Goal: Task Accomplishment & Management: Complete application form

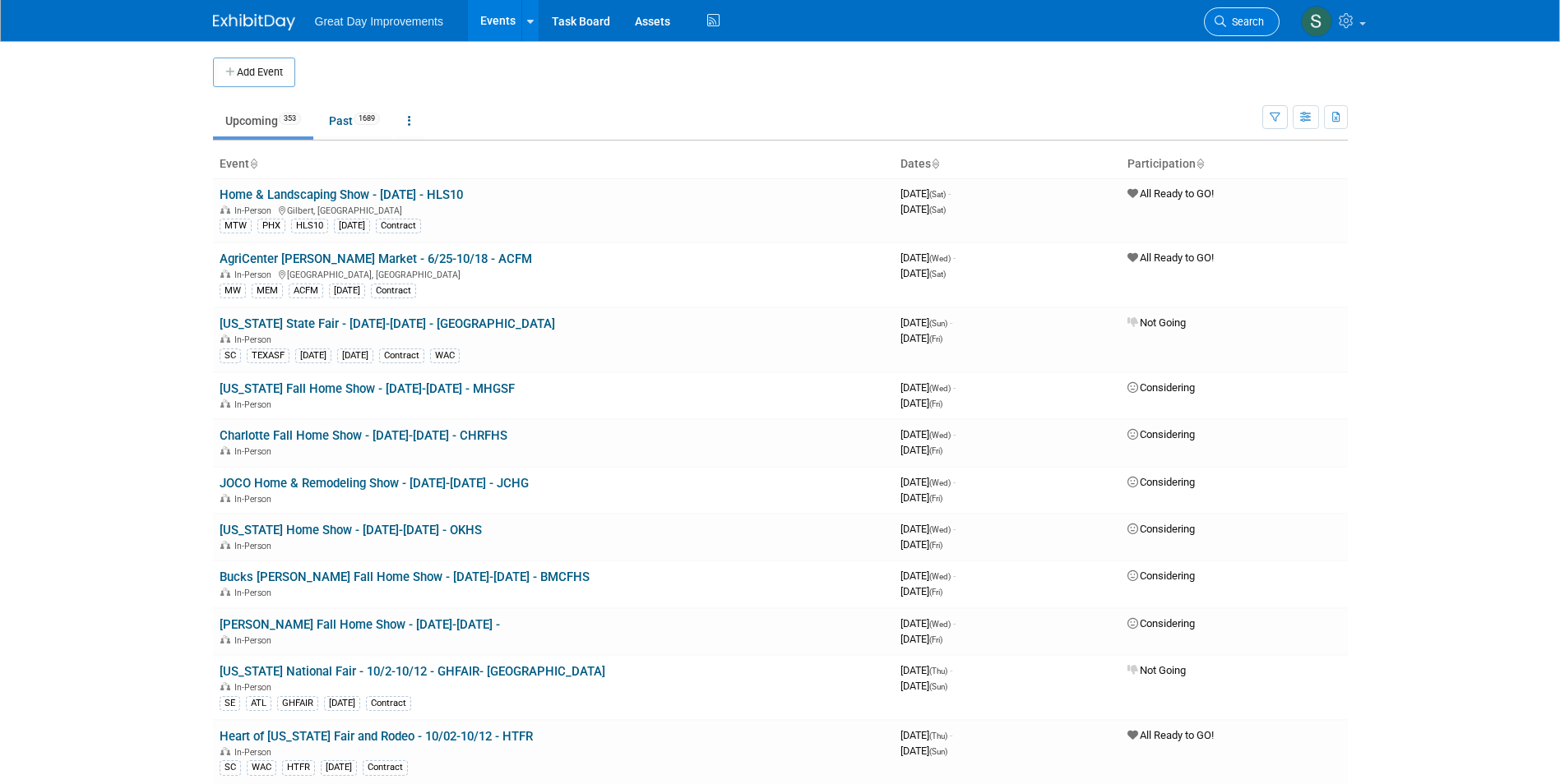
click at [1227, 15] on link "Search" at bounding box center [1242, 21] width 76 height 29
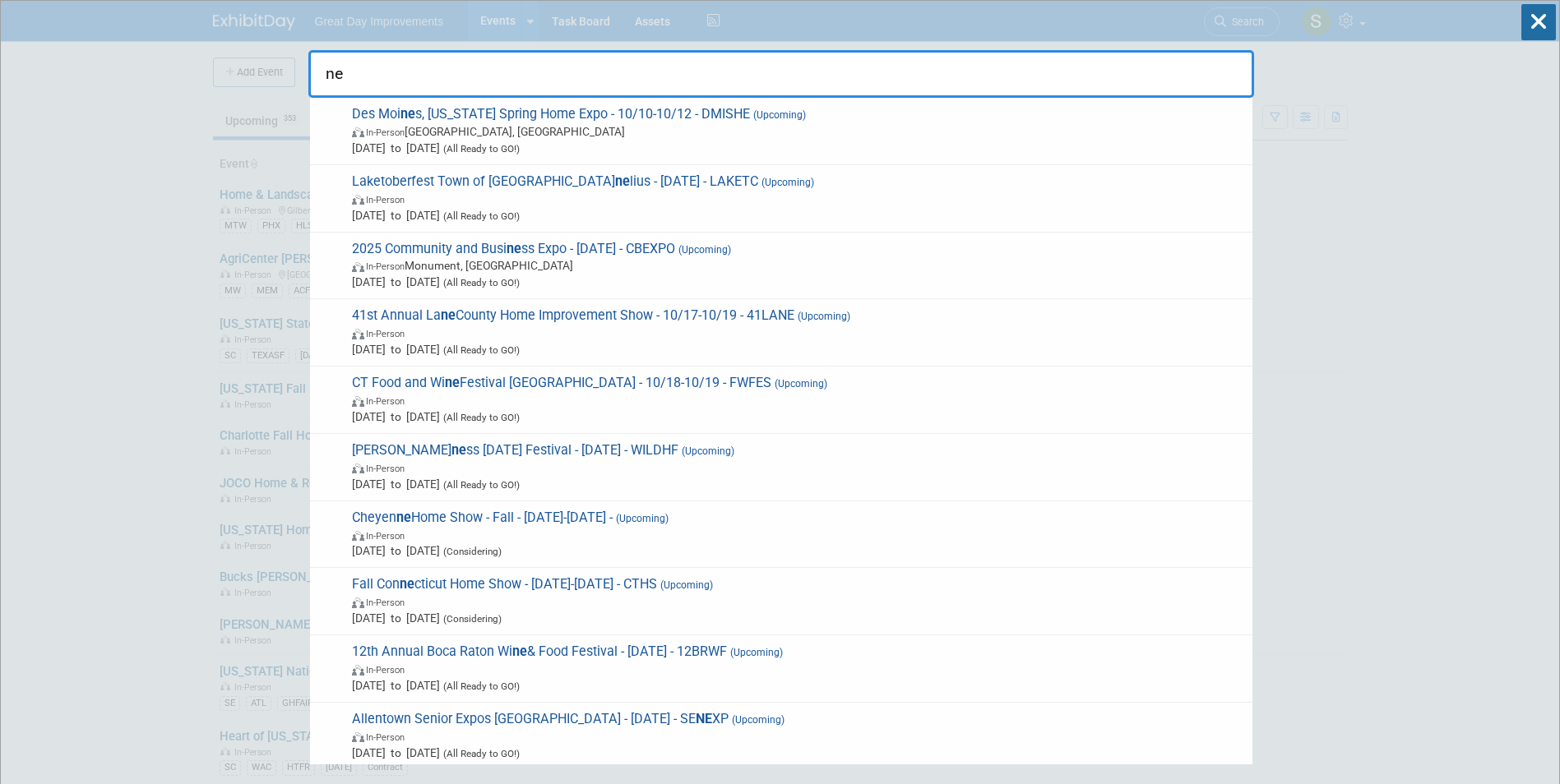
type input "n"
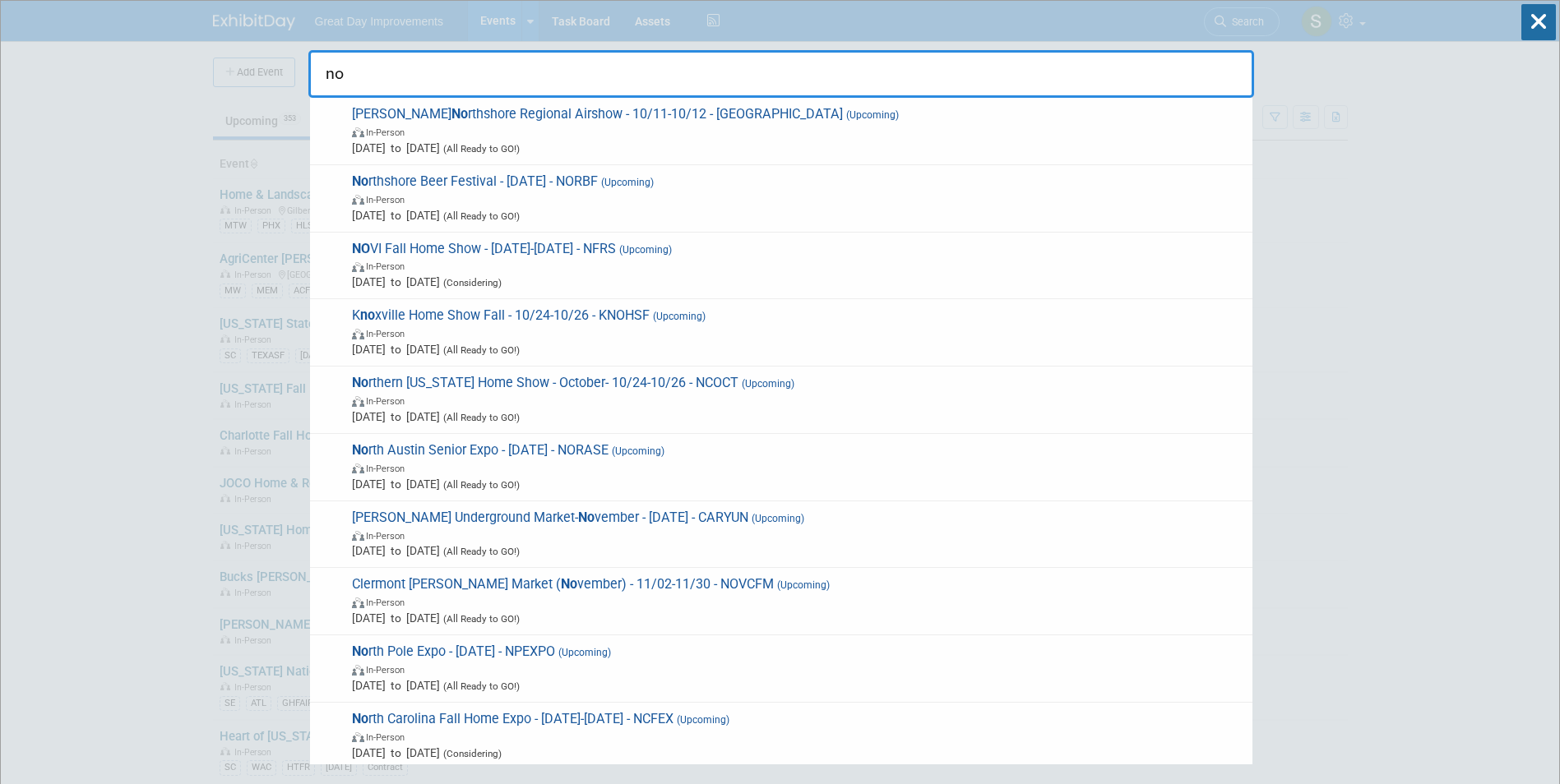
type input "n"
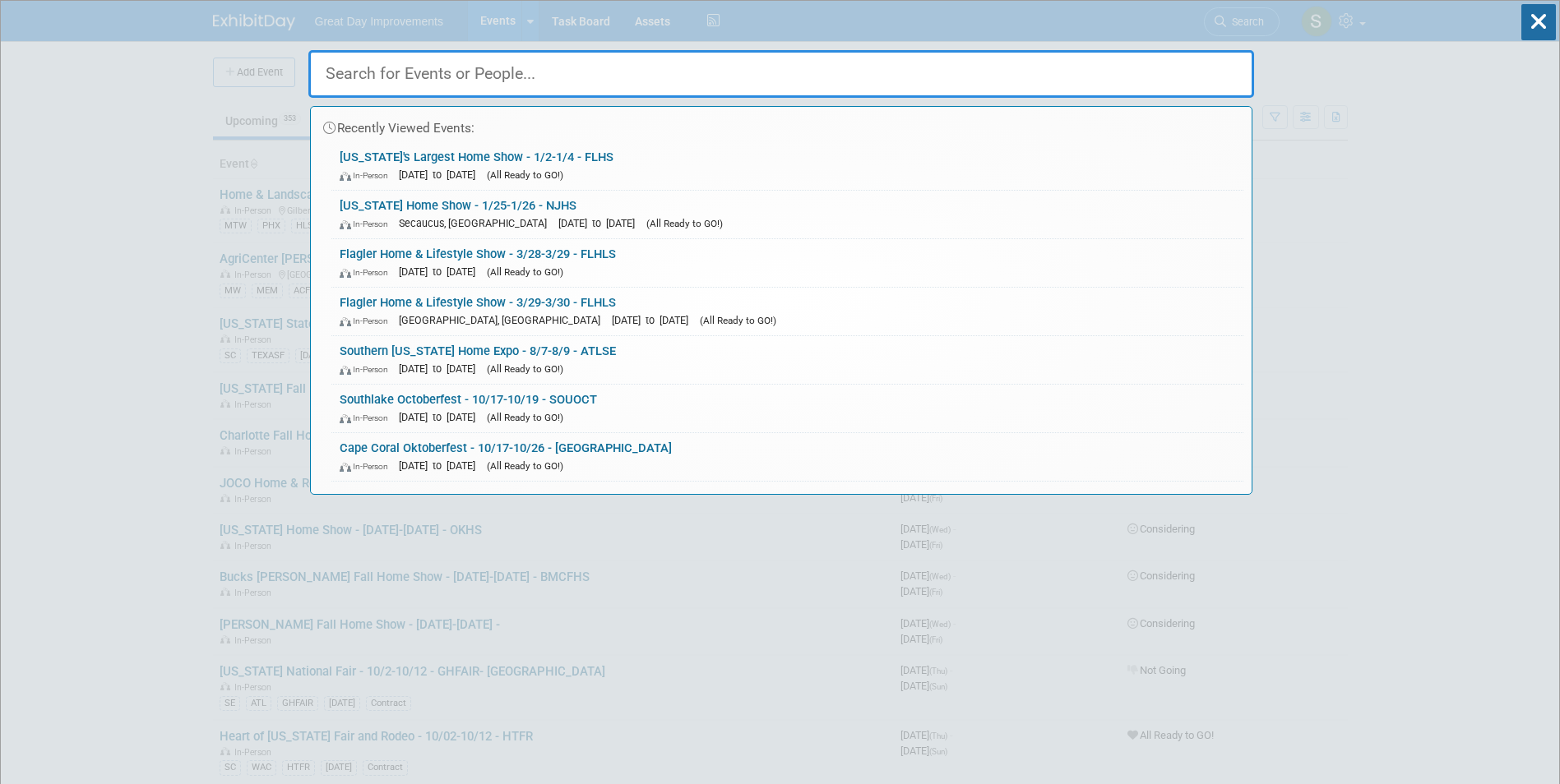
paste input "New Orleans Home Show"
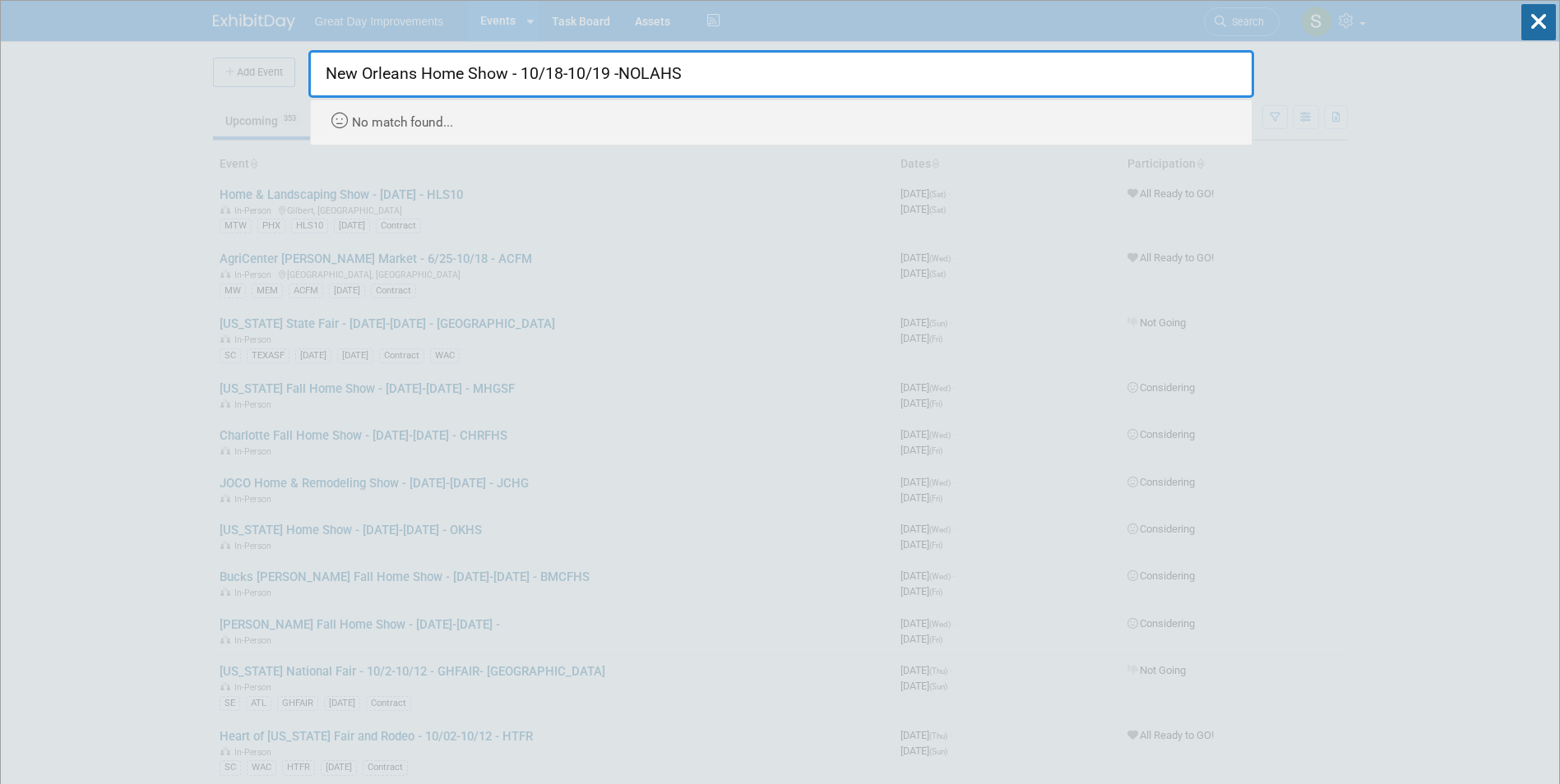
type input "New Orleans Home Show - 10/18-10/19 -NOLAHS"
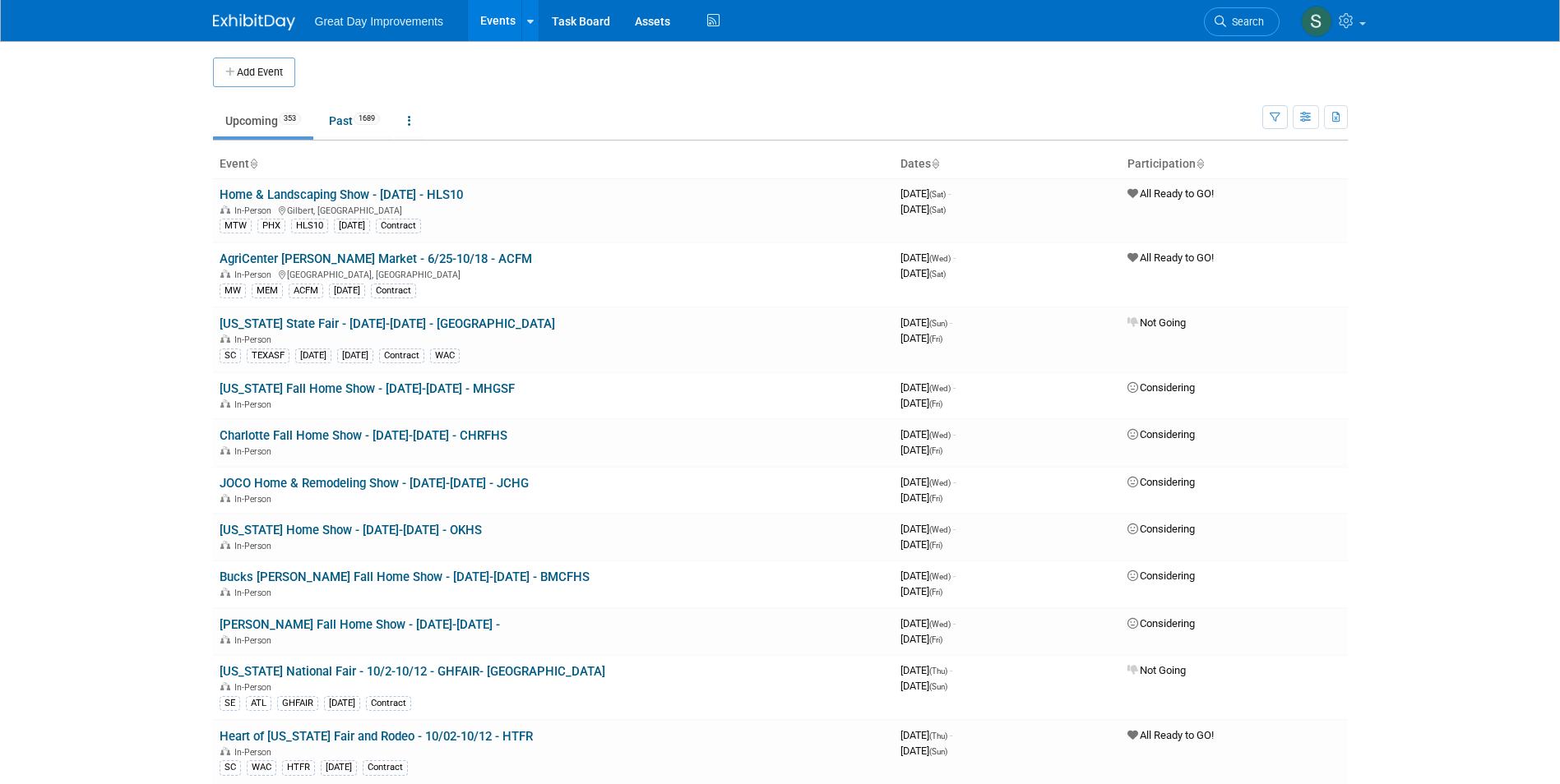
click at [280, 71] on button "Add Event" at bounding box center [254, 73] width 82 height 30
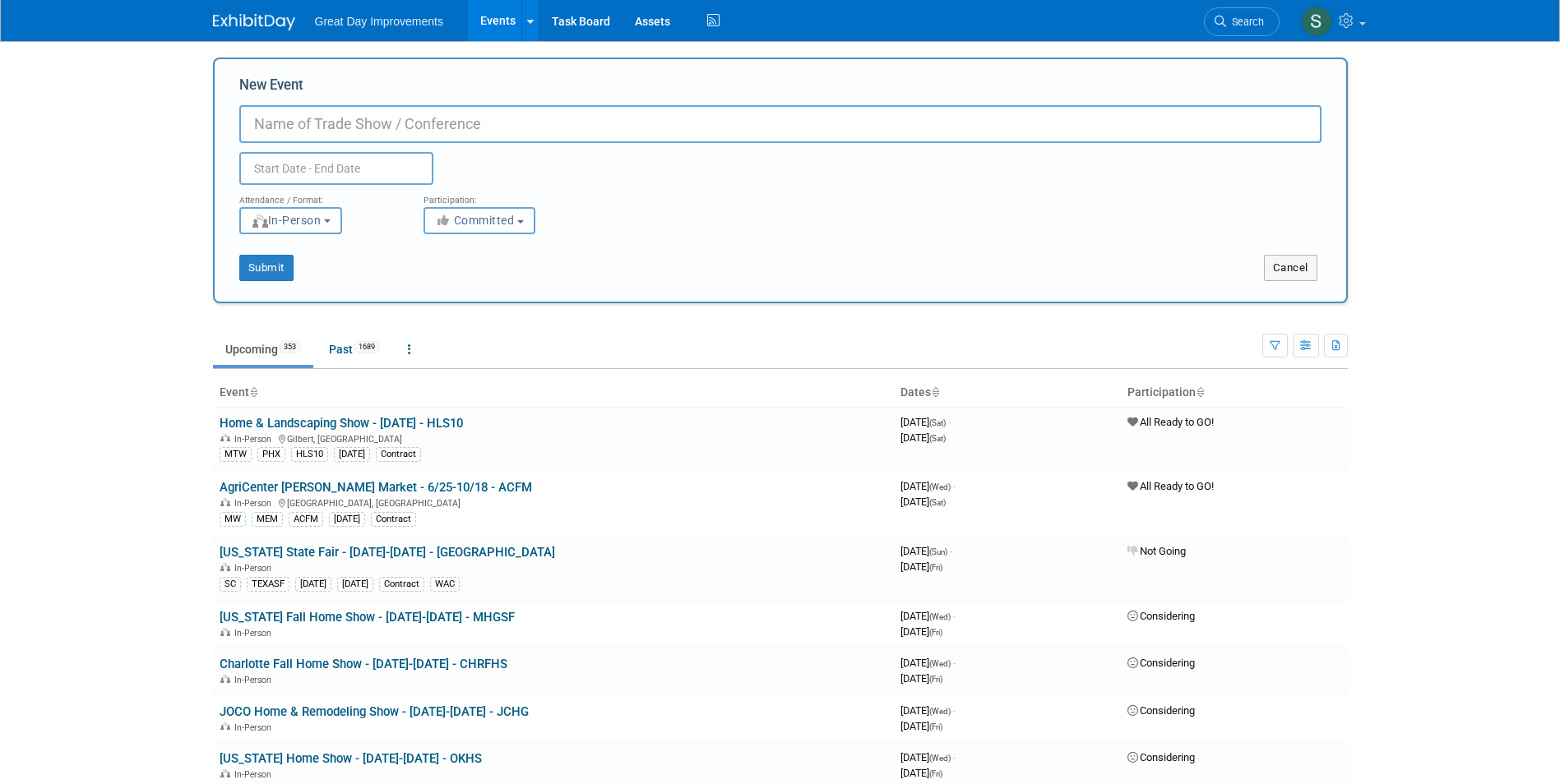
paste input "New Orleans Home Show"
type input "New Orleans Home Show - 10/18-10/19 - NOLAHS"
click at [467, 232] on button "Committed" at bounding box center [479, 220] width 112 height 27
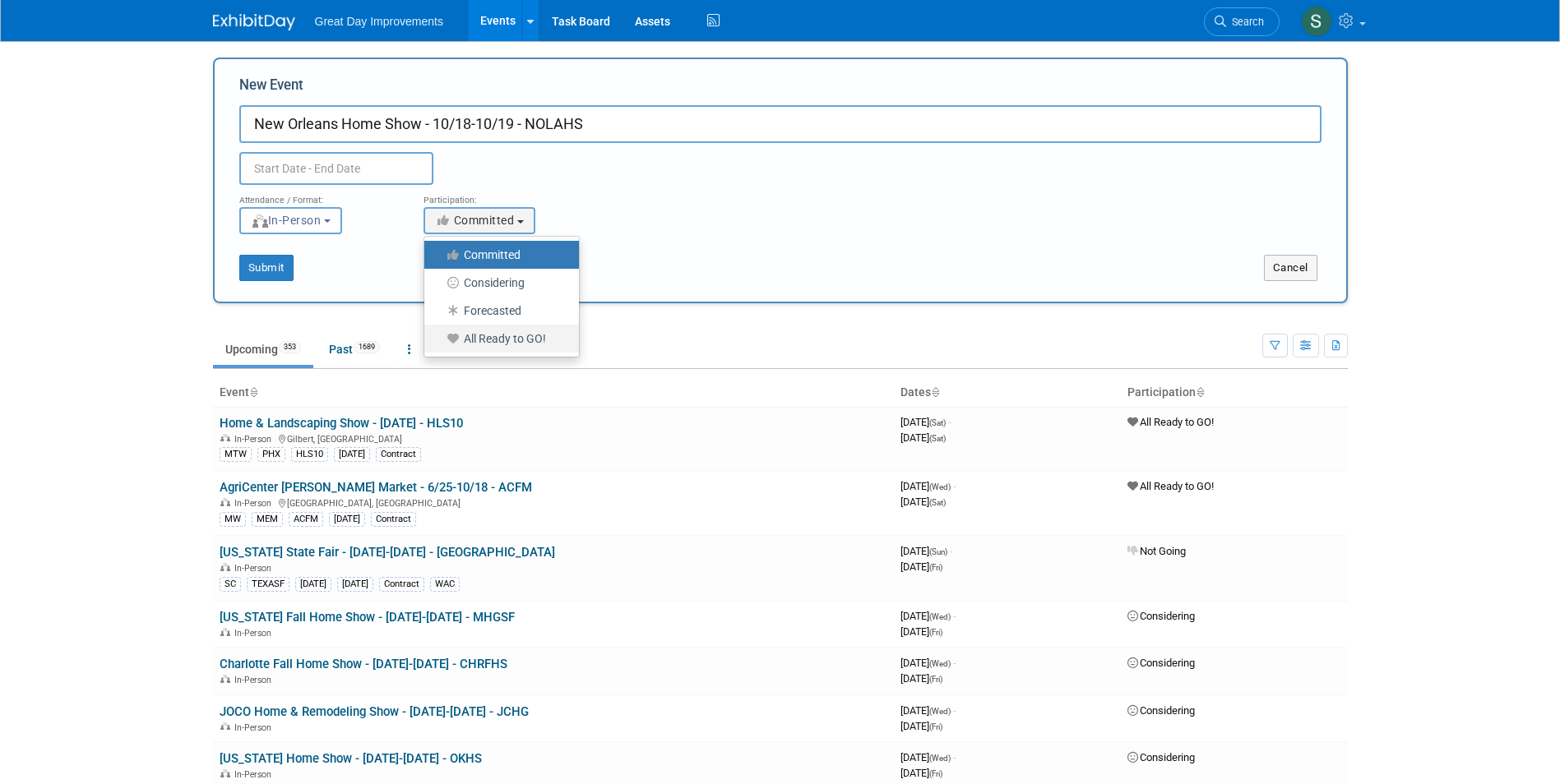
click at [475, 336] on label "All Ready to GO!" at bounding box center [497, 338] width 130 height 21
click at [439, 336] on input "All Ready to GO!" at bounding box center [434, 339] width 11 height 11
select select "102"
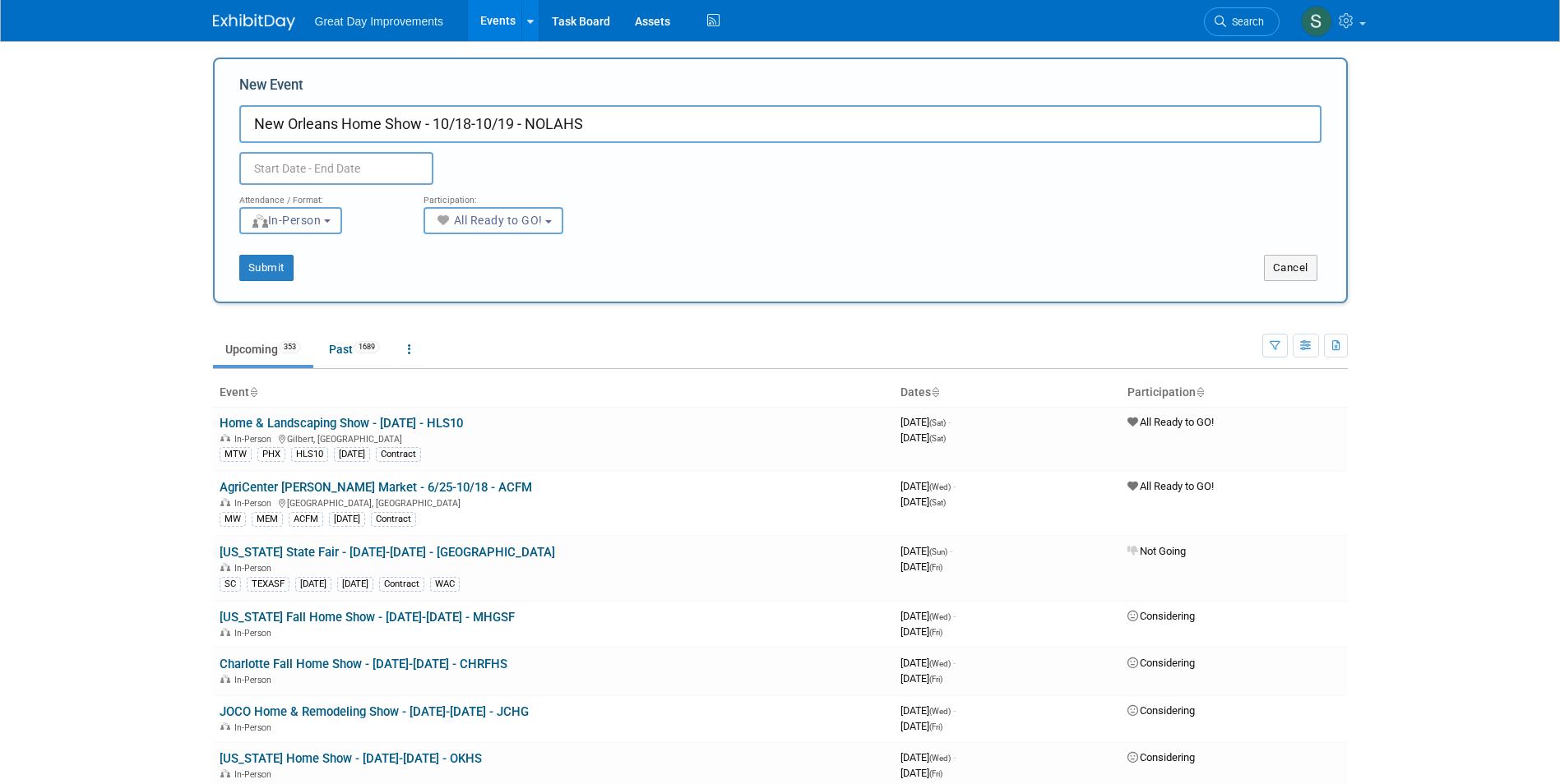
click at [336, 157] on input "text" at bounding box center [336, 168] width 194 height 33
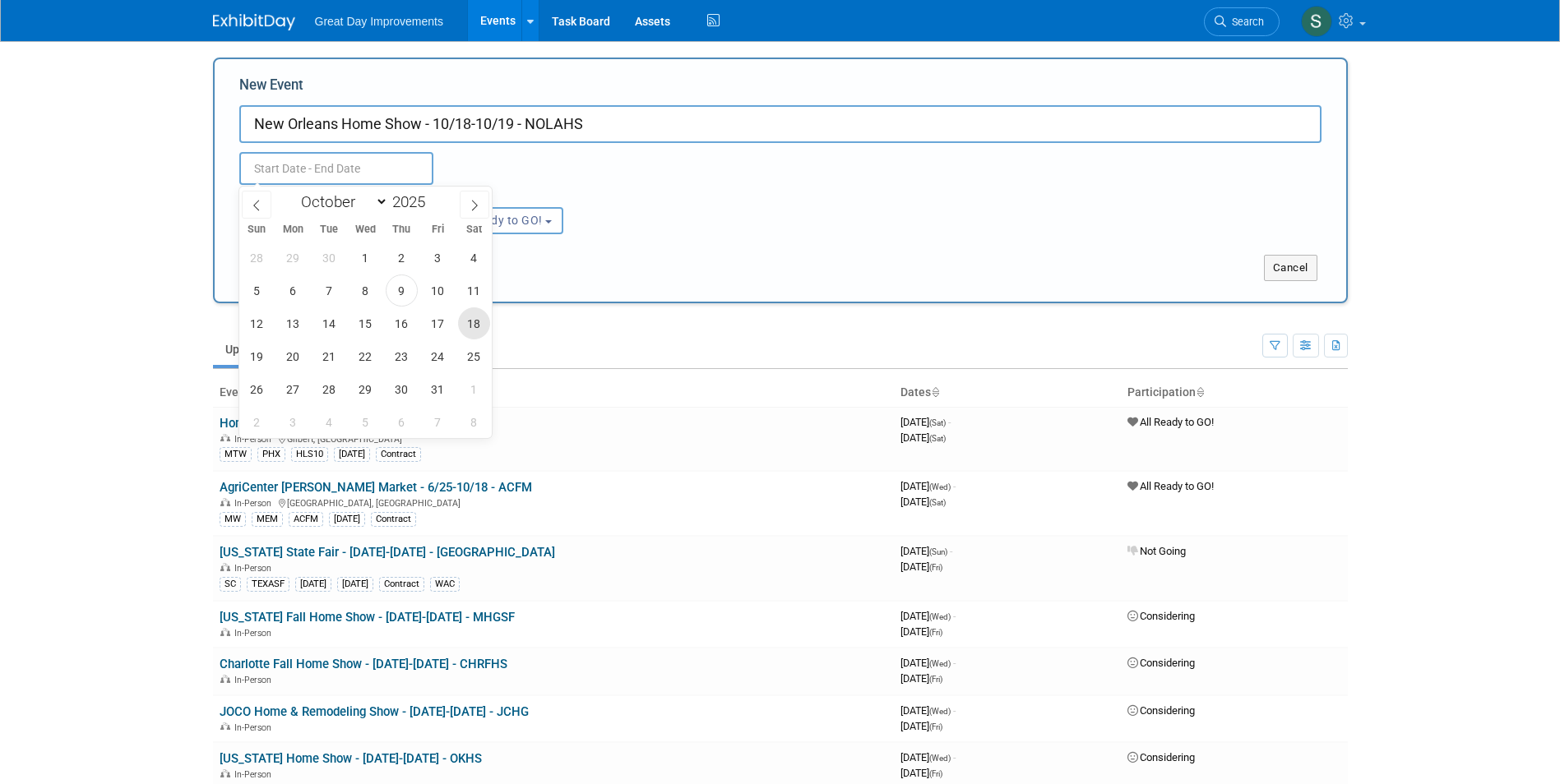
click at [481, 322] on span "18" at bounding box center [473, 323] width 32 height 32
click at [266, 353] on span "19" at bounding box center [257, 356] width 32 height 32
type input "Oct 18, 2025 to Oct 19, 2025"
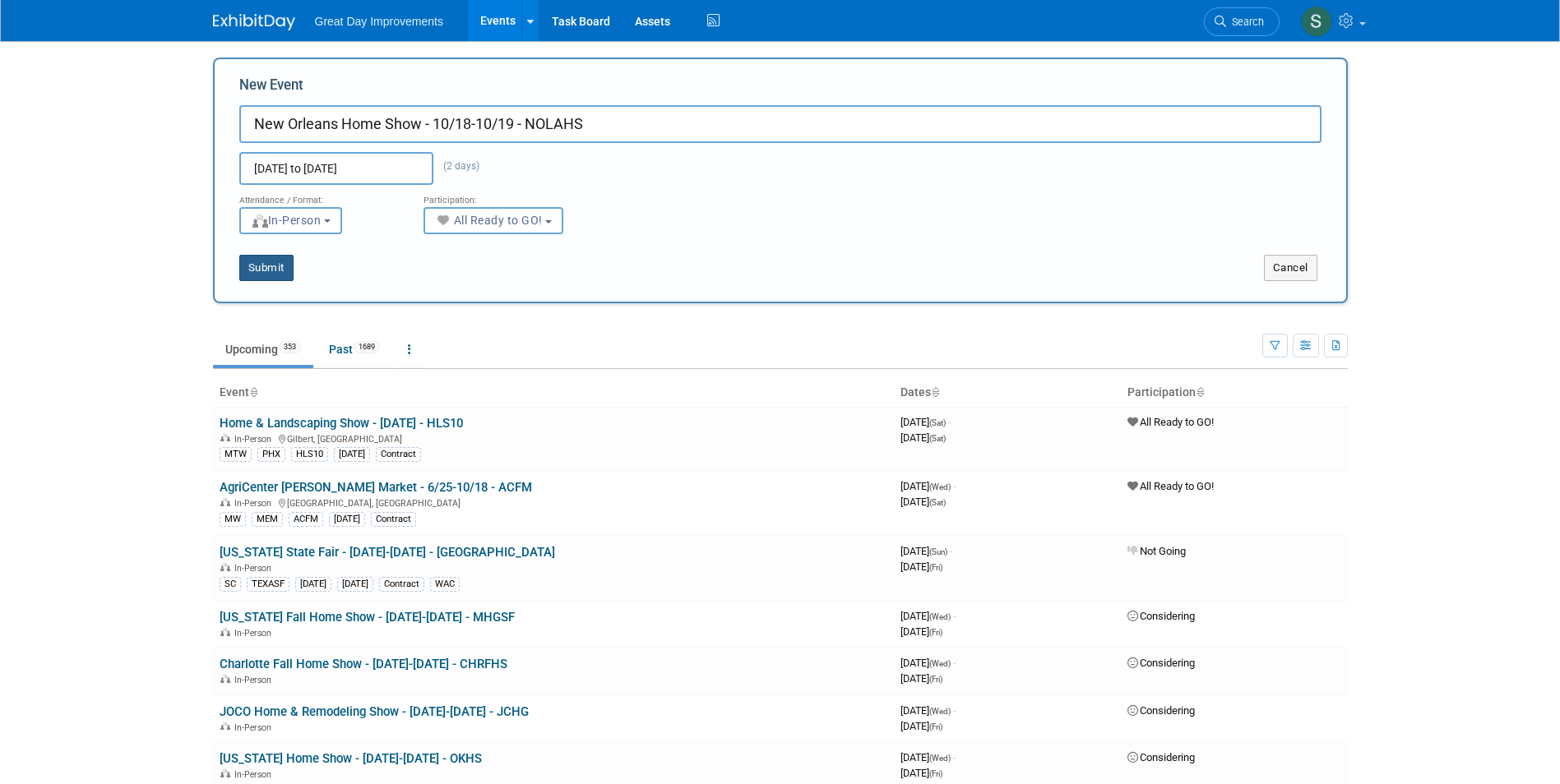
click at [279, 279] on button "Submit" at bounding box center [266, 268] width 54 height 26
type input "New Orleans Home Show - 10/18-10/19 - NOLAHS"
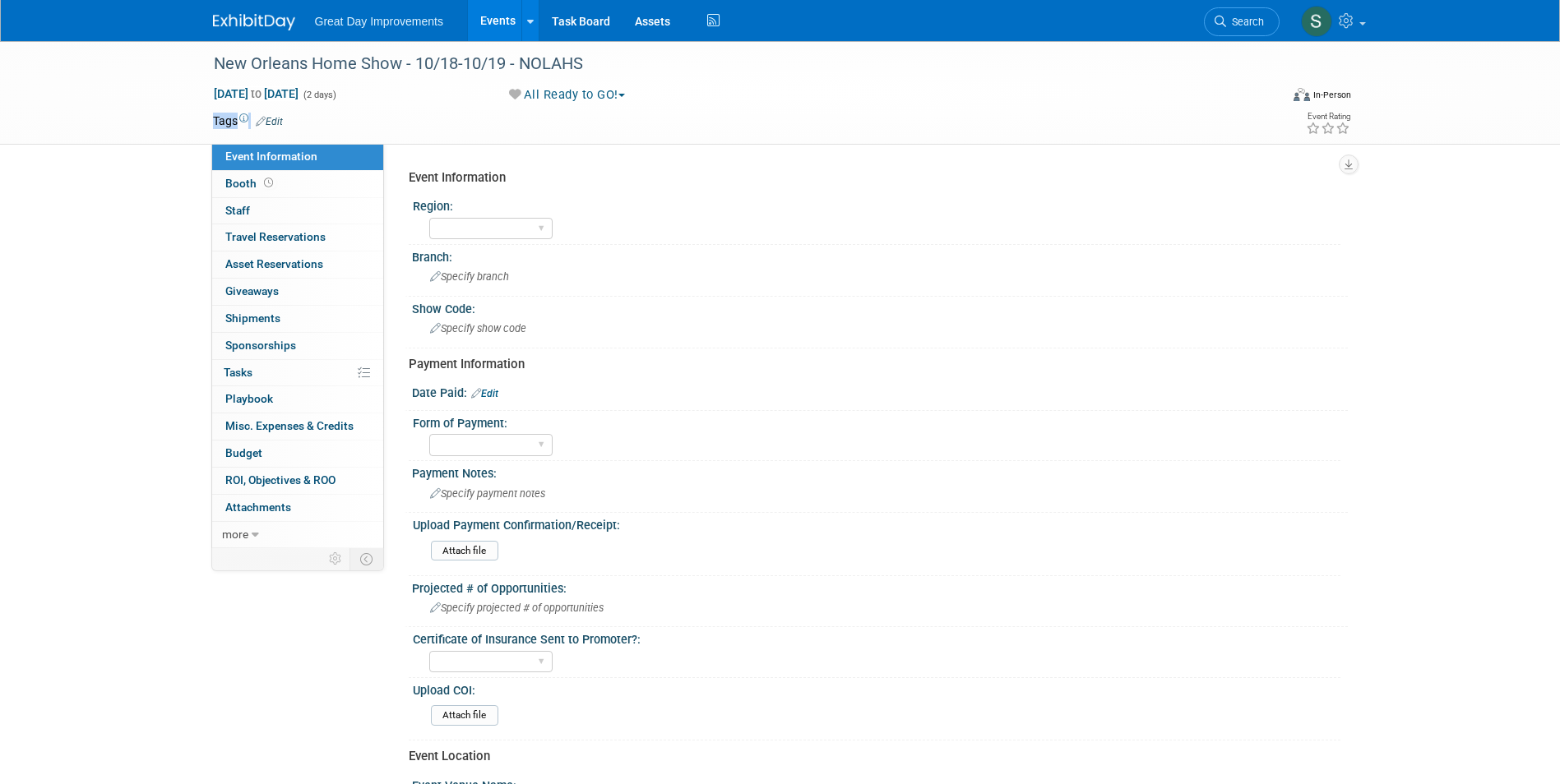
click at [282, 125] on tr "Tags Edit" at bounding box center [686, 121] width 945 height 16
click at [276, 122] on link "Edit" at bounding box center [269, 122] width 27 height 12
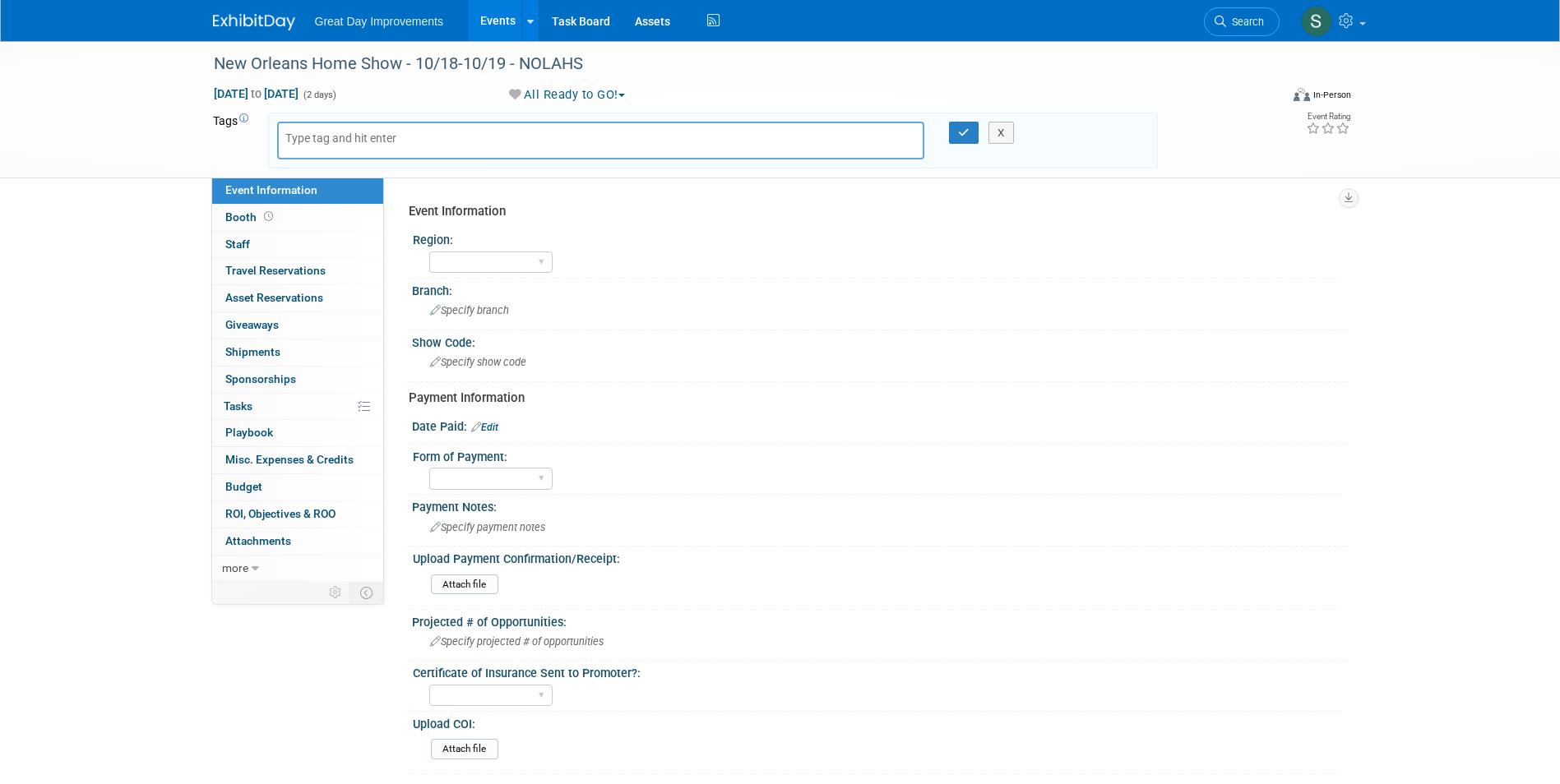
click at [331, 147] on div at bounding box center [601, 140] width 648 height 38
click at [329, 136] on input "text" at bounding box center [351, 137] width 132 height 16
click at [405, 123] on div at bounding box center [601, 140] width 648 height 38
click at [218, 158] on tr "Tags Edit X" at bounding box center [686, 140] width 945 height 56
drag, startPoint x: 218, startPoint y: 158, endPoint x: 307, endPoint y: 138, distance: 91.2
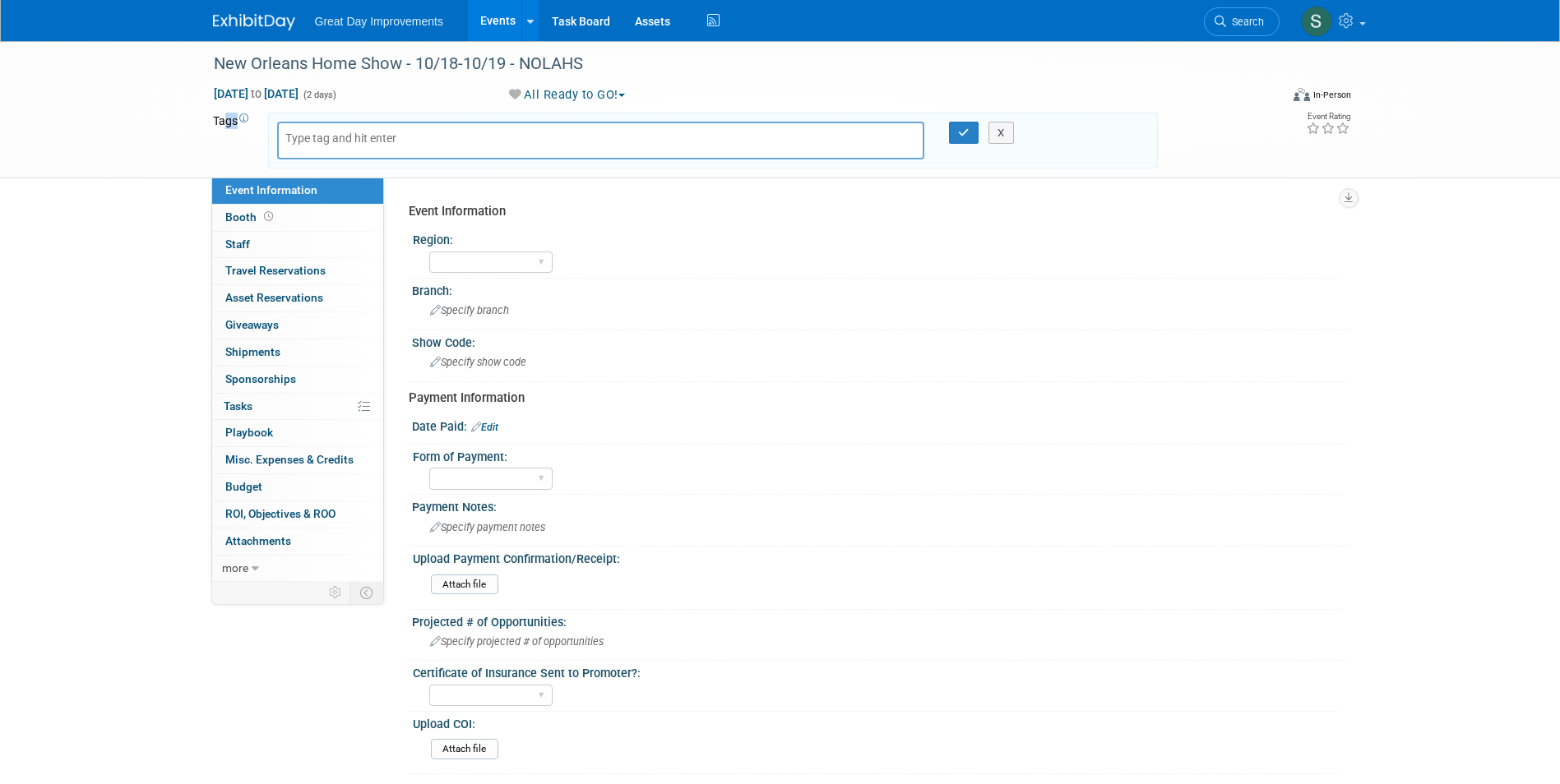
click at [307, 138] on input "text" at bounding box center [351, 137] width 132 height 16
type input "GC"
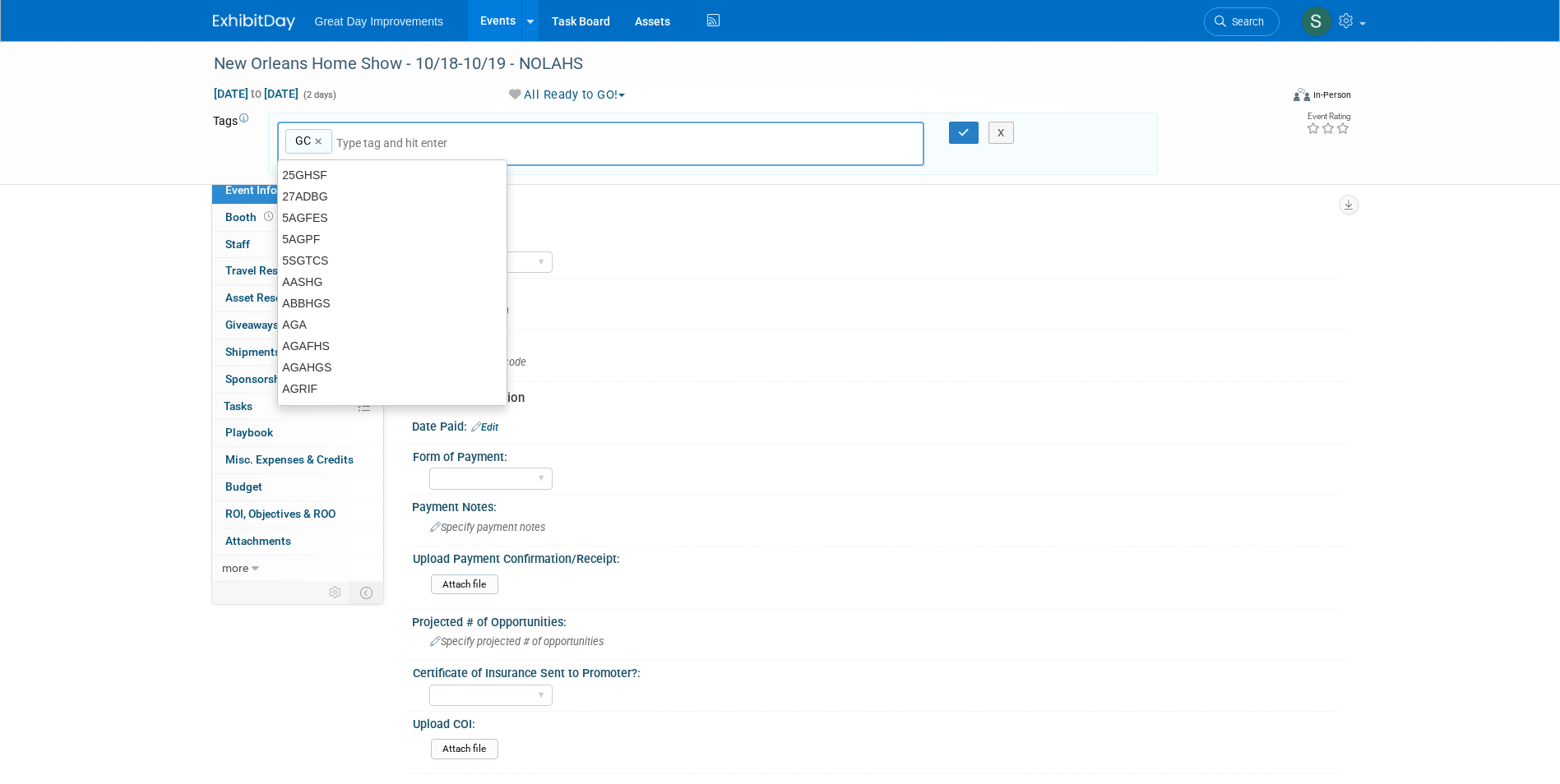
type input "GC"
type input "NOR"
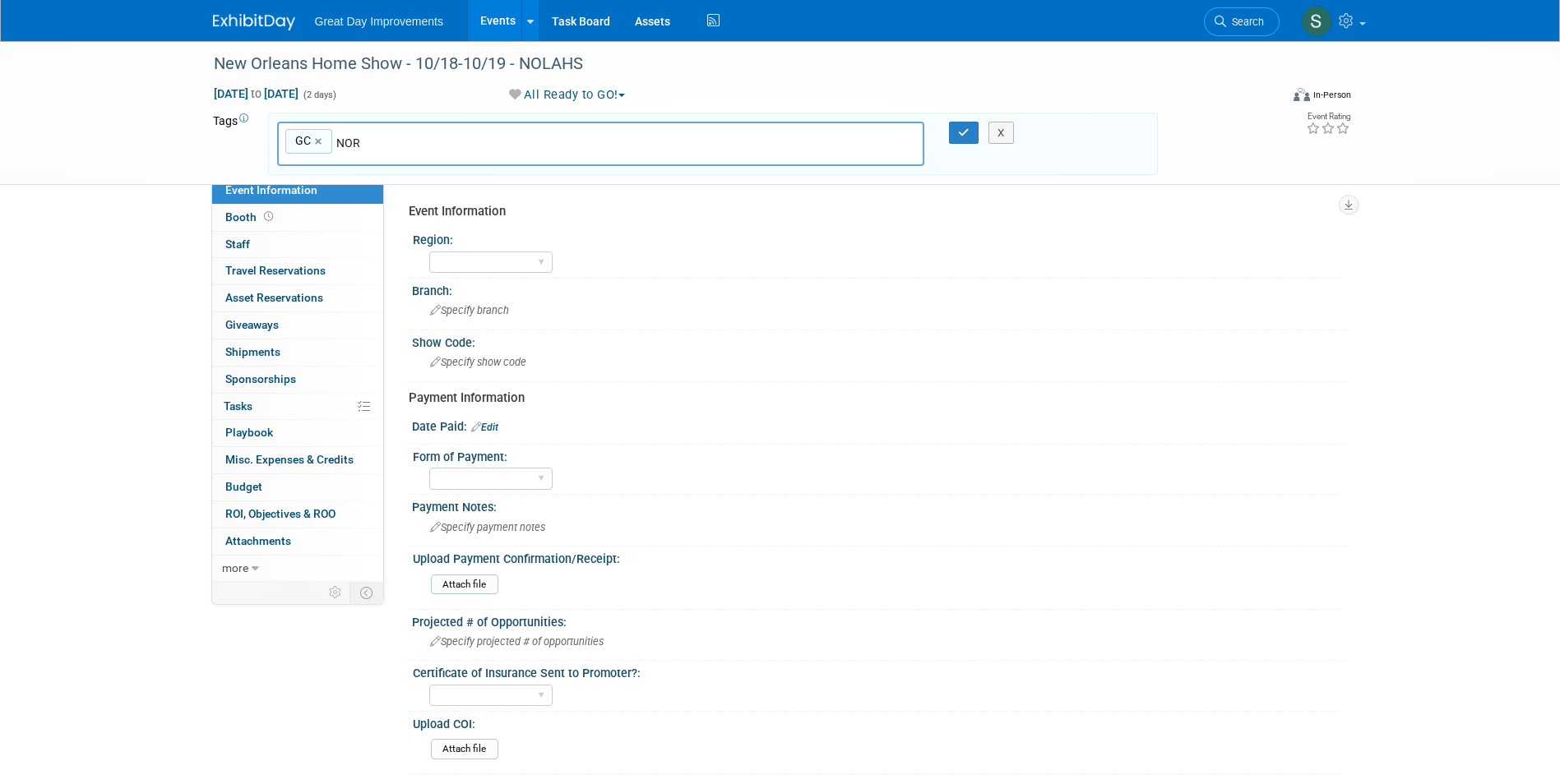
type input "GC, NOR"
type input "NOLAHS"
type input "GC, NOR, NOLAHS"
click at [470, 143] on div "NOLAHS ×" at bounding box center [434, 142] width 77 height 26
type input "NOLAHS"
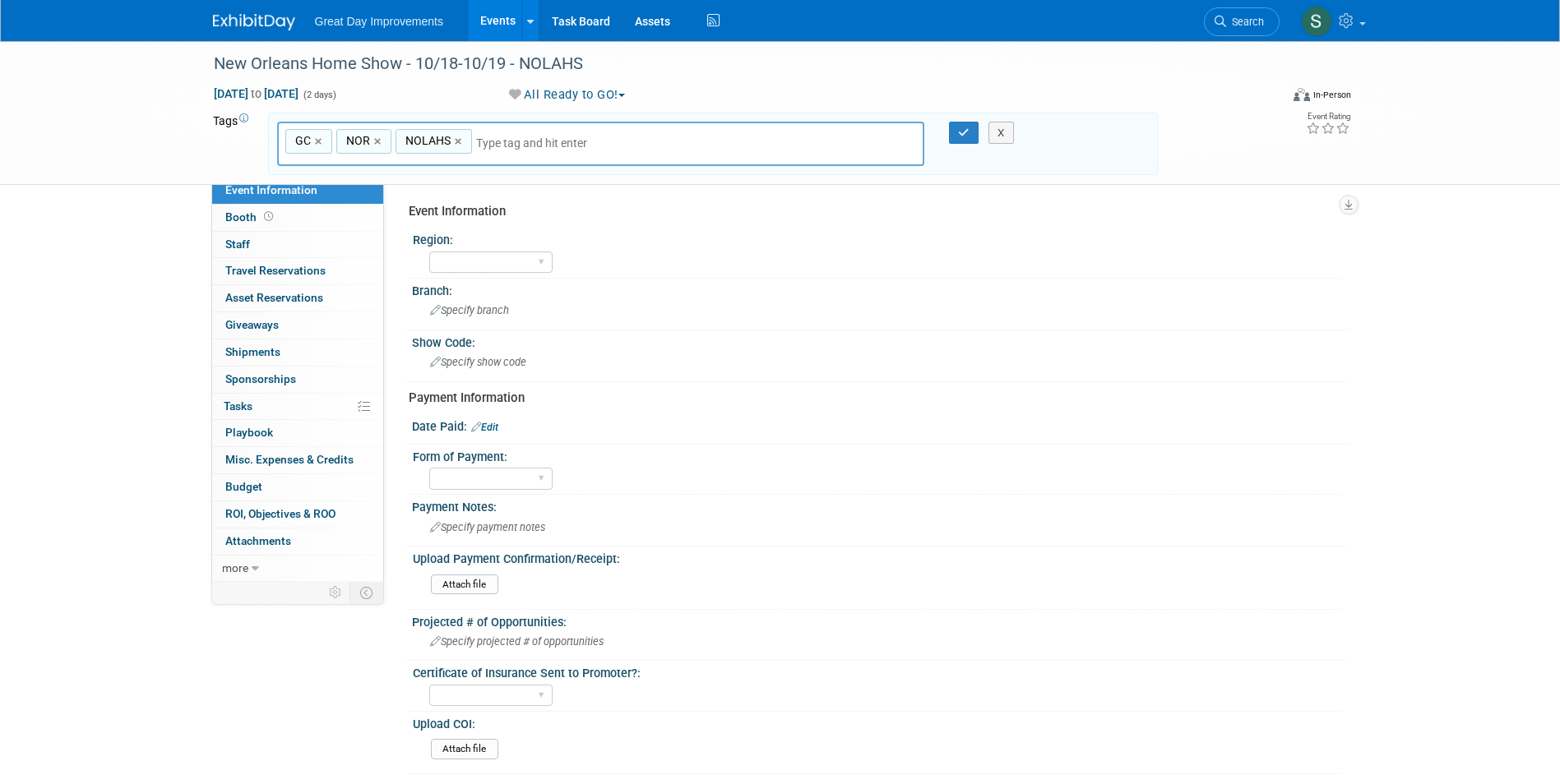
click at [476, 141] on input "text" at bounding box center [591, 142] width 230 height 16
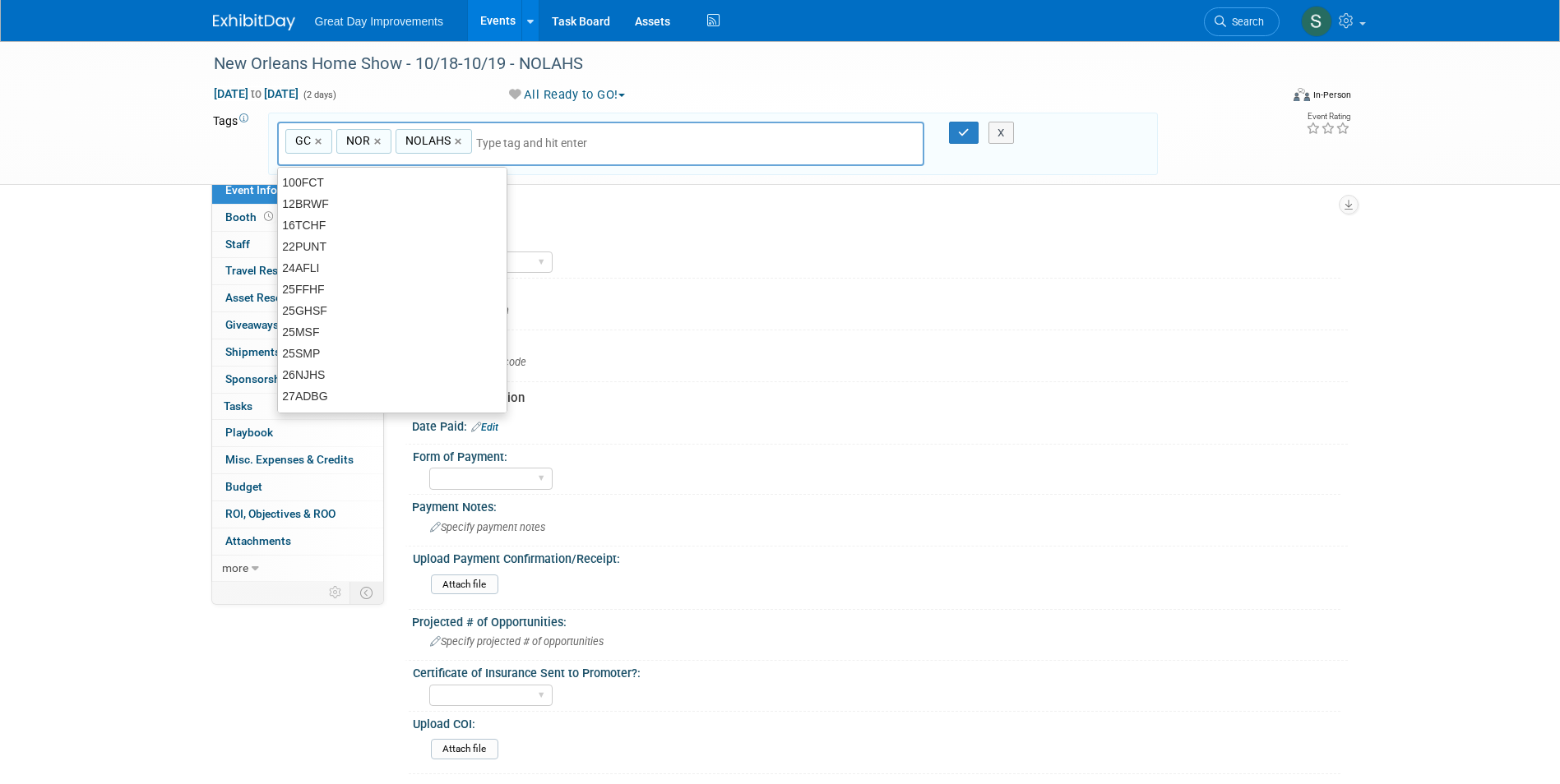
click at [528, 144] on input "text" at bounding box center [591, 142] width 230 height 16
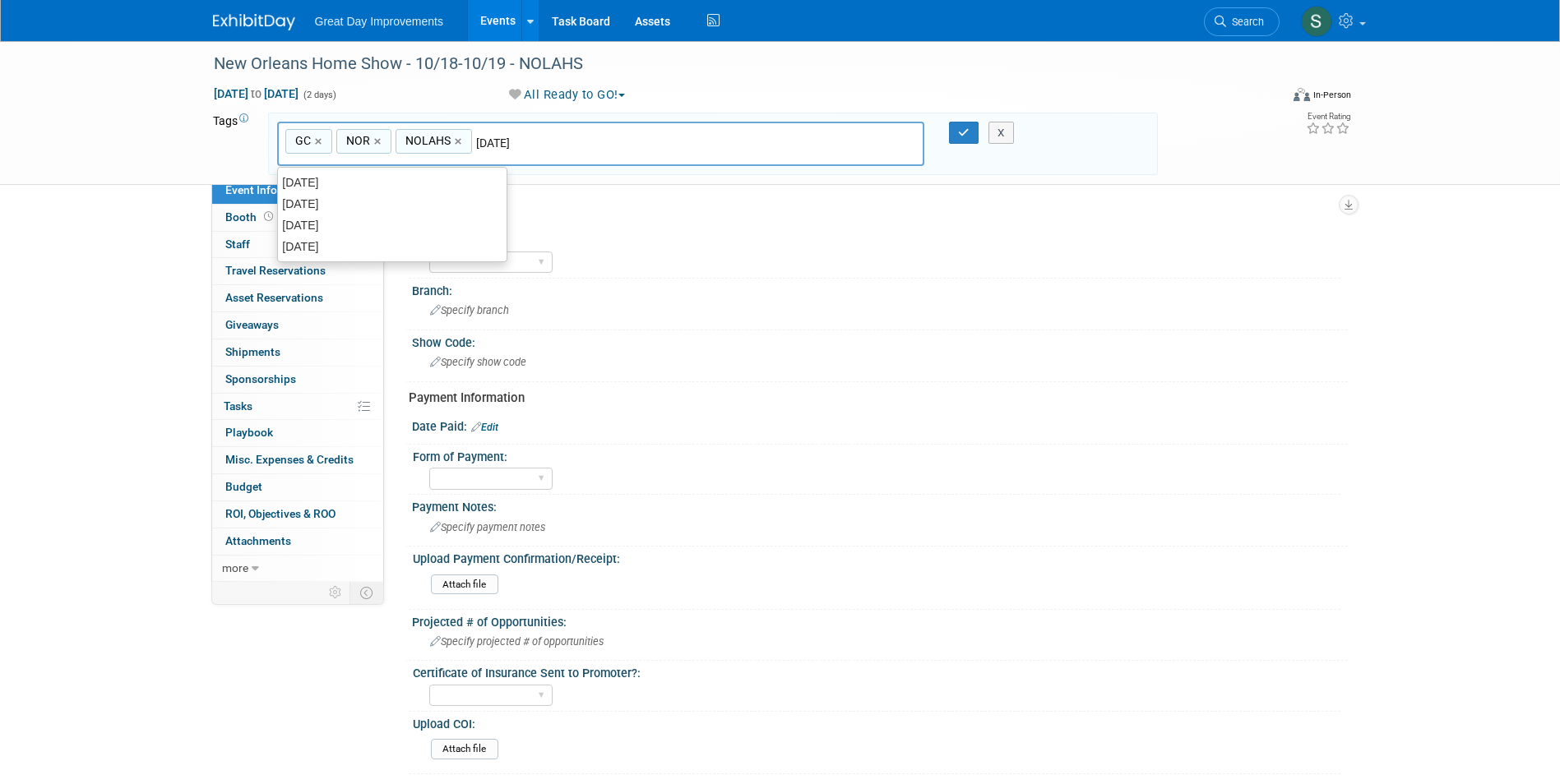
type input "[DATE]"
type input "GC, NOR, NOLAHS, OCT25"
type input "NOLAHS"
click at [602, 146] on input "text" at bounding box center [660, 142] width 230 height 16
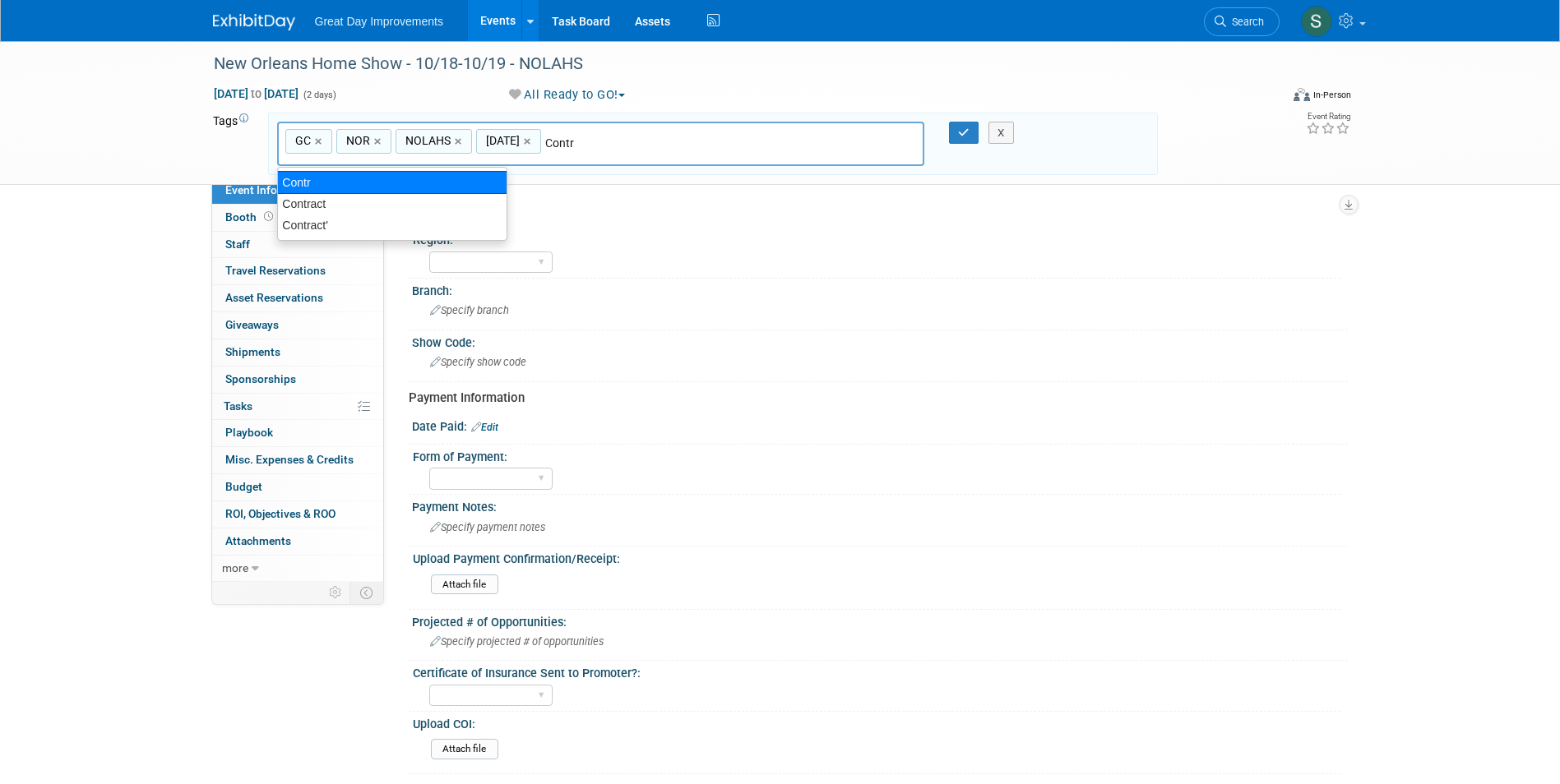
type input "Contract"
type input "GC, NOR, NOLAHS, OCT25, Contract"
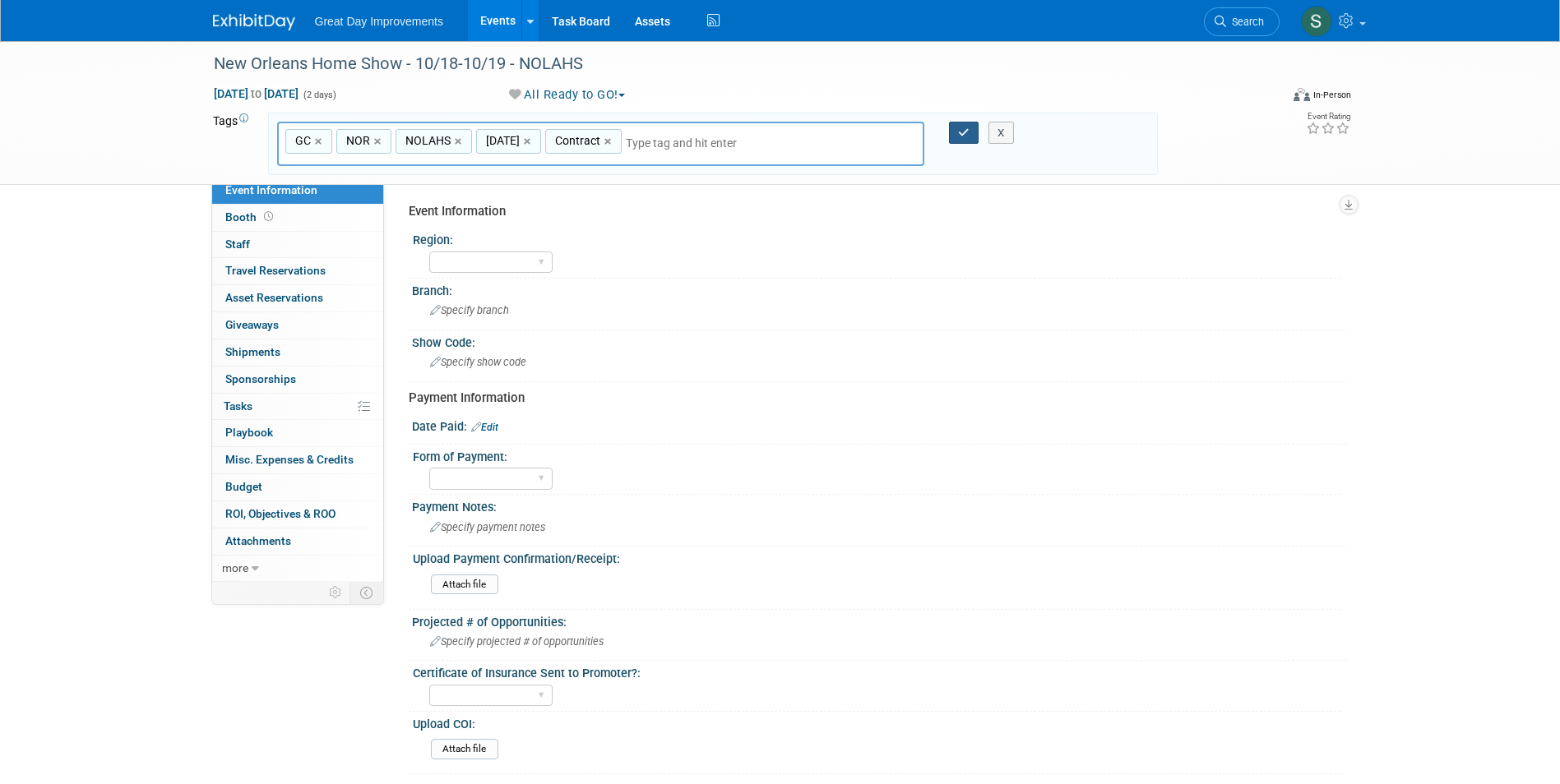
click at [961, 127] on button "button" at bounding box center [964, 132] width 30 height 23
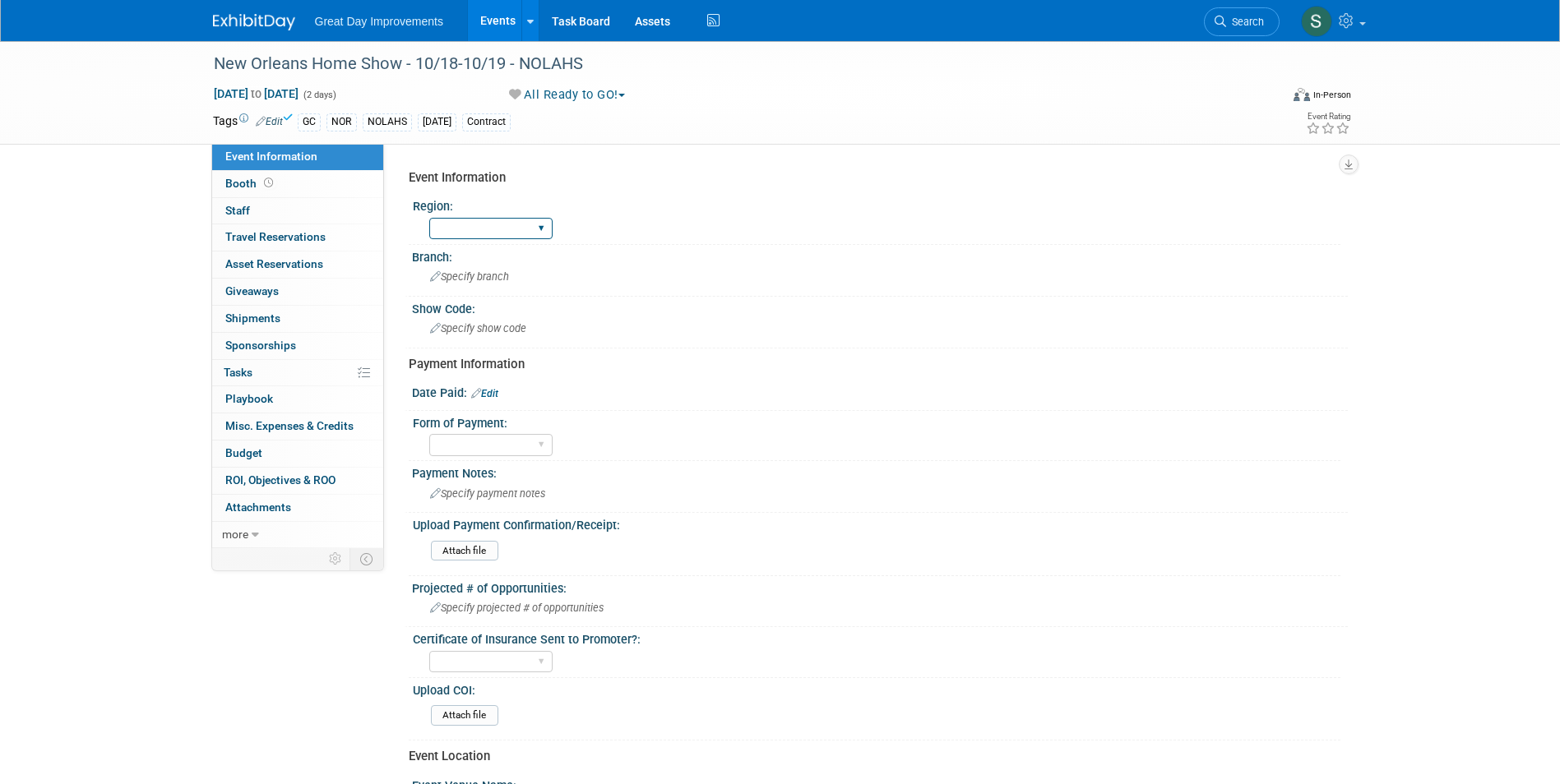
click at [504, 223] on select "GC MA MW MTW NE NEW OV PL PNW SA SE SC UMW FL" at bounding box center [491, 229] width 124 height 22
select select "GC"
click at [430, 218] on select "GC MA MW MTW NE NEW OV PL PNW SA SE SC UMW FL" at bounding box center [491, 229] width 124 height 22
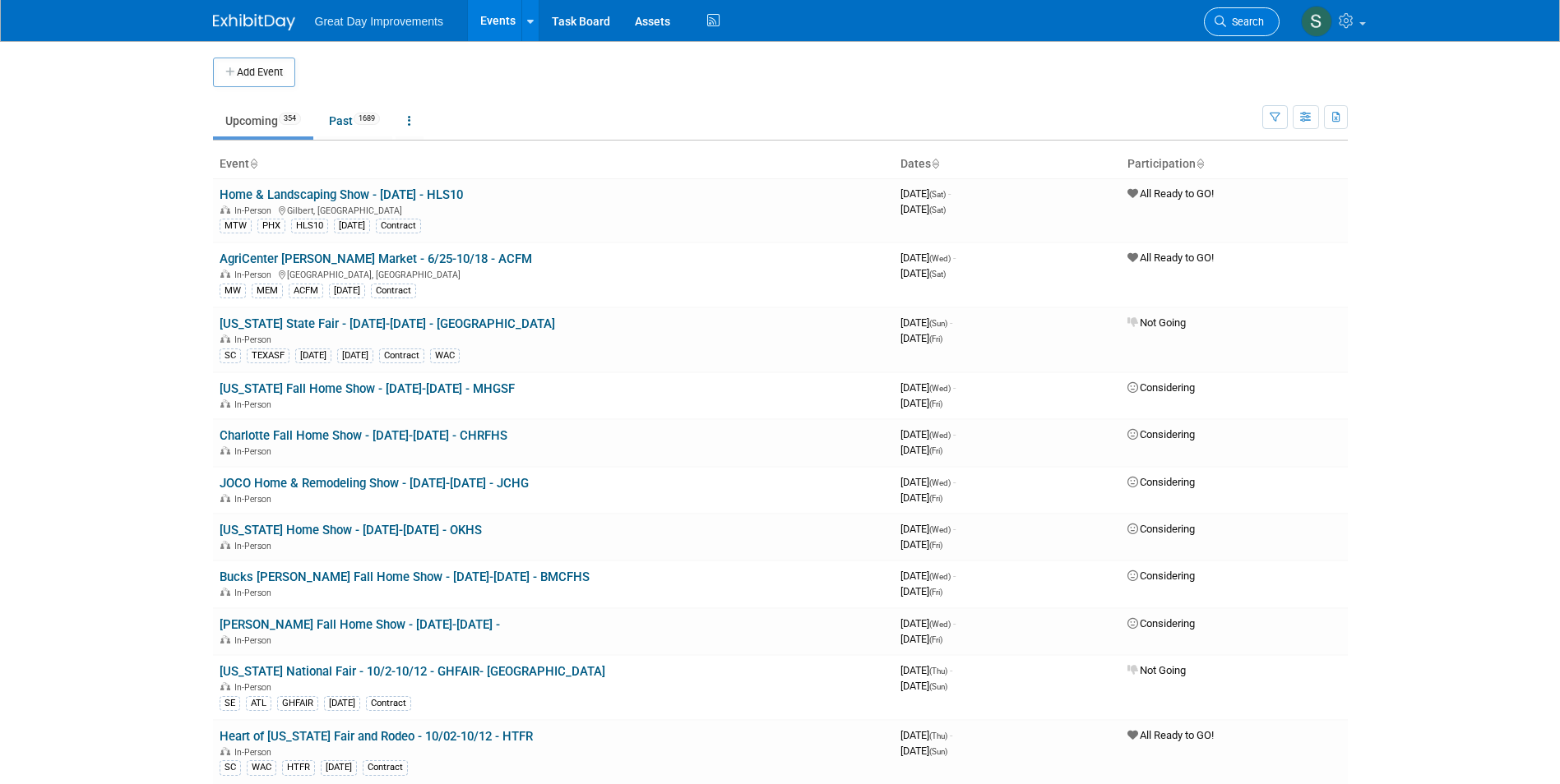
click at [1246, 21] on span "Search" at bounding box center [1245, 22] width 38 height 12
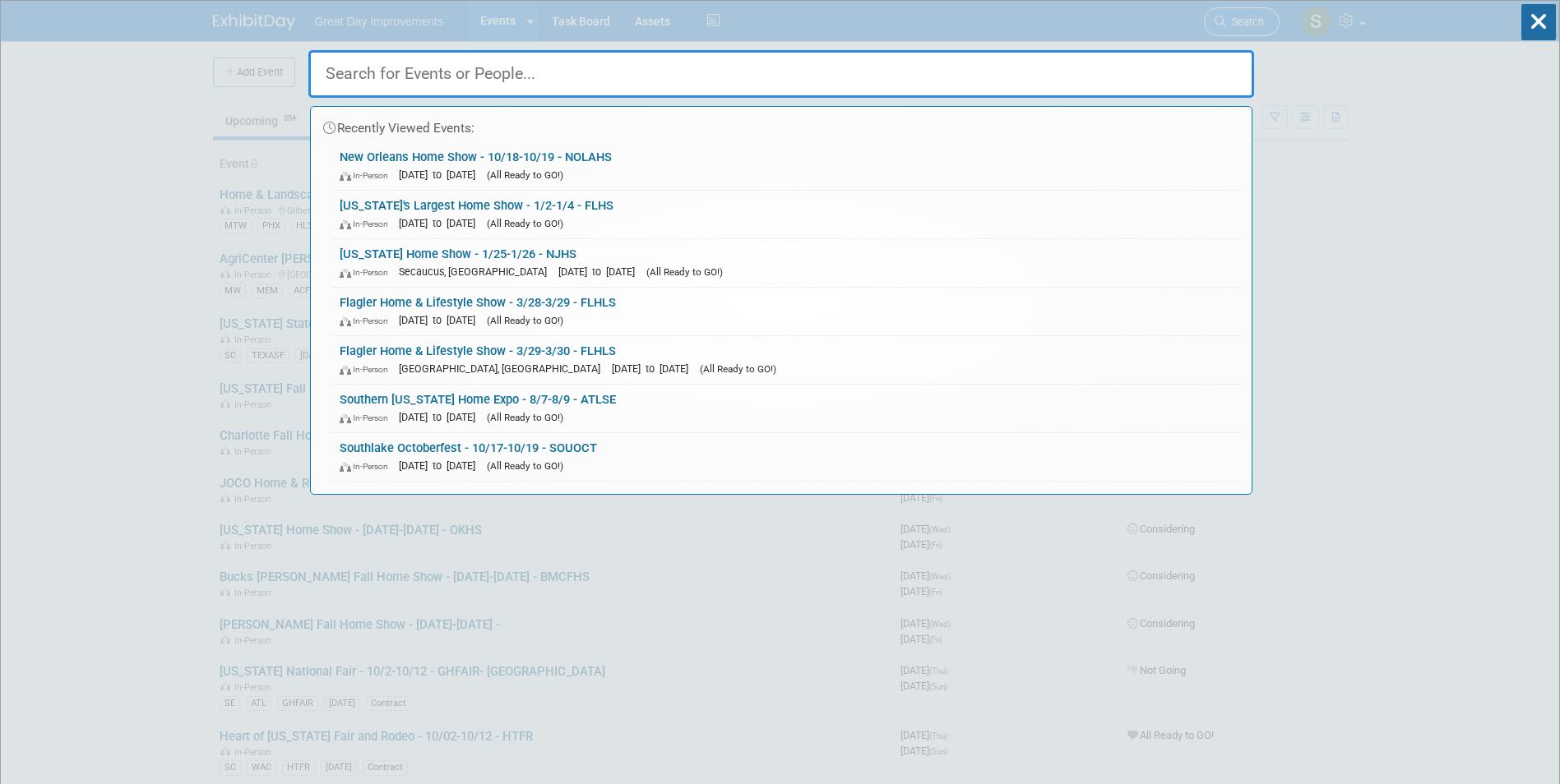
click at [1246, 21] on div "Recently Viewed Events: New Orleans Home Show - 10/18-10/19 - NOLAHS In-Person …" at bounding box center [780, 248] width 946 height 494
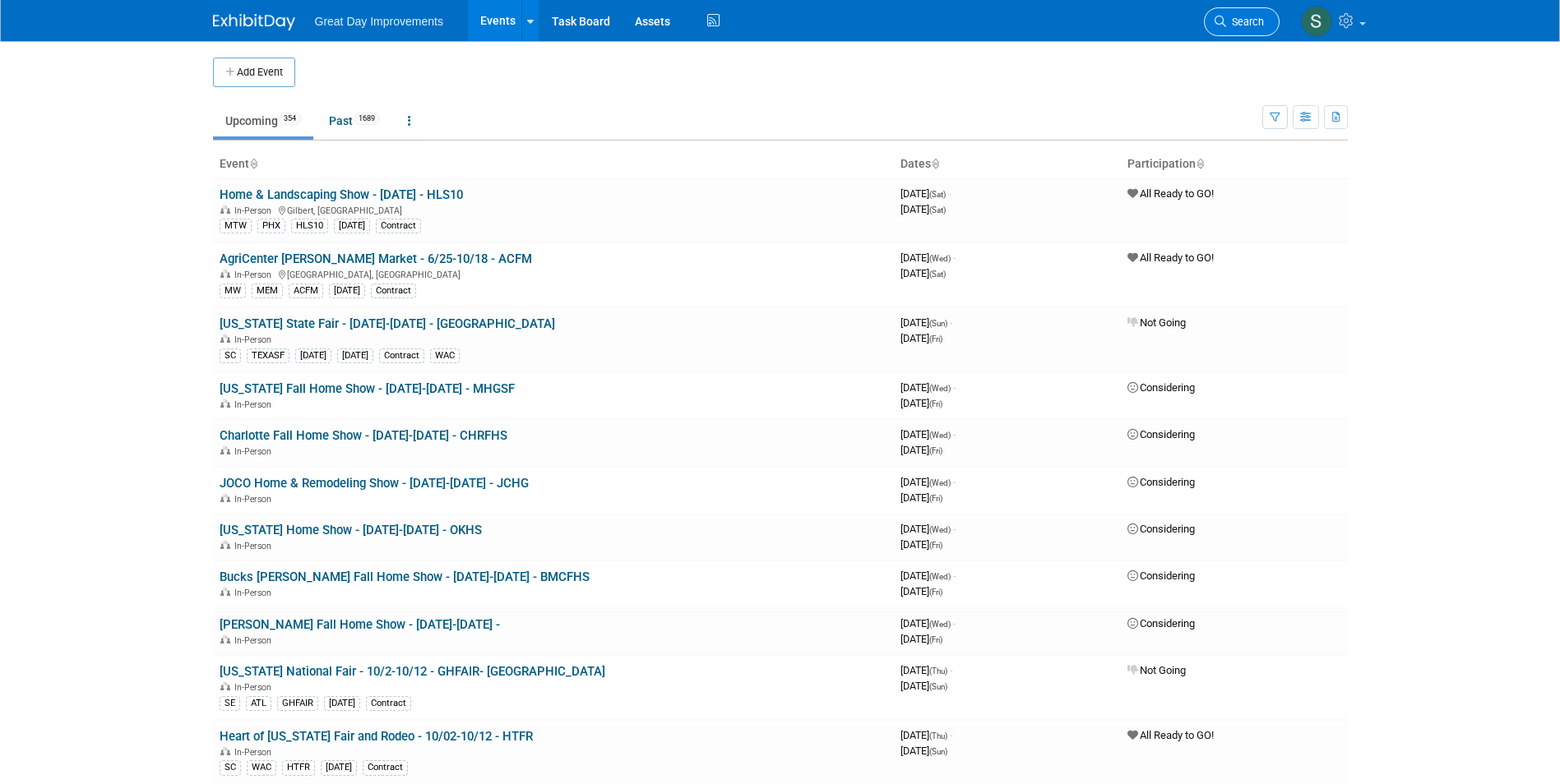
click at [1236, 18] on span "Search" at bounding box center [1245, 22] width 38 height 12
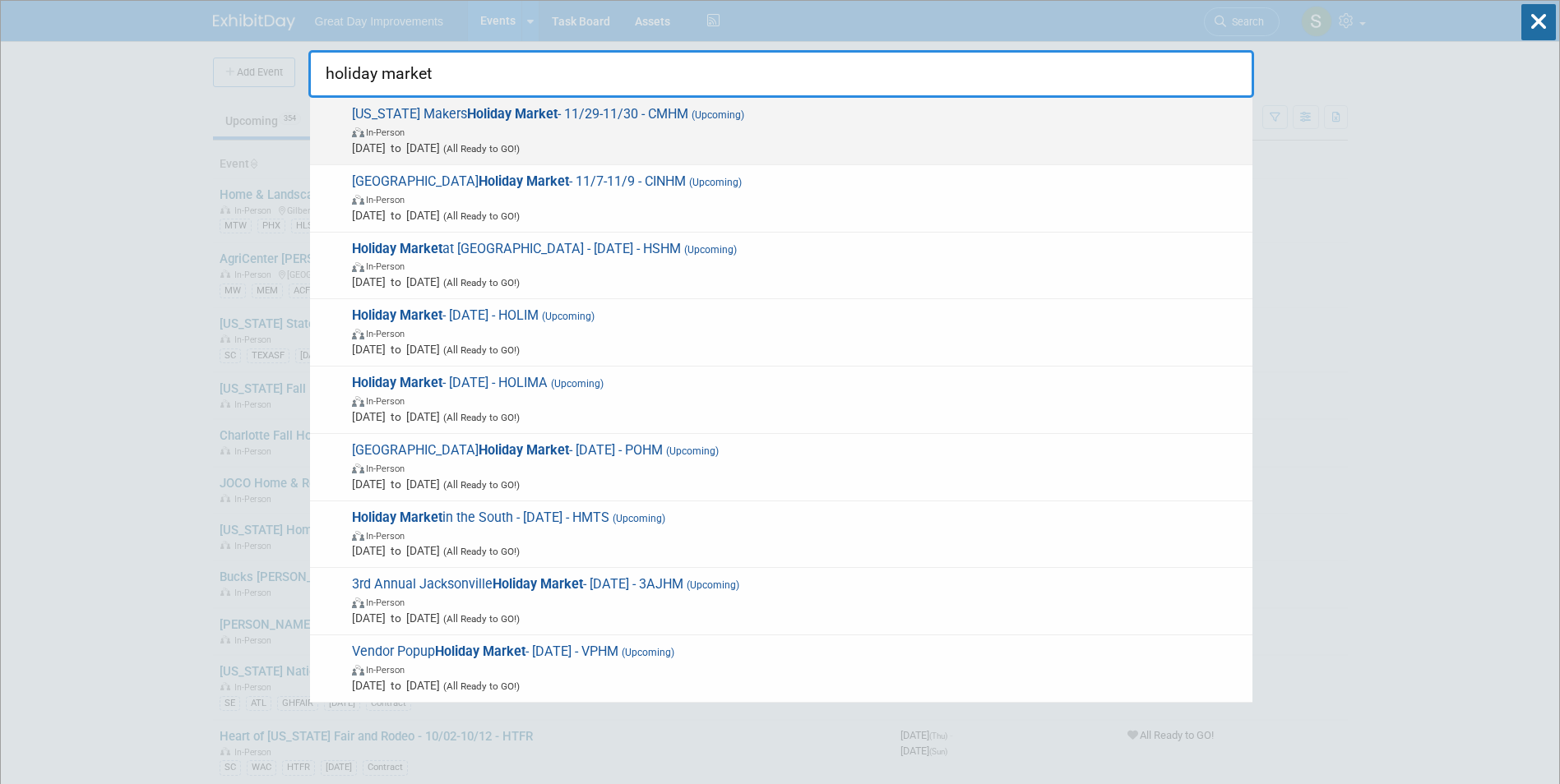
type input "holiday market"
click at [556, 127] on span "In-Person" at bounding box center [797, 131] width 892 height 16
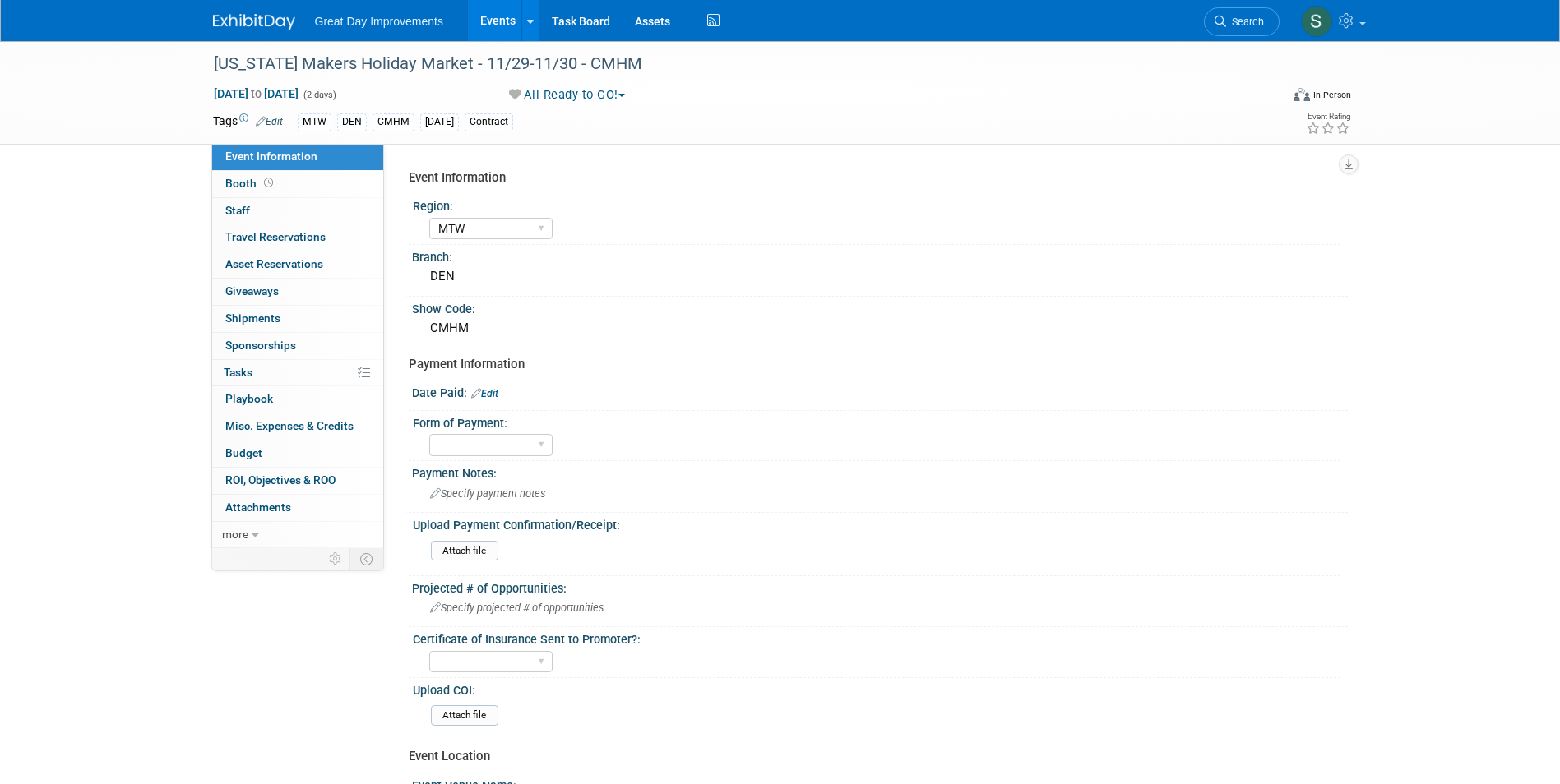
select select "MTW"
click at [1254, 20] on span "Search" at bounding box center [1245, 22] width 38 height 12
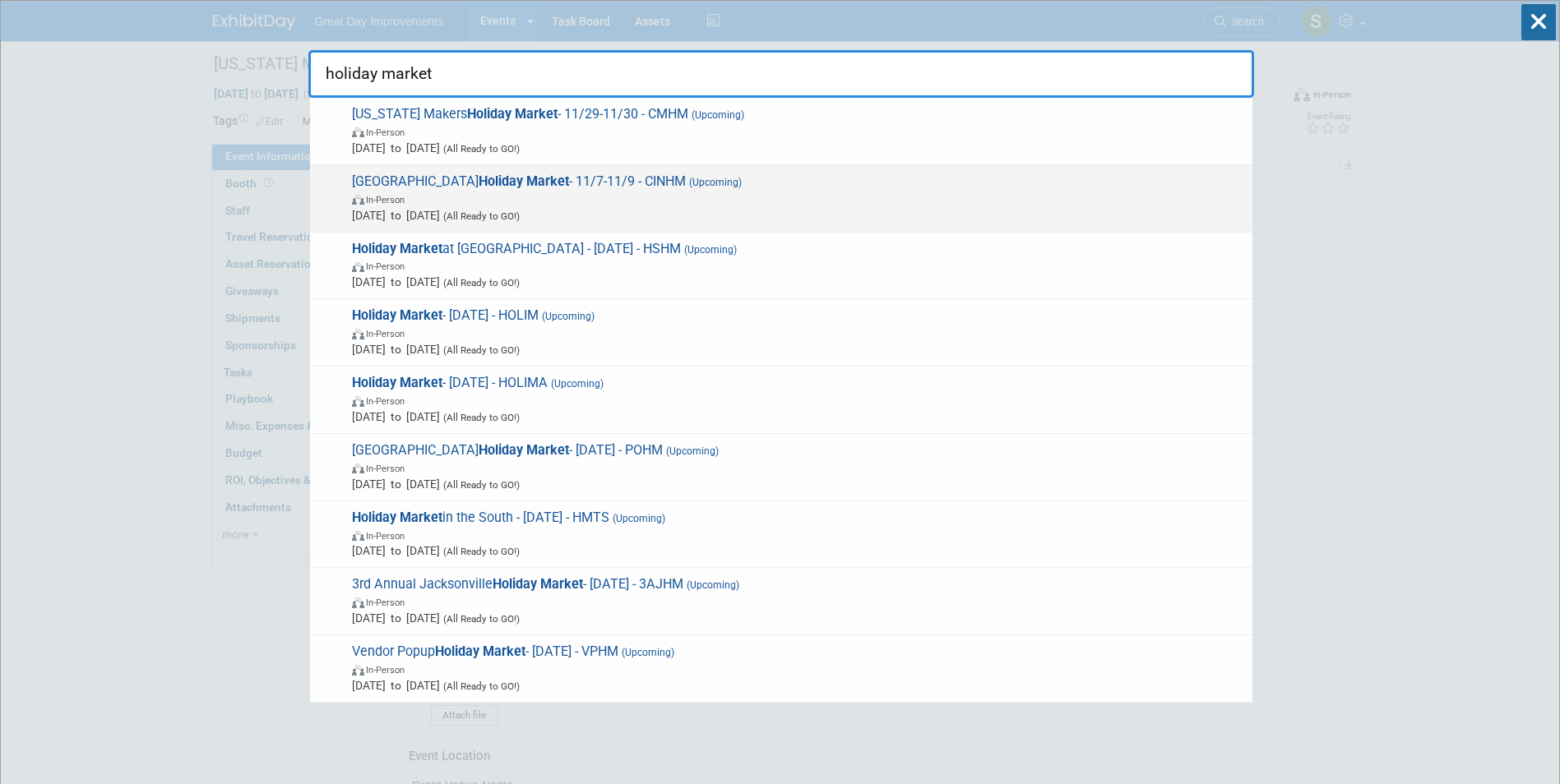
type input "holiday market"
click at [673, 196] on span "In-Person" at bounding box center [797, 198] width 892 height 16
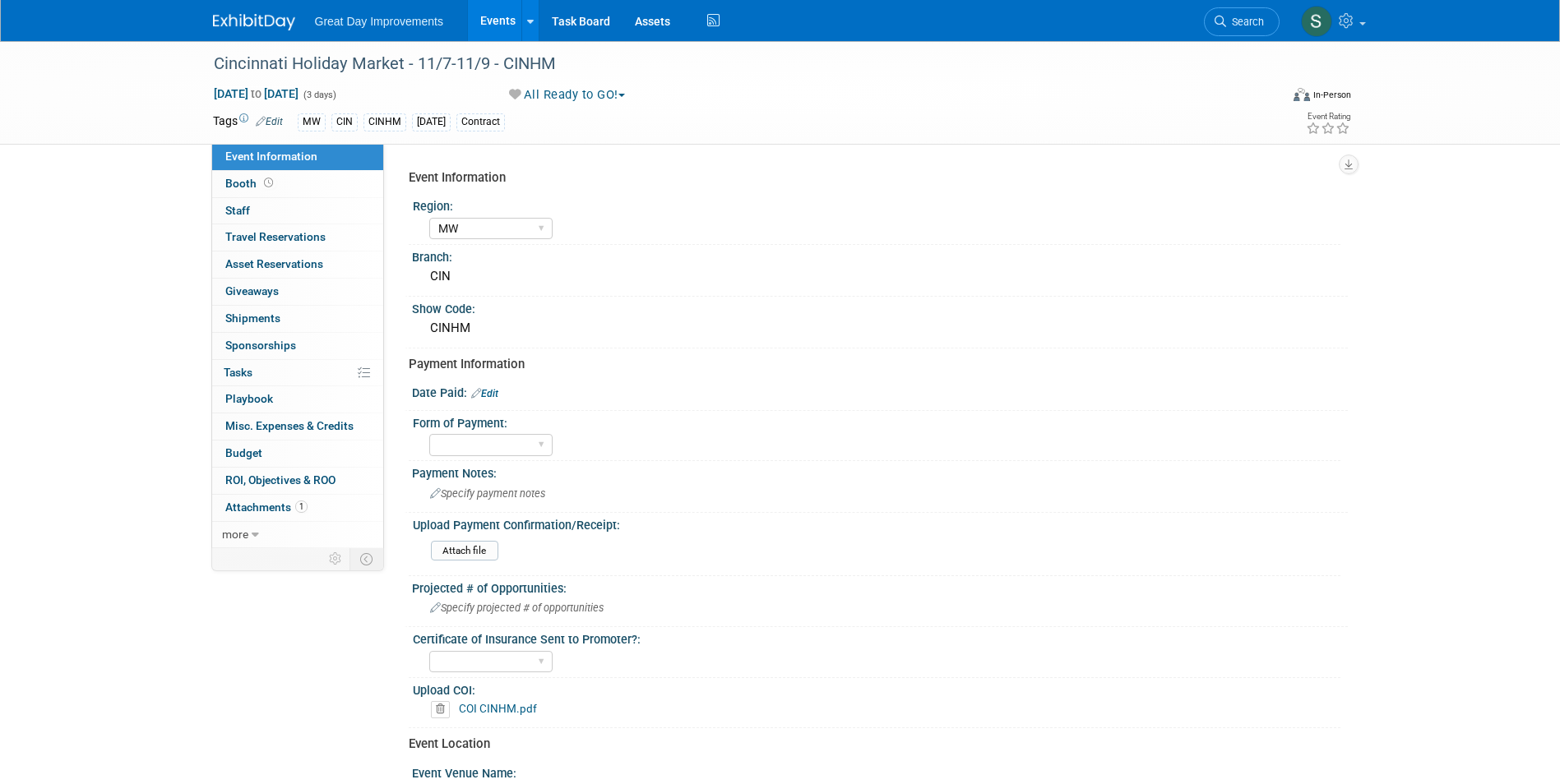
select select "MW"
click at [1216, 21] on icon at bounding box center [1220, 22] width 12 height 12
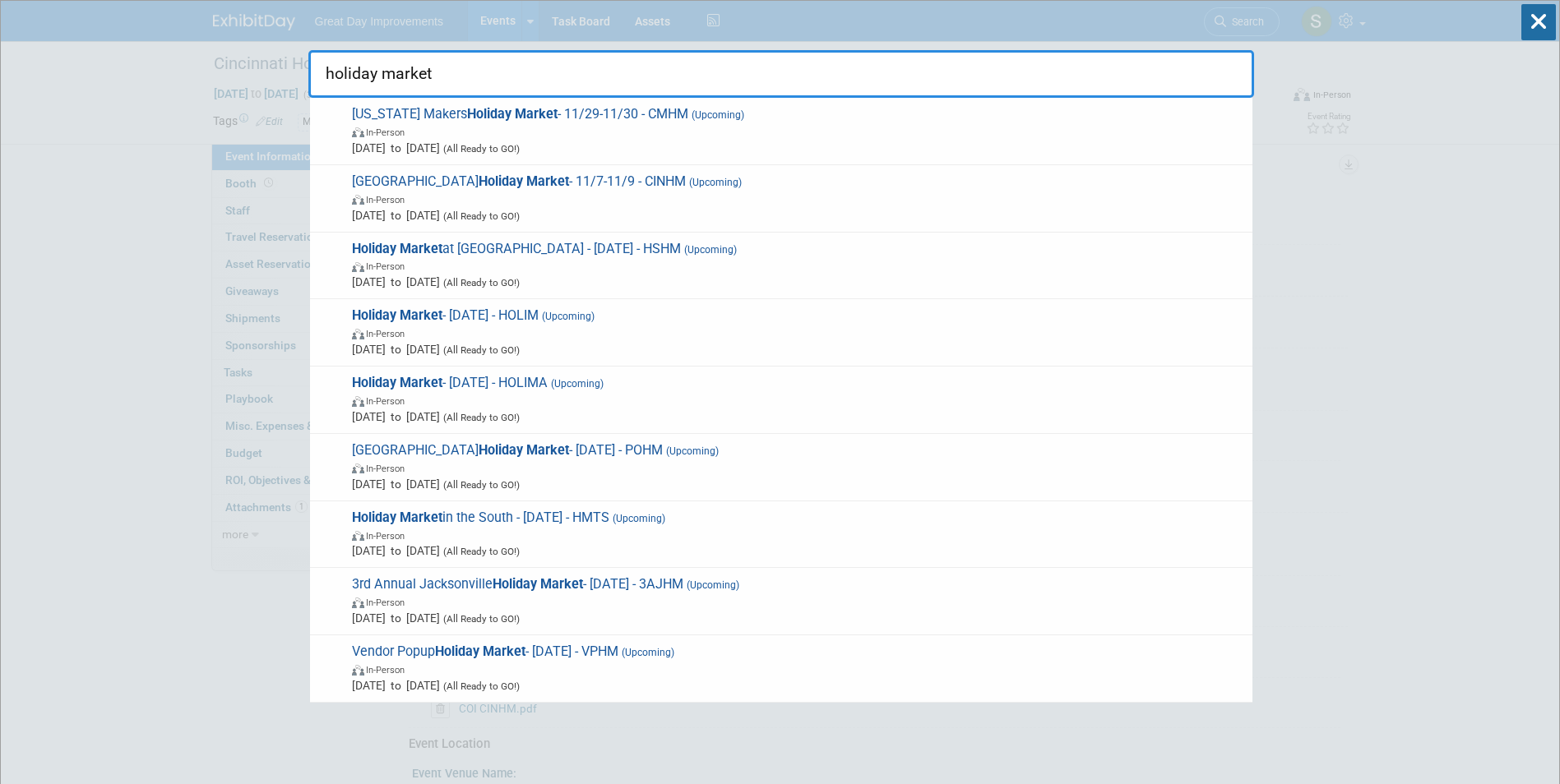
type input "holiday market"
click at [489, 668] on span "In-Person" at bounding box center [797, 668] width 892 height 16
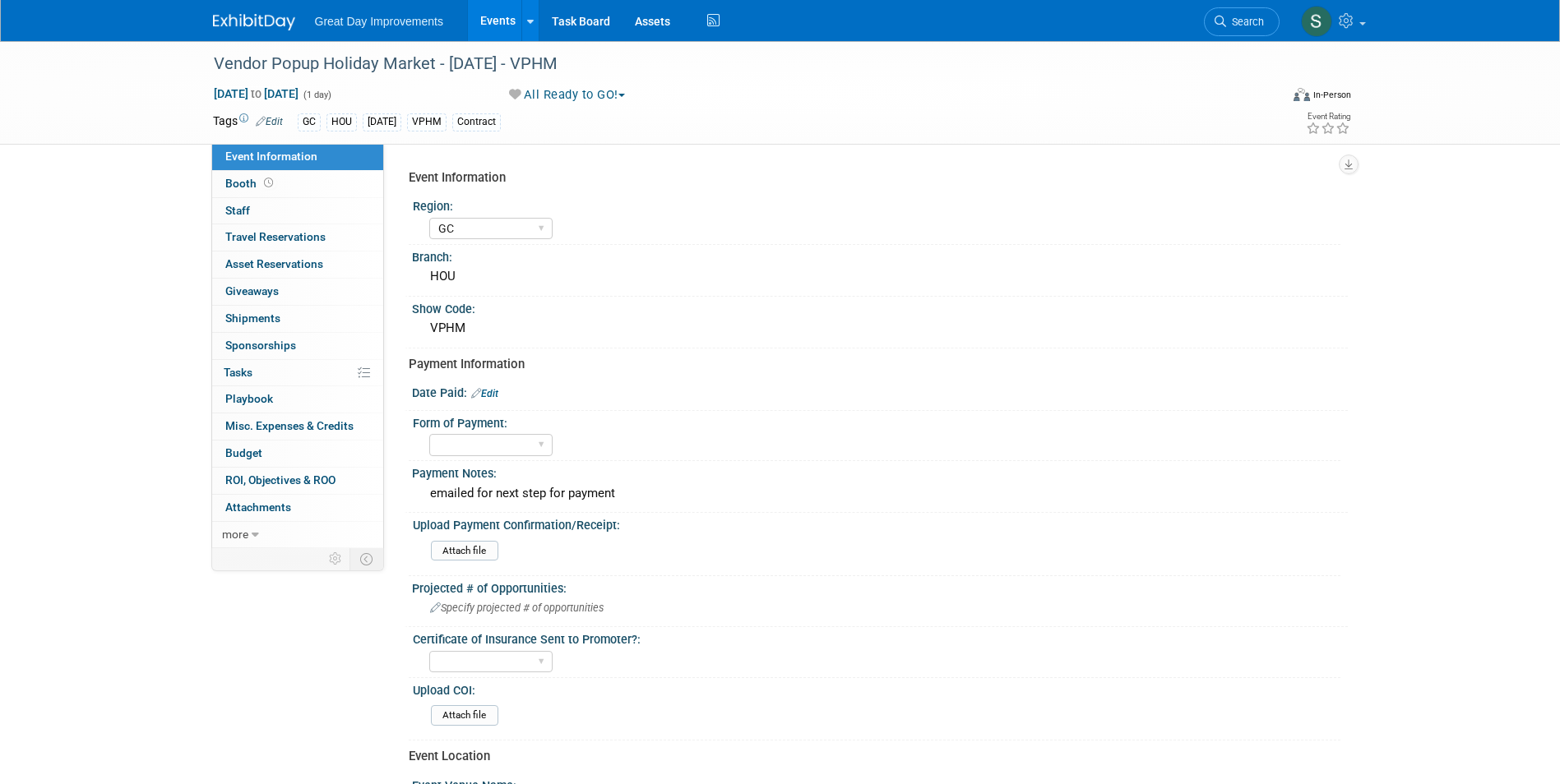
select select "GC"
click at [504, 439] on select "Paid via CC Check Requested Pay at the Gate Other" at bounding box center [491, 445] width 124 height 22
select select "Paid via CC"
click at [430, 434] on select "Paid via CC Check Requested Pay at the Gate Other" at bounding box center [491, 445] width 124 height 22
click at [493, 392] on link "Edit" at bounding box center [484, 393] width 27 height 12
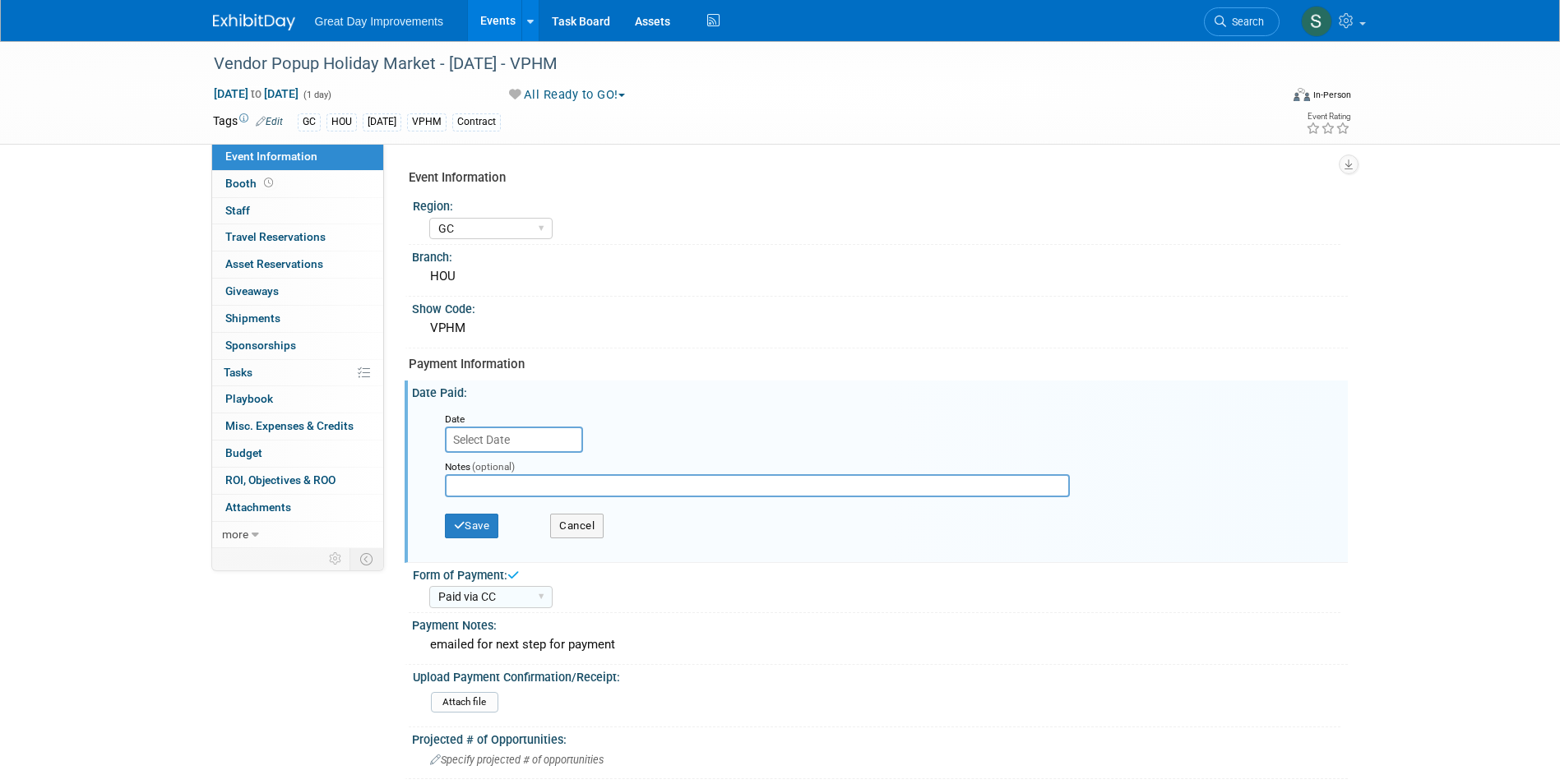
click at [493, 435] on input "text" at bounding box center [513, 439] width 139 height 26
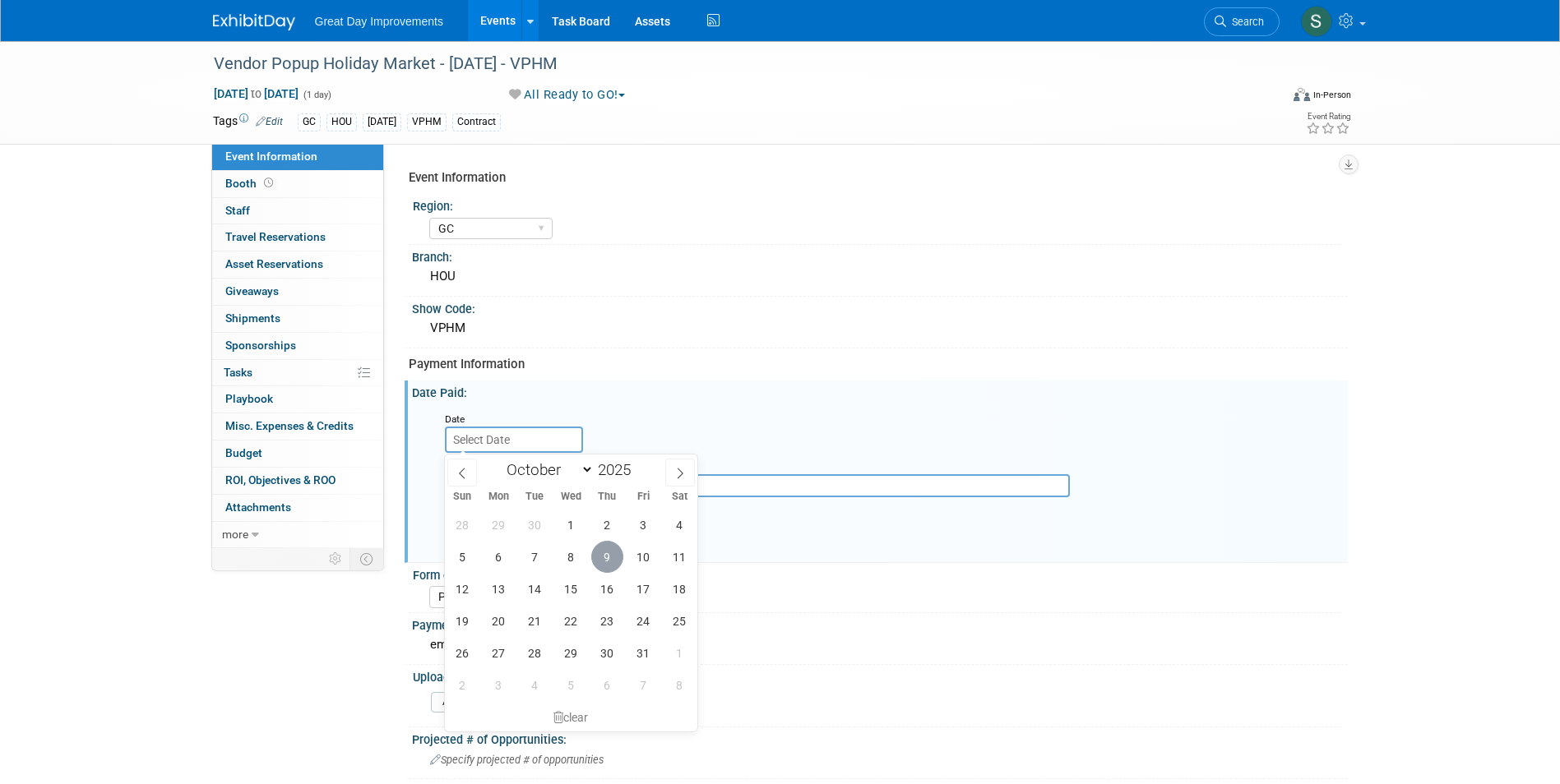
drag, startPoint x: 605, startPoint y: 556, endPoint x: 525, endPoint y: 527, distance: 85.1
click at [604, 556] on span "9" at bounding box center [607, 557] width 32 height 32
type input "Oct 9, 2025"
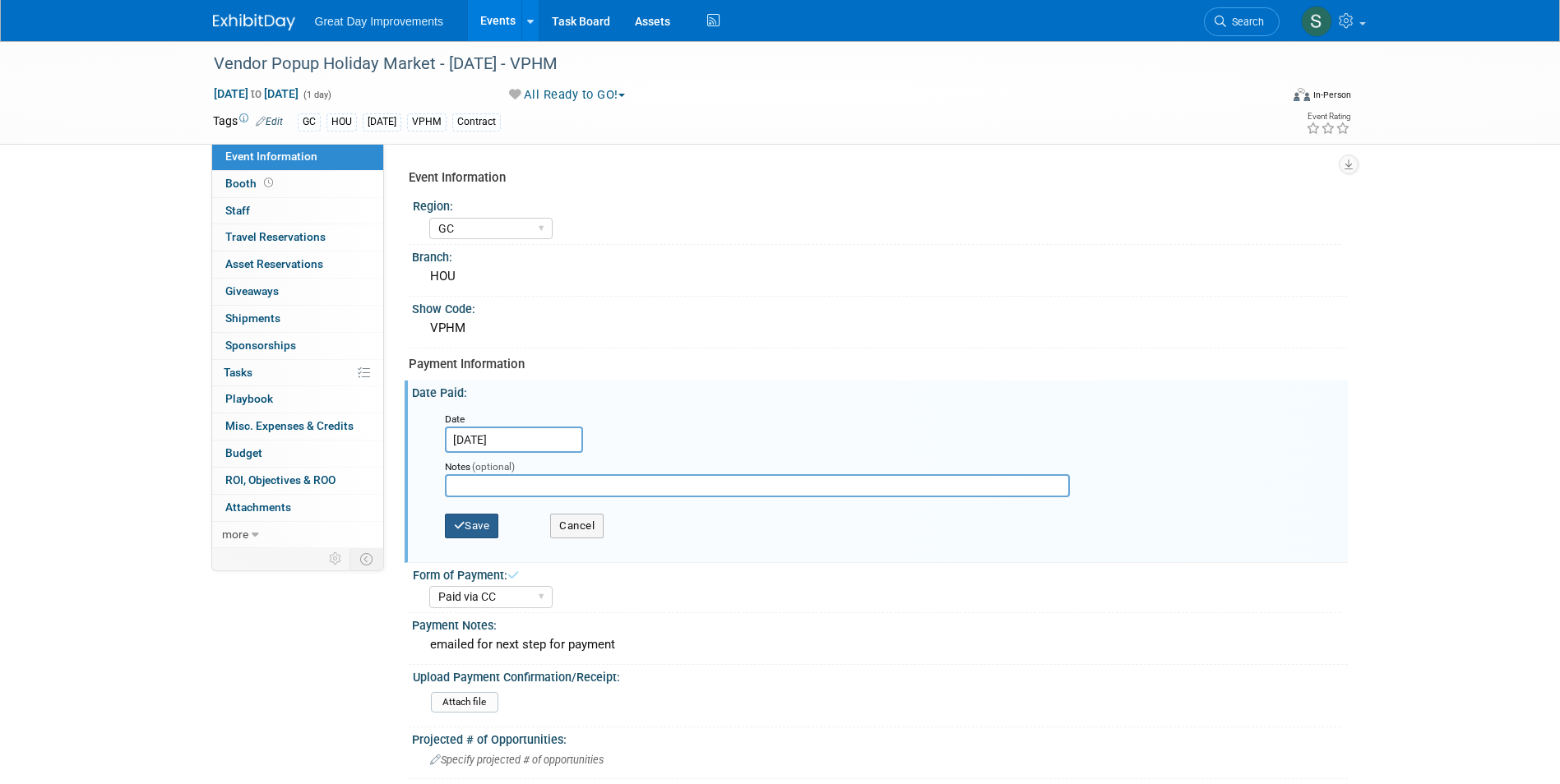
click at [489, 517] on button "Save" at bounding box center [471, 526] width 54 height 25
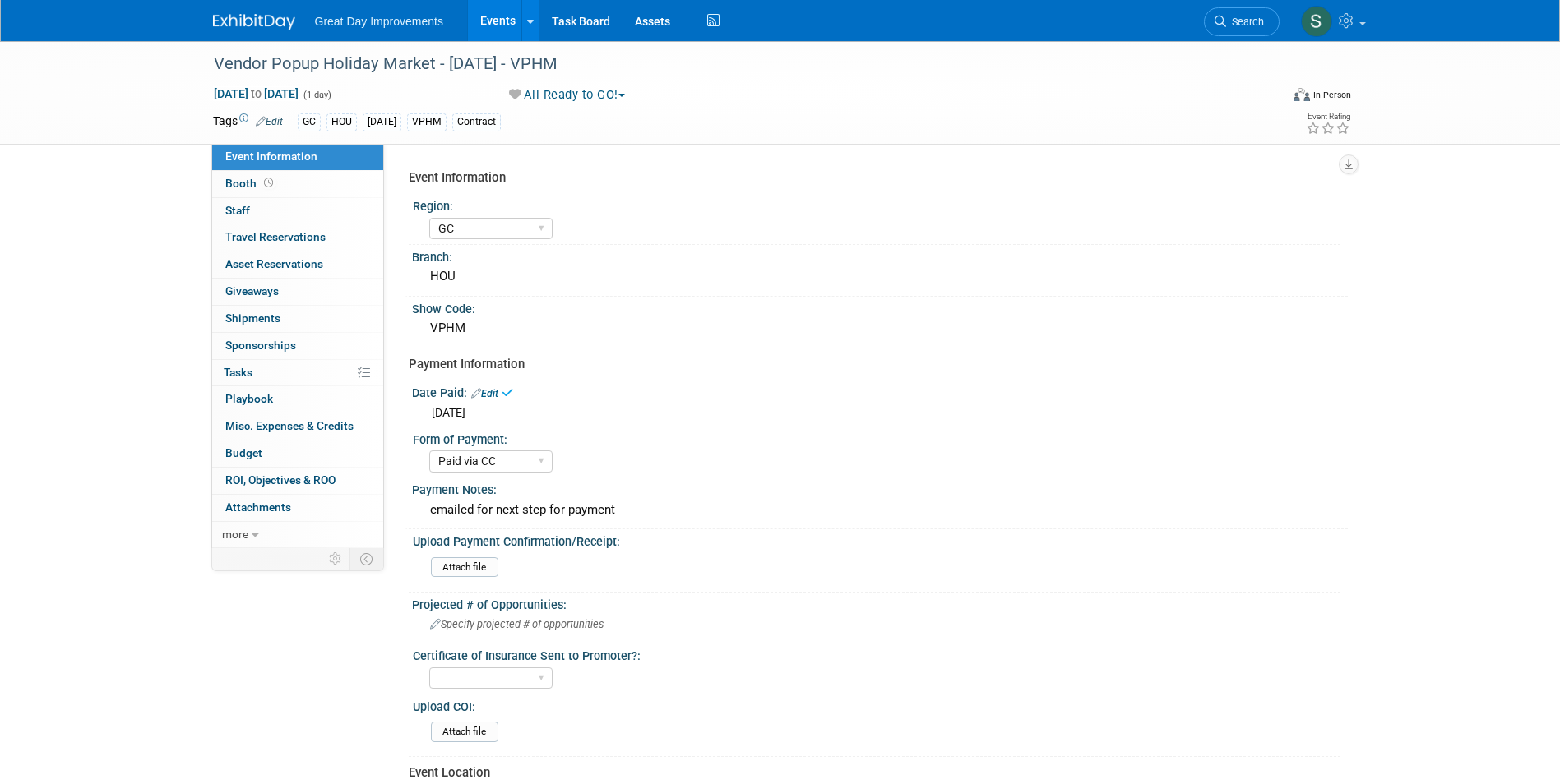
click at [253, 16] on img at bounding box center [254, 22] width 82 height 16
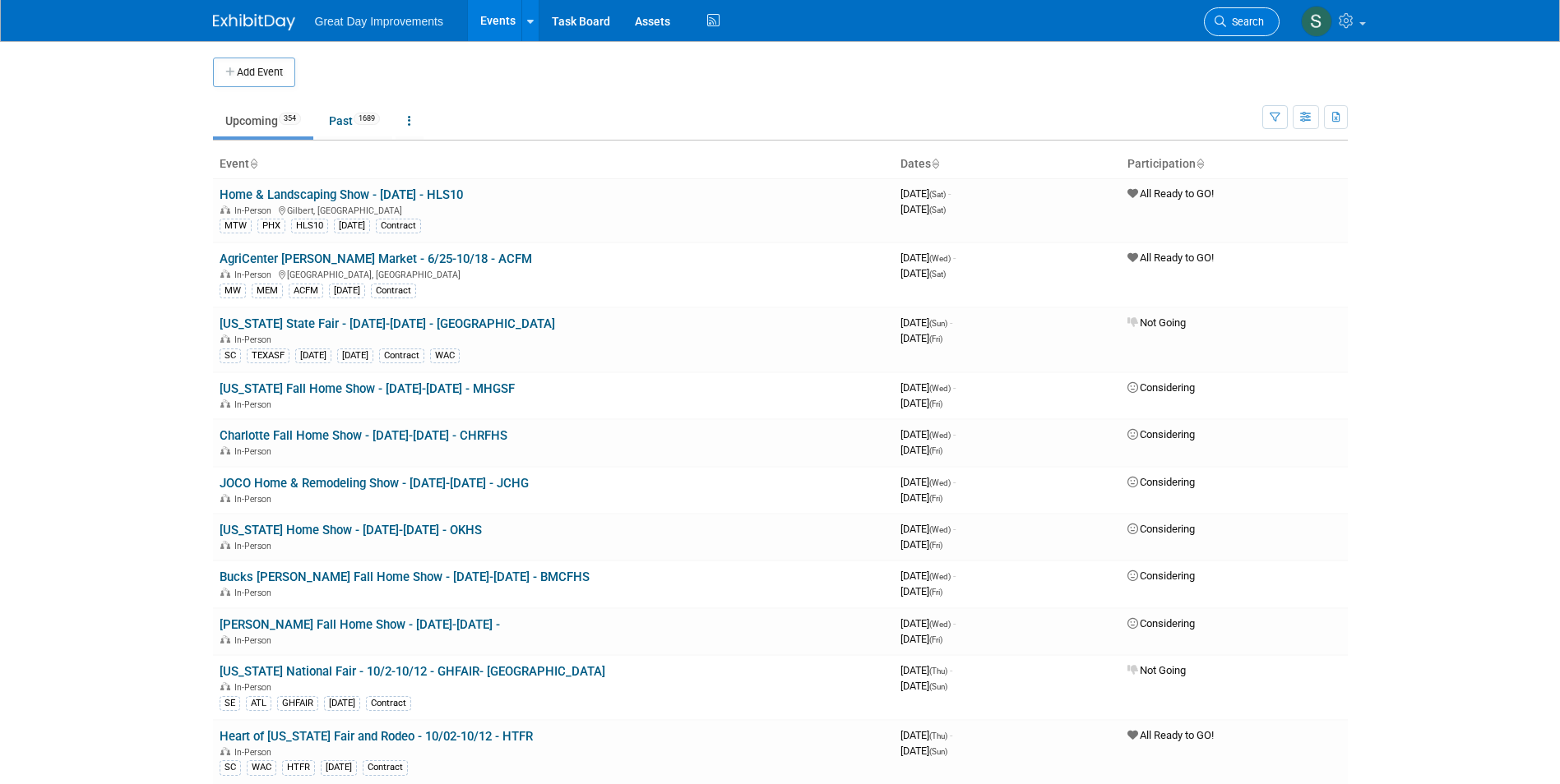
click at [1257, 22] on span "Search" at bounding box center [1245, 22] width 38 height 12
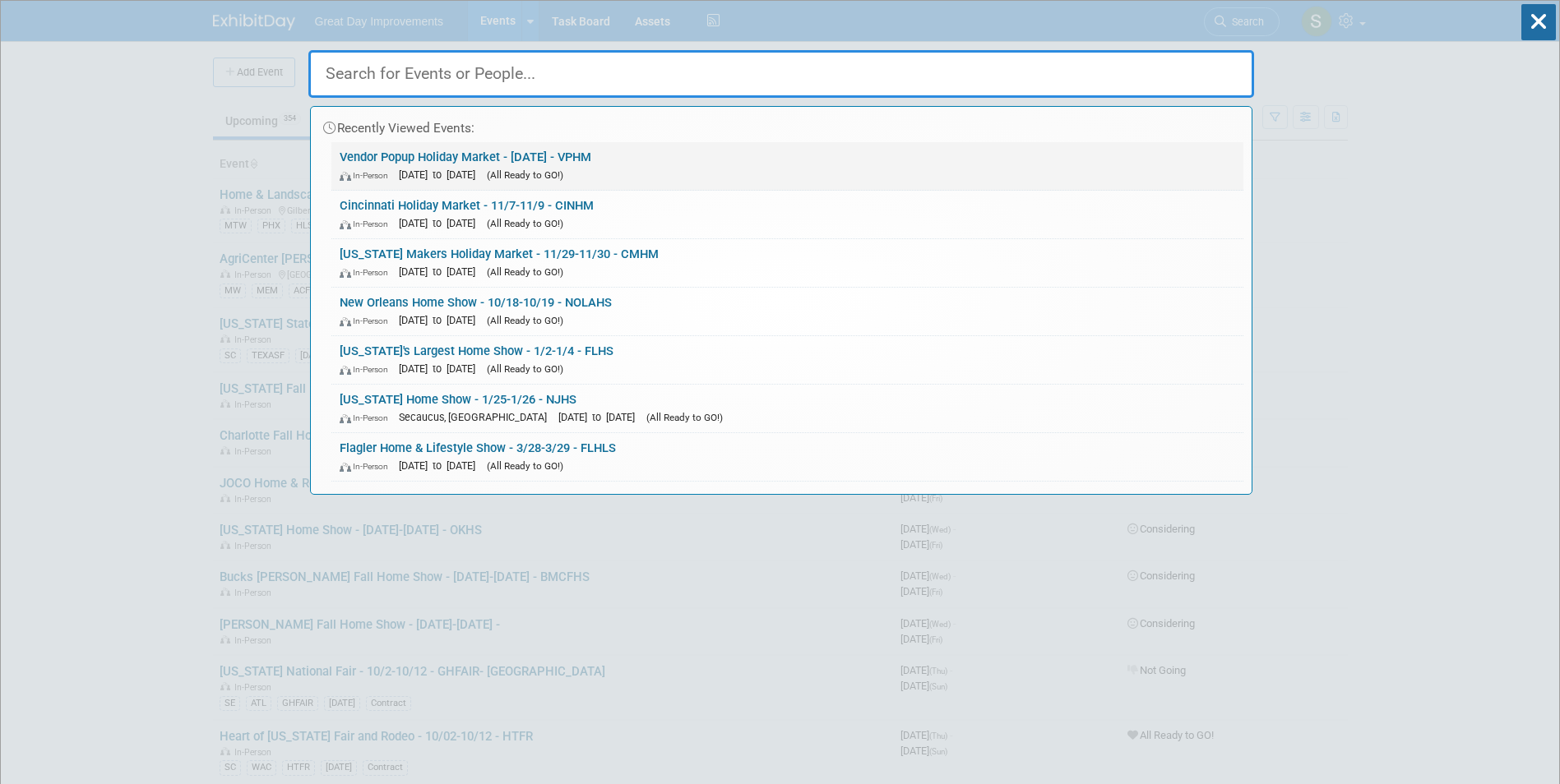
click at [568, 163] on link "Vendor Popup Holiday Market - [DATE] - VPHM In-Person [DATE] to [DATE] (All Rea…" at bounding box center [786, 166] width 912 height 48
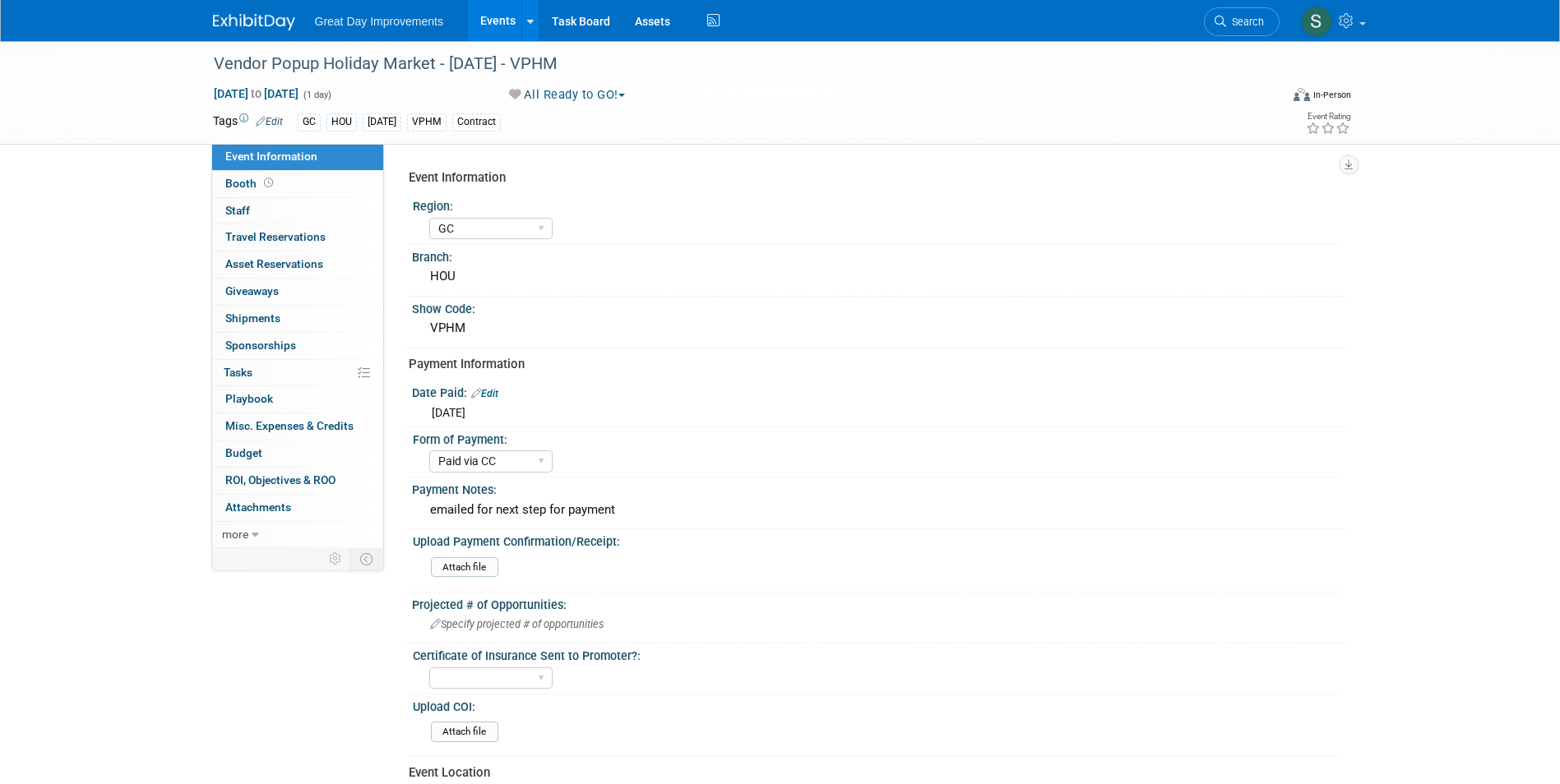
select select "GC"
select select "Paid via CC"
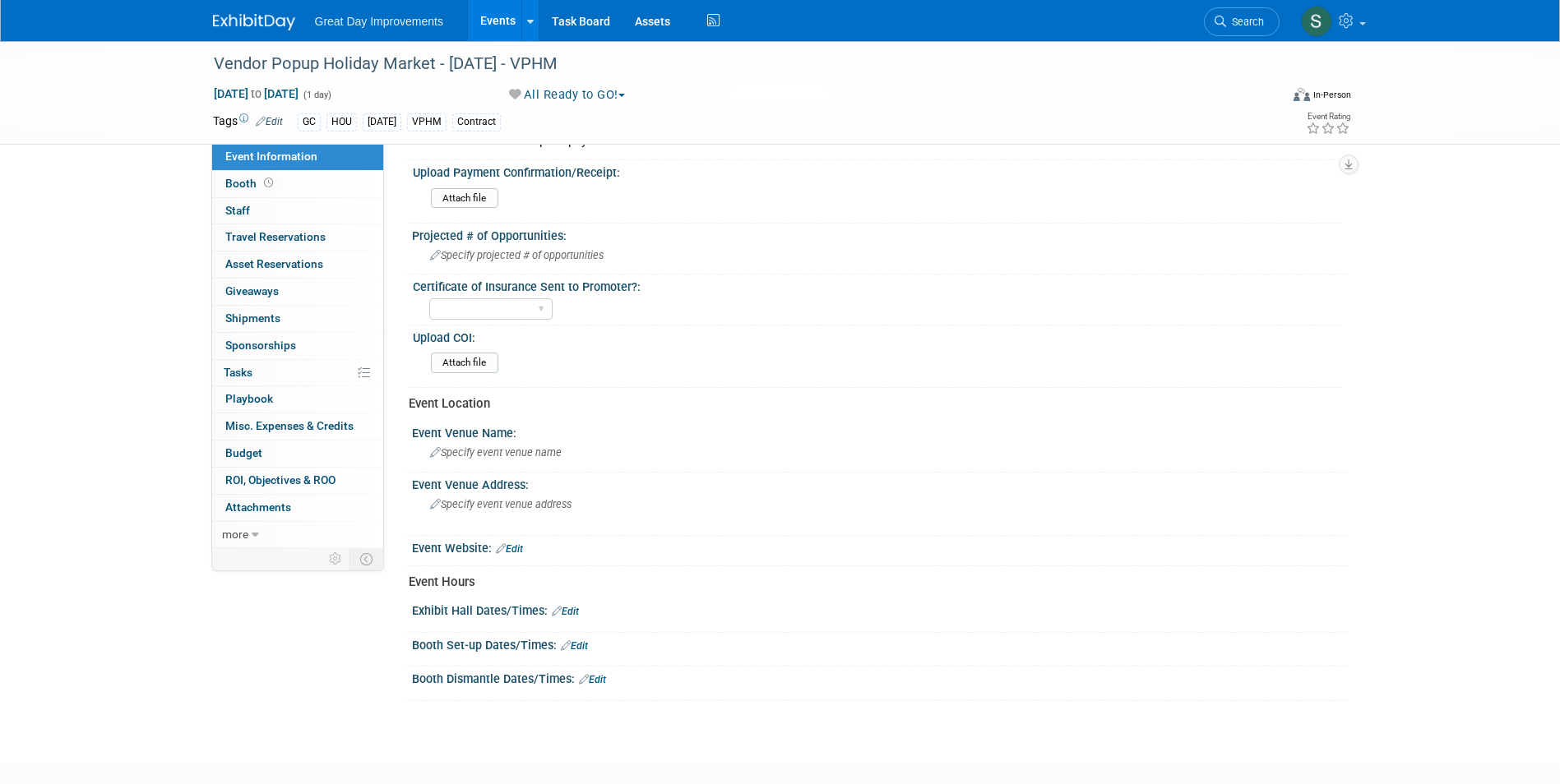
scroll to position [329, 0]
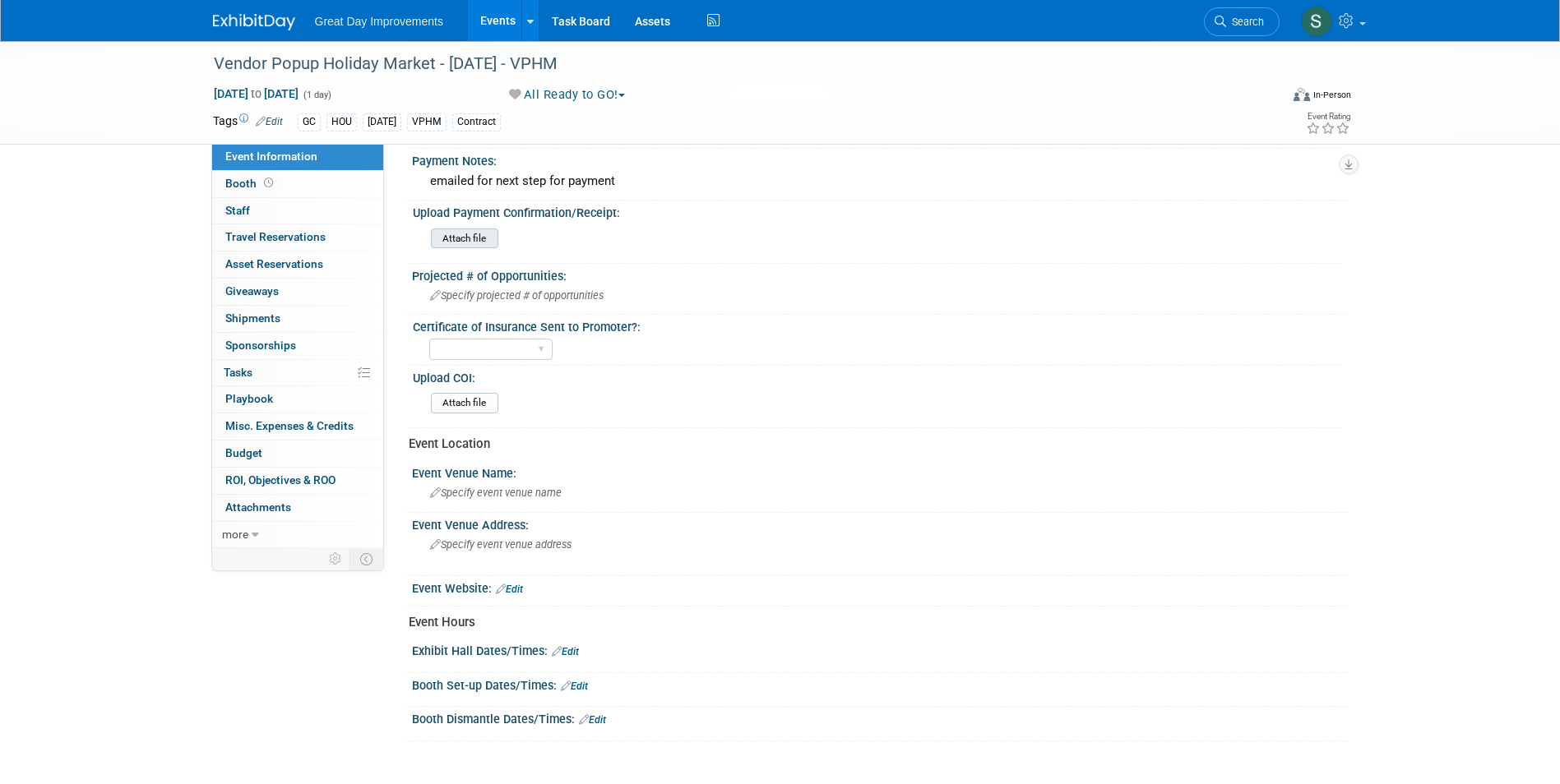
click at [464, 230] on input "file" at bounding box center [386, 238] width 223 height 19
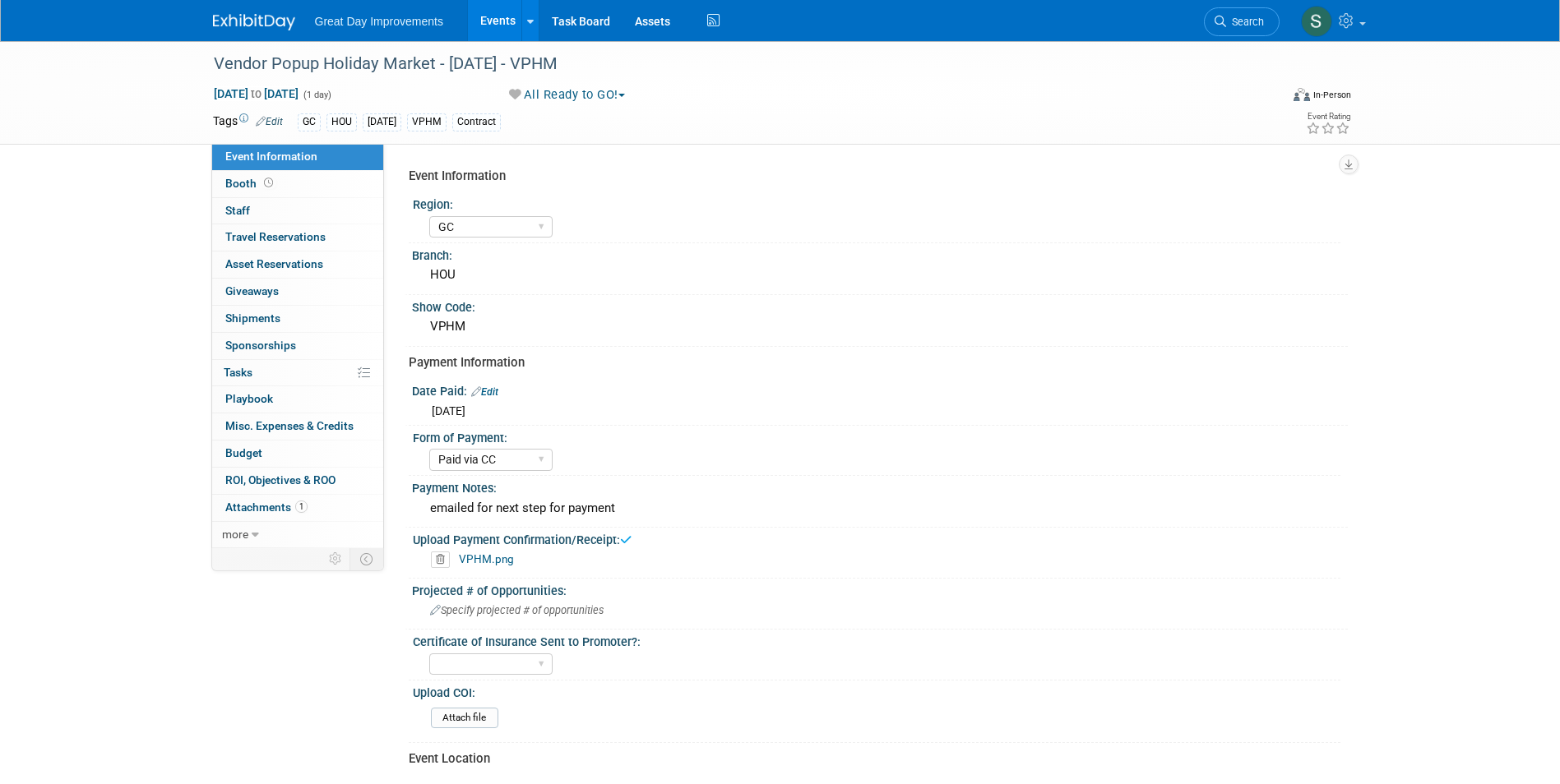
scroll to position [0, 0]
click at [276, 25] on img at bounding box center [254, 22] width 82 height 16
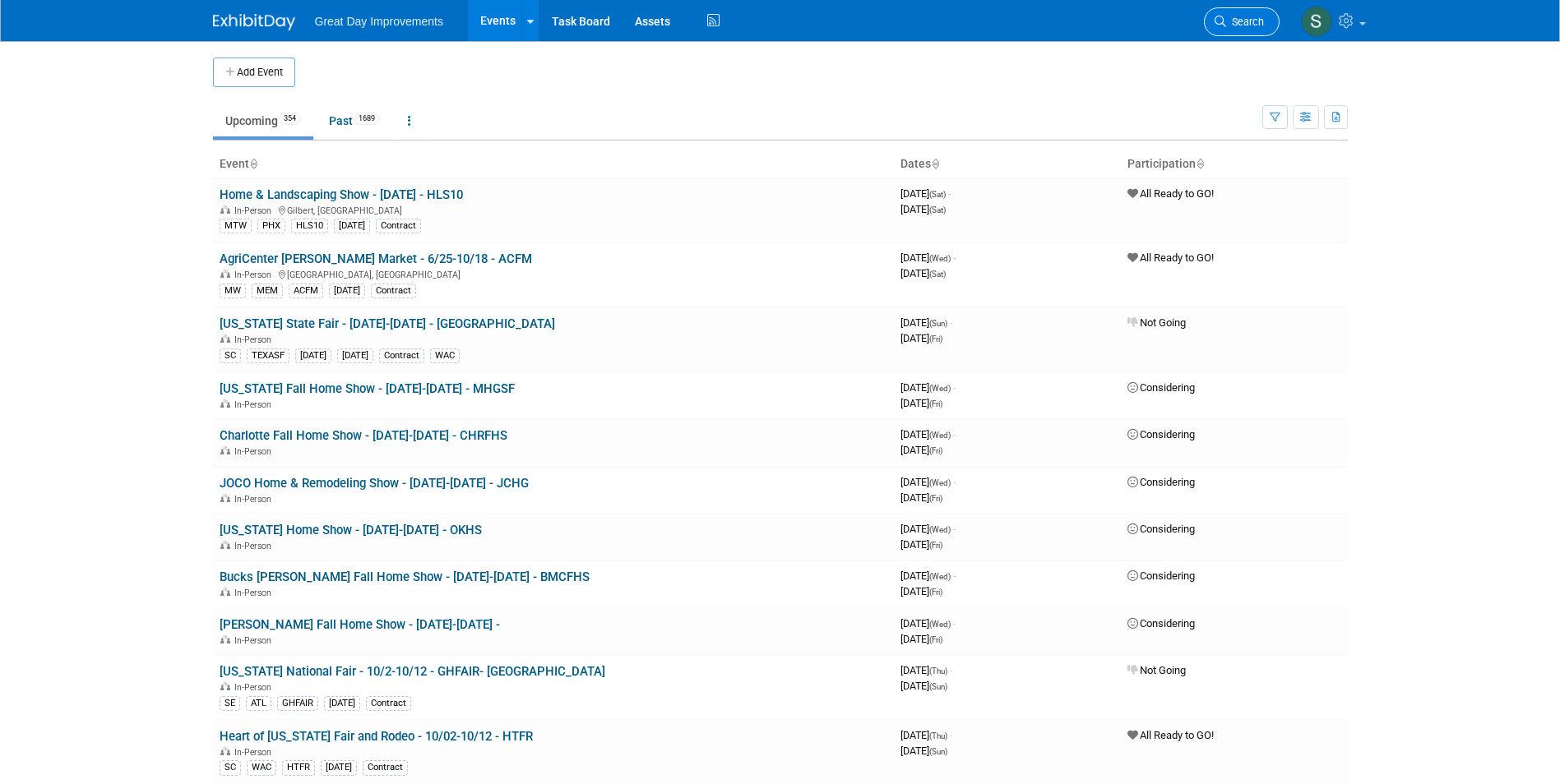
click at [1243, 25] on span "Search" at bounding box center [1245, 22] width 38 height 12
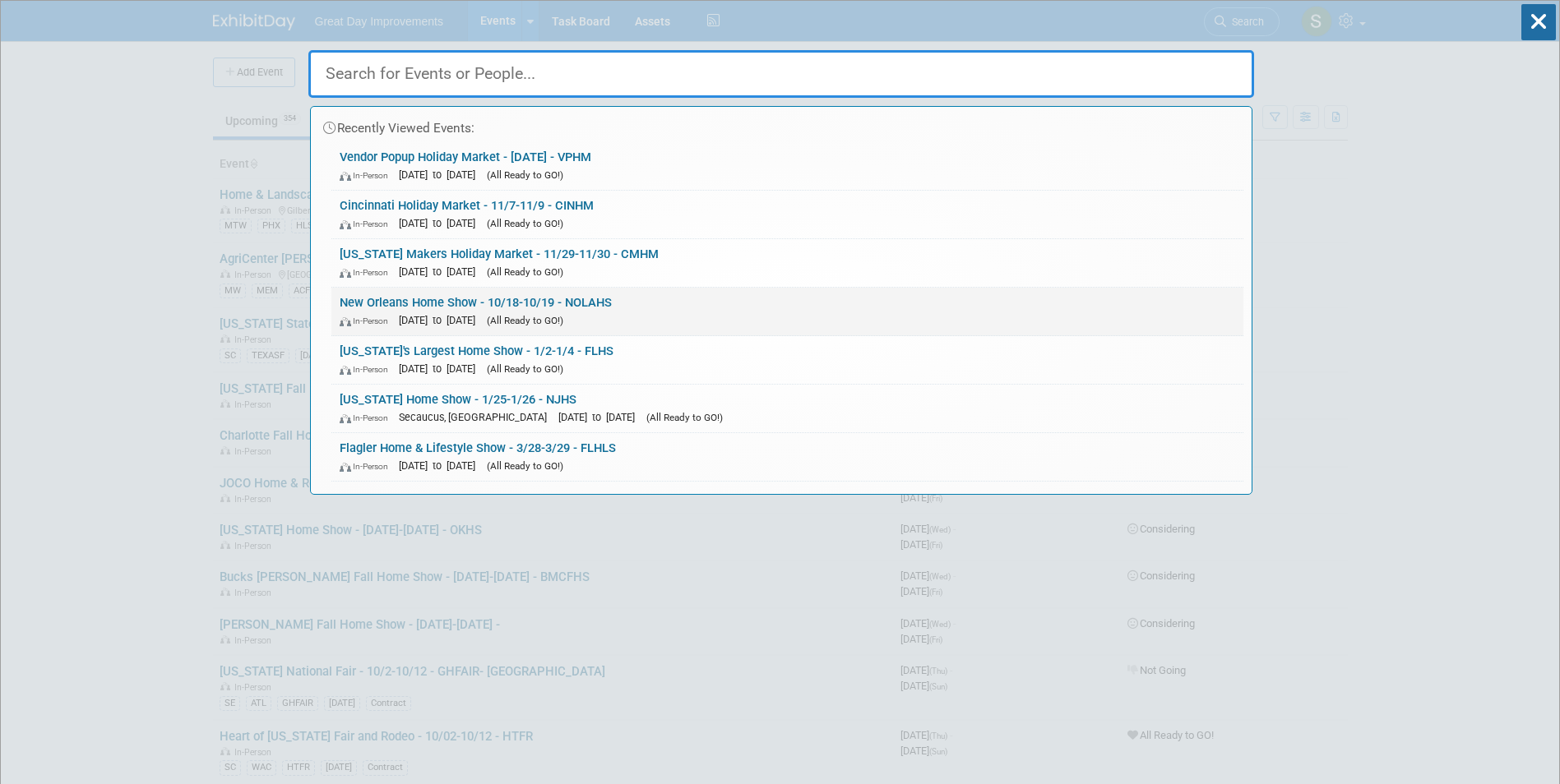
click at [646, 320] on div "In-Person Oct 18, 2025 to Oct 19, 2025 (All Ready to GO!)" at bounding box center [787, 320] width 895 height 17
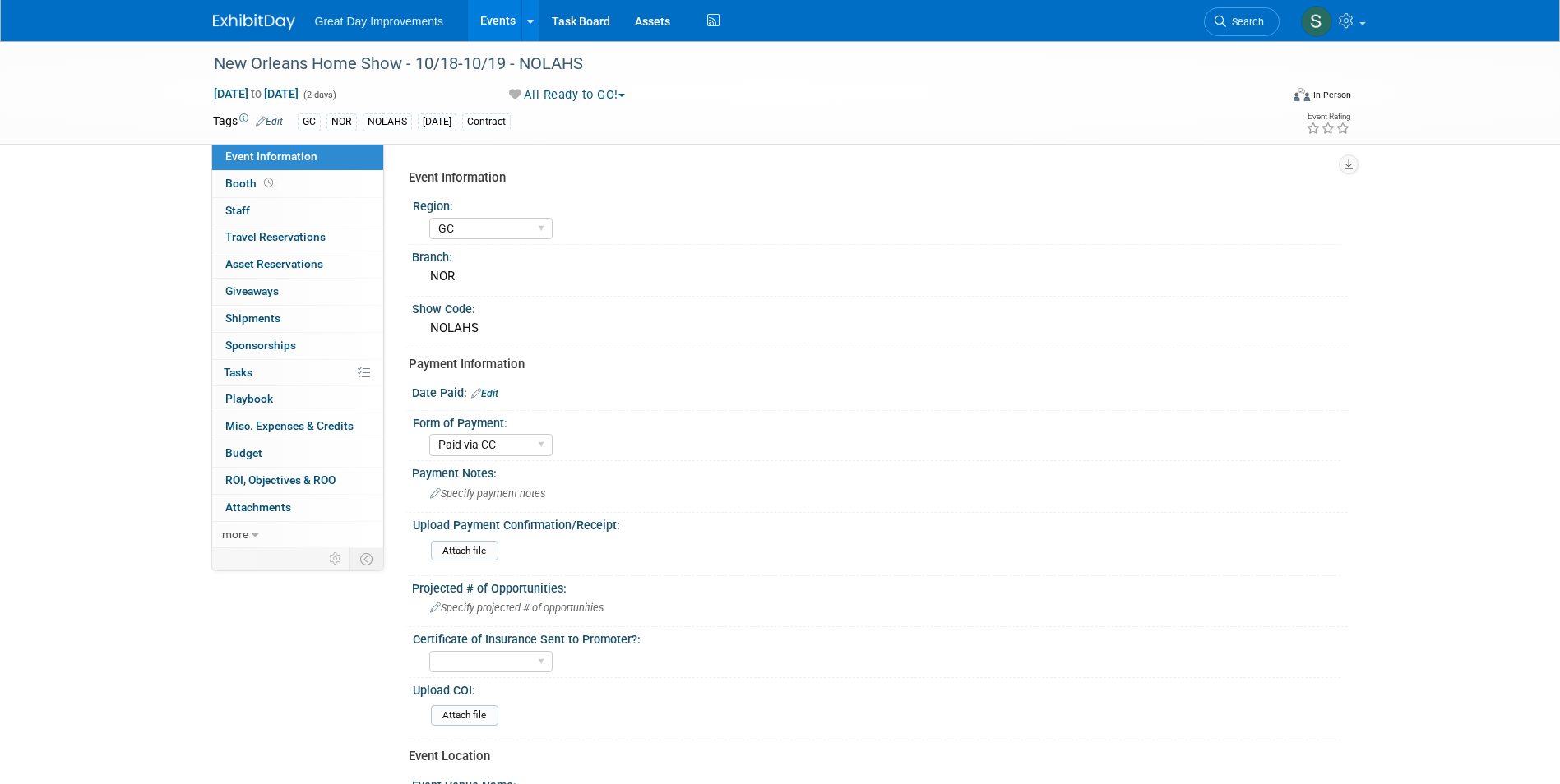
select select "GC"
select select "Paid via CC"
click at [485, 395] on link "Edit" at bounding box center [484, 393] width 27 height 12
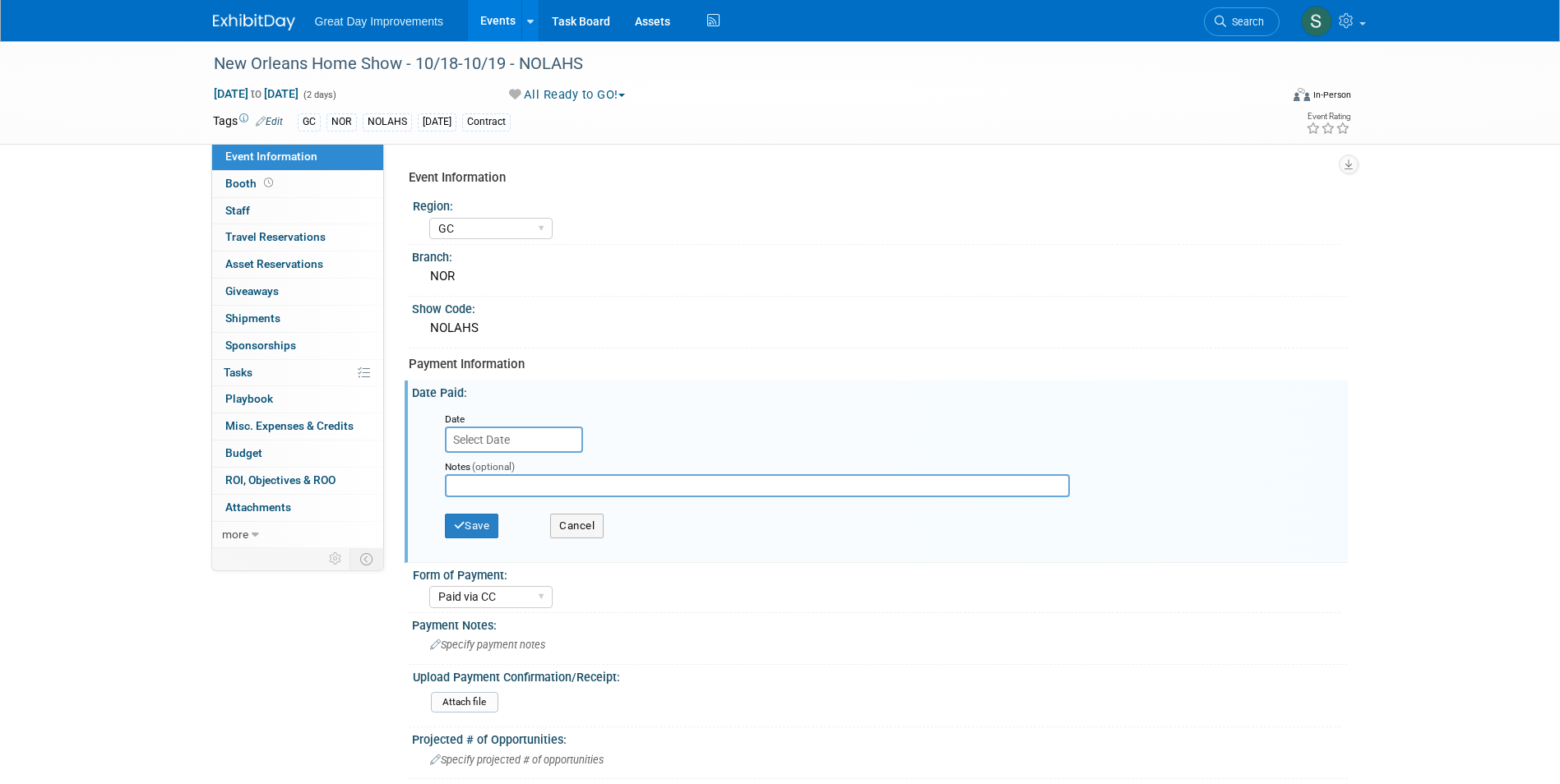
click at [490, 443] on input "text" at bounding box center [513, 439] width 139 height 26
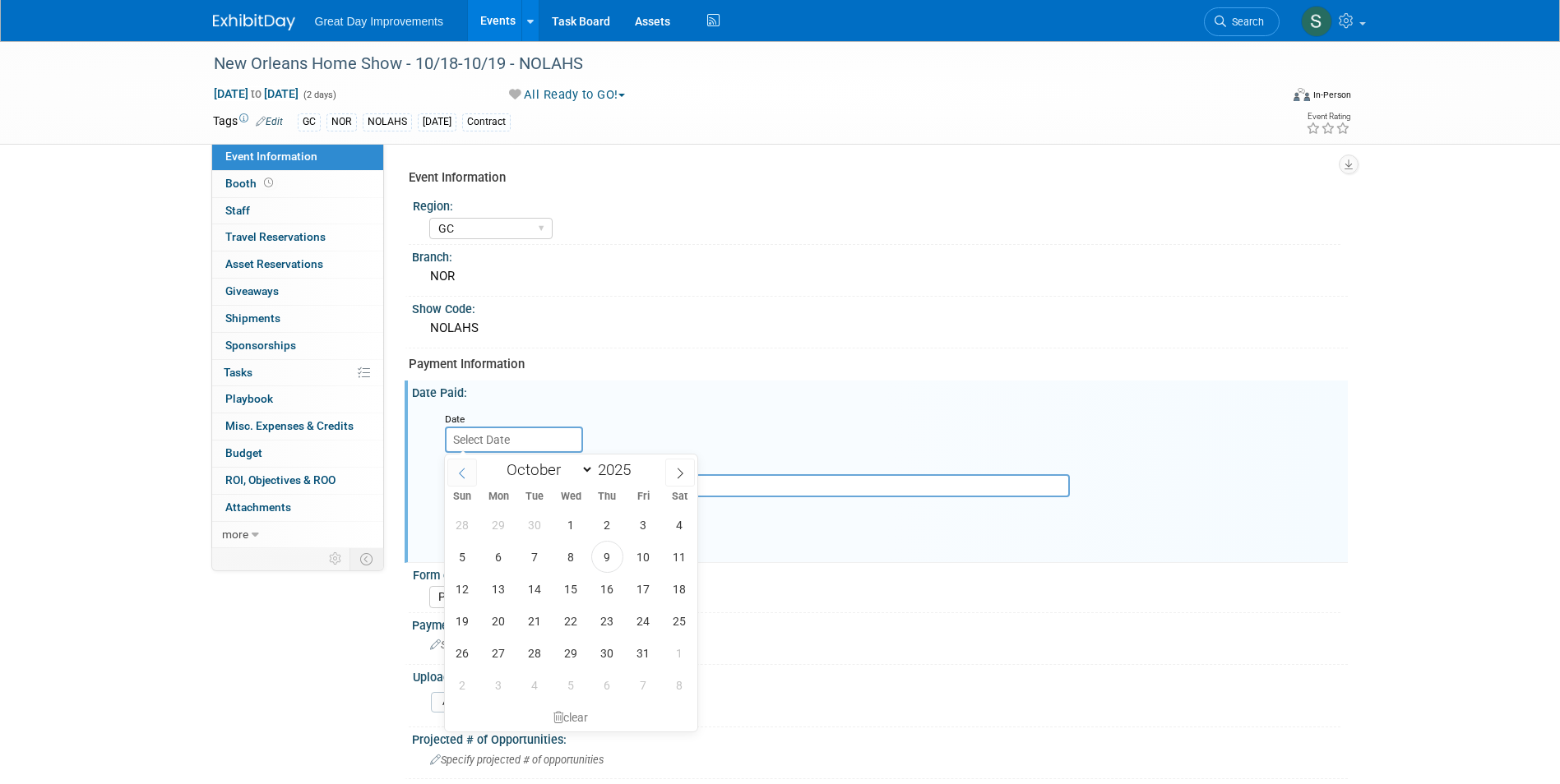
click at [463, 465] on span at bounding box center [463, 472] width 30 height 28
click at [468, 468] on icon at bounding box center [463, 473] width 12 height 12
click at [467, 473] on icon at bounding box center [463, 473] width 12 height 12
select select "5"
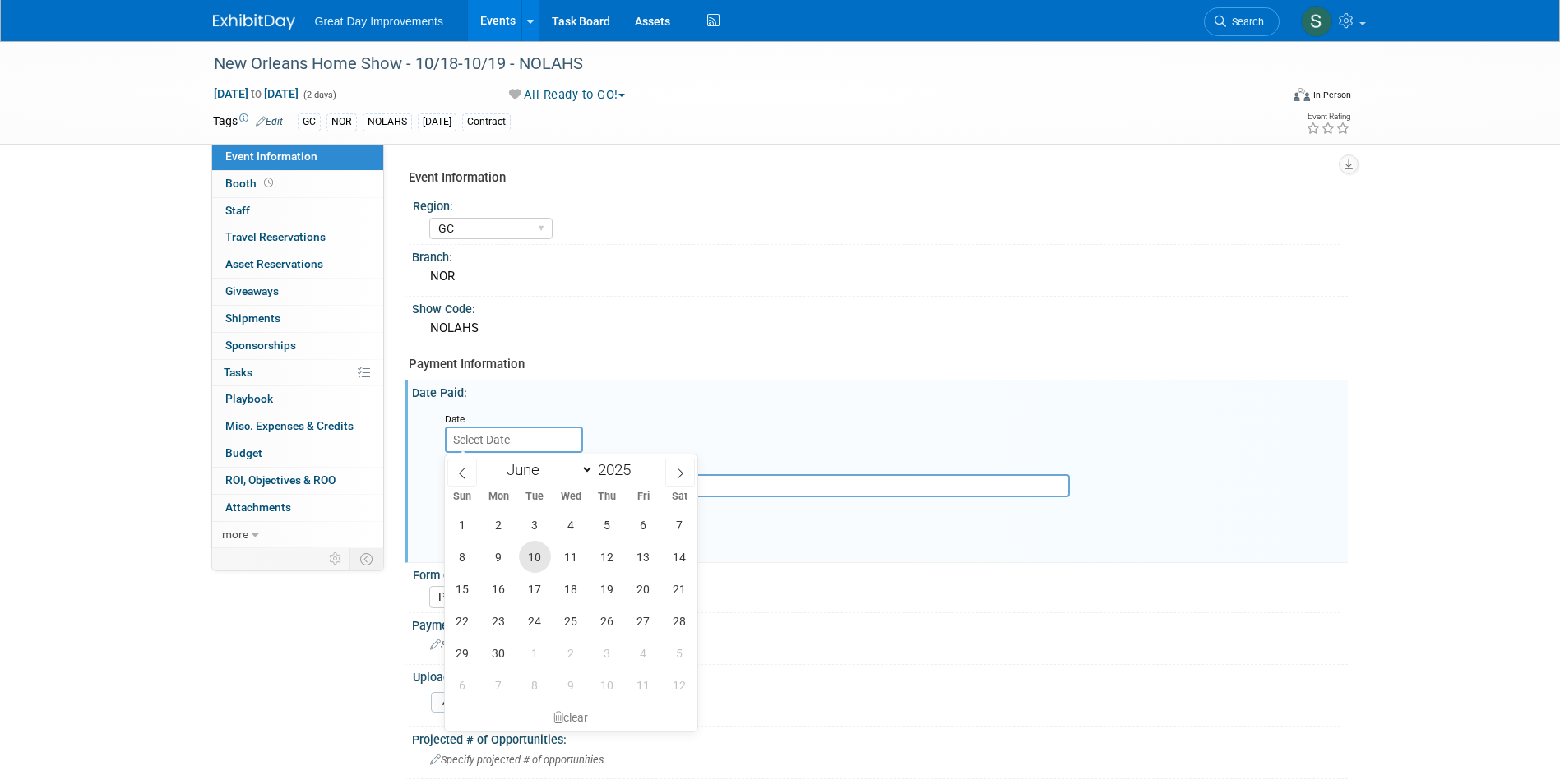
click at [541, 560] on span "10" at bounding box center [534, 557] width 32 height 32
type input "Jun 10, 2025"
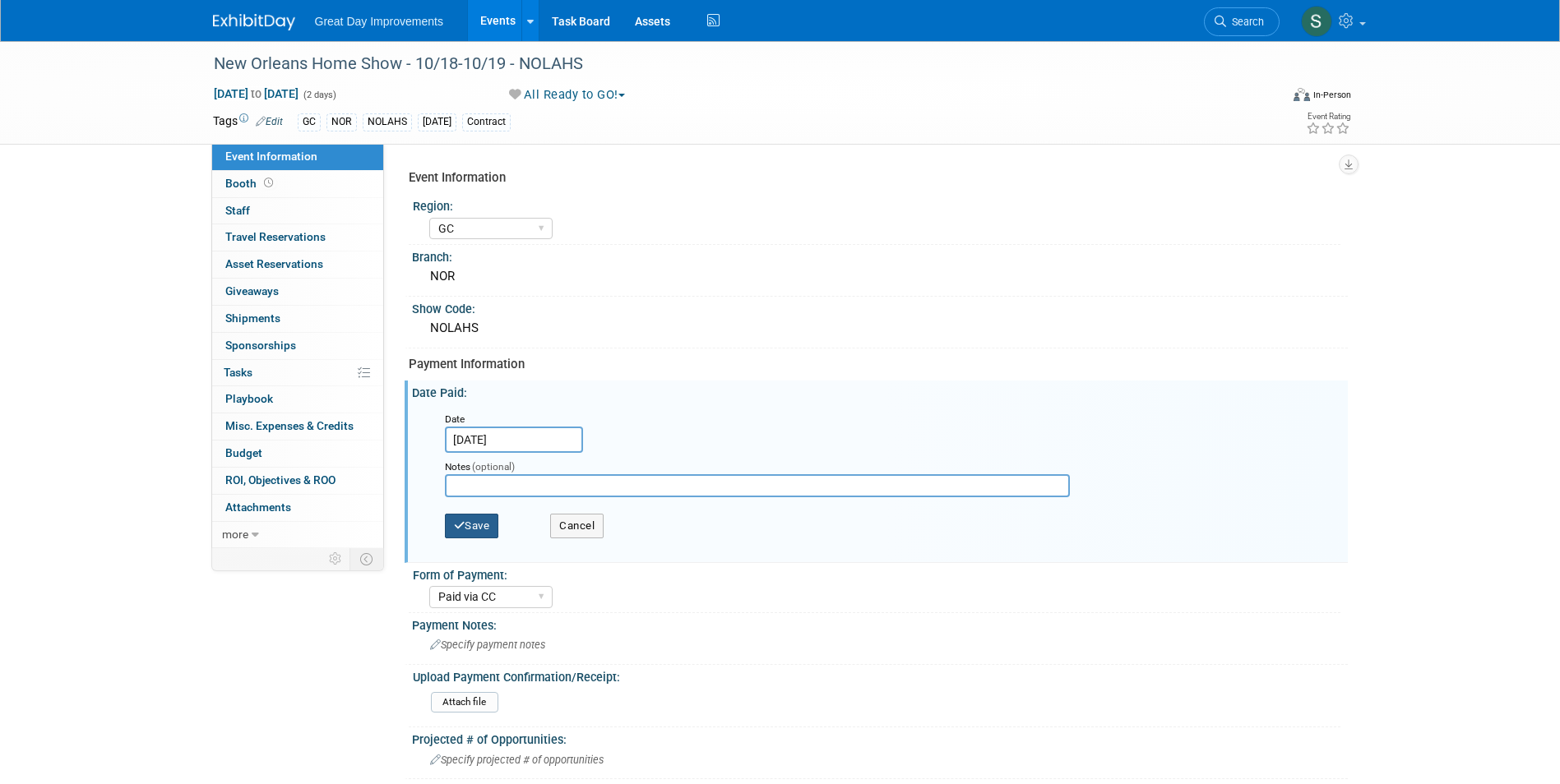
click at [493, 533] on button "Save" at bounding box center [471, 526] width 54 height 25
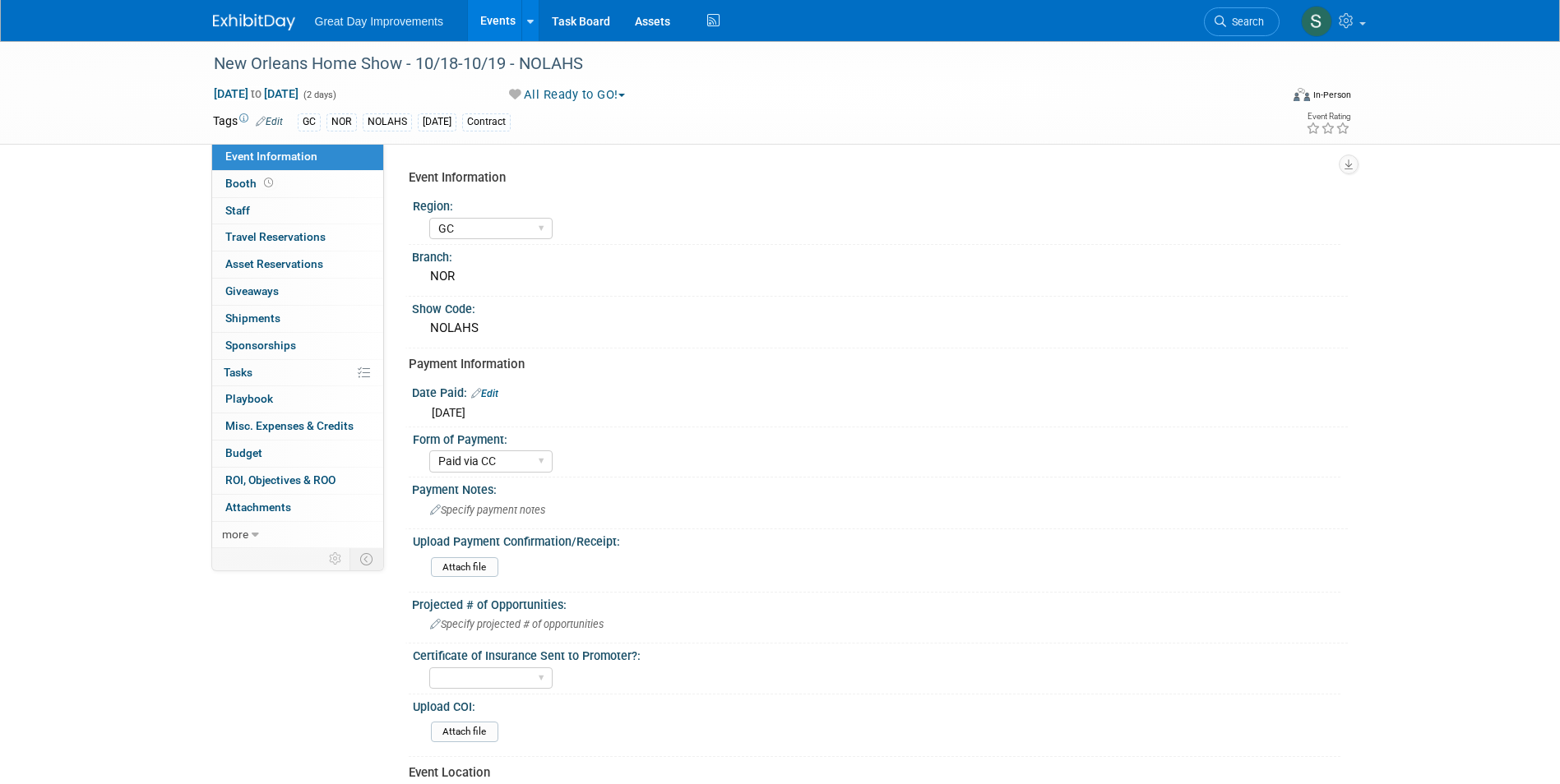
click at [176, 16] on div "Great Day Improvements Events Add Event Bulk Upload Events Shareable Event Boar…" at bounding box center [780, 21] width 1560 height 42
click at [210, 10] on div "Great Day Improvements Events Add Event Bulk Upload Events Shareable Event Boar…" at bounding box center [780, 20] width 1159 height 41
click at [237, 21] on img at bounding box center [254, 22] width 82 height 16
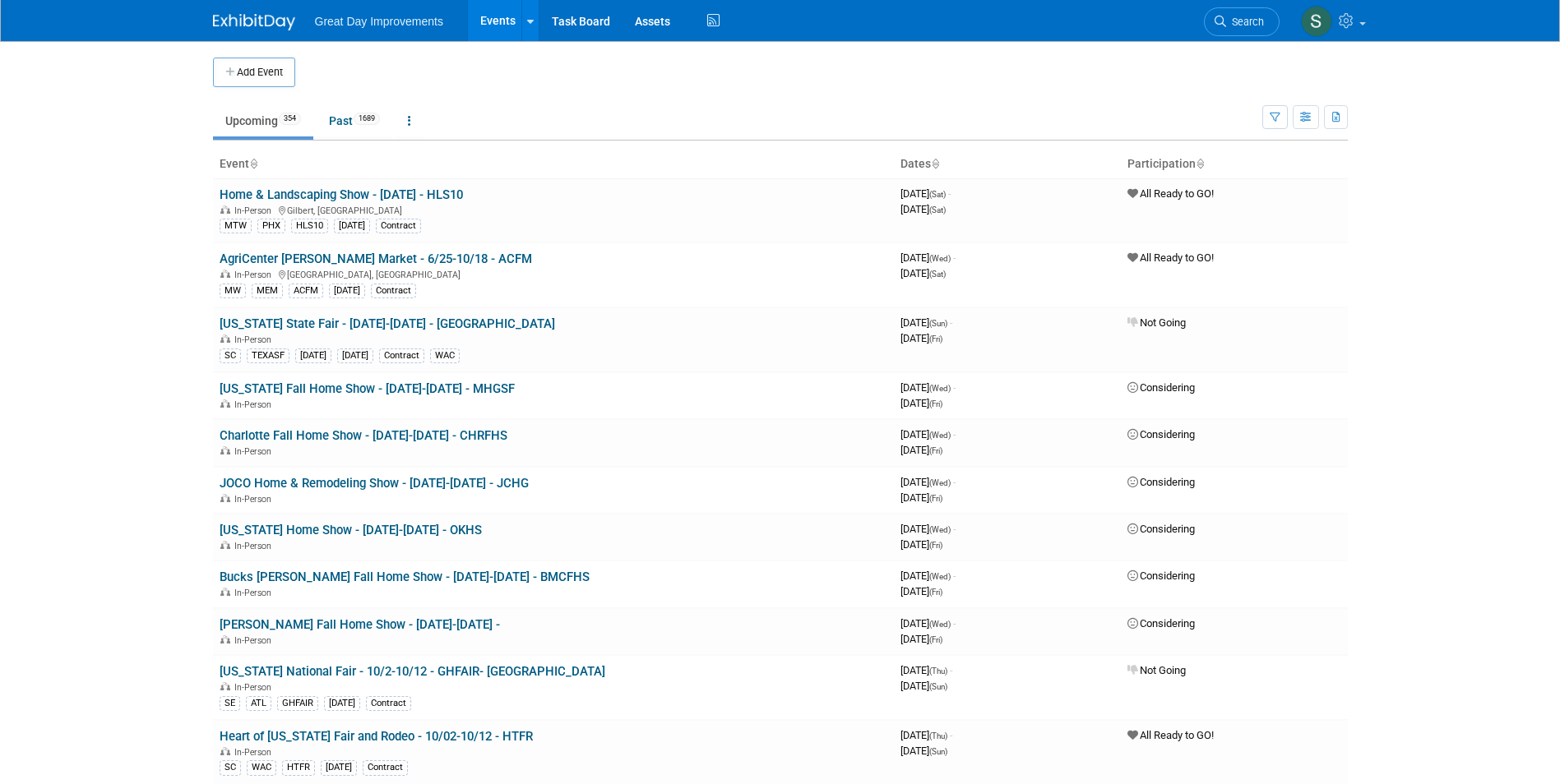
click at [227, 31] on img at bounding box center [254, 22] width 82 height 16
click at [1261, 14] on link "Search" at bounding box center [1242, 21] width 76 height 29
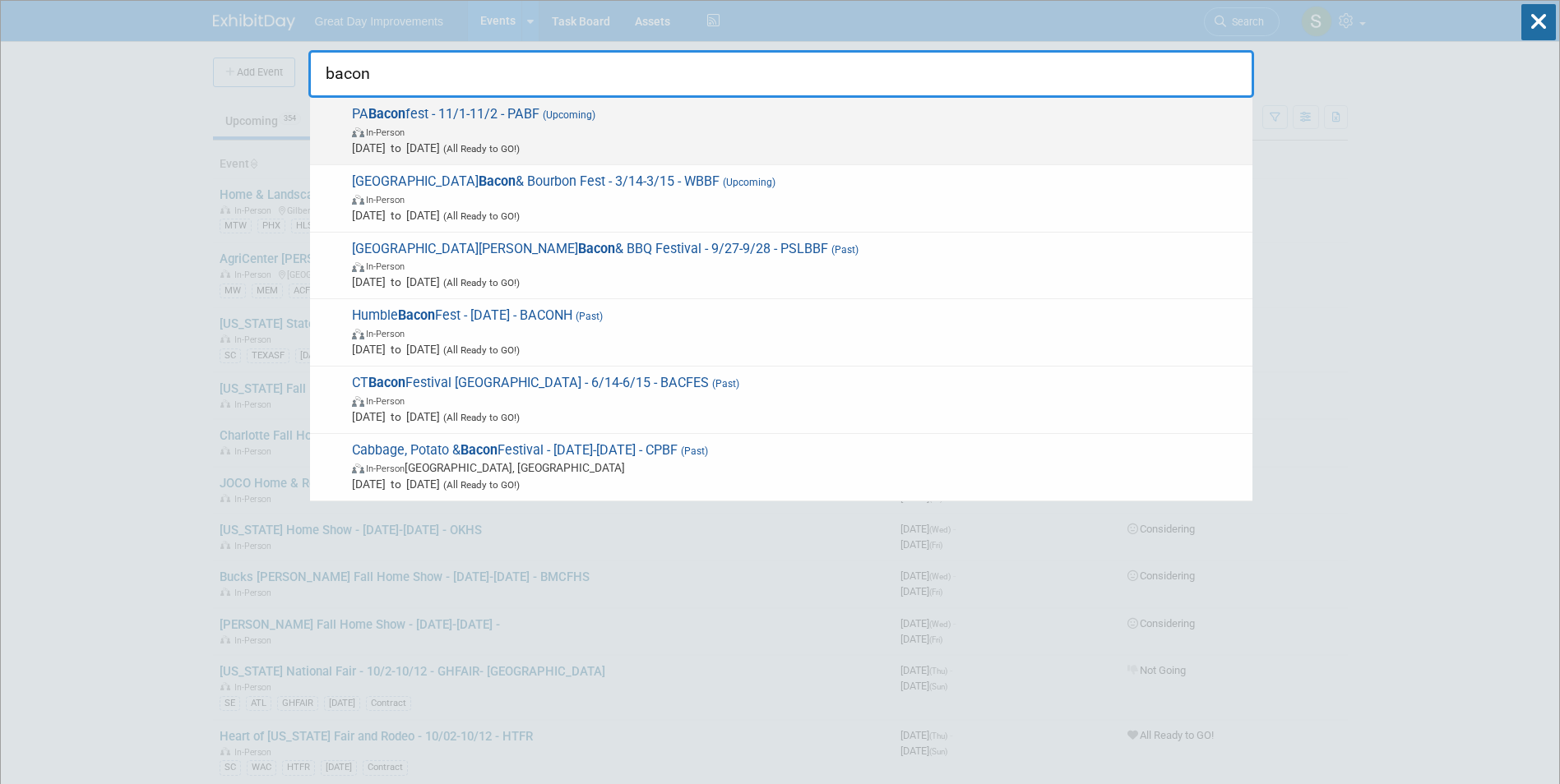
type input "bacon"
click at [594, 99] on div "PA Bacon fest - 11/1-11/2 - PABF (Upcoming) In-Person Nov 1, 2025 to Nov 2, 202…" at bounding box center [780, 131] width 942 height 68
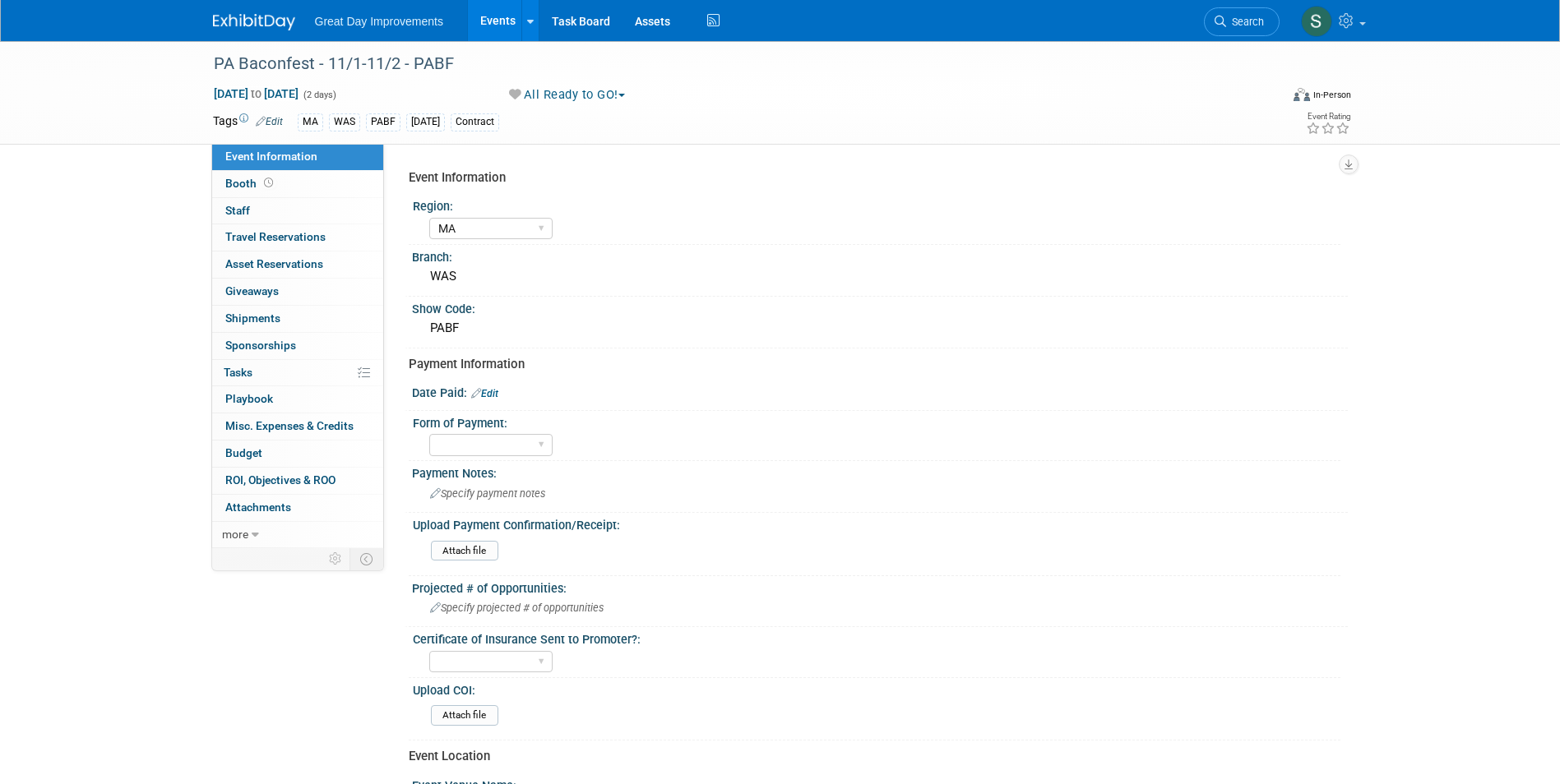
select select "MA"
click at [555, 101] on button "All Ready to GO!" at bounding box center [567, 95] width 129 height 17
click at [560, 172] on link "Not Going" at bounding box center [572, 167] width 137 height 23
click at [1232, 17] on span "Search" at bounding box center [1245, 22] width 38 height 12
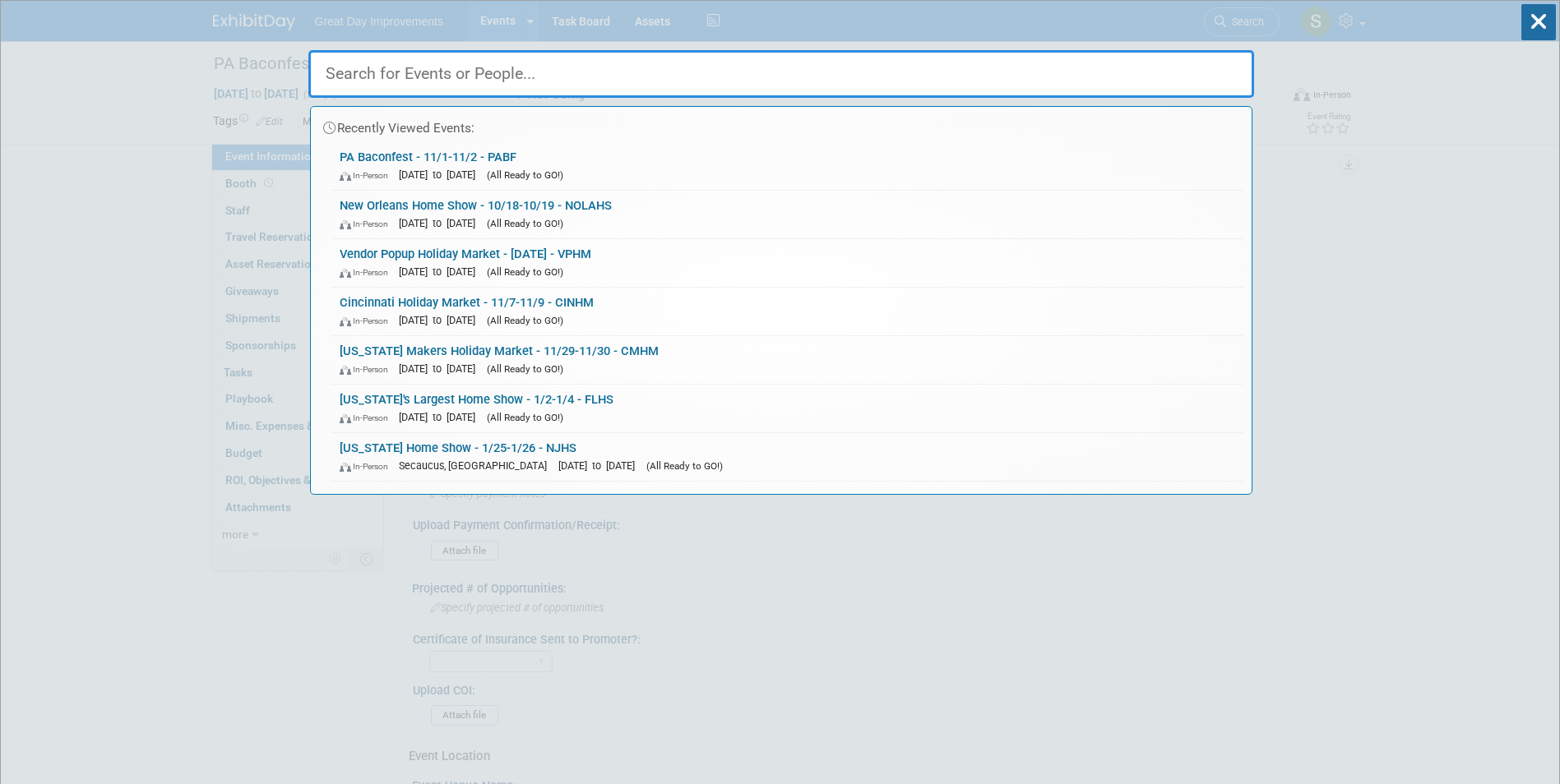
paste input "Troubadou"
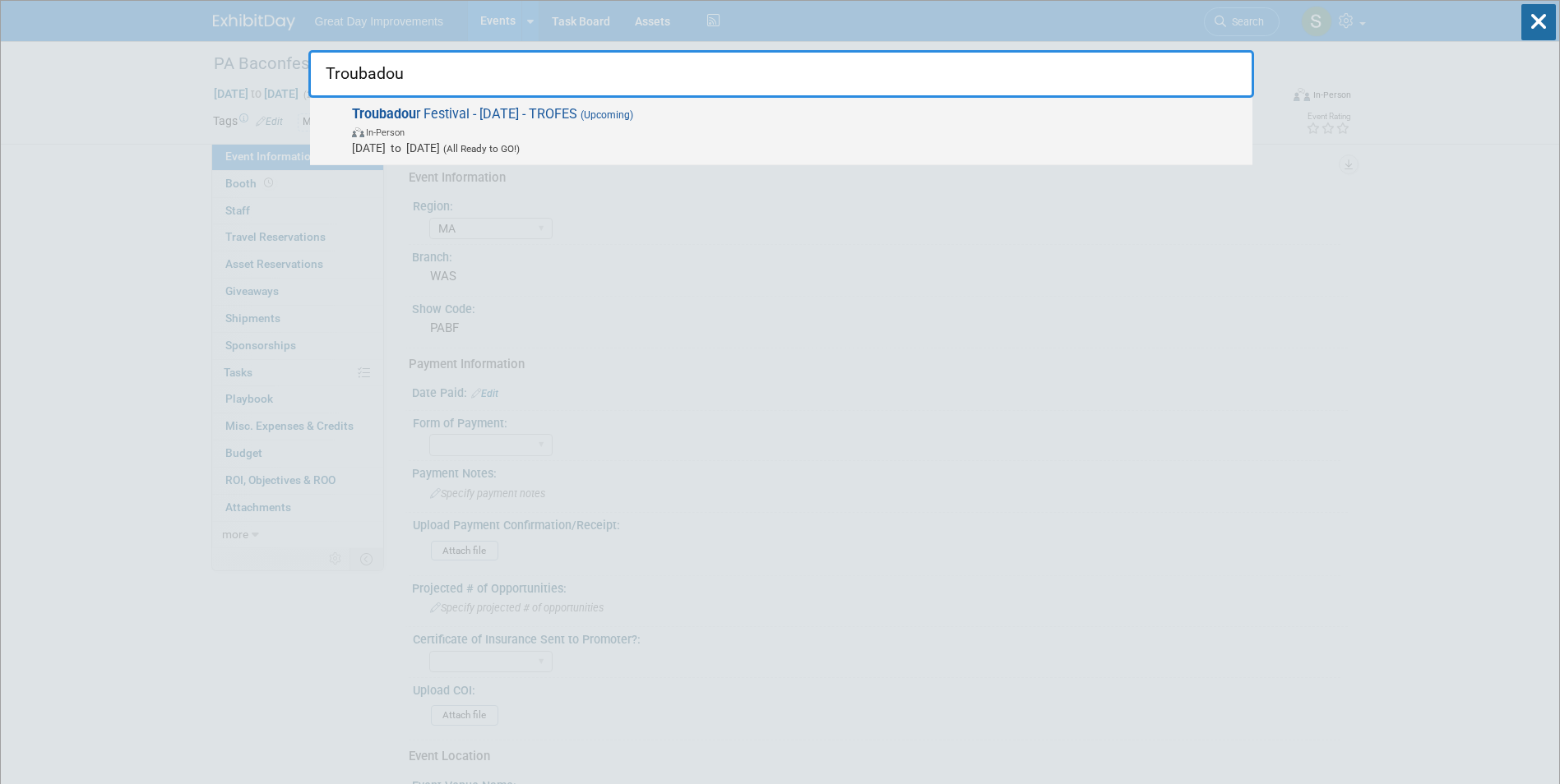
type input "Troubadou"
click at [484, 117] on span "Troubadou r Festival - 11/15/25 - TROFES (Upcoming) In-Person Nov 15, 2025 to N…" at bounding box center [795, 131] width 897 height 50
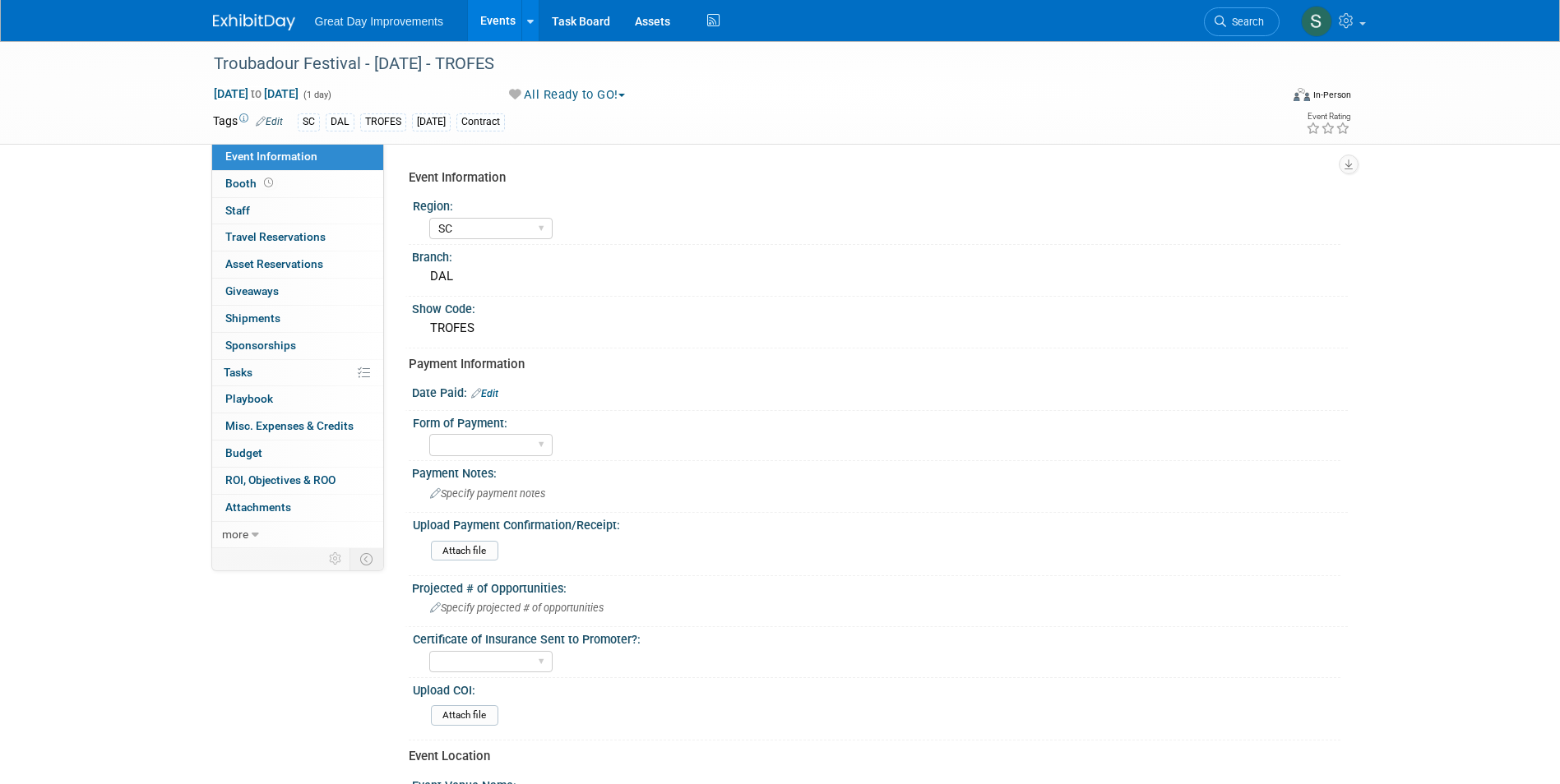
select select "SC"
click at [470, 63] on div "Troubadour Festival - [DATE] - TROFES" at bounding box center [732, 64] width 1047 height 30
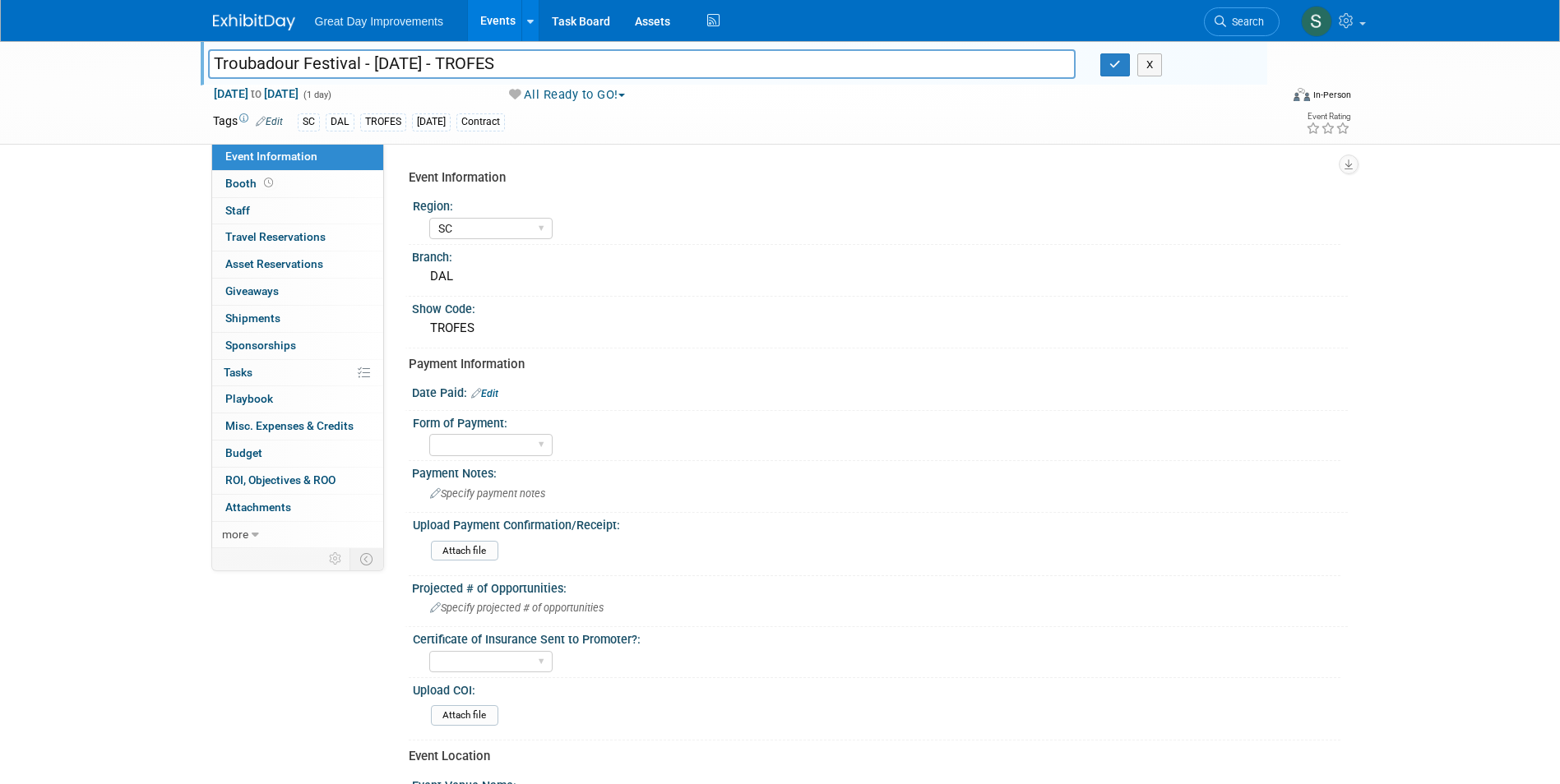
drag, startPoint x: 525, startPoint y: 63, endPoint x: 463, endPoint y: 62, distance: 62.0
click at [458, 64] on input "Troubadour Festival - [DATE] - TROFES" at bounding box center [642, 63] width 868 height 29
click at [228, 20] on img at bounding box center [254, 22] width 82 height 16
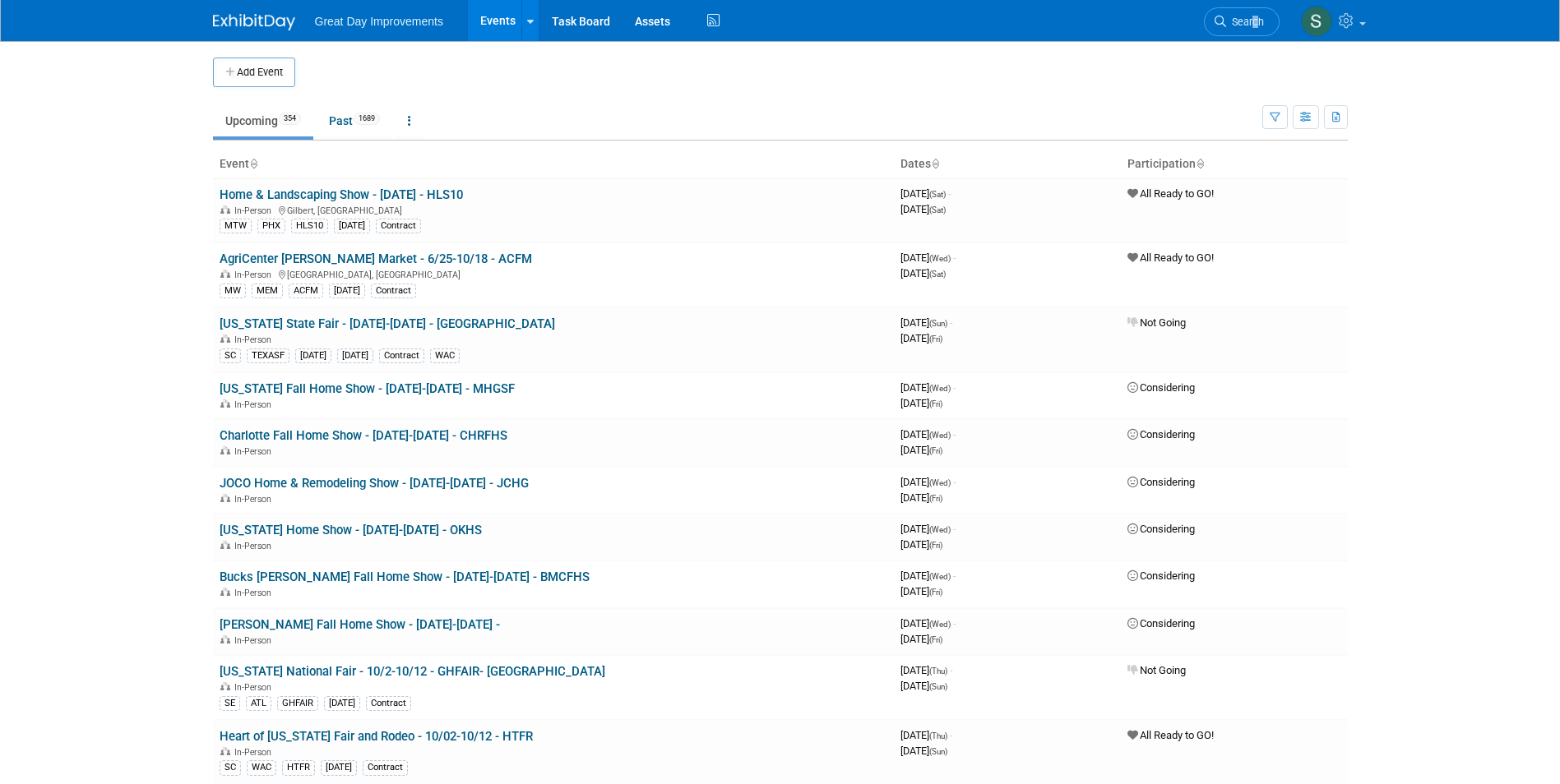
click at [1256, 7] on li "Search" at bounding box center [1242, 20] width 76 height 40
drag, startPoint x: 1256, startPoint y: 7, endPoint x: 1259, endPoint y: 17, distance: 10.4
click at [1259, 17] on span "Search" at bounding box center [1245, 22] width 38 height 12
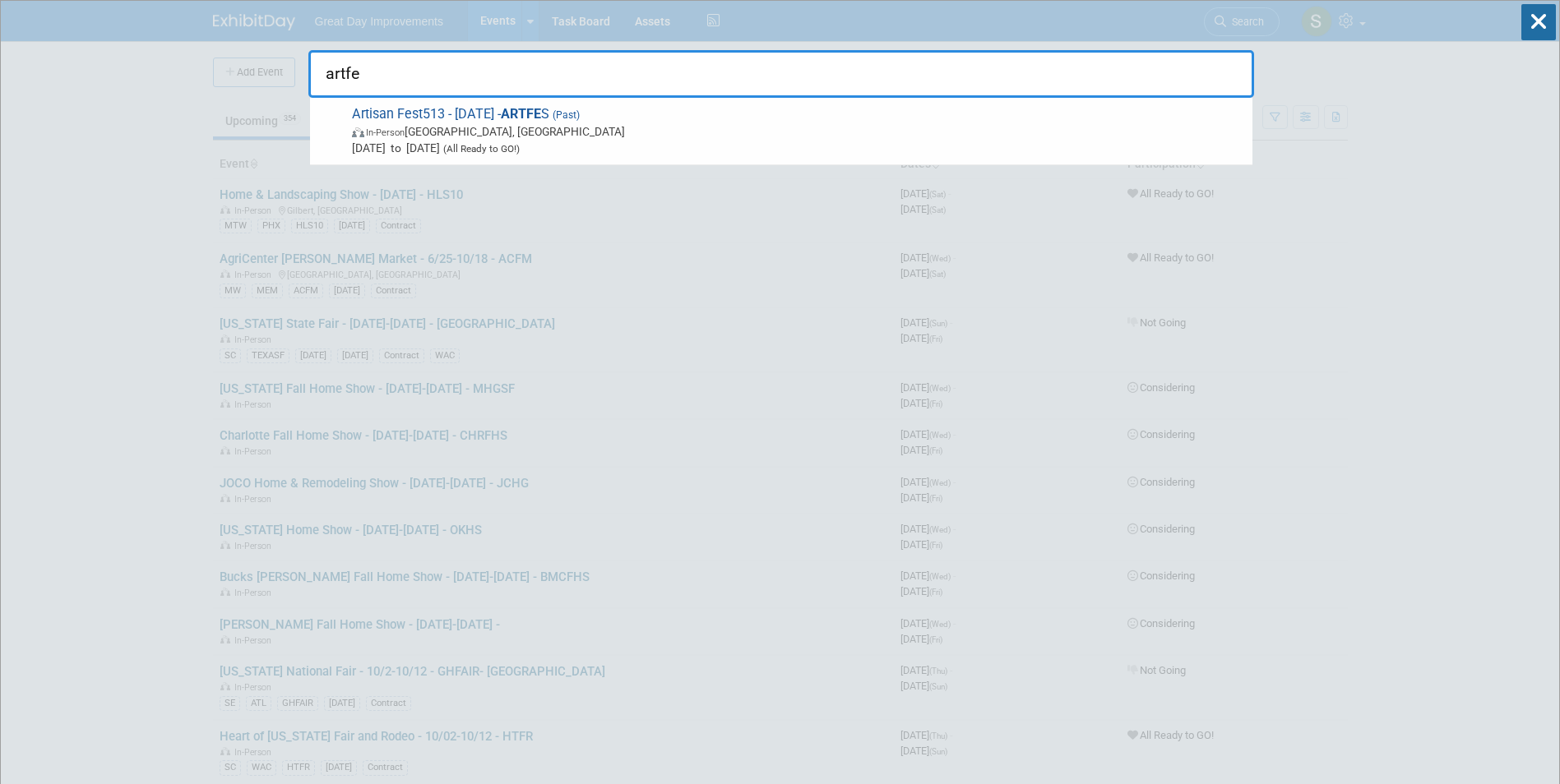
type input "artfes"
click at [941, 137] on span "In-Person Cincinnati, OH" at bounding box center [797, 131] width 892 height 16
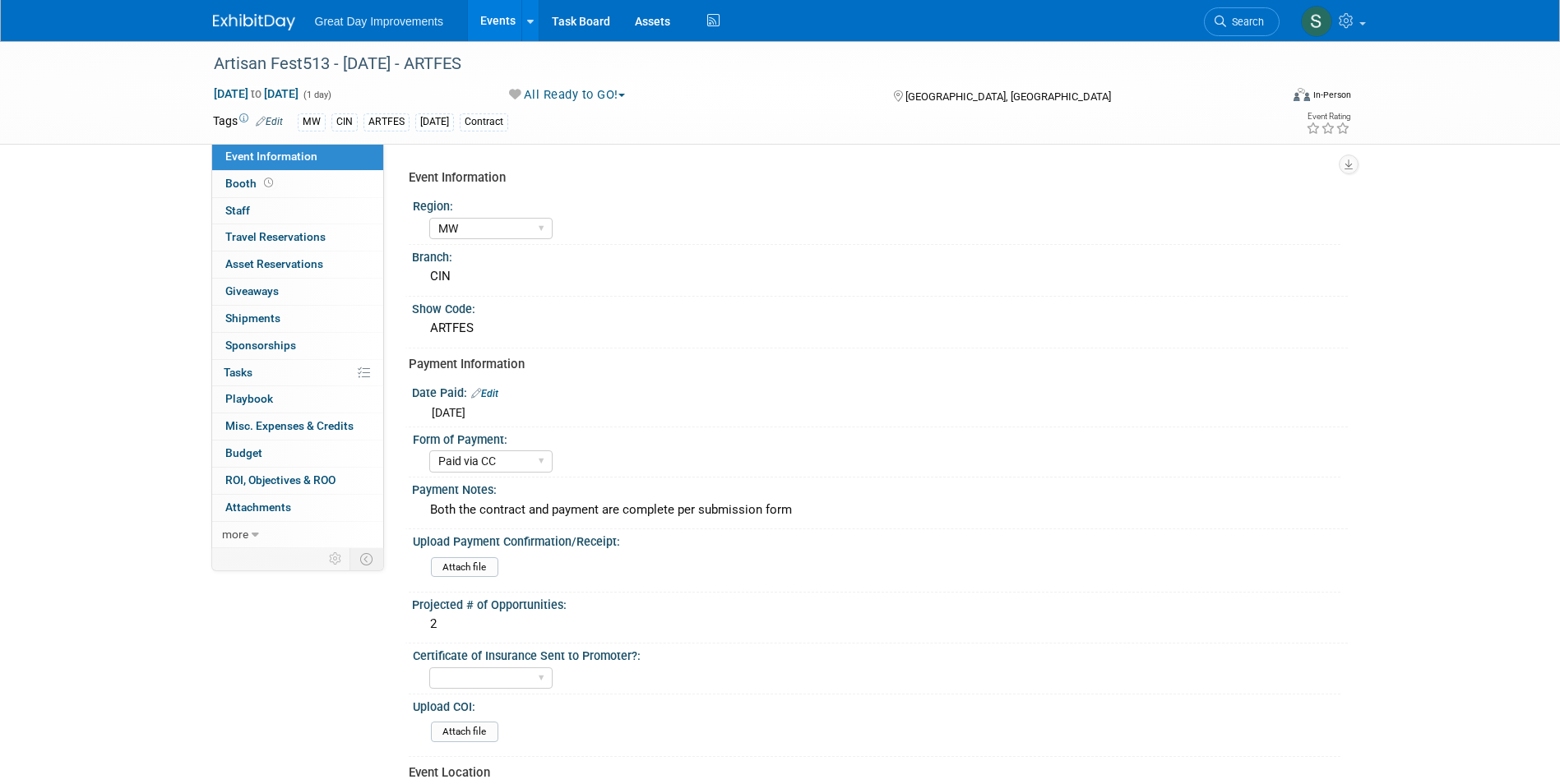
select select "MW"
select select "Paid via CC"
click at [383, 61] on div "Artisan Fest513 - [DATE] - ARTFES" at bounding box center [732, 64] width 1047 height 30
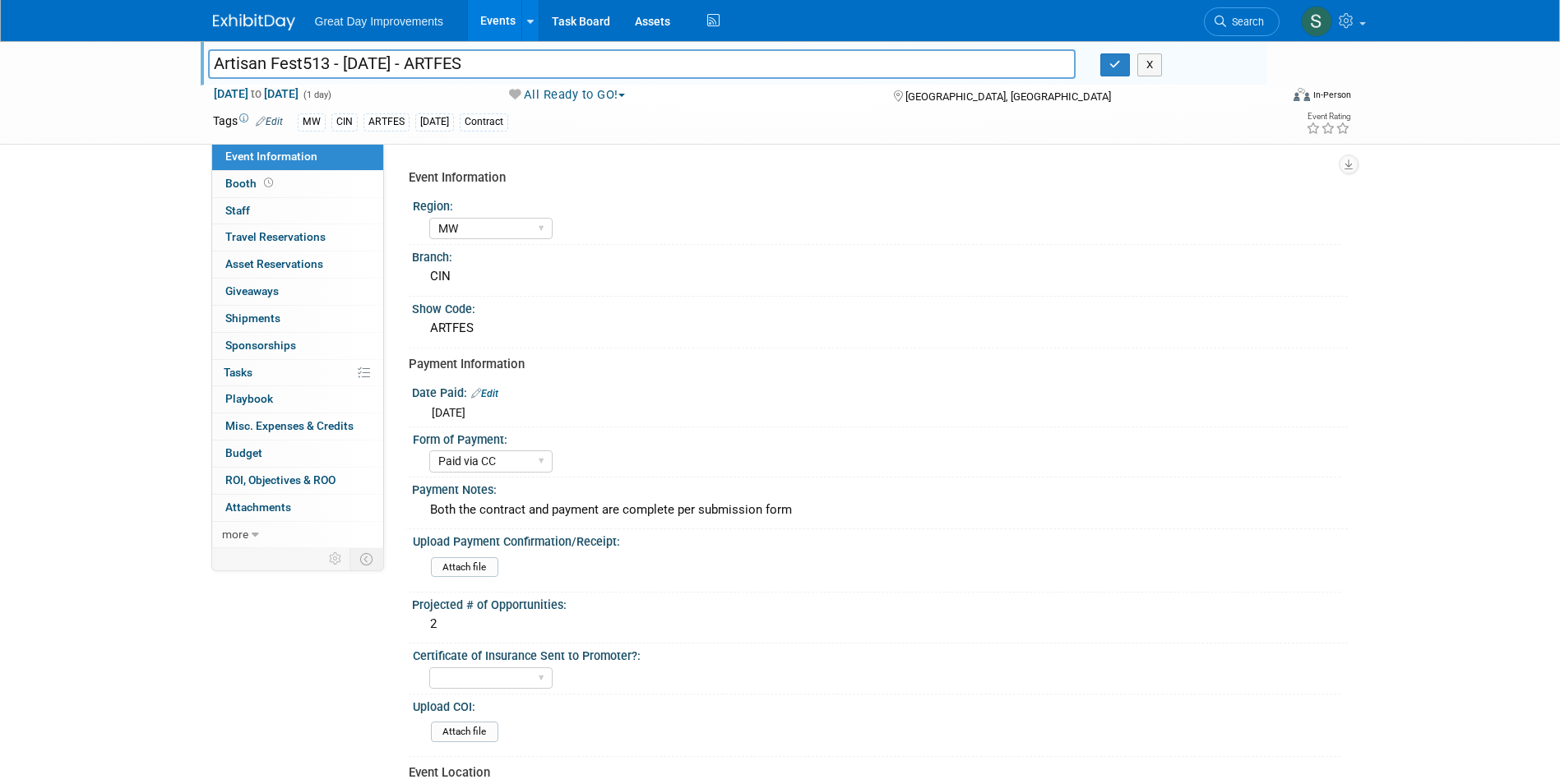
drag, startPoint x: 331, startPoint y: 65, endPoint x: 301, endPoint y: 65, distance: 30.0
click at [301, 65] on input "Artisan Fest513 - [DATE] - ARTFES" at bounding box center [642, 63] width 868 height 29
type input "Artisan Fest - [DATE] - ARTFES"
click at [226, 16] on img at bounding box center [254, 22] width 82 height 16
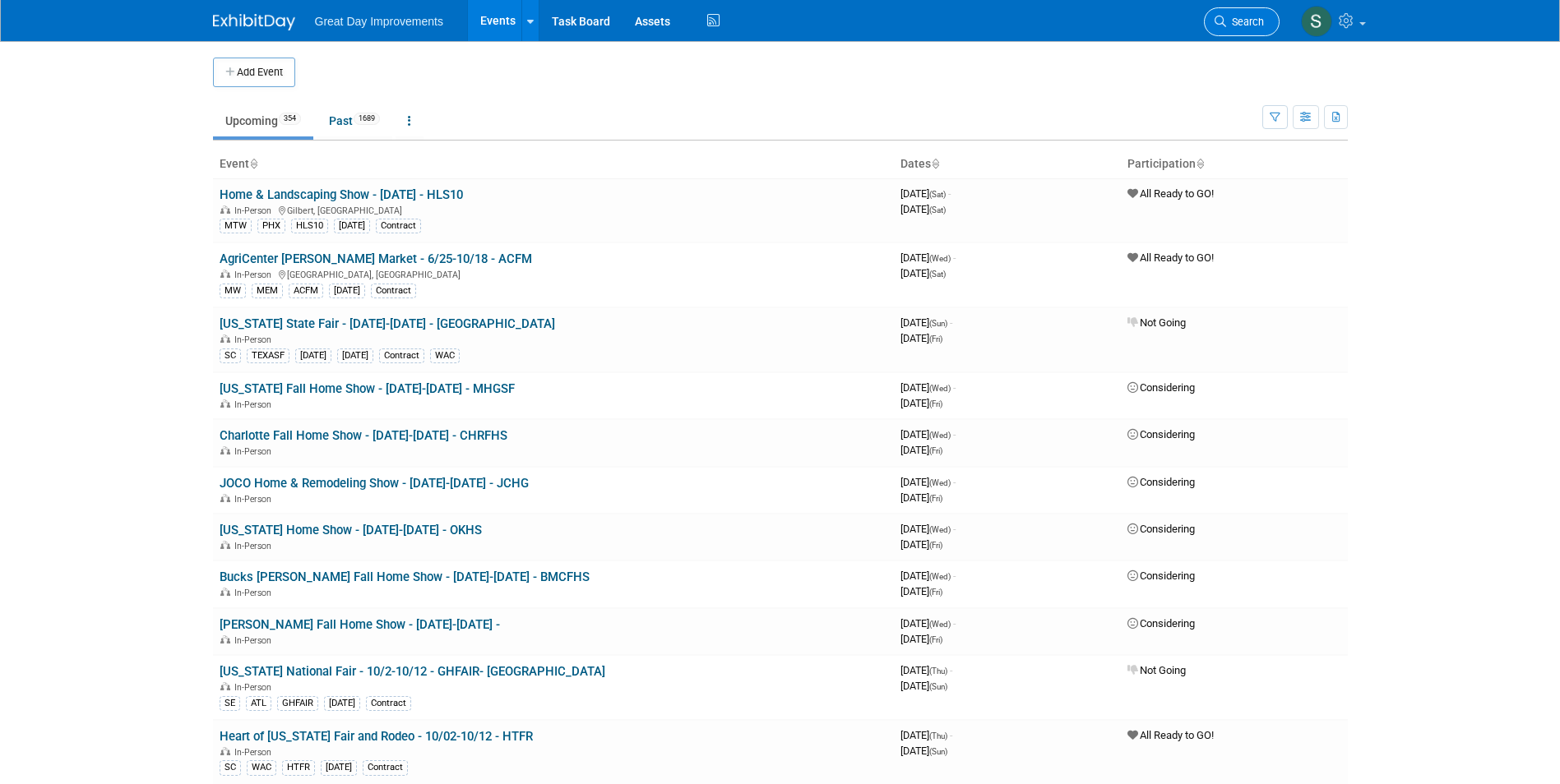
click at [1223, 16] on icon at bounding box center [1220, 22] width 12 height 12
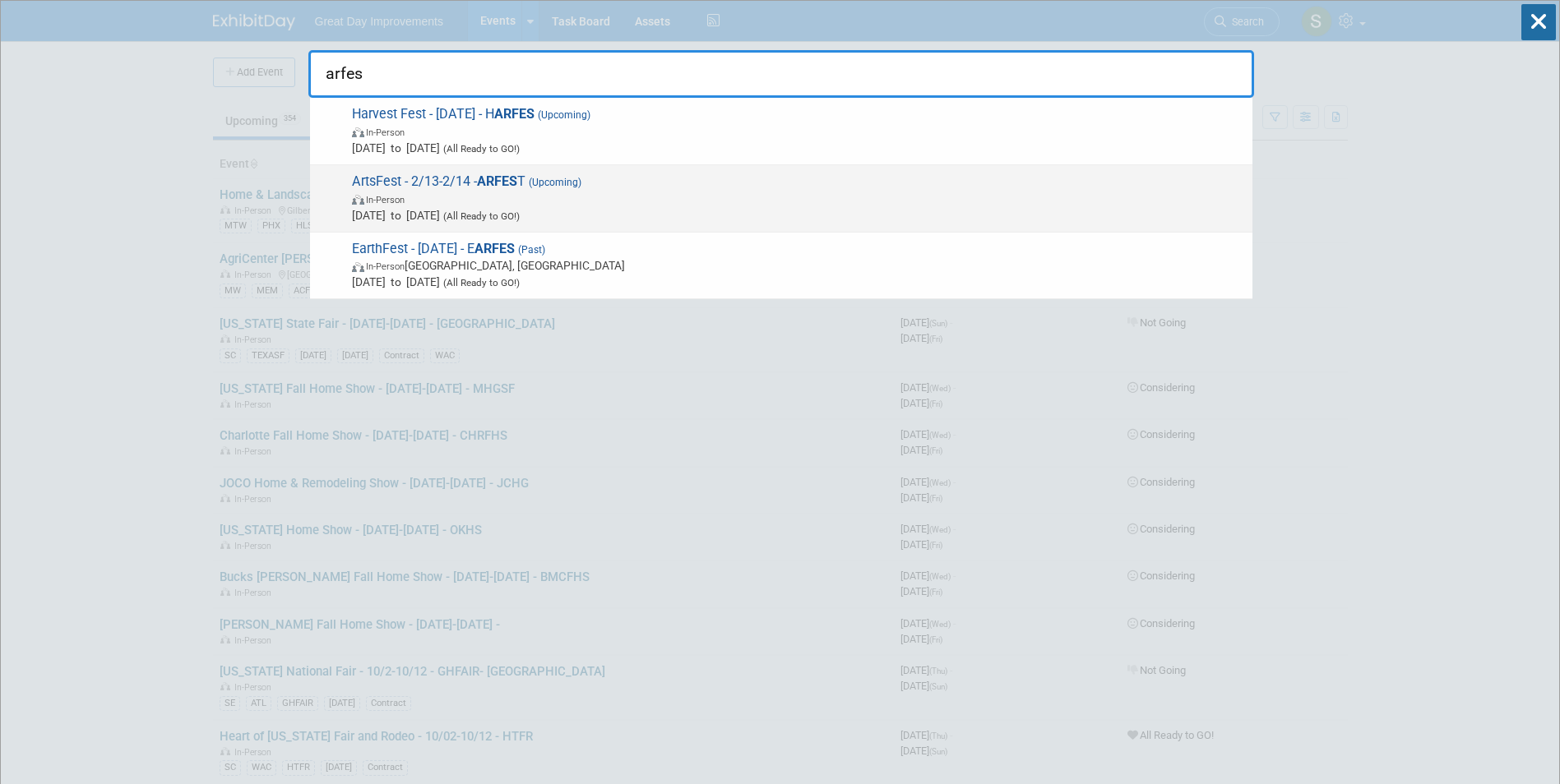
type input "arfes"
click at [734, 180] on span "ArtsFest - 2/13-2/14 - ARFES T (Upcoming) In-Person Feb 13, 2026 to Feb 14, 202…" at bounding box center [795, 198] width 897 height 50
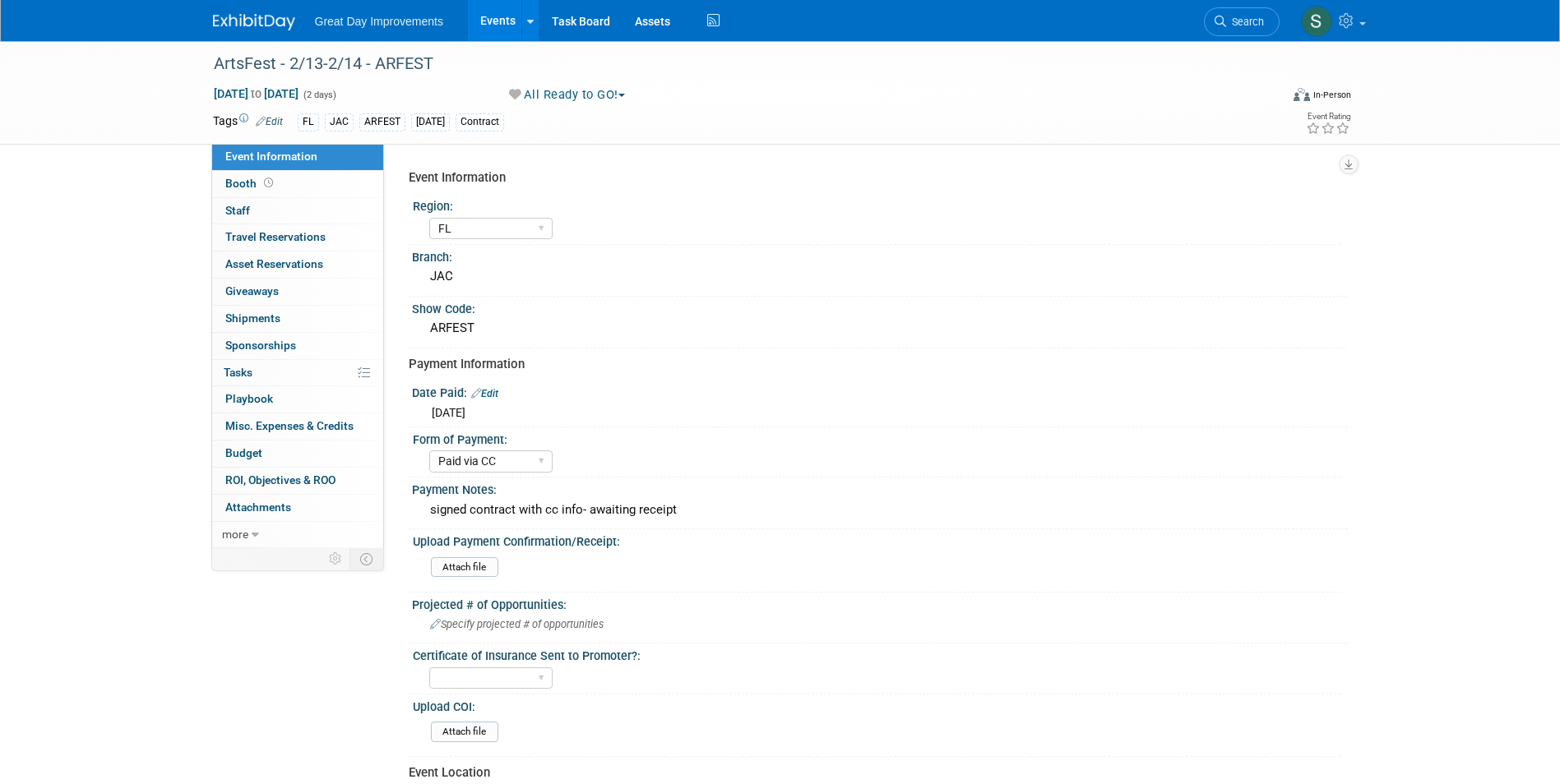
select select "FL"
select select "Paid via CC"
click at [293, 63] on div "ArtsFest - 2/13-2/14 - ARFEST" at bounding box center [732, 64] width 1047 height 30
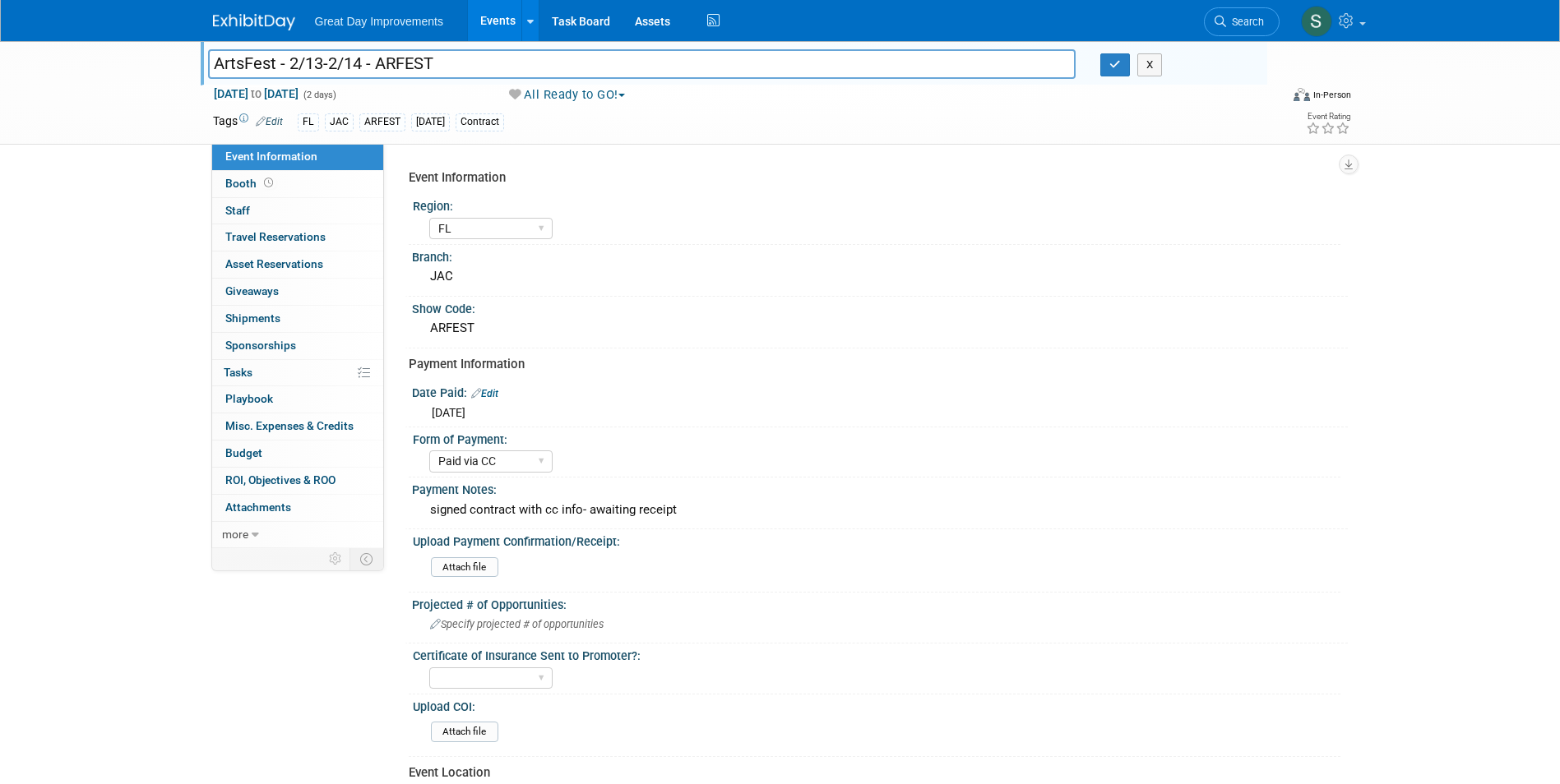
drag, startPoint x: 364, startPoint y: 64, endPoint x: 307, endPoint y: 65, distance: 57.0
click at [307, 65] on input "ArtsFest - 2/13-2/14 - ARFEST" at bounding box center [642, 63] width 868 height 29
type input "ArtsFest - 2/7-2/8 - ARFEST"
click at [1121, 60] on button "button" at bounding box center [1115, 65] width 30 height 23
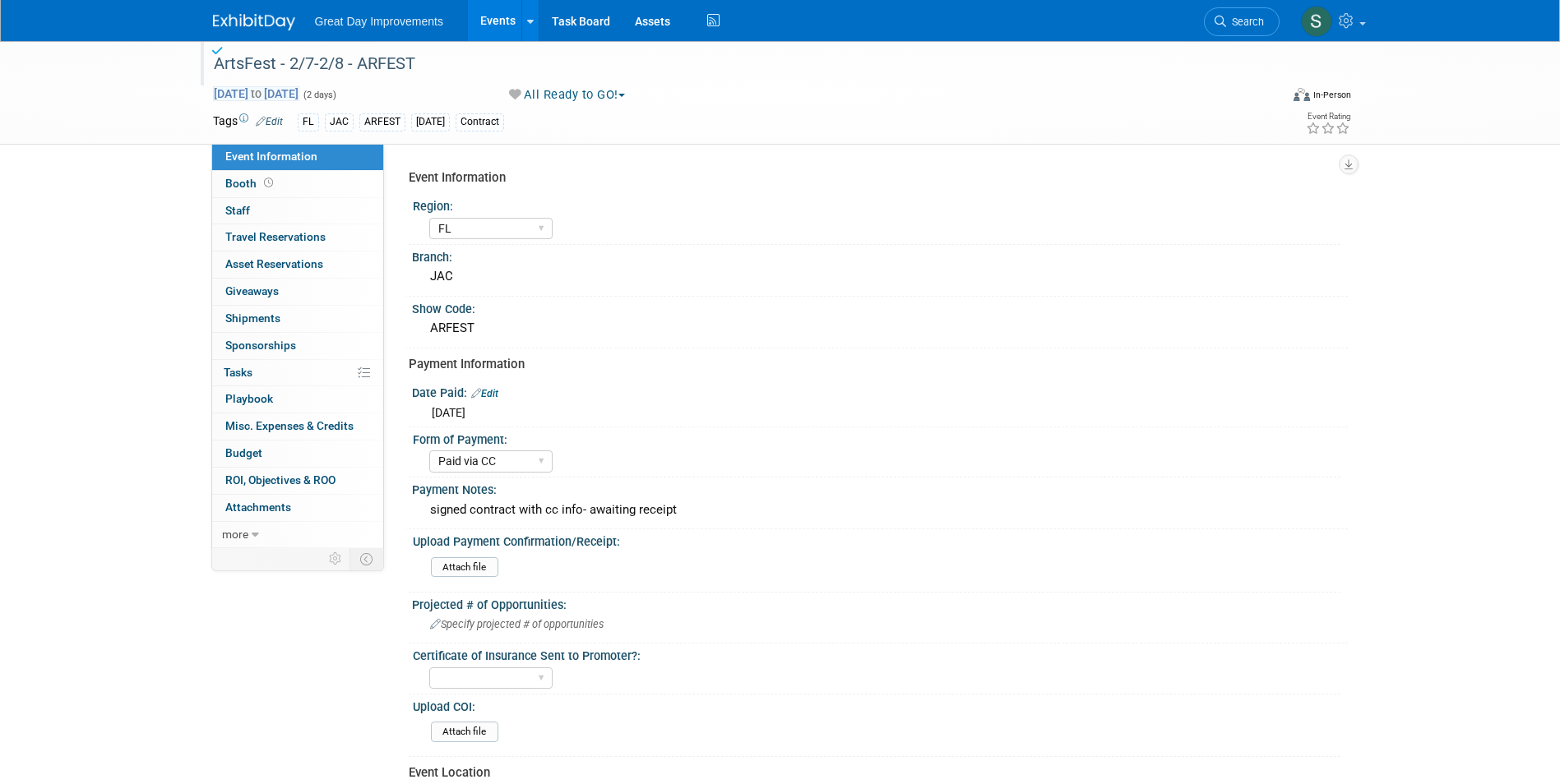
click at [299, 99] on span "Feb 13, 2026 to Feb 14, 2026" at bounding box center [256, 94] width 87 height 15
select select "1"
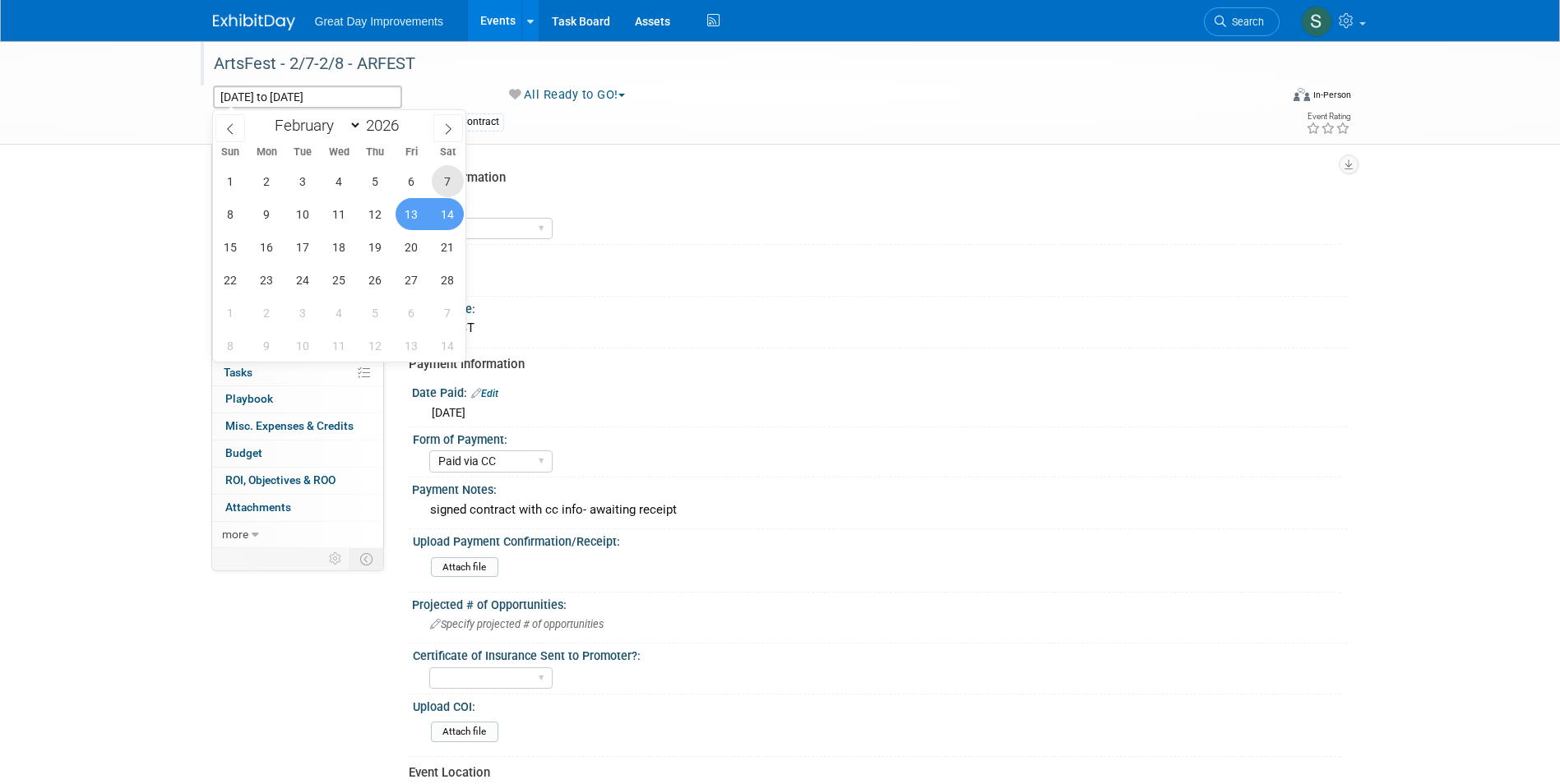
click at [442, 179] on span "7" at bounding box center [448, 181] width 32 height 32
type input "Feb 7, 2026"
click at [237, 216] on span "8" at bounding box center [230, 214] width 32 height 32
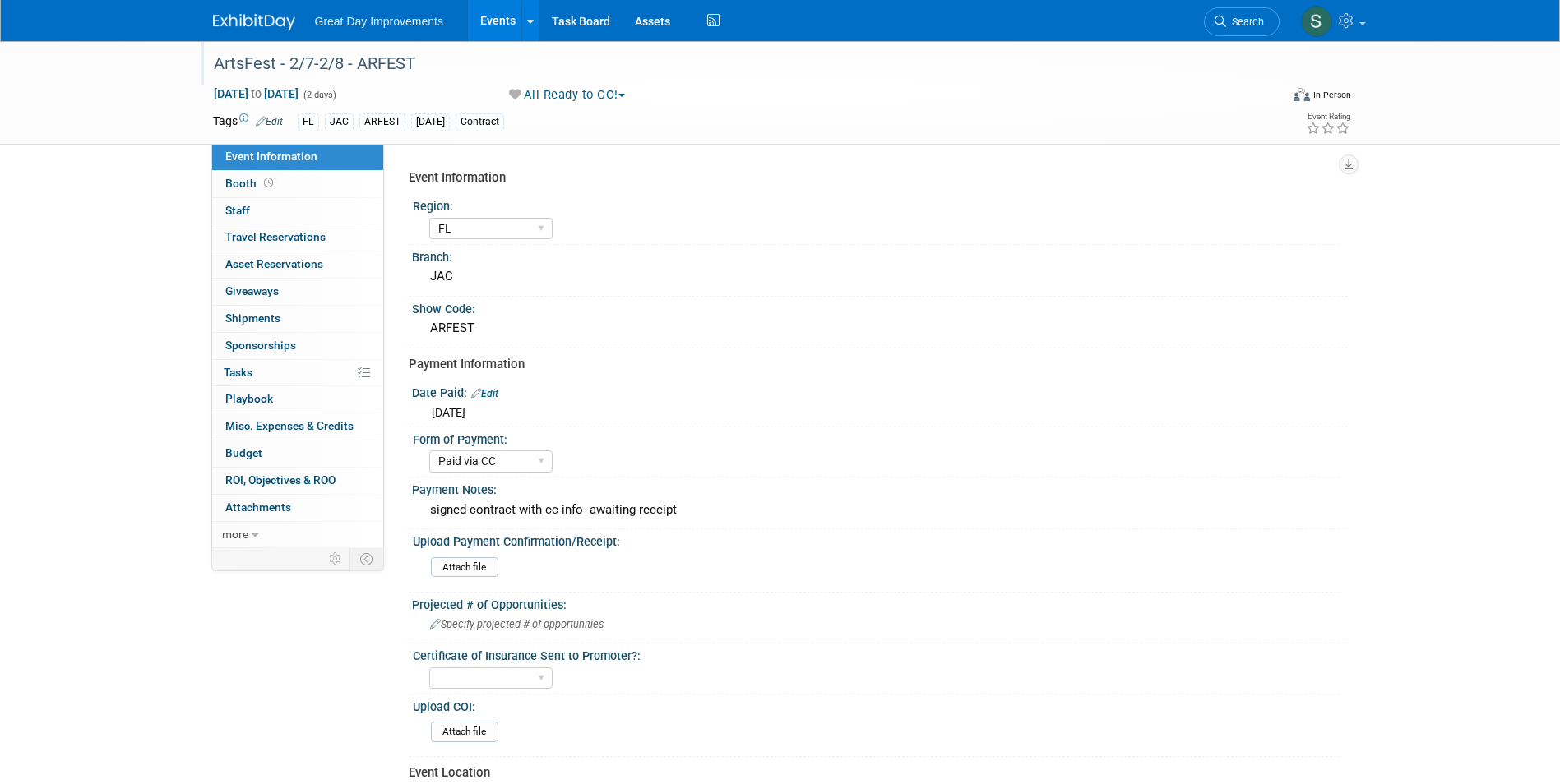
click at [233, 15] on img at bounding box center [254, 22] width 82 height 16
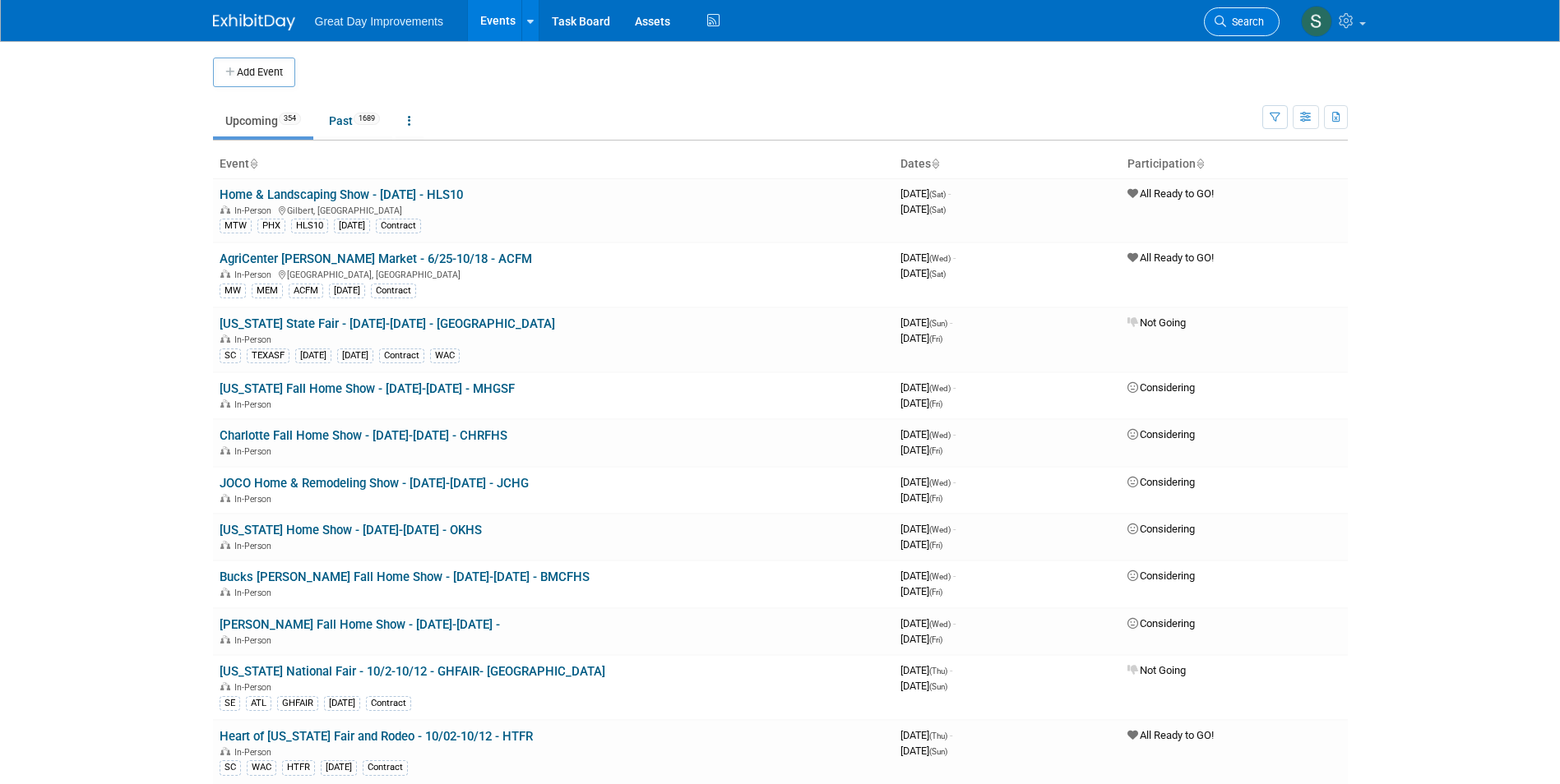
click at [1242, 26] on span "Search" at bounding box center [1245, 22] width 38 height 12
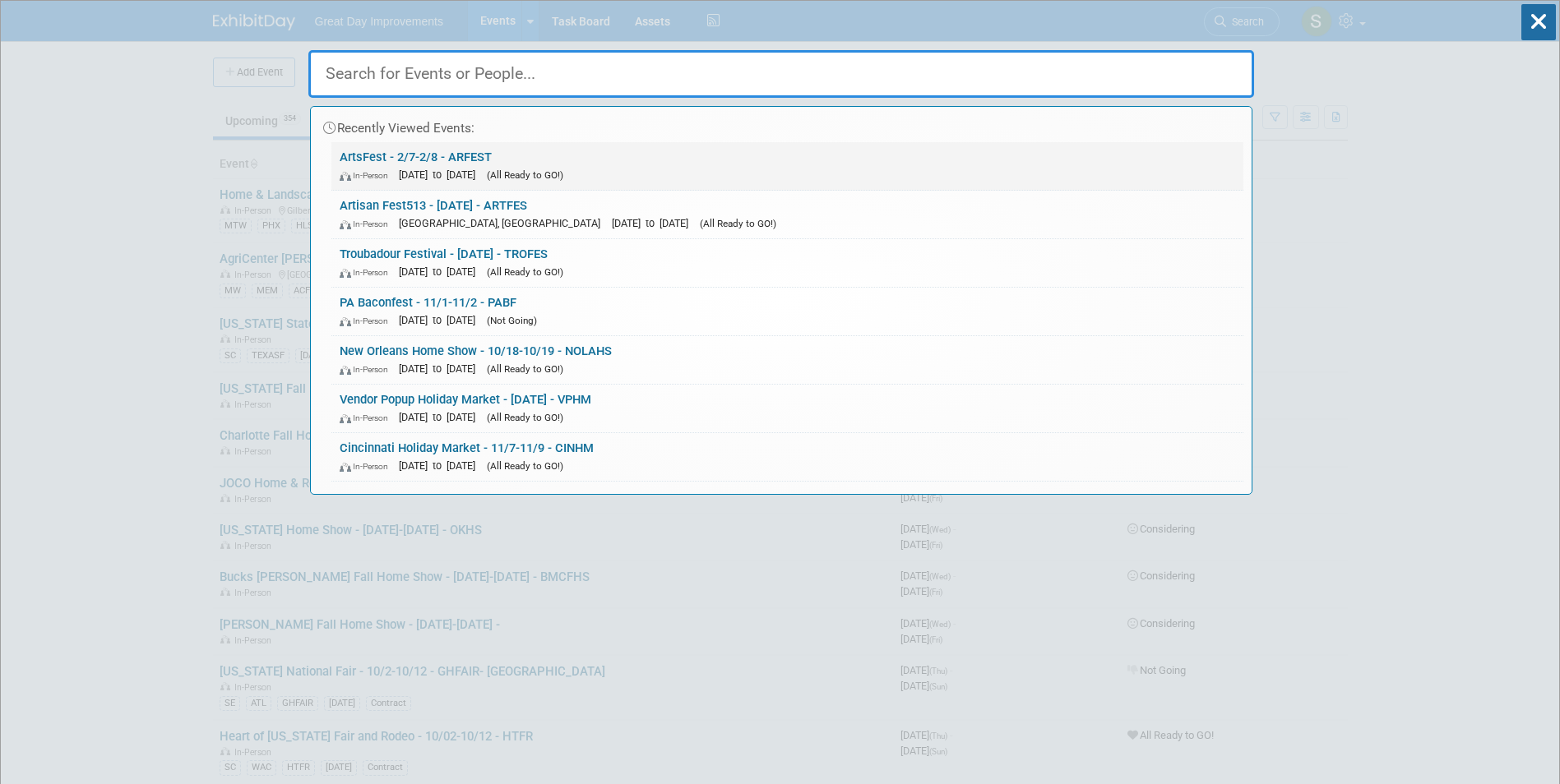
click at [481, 170] on span "[DATE] to [DATE]" at bounding box center [441, 174] width 85 height 12
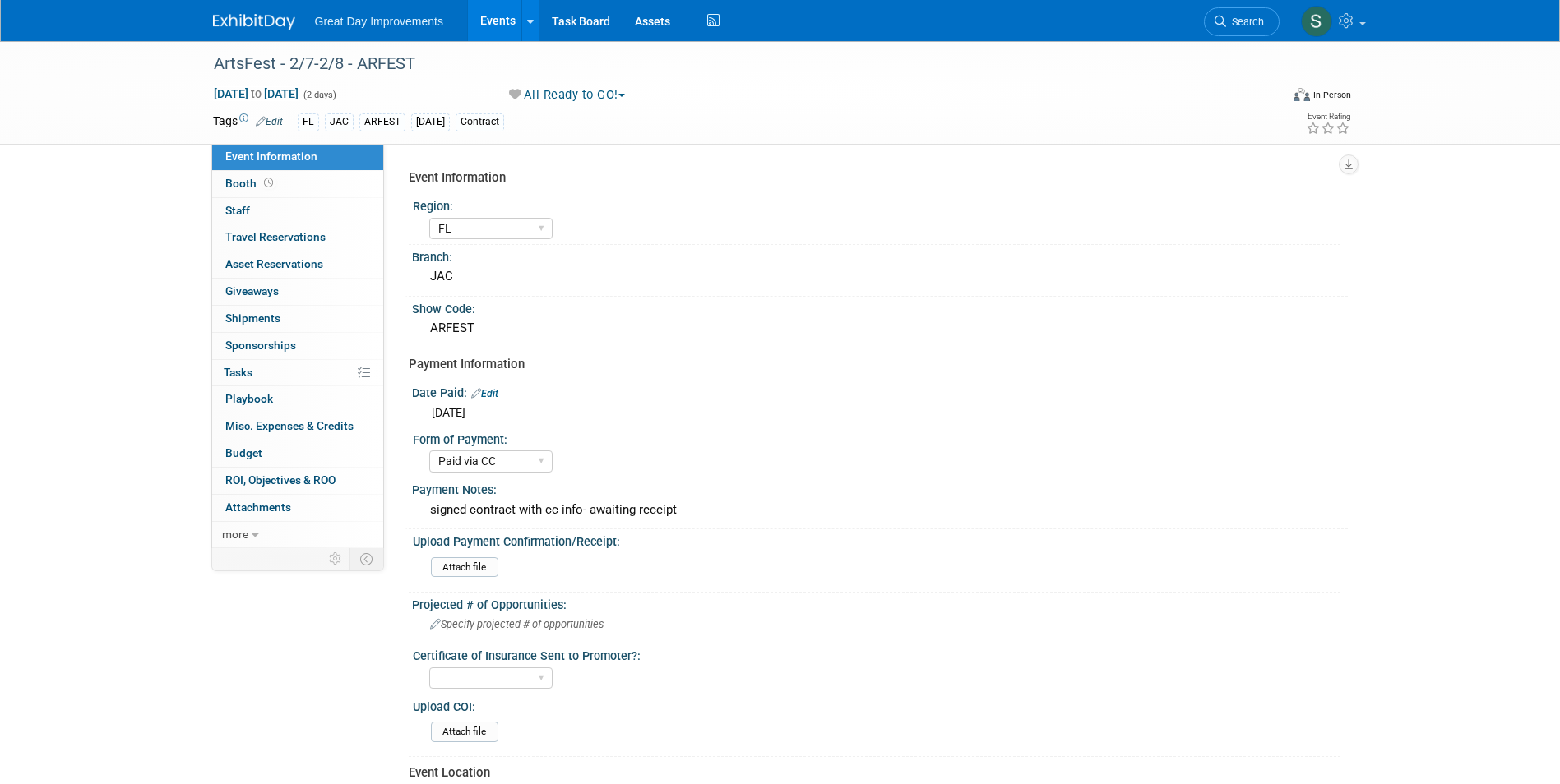
select select "FL"
select select "Paid via CC"
click at [421, 71] on div "ArtsFest - 2/7-2/8 - ARFEST" at bounding box center [732, 64] width 1047 height 30
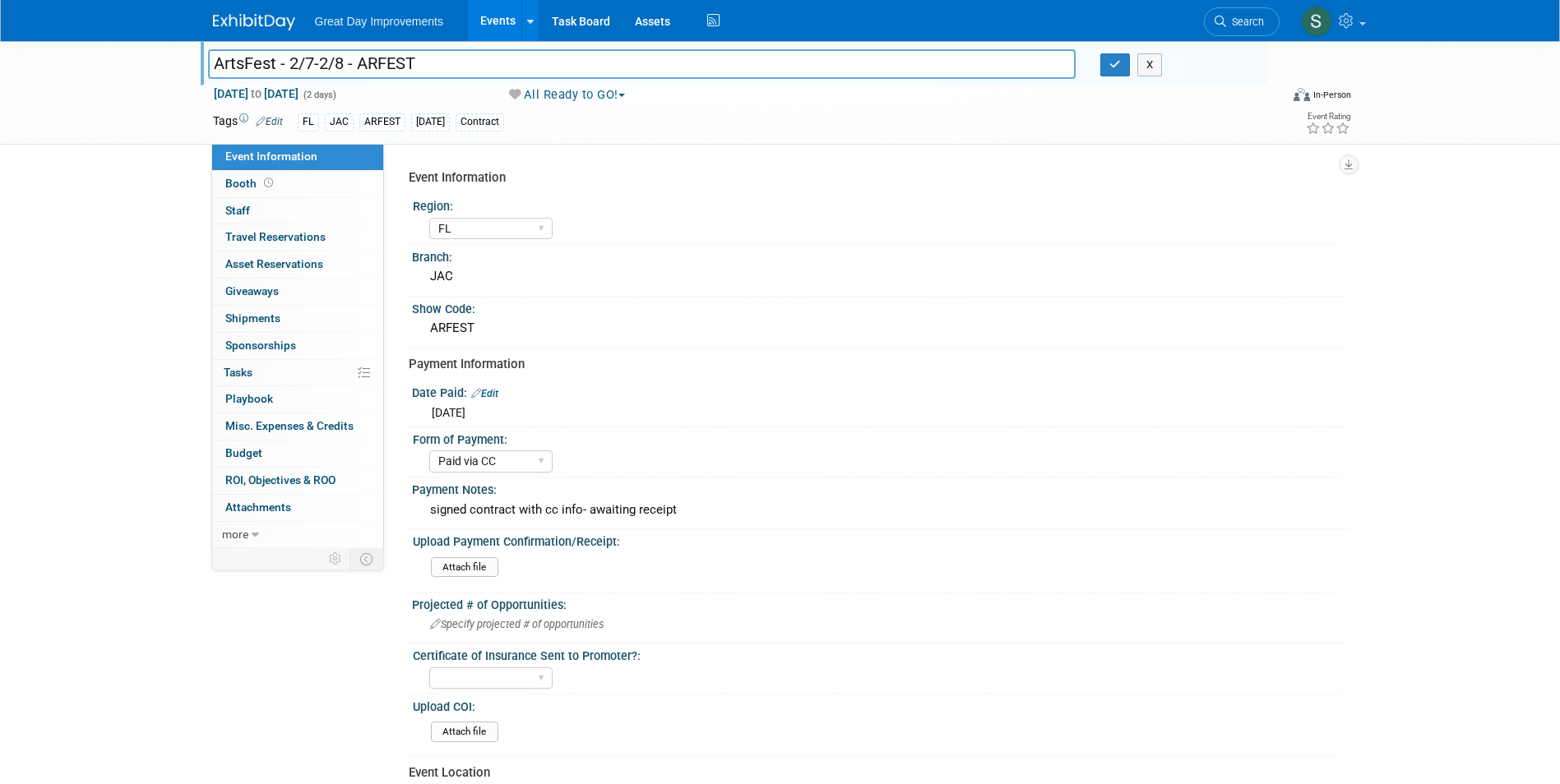
drag, startPoint x: 419, startPoint y: 68, endPoint x: 360, endPoint y: 67, distance: 59.0
click at [360, 67] on input "ArtsFest - 2/7-2/8 - ARFEST" at bounding box center [642, 63] width 868 height 29
click at [256, 15] on img at bounding box center [254, 22] width 82 height 16
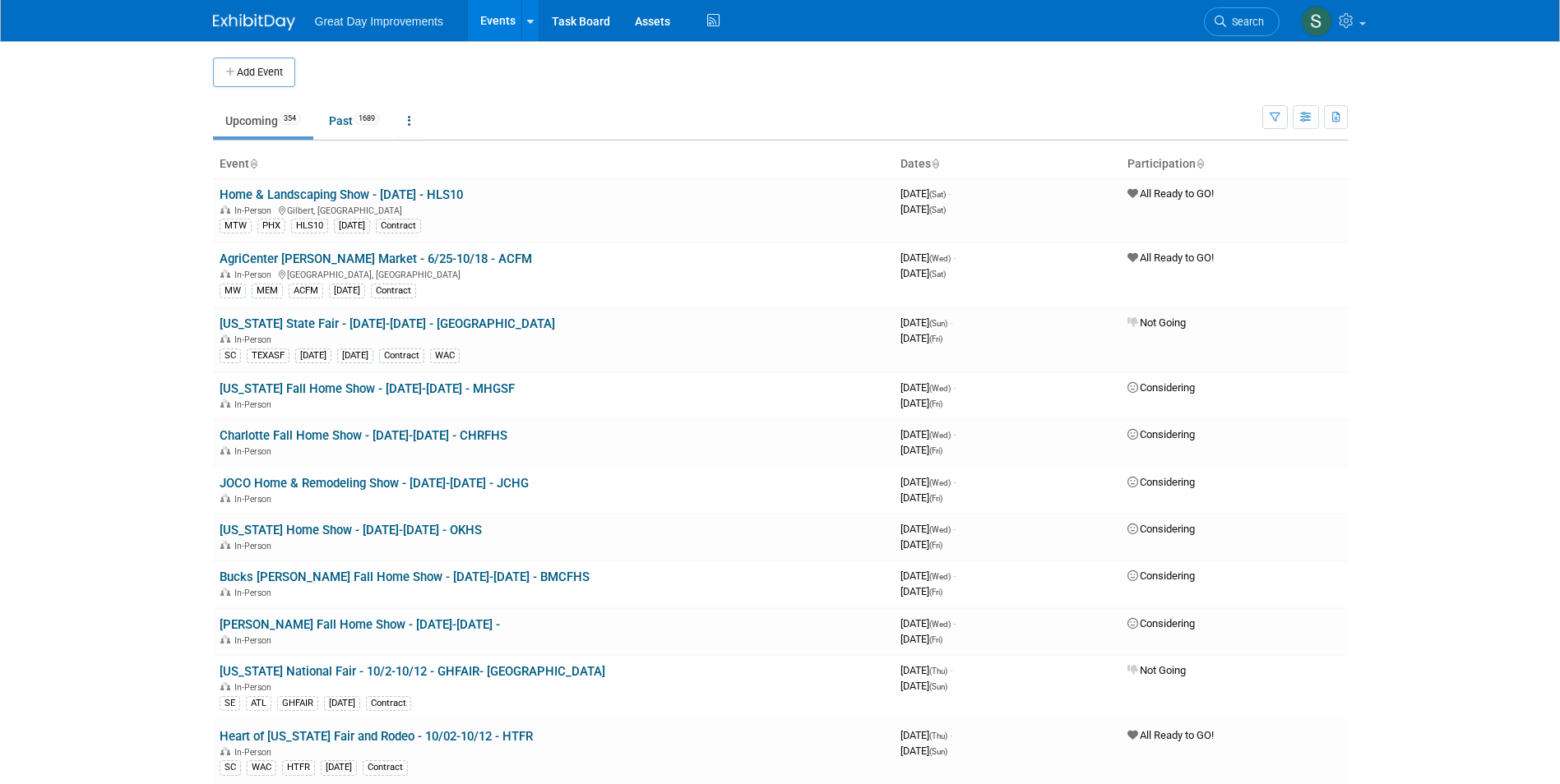
click at [287, 68] on button "Add Event" at bounding box center [254, 73] width 82 height 30
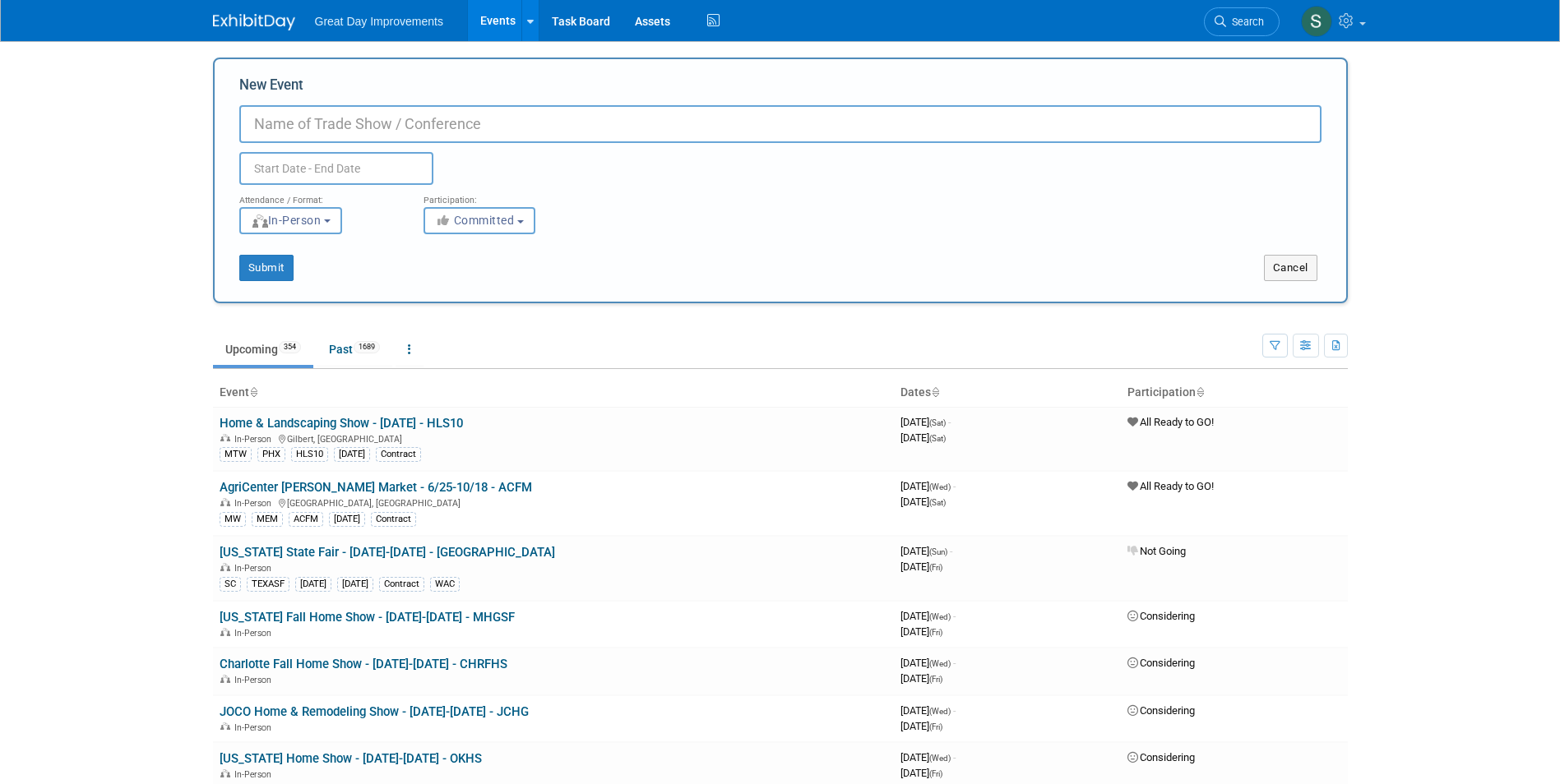
paste input "2026 Orlando Fall Home and Garden Show"
type input "2026 Orlando Fall Home and Garden Show - 10/2-10/4 - ORFHG"
click at [72, 298] on body "Great Day Improvements Events Add Event Bulk Upload Events Shareable Event Boar…" at bounding box center [780, 392] width 1560 height 784
click at [459, 217] on span "Committed" at bounding box center [474, 219] width 80 height 13
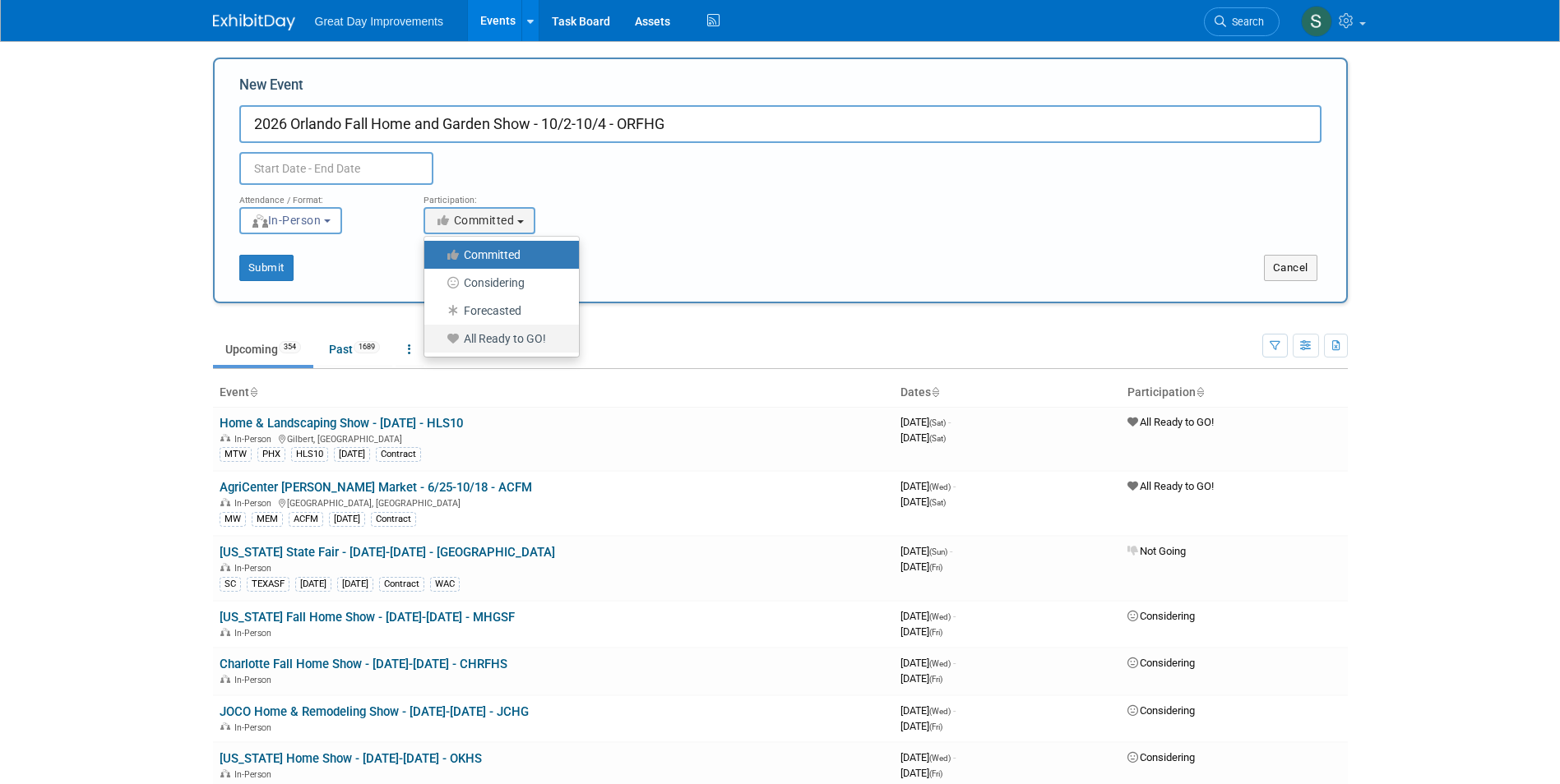
click at [498, 334] on label "All Ready to GO!" at bounding box center [497, 338] width 130 height 21
click at [439, 334] on input "All Ready to GO!" at bounding box center [434, 339] width 11 height 11
select select "102"
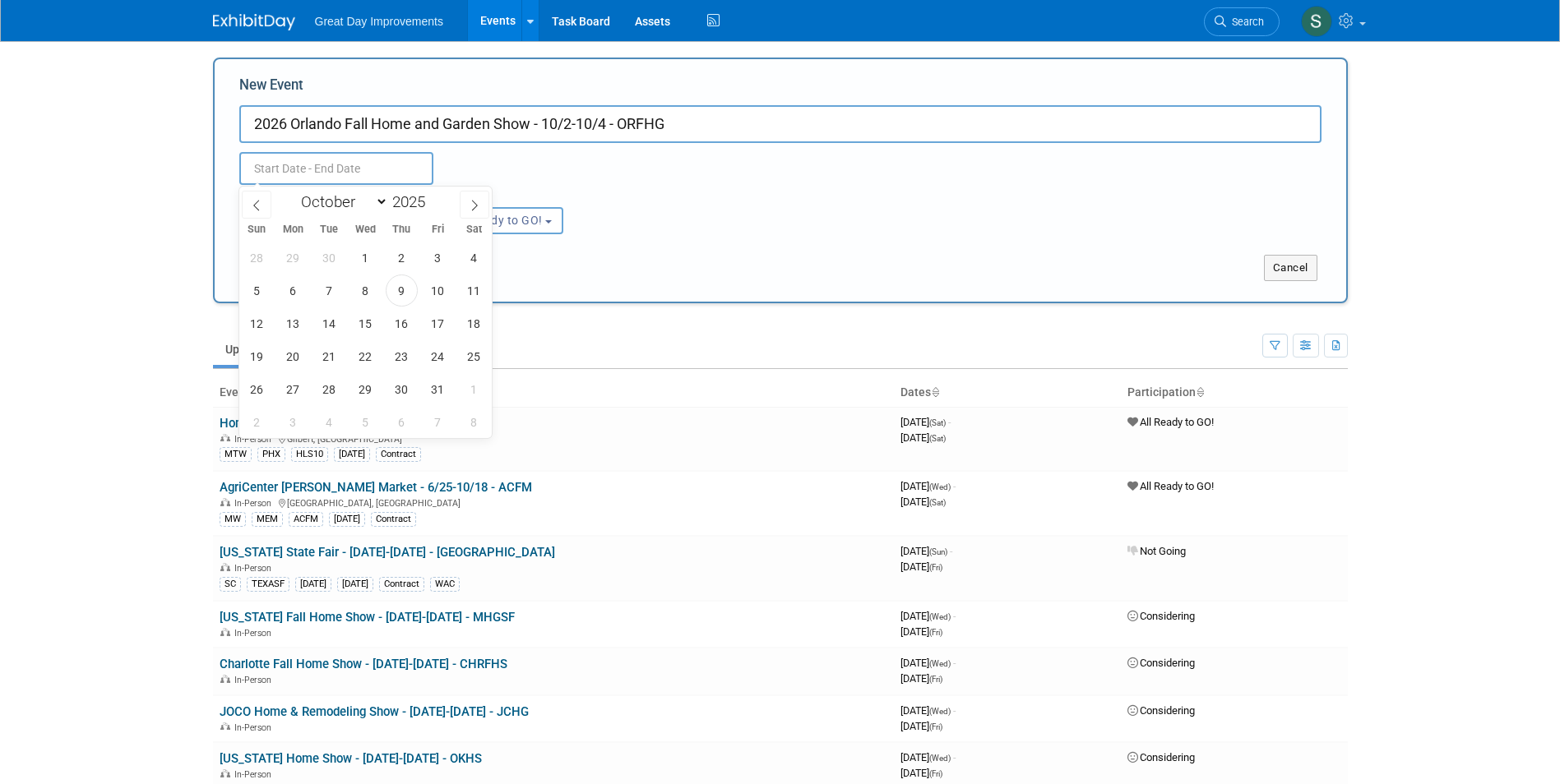
click at [352, 170] on input "text" at bounding box center [336, 168] width 194 height 33
click at [353, 207] on select "January February March April May June July August September October November De…" at bounding box center [340, 201] width 95 height 21
click at [432, 198] on span at bounding box center [432, 197] width 12 height 10
type input "2026"
click at [359, 204] on select "January February March April May June July August September October November De…" at bounding box center [340, 201] width 95 height 21
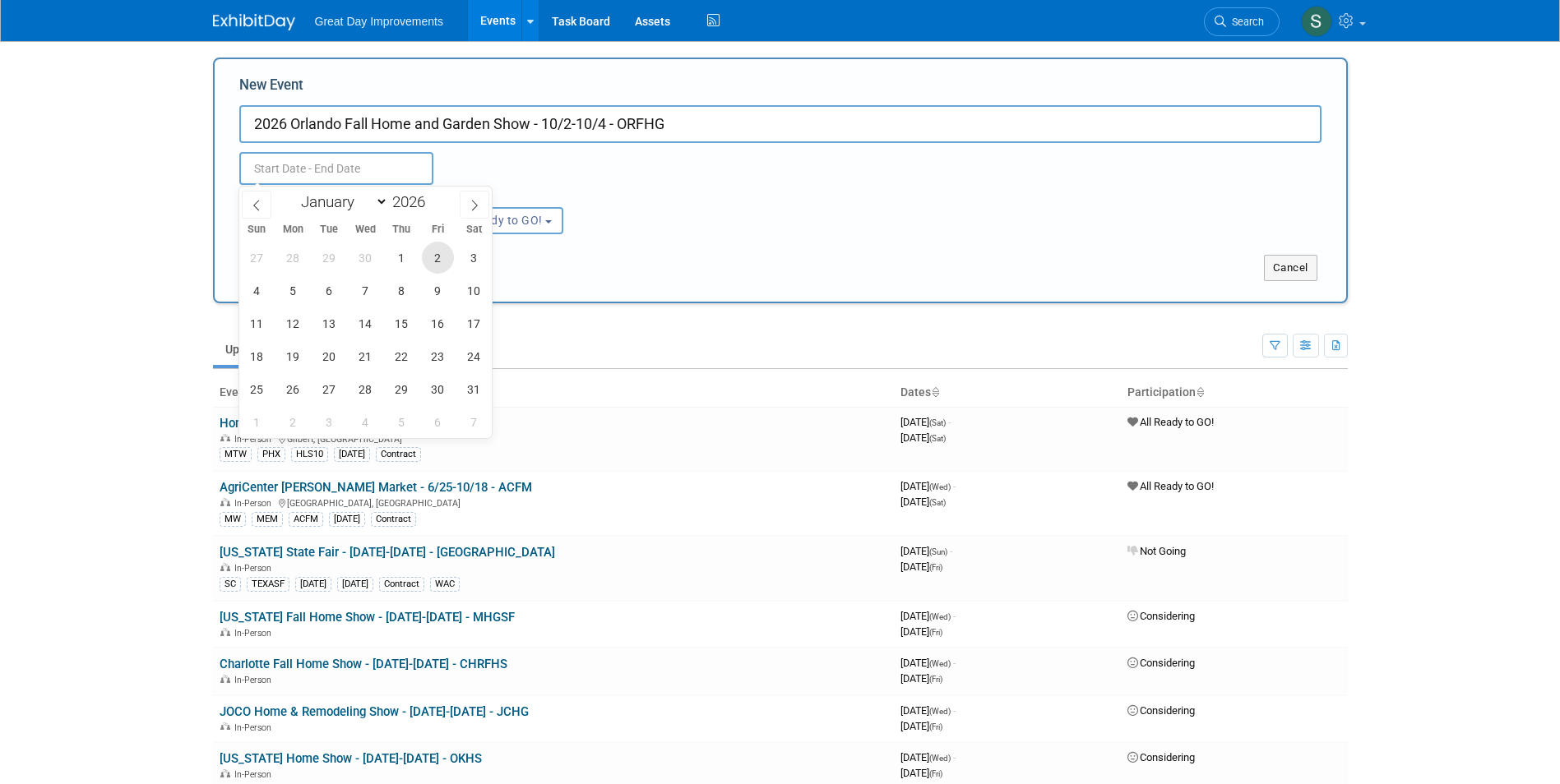
click at [435, 261] on span "2" at bounding box center [438, 258] width 32 height 32
click at [255, 290] on span "4" at bounding box center [257, 291] width 32 height 32
type input "Oct 2, 2026 to Oct 4, 2026"
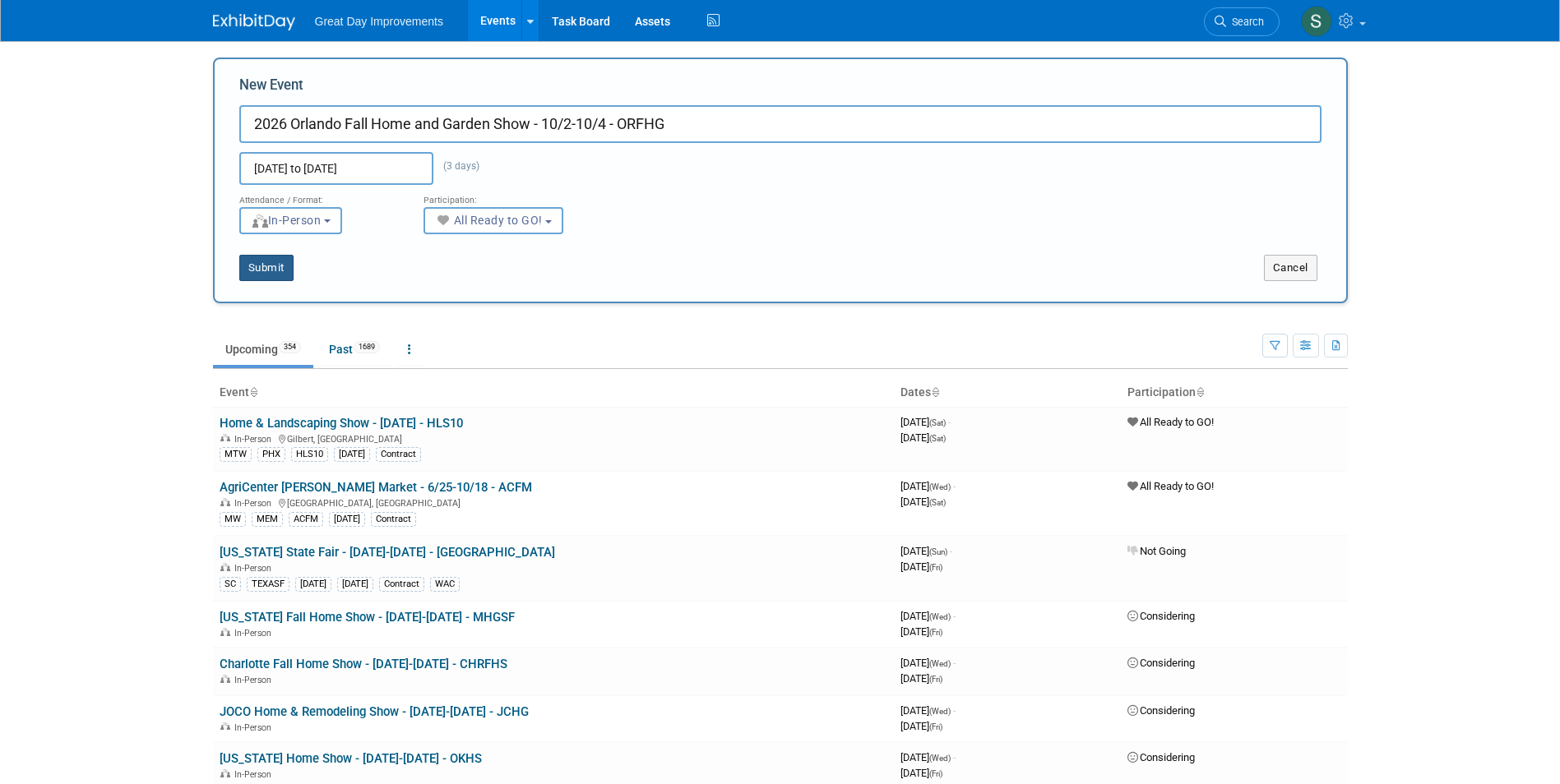
click at [263, 274] on button "Submit" at bounding box center [266, 268] width 54 height 26
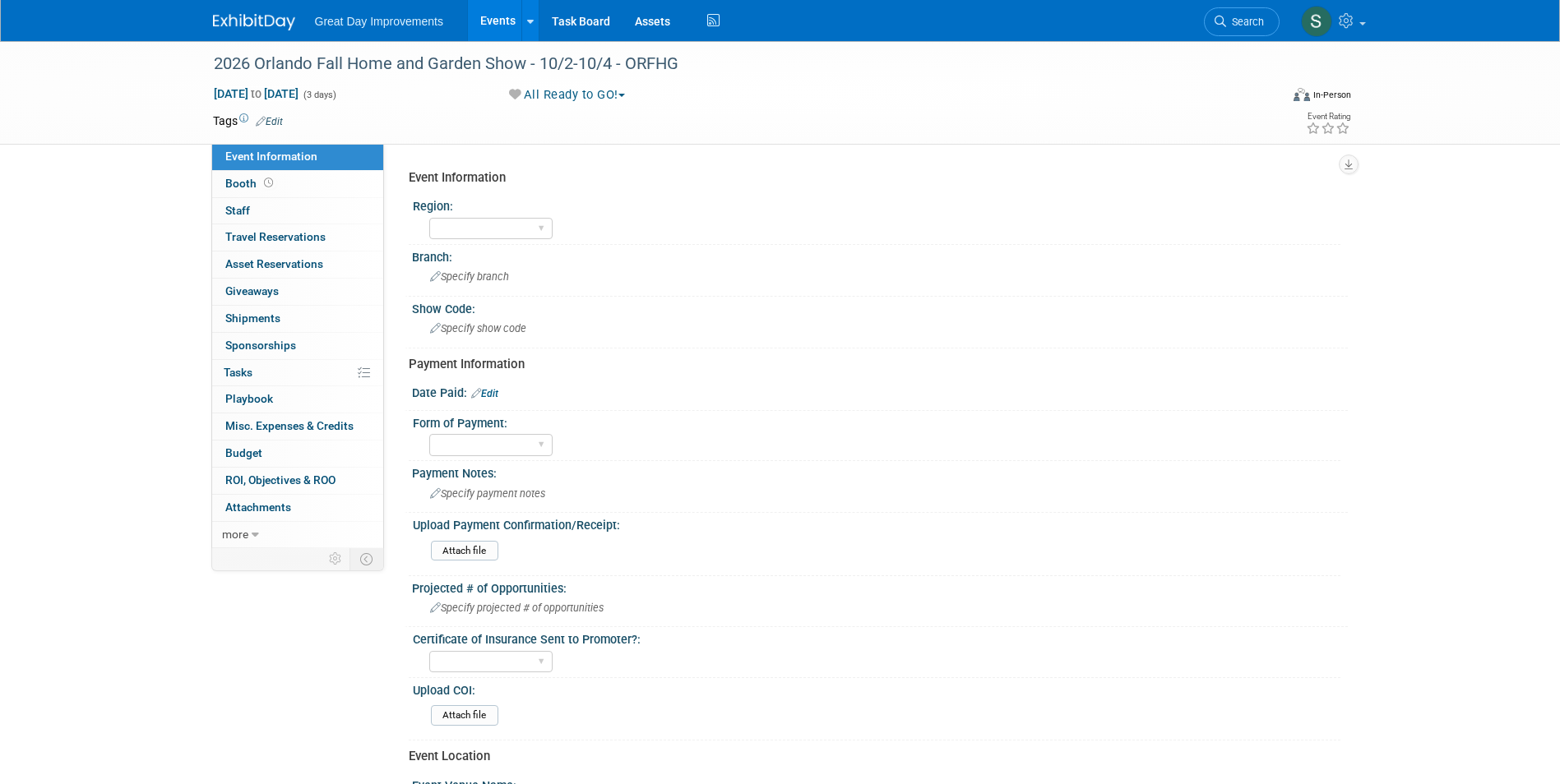
click at [276, 115] on span "Edit" at bounding box center [267, 121] width 32 height 13
click at [283, 121] on link "Edit" at bounding box center [269, 122] width 27 height 12
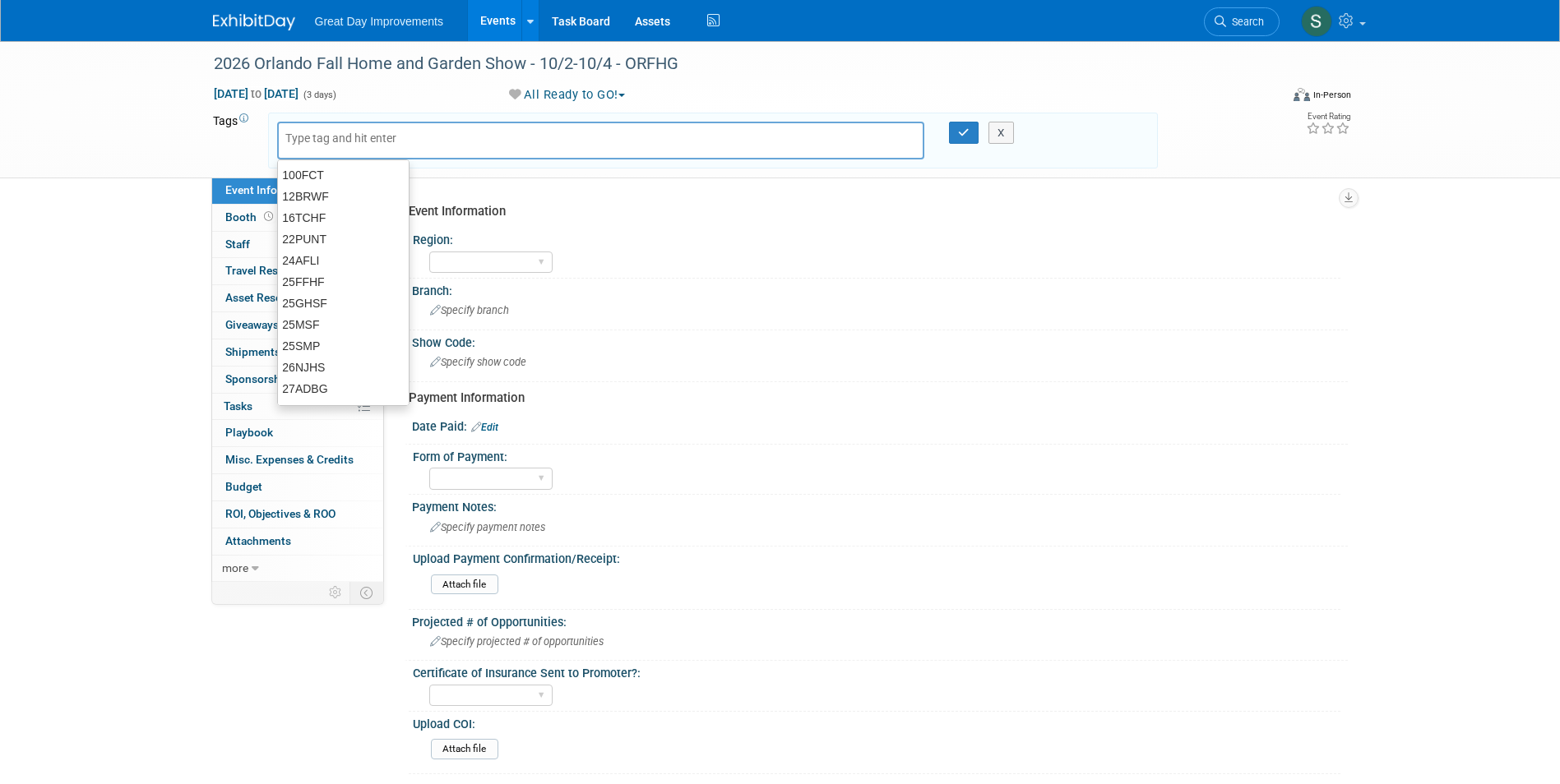
click at [303, 135] on input "text" at bounding box center [351, 137] width 132 height 16
type input "FL"
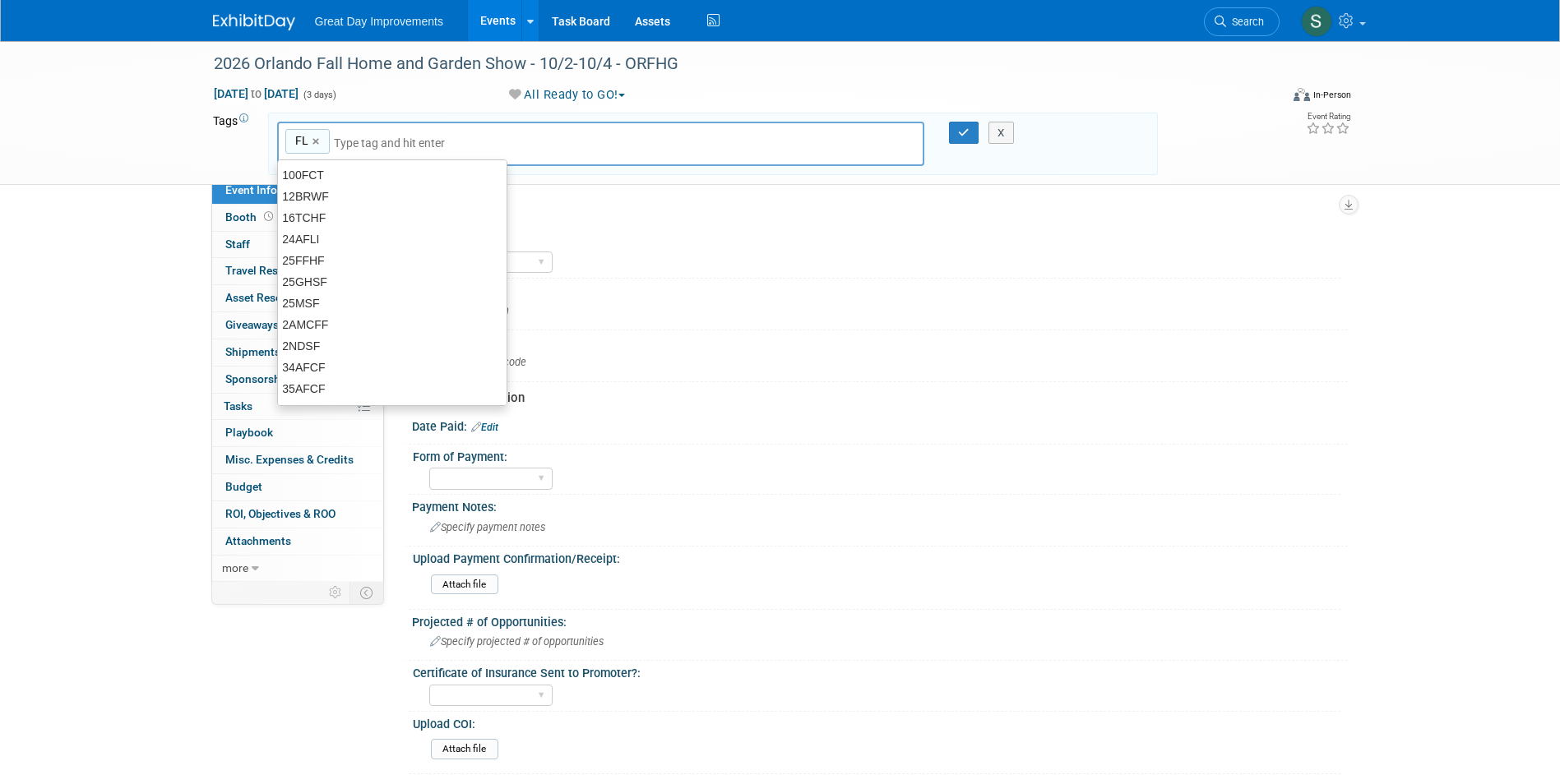
type input "FL"
type input "ORL"
type input "FL, [GEOGRAPHIC_DATA]"
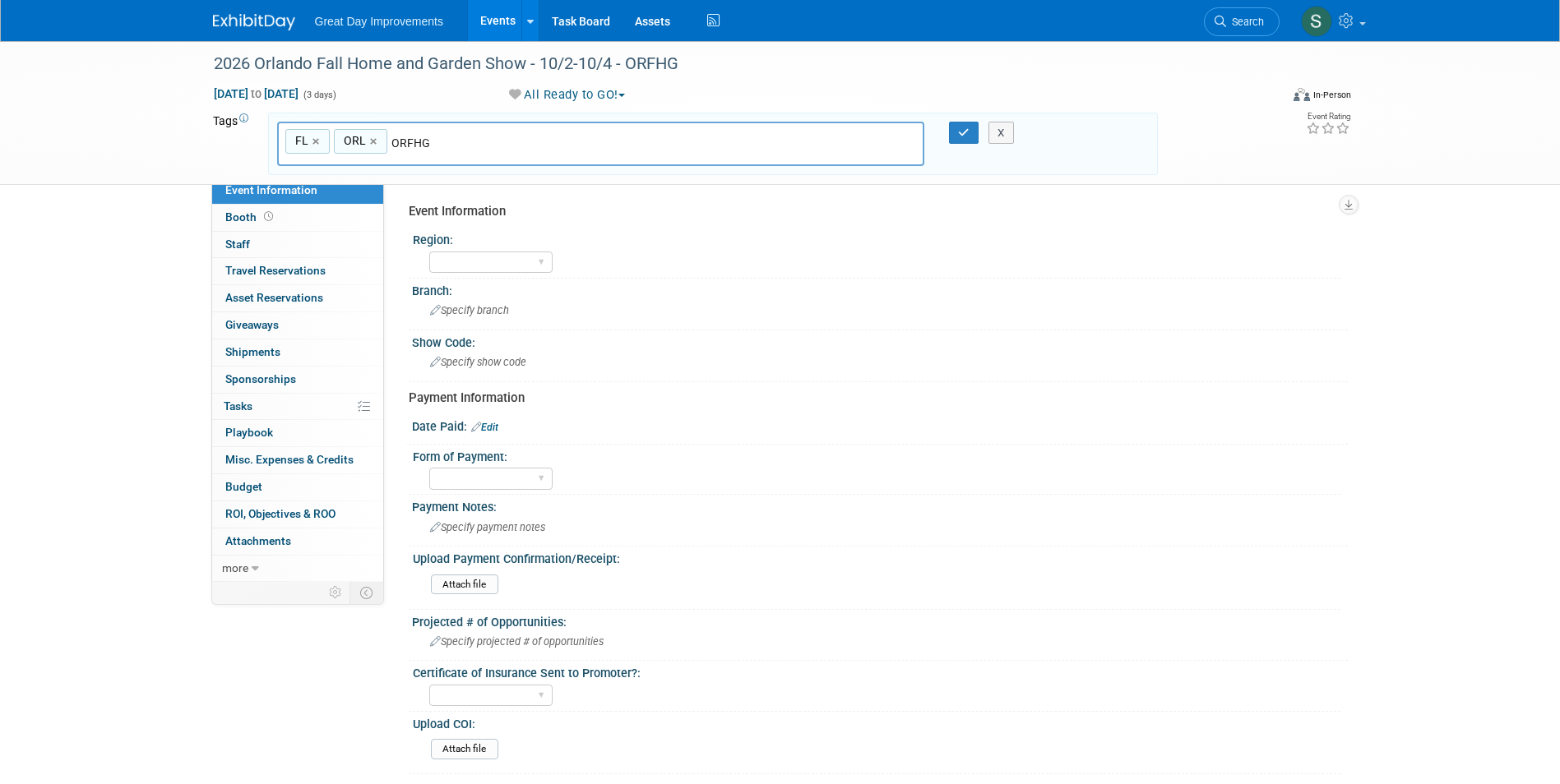
type input "ORFHG"
type input "FL, ORL, ORFHG"
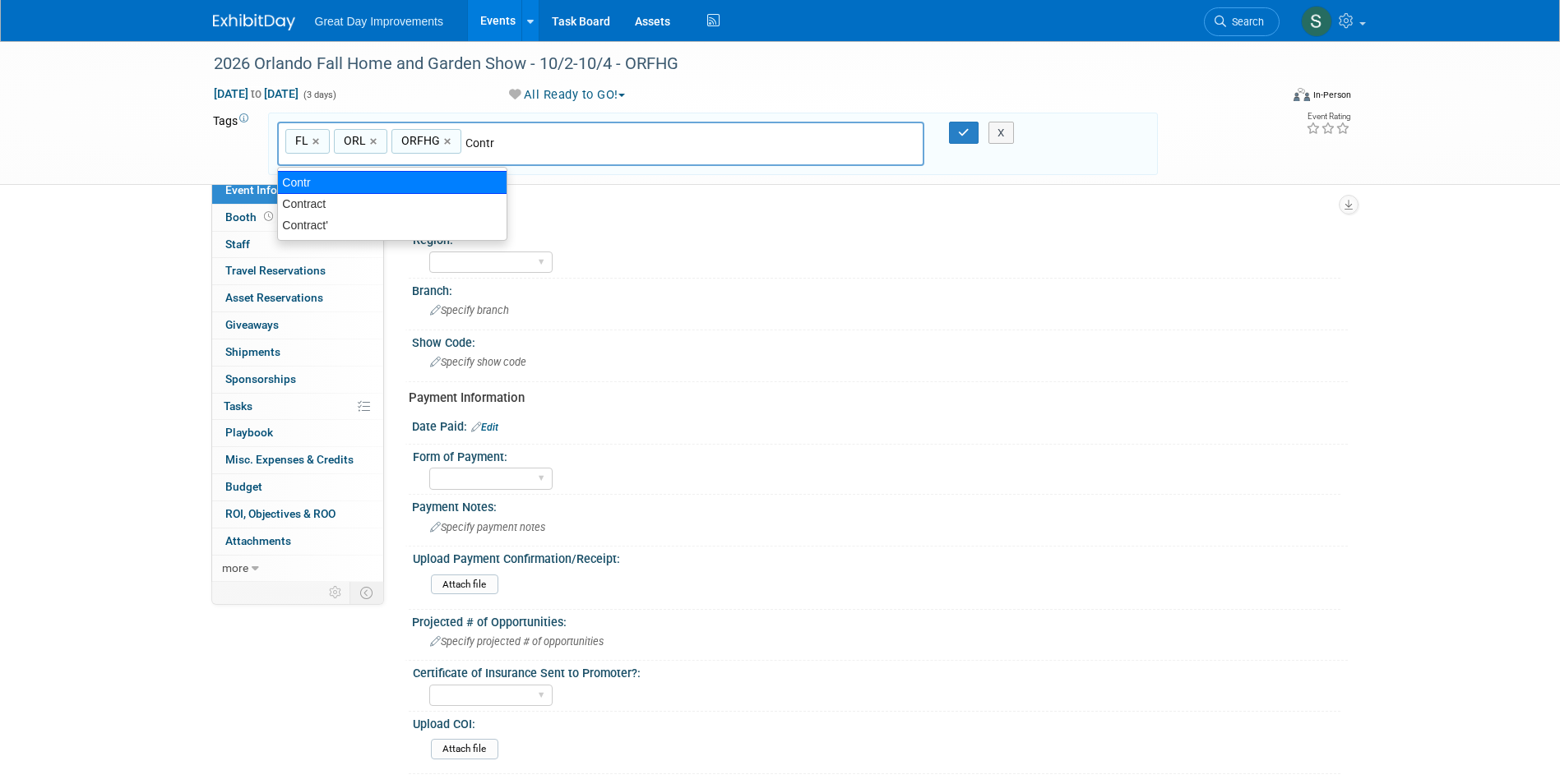
type input "Contract"
type input "FL, ORL, ORFHG, Contract"
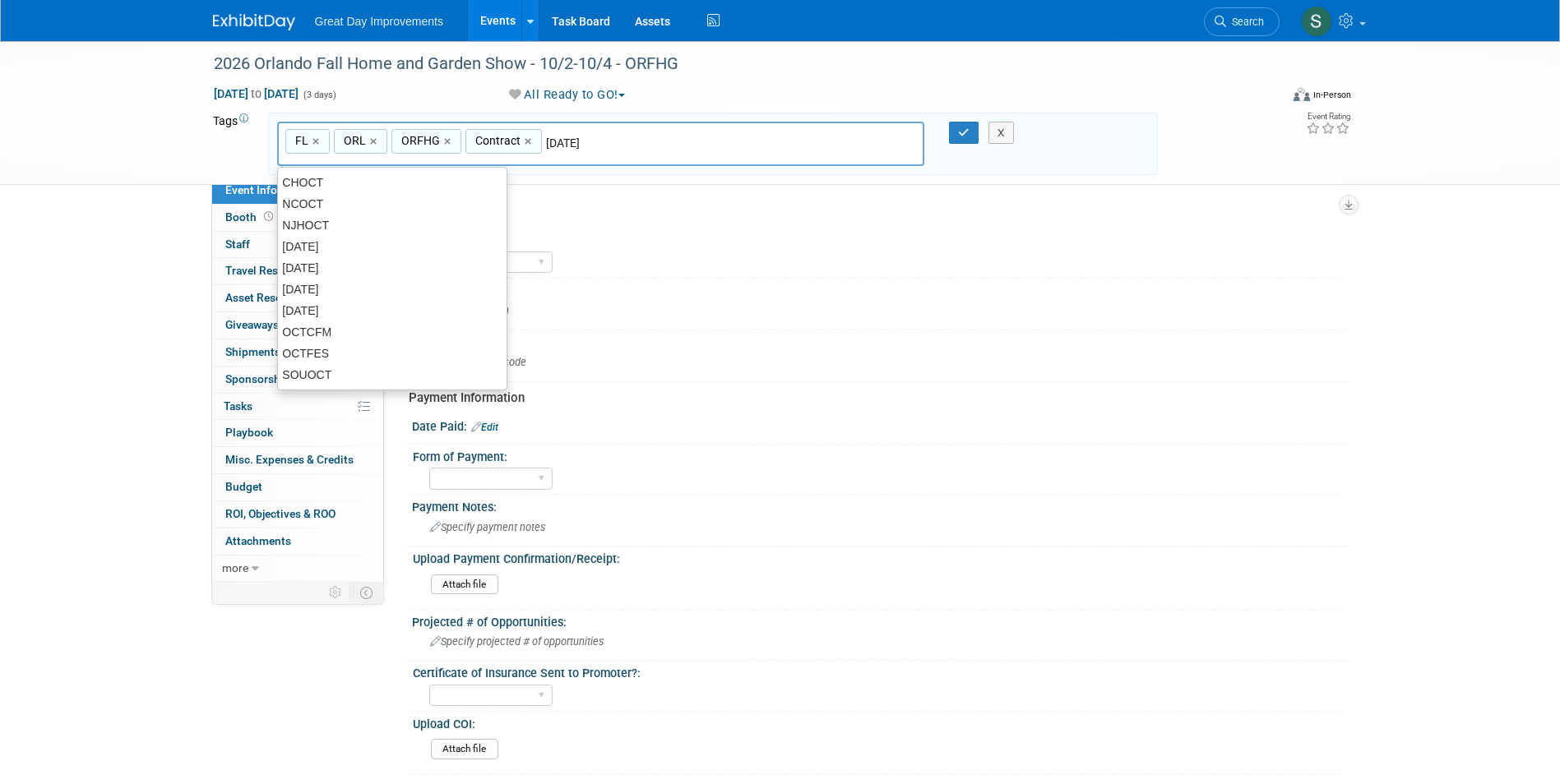
type input "[DATE]"
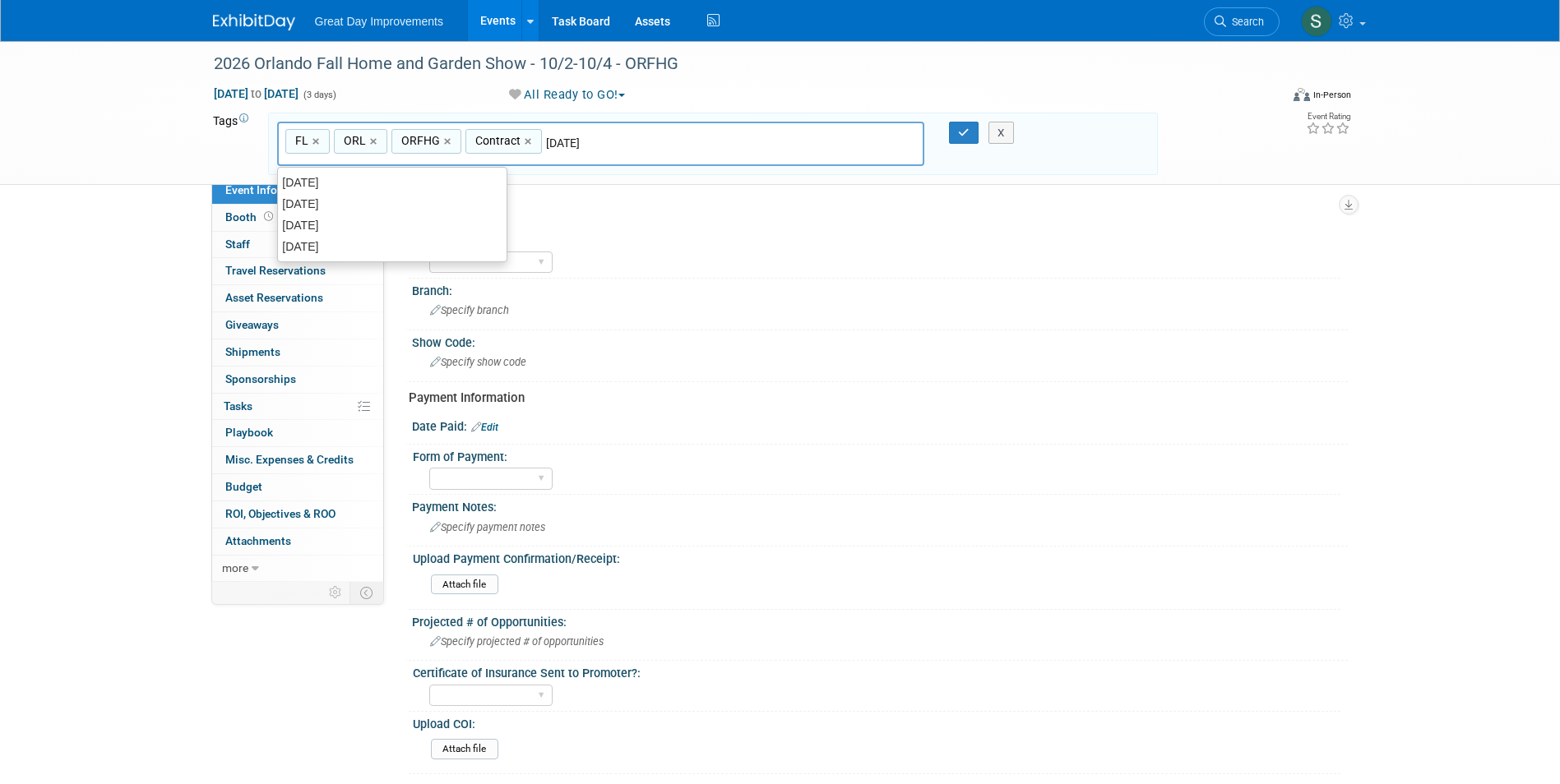
type input "FL, ORL, ORFHG, Contract, [DATE]"
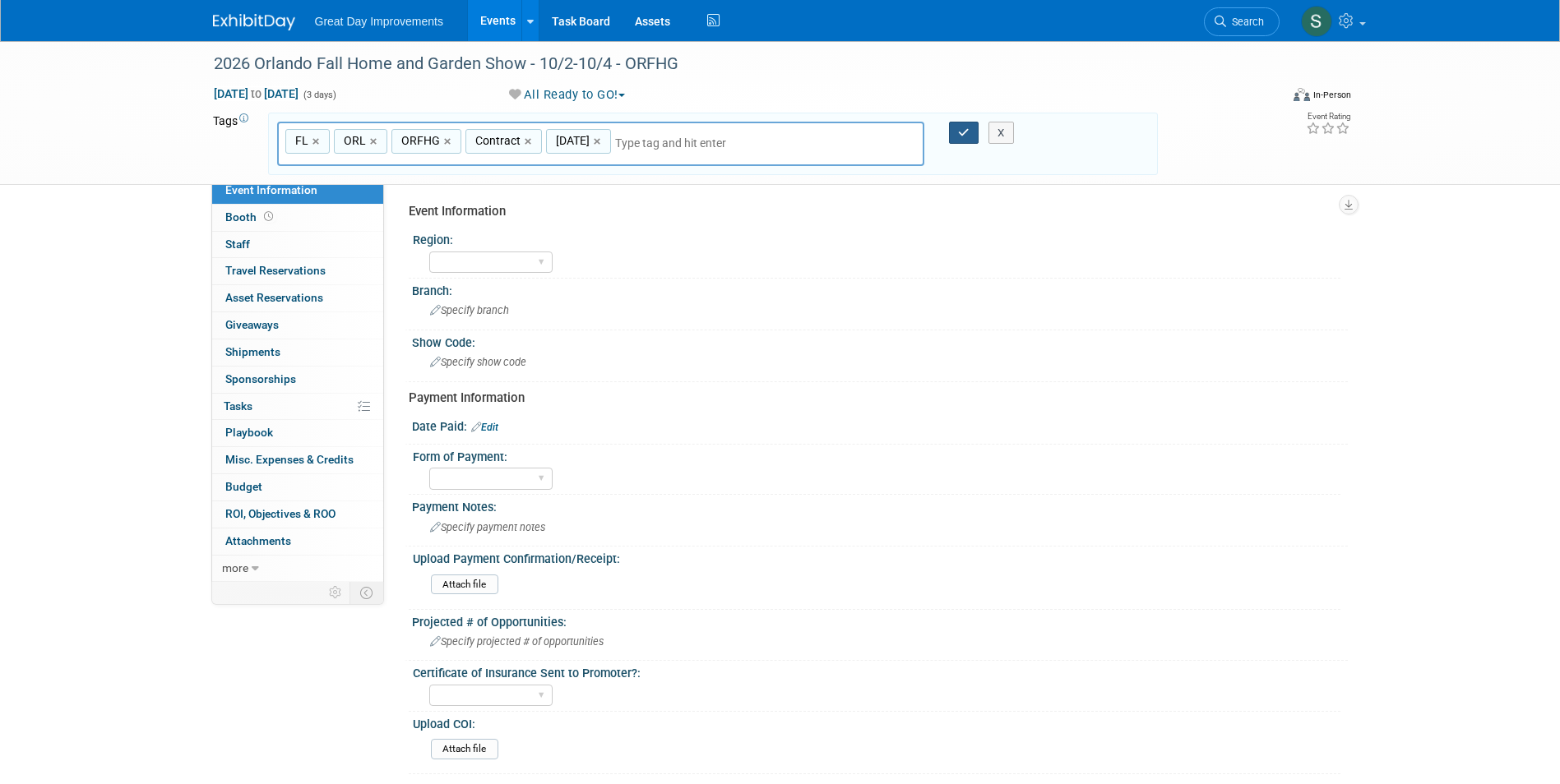
click at [960, 137] on icon "button" at bounding box center [964, 132] width 12 height 11
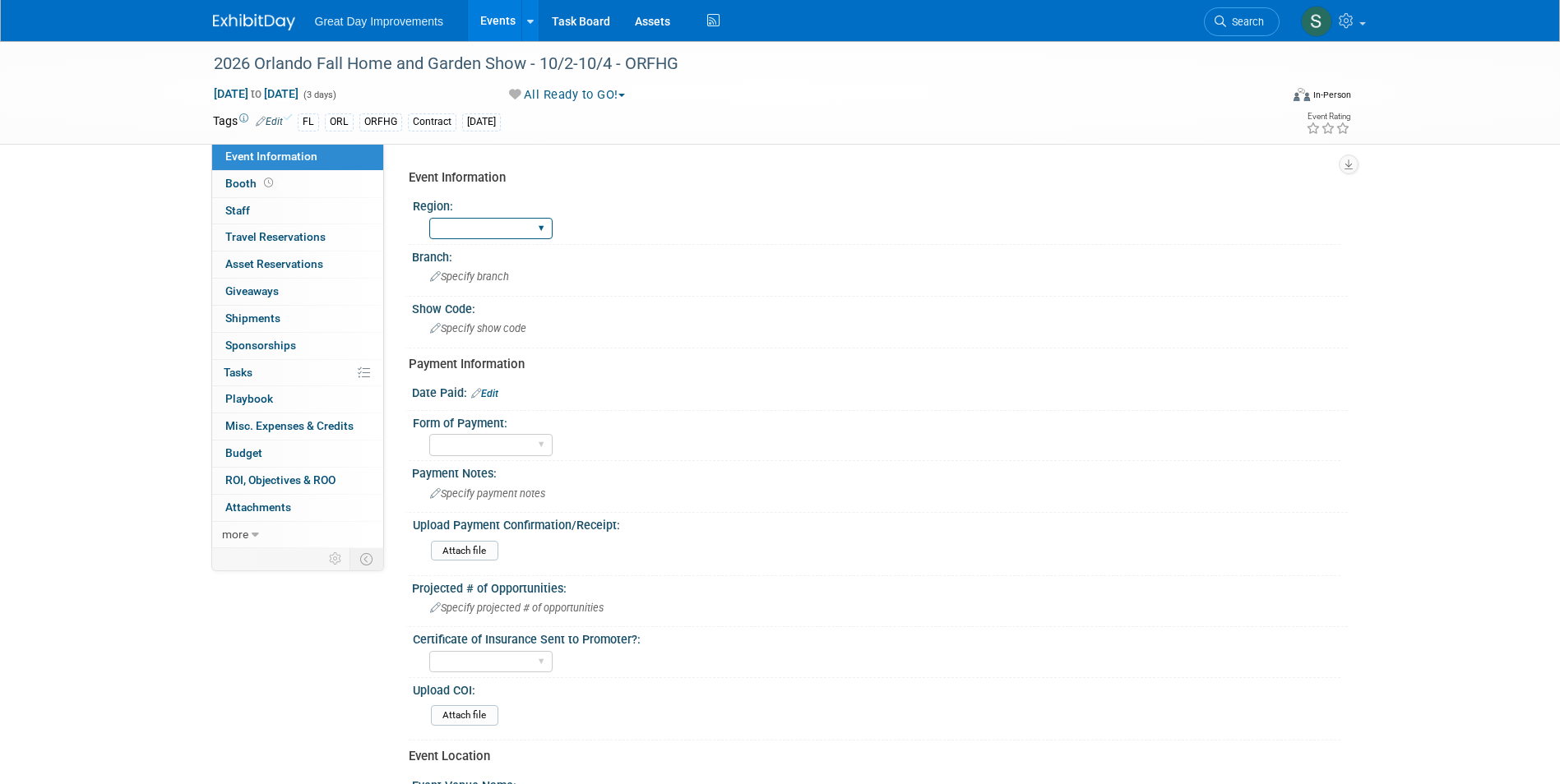
click at [492, 223] on select "GC MA MW MTW NE NEW OV PL PNW SA SE SC UMW FL" at bounding box center [491, 229] width 124 height 22
select select "FL"
click at [430, 218] on select "GC MA MW MTW NE NEW OV PL PNW SA SE SC UMW FL" at bounding box center [491, 229] width 124 height 22
click at [525, 270] on div "Specify branch" at bounding box center [880, 277] width 911 height 26
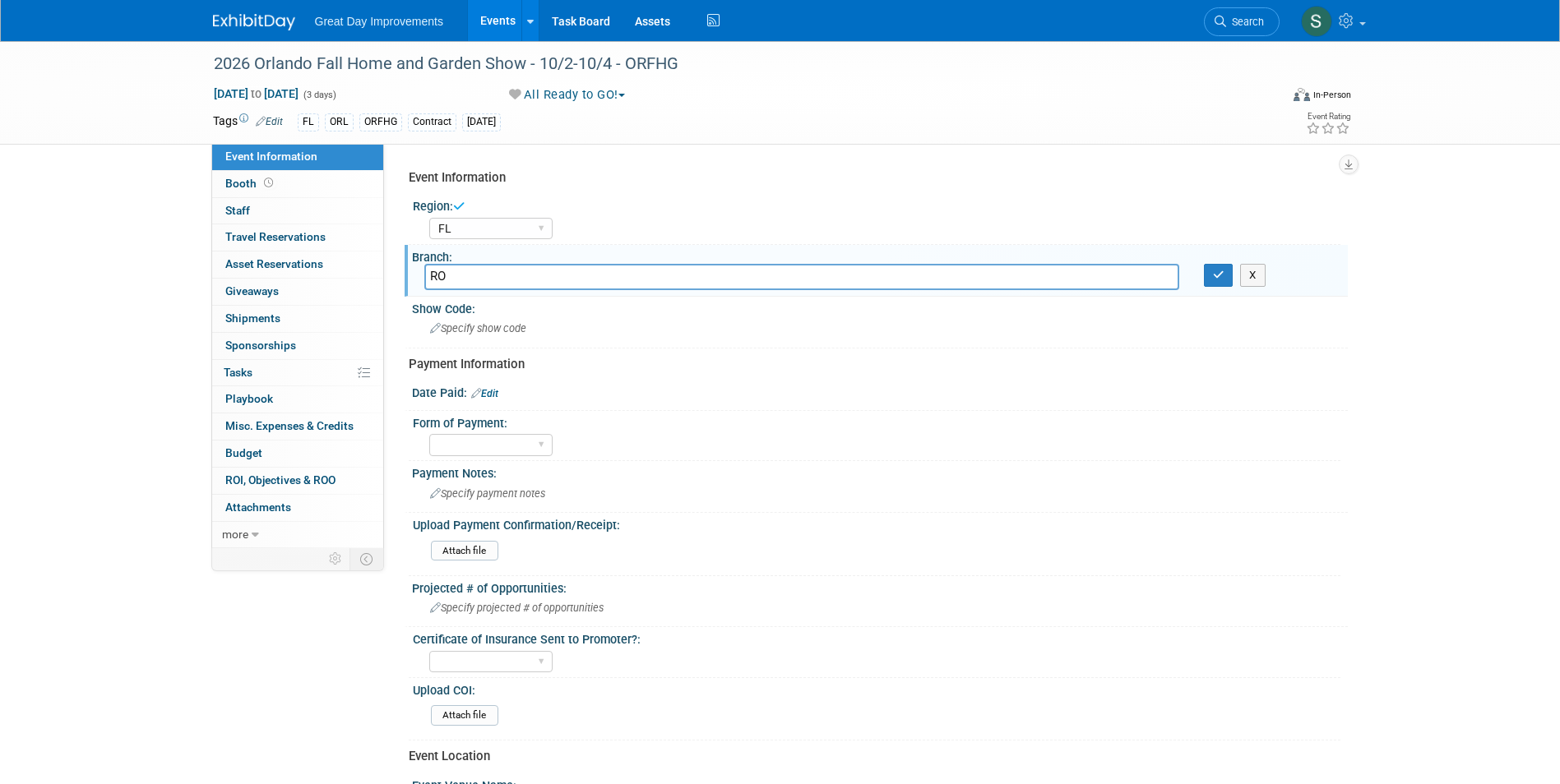
type input "R"
type input "ORL"
click at [1219, 273] on icon "button" at bounding box center [1219, 275] width 12 height 11
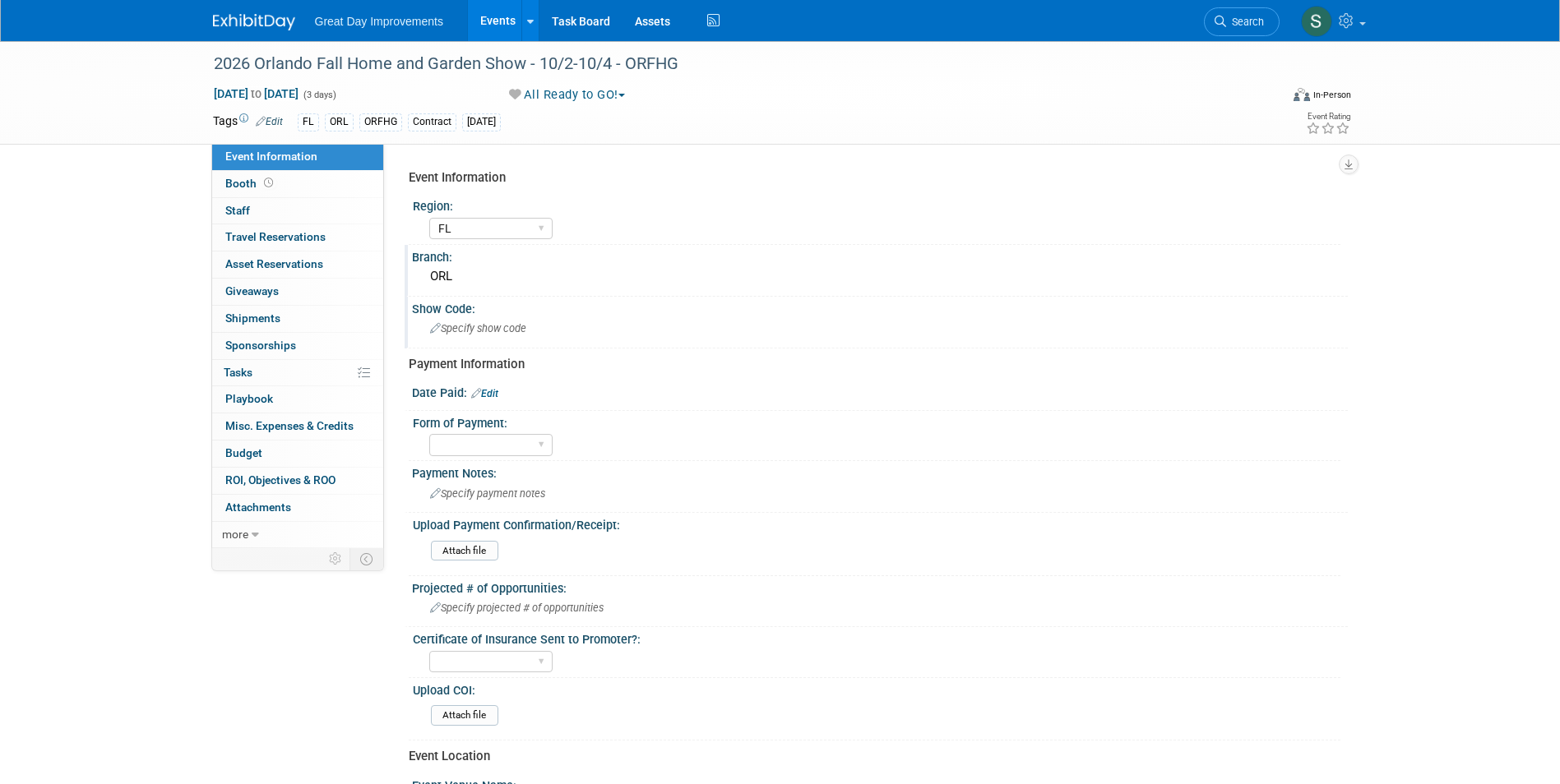
drag, startPoint x: 566, startPoint y: 299, endPoint x: 567, endPoint y: 312, distance: 13.0
click at [566, 311] on div "Show Code:" at bounding box center [879, 307] width 936 height 21
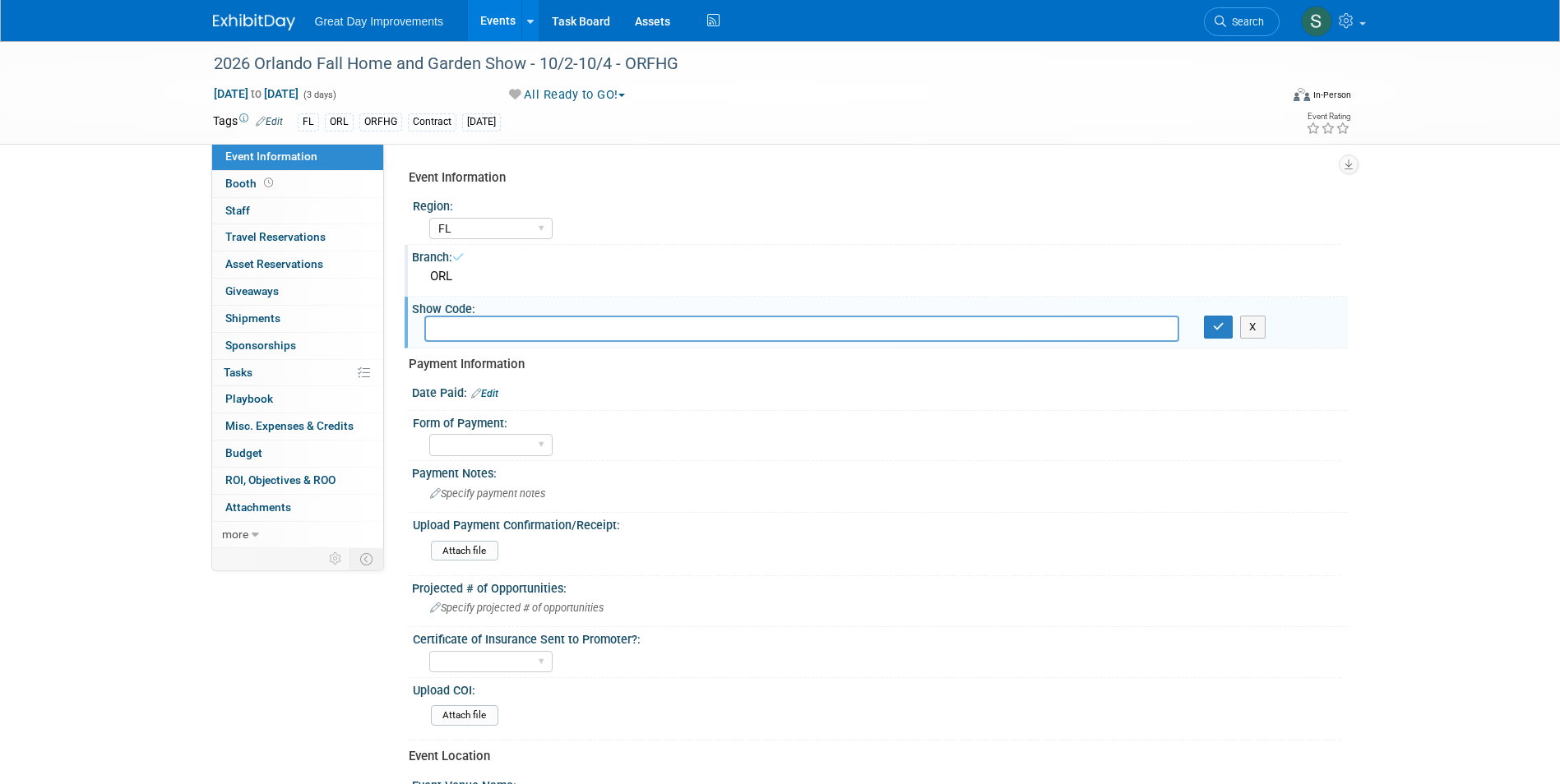
click at [572, 331] on input "text" at bounding box center [801, 329] width 755 height 26
type input "ORFHG"
click at [1218, 331] on icon "button" at bounding box center [1219, 327] width 12 height 11
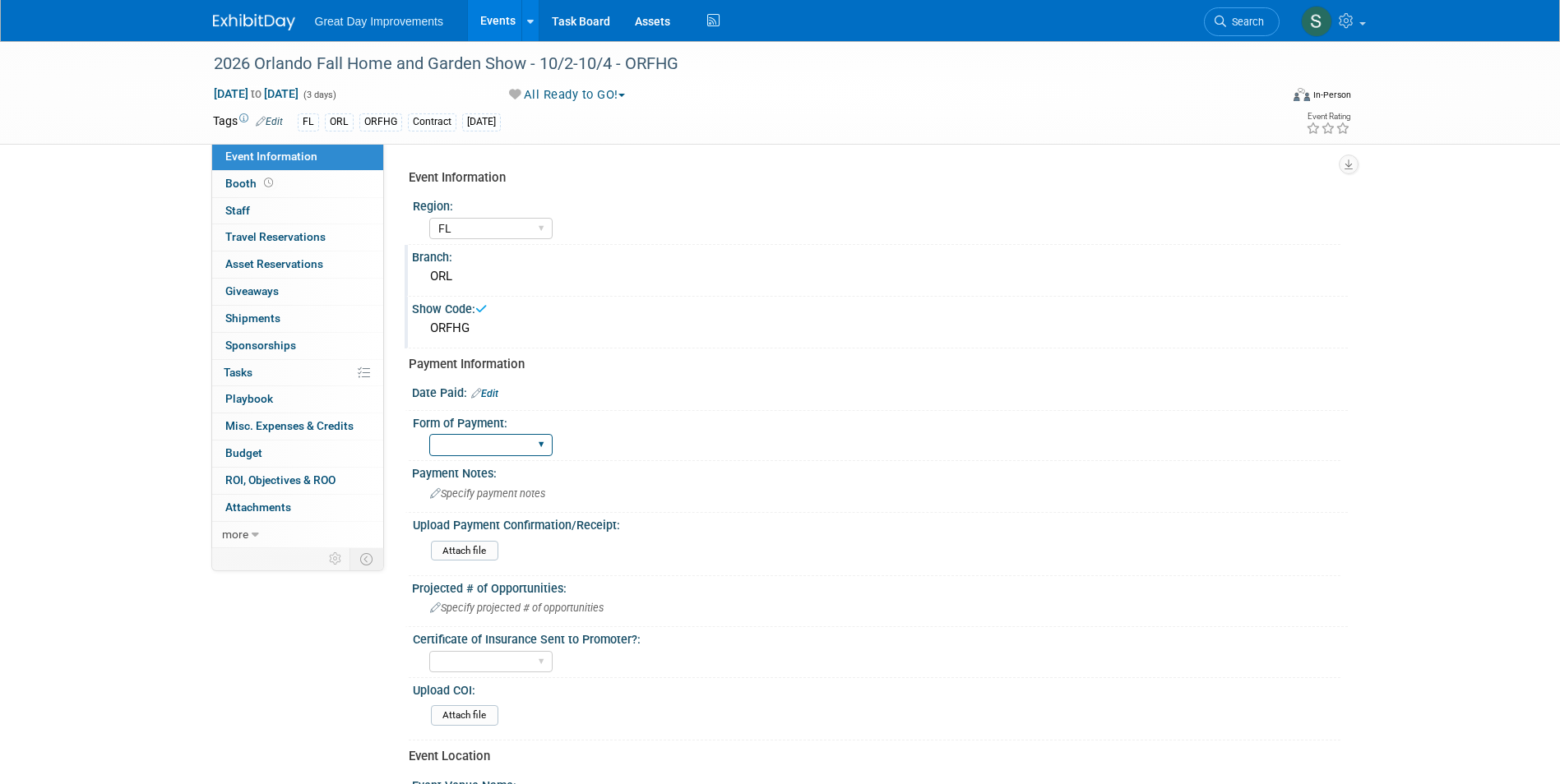
click at [507, 441] on select "Paid via CC Check Requested Pay at the Gate Other" at bounding box center [491, 445] width 124 height 22
select select "Paid via CC"
click at [430, 434] on select "Paid via CC Check Requested Pay at the Gate Other" at bounding box center [491, 445] width 124 height 22
click at [491, 396] on link "Edit" at bounding box center [484, 393] width 27 height 12
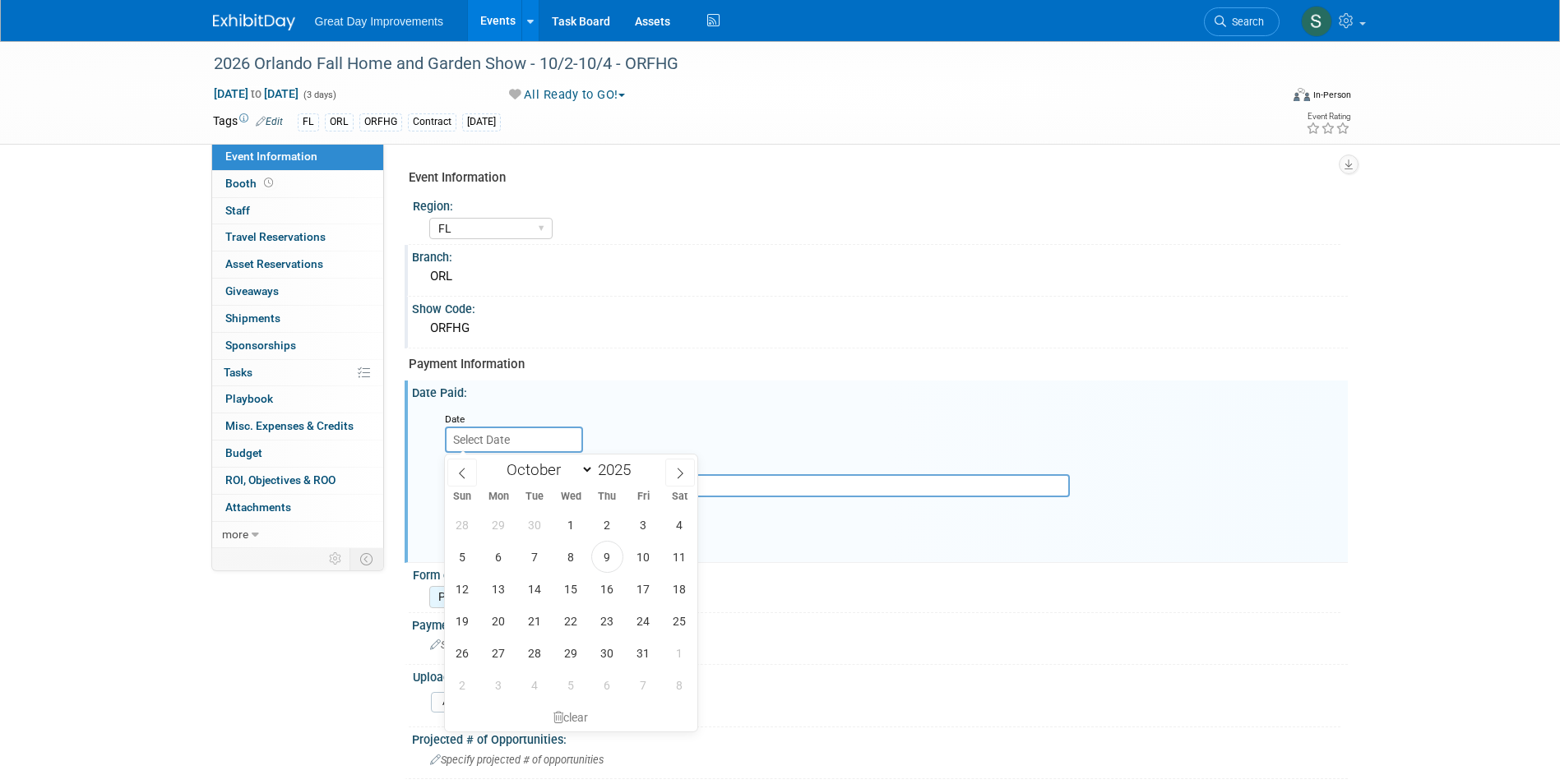
click at [490, 438] on input "text" at bounding box center [513, 439] width 139 height 26
click at [606, 550] on span "9" at bounding box center [607, 557] width 32 height 32
type input "Oct 9, 2025"
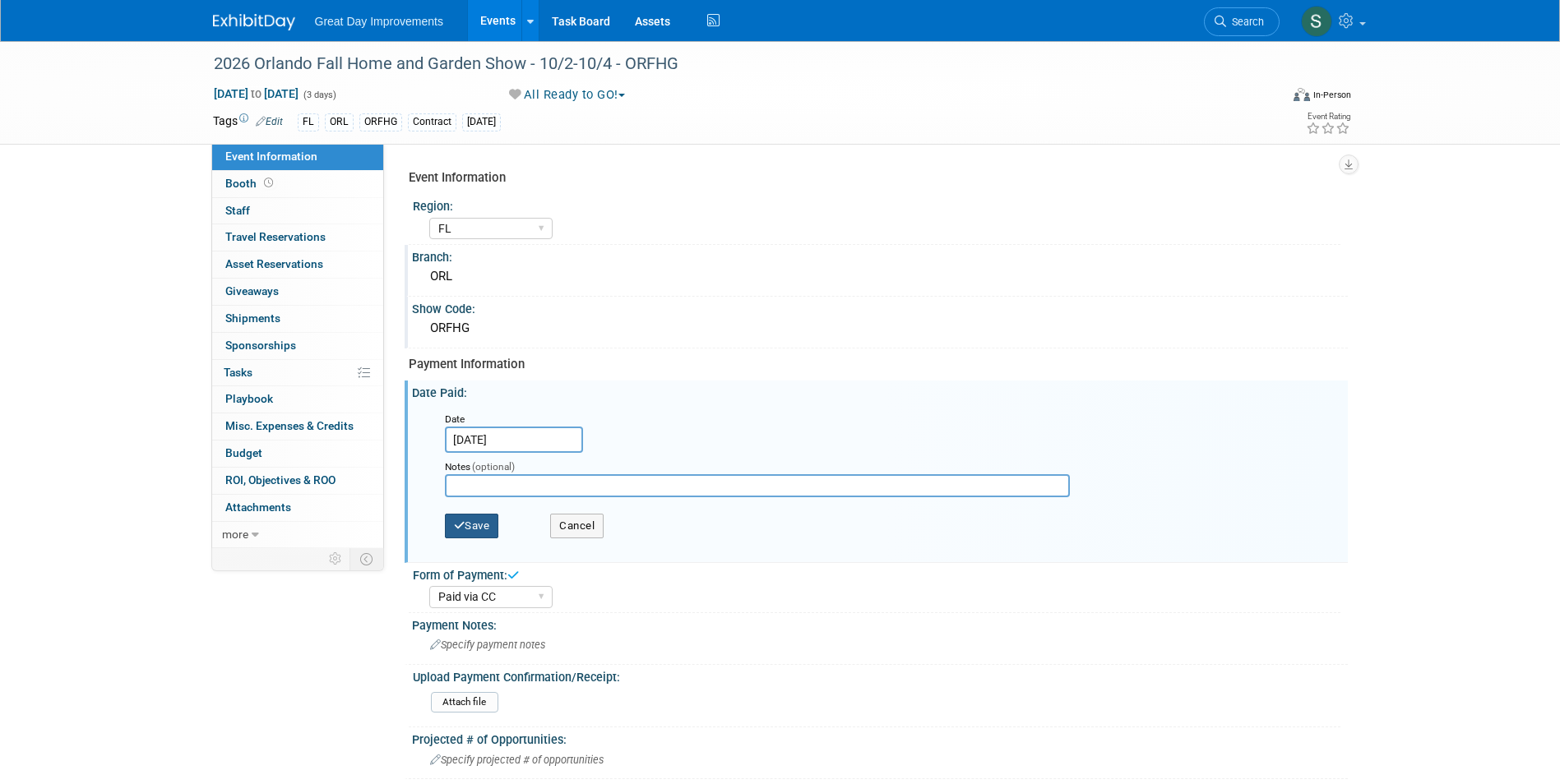
click at [488, 518] on button "Save" at bounding box center [471, 526] width 54 height 25
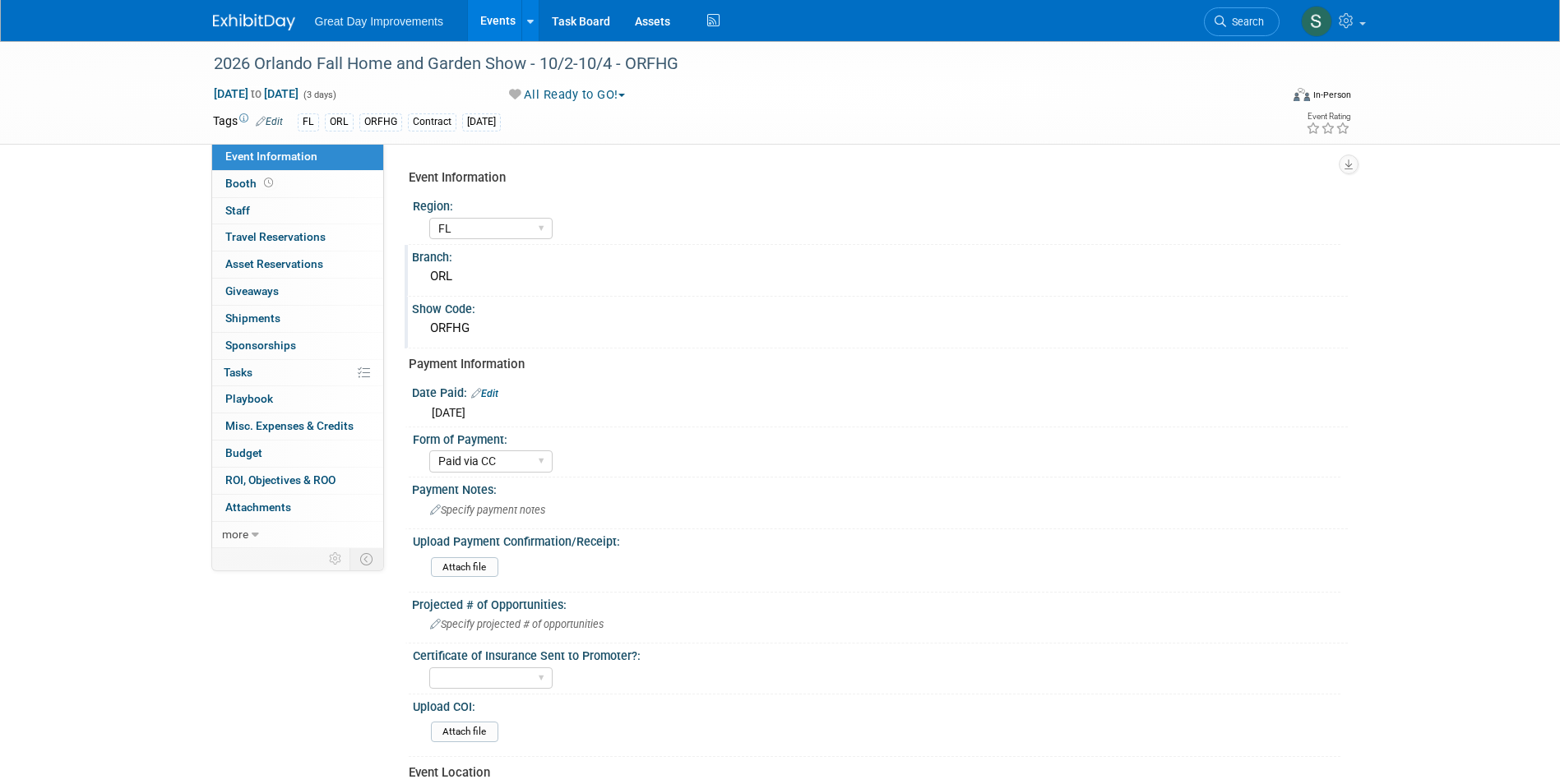
click at [253, 29] on img at bounding box center [254, 22] width 82 height 16
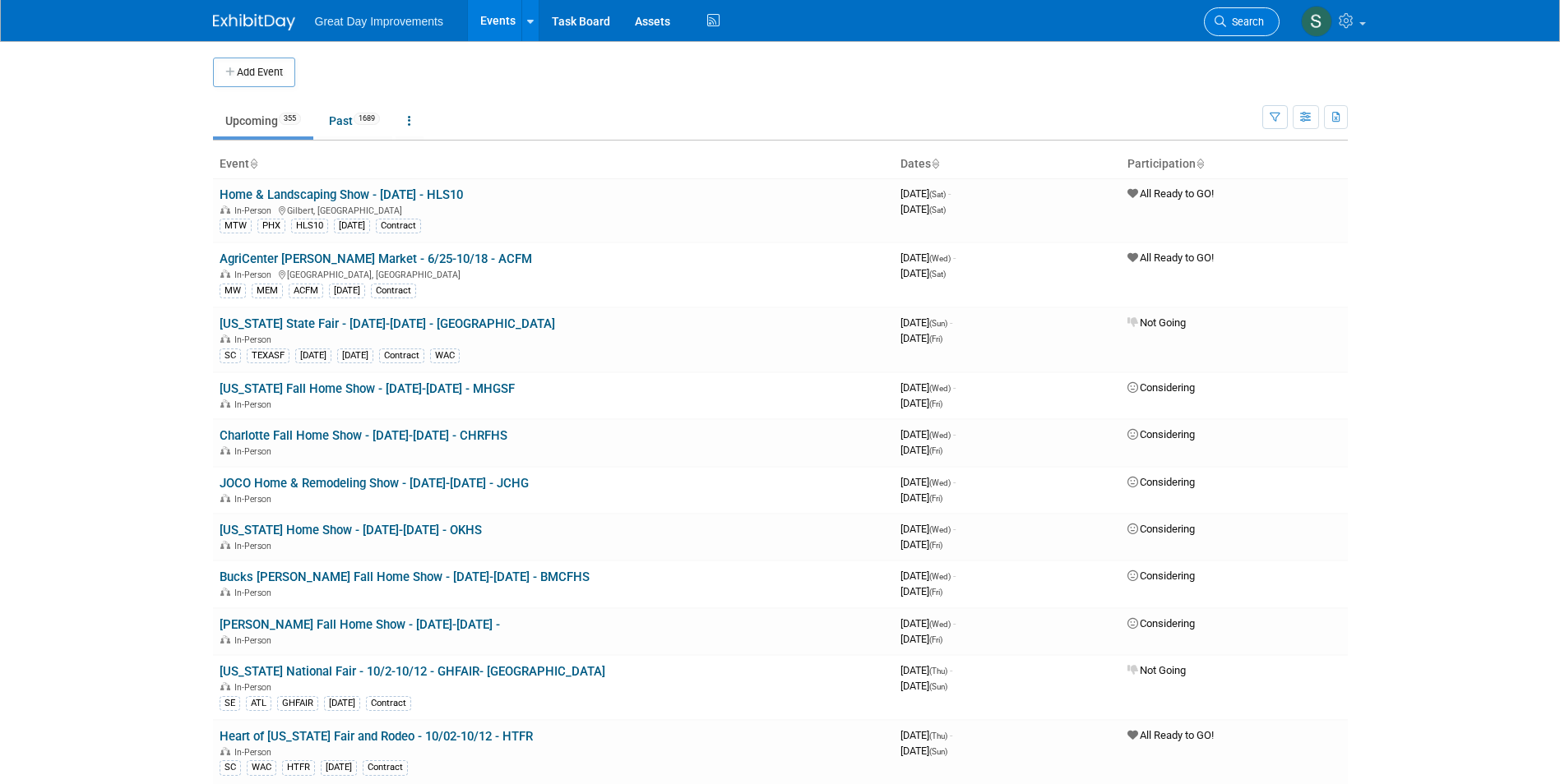
click at [1240, 21] on span "Search" at bounding box center [1245, 22] width 38 height 12
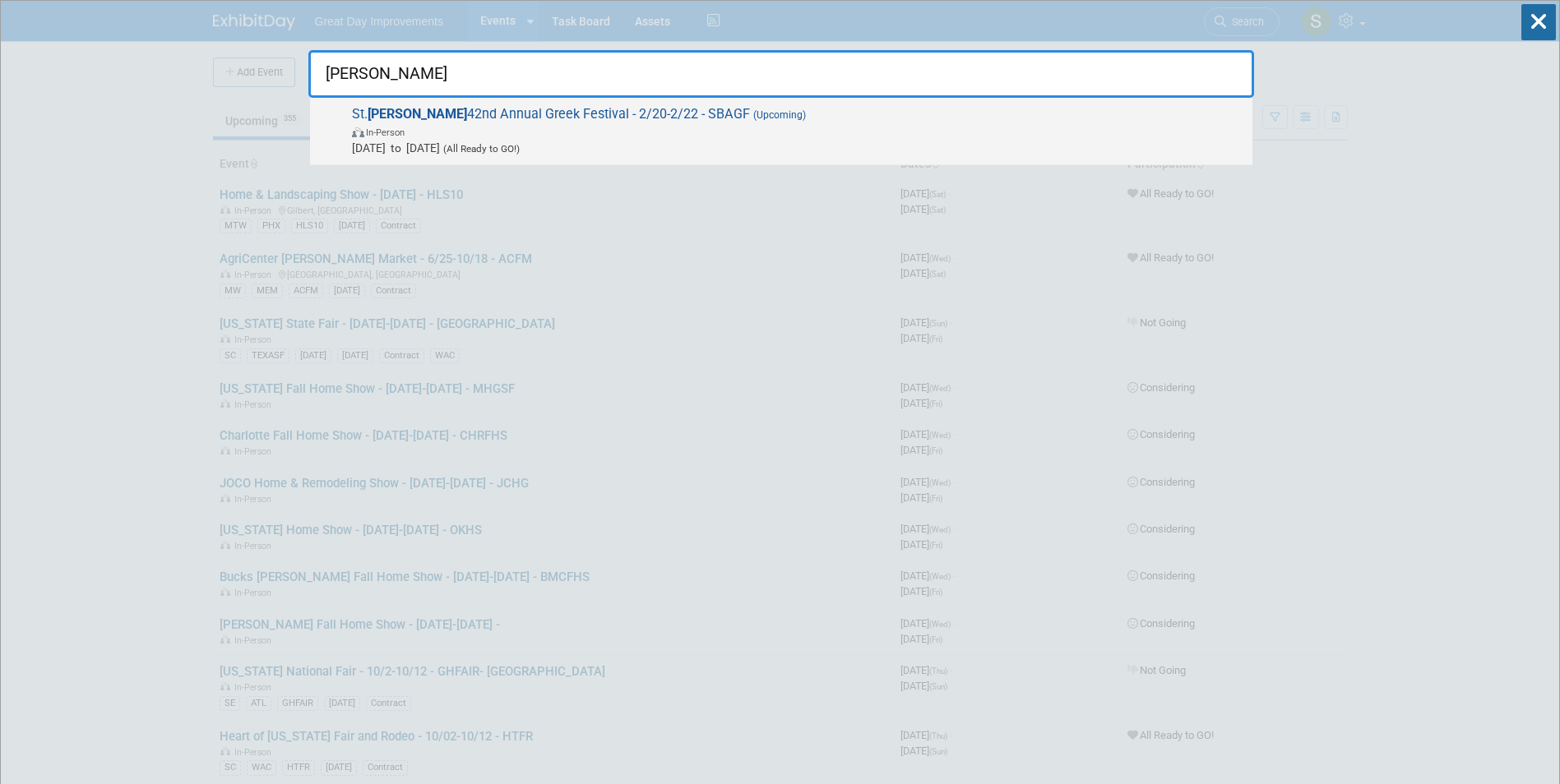
type input "barbara"
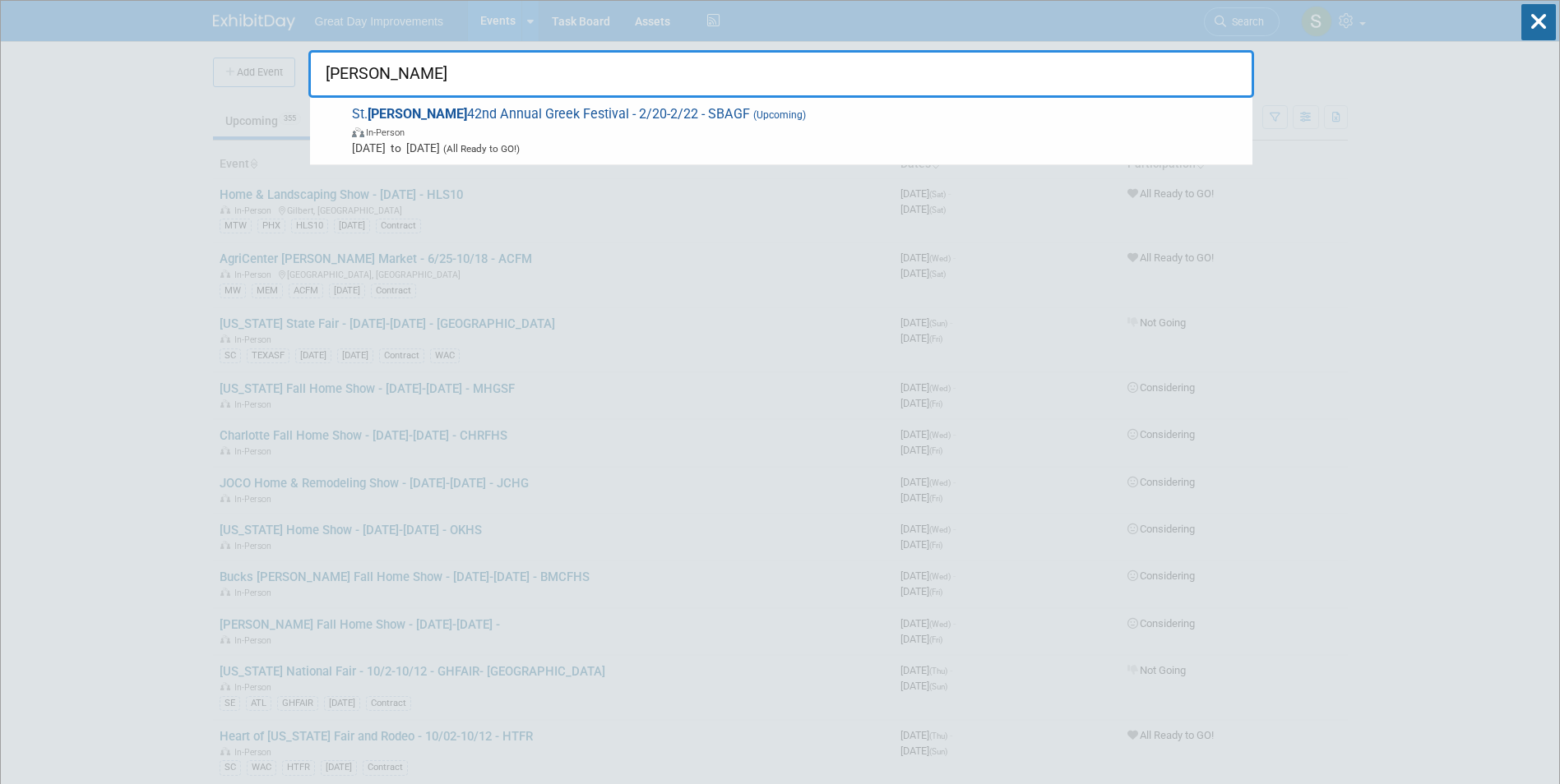
click at [669, 120] on span "St. Barbara 42nd Annual Greek Festival - 2/20-2/22 - SBAGF (Upcoming) In-Person…" at bounding box center [795, 131] width 897 height 50
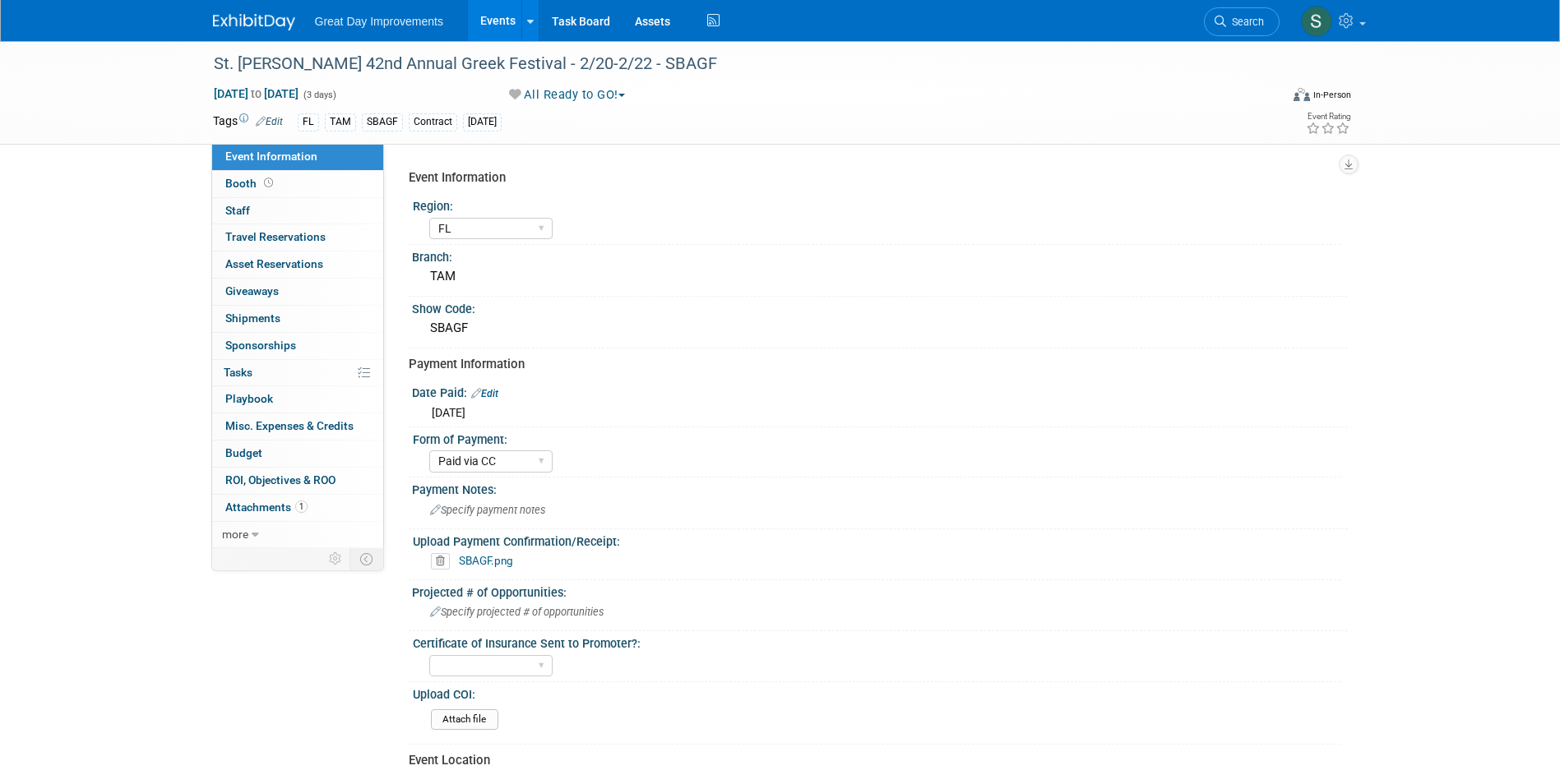
select select "FL"
select select "Paid via CC"
click at [484, 566] on link "SBAGF.png" at bounding box center [485, 560] width 54 height 13
click at [195, 18] on div "Great Day Improvements Events Add Event Bulk Upload Events Shareable Event Boar…" at bounding box center [780, 21] width 1560 height 42
click at [242, 7] on link at bounding box center [264, 13] width 102 height 13
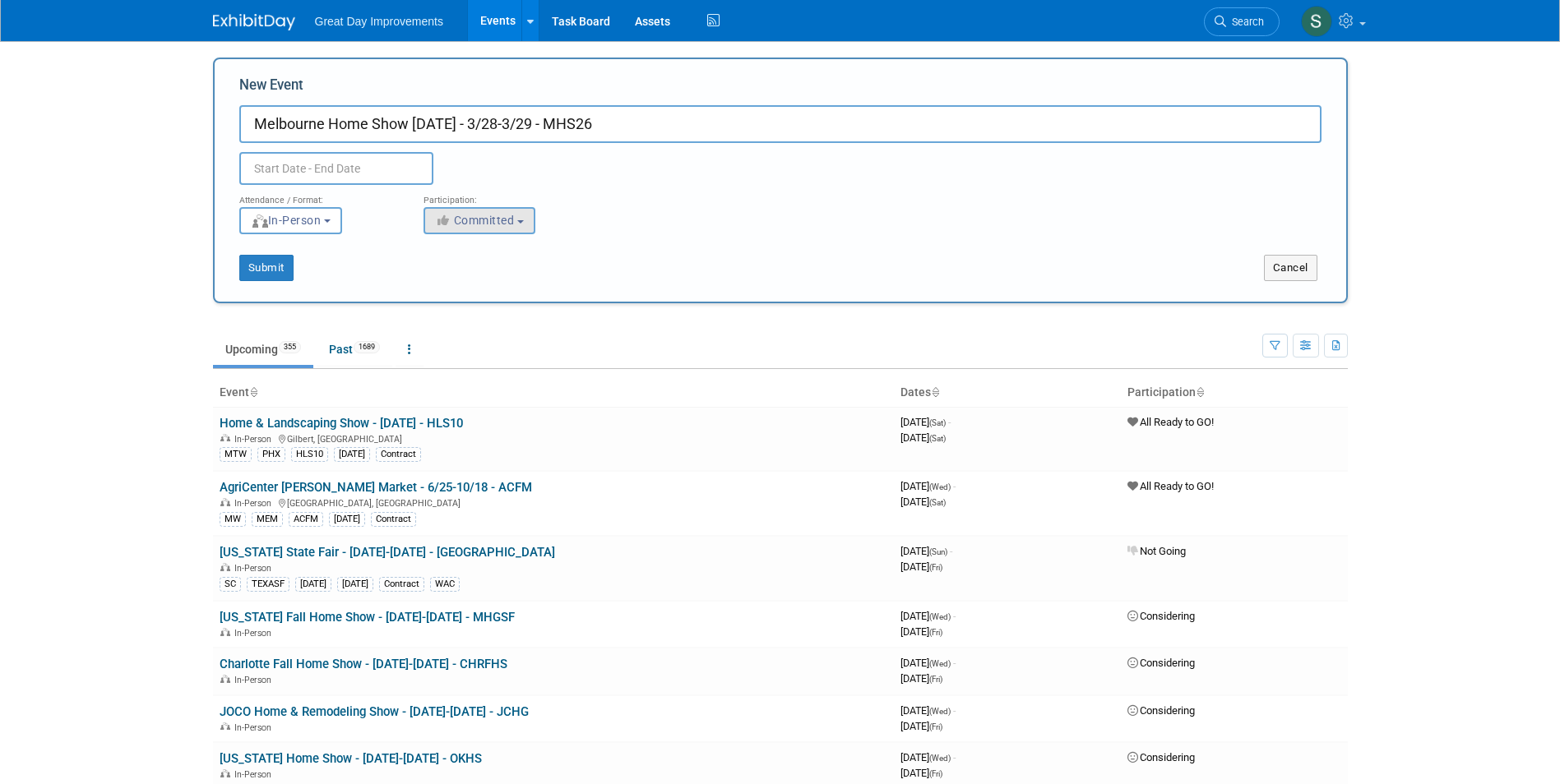
type input "Melbourne Home Show [DATE] - 3/28-3/29 - MHS26"
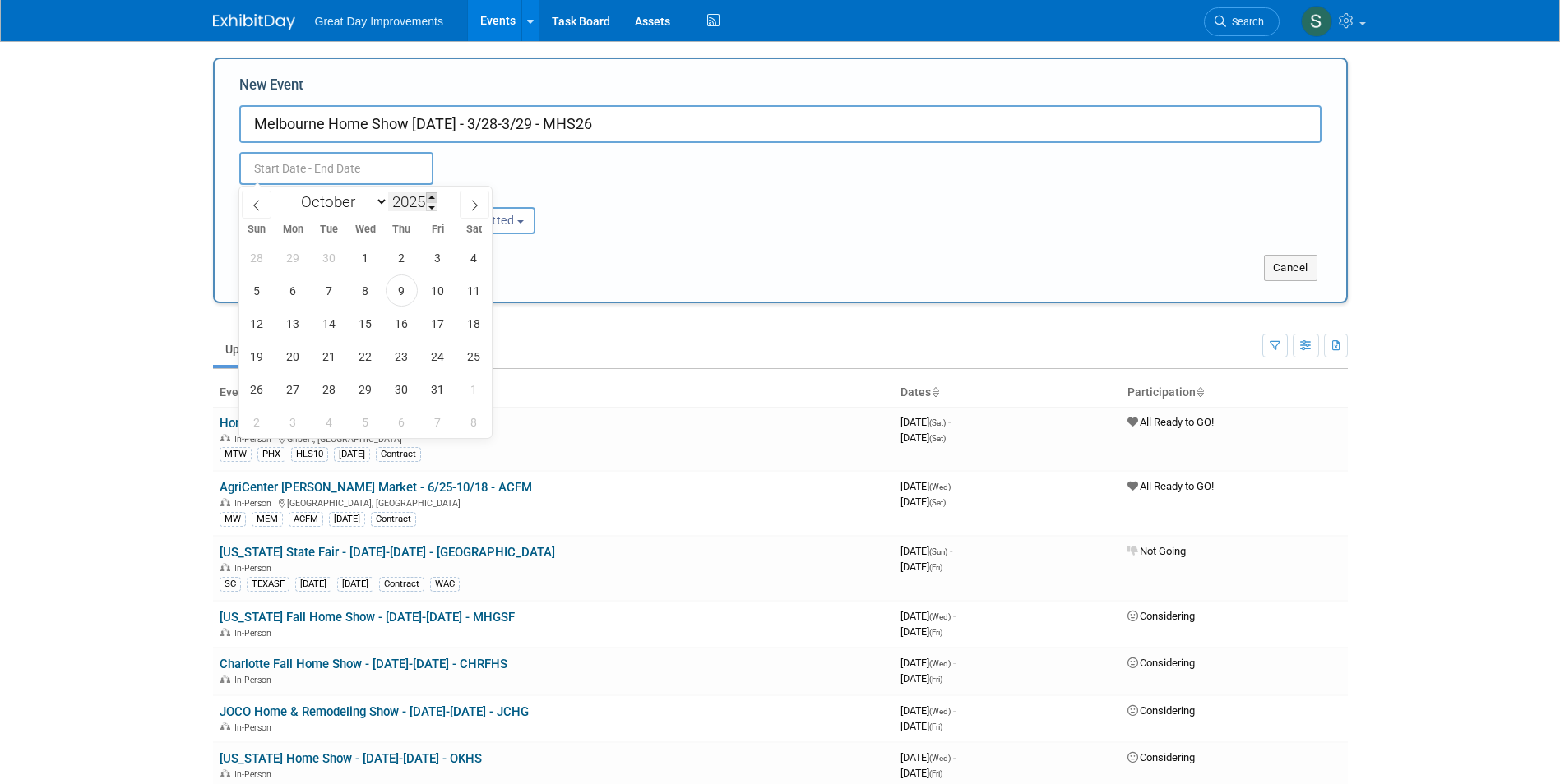
click at [432, 200] on span at bounding box center [432, 197] width 12 height 10
type input "2026"
click at [369, 207] on select "January February March April May June July August September October November De…" at bounding box center [340, 201] width 95 height 21
select select "2"
click at [293, 191] on select "January February March April May June July August September October November De…" at bounding box center [340, 201] width 95 height 21
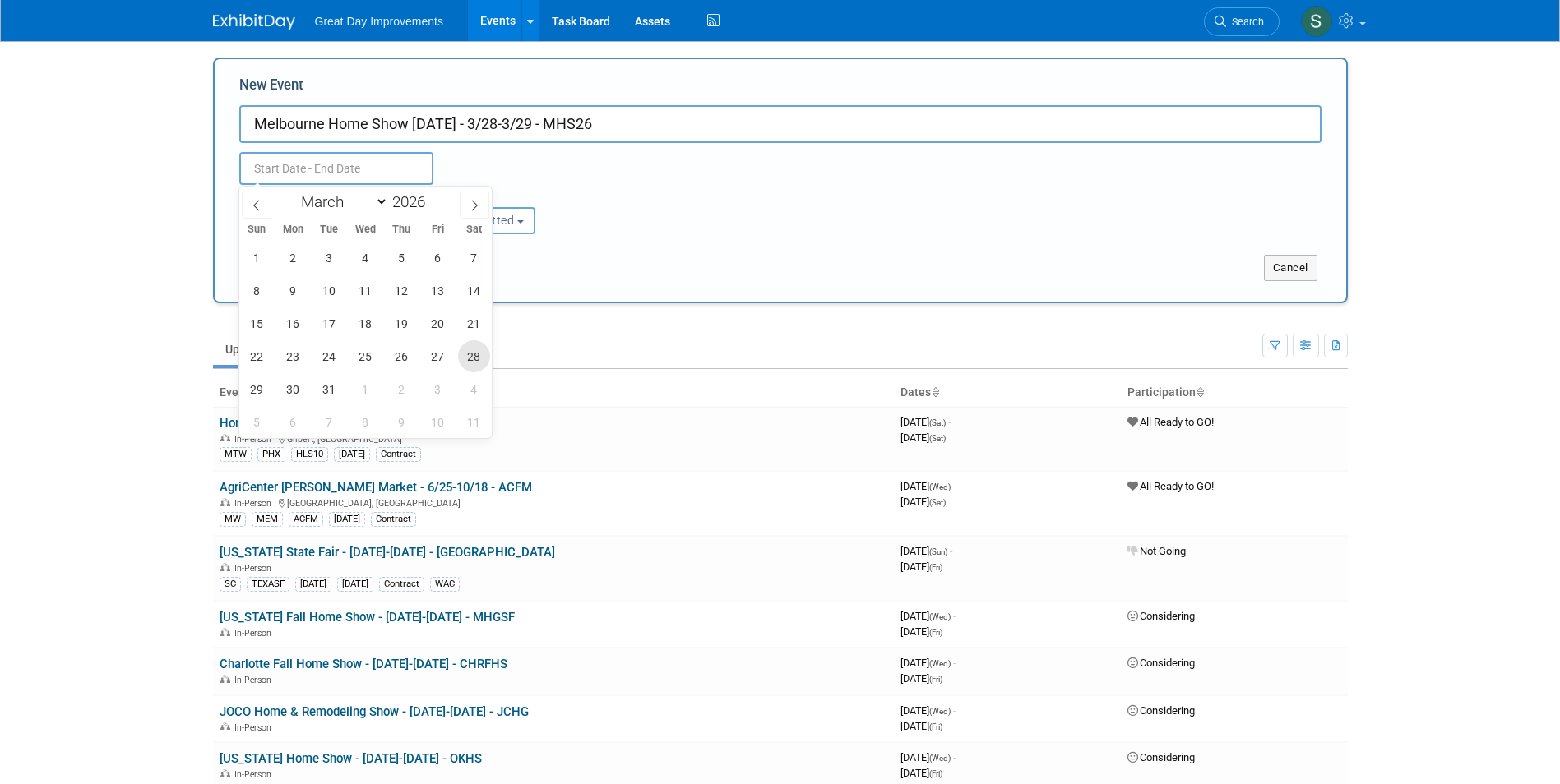
click at [473, 354] on span "28" at bounding box center [473, 356] width 32 height 32
click at [248, 392] on span "29" at bounding box center [257, 389] width 32 height 32
type input "[DATE] to [DATE]"
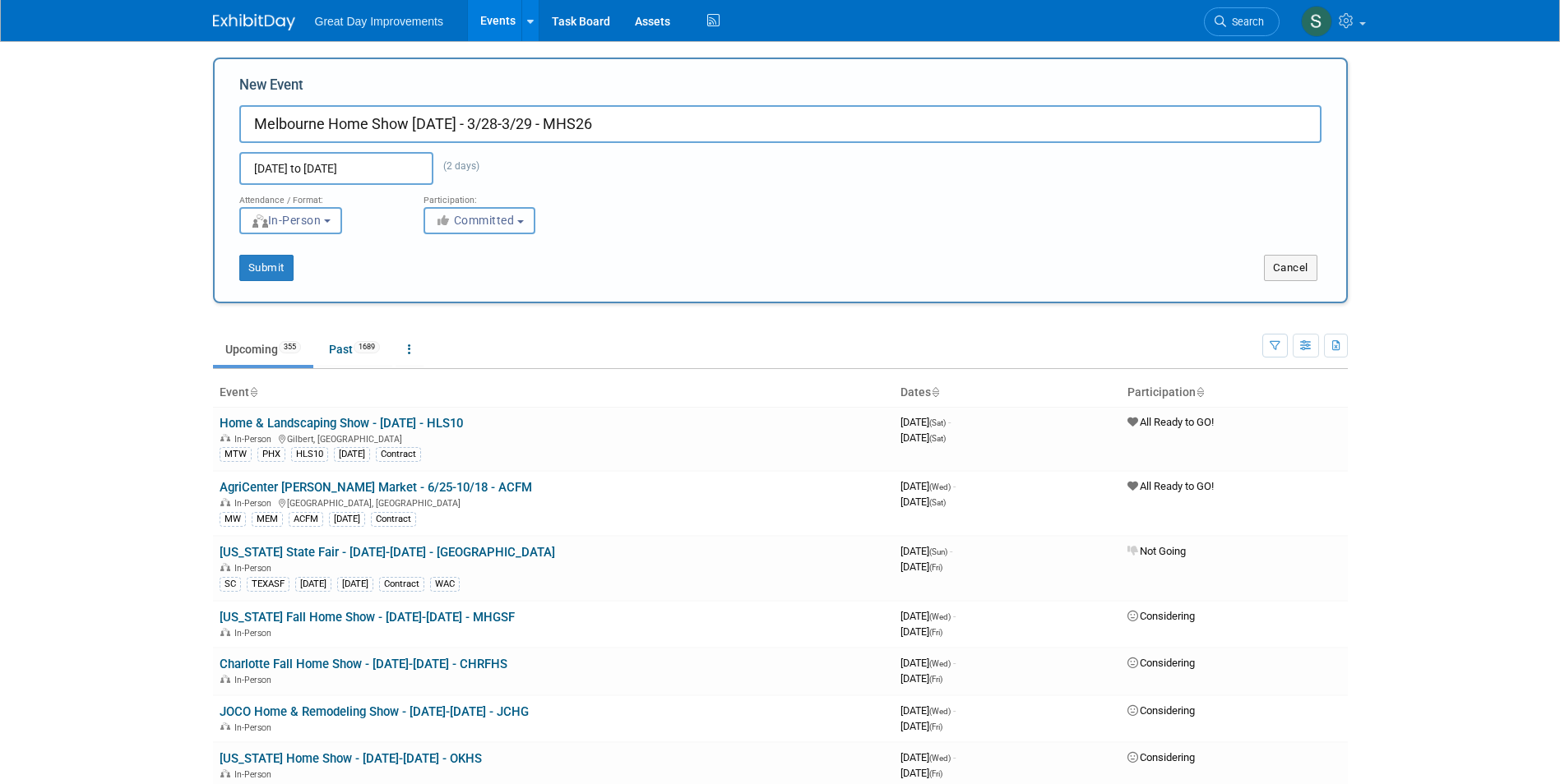
click at [468, 213] on span "Committed" at bounding box center [474, 219] width 80 height 13
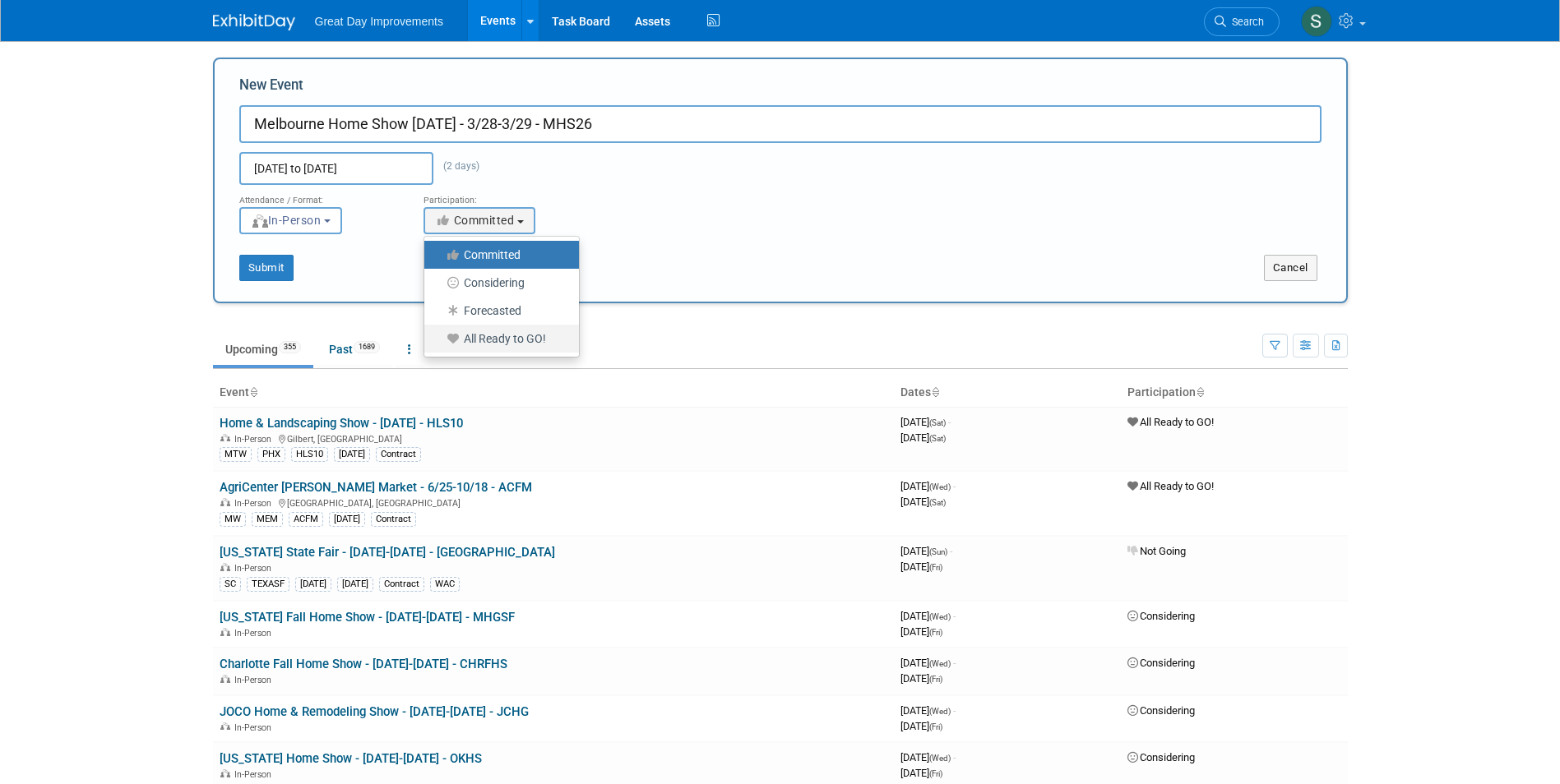
drag, startPoint x: 470, startPoint y: 341, endPoint x: 298, endPoint y: 312, distance: 174.4
click at [470, 342] on label "All Ready to GO!" at bounding box center [497, 338] width 130 height 21
click at [439, 342] on input "All Ready to GO!" at bounding box center [434, 339] width 11 height 11
select select "102"
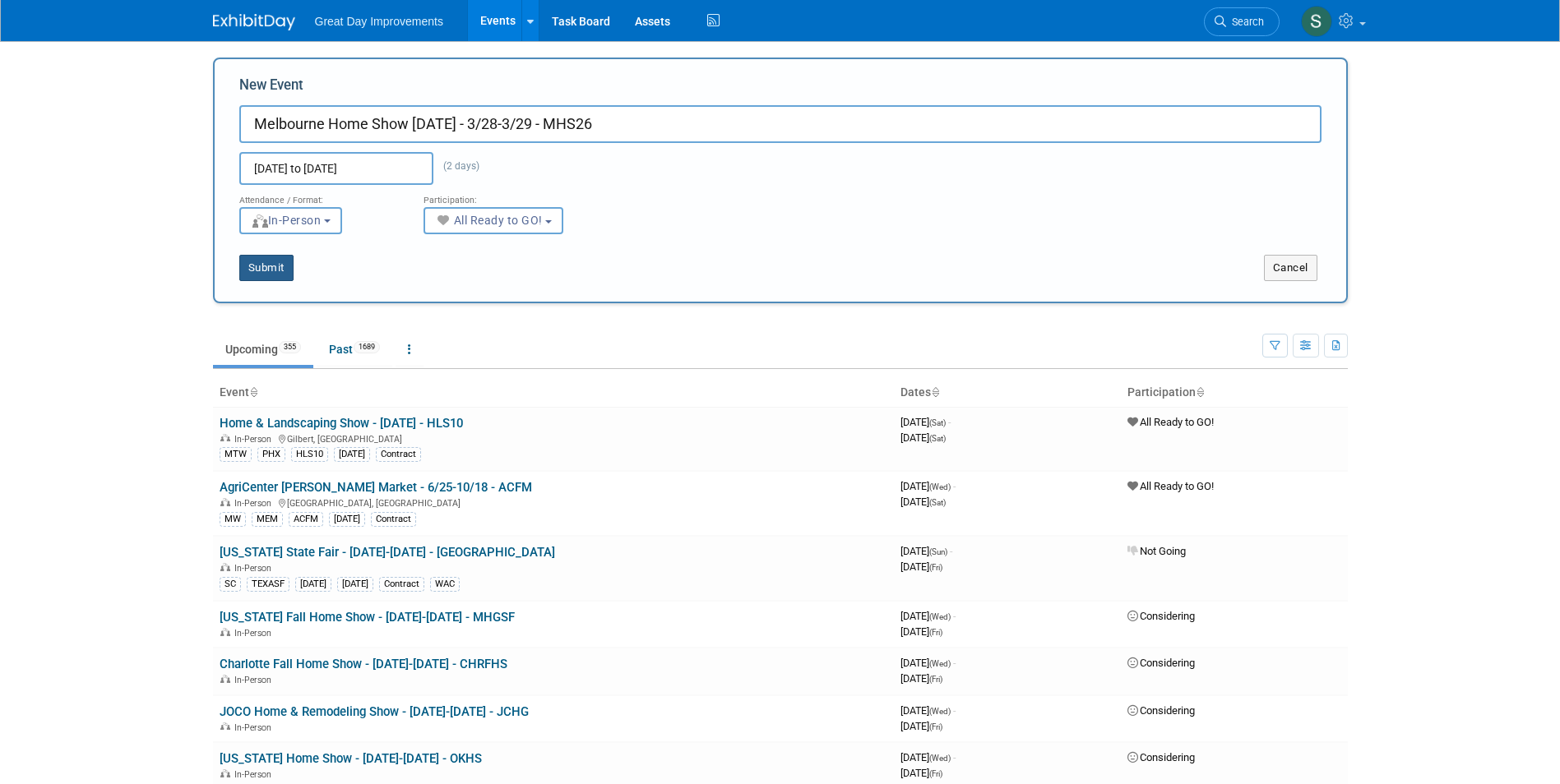
click at [276, 265] on button "Submit" at bounding box center [266, 268] width 54 height 26
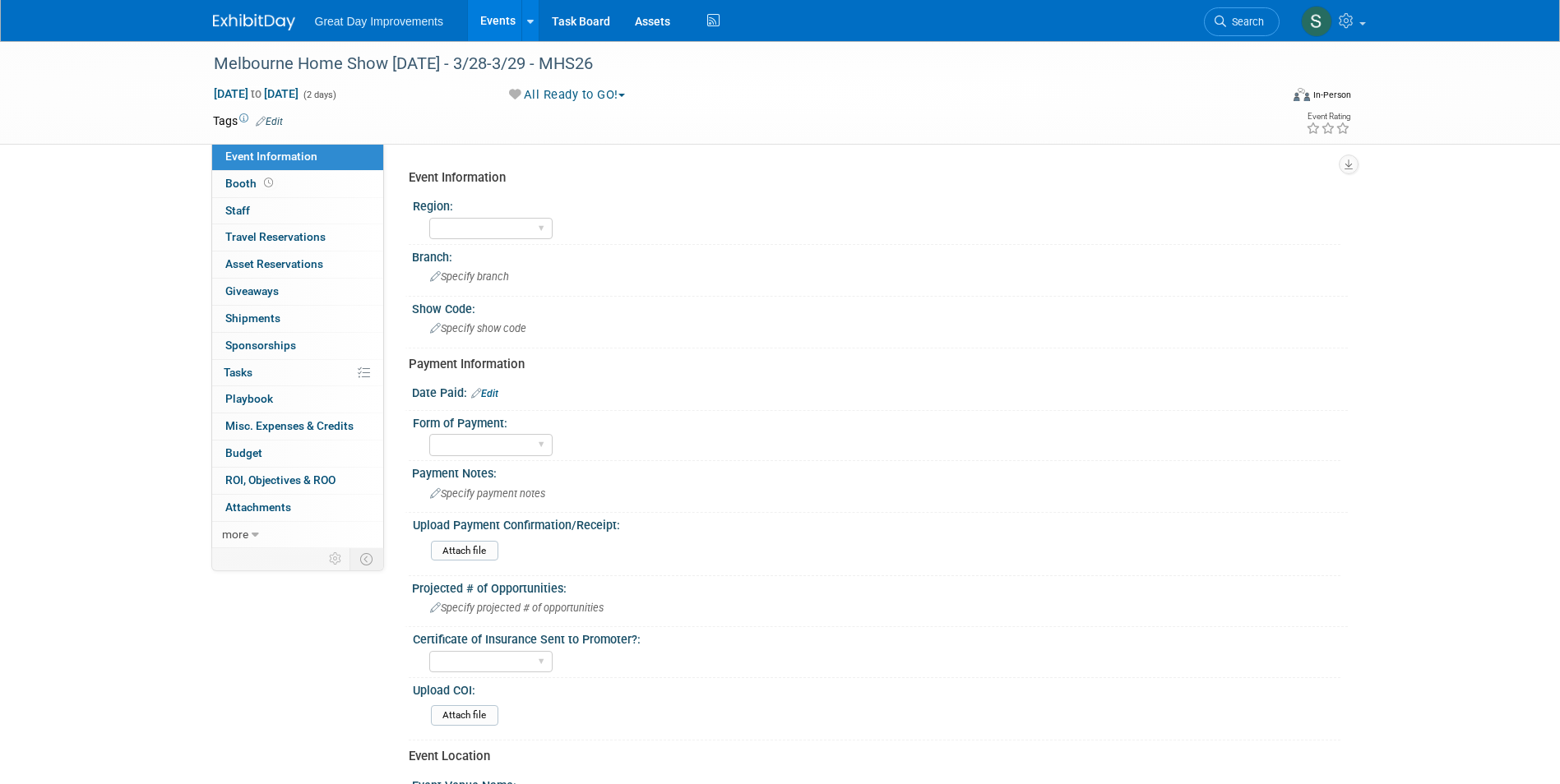
click at [271, 129] on div "Tags Edit" at bounding box center [686, 122] width 945 height 22
click at [270, 121] on link "Edit" at bounding box center [269, 122] width 27 height 12
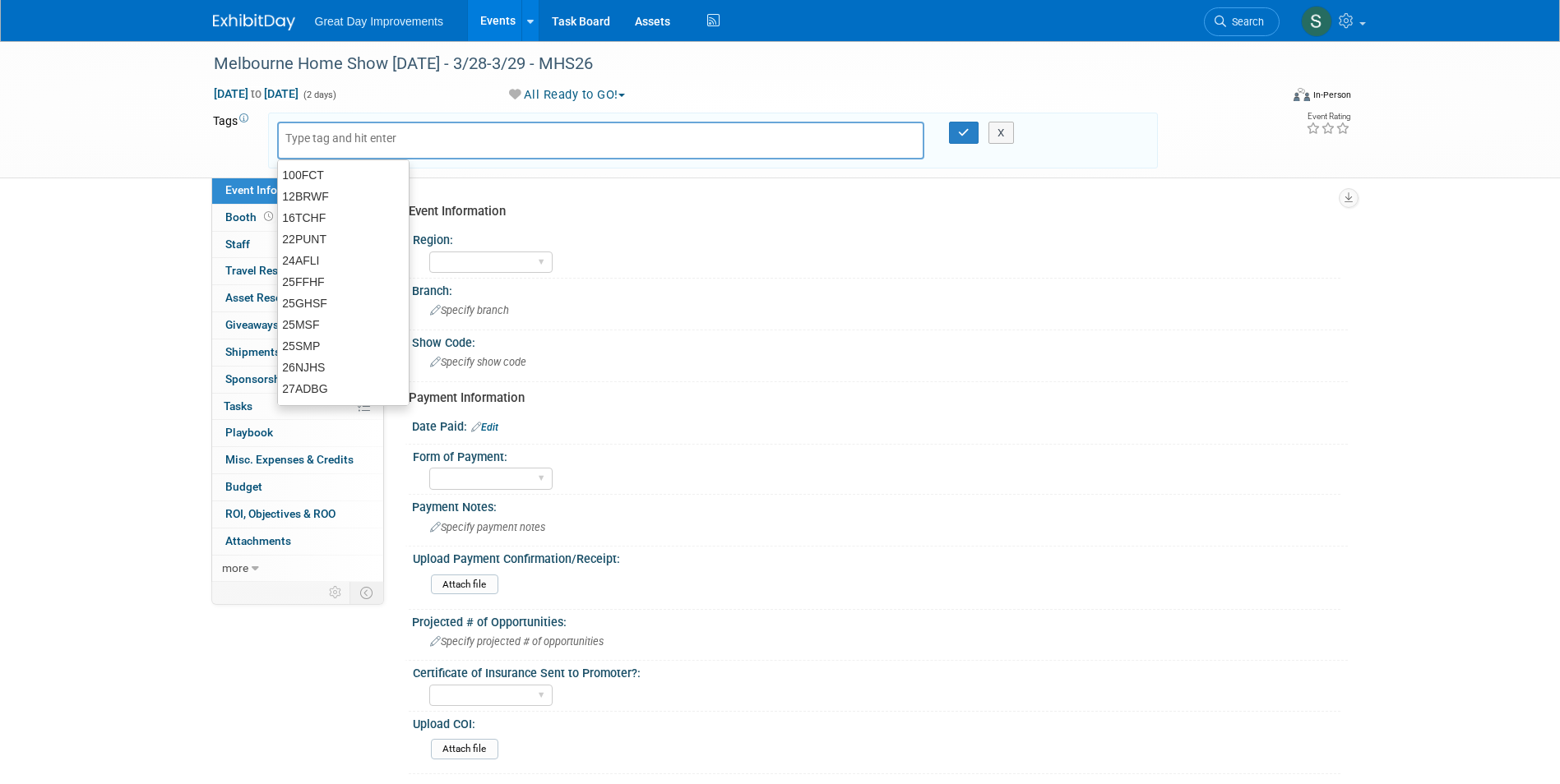
click at [343, 145] on input "text" at bounding box center [351, 137] width 132 height 16
drag, startPoint x: 474, startPoint y: 144, endPoint x: 467, endPoint y: 141, distance: 7.6
click at [474, 144] on div at bounding box center [601, 140] width 648 height 38
click at [449, 135] on div at bounding box center [601, 140] width 648 height 38
click at [416, 138] on div at bounding box center [601, 140] width 648 height 38
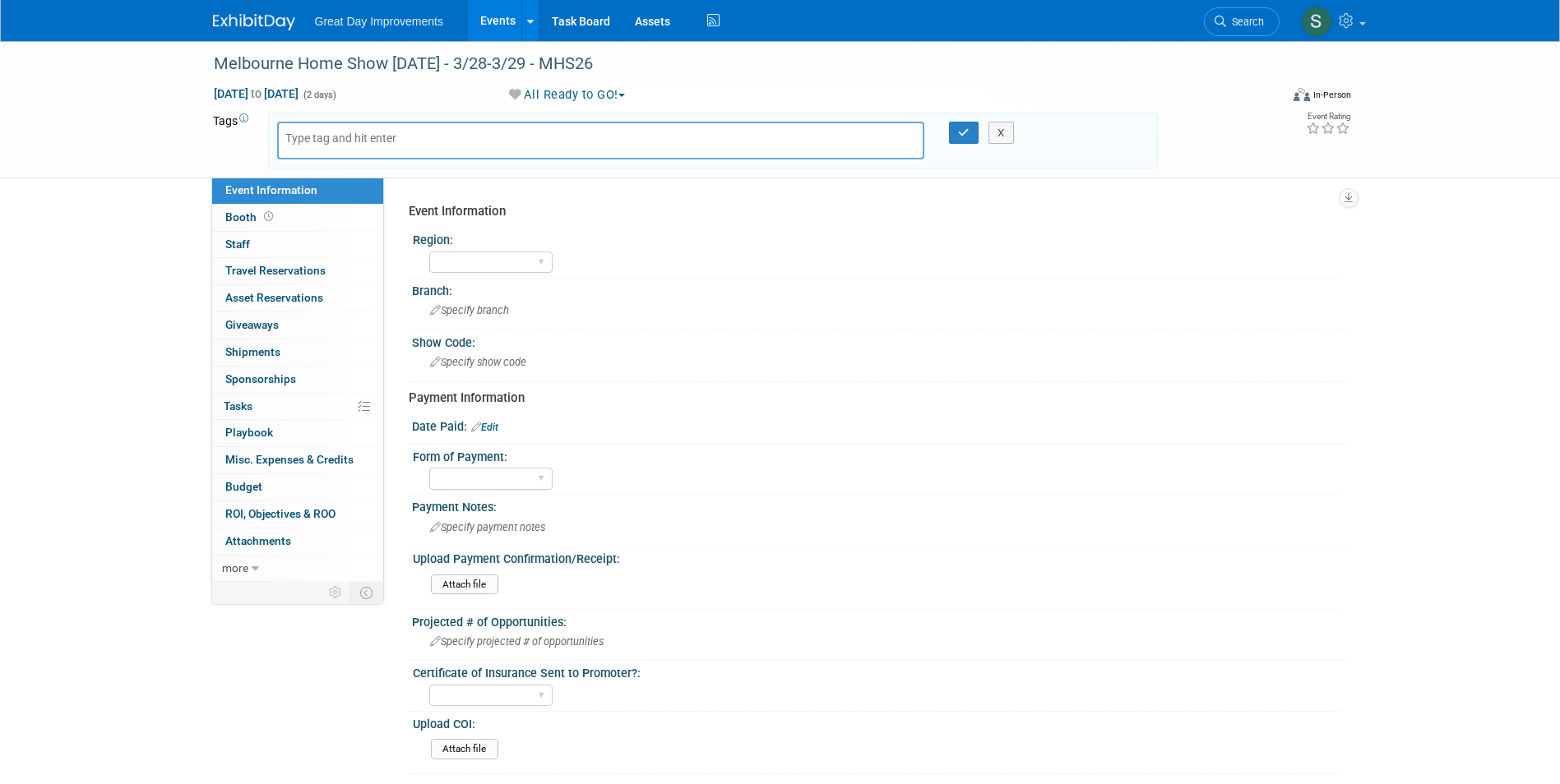
click at [372, 145] on input "text" at bounding box center [351, 137] width 132 height 16
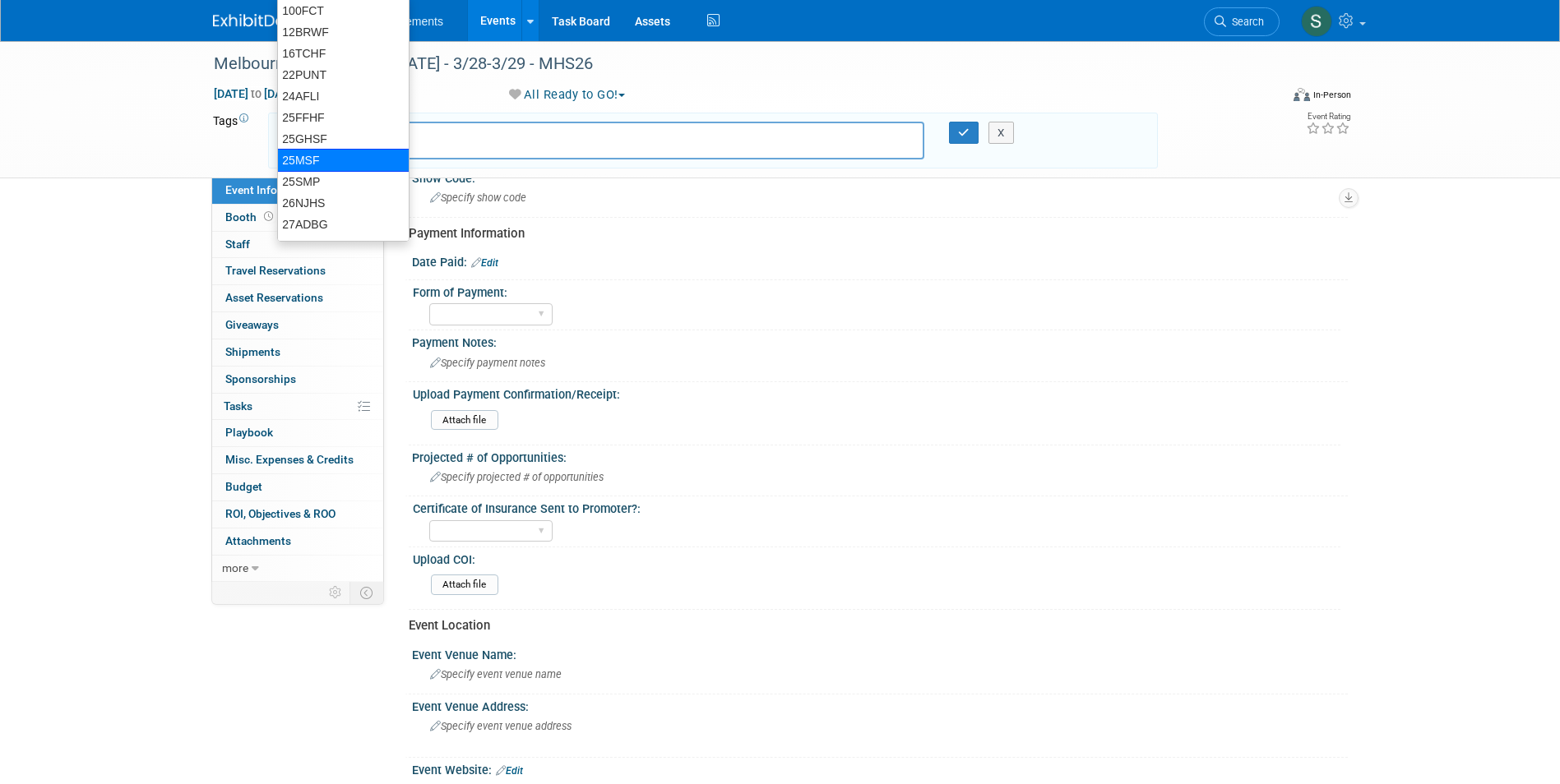
click at [362, 147] on div at bounding box center [601, 140] width 648 height 38
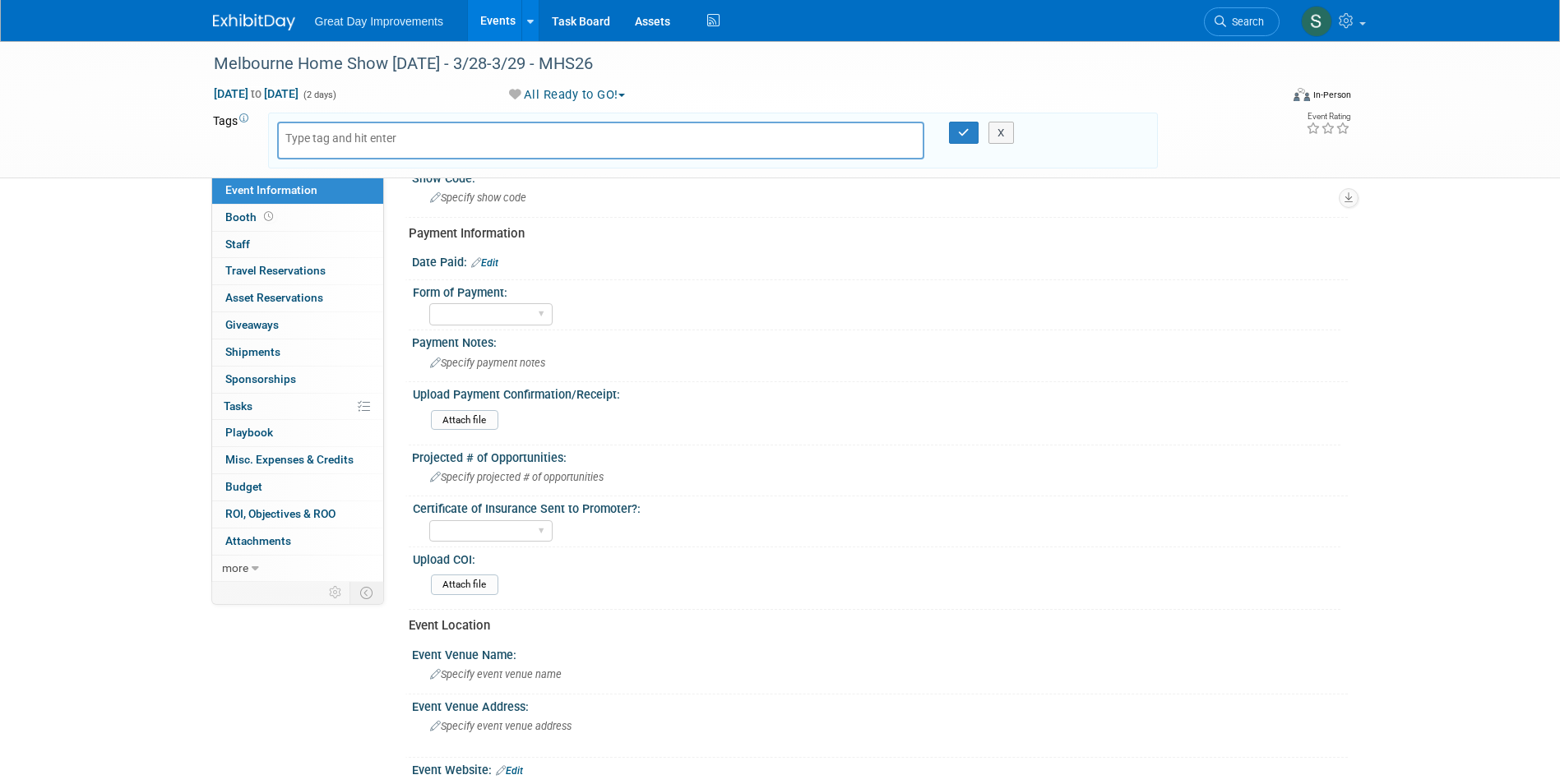
click at [392, 140] on input "text" at bounding box center [351, 137] width 132 height 16
type input "FL"
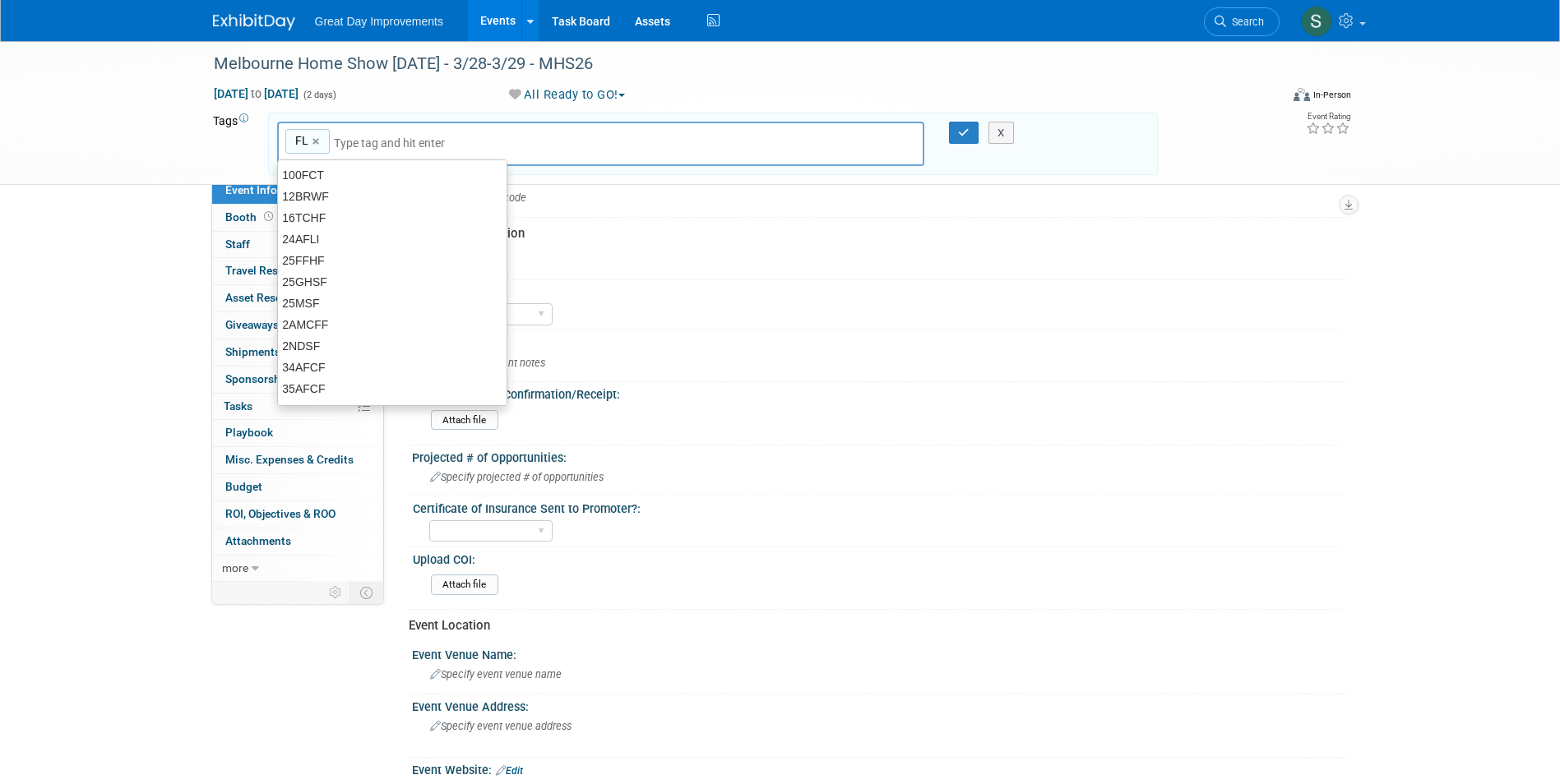
type input "FL"
type input "ORL"
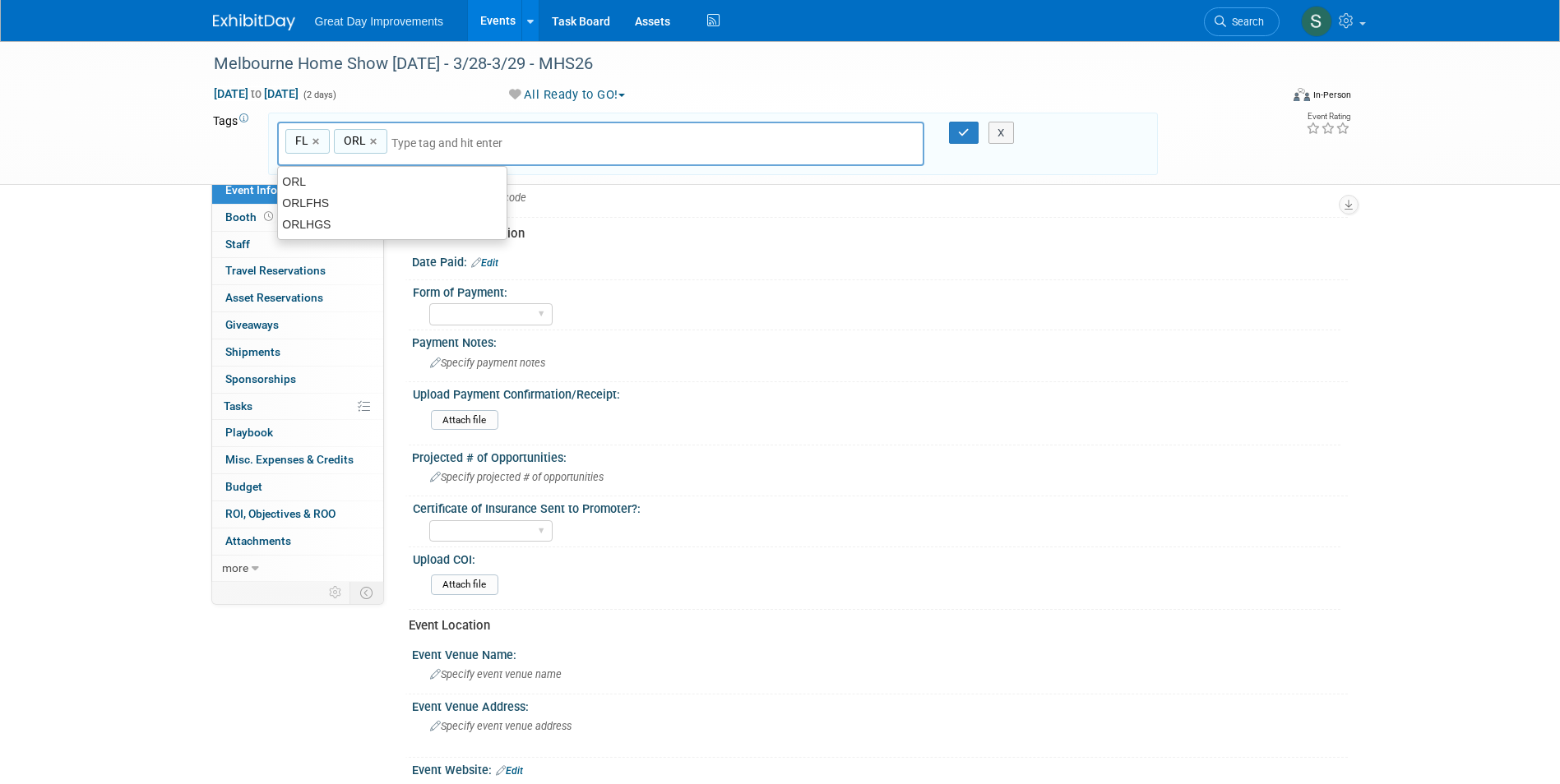
type input "FL, ORL"
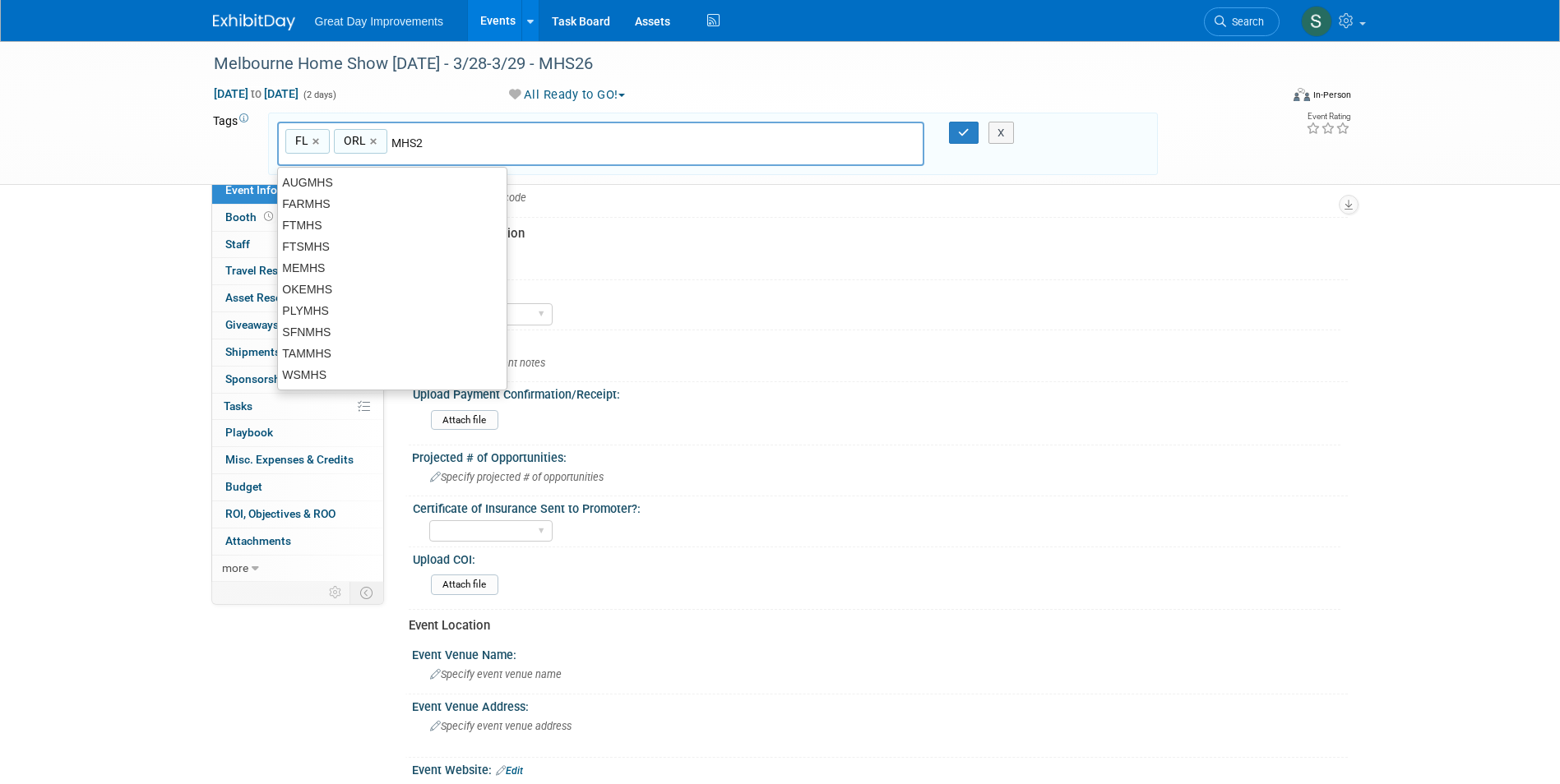
type input "MHS26"
type input "FL, ORL, MHS26"
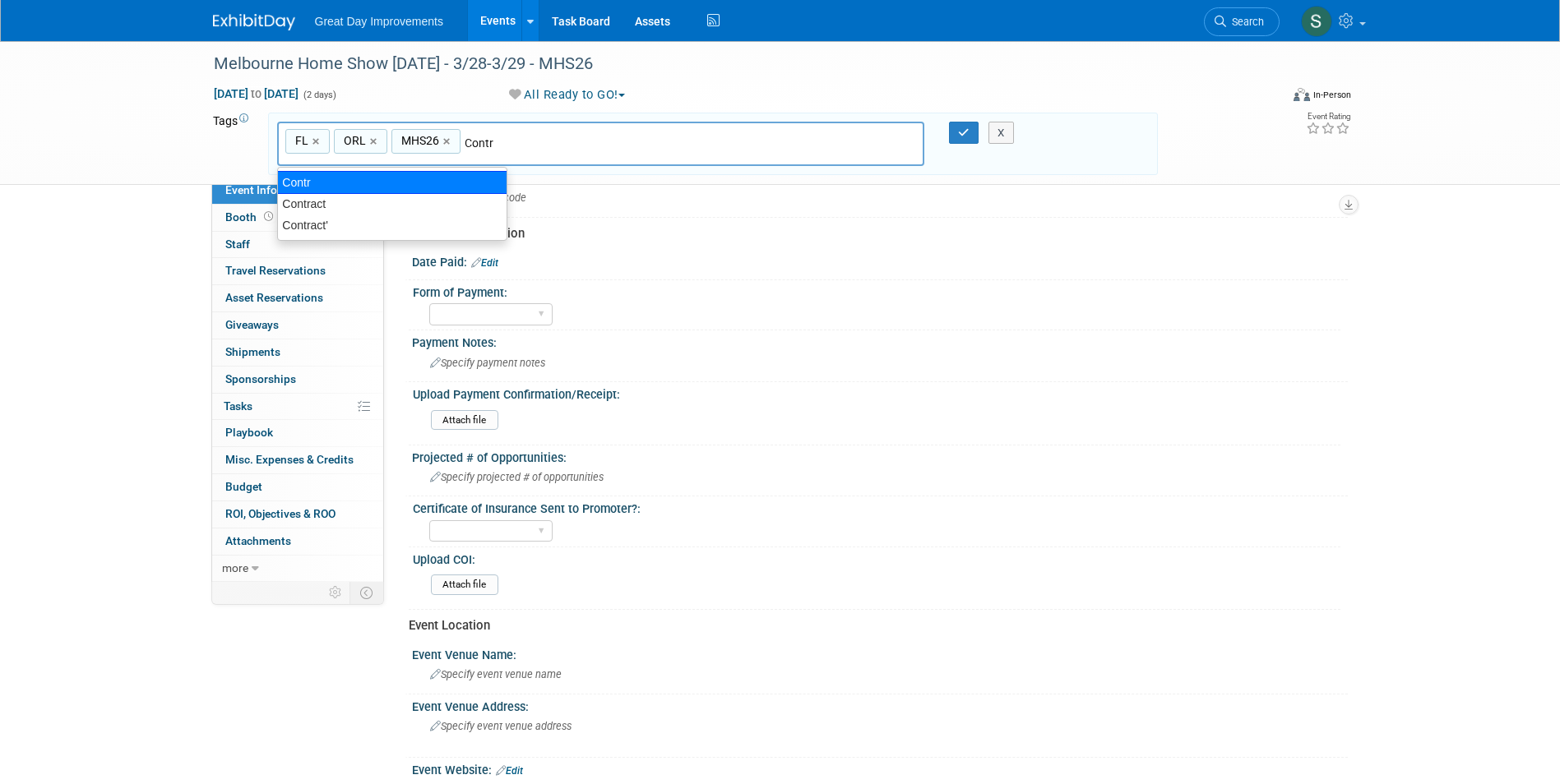
type input "Contract"
type input "FL, ORL, MHS26, Contract"
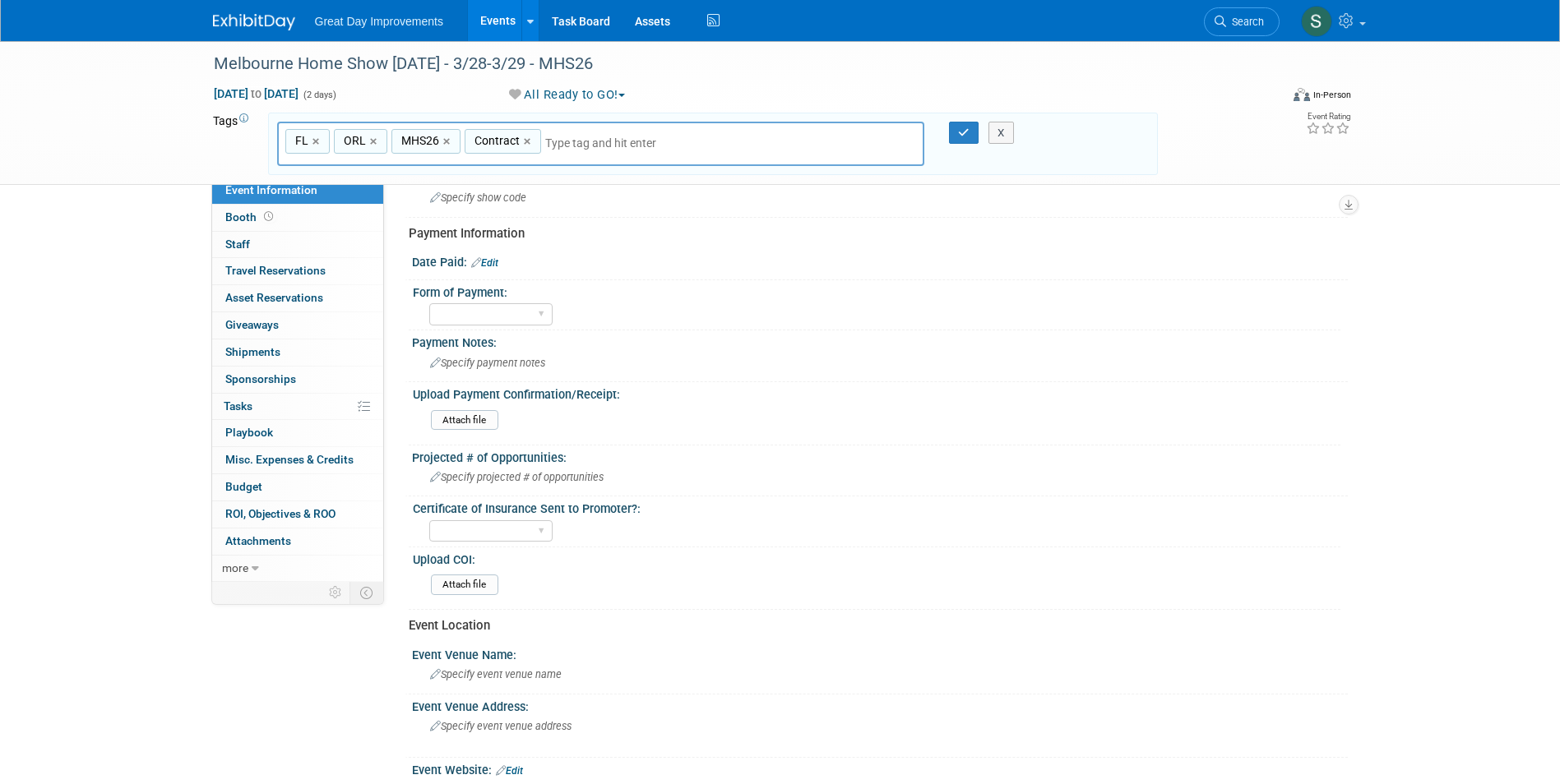
click at [582, 148] on input "text" at bounding box center [660, 142] width 230 height 16
drag, startPoint x: 599, startPoint y: 144, endPoint x: 537, endPoint y: 146, distance: 62.0
click at [537, 146] on div "FL, ORL, MHS26, Contract FL × ORL × MHS26 × Contract × AMEMAR" at bounding box center [601, 143] width 648 height 45
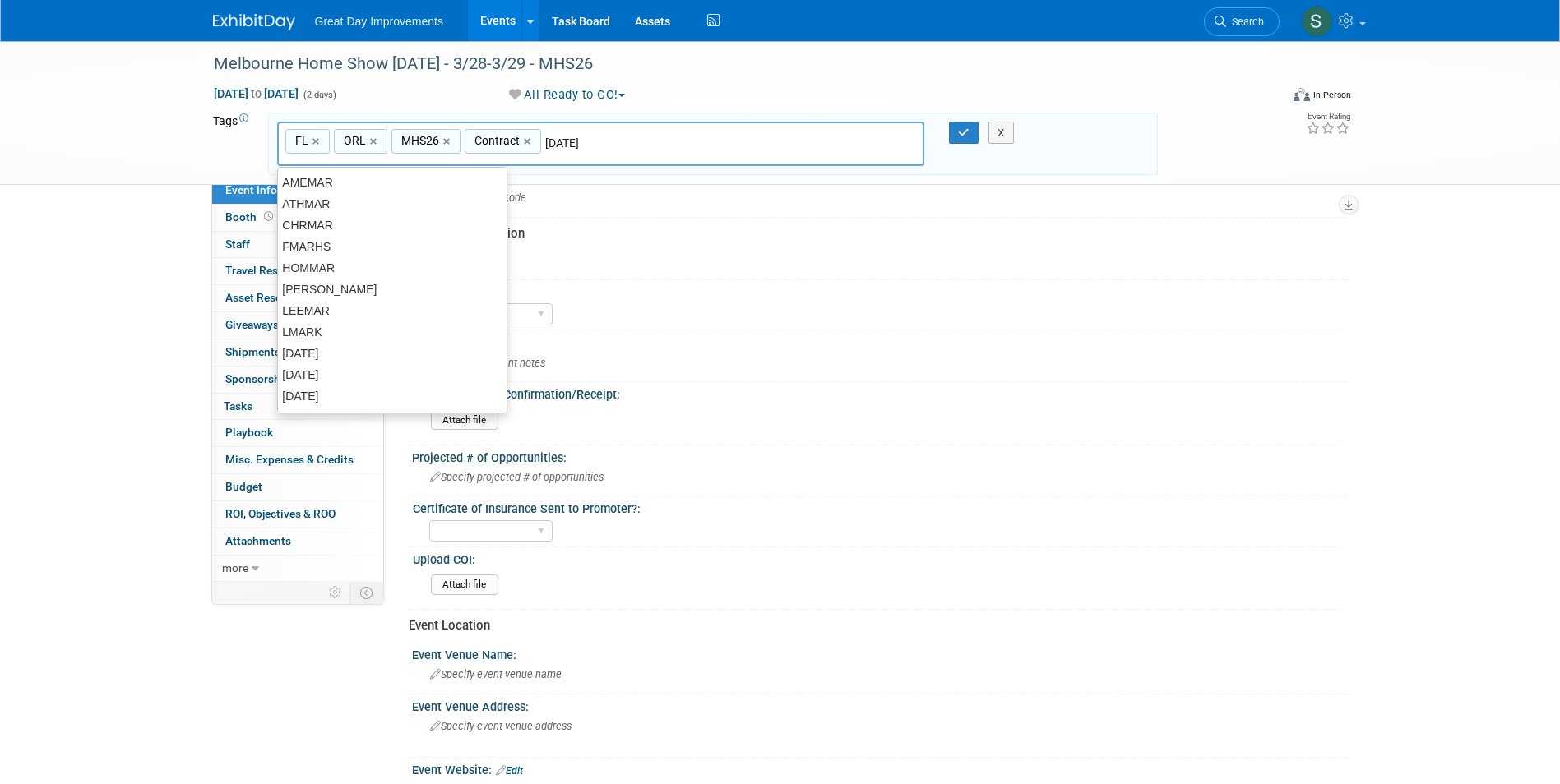
type input "[DATE]"
type input "FL, ORL, MHS26, Contract, MAR26"
click at [973, 134] on div "X" at bounding box center [1008, 132] width 75 height 23
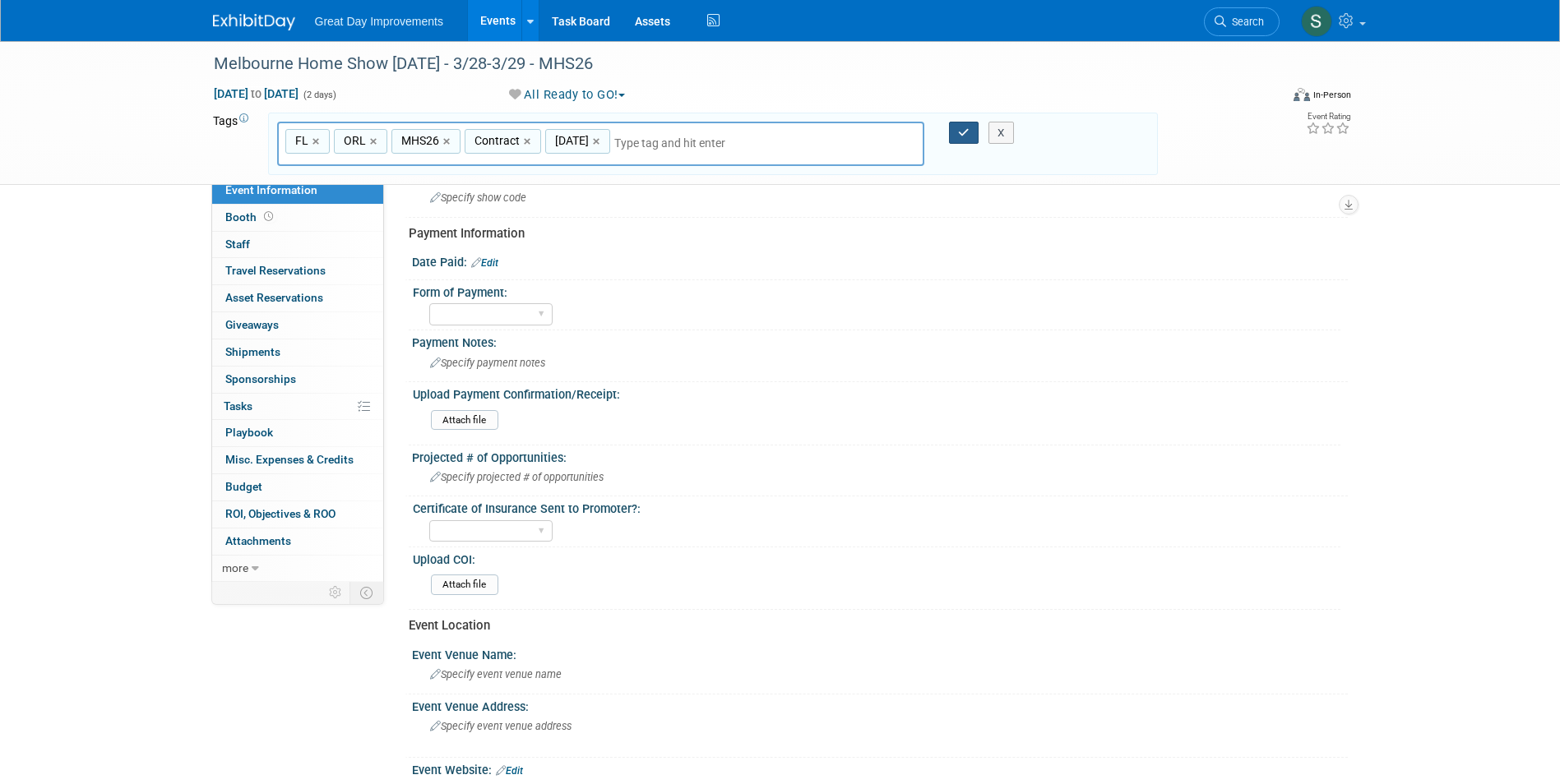
click at [970, 131] on button "button" at bounding box center [964, 132] width 30 height 23
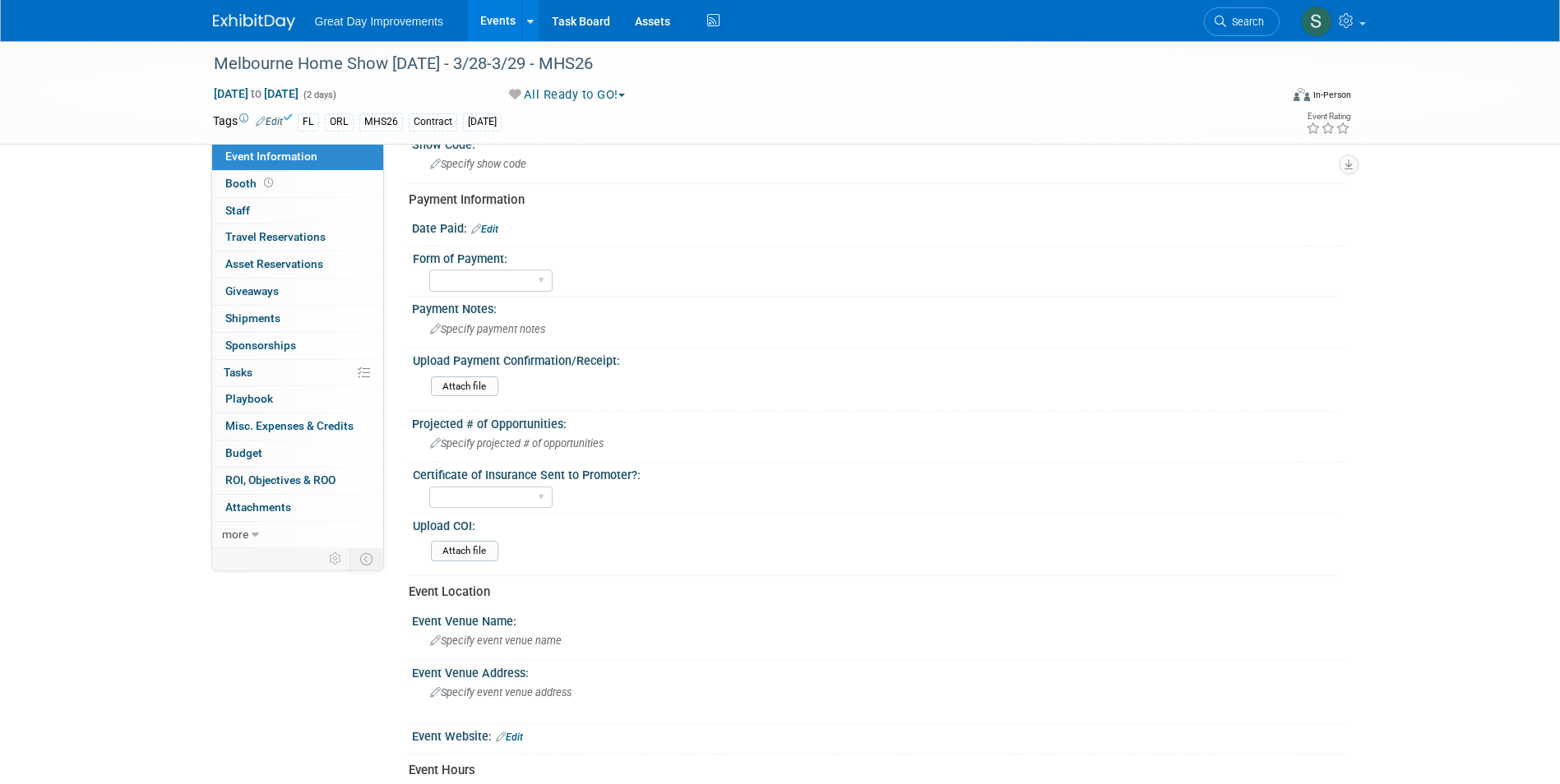
click at [489, 232] on link "Edit" at bounding box center [484, 229] width 27 height 12
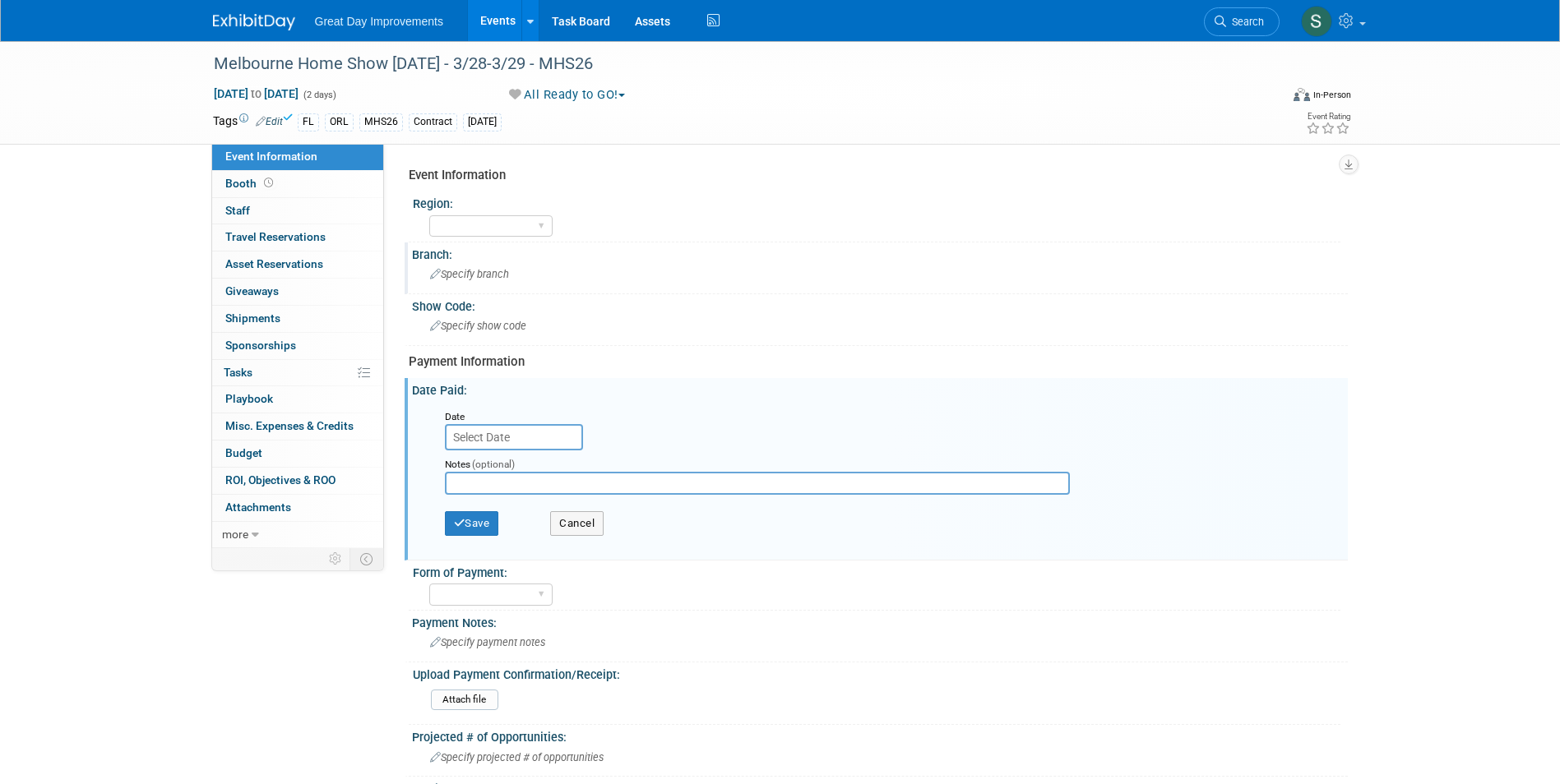
scroll to position [0, 0]
click at [472, 240] on div "GC MA MW MTW NE NEW OV PL PNW SA SE SC UMW FL" at bounding box center [491, 228] width 124 height 31
click at [470, 223] on select "GC MA MW MTW NE NEW OV PL PNW SA SE SC UMW FL" at bounding box center [491, 229] width 124 height 22
select select "FL"
click at [430, 218] on select "GC MA MW MTW NE NEW OV PL PNW SA SE SC UMW FL" at bounding box center [491, 229] width 124 height 22
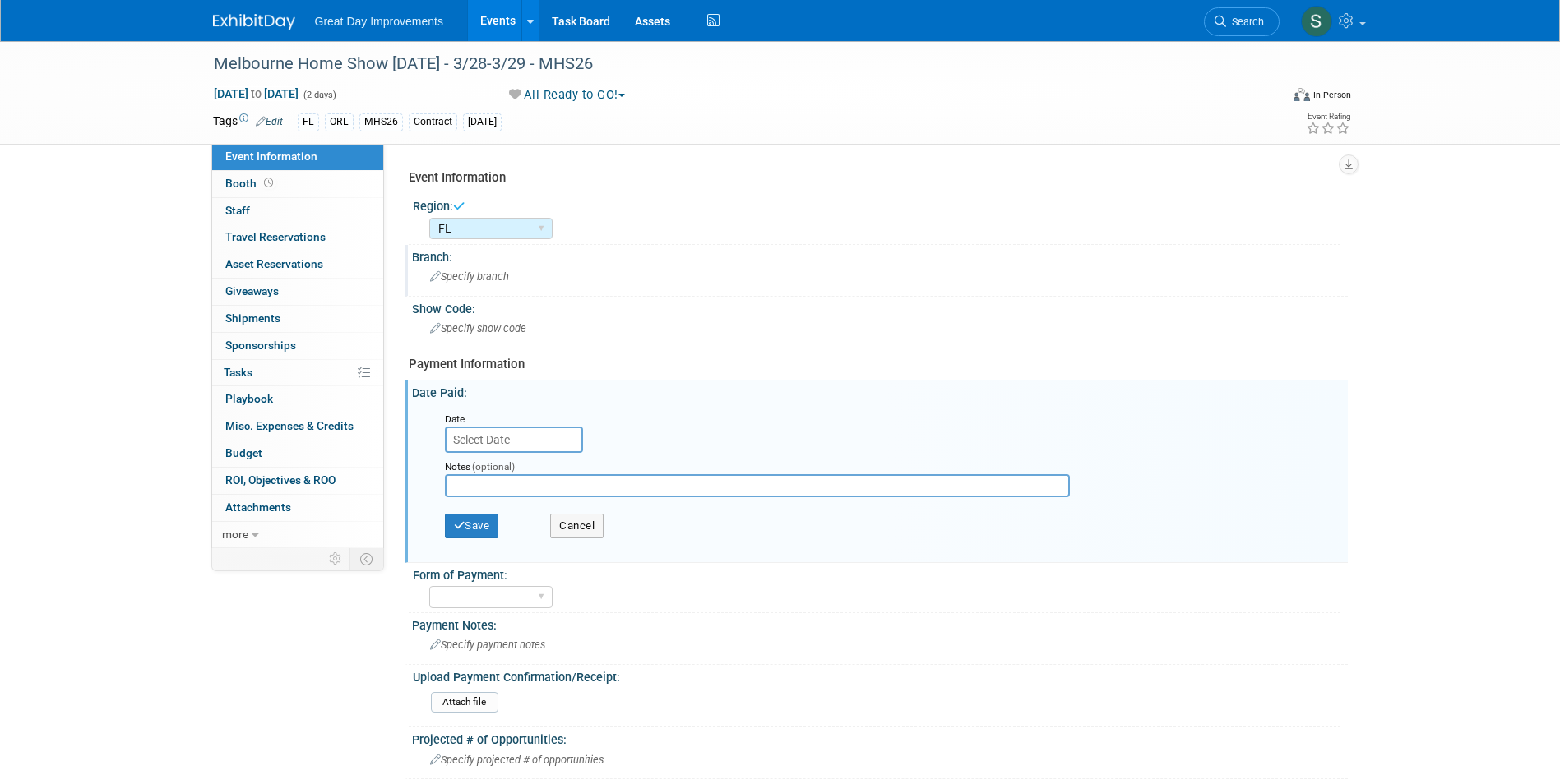
click at [501, 293] on div "Branch: Specify branch" at bounding box center [876, 271] width 943 height 52
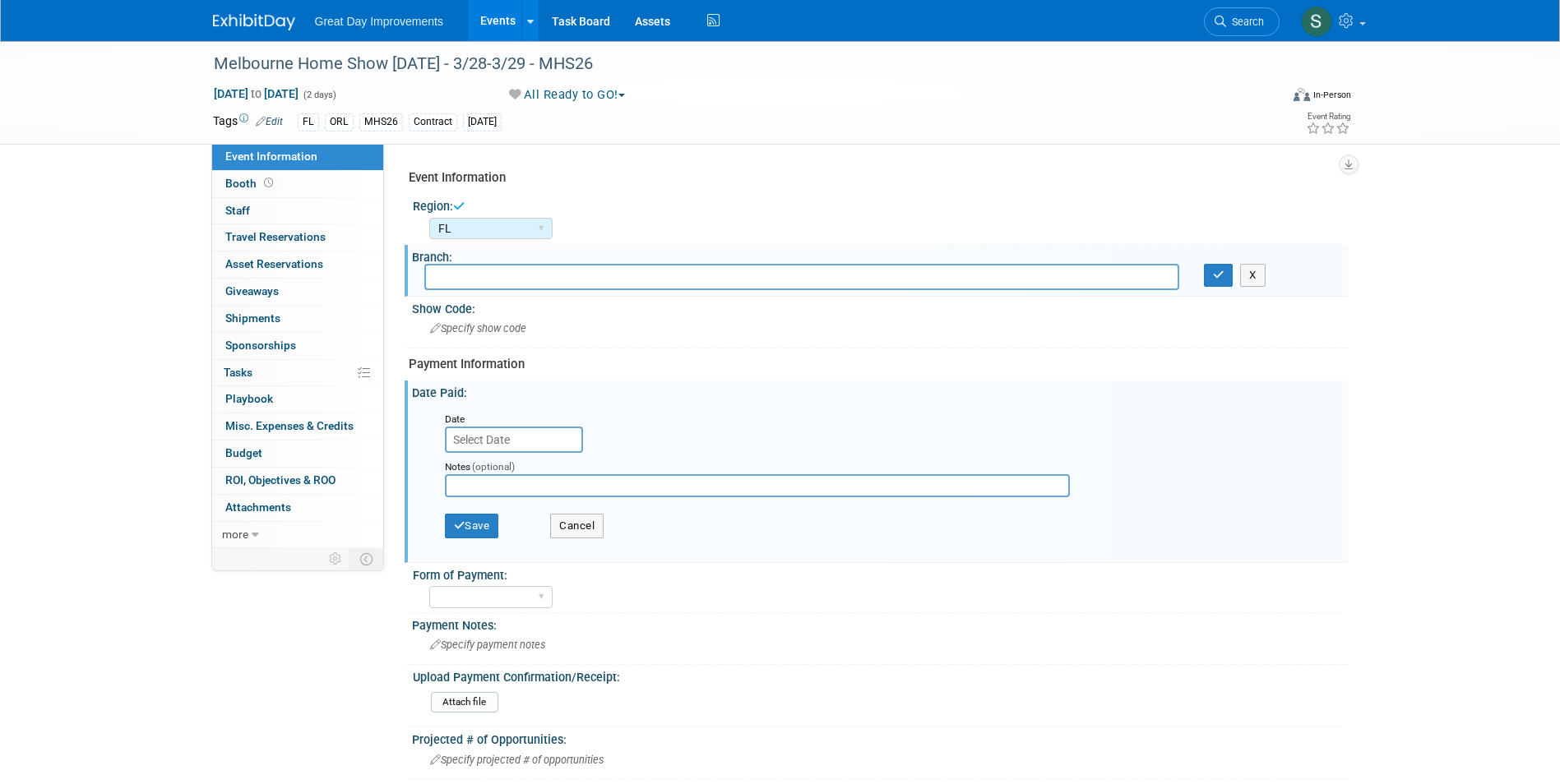
click at [502, 278] on input "text" at bounding box center [801, 277] width 755 height 26
type input "ORL"
click at [1204, 264] on button "button" at bounding box center [1219, 275] width 30 height 23
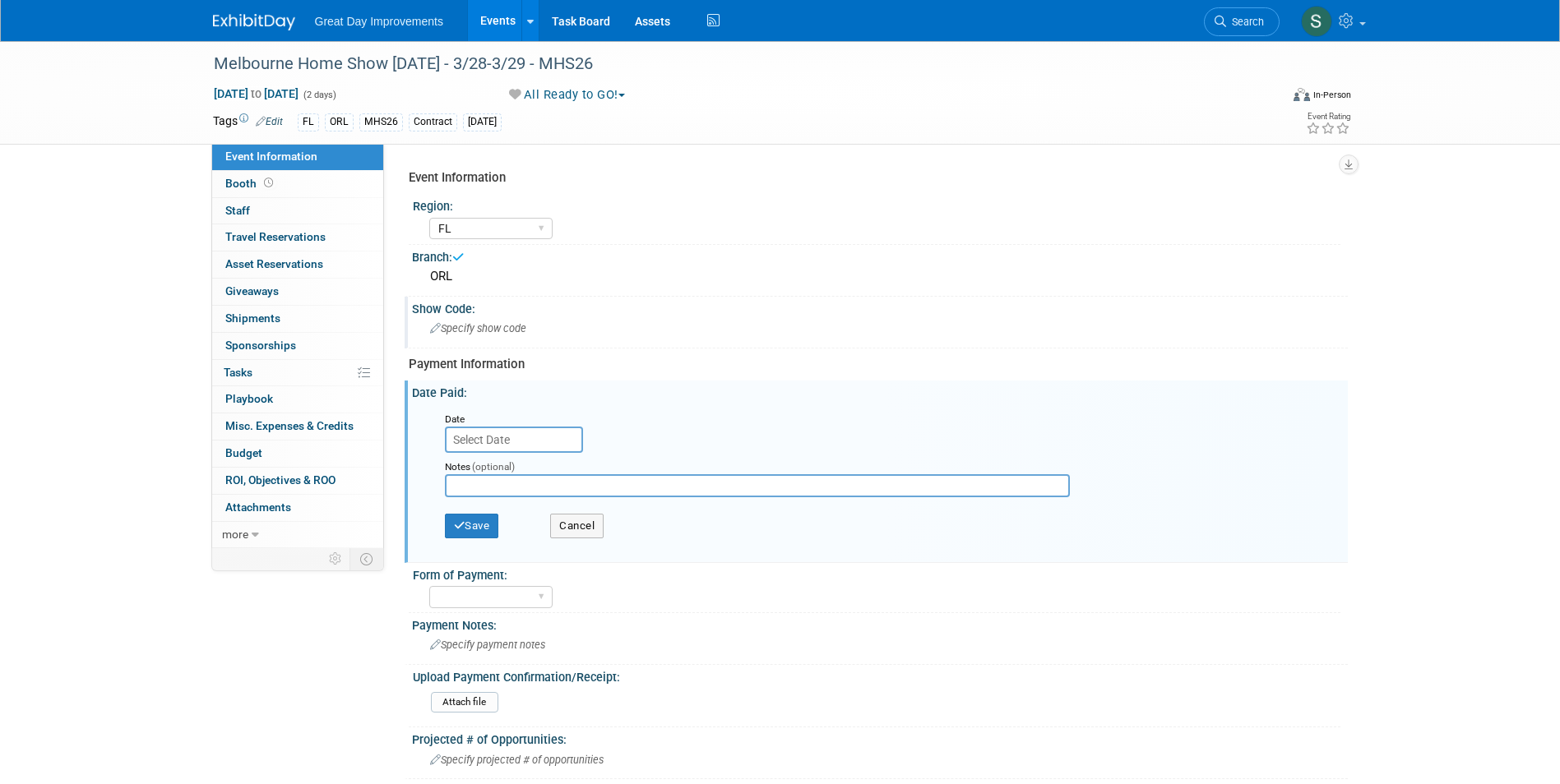
click at [532, 327] on div "Specify show code" at bounding box center [880, 329] width 911 height 26
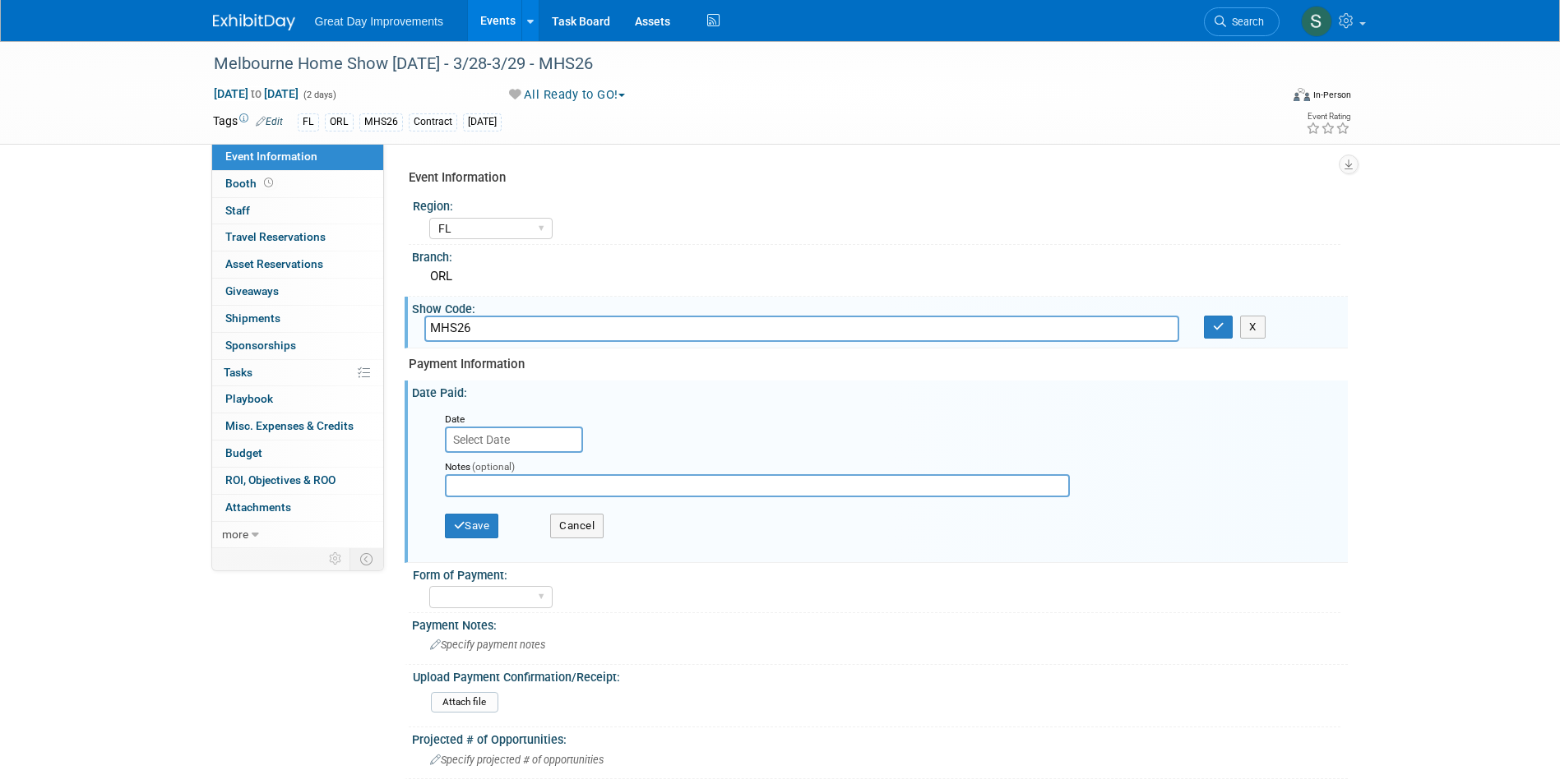
type input "MHS26"
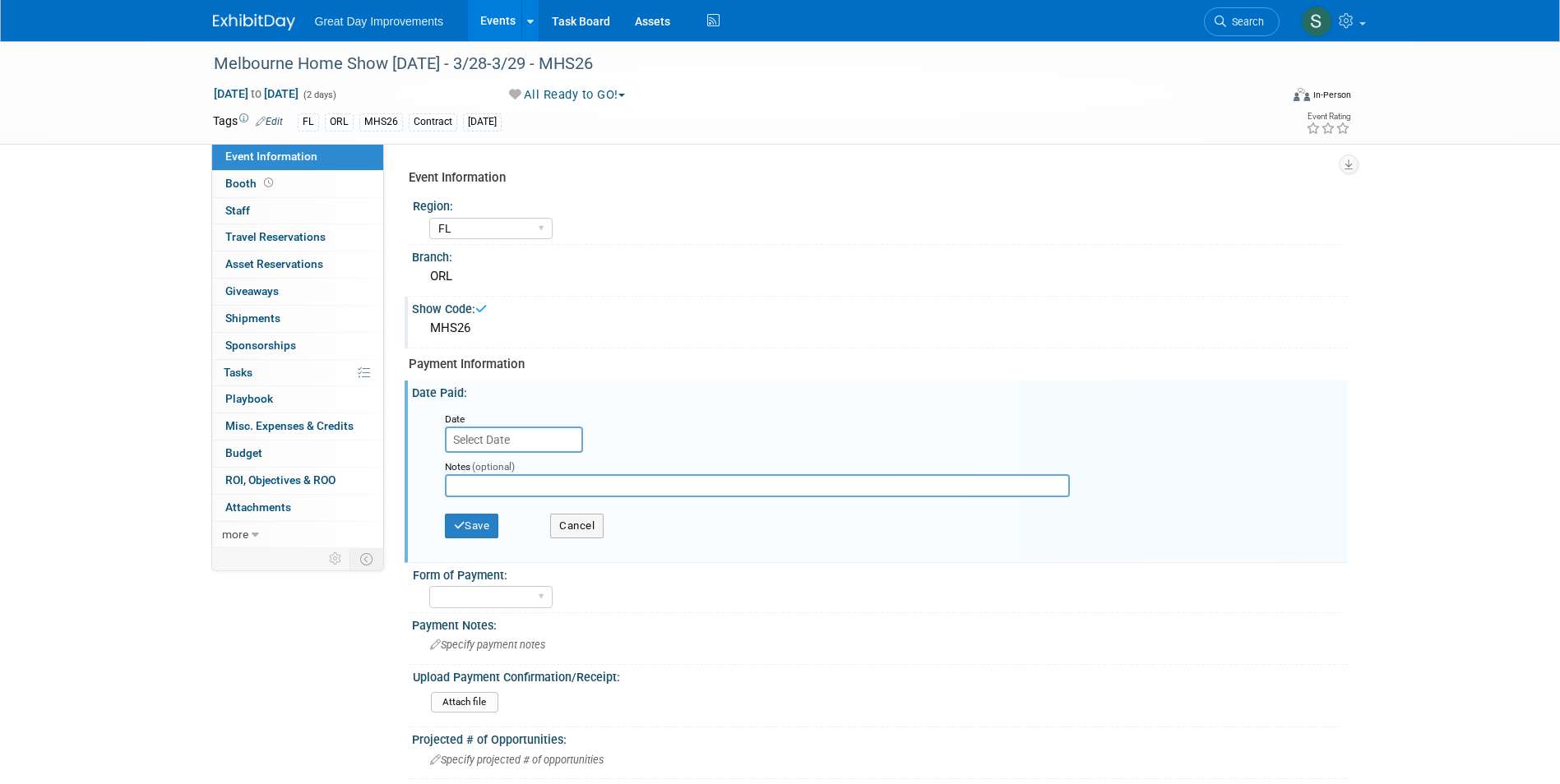
click at [462, 445] on input "text" at bounding box center [513, 439] width 139 height 26
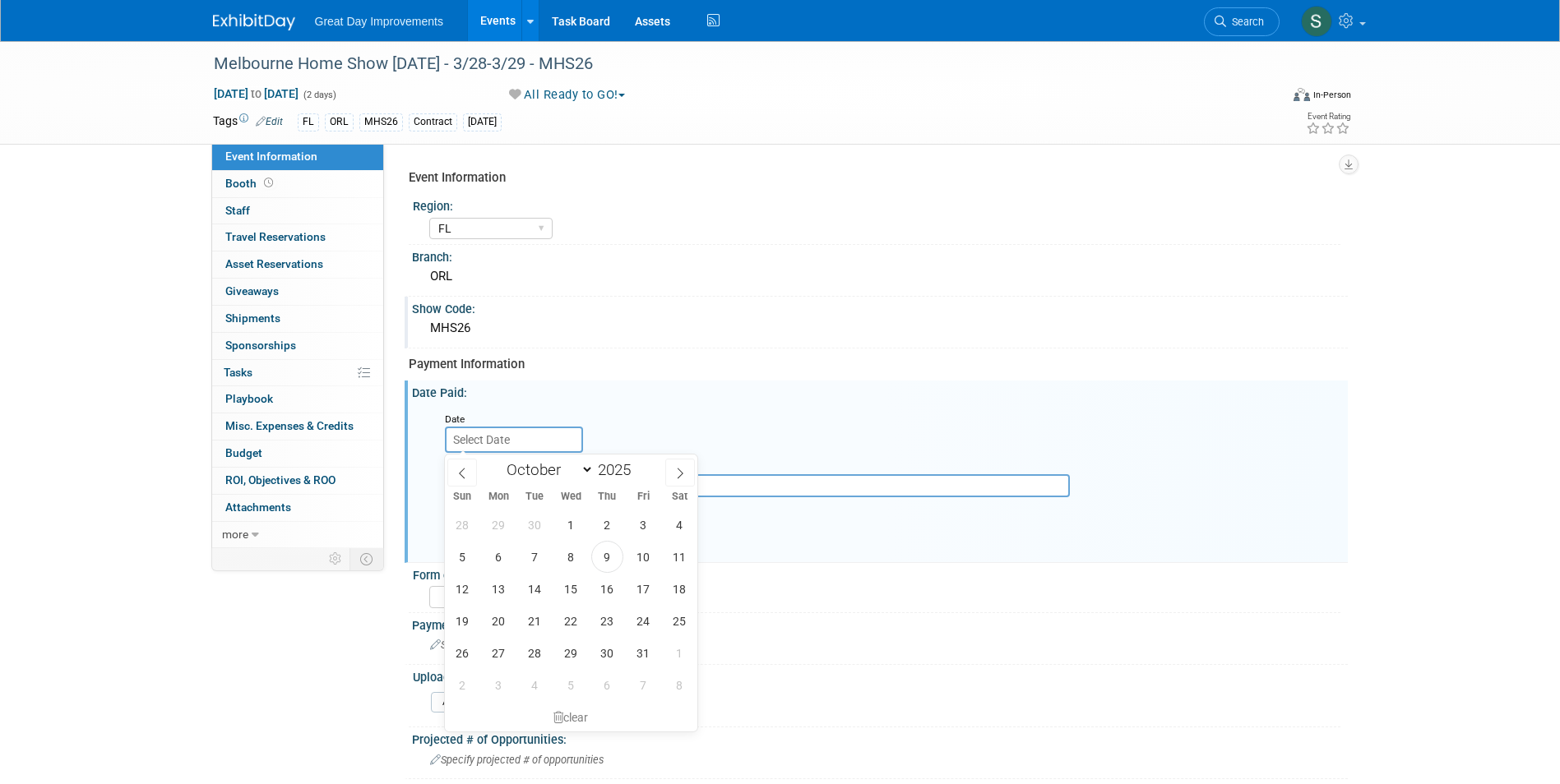
click at [802, 410] on div "Date" at bounding box center [883, 431] width 902 height 43
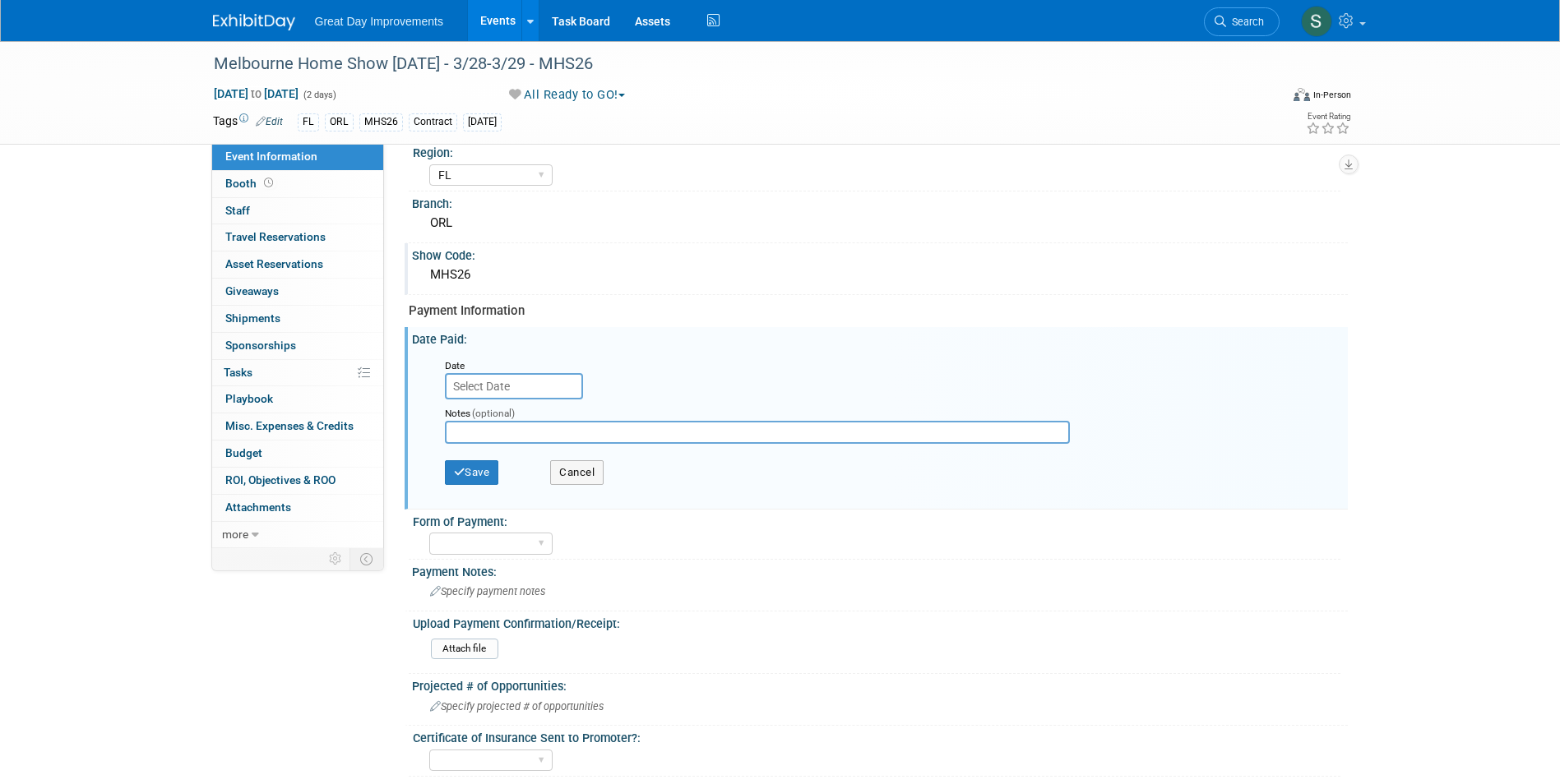
scroll to position [82, 0]
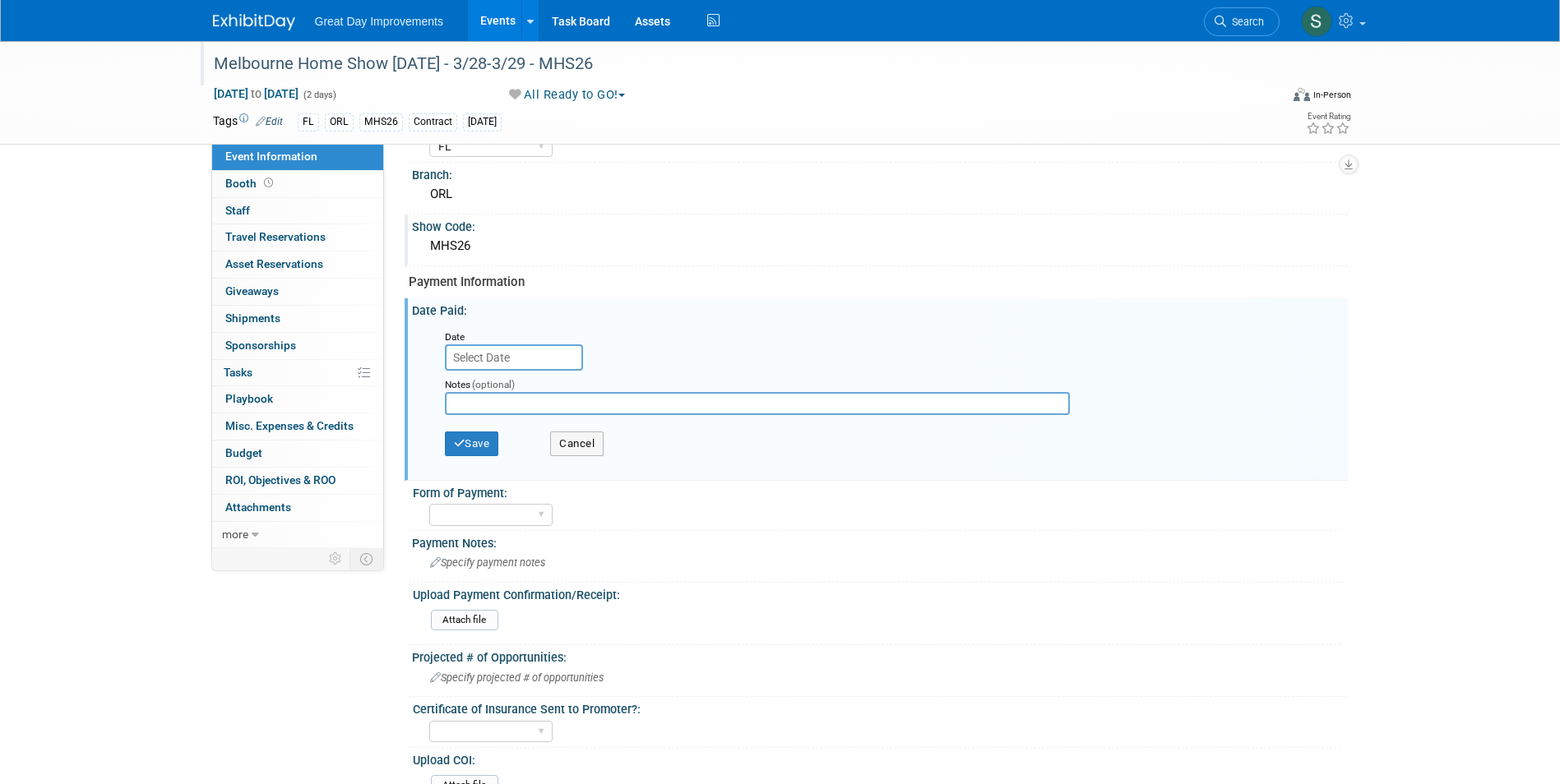
click at [363, 63] on div "Melbourne Home Show [DATE] - 3/28-3/29 - MHS26" at bounding box center [732, 64] width 1047 height 30
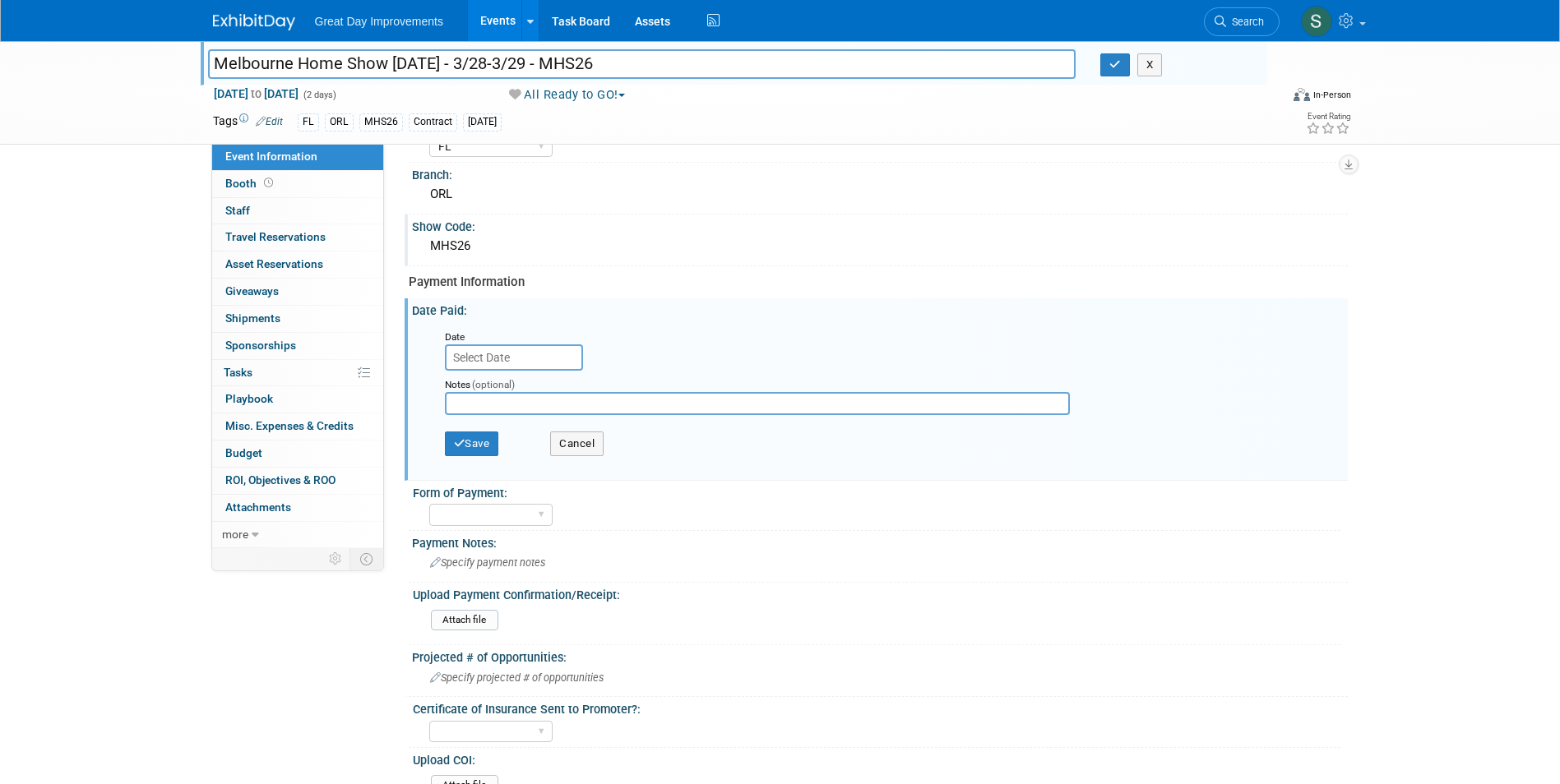
click at [455, 61] on input "Melbourne Home Show [DATE] - 3/28-3/29 - MHS26" at bounding box center [642, 63] width 868 height 29
drag, startPoint x: 462, startPoint y: 63, endPoint x: 216, endPoint y: 59, distance: 246.0
click at [216, 59] on input "Melbourne Home Show [DATE] - 3/28-3/29 - MHS26" at bounding box center [642, 63] width 868 height 29
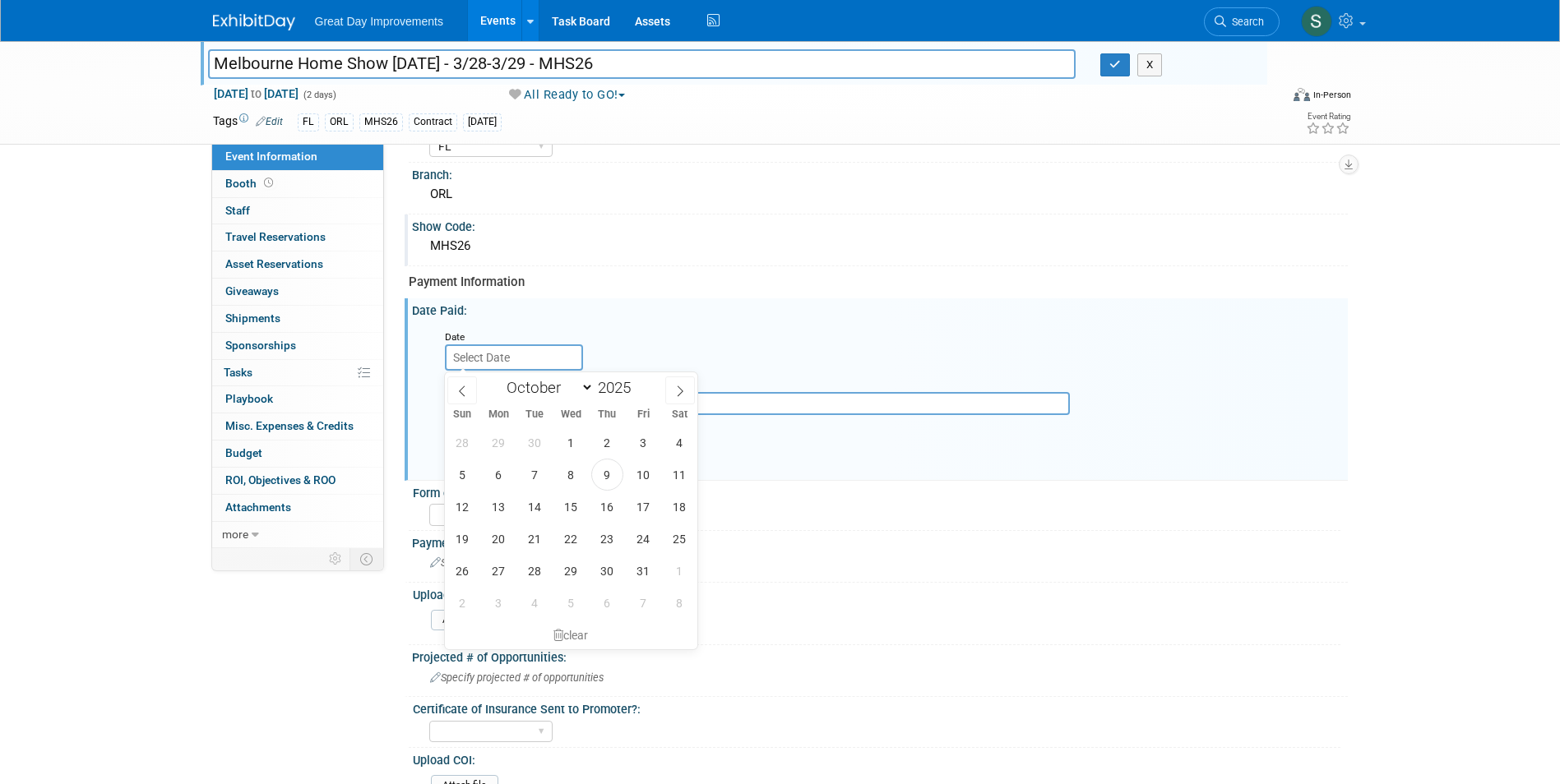
click at [540, 358] on input "text" at bounding box center [513, 358] width 139 height 26
drag, startPoint x: 605, startPoint y: 471, endPoint x: 521, endPoint y: 466, distance: 84.1
click at [603, 471] on span "9" at bounding box center [607, 474] width 32 height 32
type input "[DATE]"
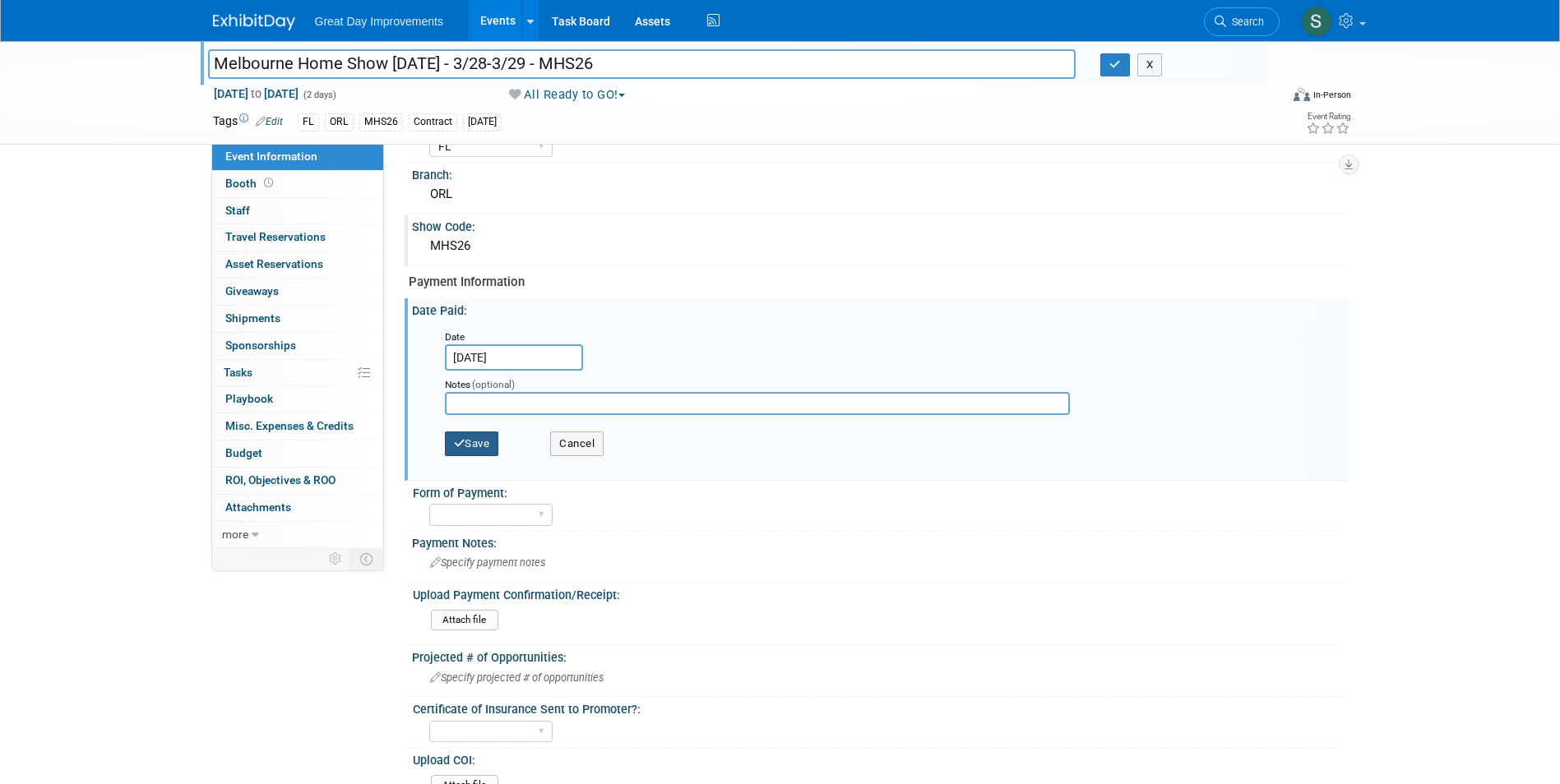
click at [484, 436] on button "Save" at bounding box center [471, 443] width 54 height 25
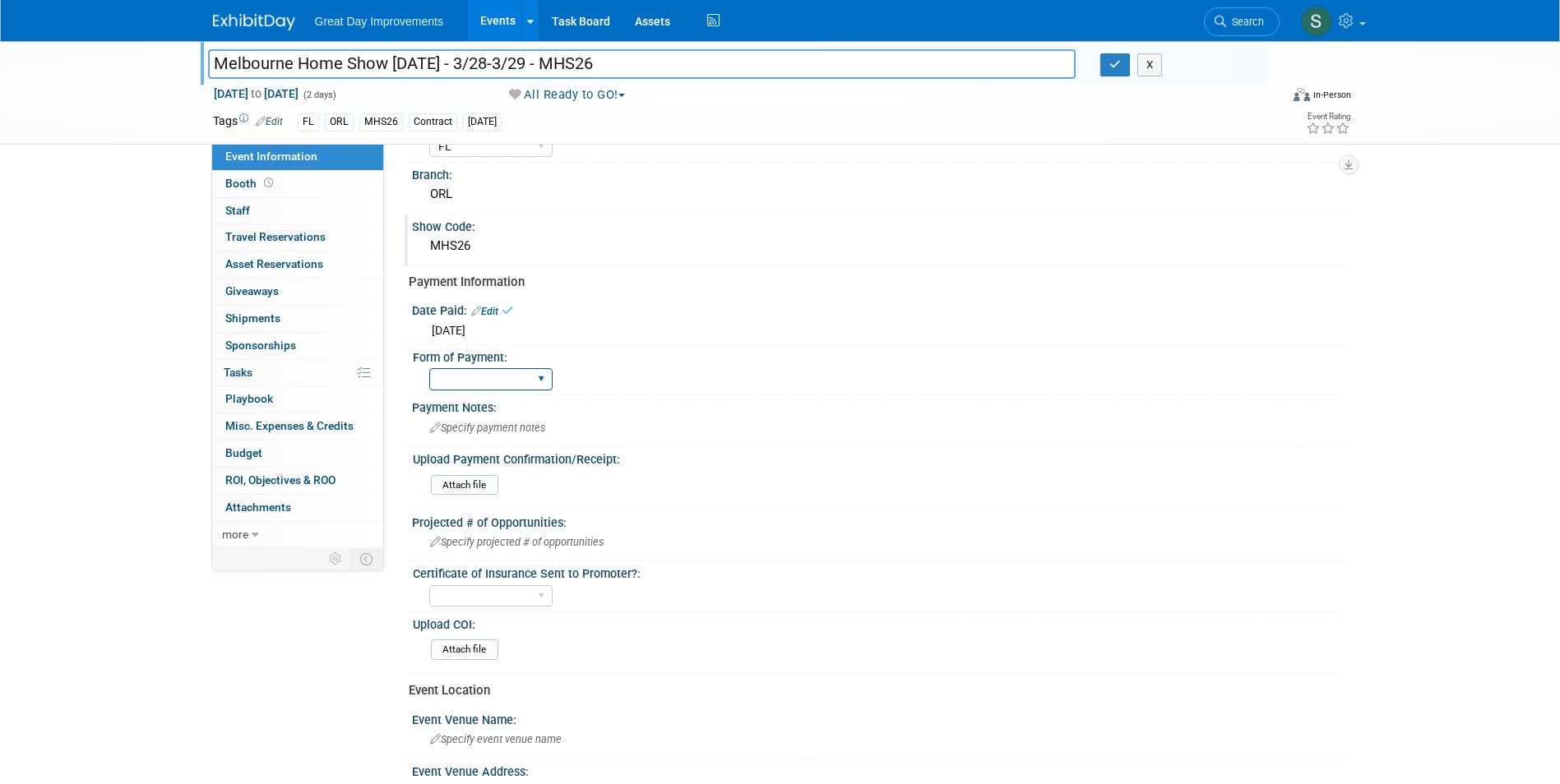
click at [474, 378] on select "Paid via CC Check Requested Pay at the Gate Other" at bounding box center [491, 380] width 124 height 22
select select "Paid via CC"
click at [430, 369] on select "Paid via CC Check Requested Pay at the Gate Other" at bounding box center [491, 380] width 124 height 22
click at [1112, 67] on icon "button" at bounding box center [1115, 64] width 12 height 11
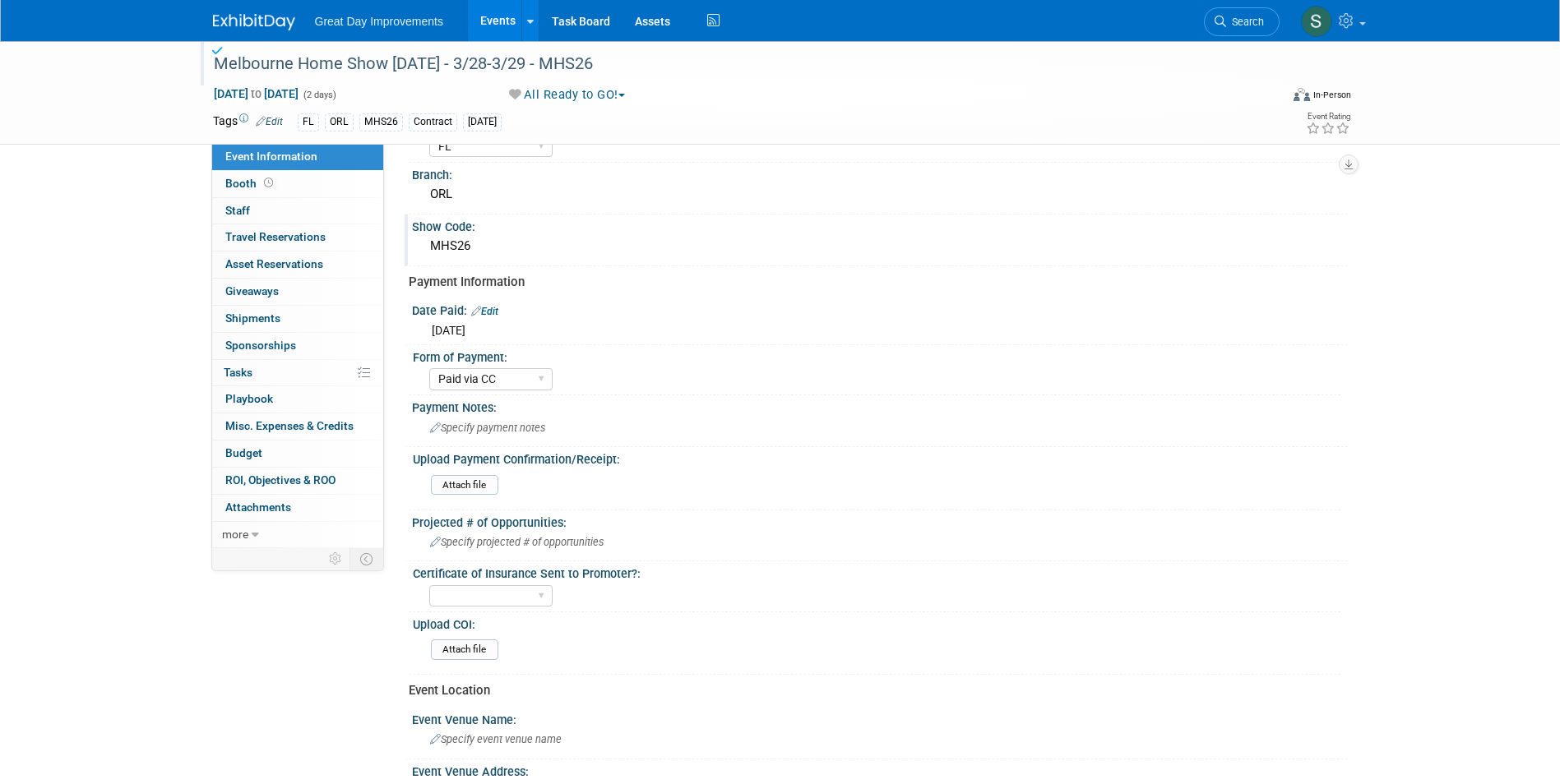
click at [1246, 18] on span "Search" at bounding box center [1245, 22] width 38 height 12
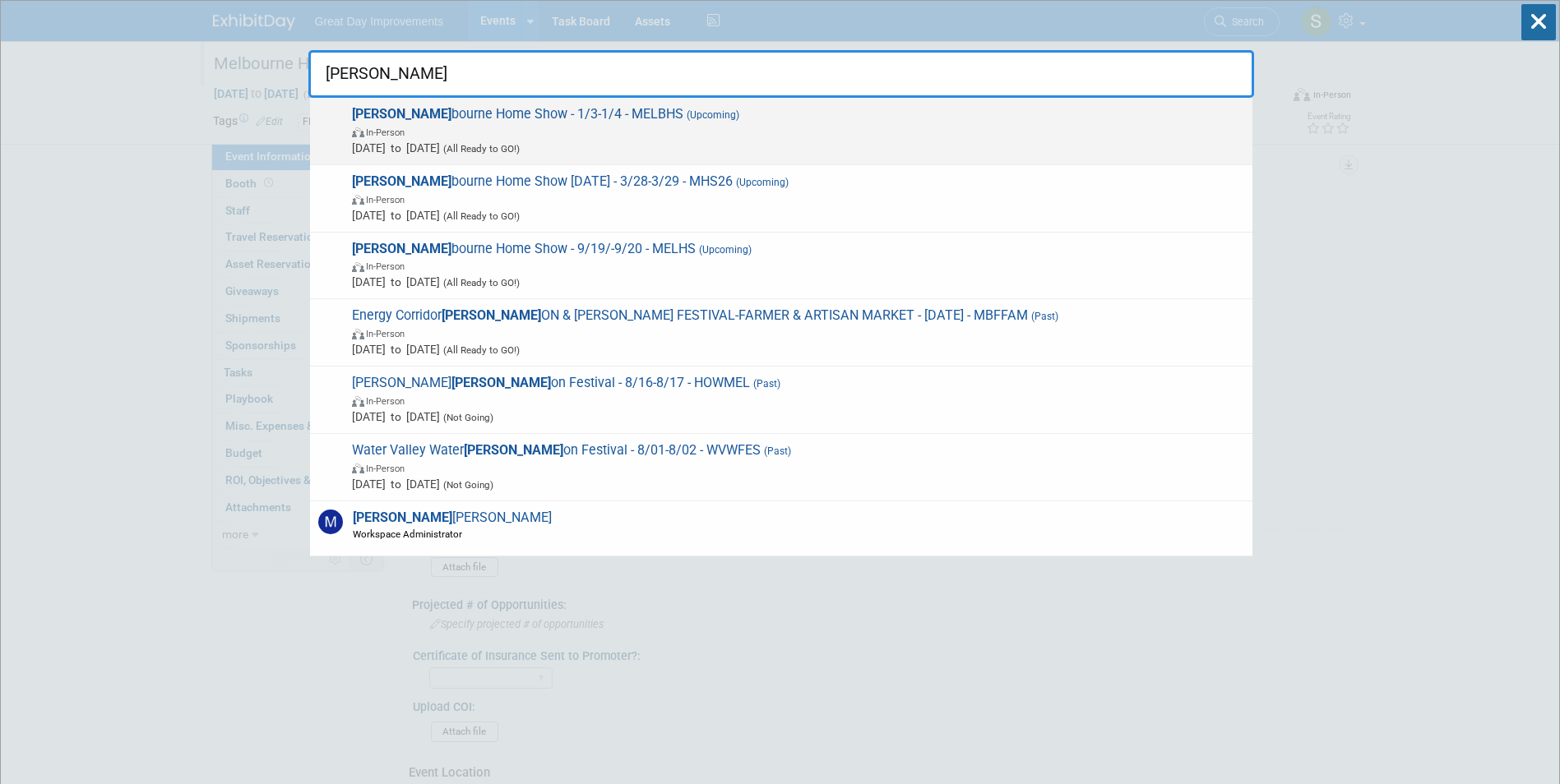
type input "mel"
click at [554, 121] on span "Mel bourne Home Show - 1/3-1/4 - MELBHS (Upcoming) In-Person Jan 3, 2026 to Jan…" at bounding box center [795, 131] width 897 height 50
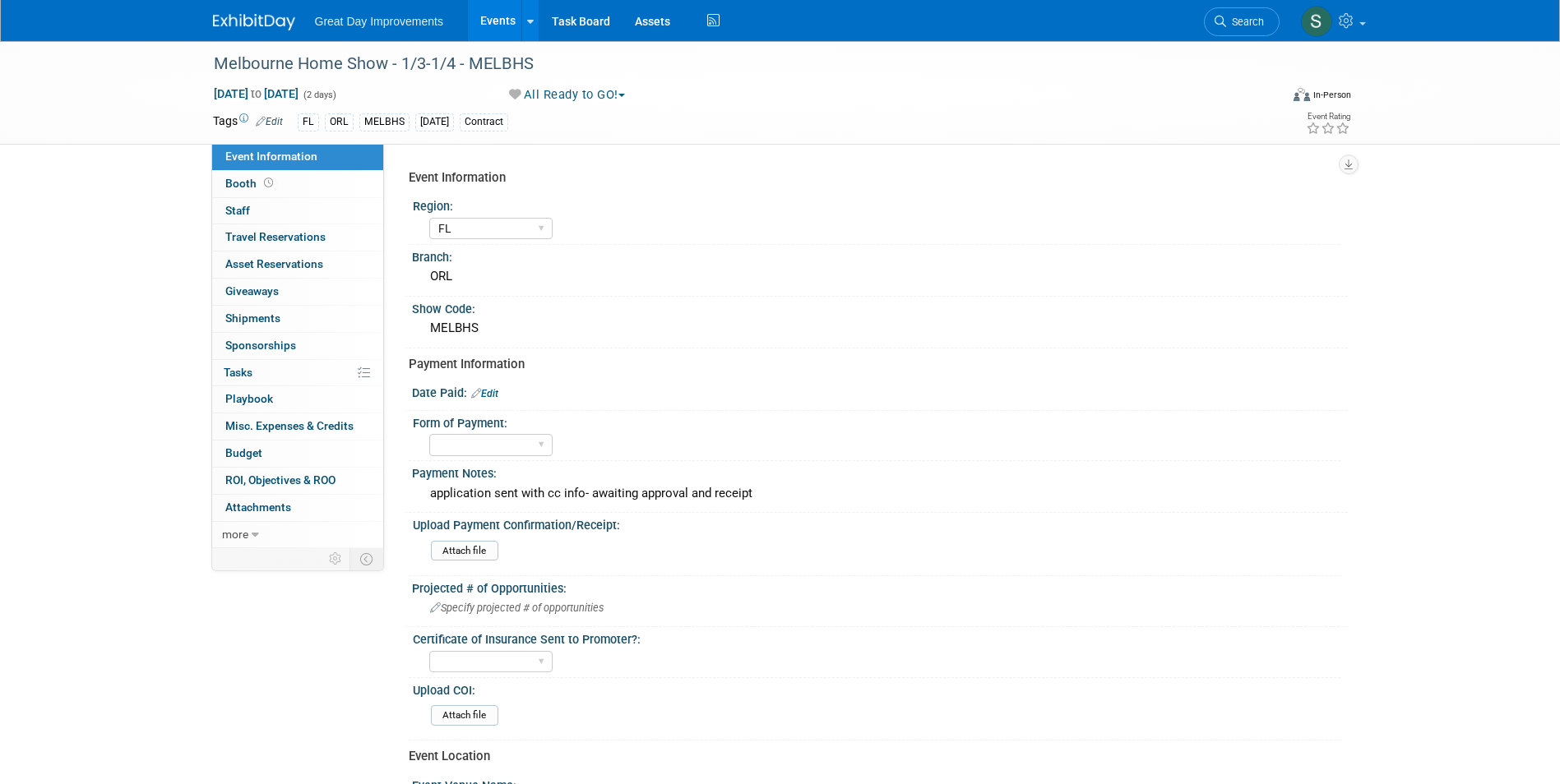
select select "FL"
click at [556, 482] on div "application sent with cc info- awaiting approval and receipt" at bounding box center [880, 494] width 911 height 26
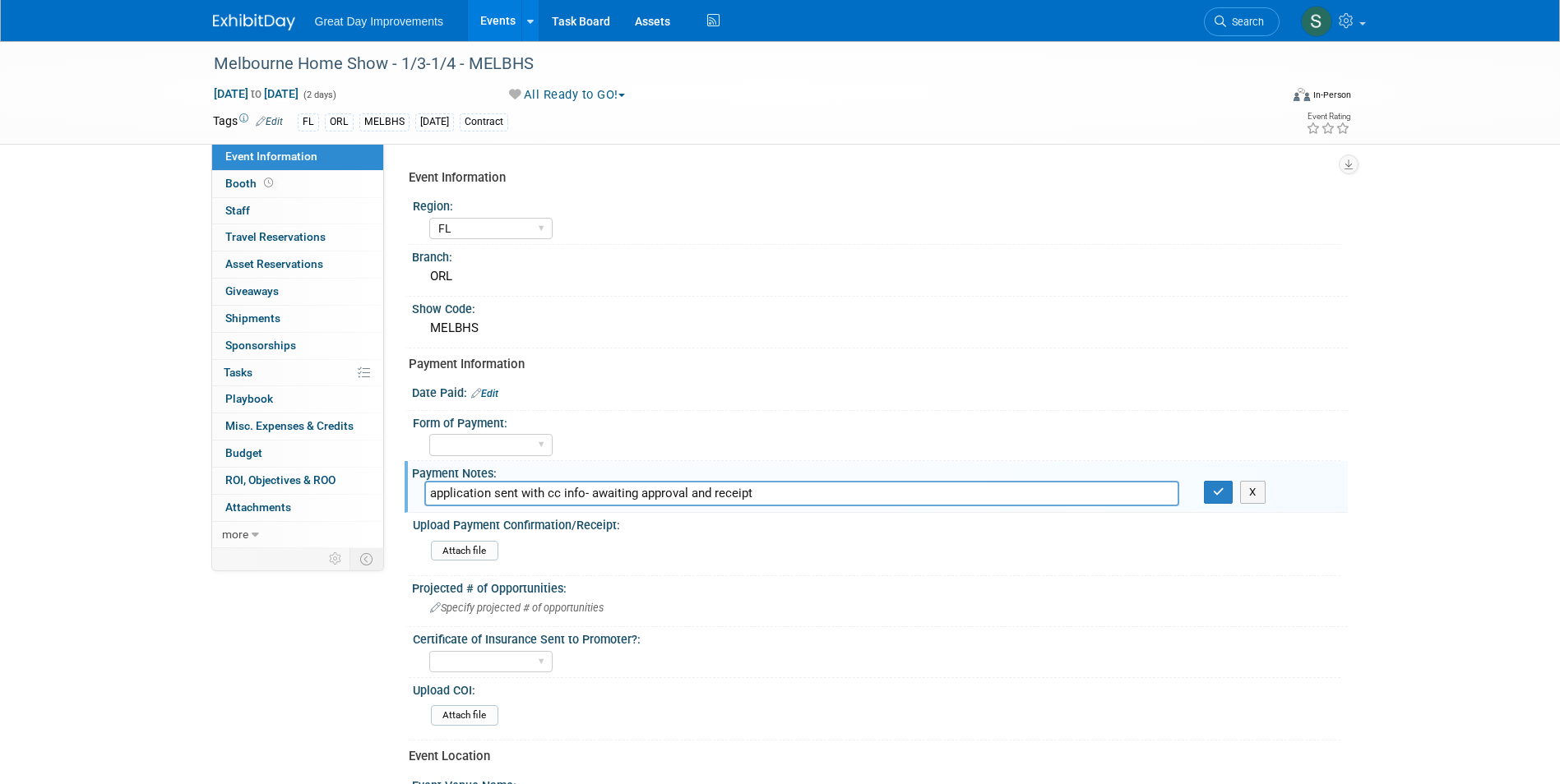
click at [595, 495] on input "application sent with cc info- awaiting approval and receipt" at bounding box center [801, 494] width 755 height 26
click at [1236, 28] on link "Search" at bounding box center [1242, 21] width 76 height 29
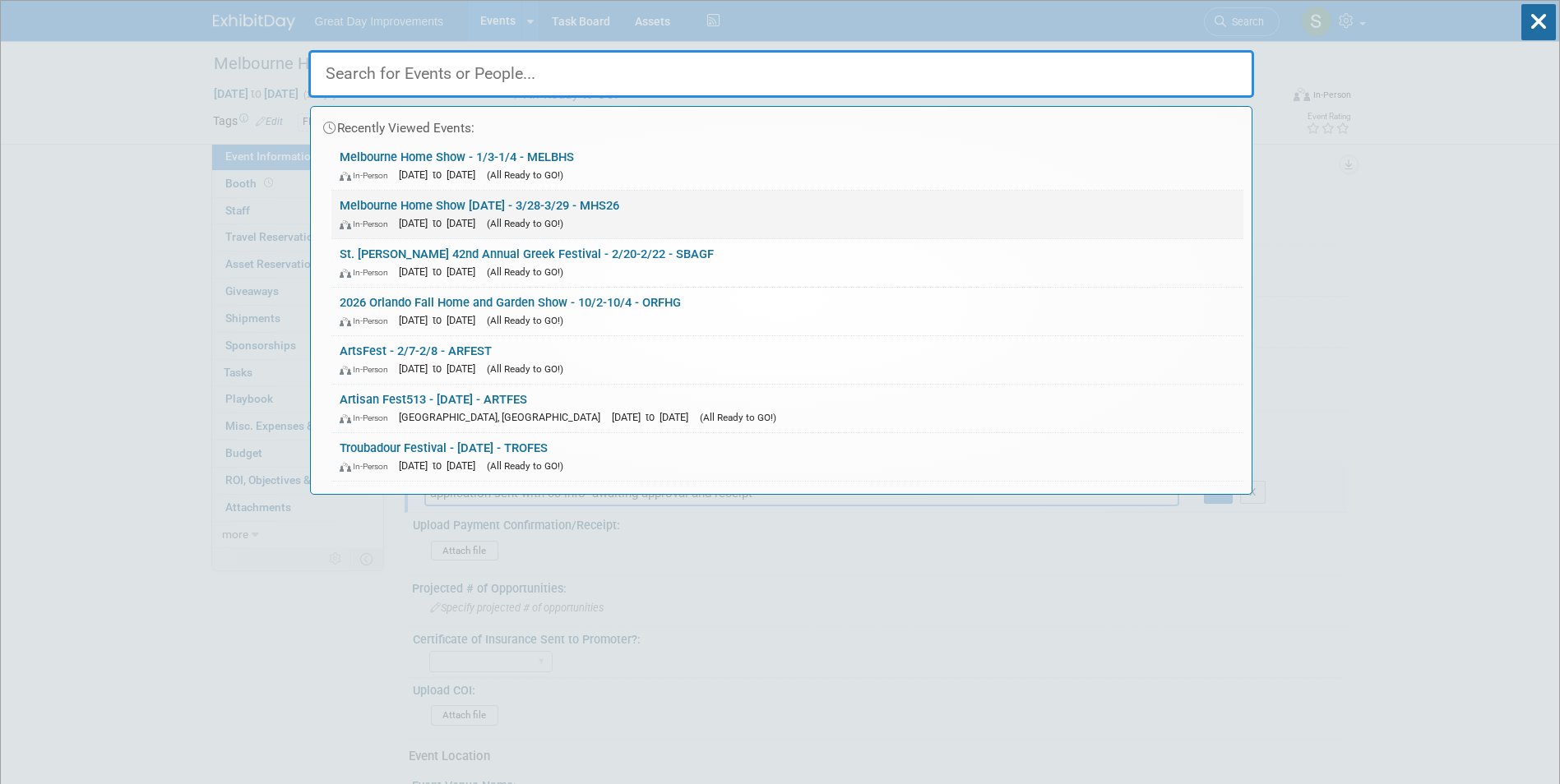
click at [703, 205] on link "Melbourne Home Show [DATE] - 3/28-3/29 - MHS26 In-Person [DATE] to [DATE] (All …" at bounding box center [786, 214] width 912 height 48
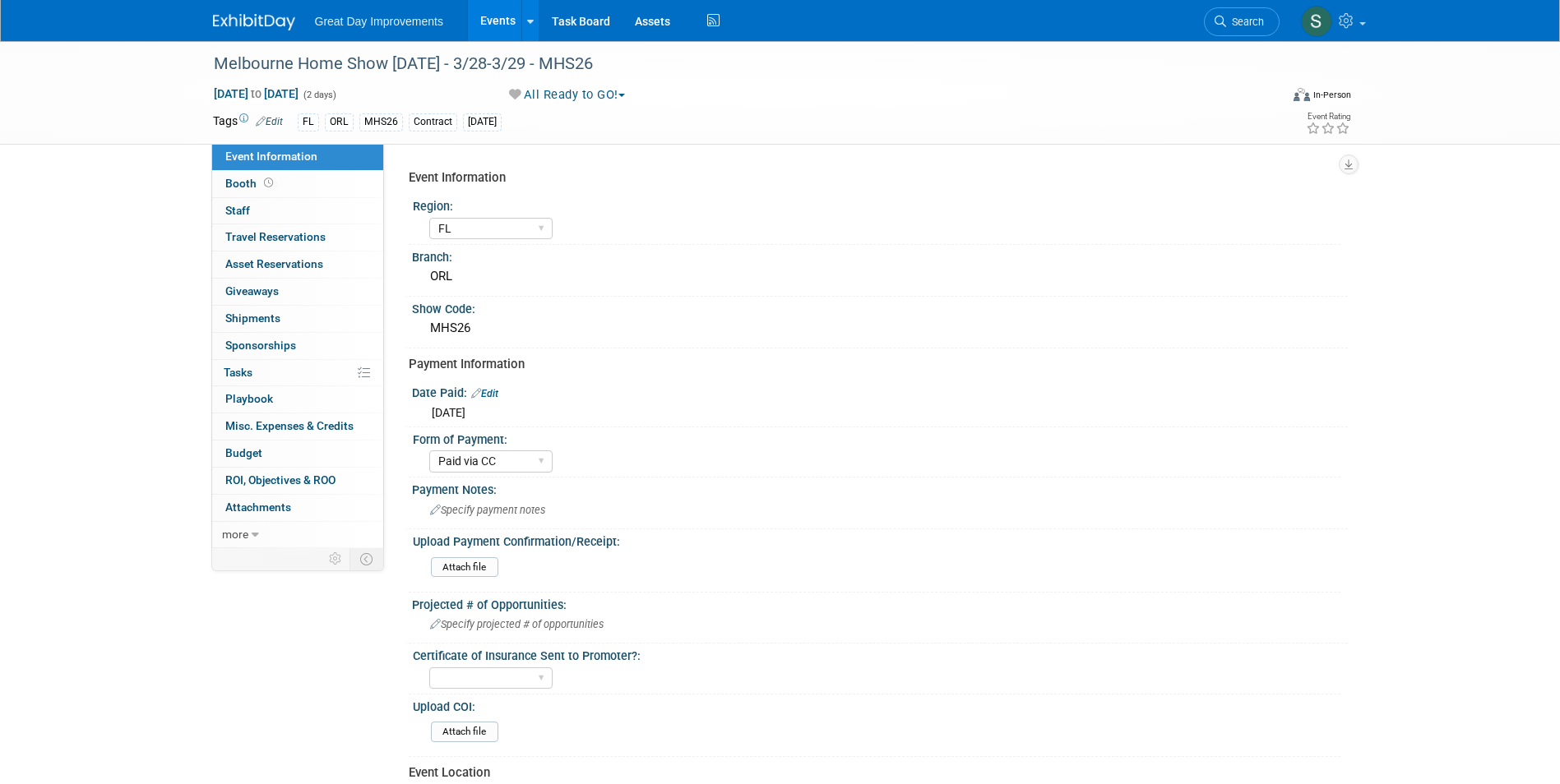
select select "FL"
select select "Paid via CC"
click at [533, 500] on div "Specify payment notes" at bounding box center [880, 510] width 911 height 26
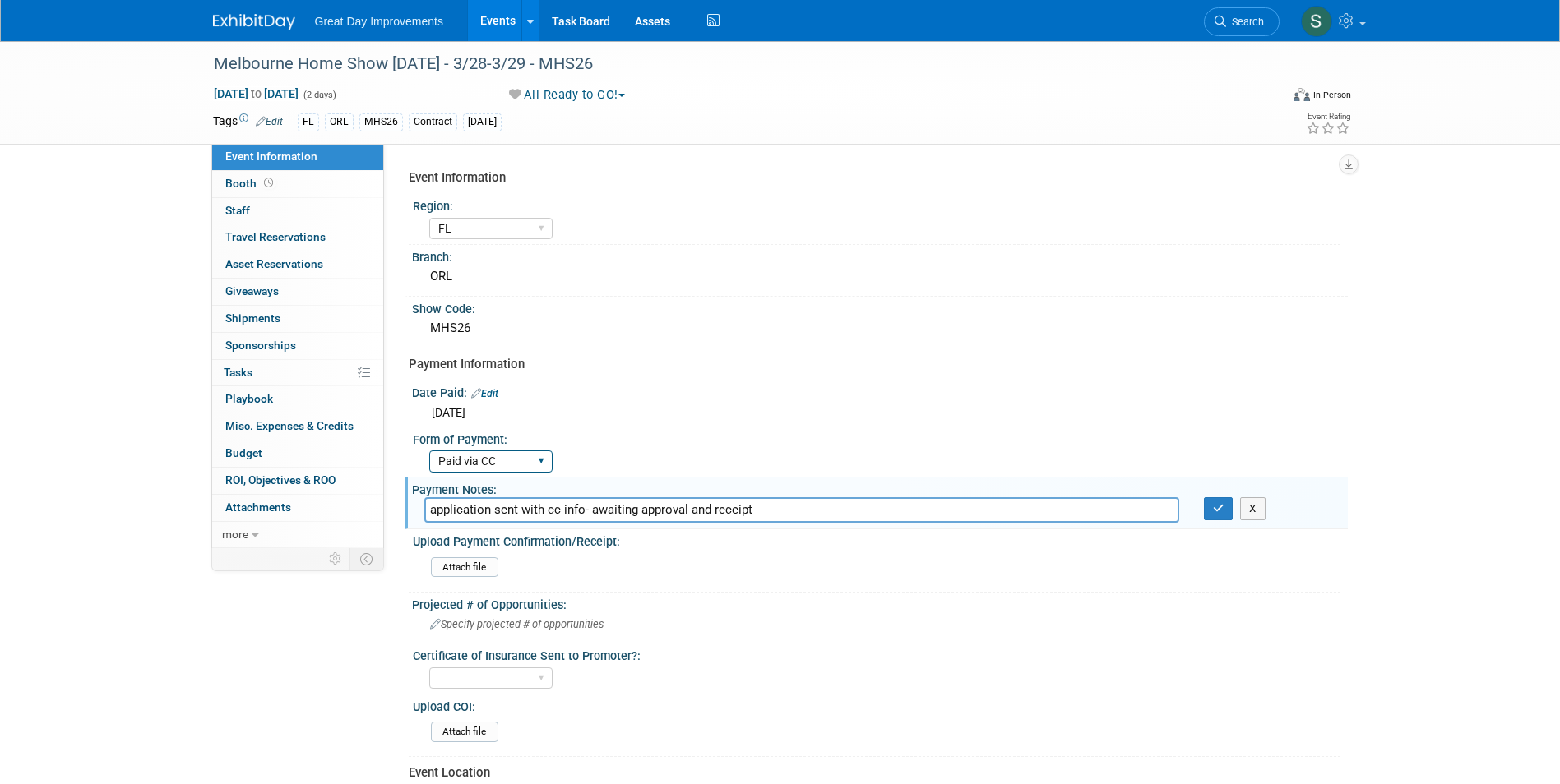
type input "application sent with cc info- awaiting approval and receipt"
click at [489, 463] on select "Paid via CC Check Requested Pay at the Gate Other" at bounding box center [491, 461] width 124 height 22
select select "Other"
click at [430, 450] on select "Paid via CC Check Requested Pay at the Gate Other" at bounding box center [491, 461] width 124 height 22
click at [476, 470] on select "Paid via CC Check Requested Pay at the Gate Other" at bounding box center [491, 461] width 124 height 22
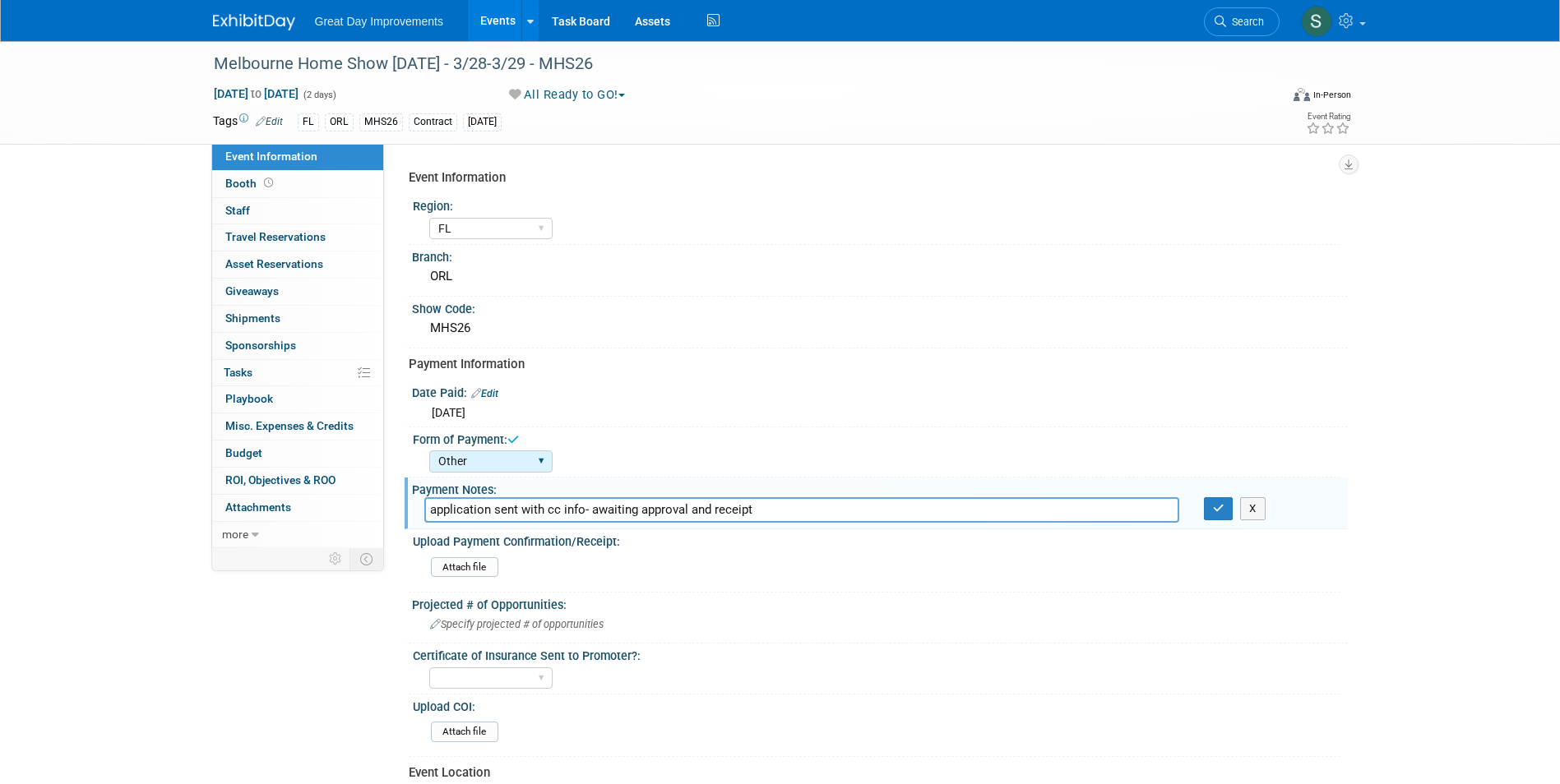
select select
click at [430, 450] on select "Paid via CC Check Requested Pay at the Gate Other" at bounding box center [491, 461] width 124 height 22
click at [466, 408] on span "[DATE]" at bounding box center [449, 411] width 34 height 13
click at [486, 396] on link "Edit" at bounding box center [484, 393] width 27 height 12
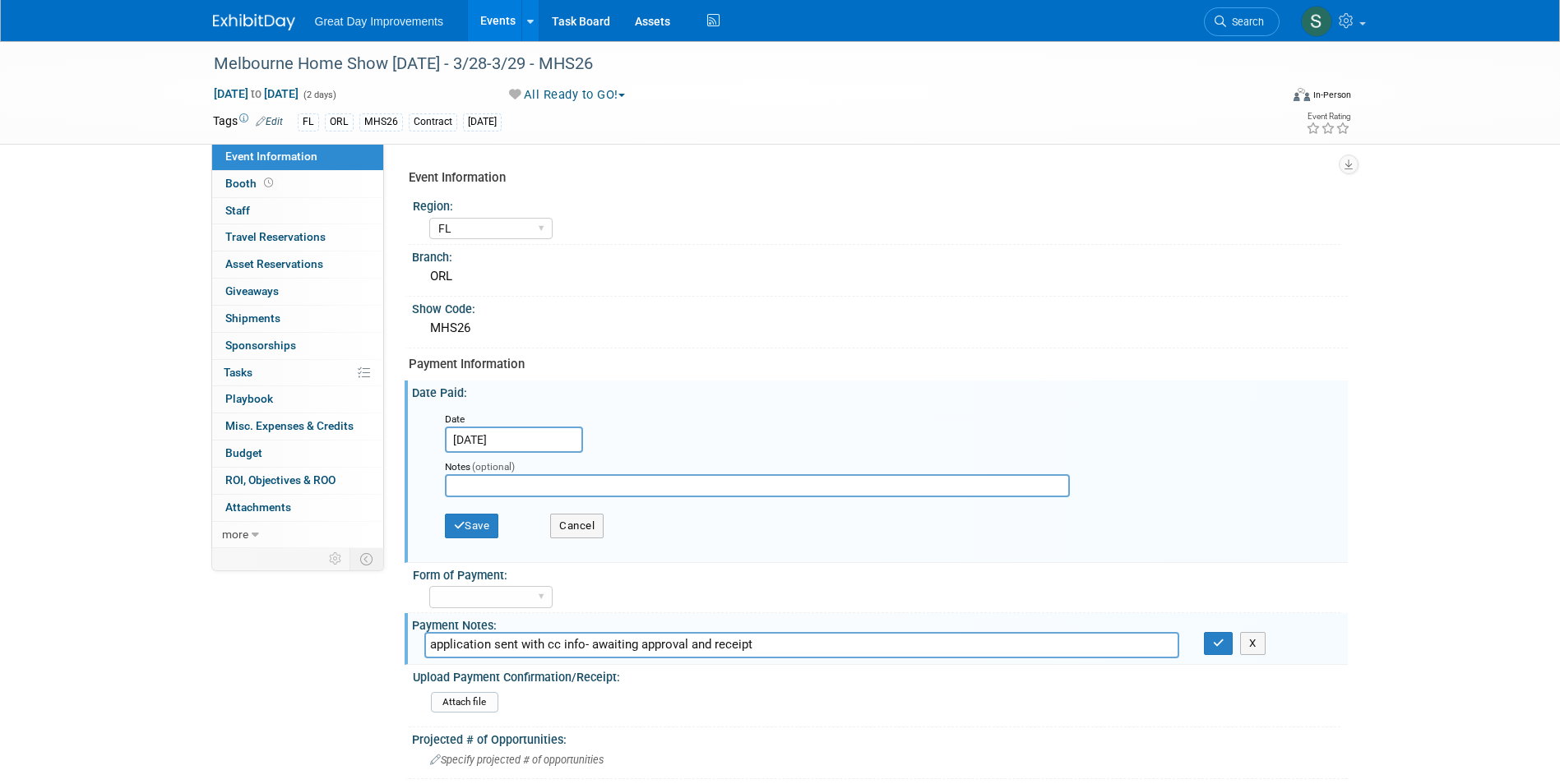
click at [495, 432] on input "[DATE]" at bounding box center [513, 439] width 139 height 26
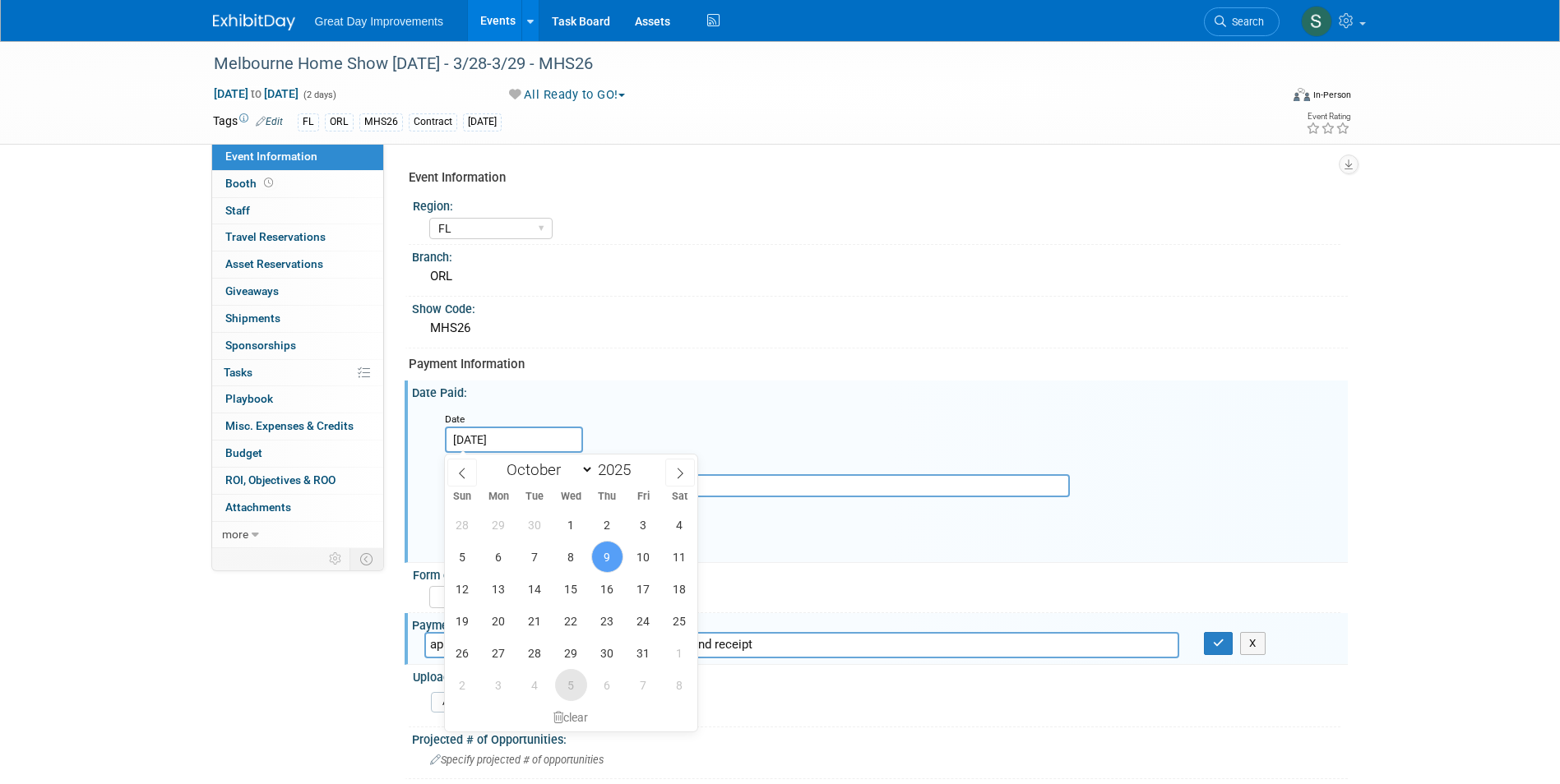
drag, startPoint x: 561, startPoint y: 689, endPoint x: 579, endPoint y: 701, distance: 21.6
click at [566, 692] on span "5" at bounding box center [571, 684] width 32 height 32
type input "[DATE]"
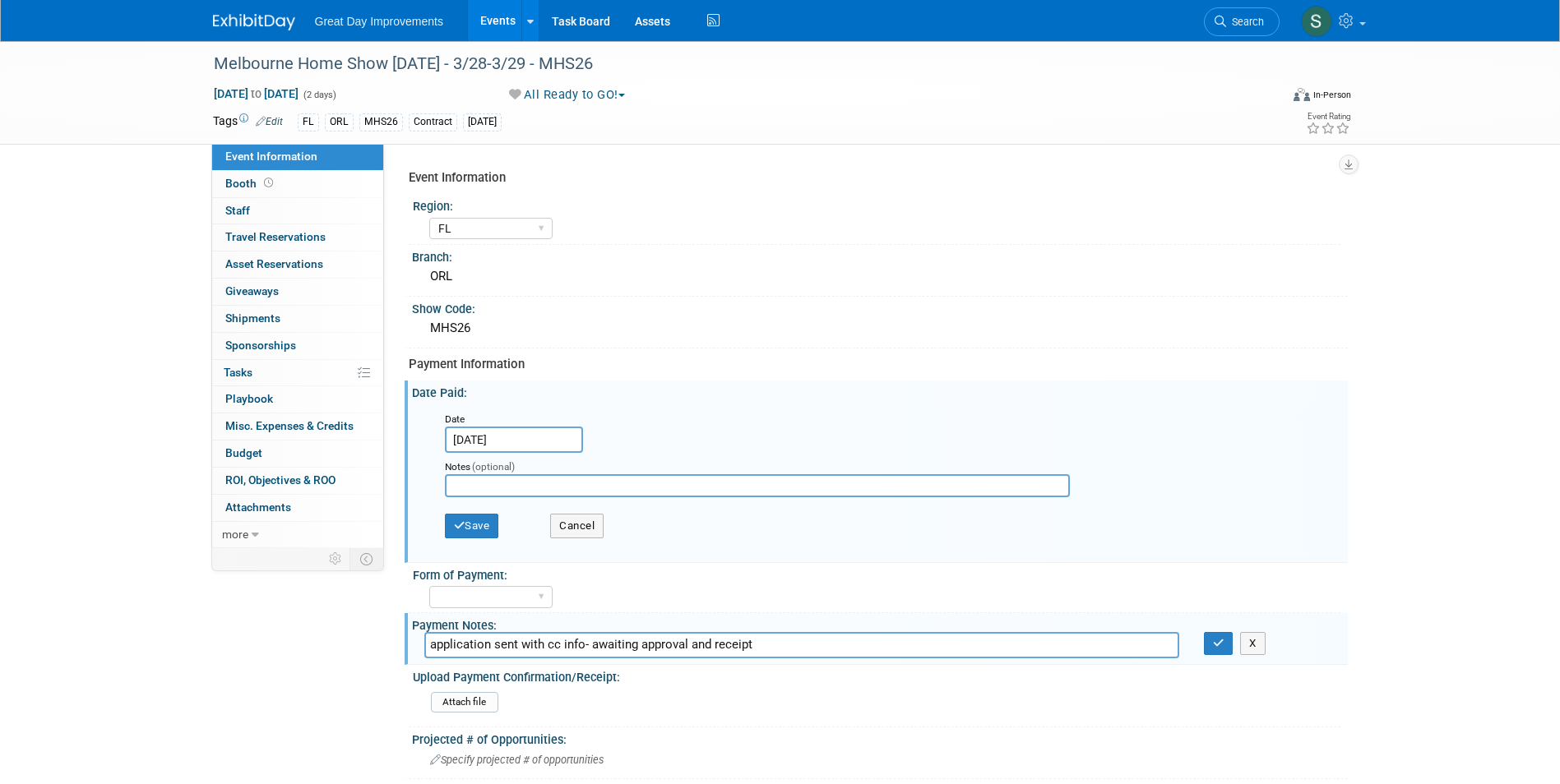
click at [480, 434] on input "[DATE]" at bounding box center [513, 439] width 139 height 26
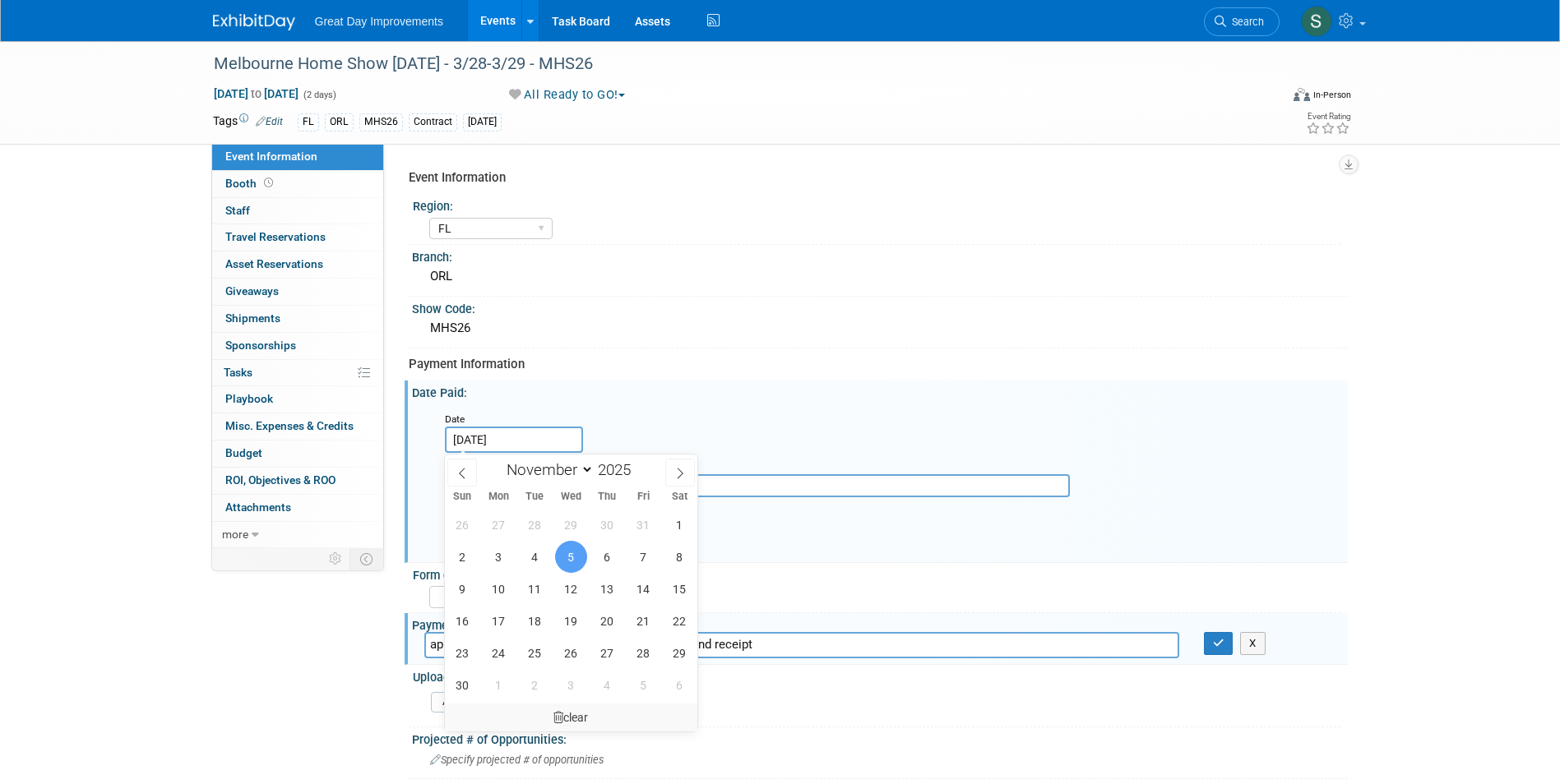
click at [570, 715] on div "clear" at bounding box center [571, 717] width 253 height 28
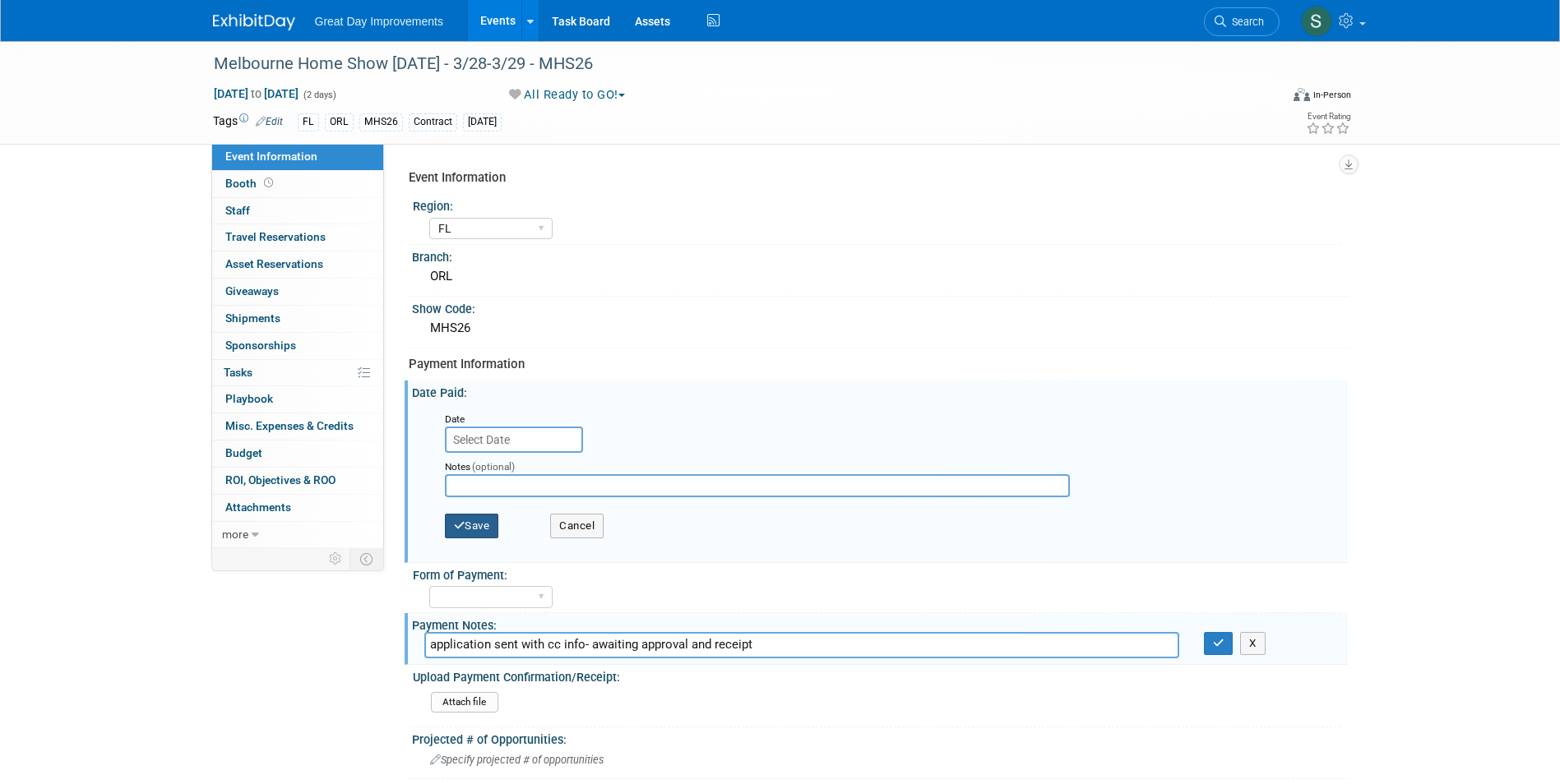
click at [471, 531] on button "Save" at bounding box center [471, 526] width 54 height 25
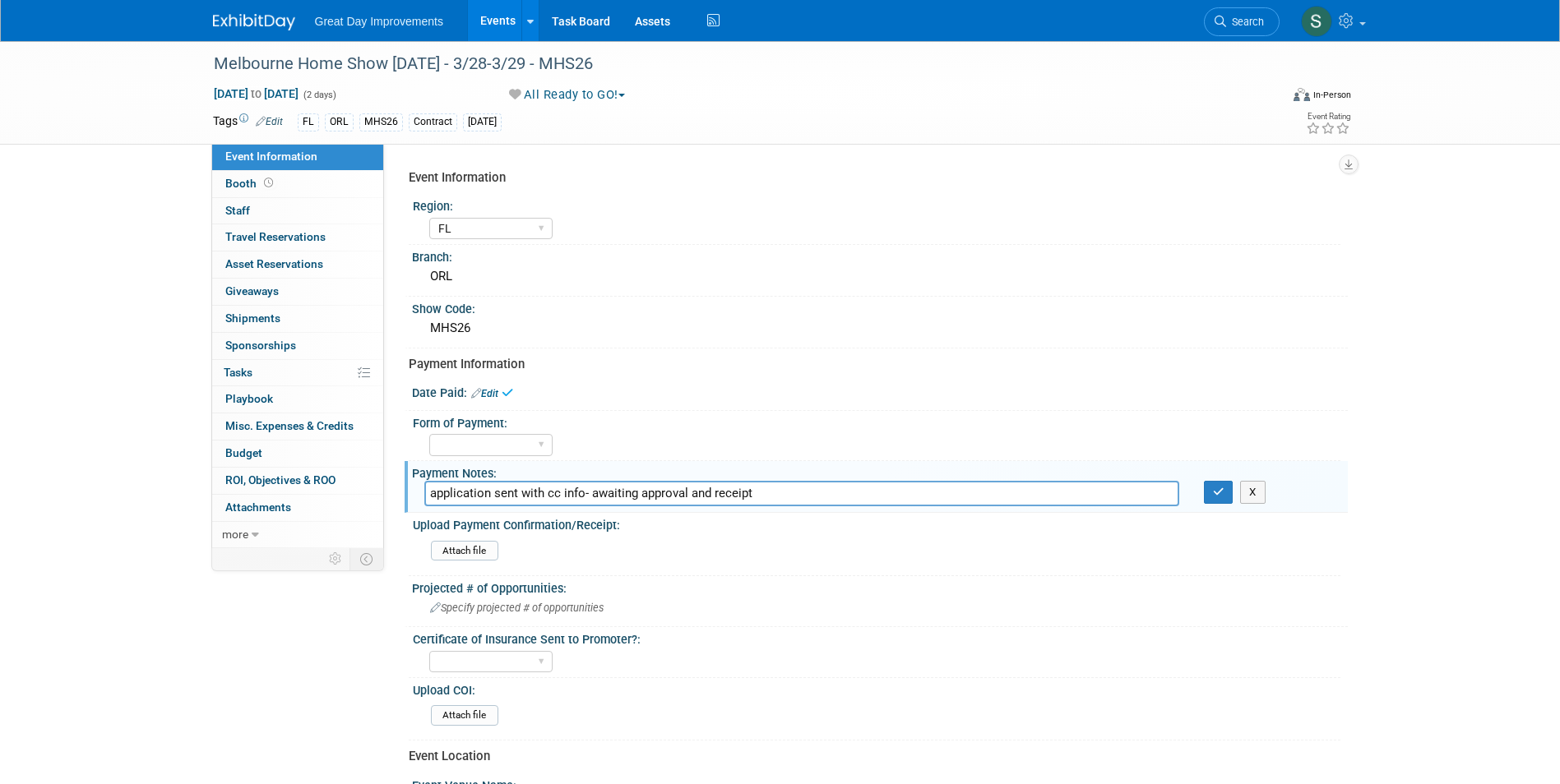
click at [271, 5] on div at bounding box center [264, 15] width 102 height 31
click at [271, 6] on div at bounding box center [264, 15] width 102 height 31
click at [265, 21] on img at bounding box center [254, 22] width 82 height 16
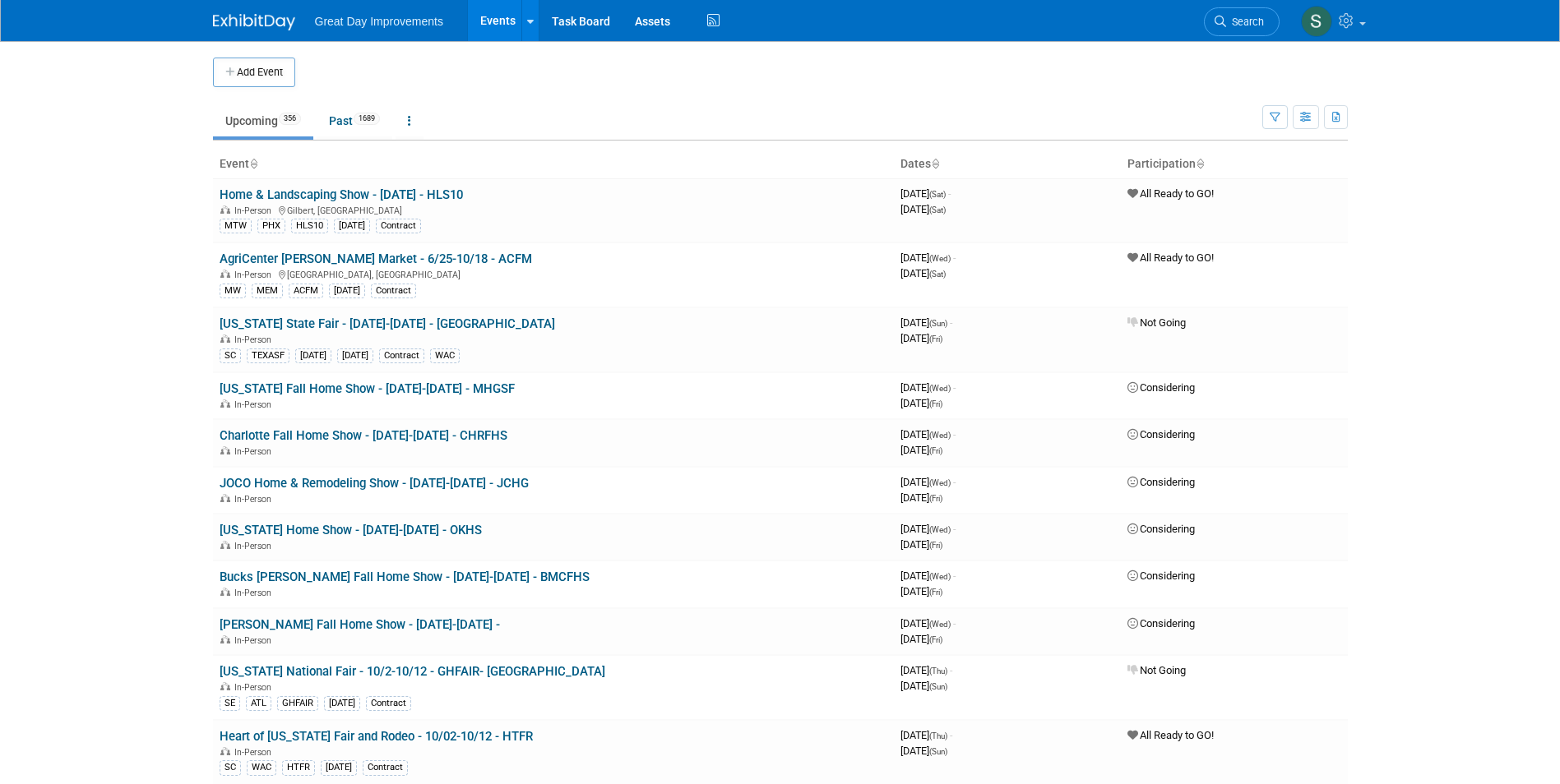
click at [1242, 19] on span "Search" at bounding box center [1245, 22] width 38 height 12
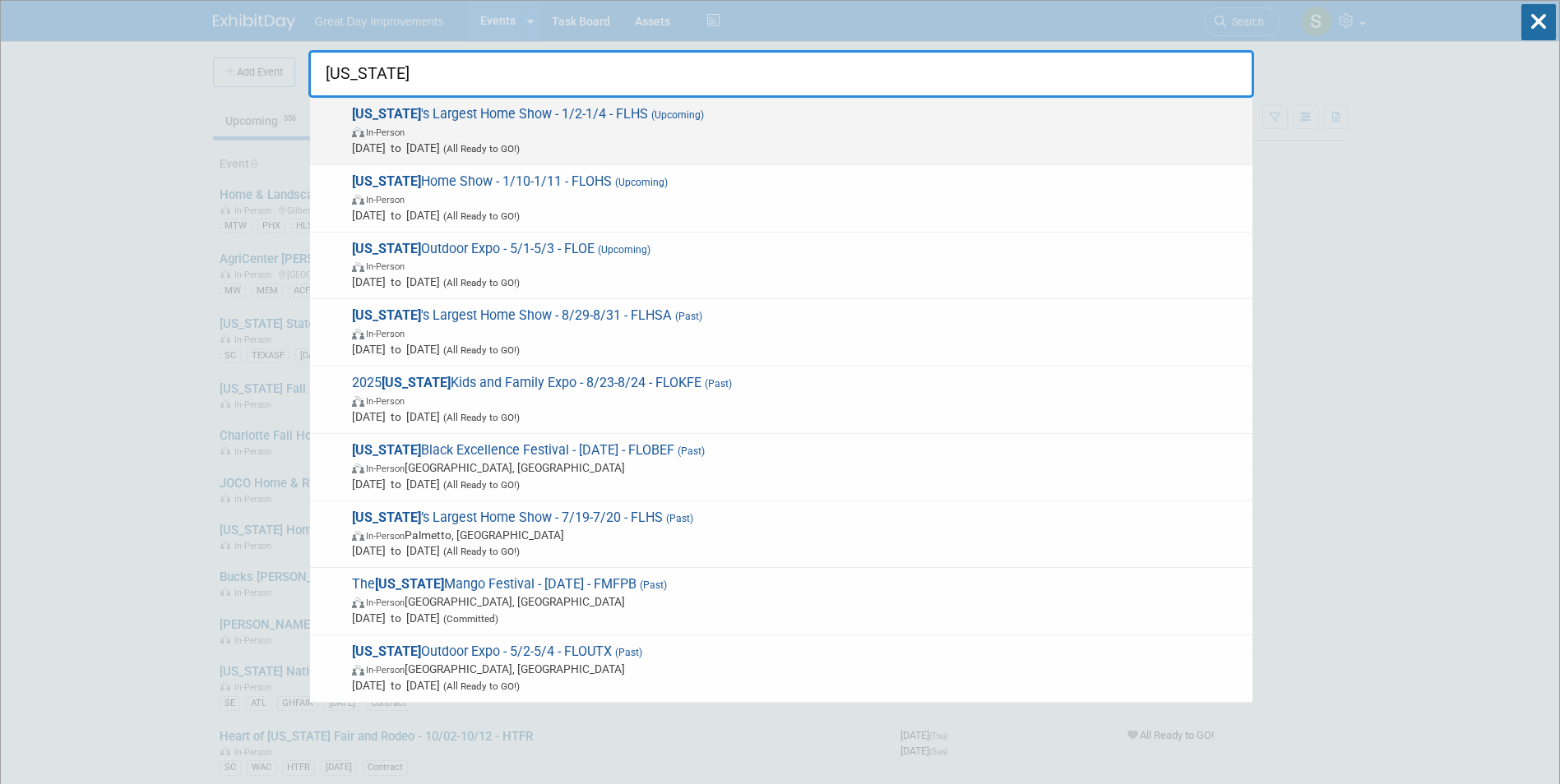
type input "florida"
click at [825, 124] on span "In-Person" at bounding box center [797, 131] width 892 height 16
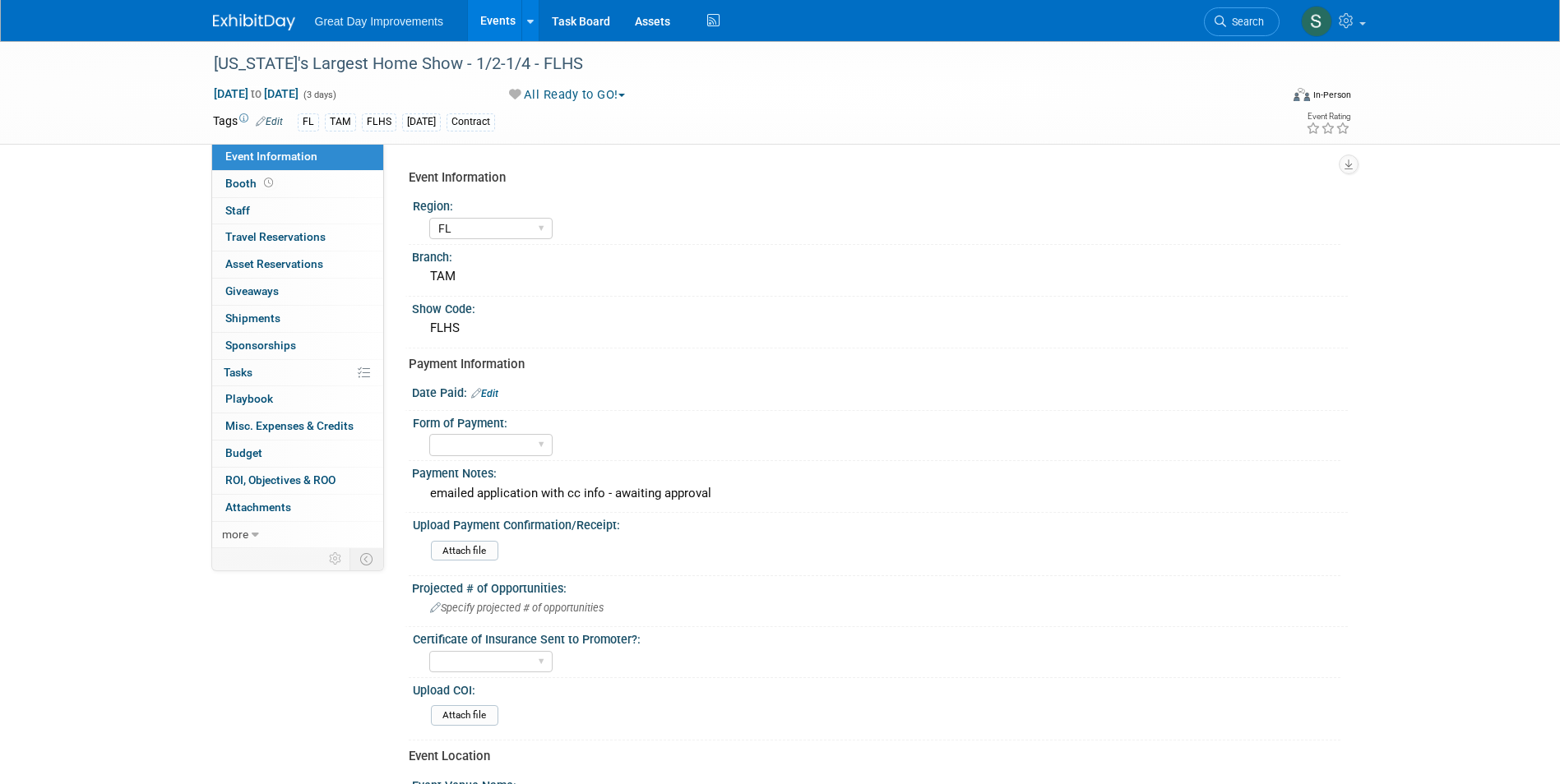
select select "FL"
click at [481, 386] on div "Date Paid: Edit" at bounding box center [879, 391] width 936 height 21
click at [485, 392] on link "Edit" at bounding box center [484, 393] width 27 height 12
select select "9"
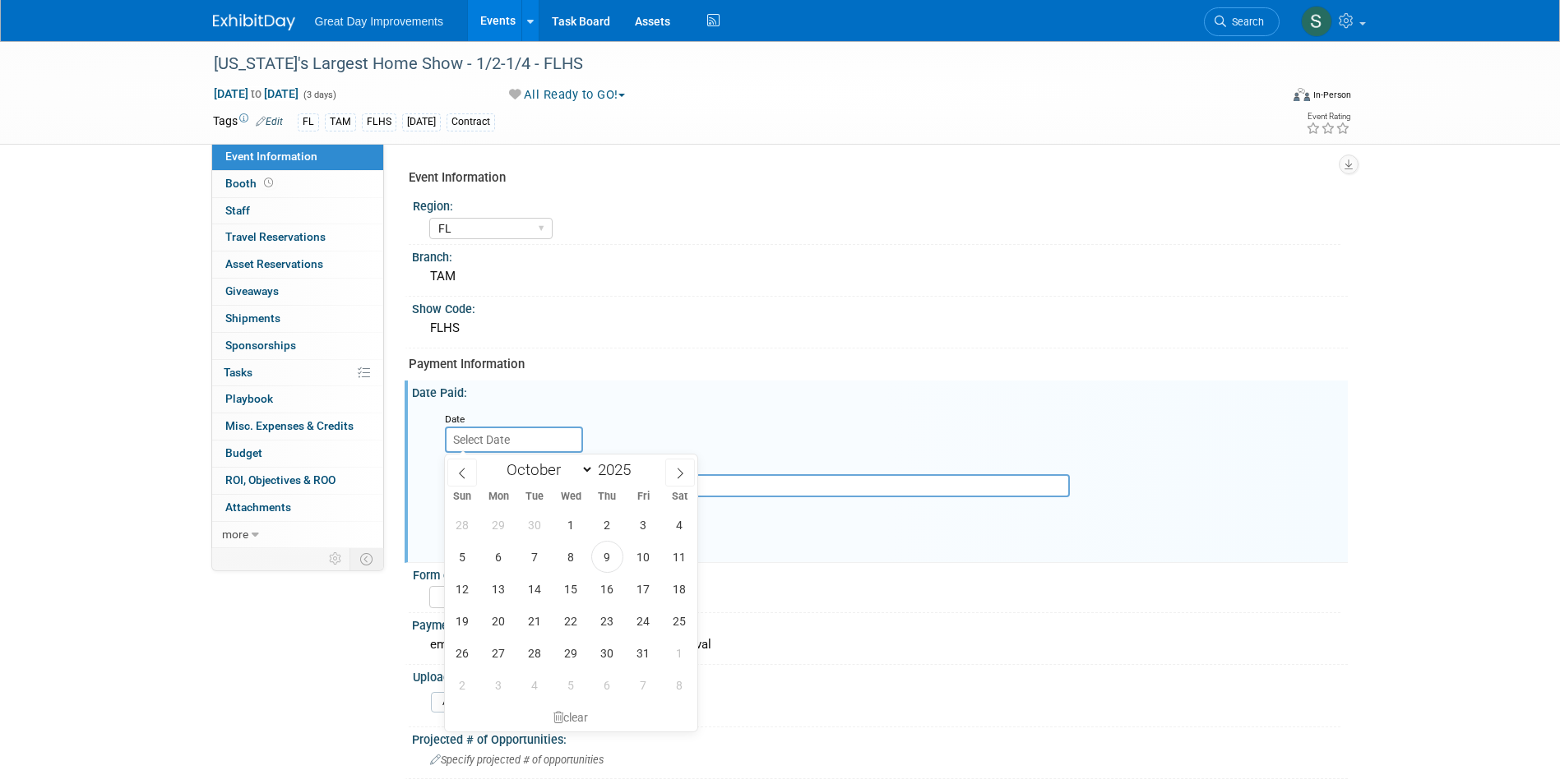
click at [510, 444] on input "text" at bounding box center [513, 439] width 139 height 26
click at [608, 560] on span "9" at bounding box center [607, 557] width 32 height 32
type input "[DATE]"
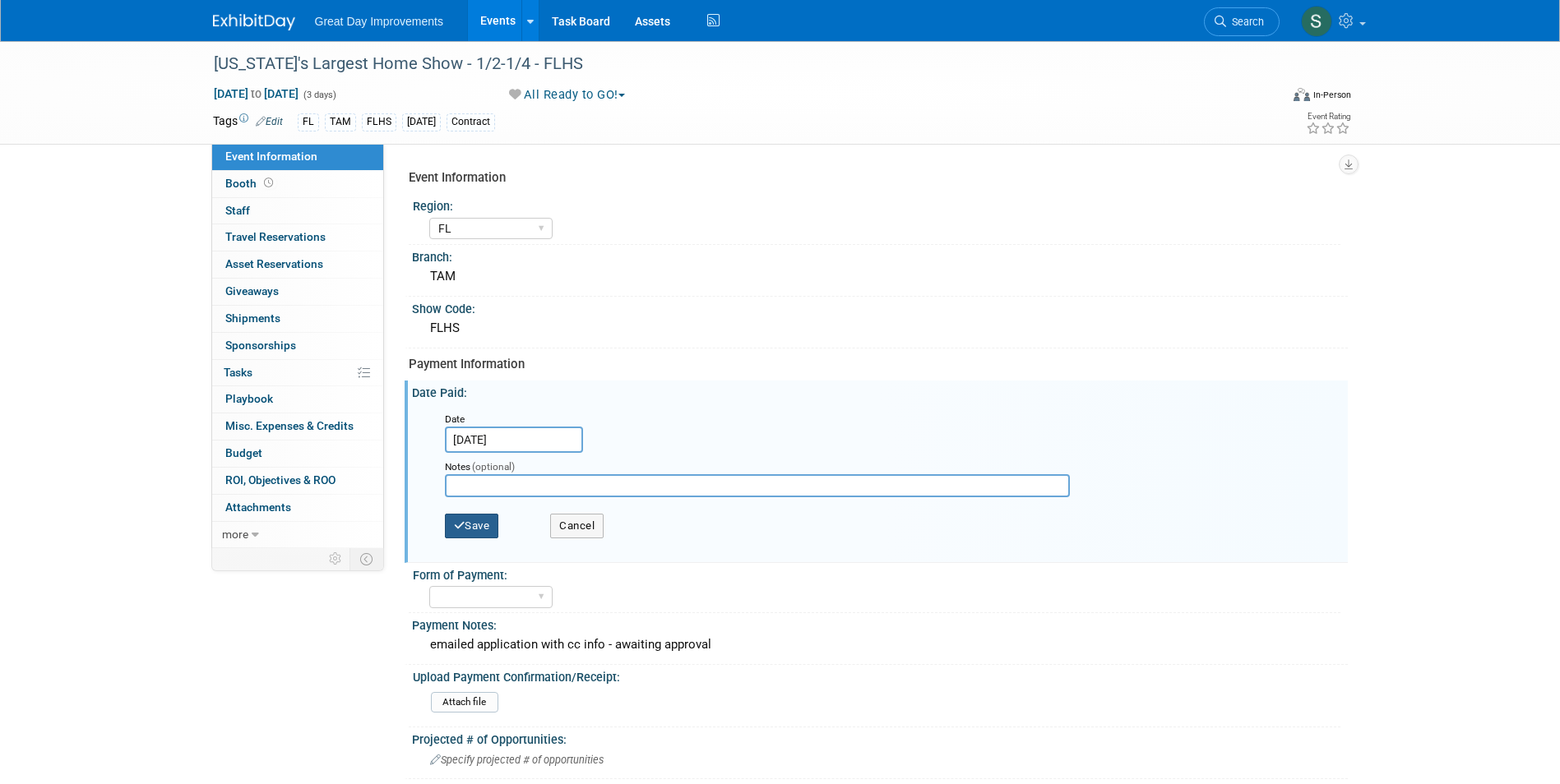
click at [468, 530] on button "Save" at bounding box center [471, 526] width 54 height 25
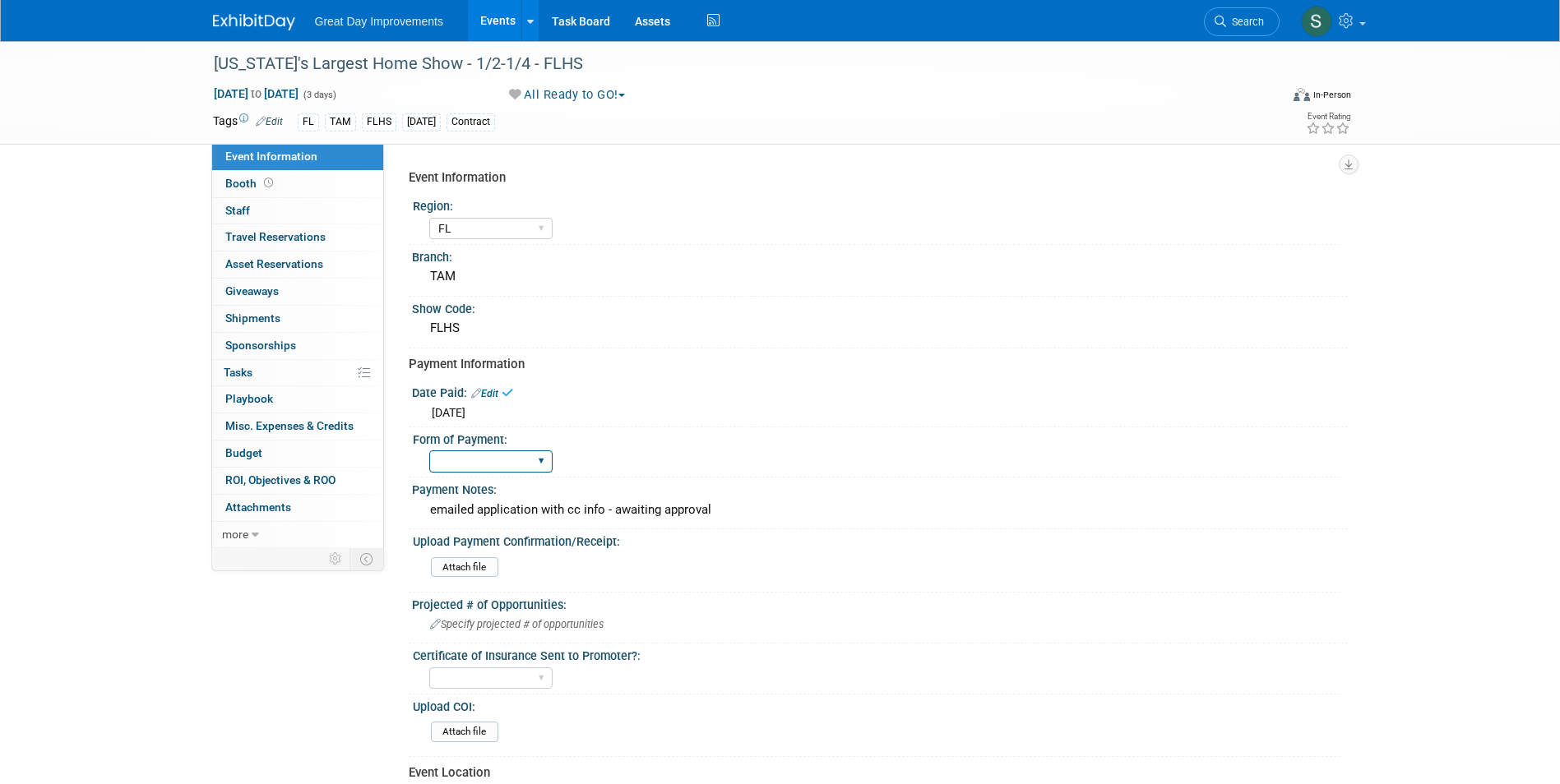
click at [472, 452] on select "Paid via CC Check Requested Pay at the Gate Other" at bounding box center [491, 461] width 124 height 22
select select "Paid via CC"
click at [430, 450] on select "Paid via CC Check Requested Pay at the Gate Other" at bounding box center [491, 461] width 124 height 22
click at [525, 62] on div "[US_STATE]'s Largest Home Show - 1/2-1/4 - FLHS" at bounding box center [732, 64] width 1047 height 30
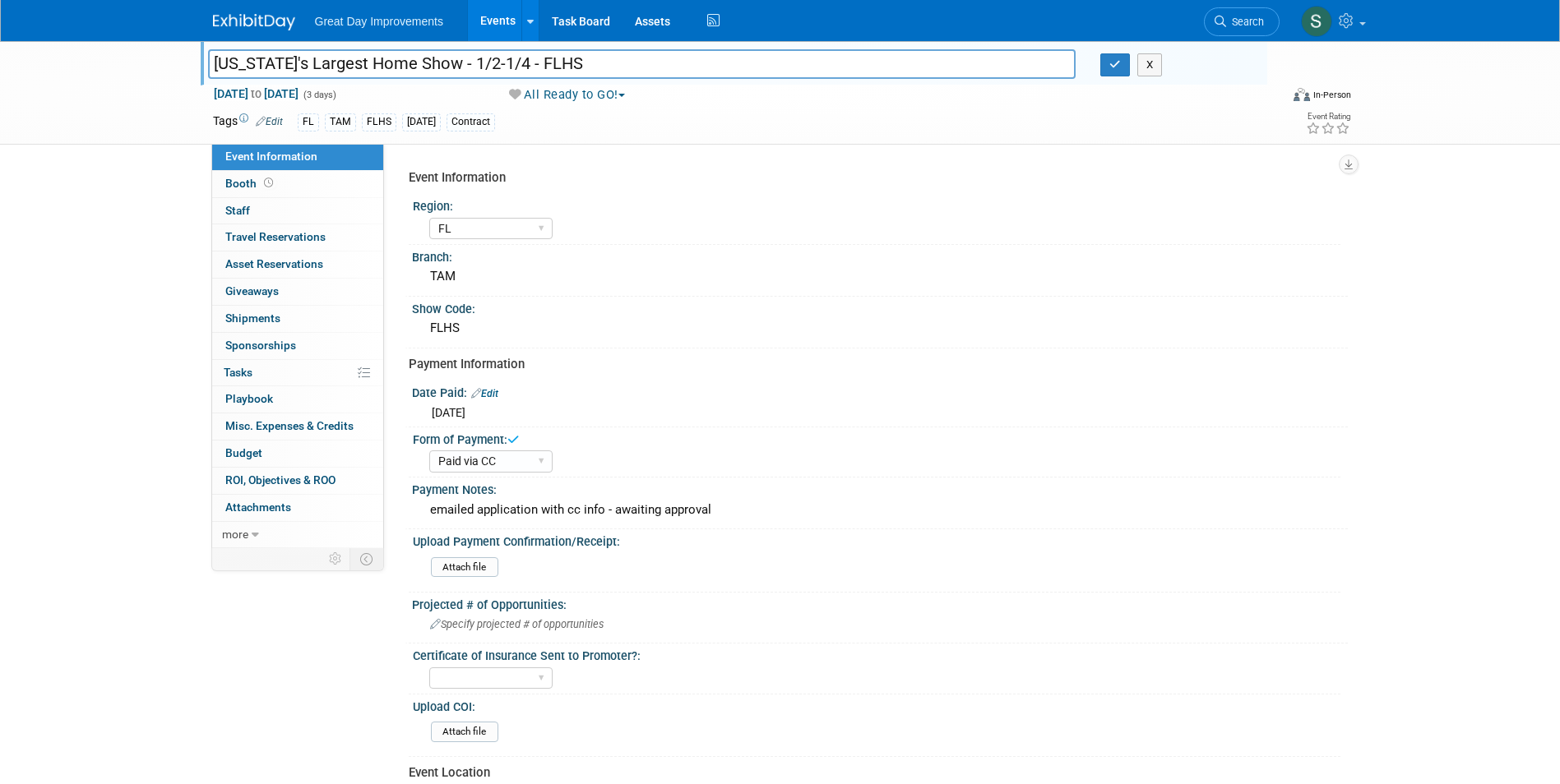
drag, startPoint x: 561, startPoint y: 65, endPoint x: 508, endPoint y: 67, distance: 53.0
click at [508, 67] on input "[US_STATE]'s Largest Home Show - 1/2-1/4 - FLHS" at bounding box center [642, 63] width 868 height 29
click at [241, 19] on img at bounding box center [254, 22] width 82 height 16
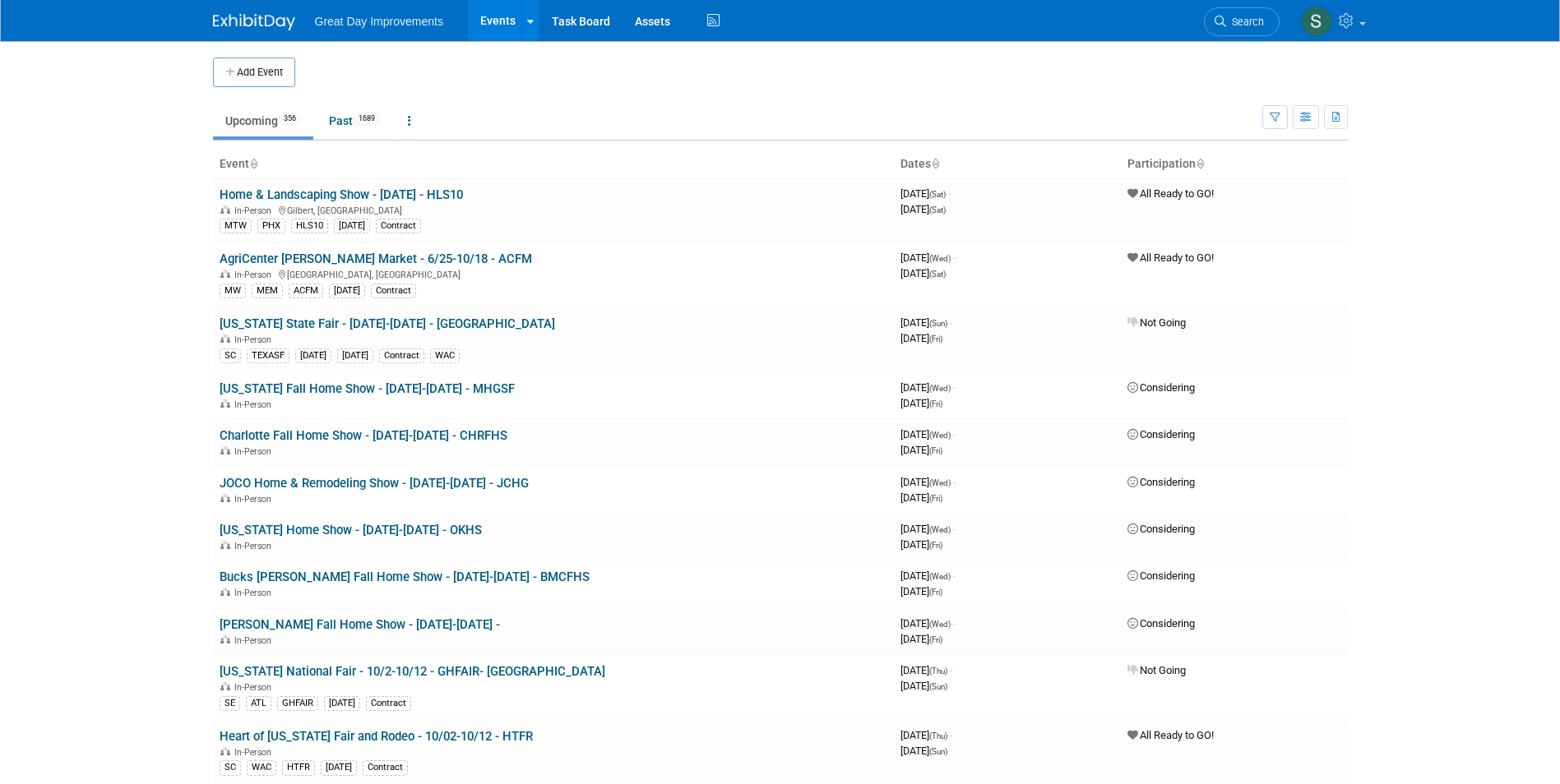
drag, startPoint x: 0, startPoint y: 0, endPoint x: 275, endPoint y: 72, distance: 284.3
click at [275, 71] on button "Add Event" at bounding box center [254, 73] width 82 height 30
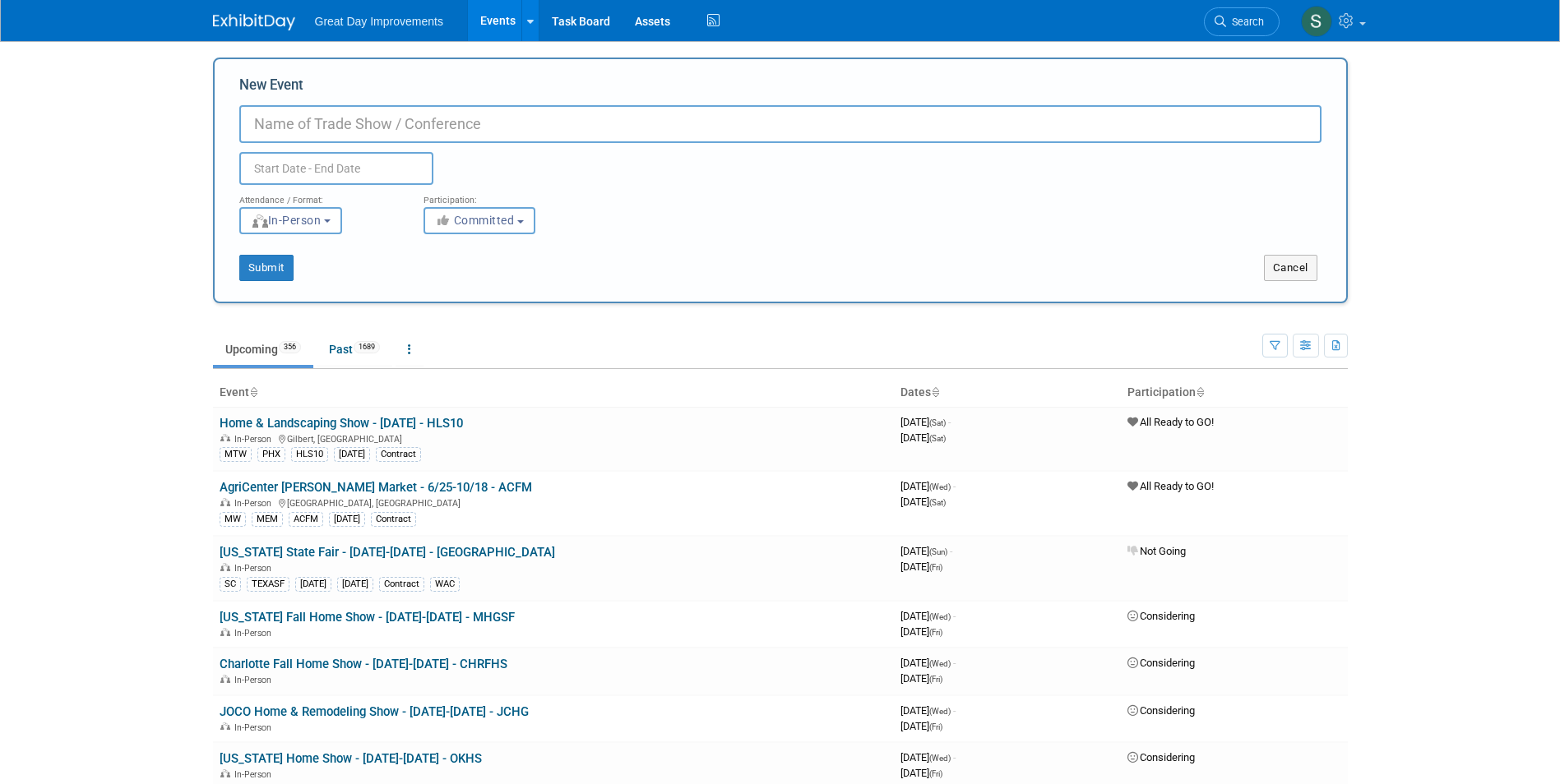
drag, startPoint x: 405, startPoint y: 134, endPoint x: 389, endPoint y: 111, distance: 28.0
drag, startPoint x: 389, startPoint y: 111, endPoint x: 353, endPoint y: 116, distance: 36.3
paste input "Atlanta Home & Remodeling Show"
type input "Atlanta Home & Remodeling Show - 10/29-11/01 - ATLHR"
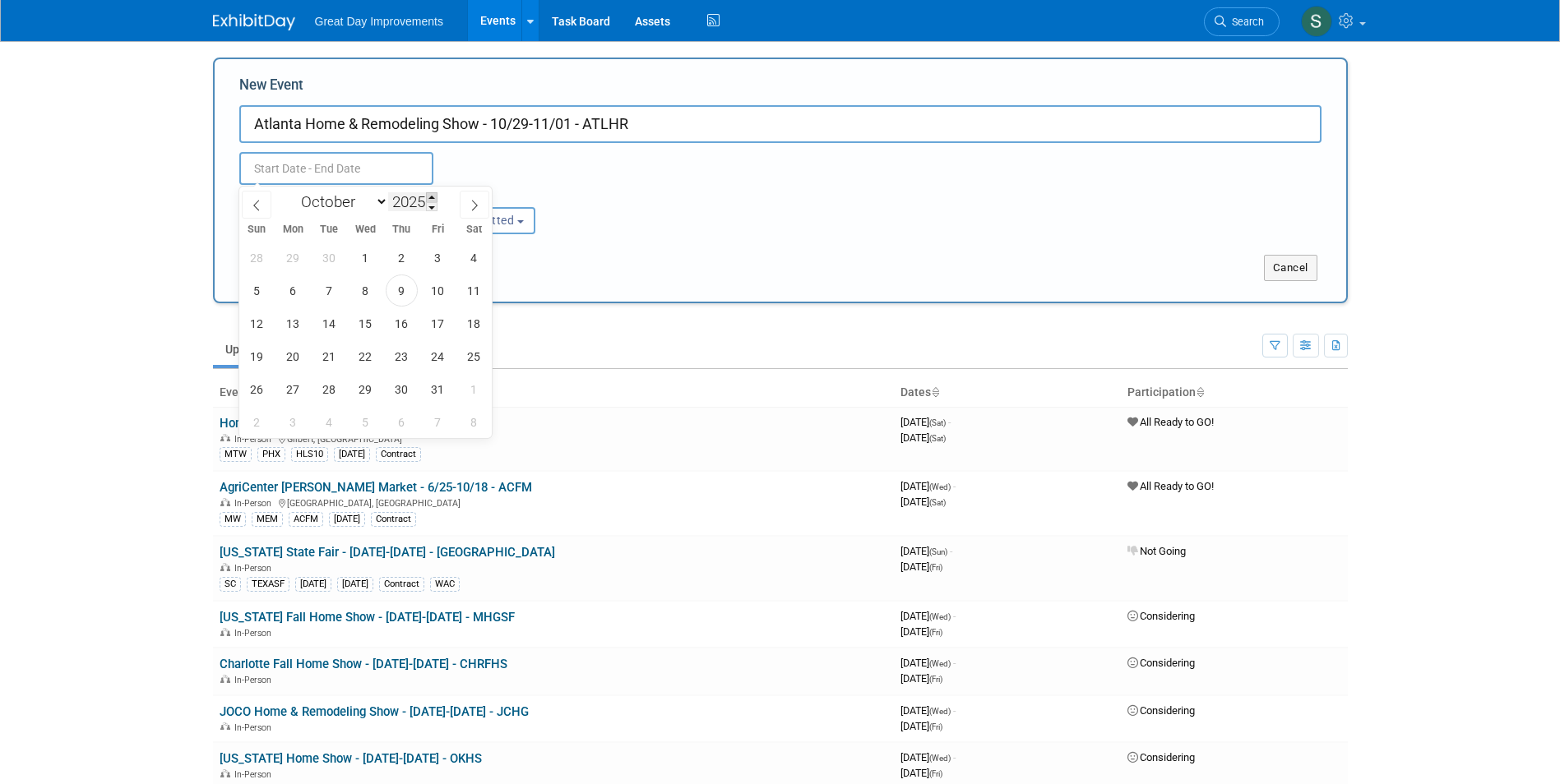
click at [438, 193] on span at bounding box center [432, 197] width 12 height 10
type input "2026"
click at [392, 392] on span "29" at bounding box center [402, 389] width 32 height 32
click at [262, 418] on span "1" at bounding box center [257, 421] width 32 height 32
type input "Oct 29, 2026 to Nov 1, 2026"
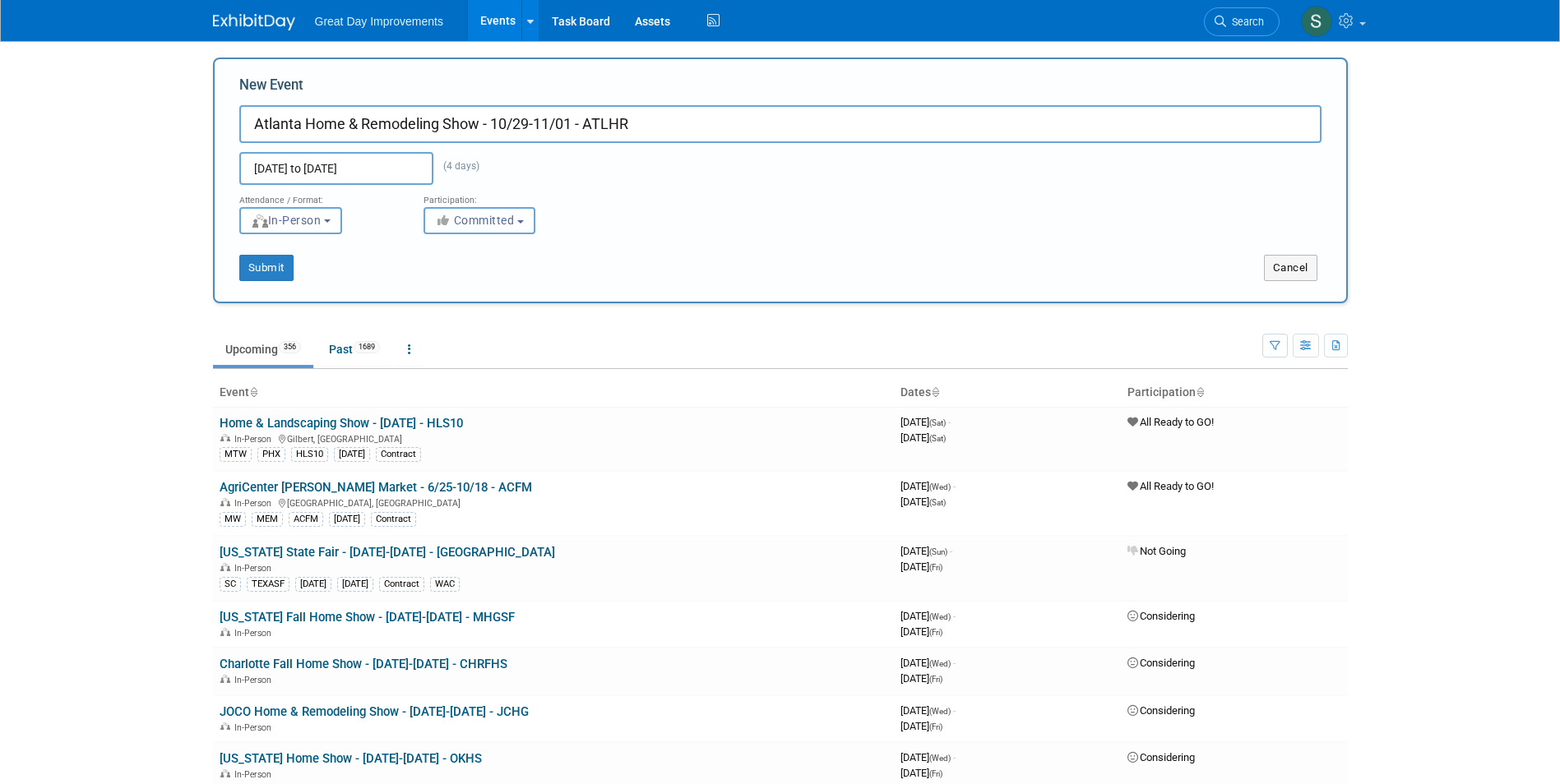
click at [469, 222] on span "Committed" at bounding box center [474, 219] width 80 height 13
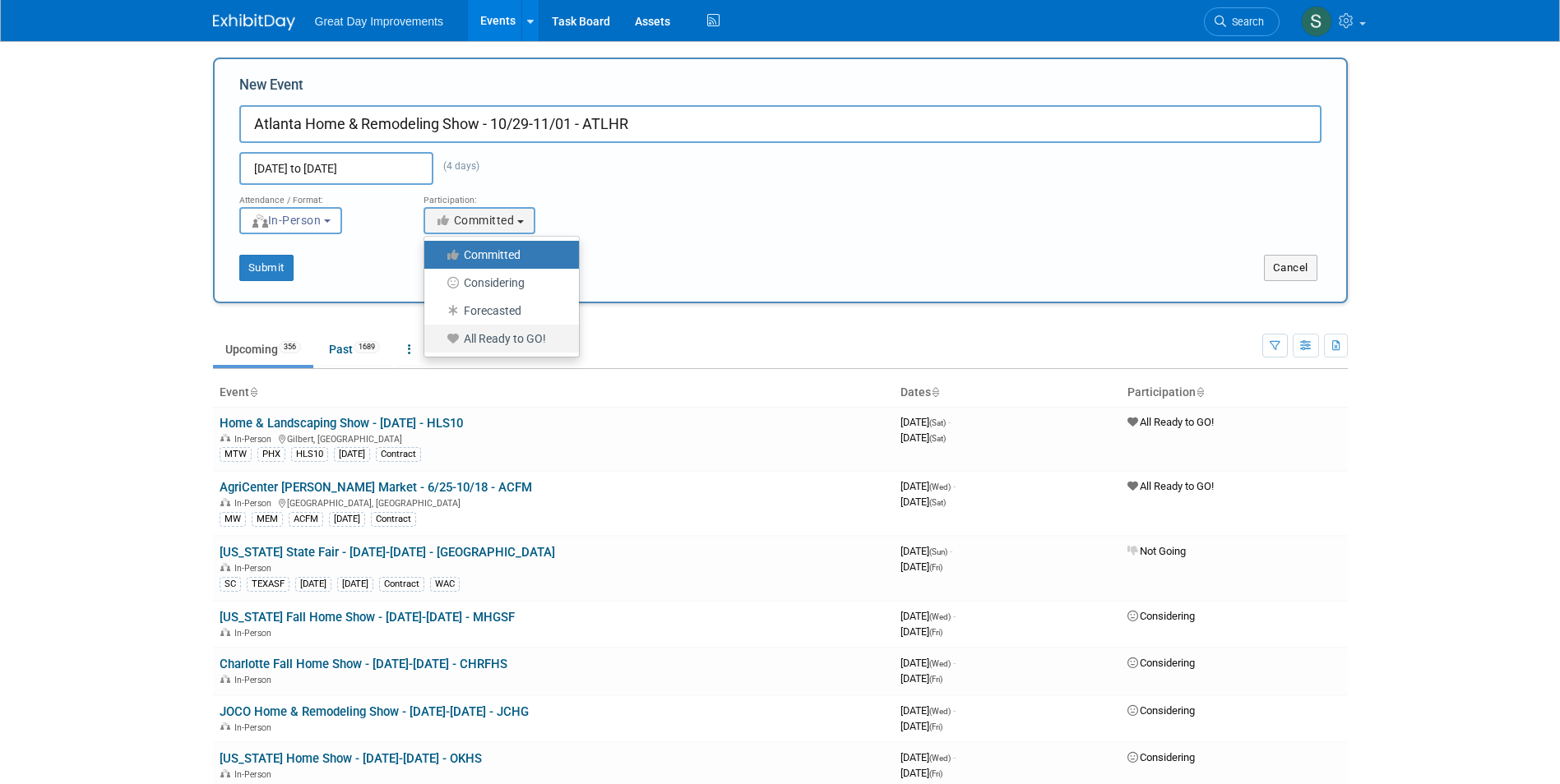
click at [468, 352] on link "All Ready to GO!" at bounding box center [501, 339] width 155 height 28
click at [468, 339] on label "All Ready to GO!" at bounding box center [497, 338] width 130 height 21
click at [439, 339] on input "All Ready to GO!" at bounding box center [434, 339] width 11 height 11
select select "102"
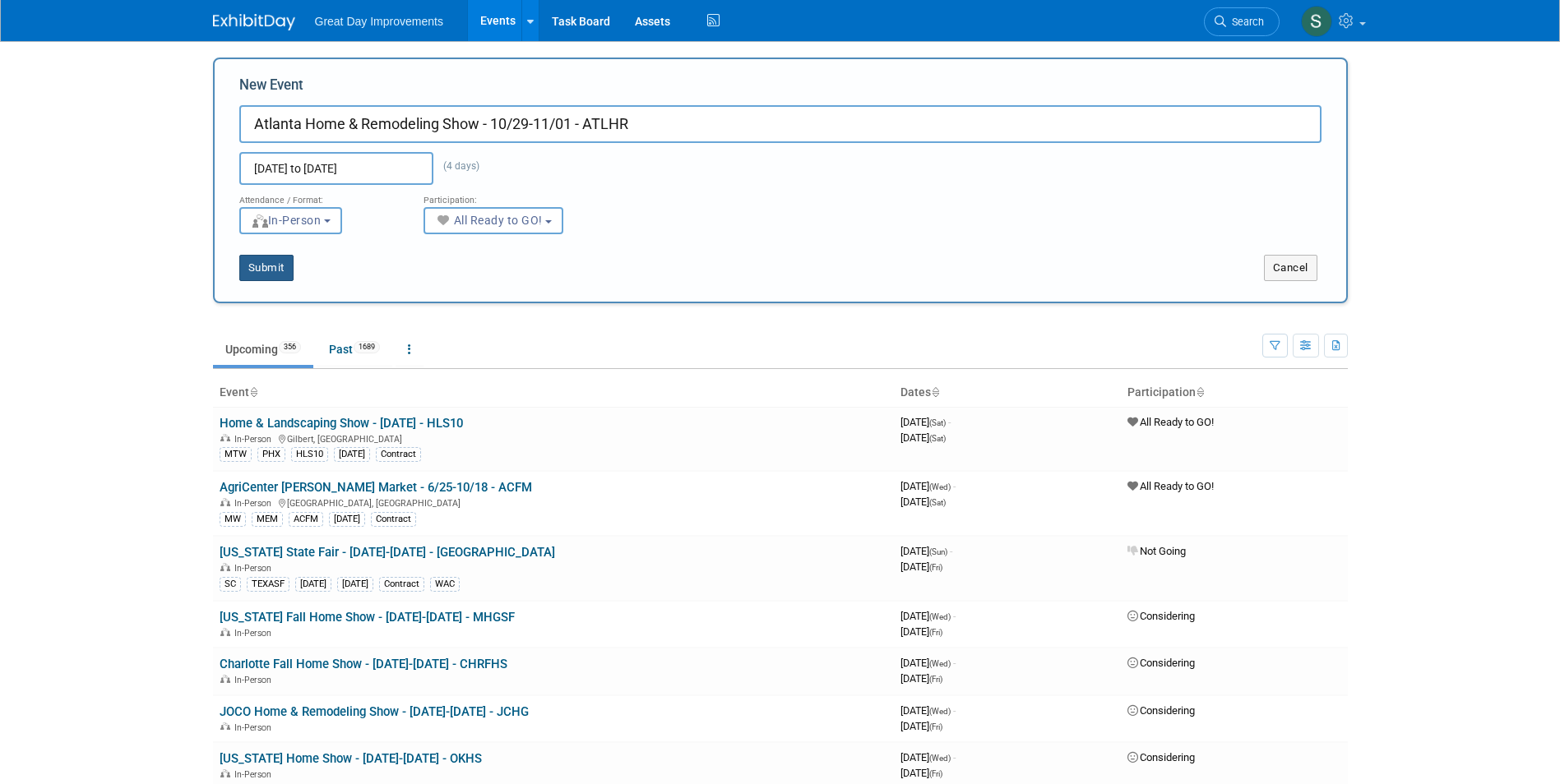
click at [259, 265] on button "Submit" at bounding box center [266, 268] width 54 height 26
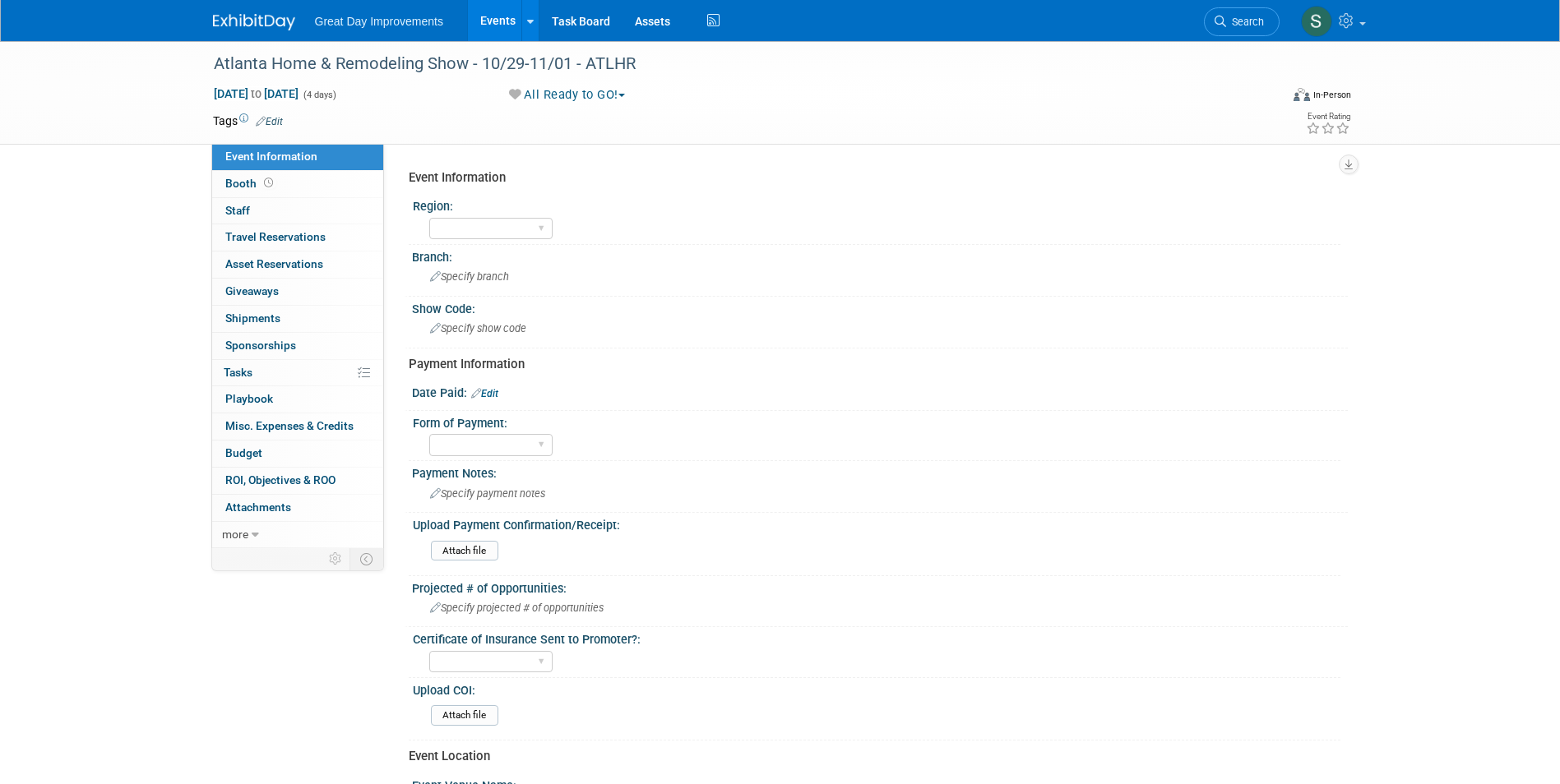
click at [275, 117] on link "Edit" at bounding box center [269, 122] width 27 height 12
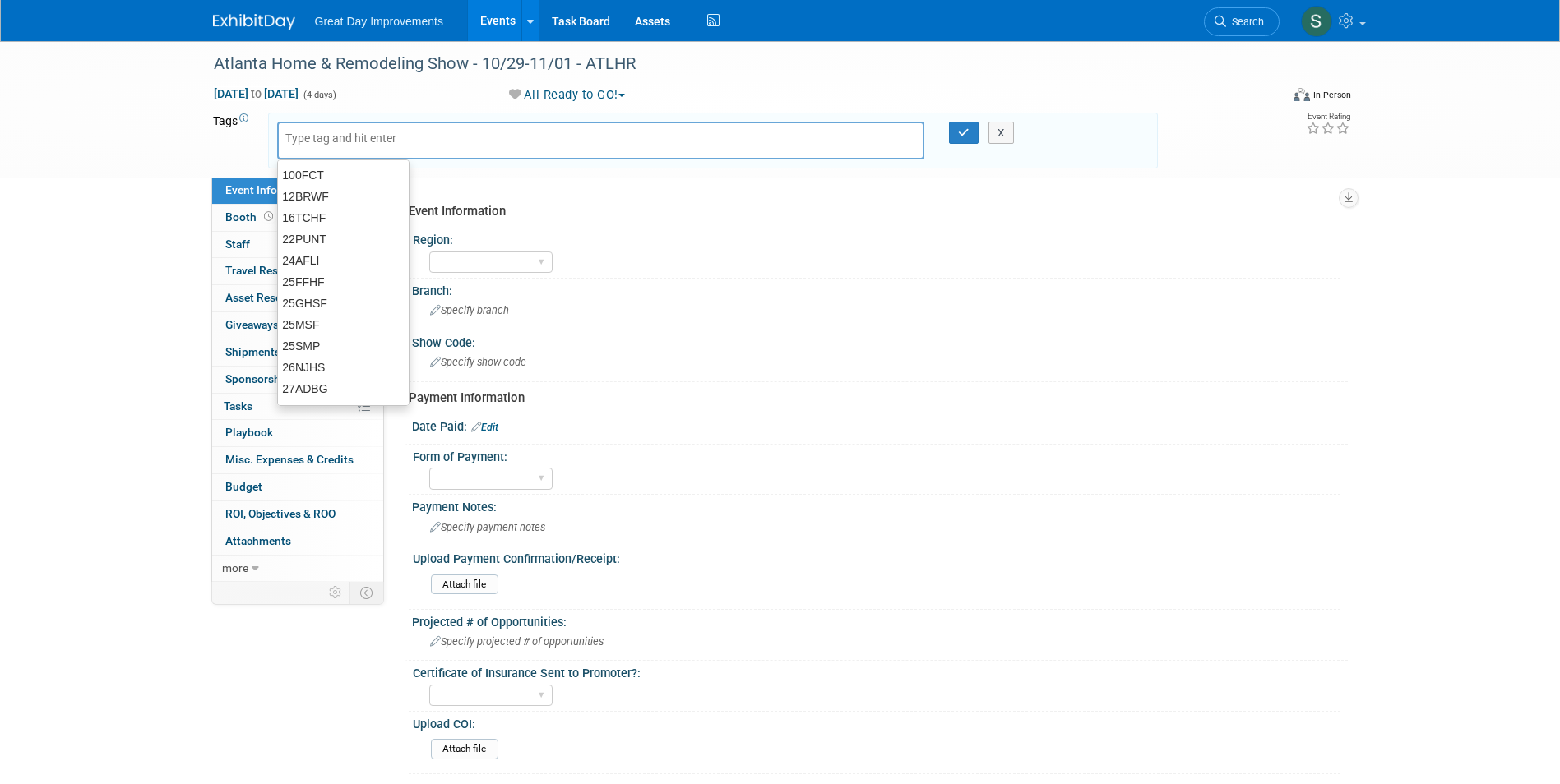
click at [300, 137] on input "text" at bounding box center [351, 137] width 132 height 16
type input "SE"
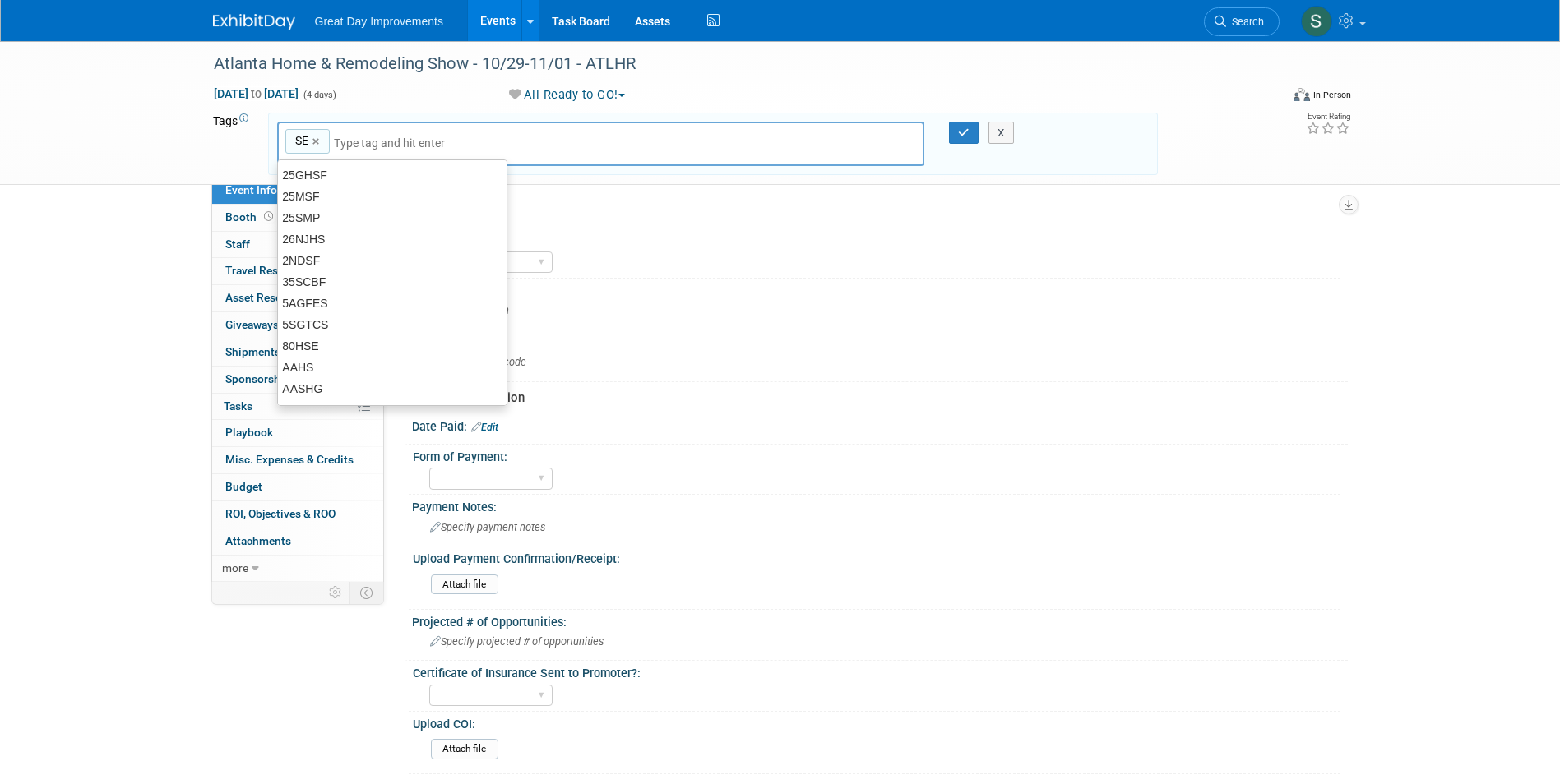
type input "SE"
type input "ATL"
type input "SE, ATL"
type input "[DATE]"
type input "SE, ATL, [DATE]"
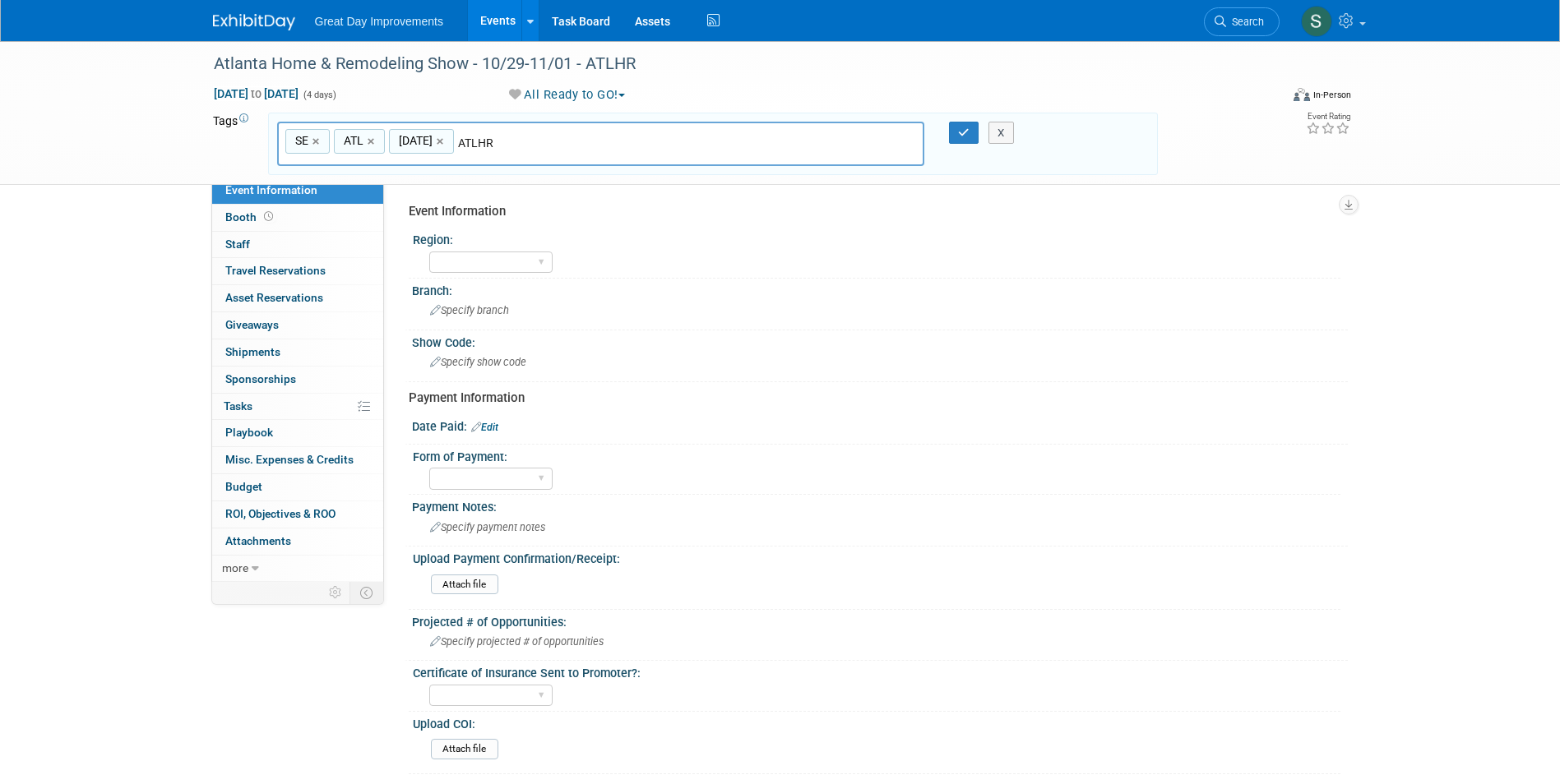
type input "ATLHR"
type input "SE, ATL, [DATE], ATLHR"
type input "COntr"
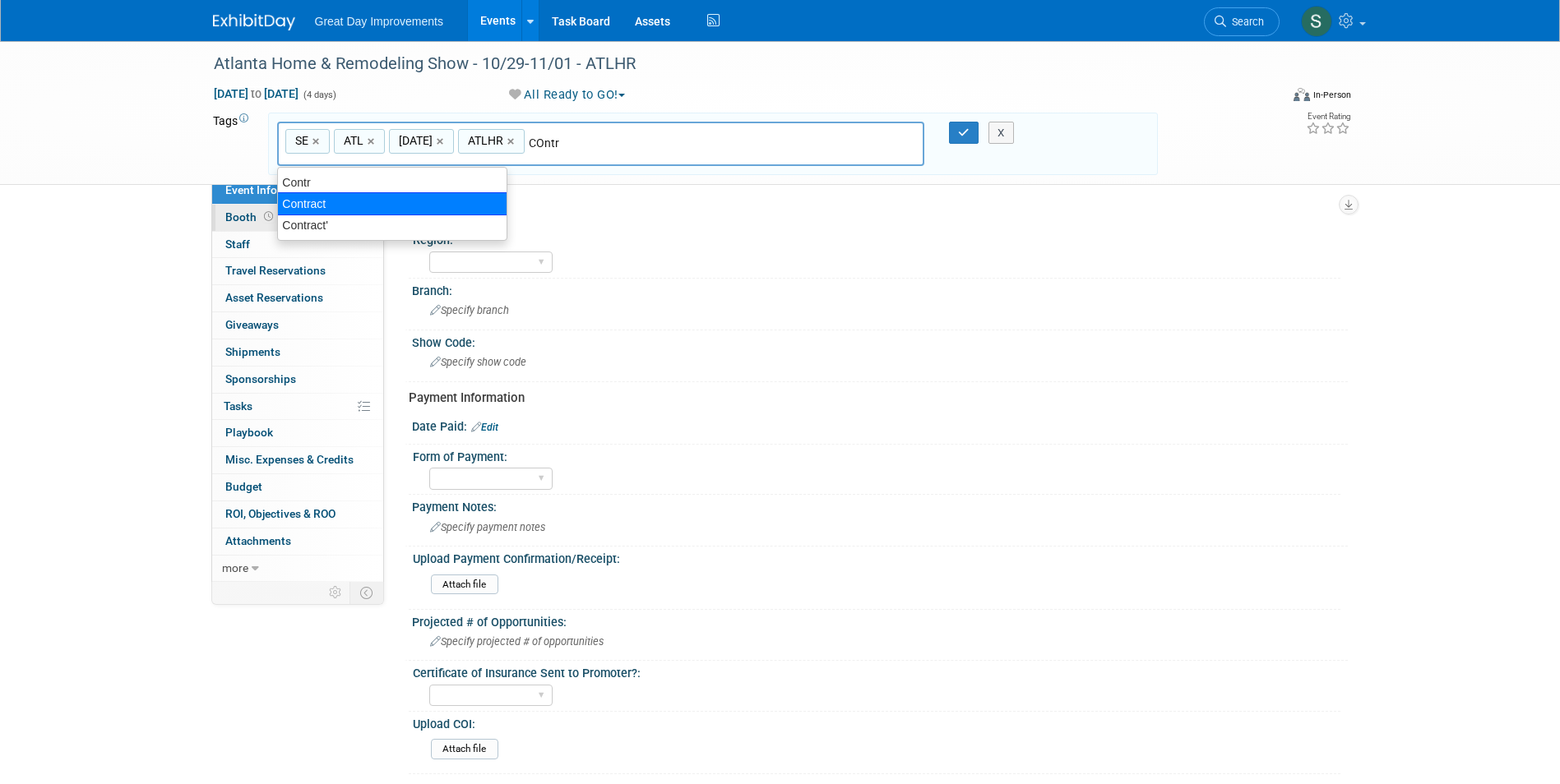
click at [351, 208] on div "Contract" at bounding box center [392, 203] width 230 height 23
type input "SE, ATL, [DATE], ATLHR, Contract"
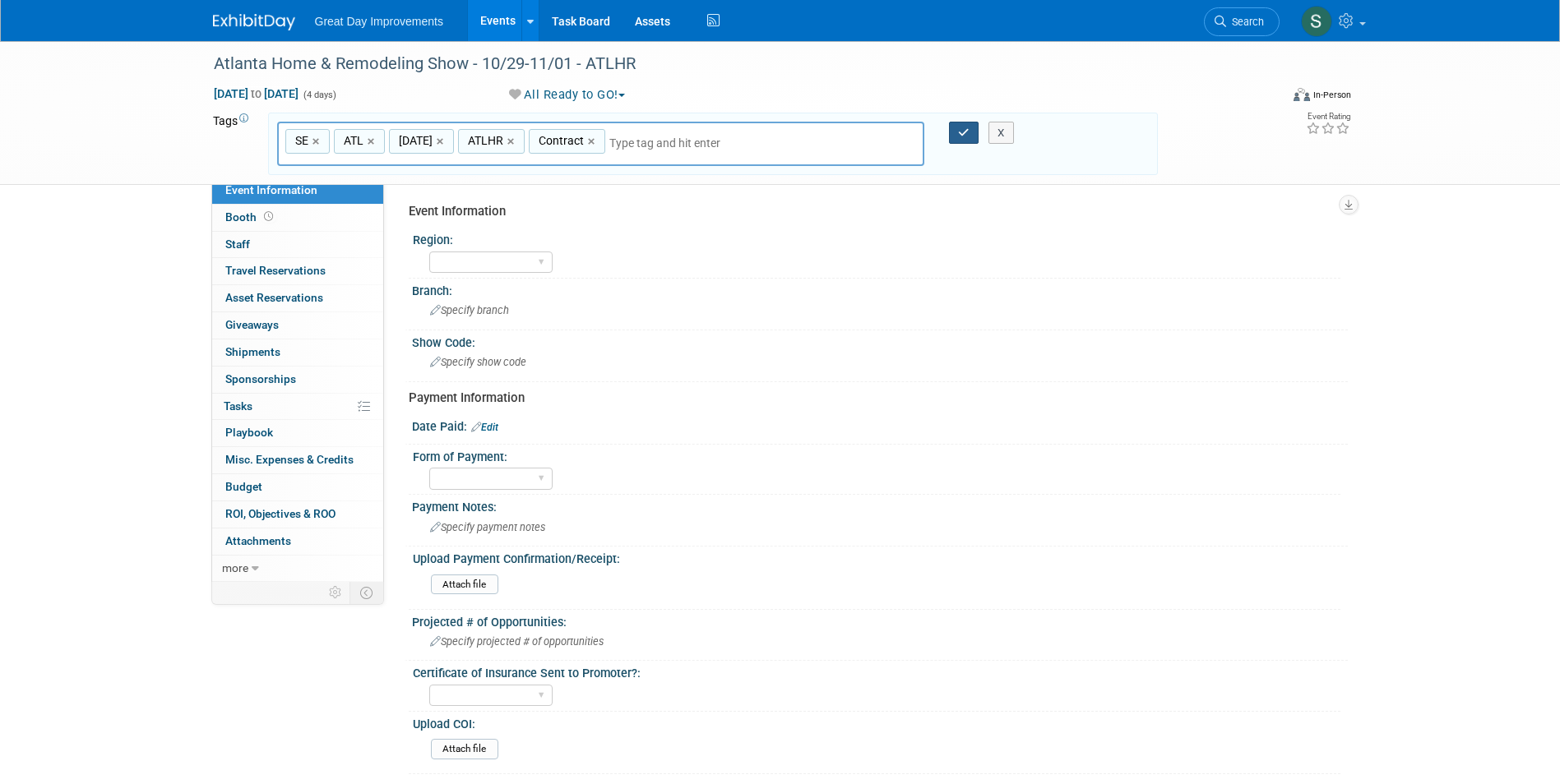
click at [956, 128] on button "button" at bounding box center [964, 132] width 30 height 23
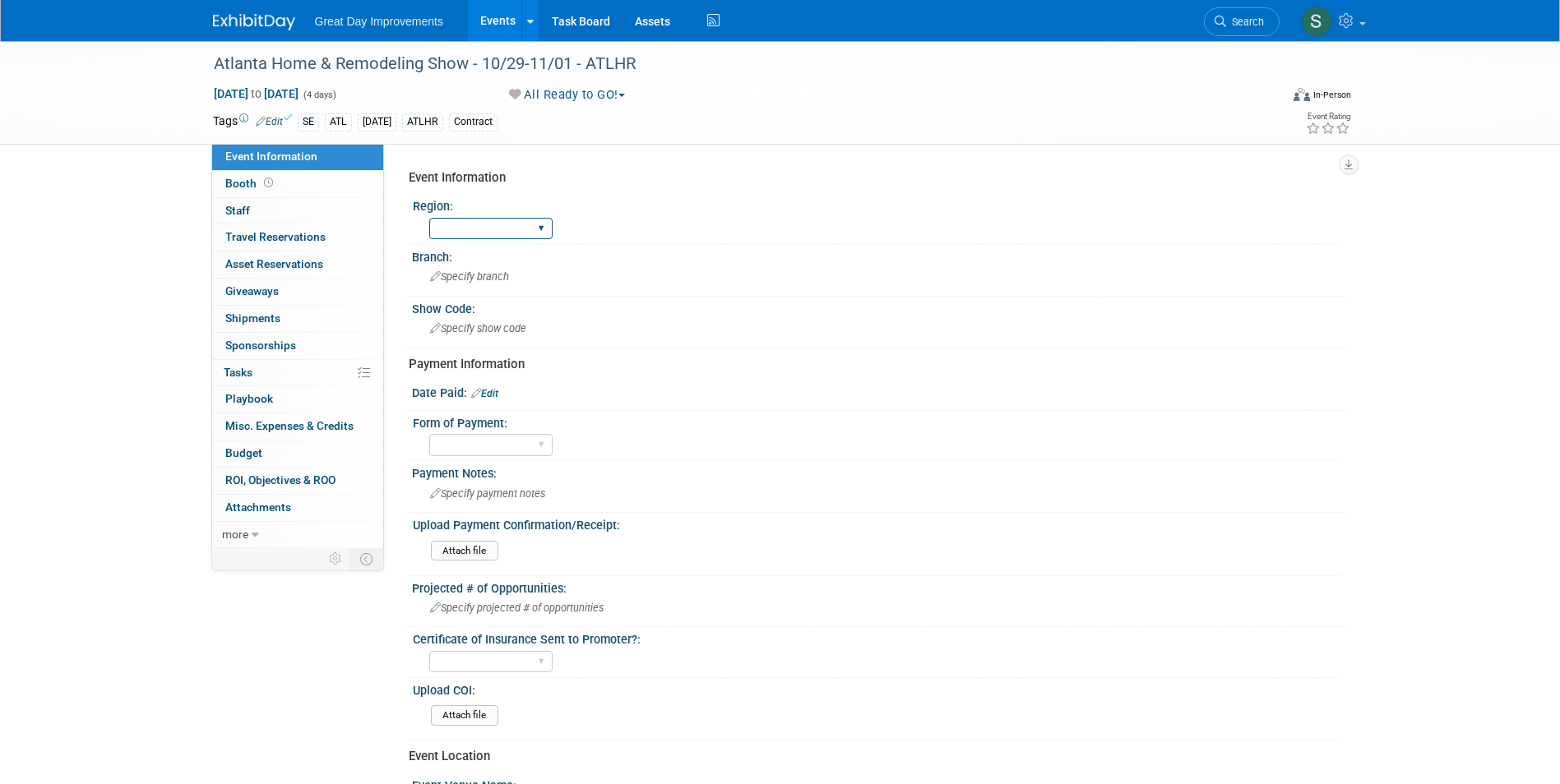
click at [509, 234] on select "GC MA MW MTW NE NEW OV PL PNW SA SE SC UMW FL" at bounding box center [491, 229] width 124 height 22
select select "SE"
click at [430, 218] on select "GC MA MW MTW NE NEW OV PL PNW SA SE SC UMW FL" at bounding box center [491, 229] width 124 height 22
click at [495, 281] on span "Specify branch" at bounding box center [468, 276] width 79 height 12
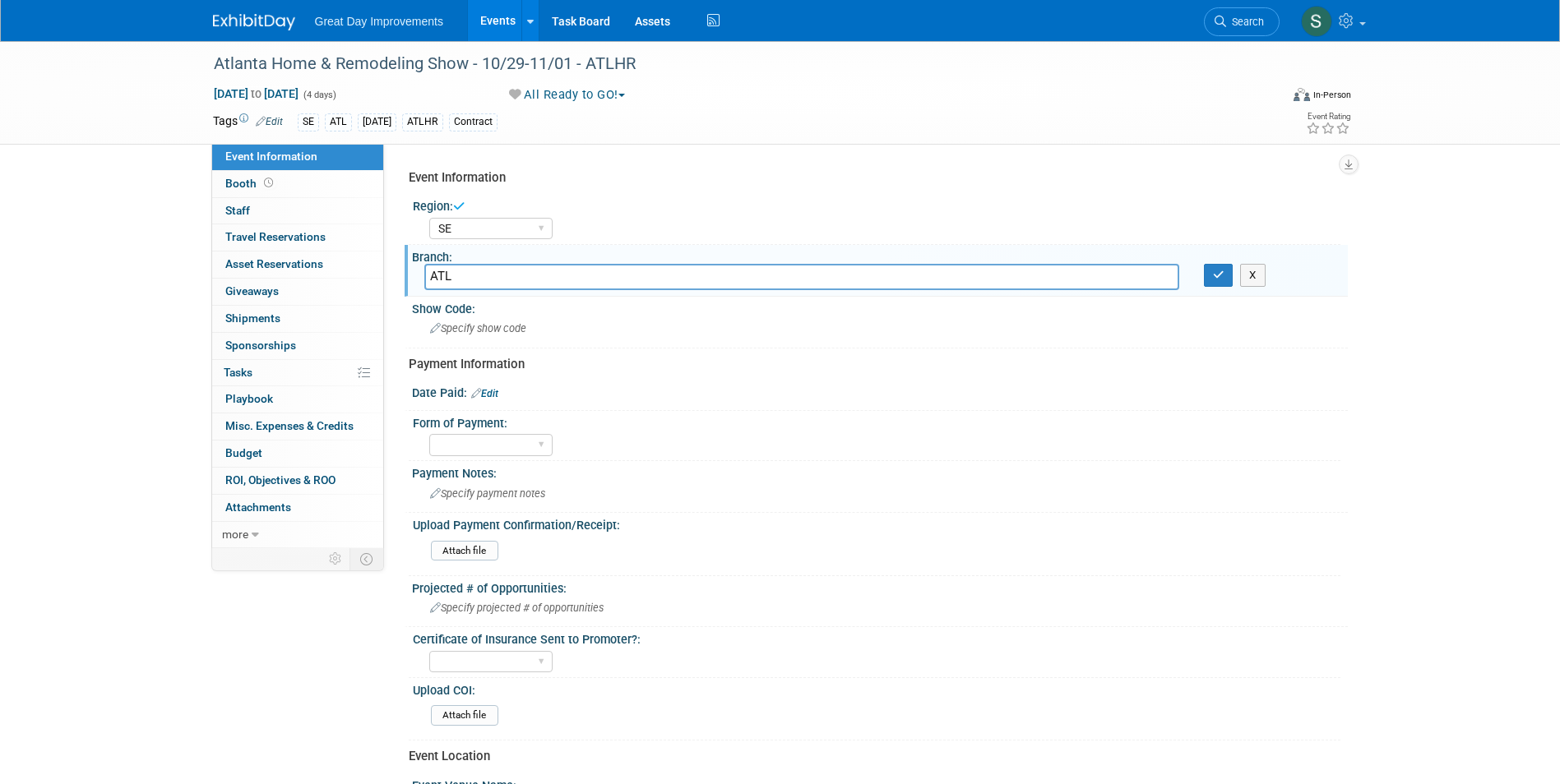
type input "ATL"
click at [1218, 280] on icon "button" at bounding box center [1219, 275] width 12 height 11
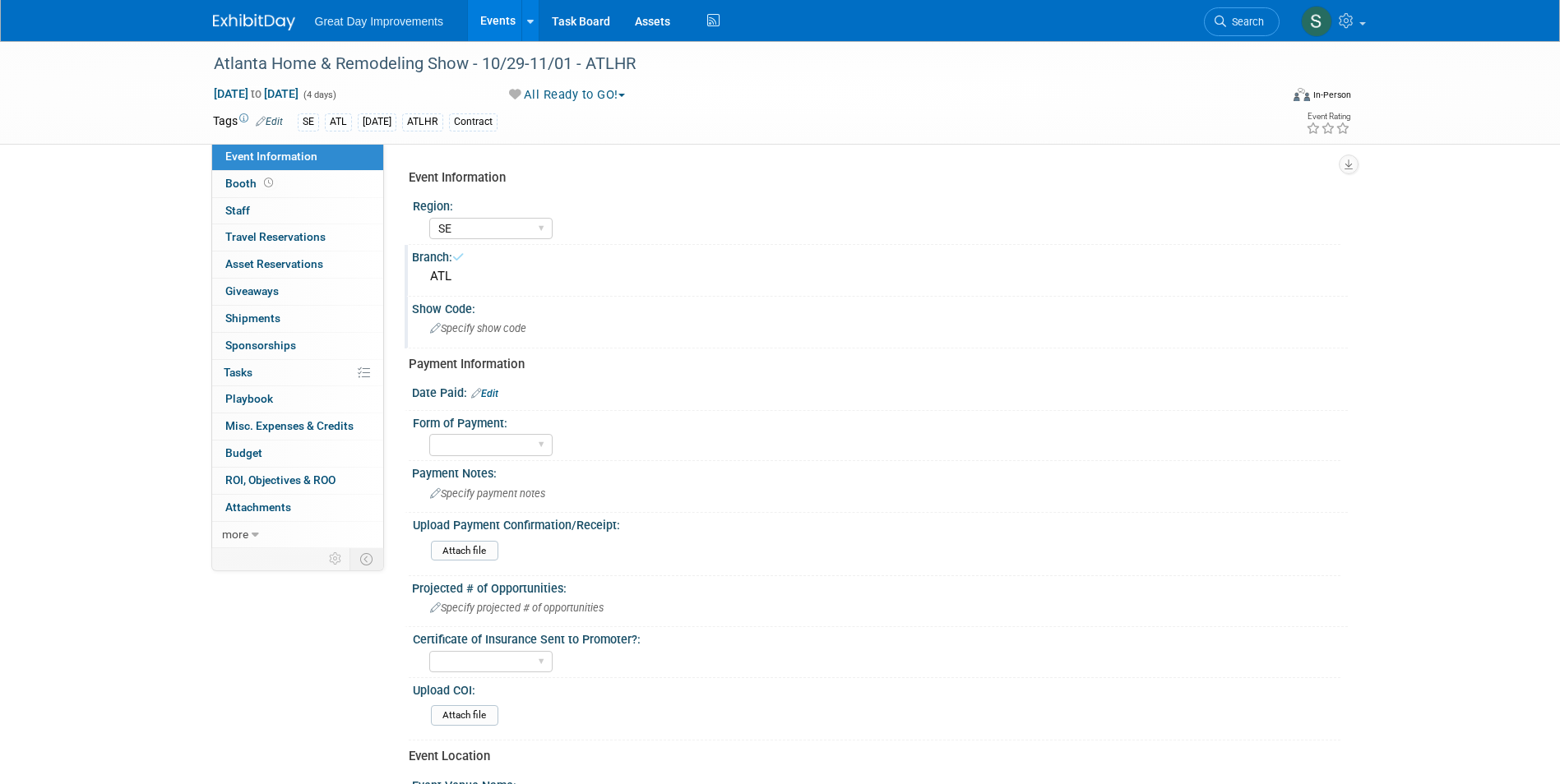
click at [546, 324] on div "Specify show code" at bounding box center [880, 329] width 911 height 26
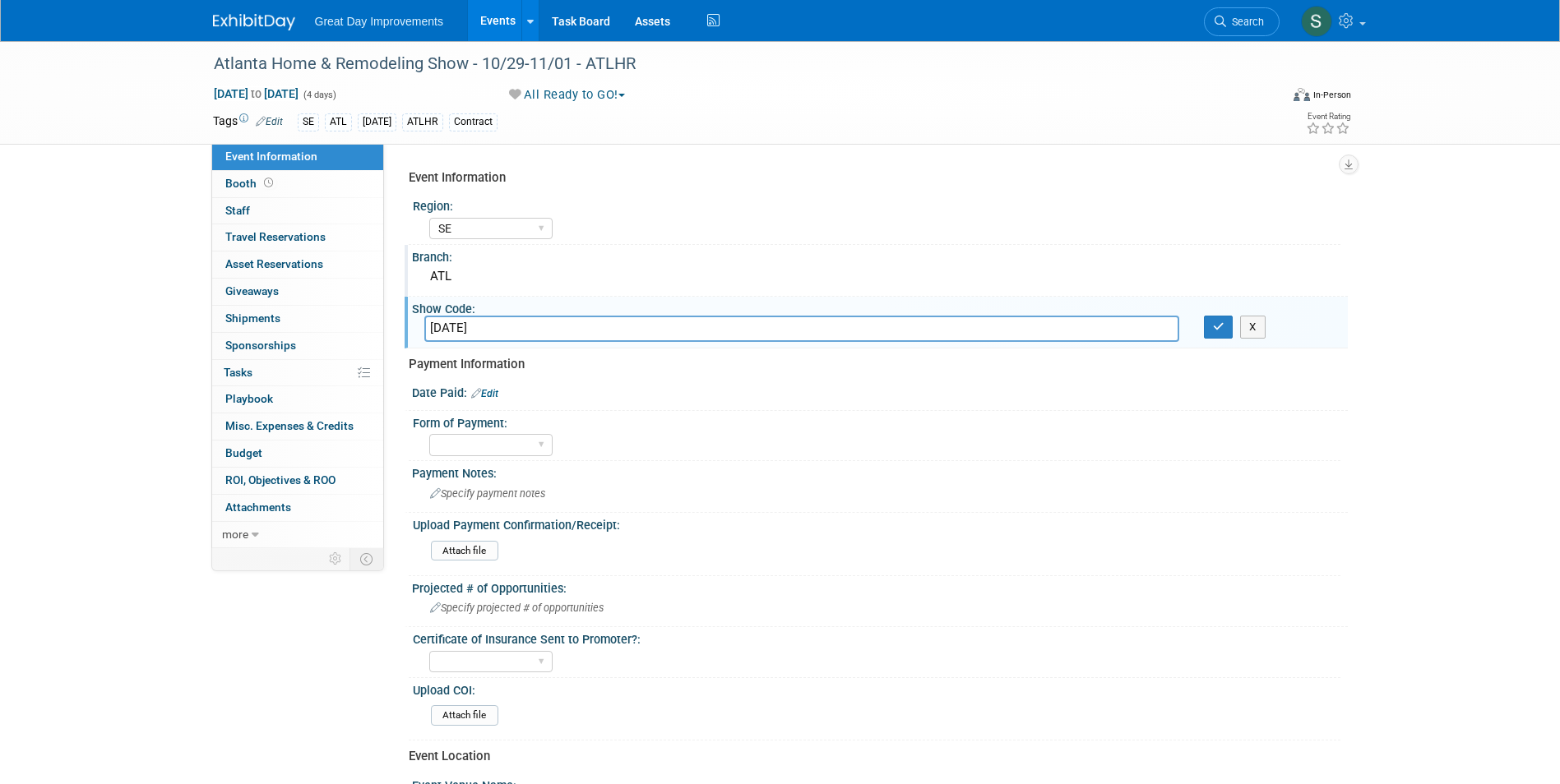
type input "OCT26"
drag, startPoint x: 578, startPoint y: 331, endPoint x: 310, endPoint y: 335, distance: 268.0
click at [322, 334] on div "Event Information Event Info Booth Booth 0 Staff 0 Staff 0 Travel Reservations …" at bounding box center [780, 547] width 1159 height 1012
type input "ATLHR"
click at [1204, 316] on button "button" at bounding box center [1219, 327] width 30 height 23
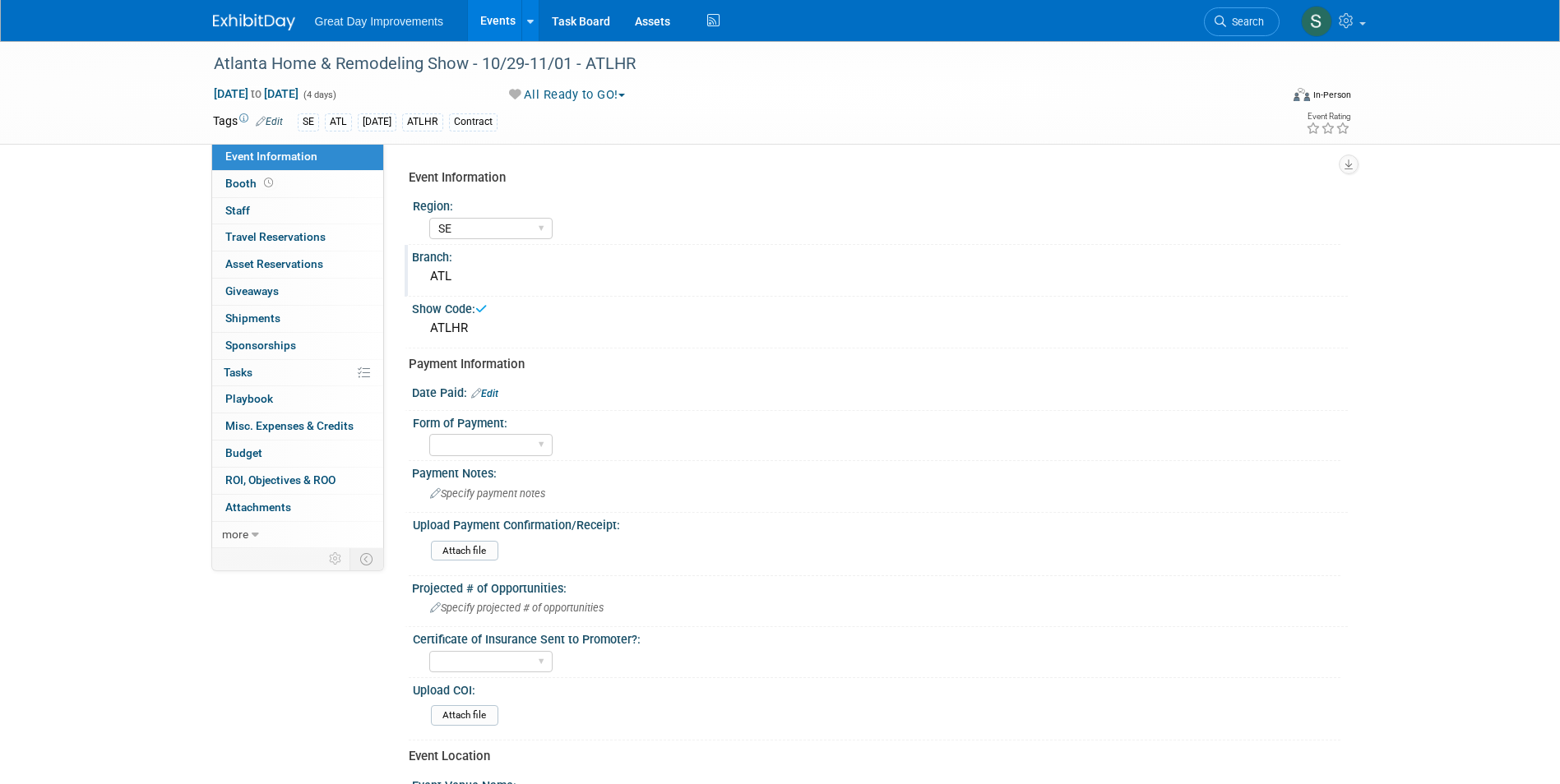
click at [489, 392] on link "Edit" at bounding box center [484, 393] width 27 height 12
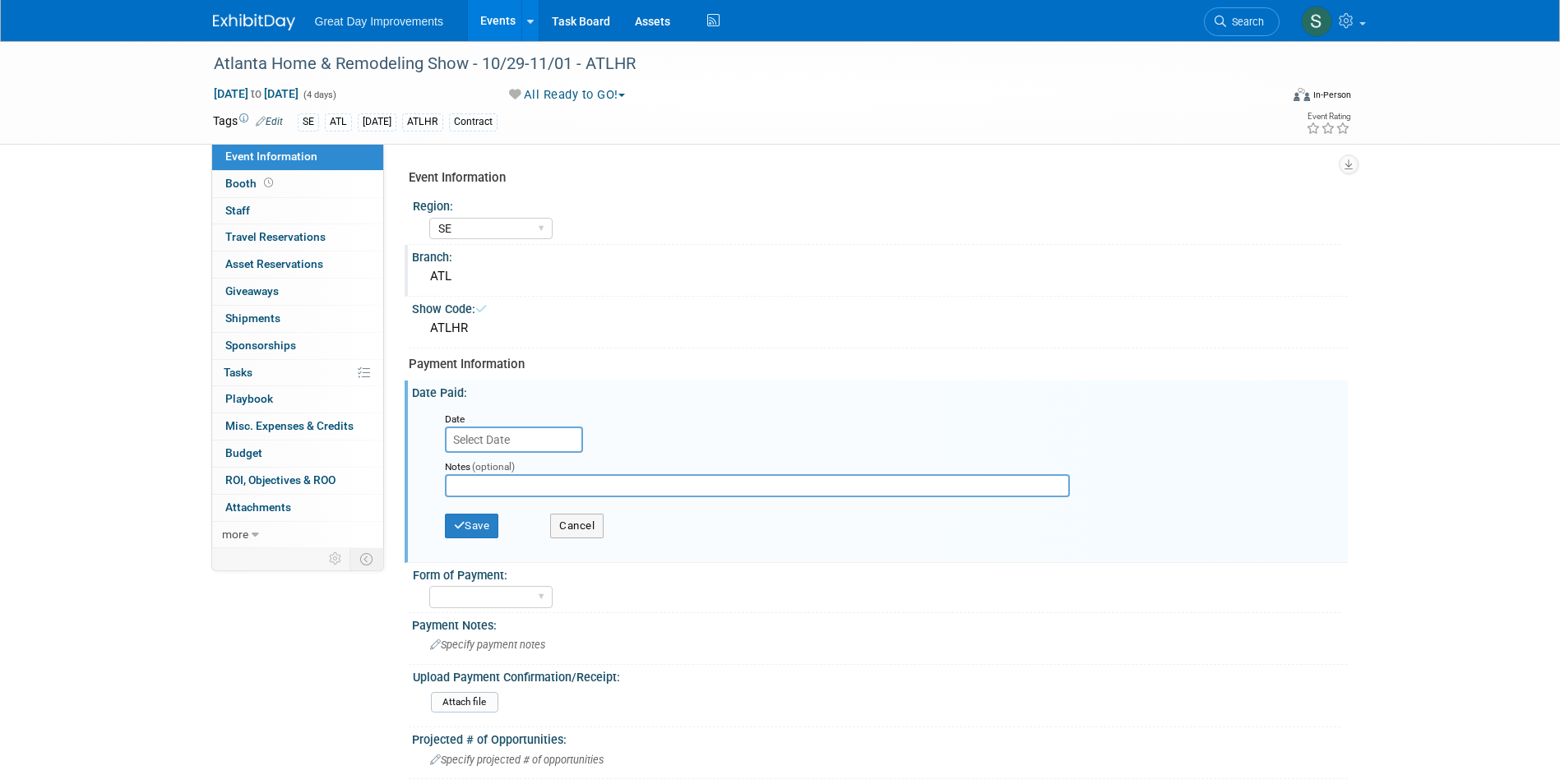
click at [508, 431] on input "text" at bounding box center [513, 439] width 139 height 26
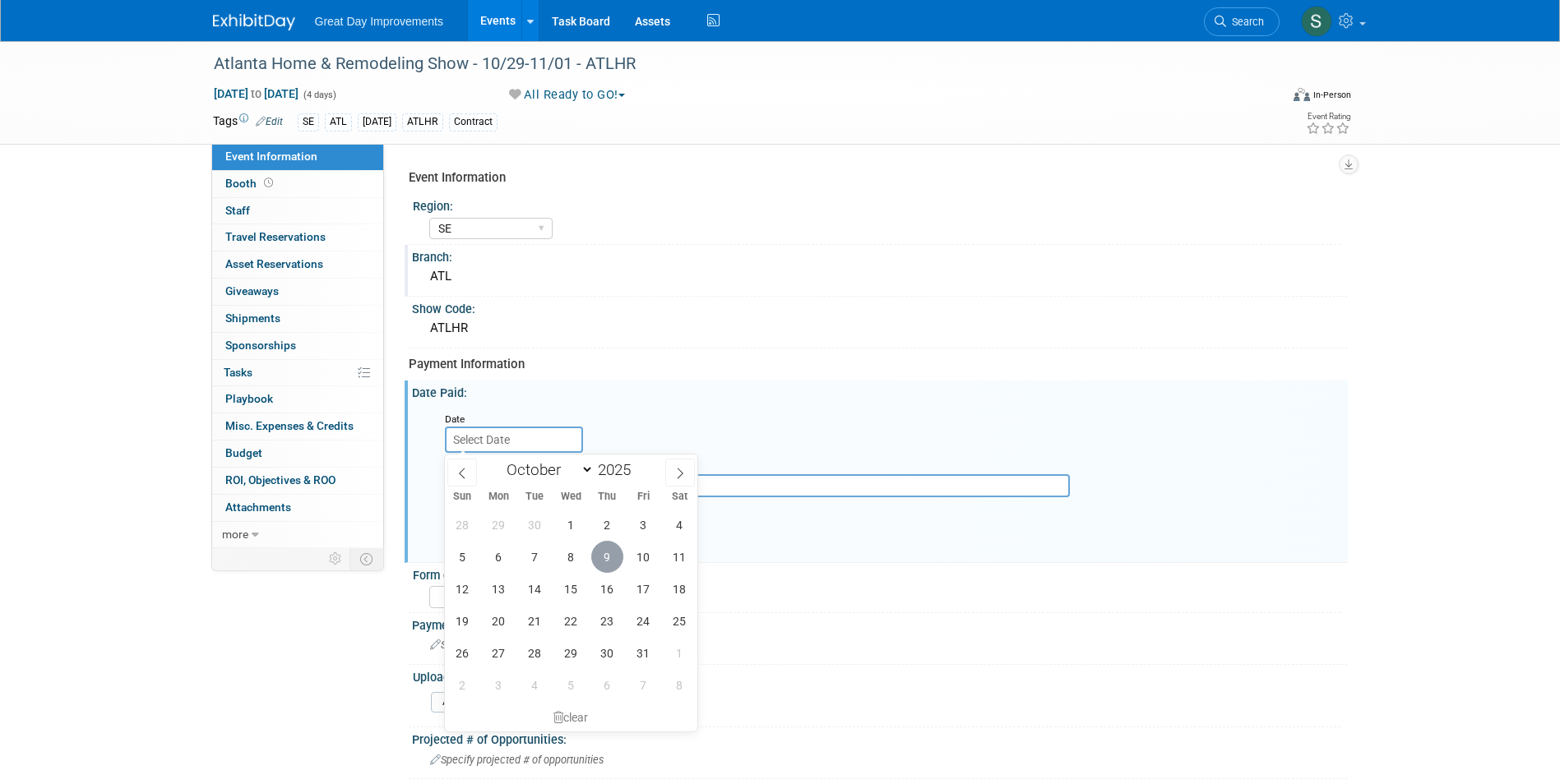
click at [613, 550] on span "9" at bounding box center [607, 557] width 32 height 32
type input "Oct 9, 2025"
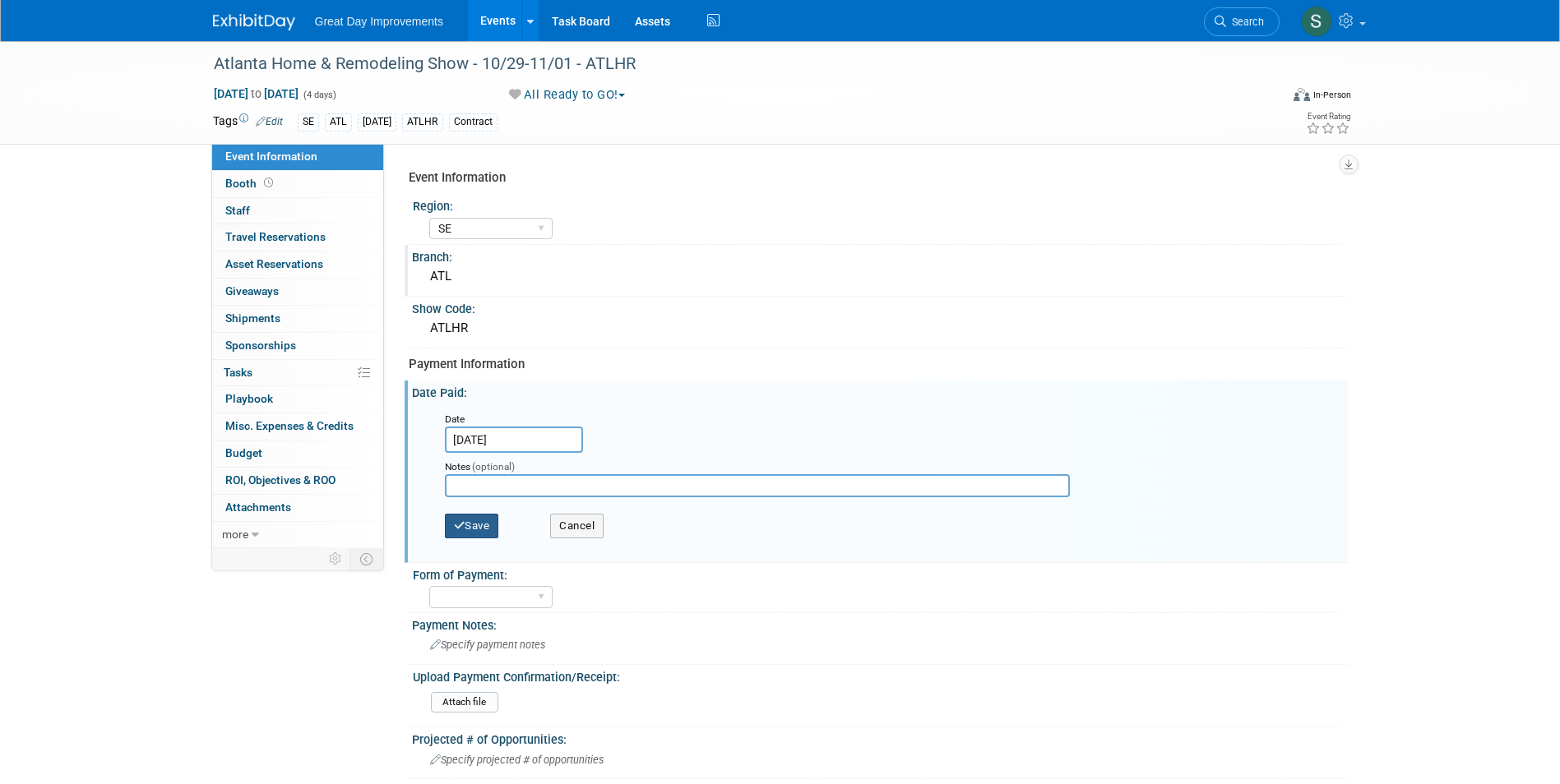
click at [490, 517] on button "Save" at bounding box center [471, 526] width 54 height 25
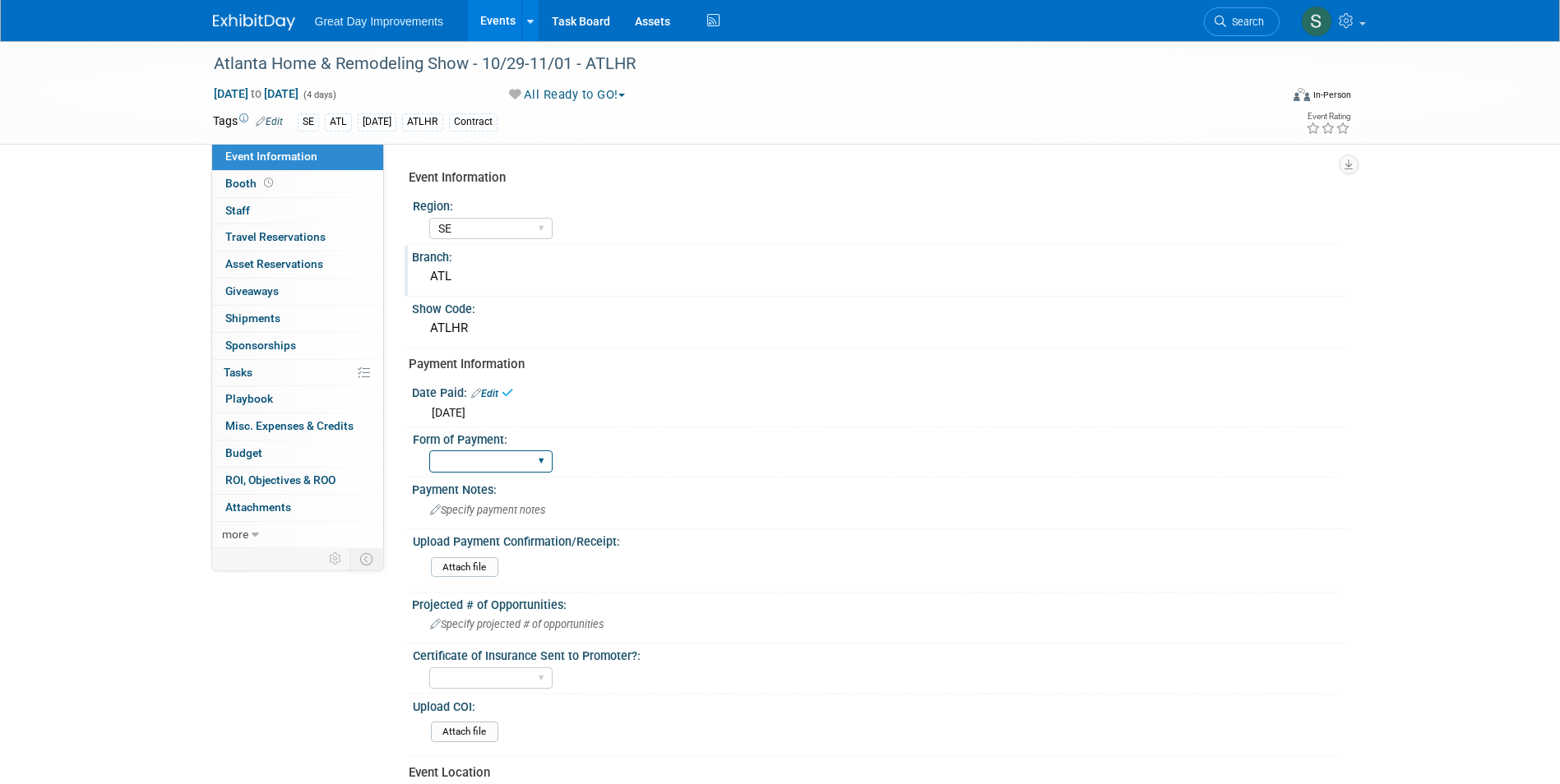
click at [488, 462] on select "Paid via CC Check Requested Pay at the Gate Other" at bounding box center [491, 461] width 124 height 22
select select "Paid via CC"
click at [430, 450] on select "Paid via CC Check Requested Pay at the Gate Other" at bounding box center [491, 461] width 124 height 22
click at [1243, 14] on link "Search" at bounding box center [1242, 21] width 76 height 29
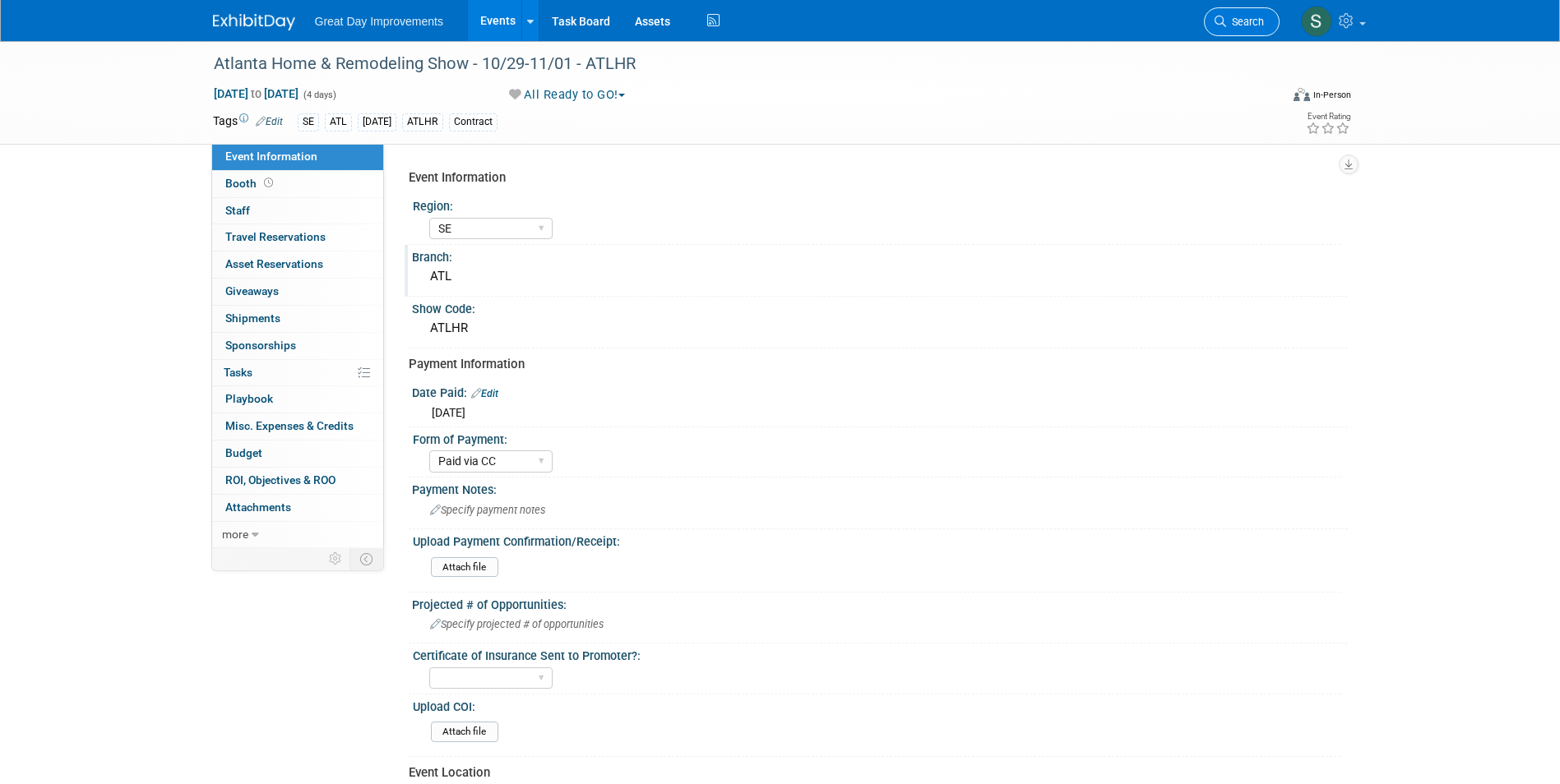
click at [1246, 21] on span "Search" at bounding box center [1245, 22] width 38 height 12
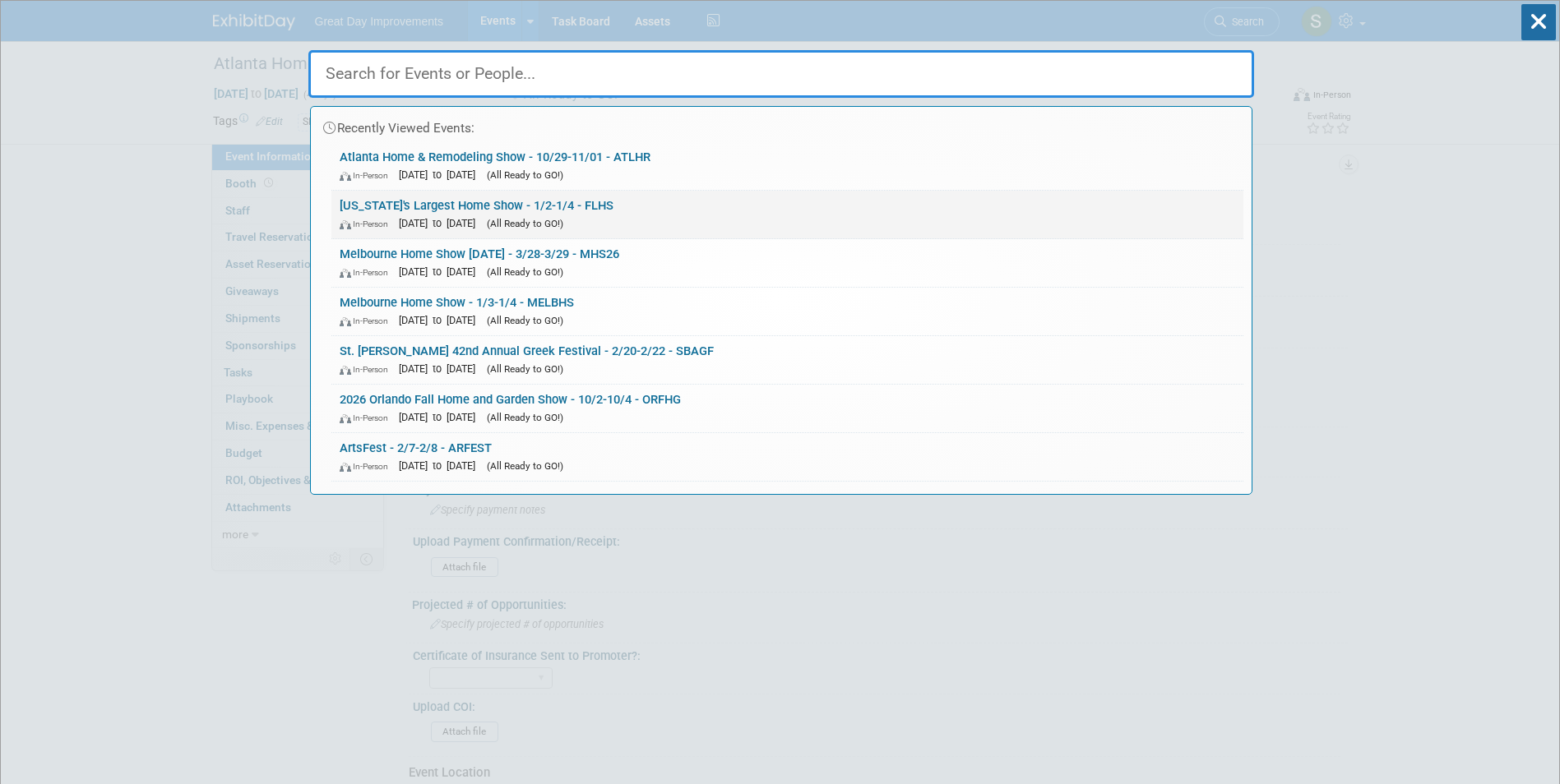
click at [626, 223] on div "In-Person Jan 2, 2026 to Jan 4, 2026 (All Ready to GO!)" at bounding box center [787, 222] width 895 height 17
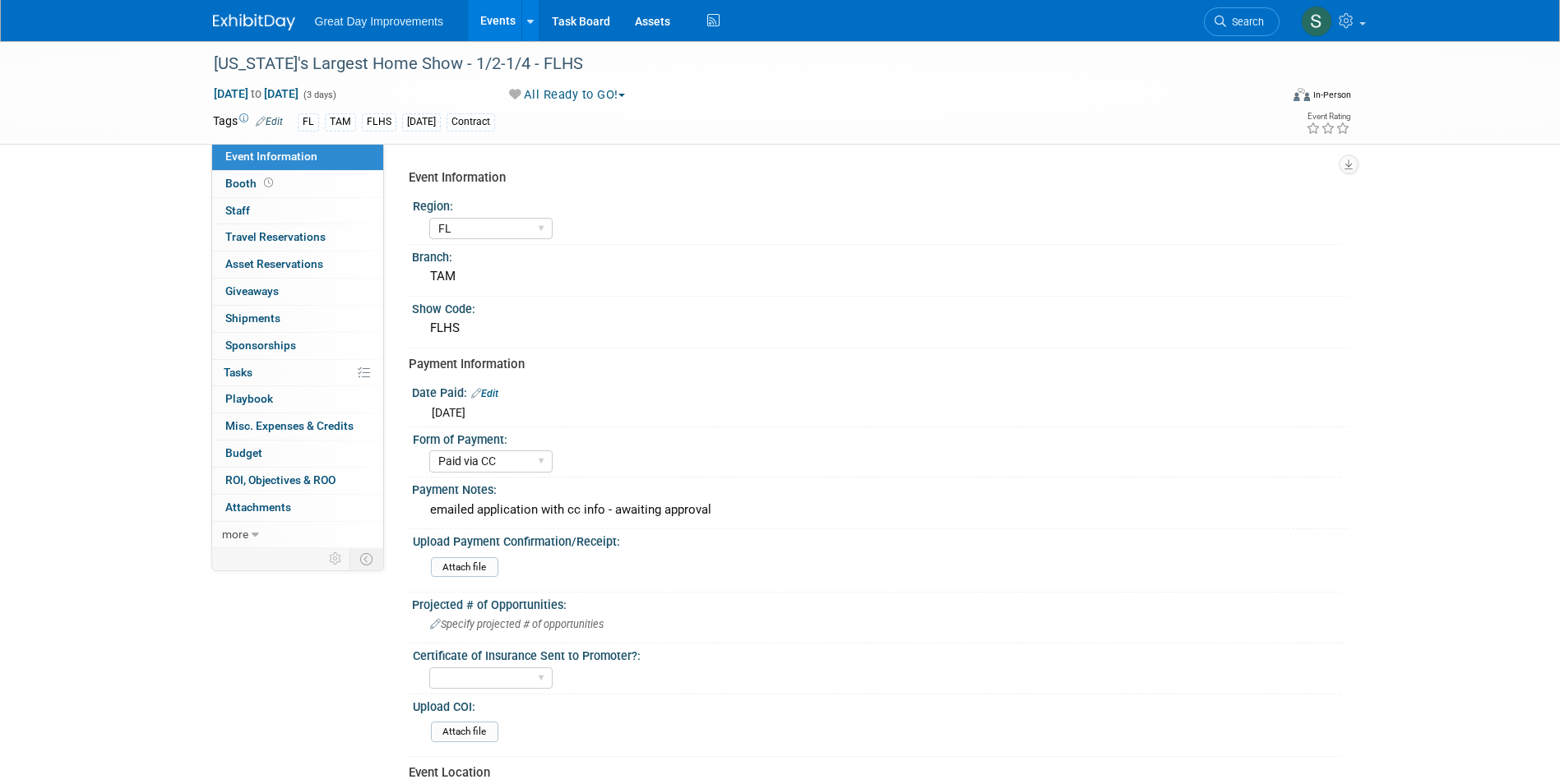
select select "FL"
select select "Paid via CC"
click at [247, 18] on img at bounding box center [254, 22] width 82 height 16
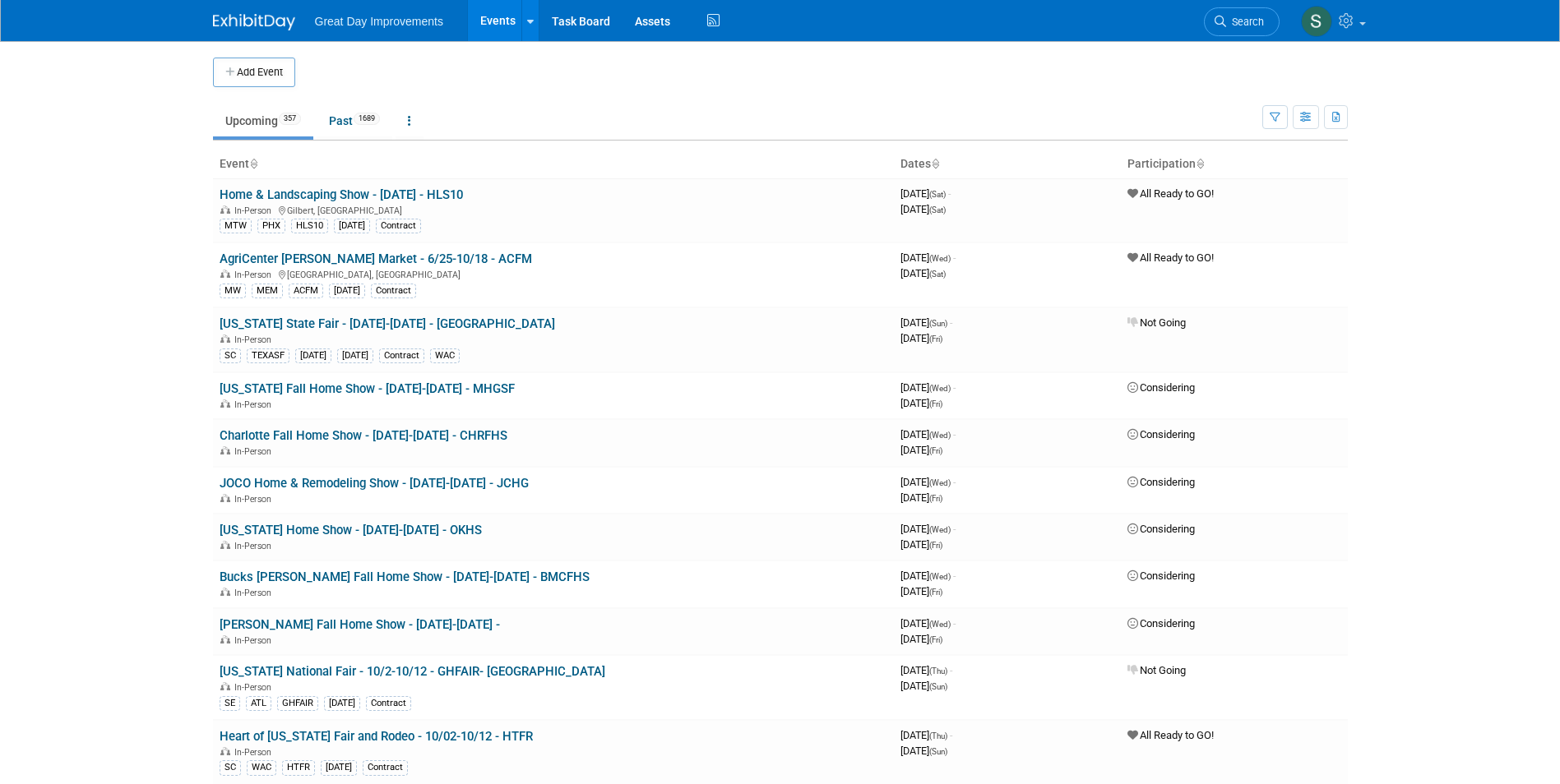
click at [1237, 17] on span "Search" at bounding box center [1245, 22] width 38 height 12
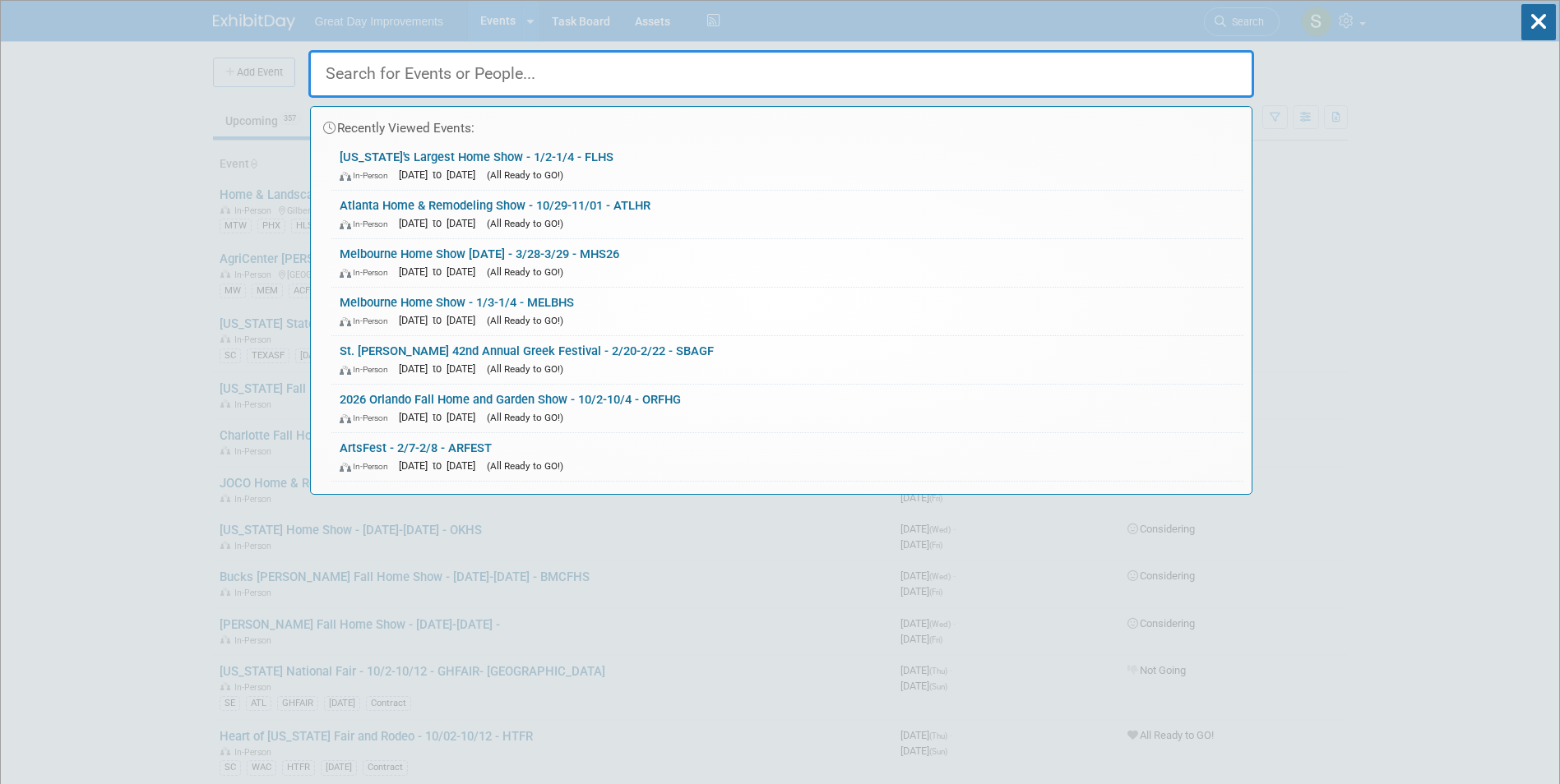
type input "s"
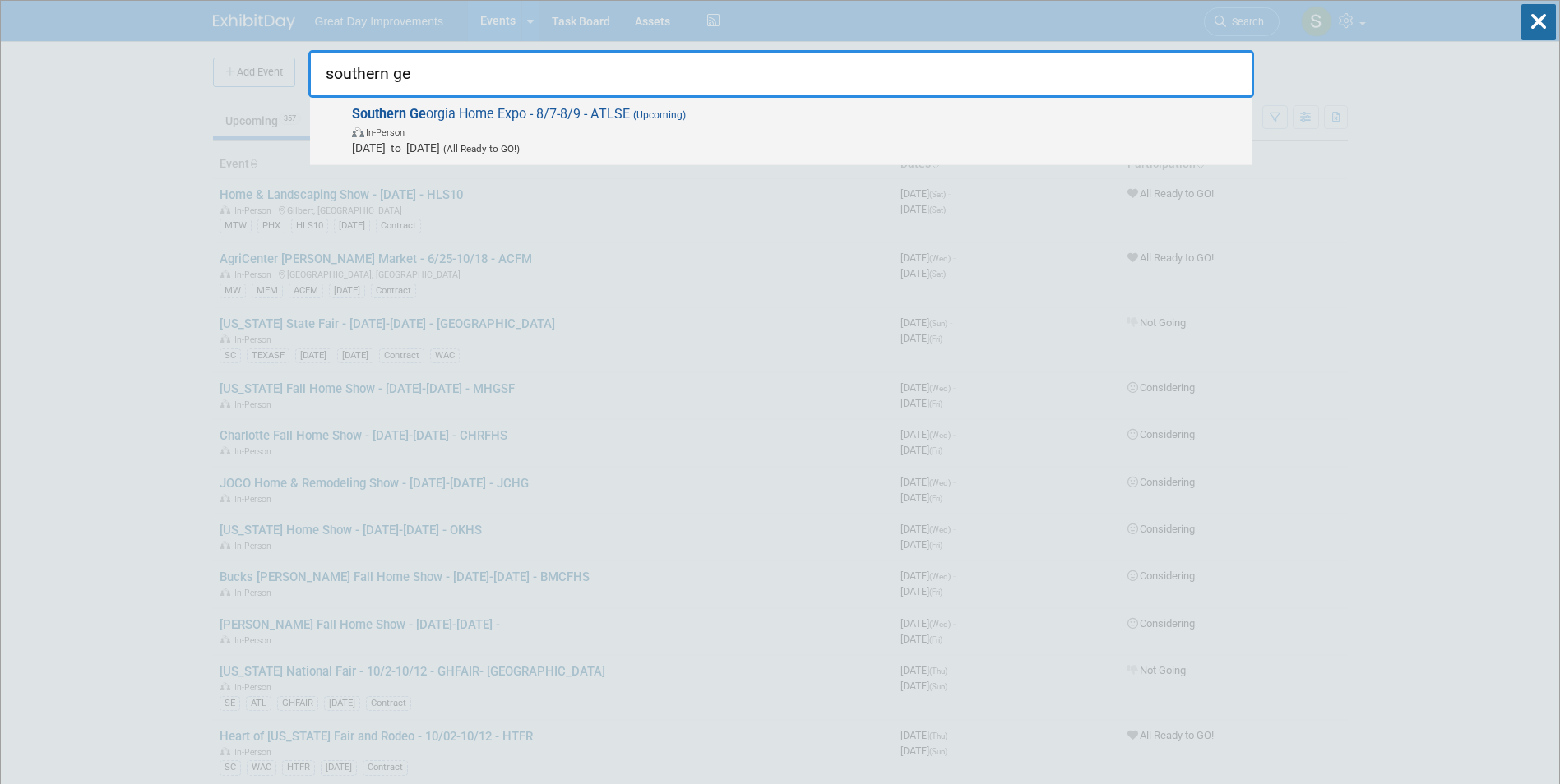
type input "southern ge"
click at [700, 130] on span "In-Person" at bounding box center [797, 131] width 892 height 16
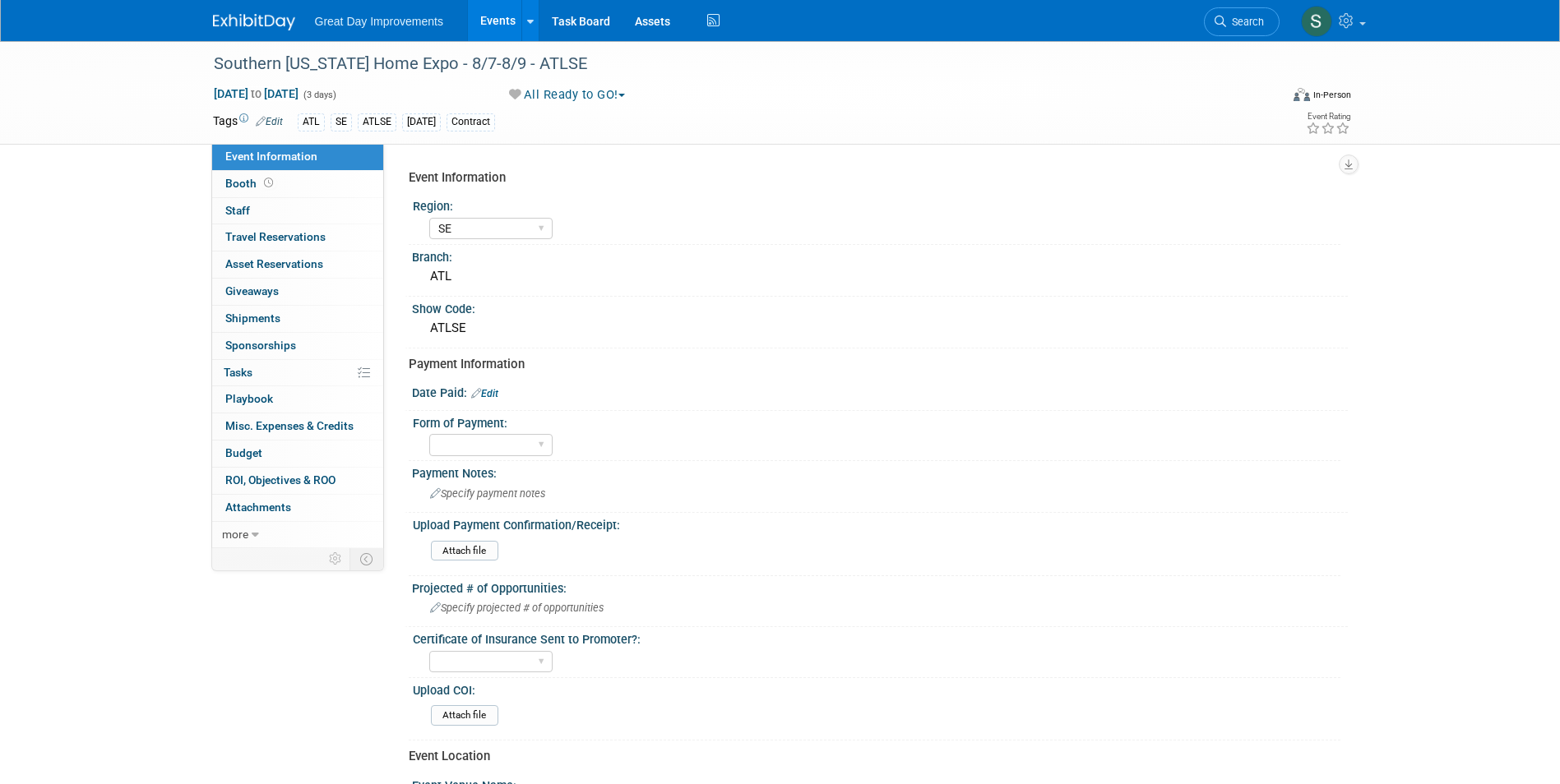
select select "SE"
click at [494, 435] on select "Paid via CC Check Requested Pay at the Gate Other" at bounding box center [491, 445] width 124 height 22
select select "Paid via CC"
click at [430, 434] on select "Paid via CC Check Requested Pay at the Gate Other" at bounding box center [491, 445] width 124 height 22
click at [498, 388] on link "Edit" at bounding box center [484, 393] width 27 height 12
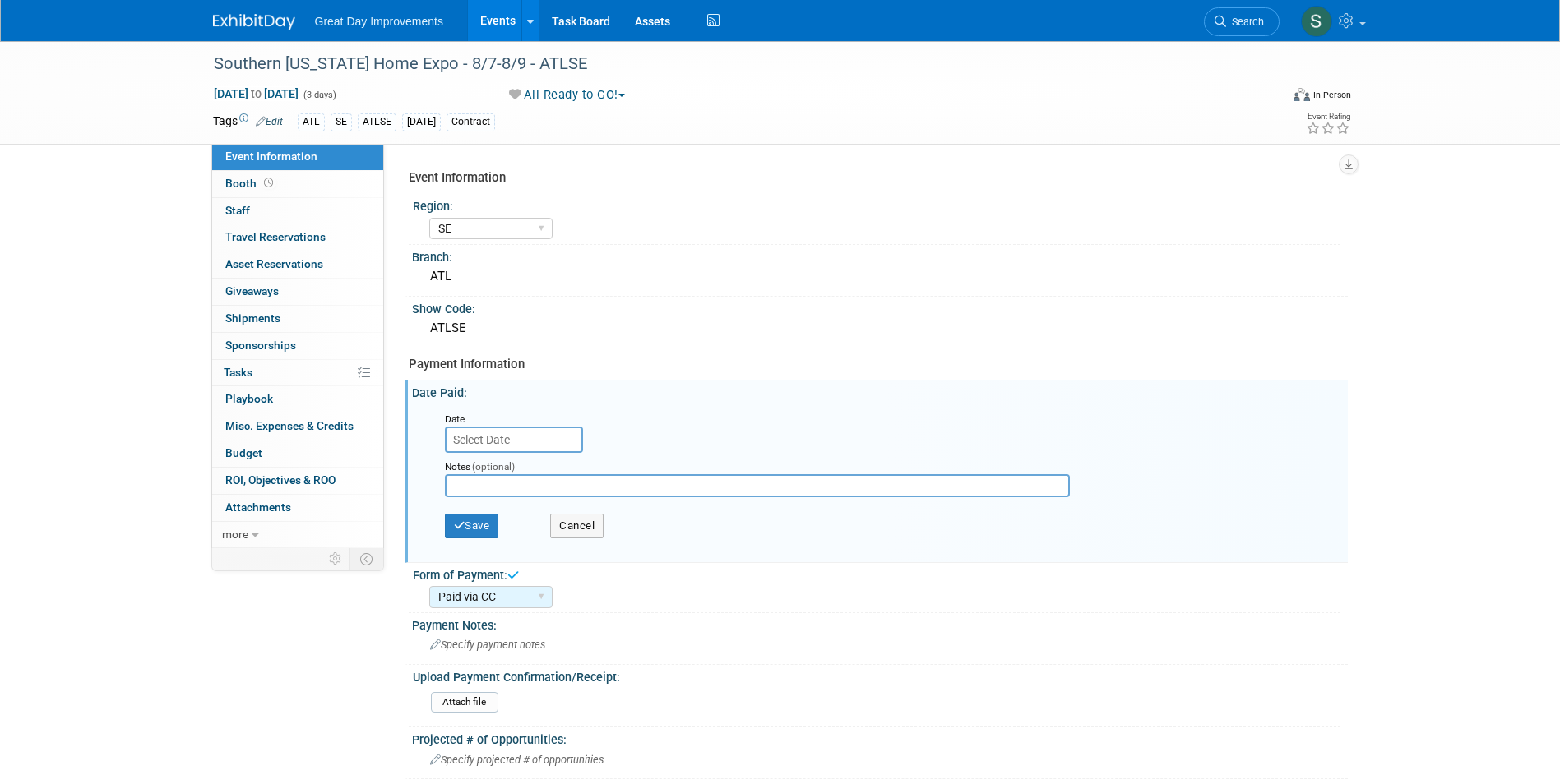
click at [502, 424] on div "Date" at bounding box center [514, 418] width 140 height 16
click at [508, 436] on input "text" at bounding box center [513, 439] width 139 height 26
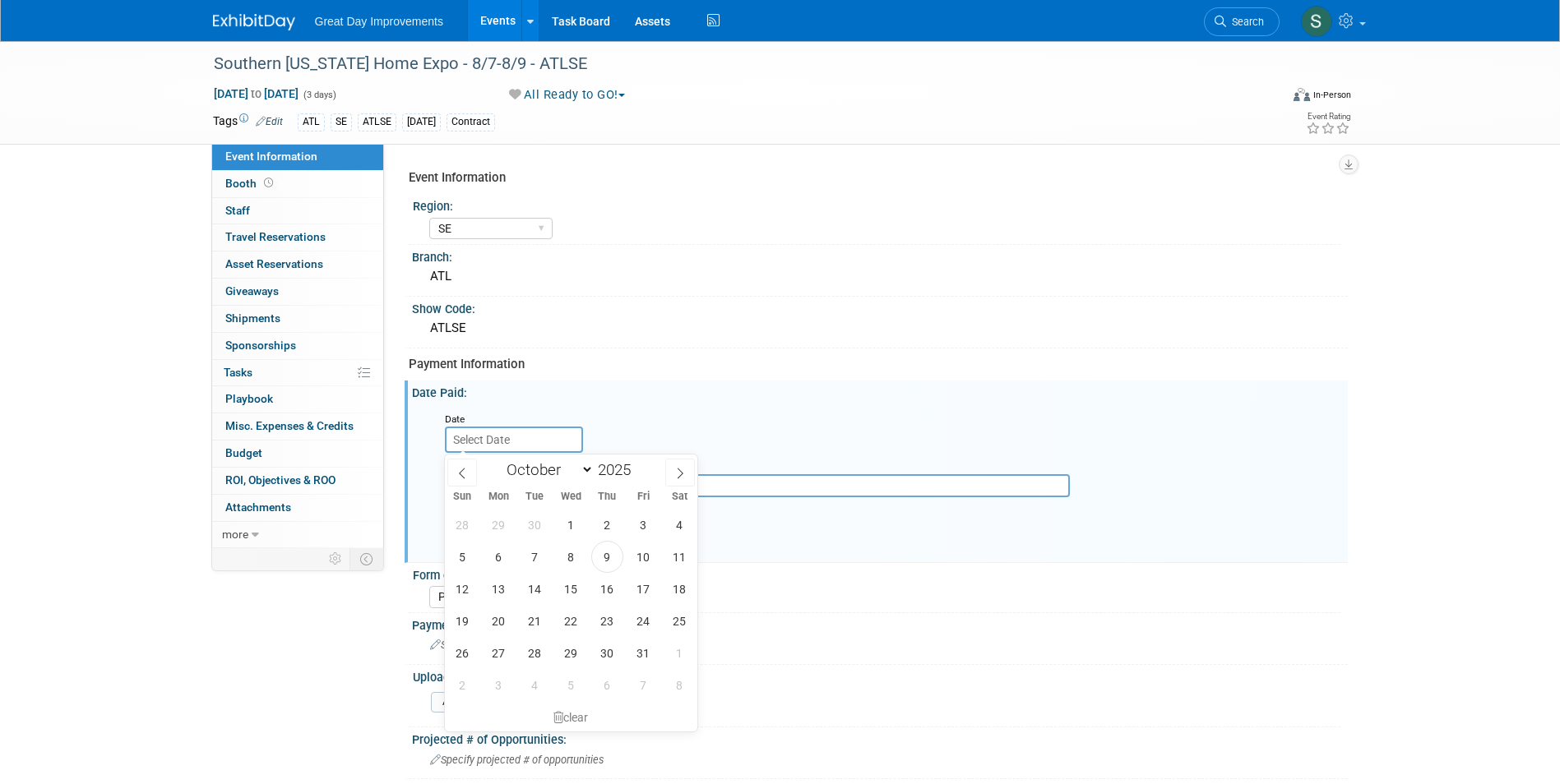
click at [478, 476] on div "January February March April May June July August September October November De…" at bounding box center [571, 468] width 190 height 28
click at [460, 474] on icon at bounding box center [463, 473] width 12 height 12
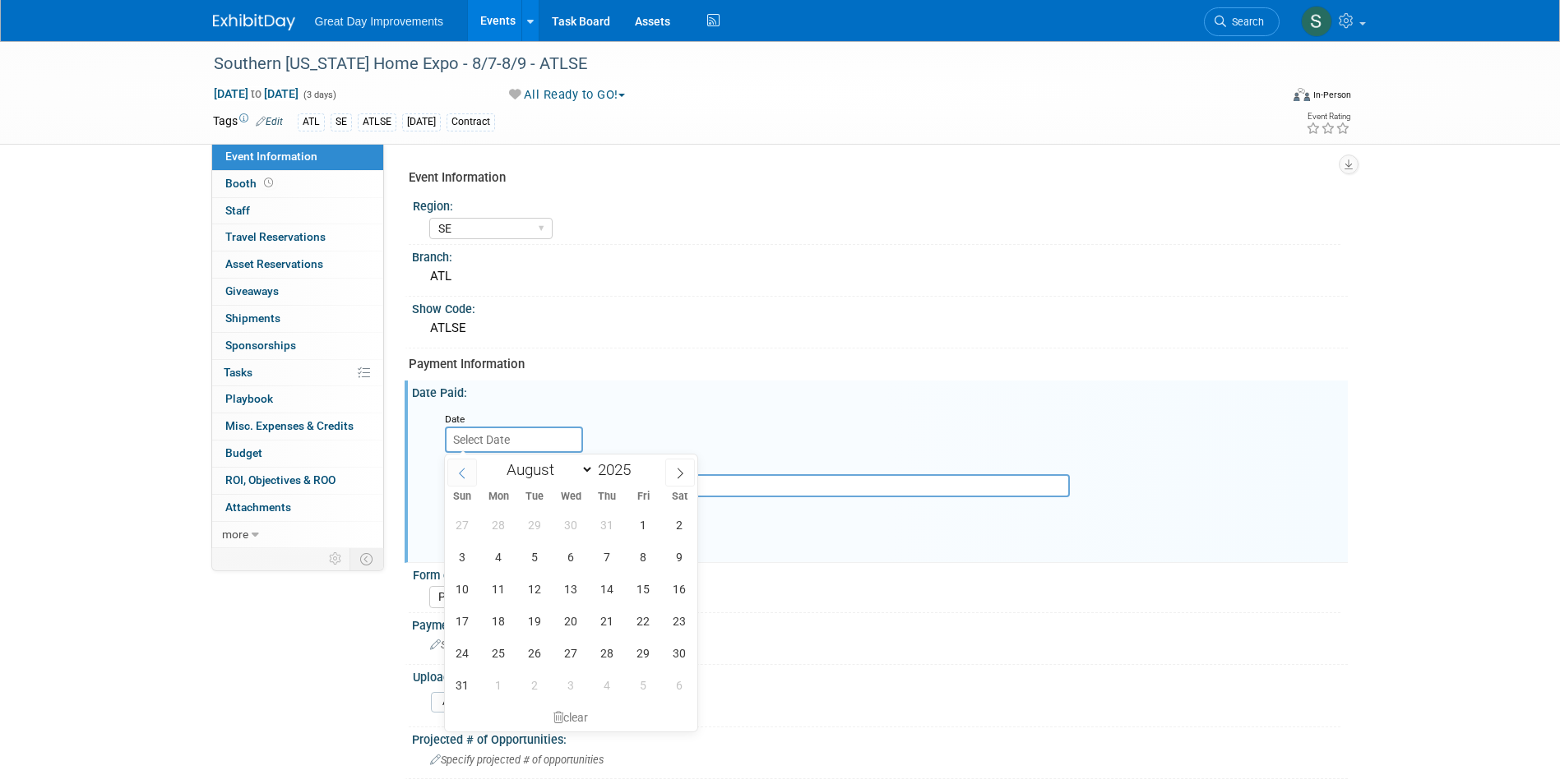
select select "6"
click at [578, 595] on span "16" at bounding box center [571, 589] width 32 height 32
type input "Jul 16, 2025"
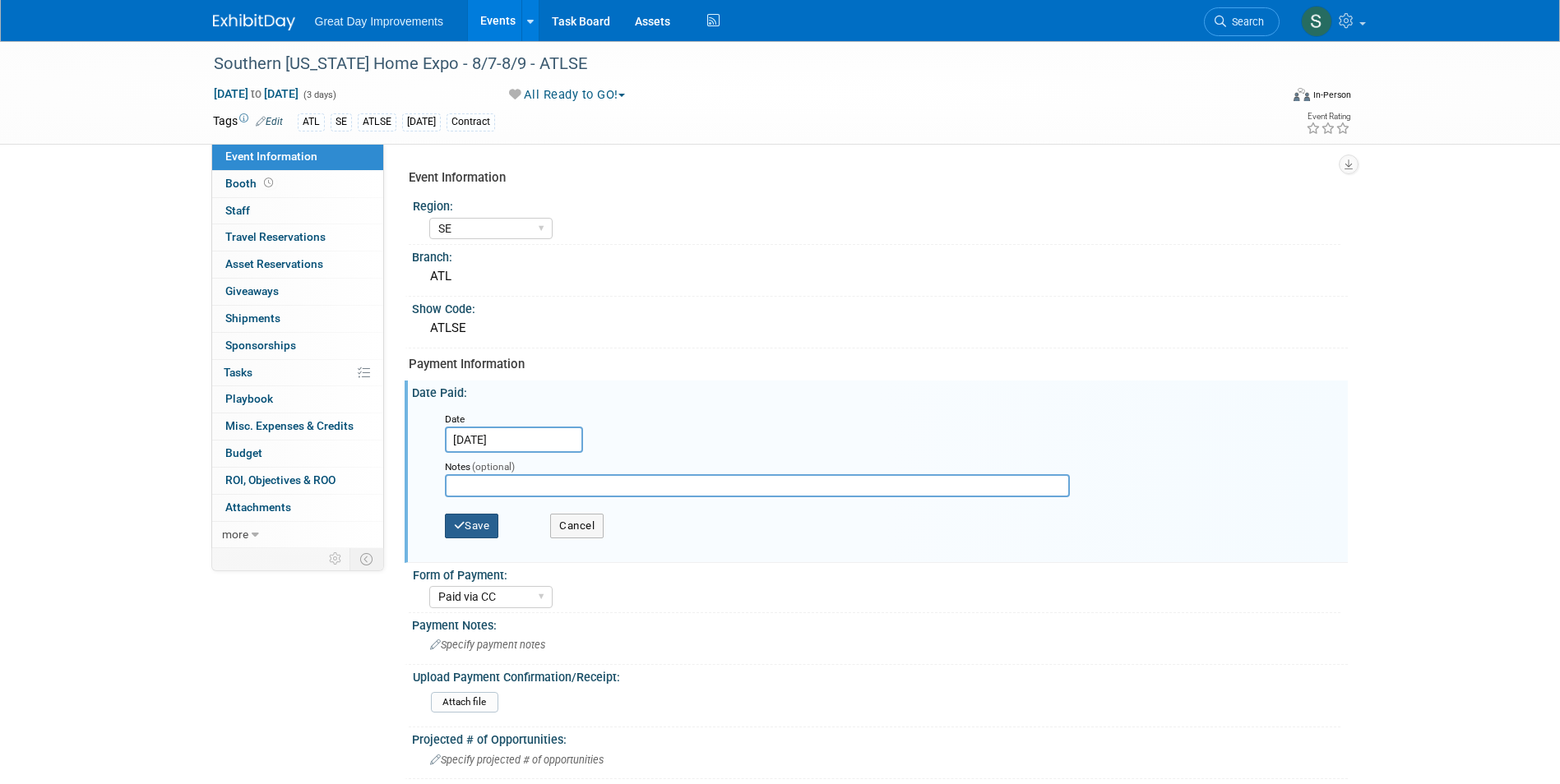
click at [474, 536] on button "Save" at bounding box center [471, 526] width 54 height 25
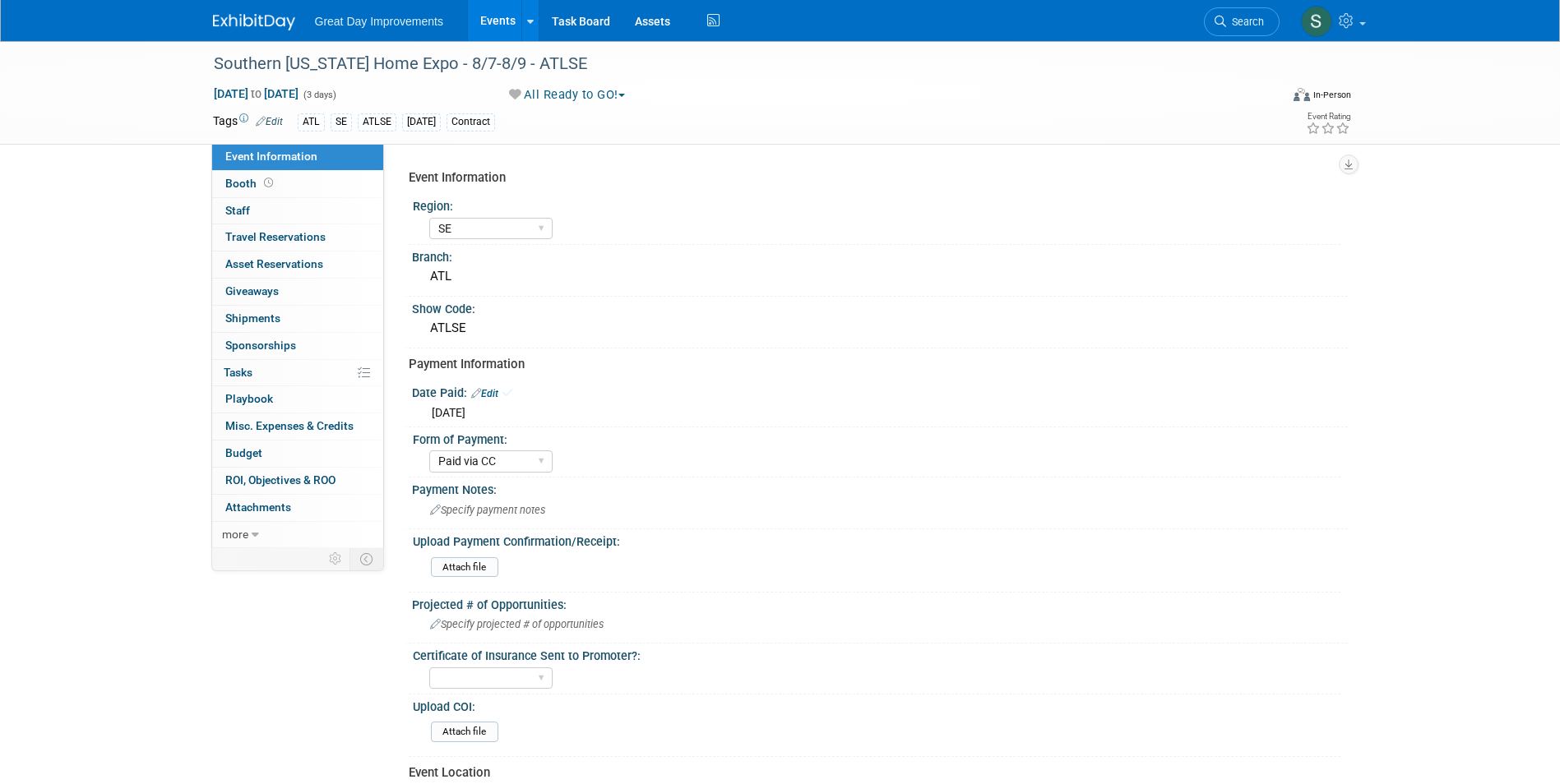
click at [259, 20] on img at bounding box center [254, 22] width 82 height 16
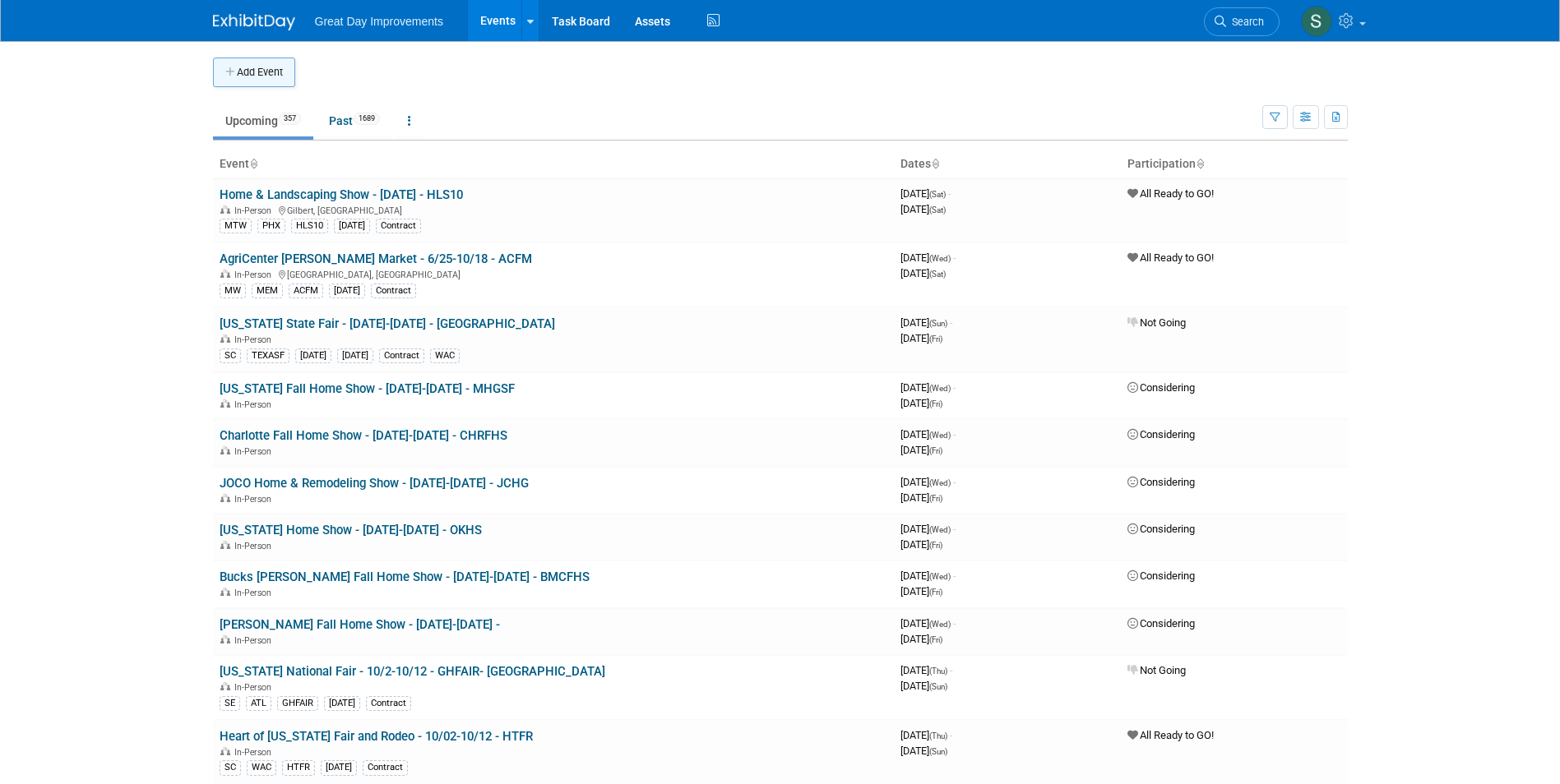
click at [266, 74] on button "Add Event" at bounding box center [254, 73] width 82 height 30
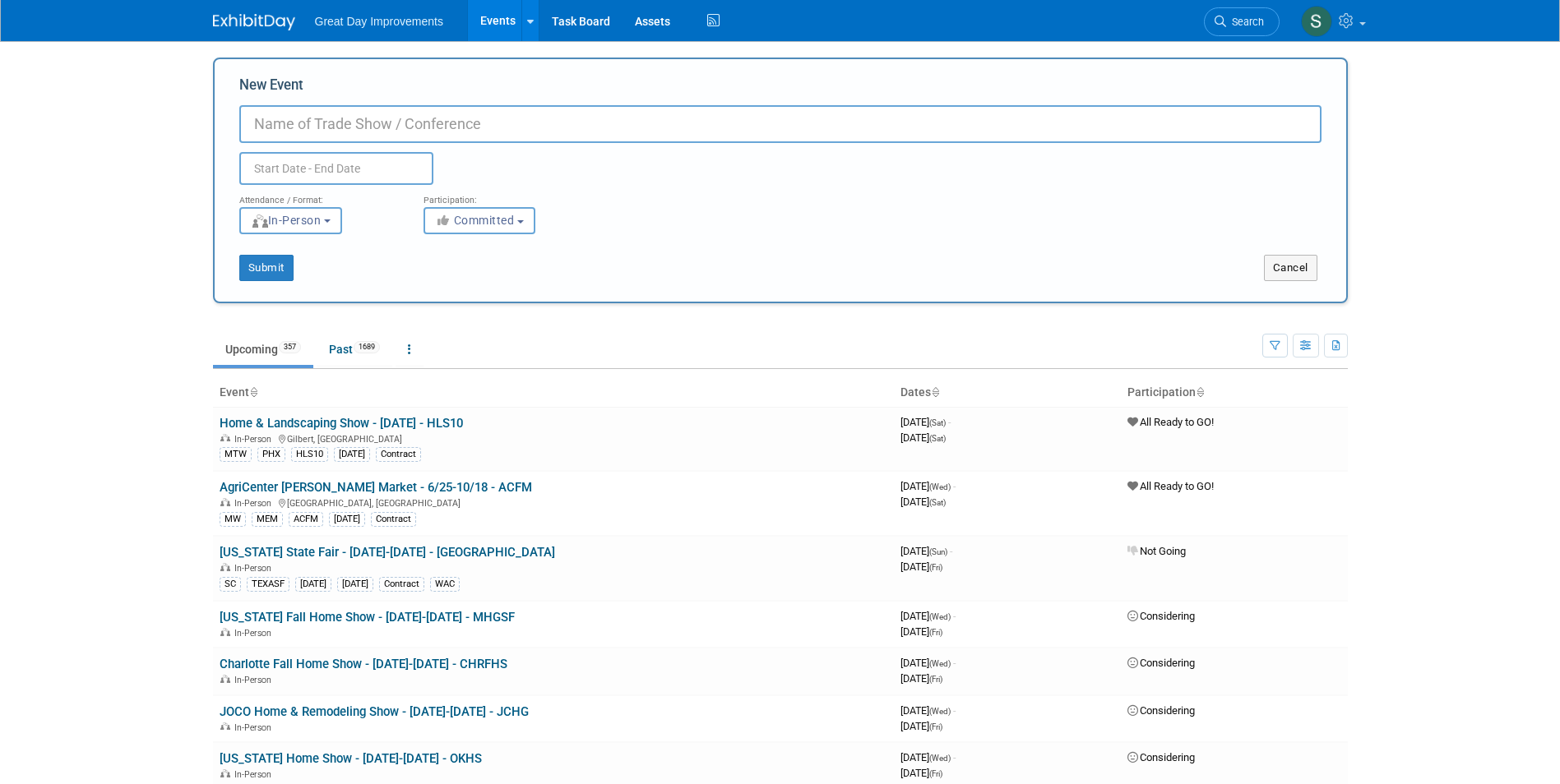
paste input "Bay Area Nutcracker Market"
type input "Bay Area Nutcracker Market - [DATE] - BANM"
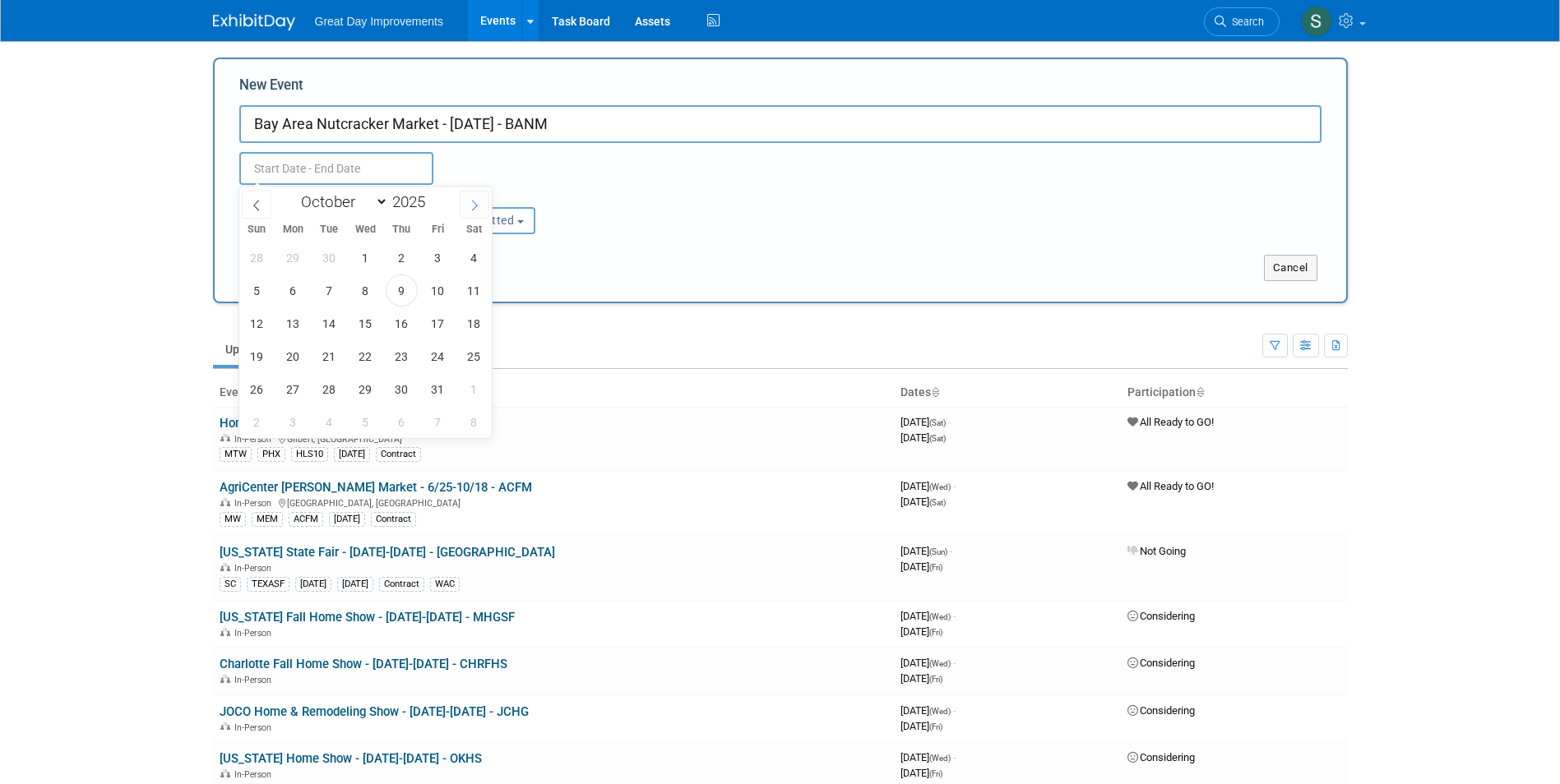
click at [479, 204] on icon at bounding box center [474, 205] width 12 height 12
select select "10"
click at [475, 289] on span "8" at bounding box center [473, 291] width 32 height 32
type input "Nov 8, 2025 to Nov 8, 2025"
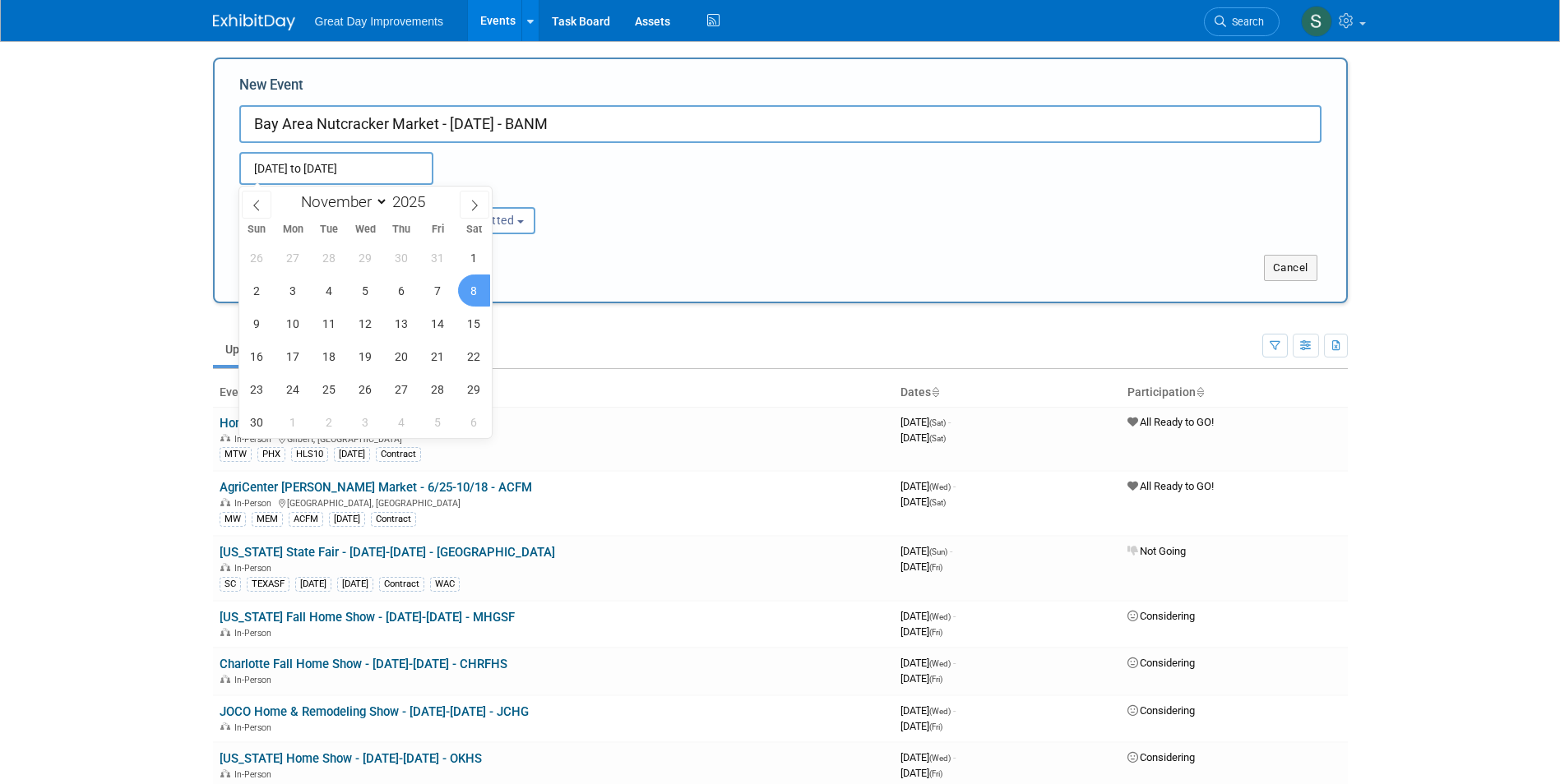
click at [575, 256] on div "Submit" at bounding box center [450, 268] width 471 height 26
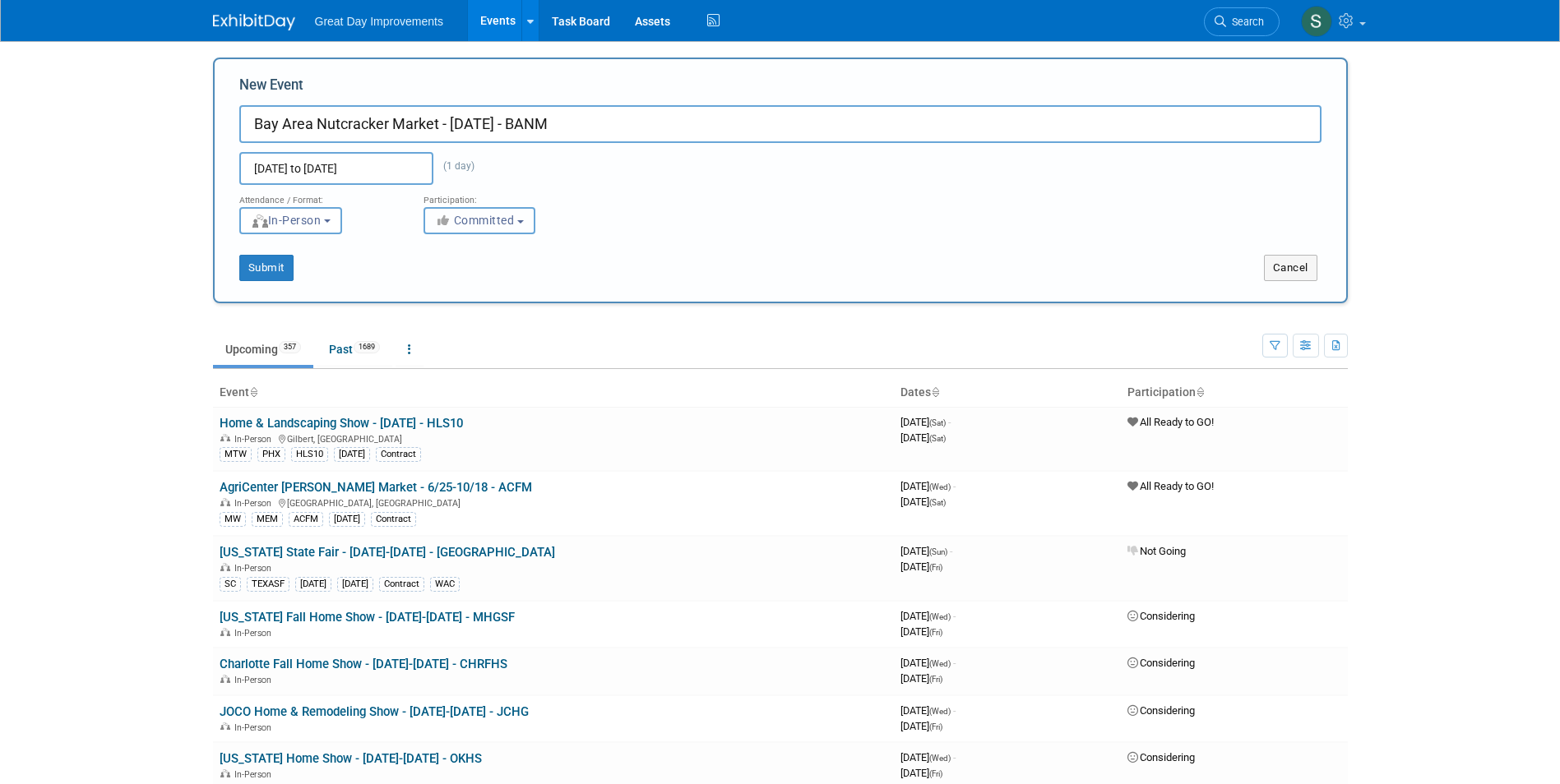
click at [502, 221] on span "Committed" at bounding box center [474, 219] width 80 height 13
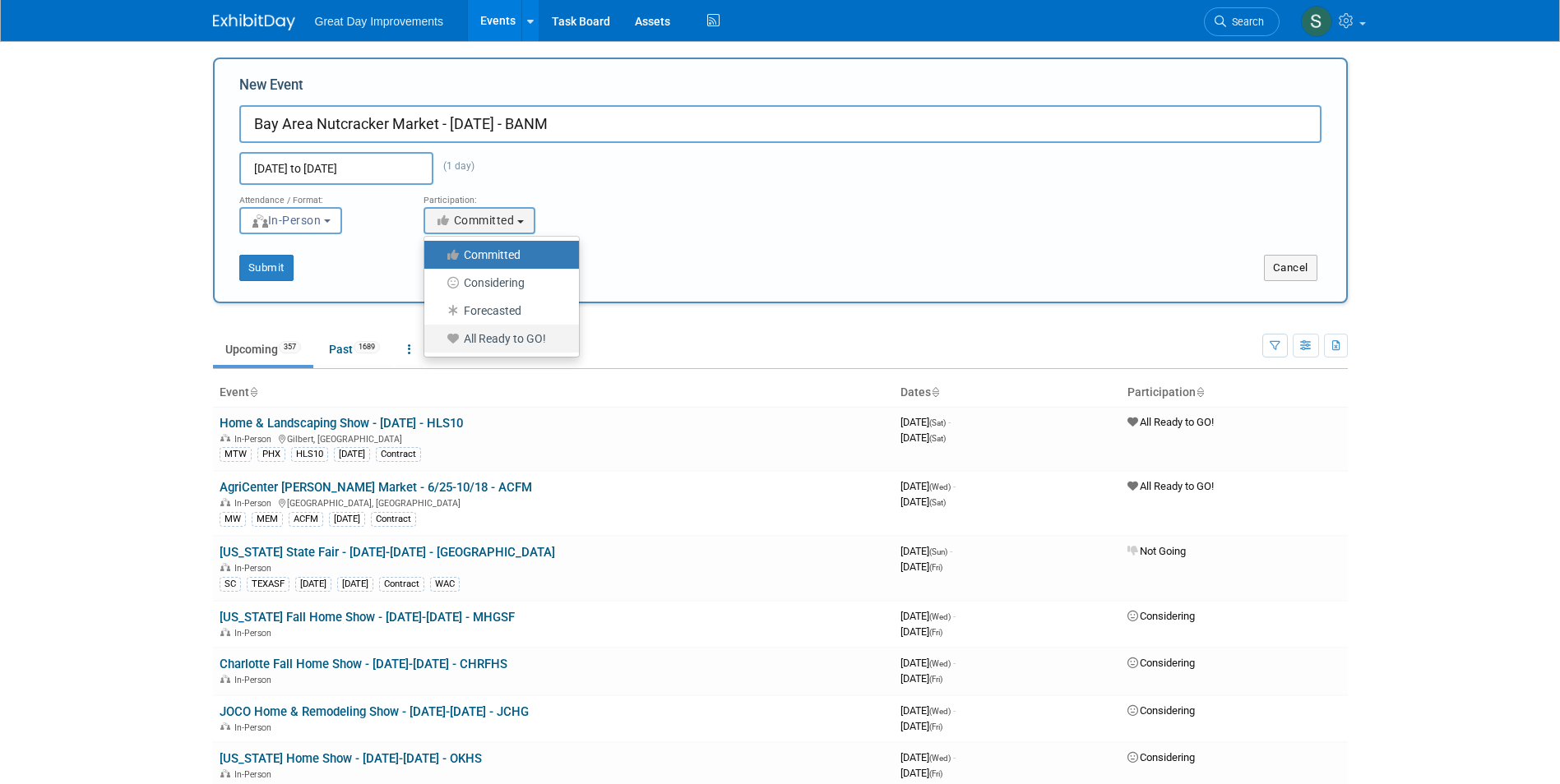
click at [488, 330] on link "All Ready to GO!" at bounding box center [501, 339] width 155 height 28
click at [492, 331] on label "All Ready to GO!" at bounding box center [497, 338] width 130 height 21
click at [439, 334] on input "All Ready to GO!" at bounding box center [434, 339] width 11 height 11
select select "102"
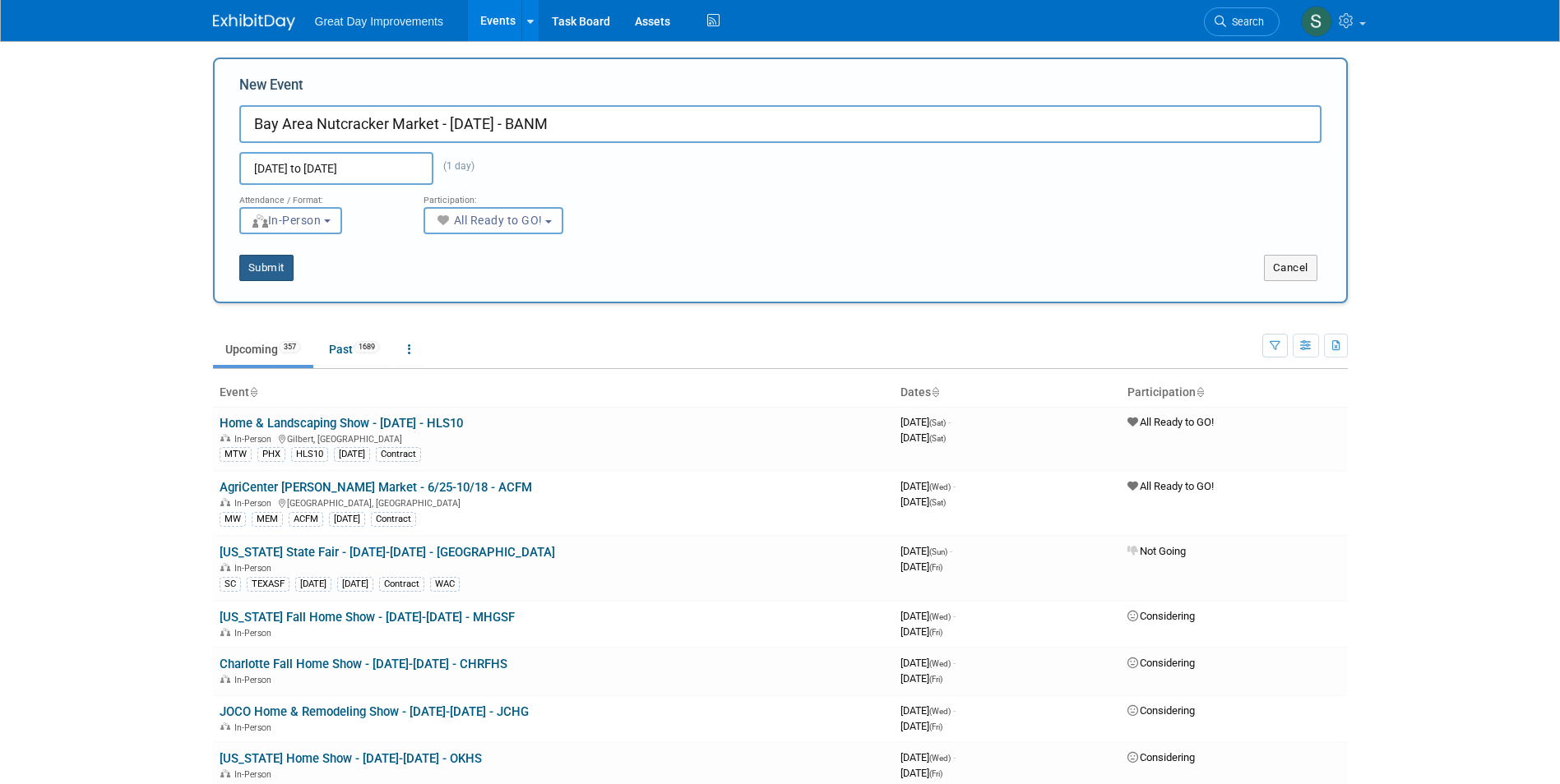
click at [274, 268] on button "Submit" at bounding box center [266, 268] width 54 height 26
type input "Bay Area Nutcracker Market - [DATE] - BANM"
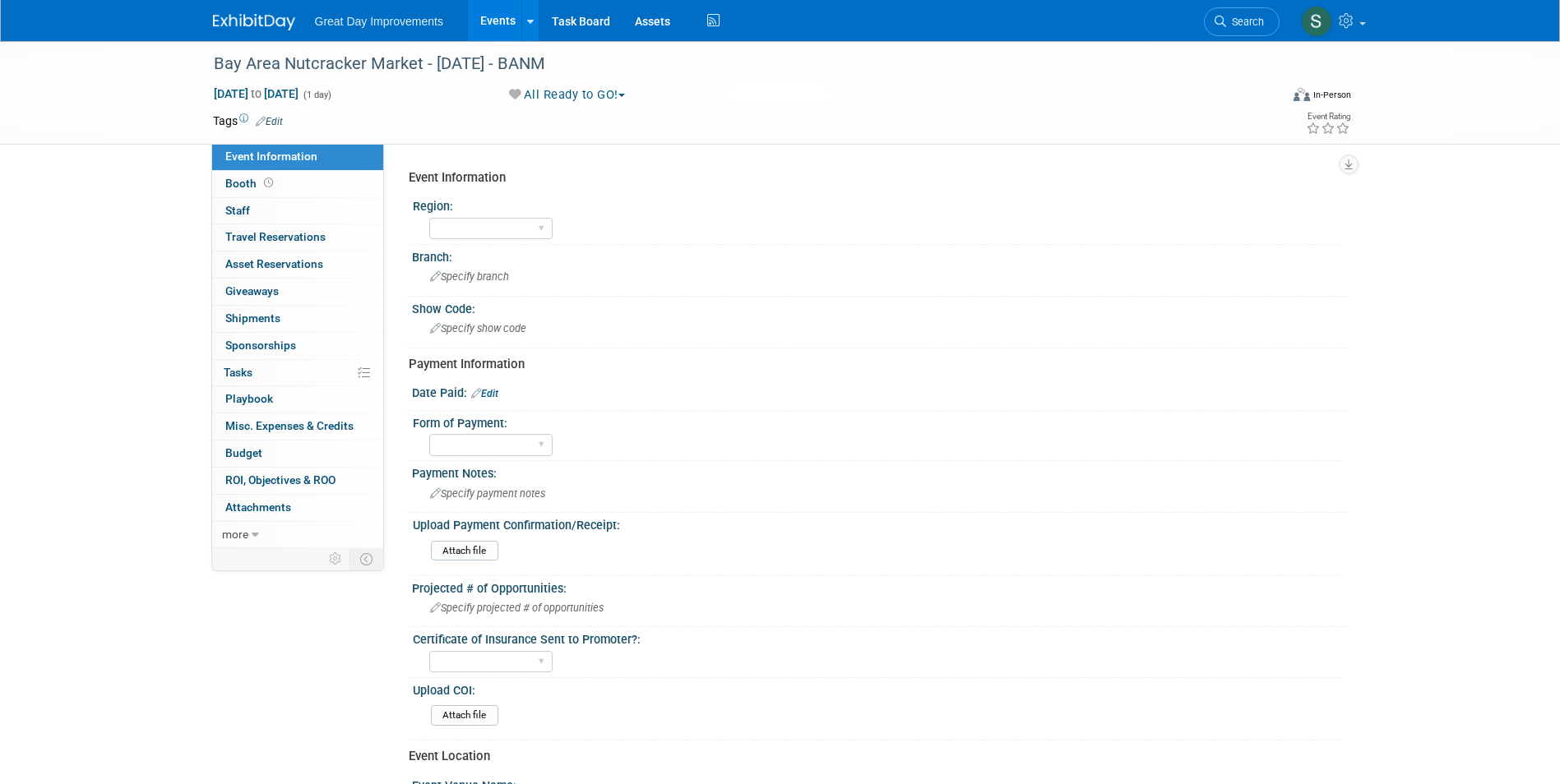
click at [275, 125] on link "Edit" at bounding box center [269, 122] width 27 height 12
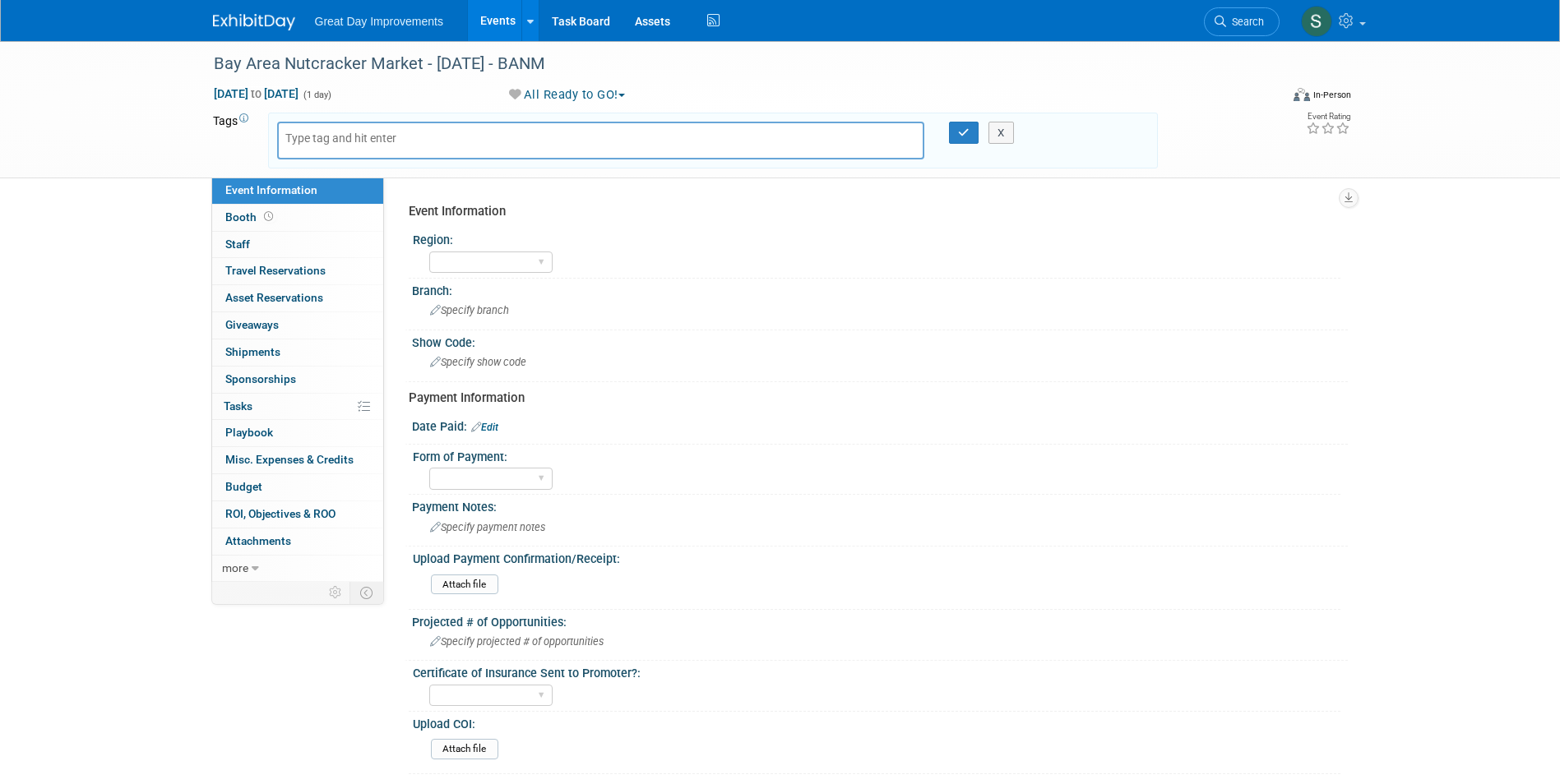
click at [321, 138] on body "Great Day Improvements Events Add Event Bulk Upload Events Shareable Event Boar…" at bounding box center [780, 392] width 1560 height 784
click at [321, 140] on input "text" at bounding box center [351, 137] width 132 height 16
type input "GC"
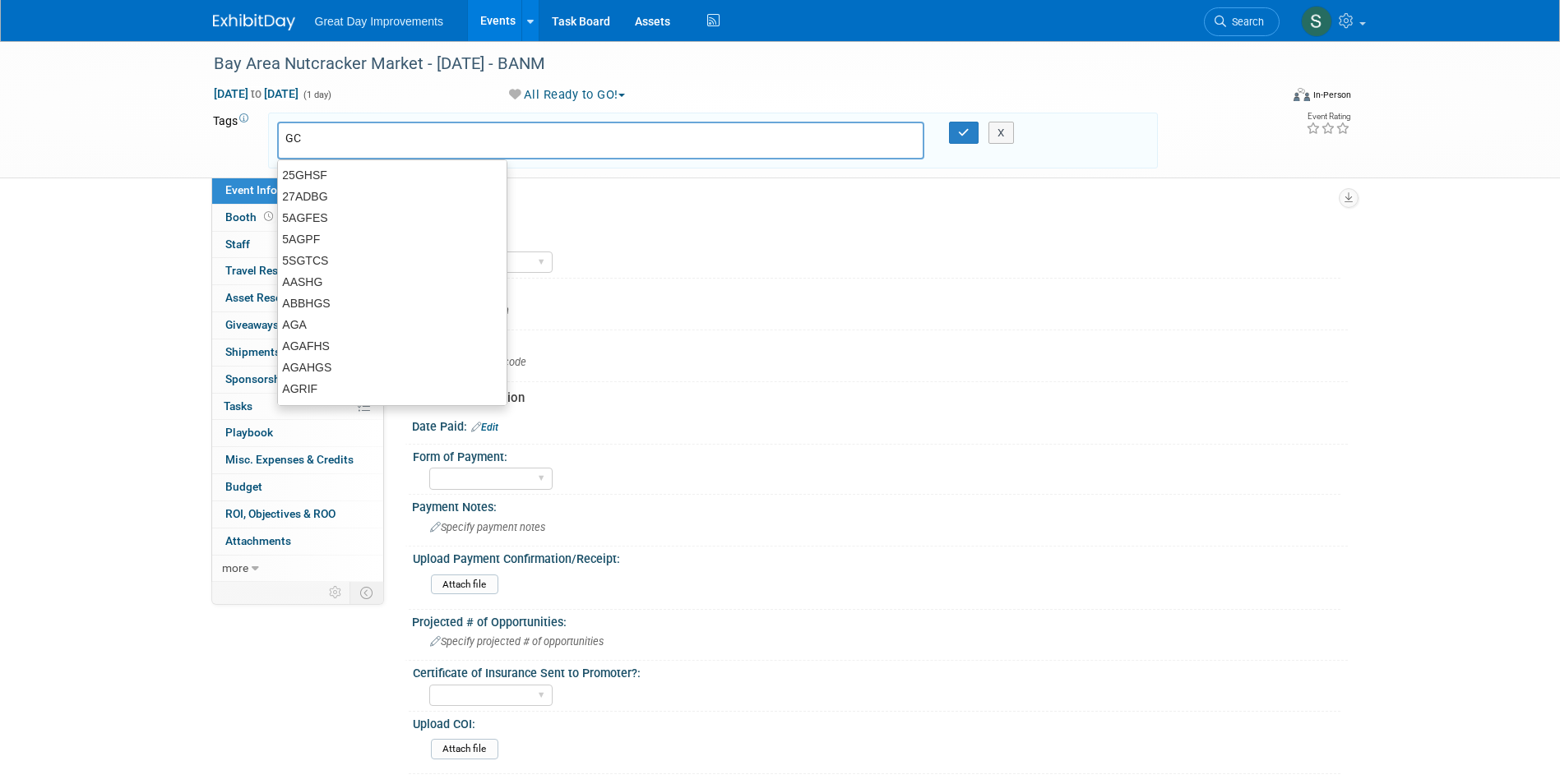
type input "GC"
type input "HOU"
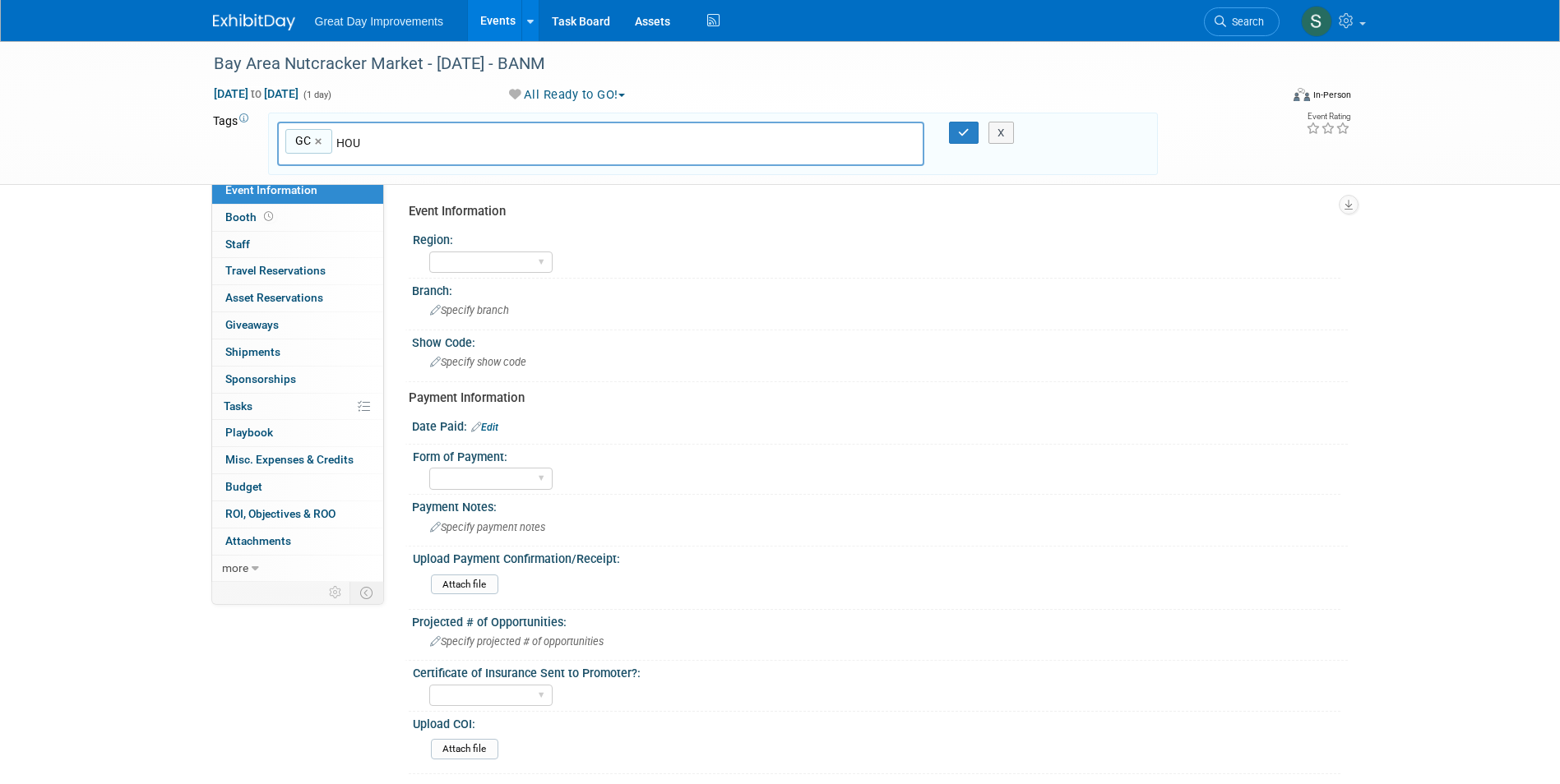
type input "GC, HOU"
type input "BANM"
type input "GC, HOU, BANM"
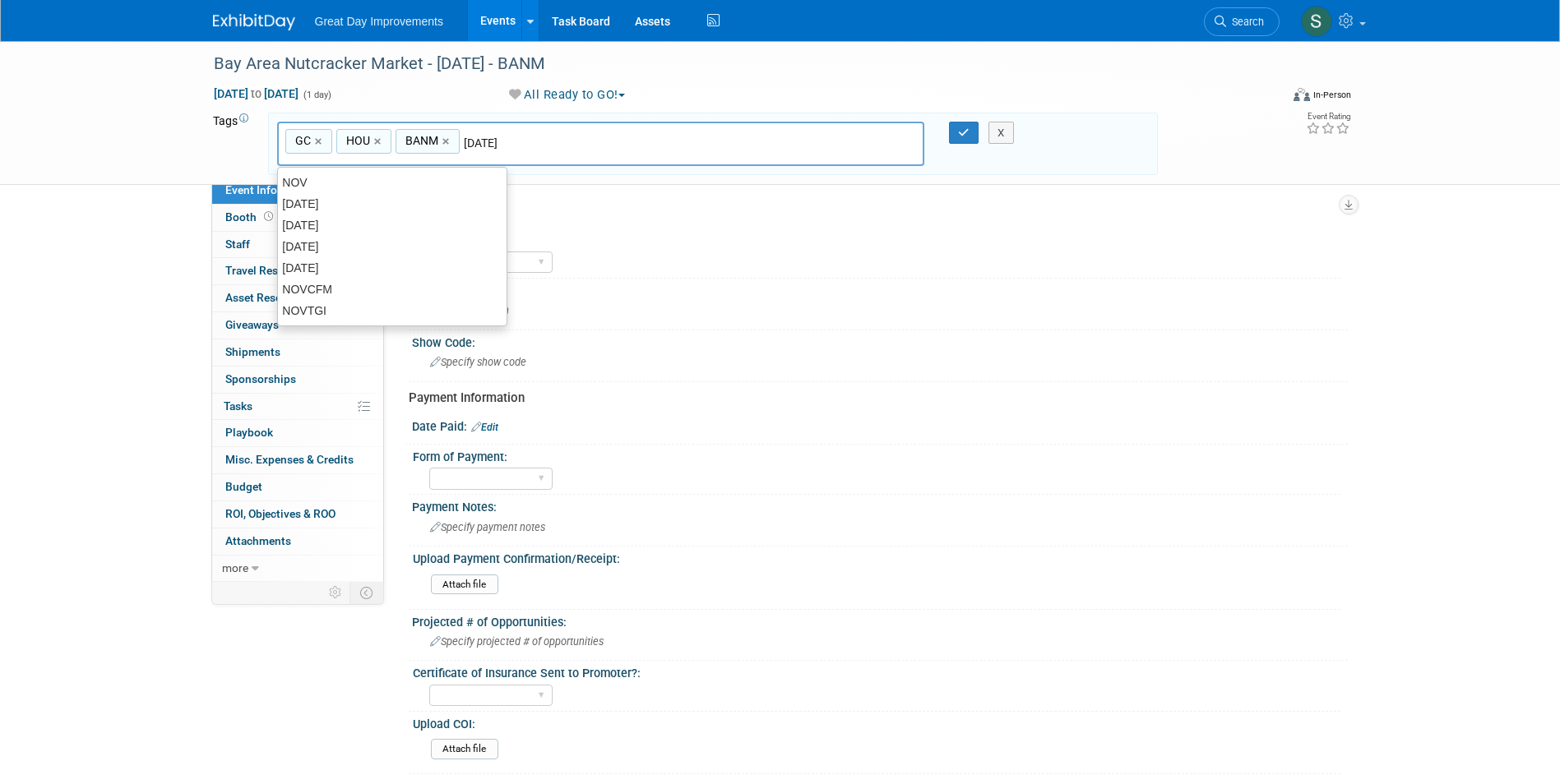
type input "[DATE]"
type input "GC, HOU, BANM, NOV25"
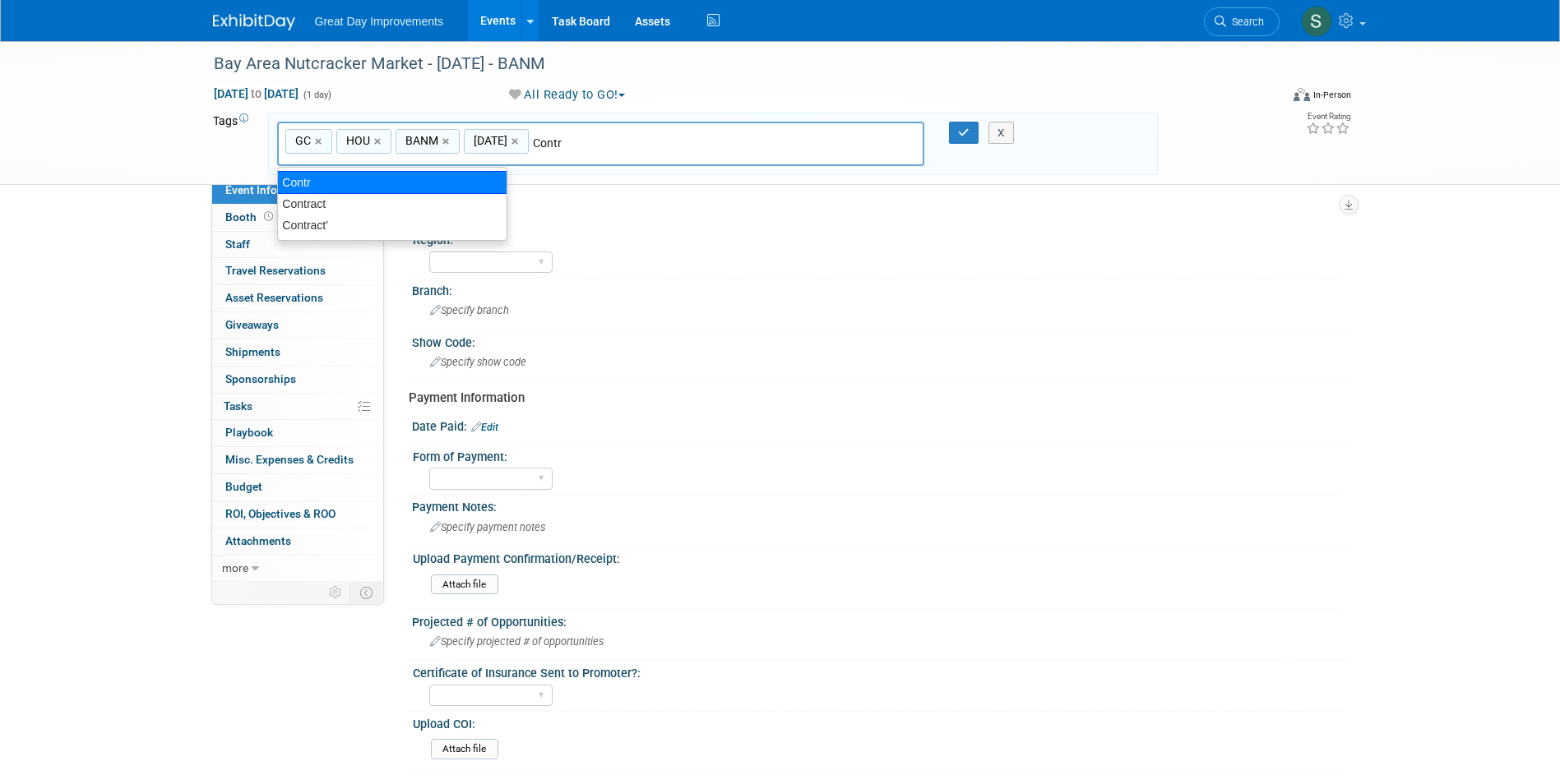
type input "Contract"
type input "GC, HOU, BANM, NOV25, Contract"
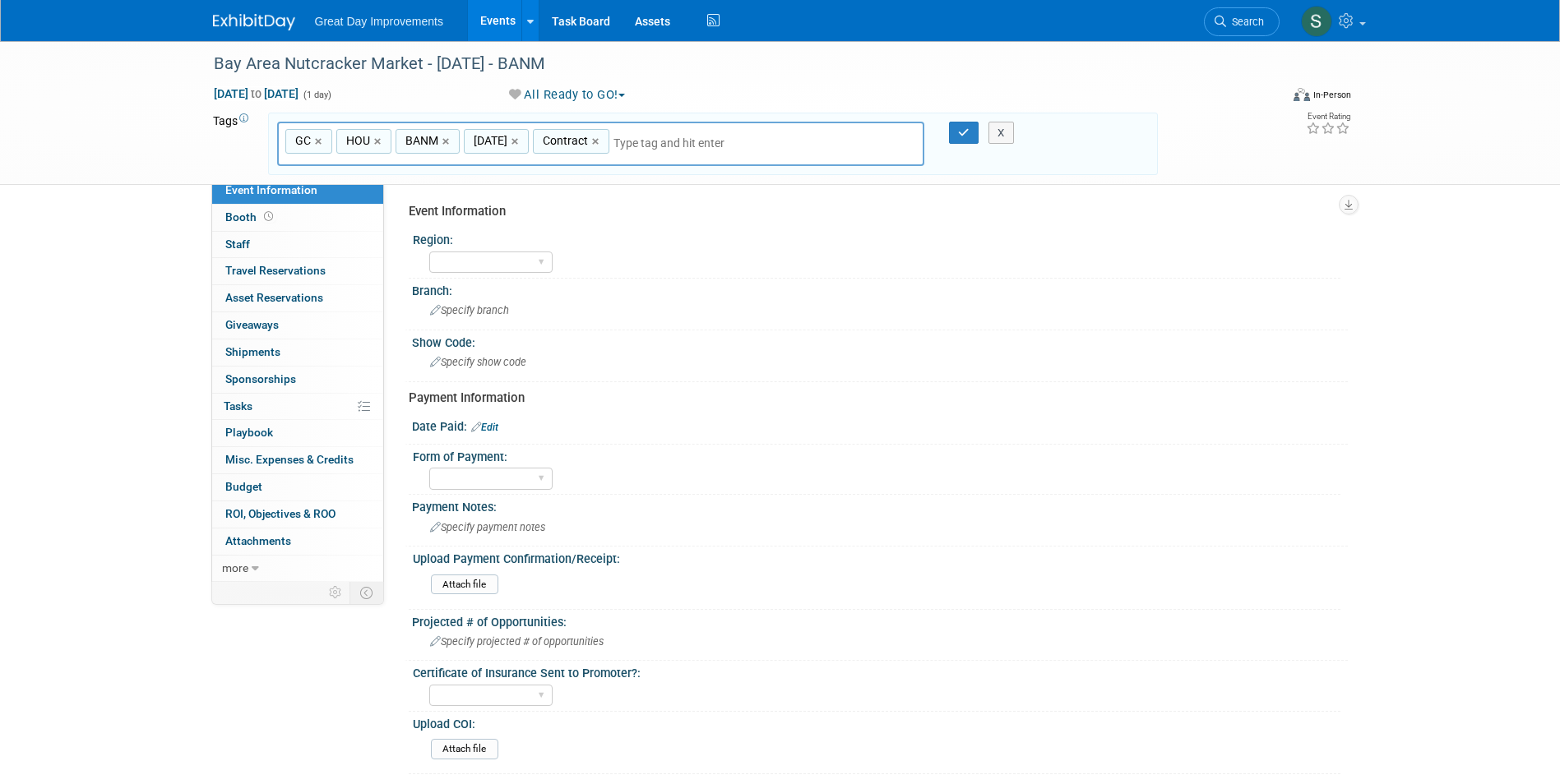
click at [971, 131] on div "X" at bounding box center [1008, 132] width 75 height 23
drag, startPoint x: 482, startPoint y: 260, endPoint x: 528, endPoint y: 264, distance: 46.2
click at [482, 260] on select "GC MA MW MTW NE NEW OV PL PNW SA SE SC UMW FL" at bounding box center [491, 262] width 124 height 22
click at [951, 130] on button "button" at bounding box center [964, 132] width 30 height 23
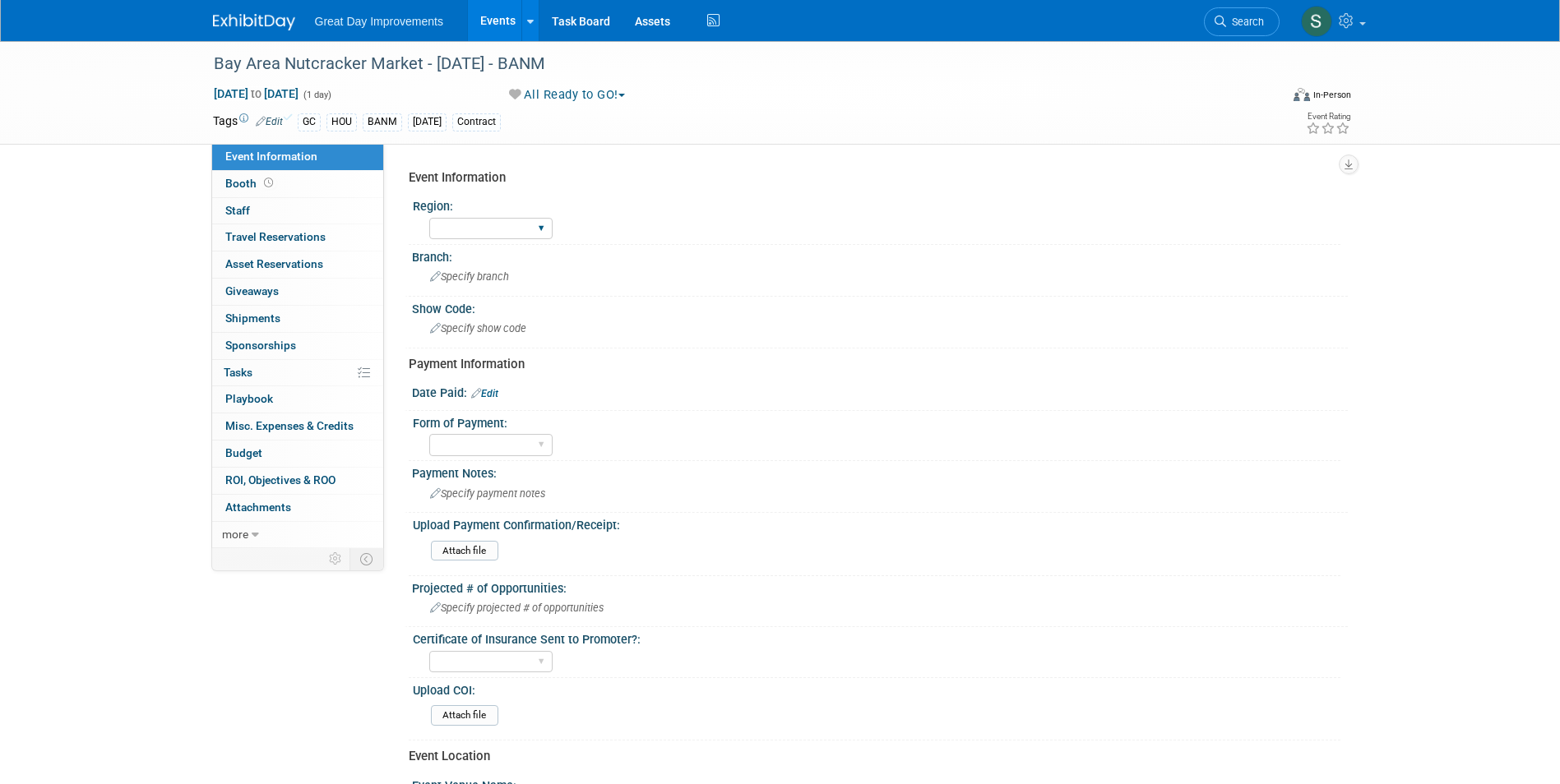
click at [437, 242] on div "GC MA MW MTW NE NEW OV PL PNW SA SE SC UMW FL" at bounding box center [491, 228] width 124 height 31
click at [454, 227] on select "GC MA MW MTW NE NEW OV PL PNW SA SE SC UMW FL" at bounding box center [491, 229] width 124 height 22
select select "GC"
click at [430, 218] on select "GC MA MW MTW NE NEW OV PL PNW SA SE SC UMW FL" at bounding box center [491, 229] width 124 height 22
click at [449, 270] on div "Specify branch" at bounding box center [880, 277] width 911 height 26
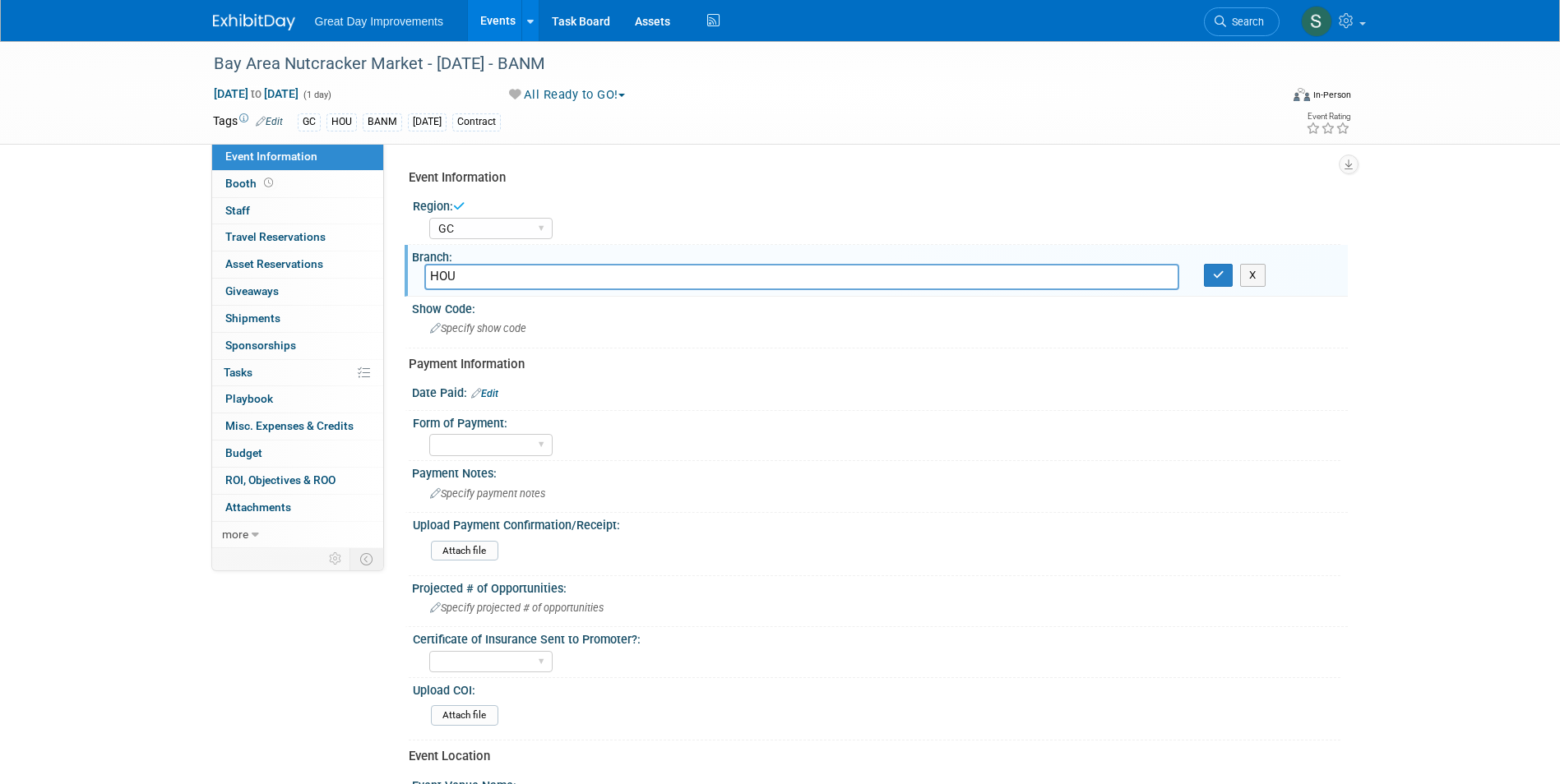
type input "HOU"
click at [1214, 278] on icon "button" at bounding box center [1219, 275] width 12 height 11
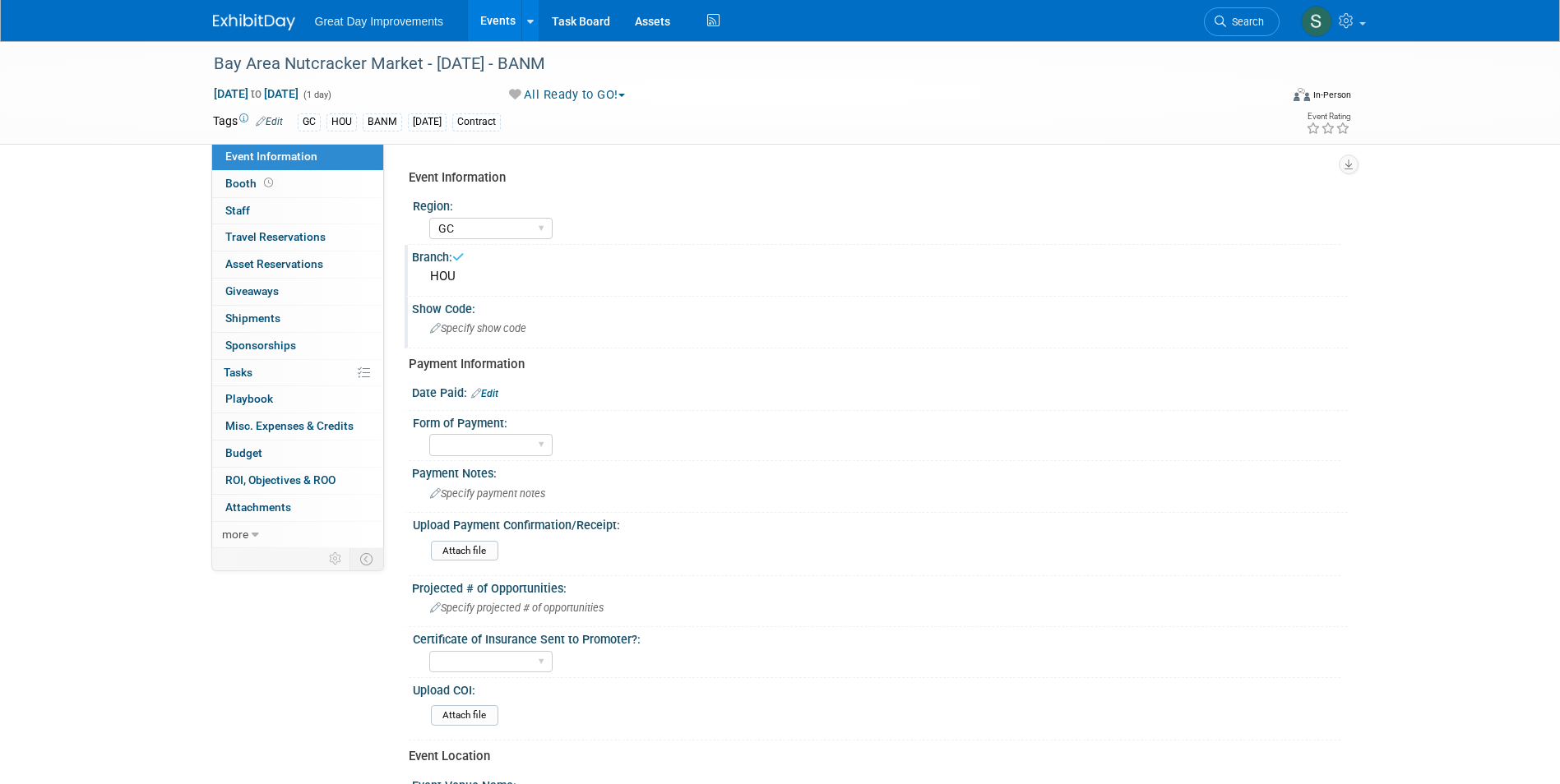
click at [641, 330] on div "Specify show code" at bounding box center [880, 329] width 911 height 26
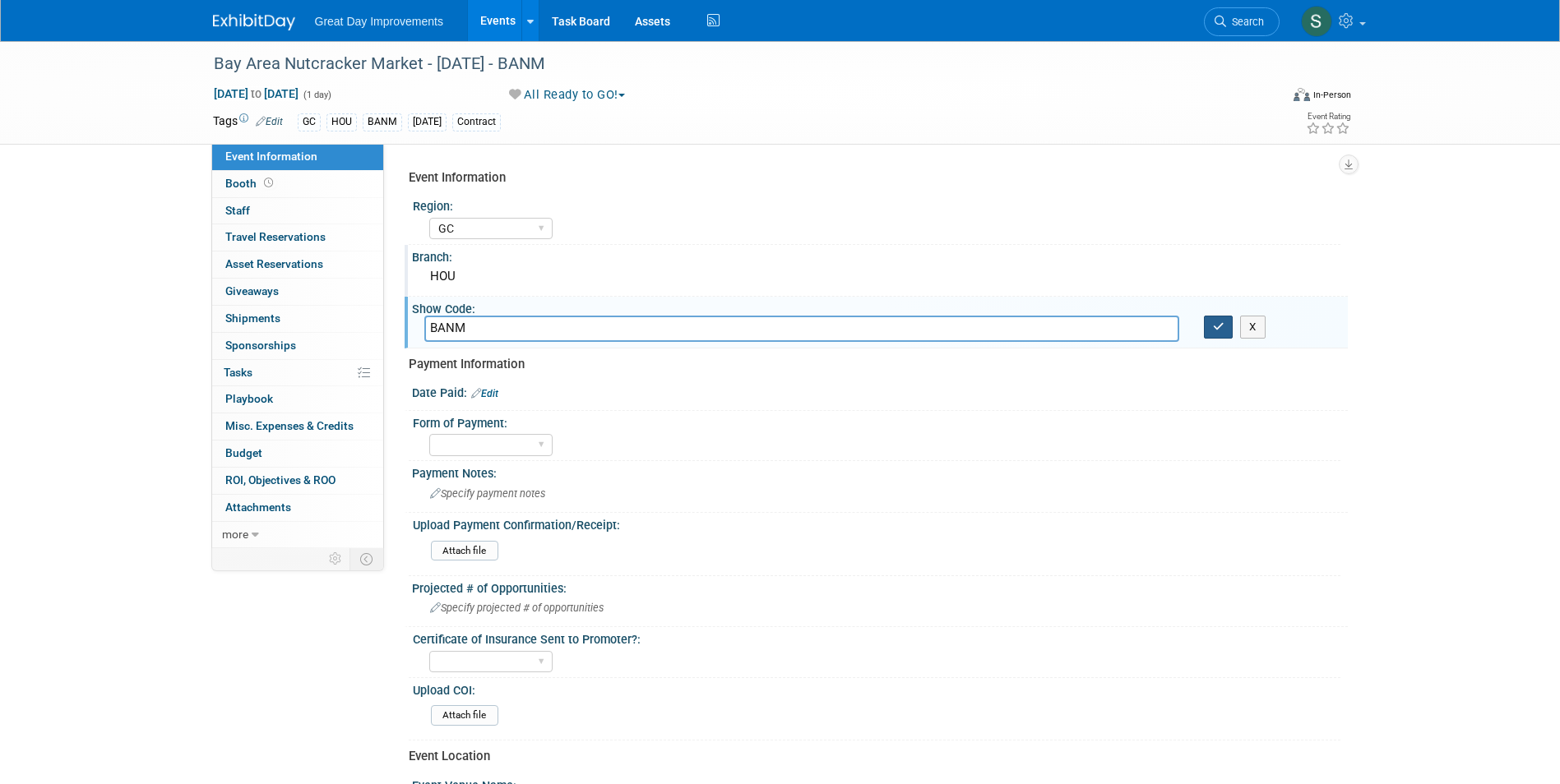
type input "BANM"
click at [1214, 324] on icon "button" at bounding box center [1219, 327] width 12 height 11
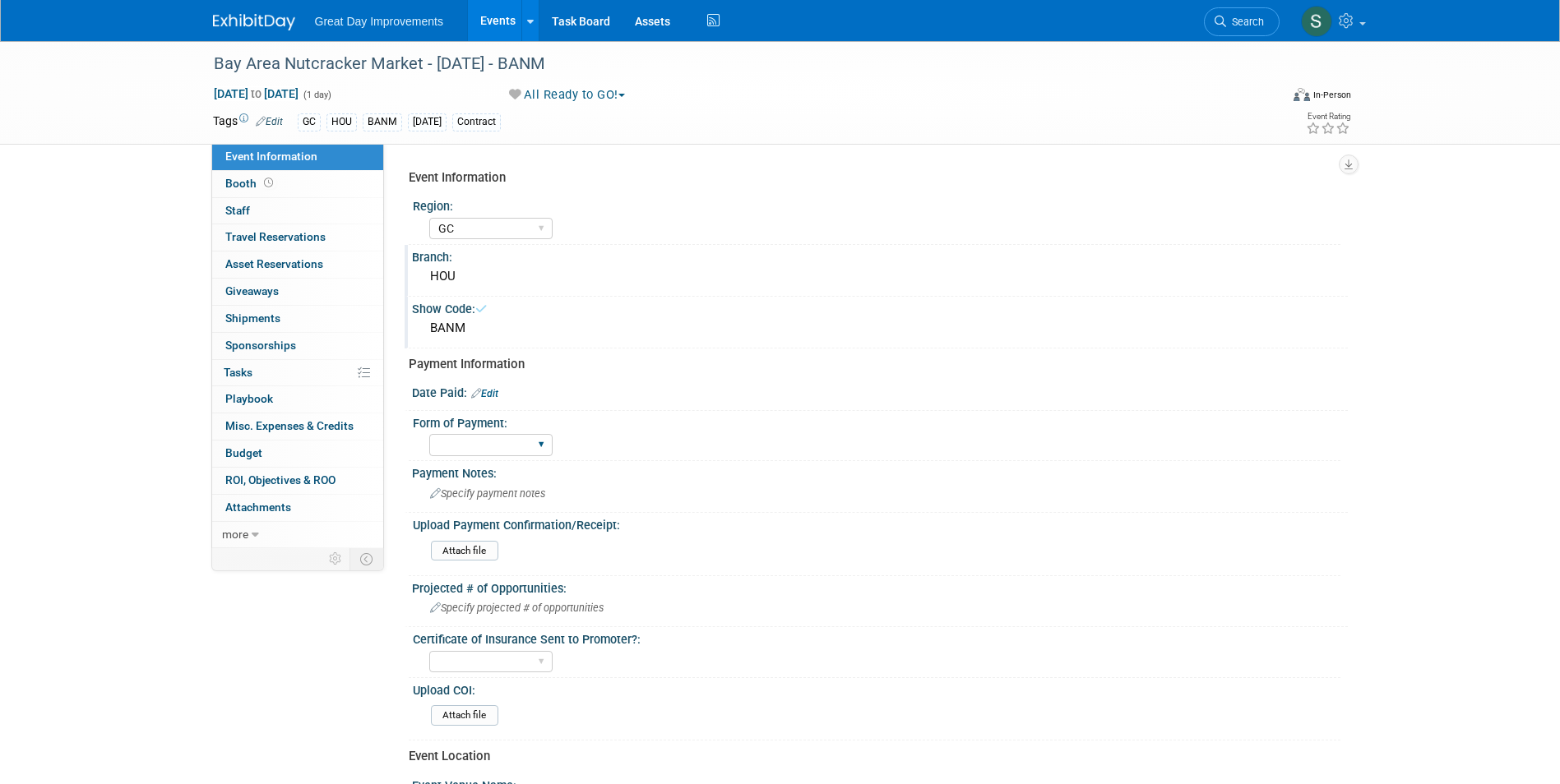
click at [522, 431] on div "Form of Payment: Paid via CC Check Requested Pay at the Gate Other" at bounding box center [874, 435] width 932 height 50
click at [521, 438] on select "Paid via CC Check Requested Pay at the Gate Other" at bounding box center [491, 445] width 124 height 22
click at [430, 434] on select "Paid via CC Check Requested Pay at the Gate Other" at bounding box center [491, 445] width 124 height 22
click at [490, 442] on select "Paid via CC Check Requested Pay at the Gate Other" at bounding box center [491, 445] width 124 height 22
select select "Check Requested"
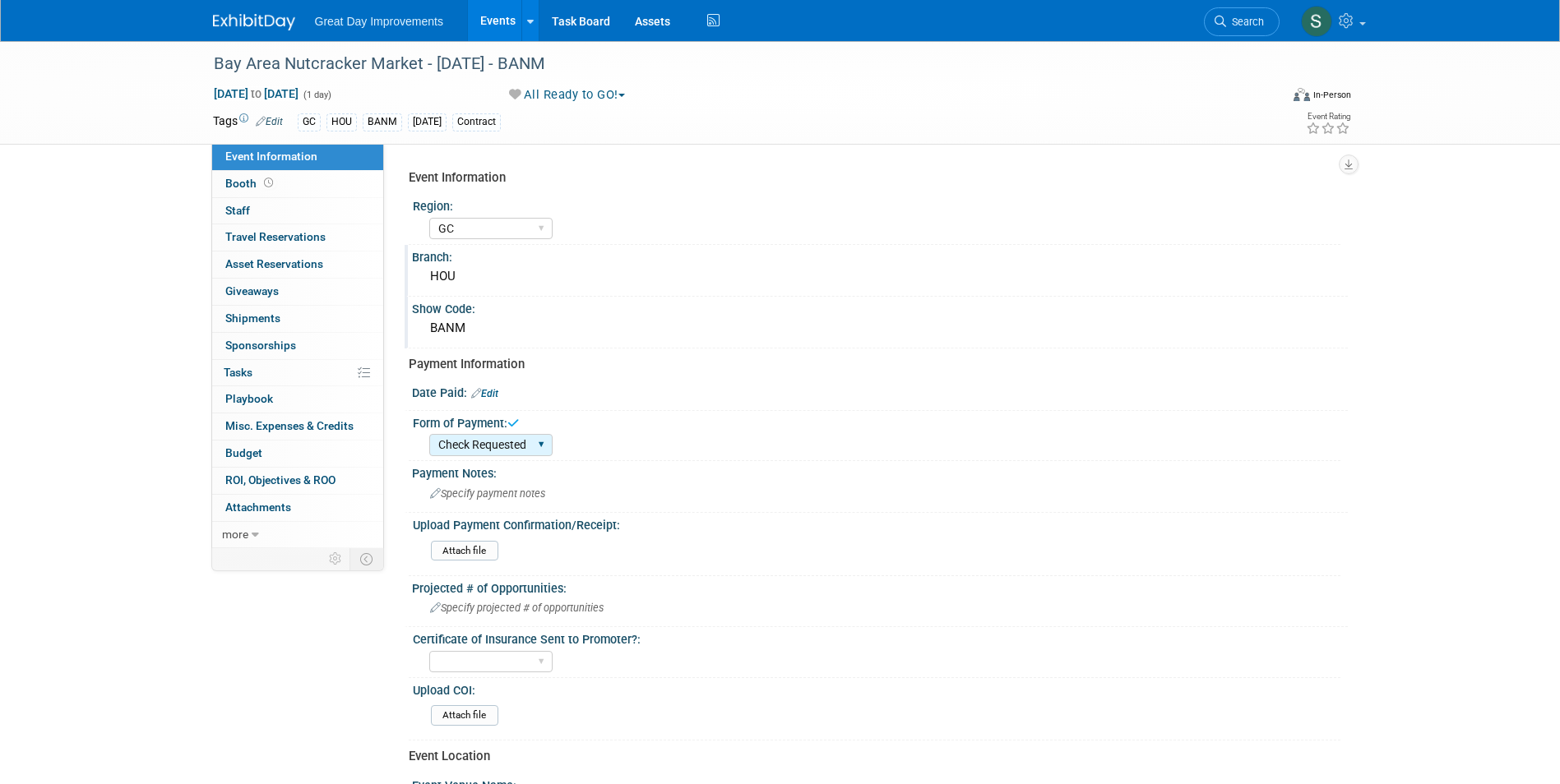
click at [430, 434] on select "Paid via CC Check Requested Pay at the Gate Other" at bounding box center [491, 445] width 124 height 22
click at [490, 401] on div at bounding box center [880, 402] width 911 height 4
click at [490, 396] on link "Edit" at bounding box center [484, 393] width 27 height 12
select select "9"
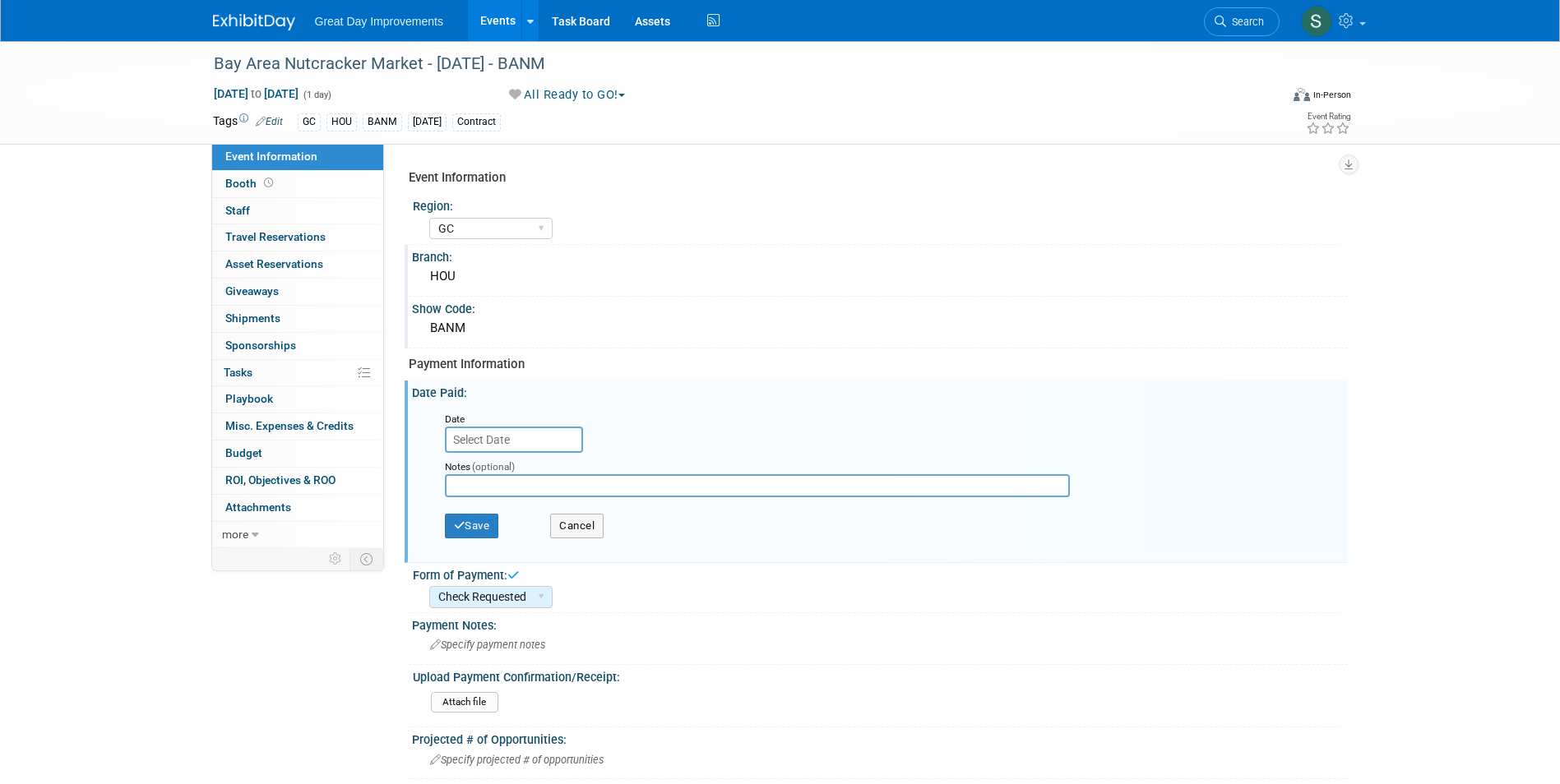
click at [500, 430] on input "text" at bounding box center [513, 439] width 139 height 26
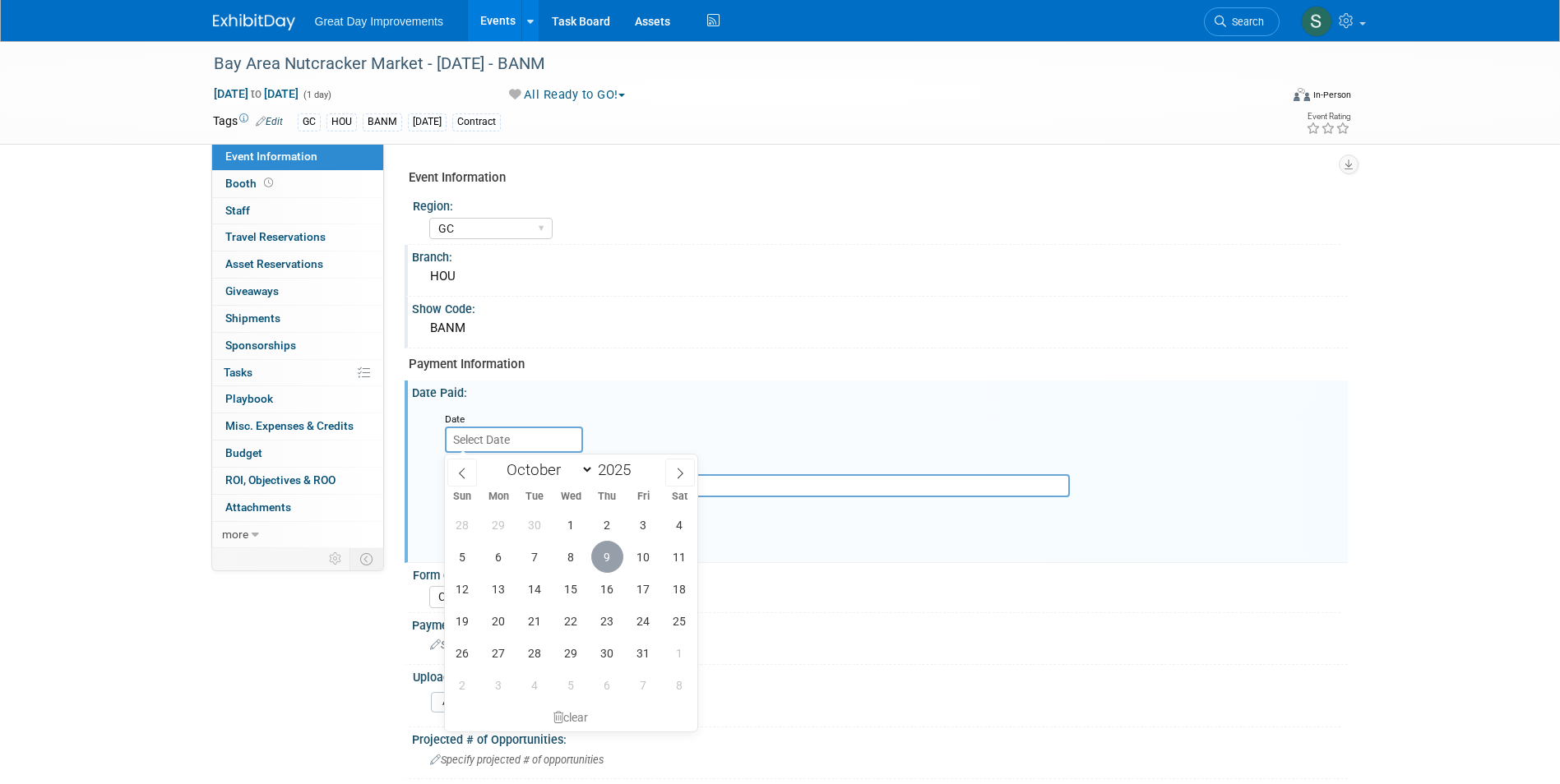
click at [604, 553] on span "9" at bounding box center [607, 557] width 32 height 32
type input "Oct 9, 2025"
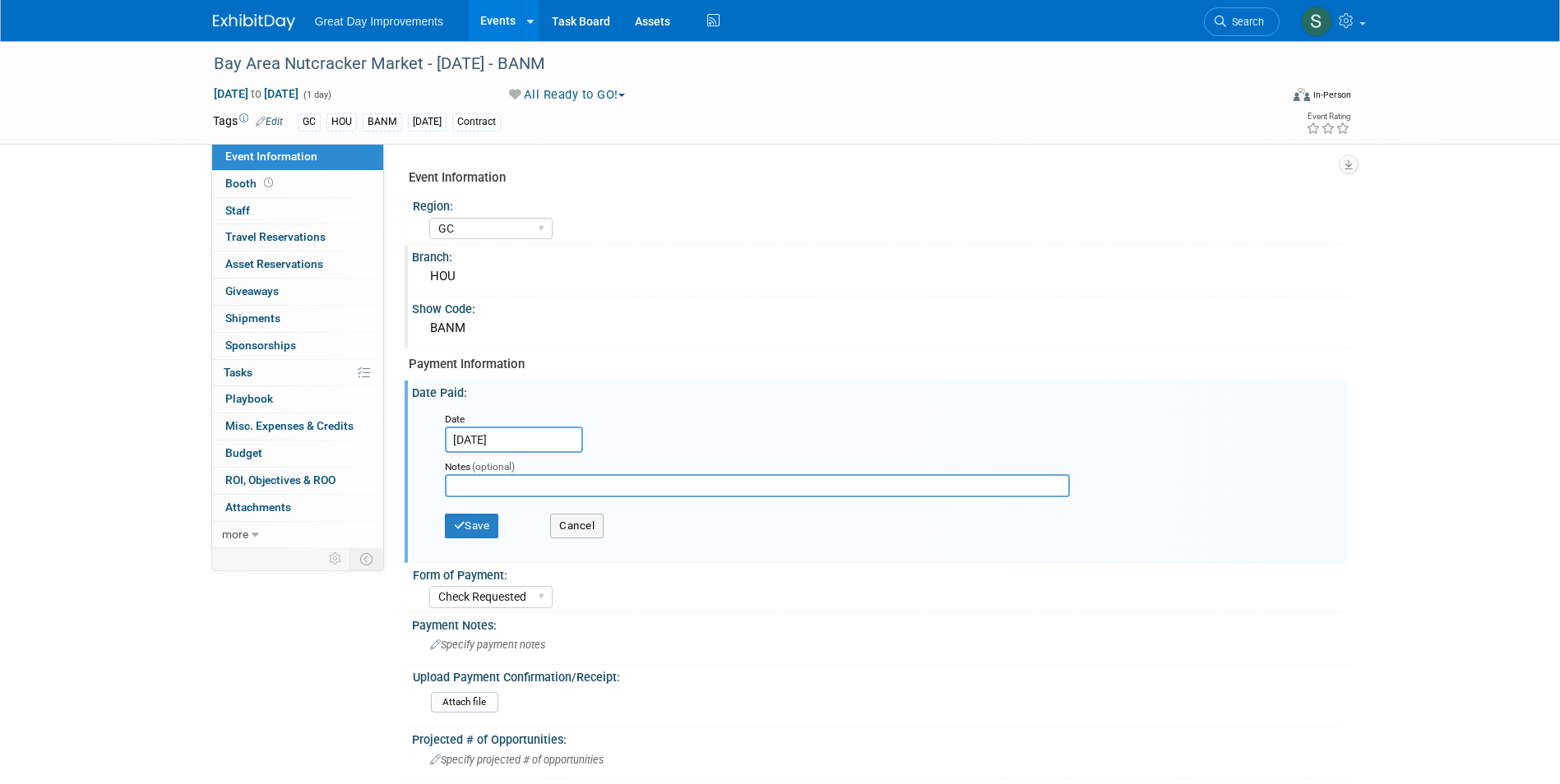
click at [487, 512] on div "Save Cancel" at bounding box center [883, 527] width 877 height 45
click at [509, 518] on div "Save Cancel" at bounding box center [883, 527] width 877 height 45
click at [490, 522] on button "Save" at bounding box center [471, 526] width 54 height 25
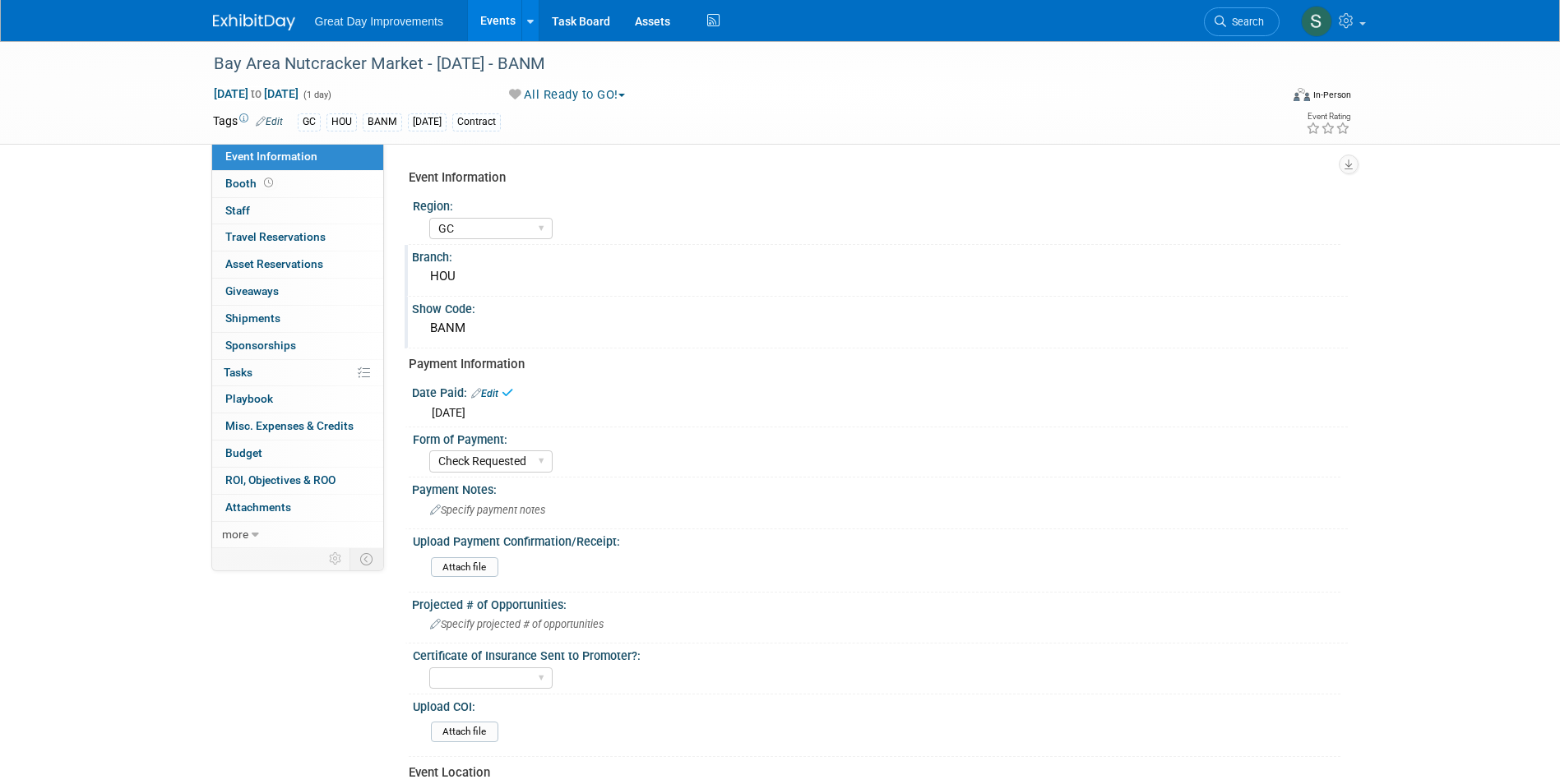
click at [237, 21] on img at bounding box center [254, 22] width 82 height 16
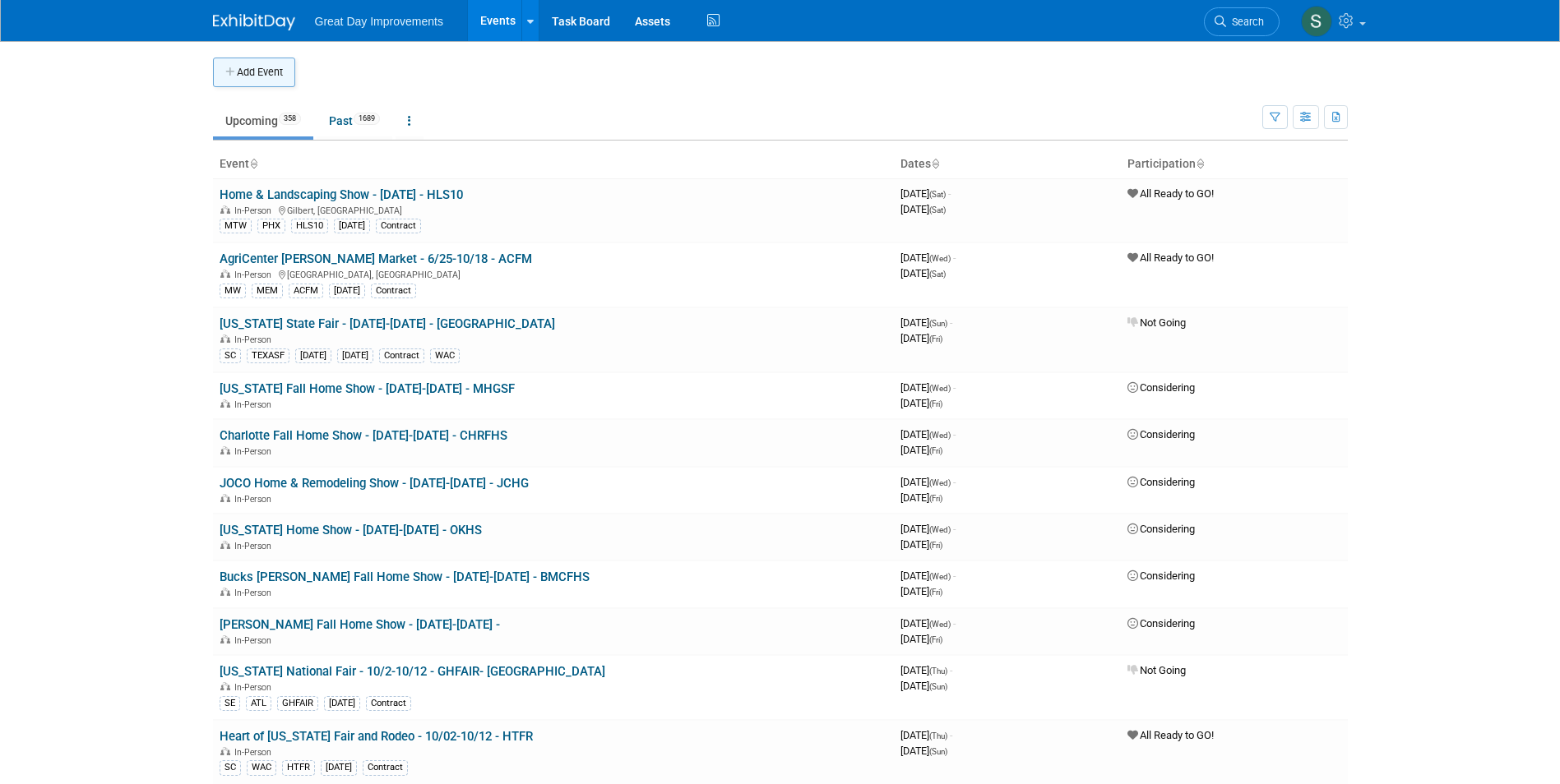
click at [267, 87] on button "Add Event" at bounding box center [254, 73] width 82 height 30
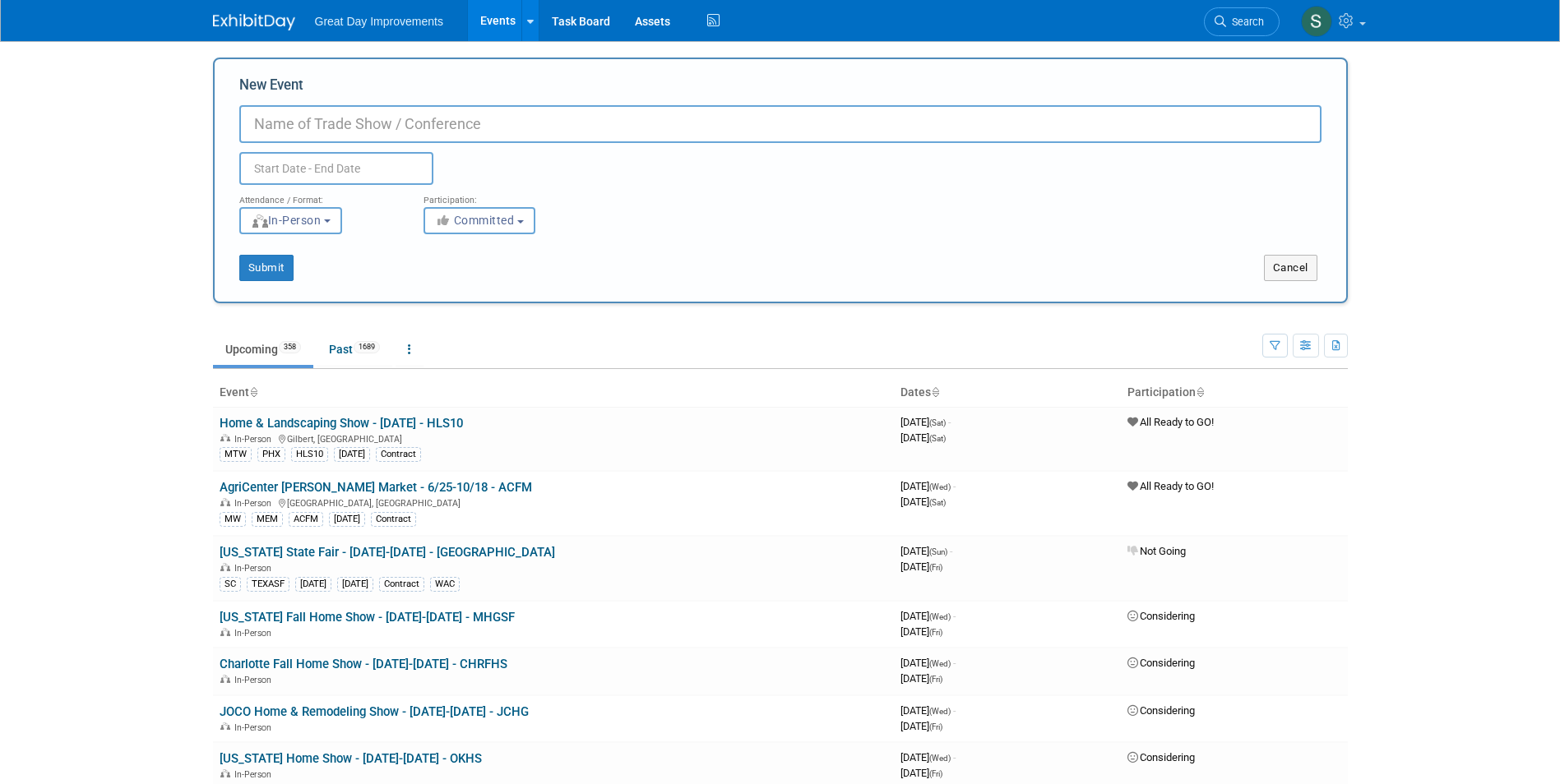
click at [270, 77] on label "New Event" at bounding box center [271, 89] width 64 height 26
click at [270, 106] on input "New Event" at bounding box center [780, 125] width 1083 height 38
paste input "Senator [PERSON_NAME] Senior Expo"
type input "Senator [PERSON_NAME] Senior Expo - [DATE] - SCSE"
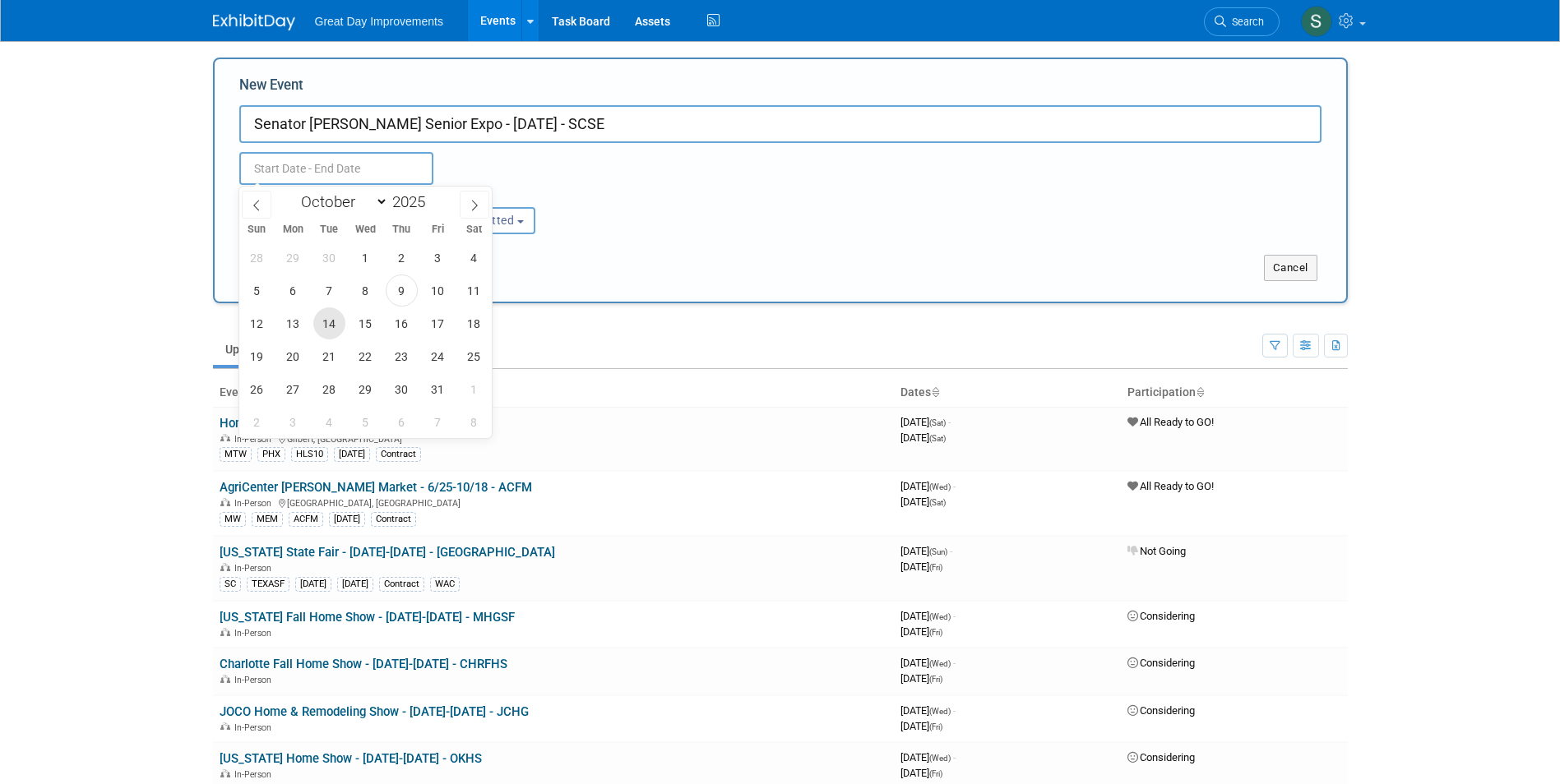
click at [325, 325] on span "14" at bounding box center [329, 323] width 32 height 32
type input "[DATE] to [DATE]"
click at [519, 218] on button "Committed" at bounding box center [479, 220] width 112 height 27
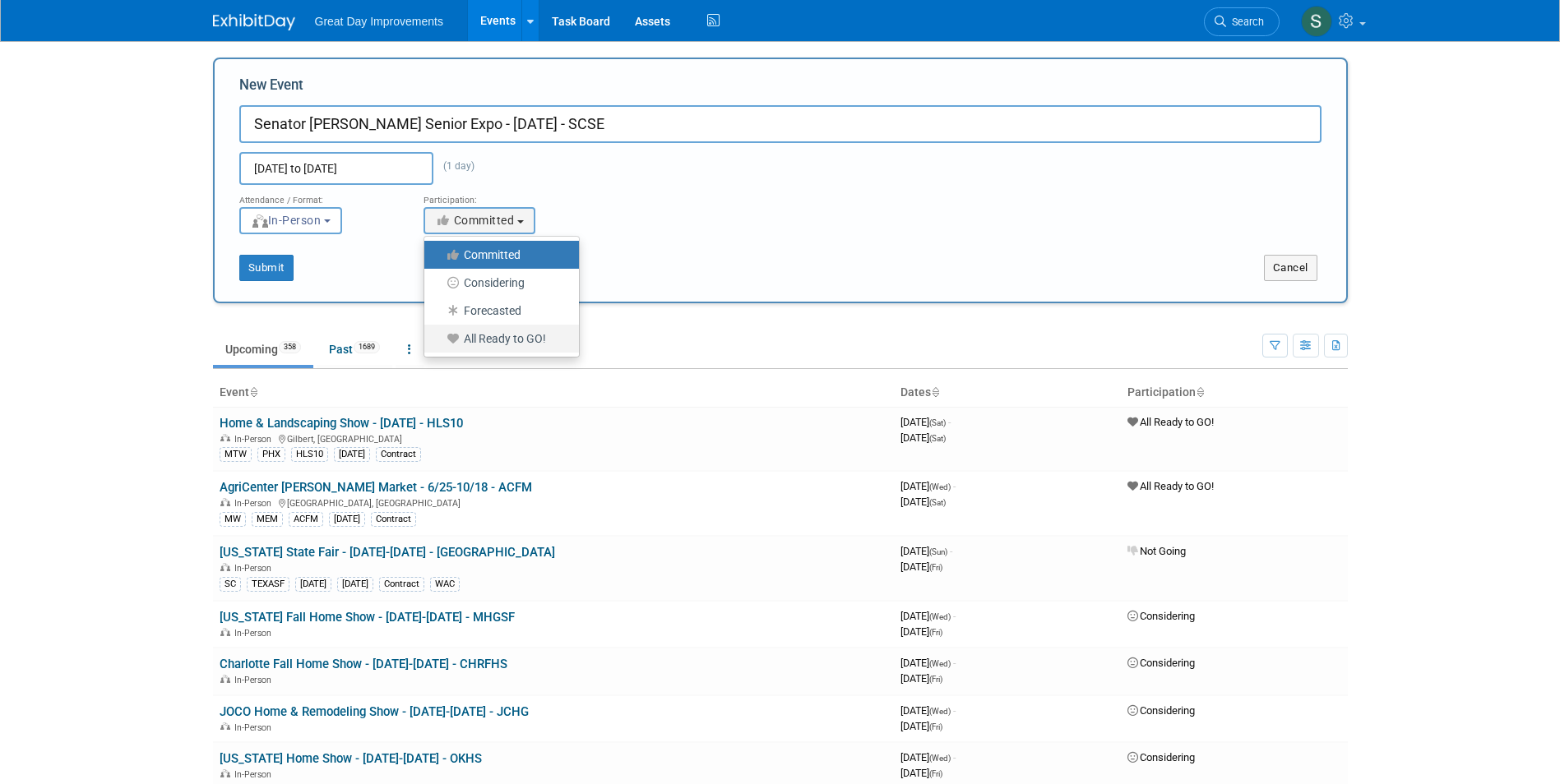
click at [507, 339] on label "All Ready to GO!" at bounding box center [497, 338] width 130 height 21
click at [439, 339] on input "All Ready to GO!" at bounding box center [434, 339] width 11 height 11
select select "102"
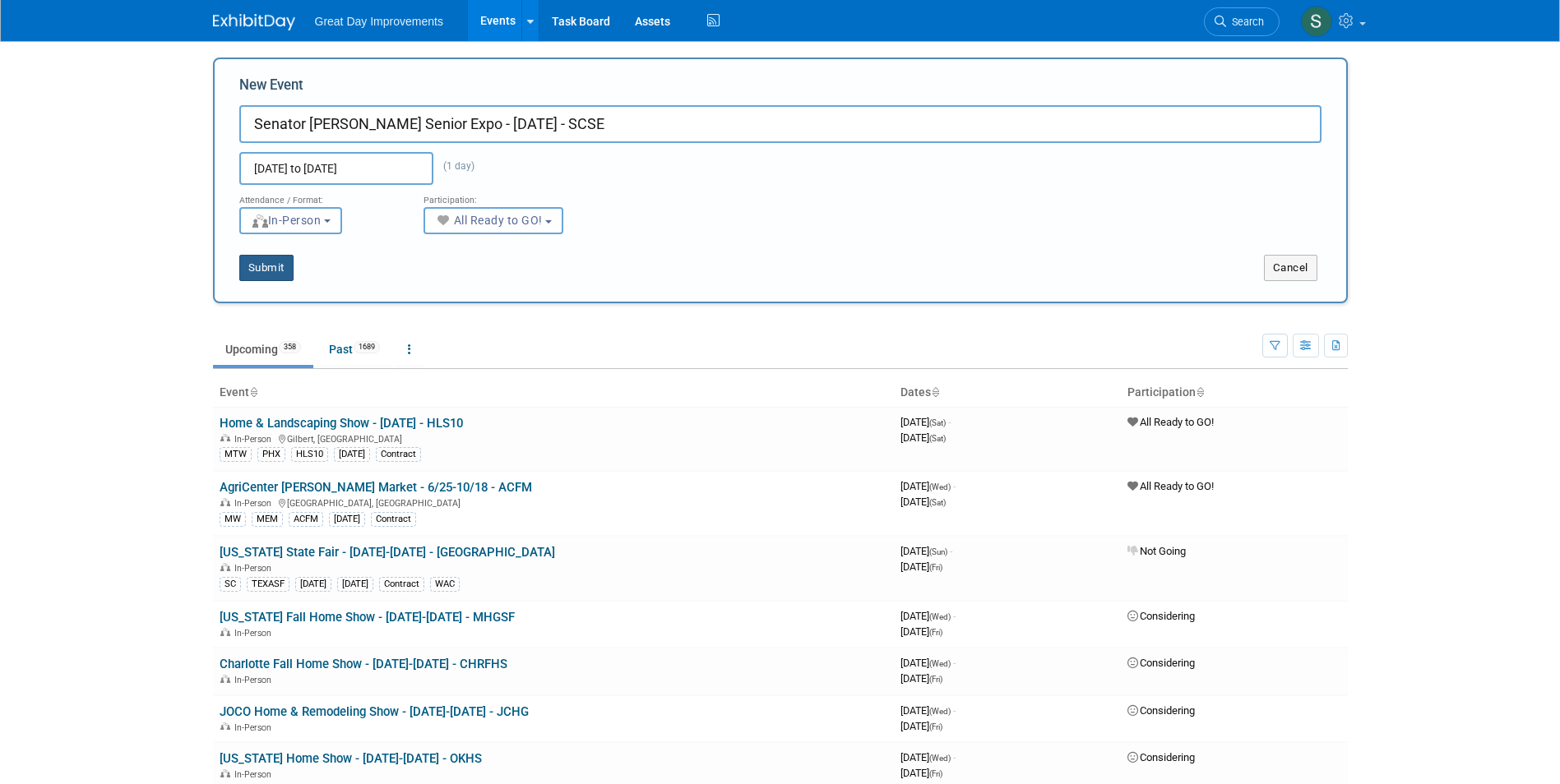
click at [260, 269] on button "Submit" at bounding box center [266, 268] width 54 height 26
type input "Senator [PERSON_NAME] Senior Expo - [DATE] - SCSE"
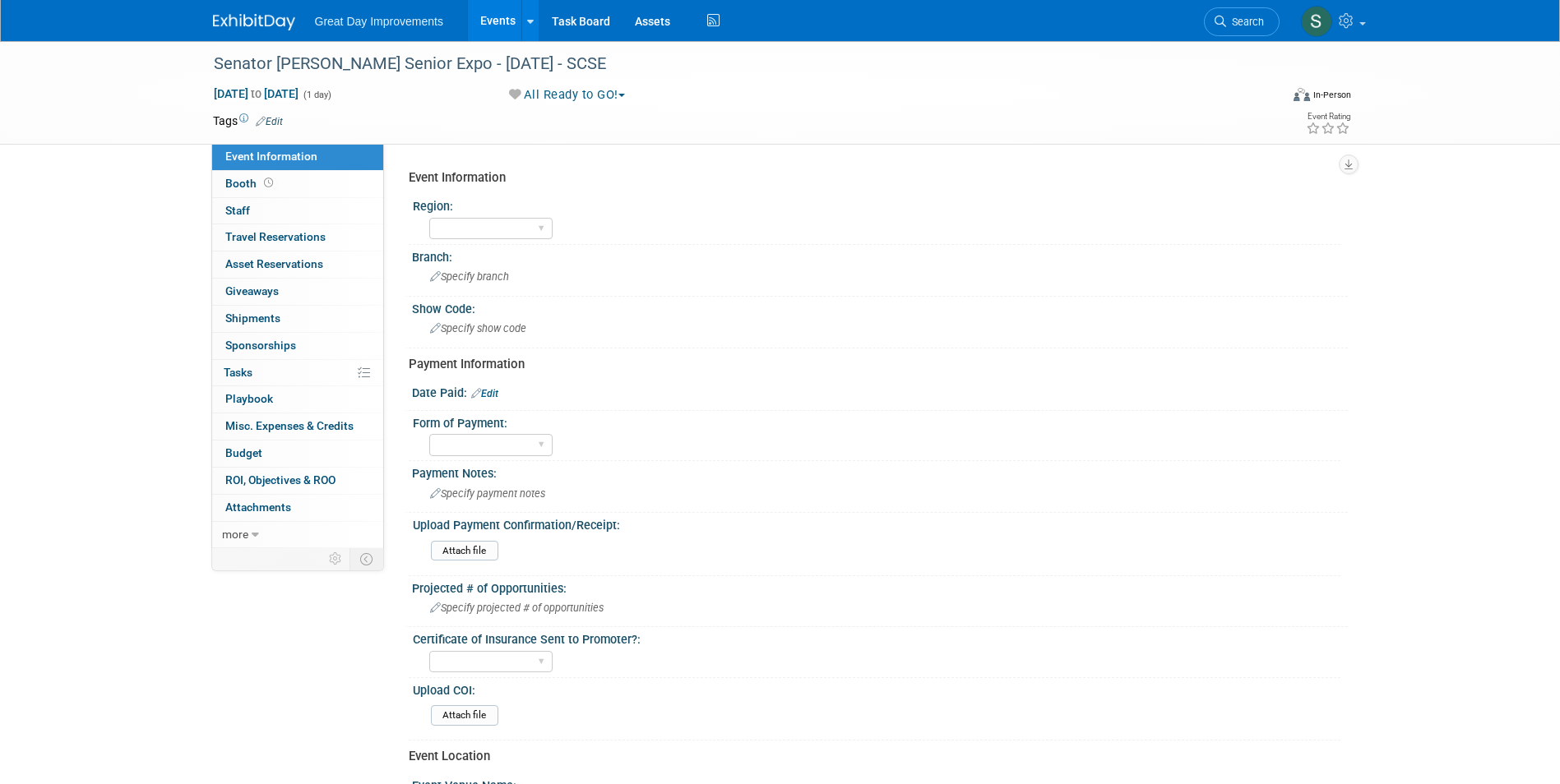
click at [269, 126] on link "Edit" at bounding box center [269, 122] width 27 height 12
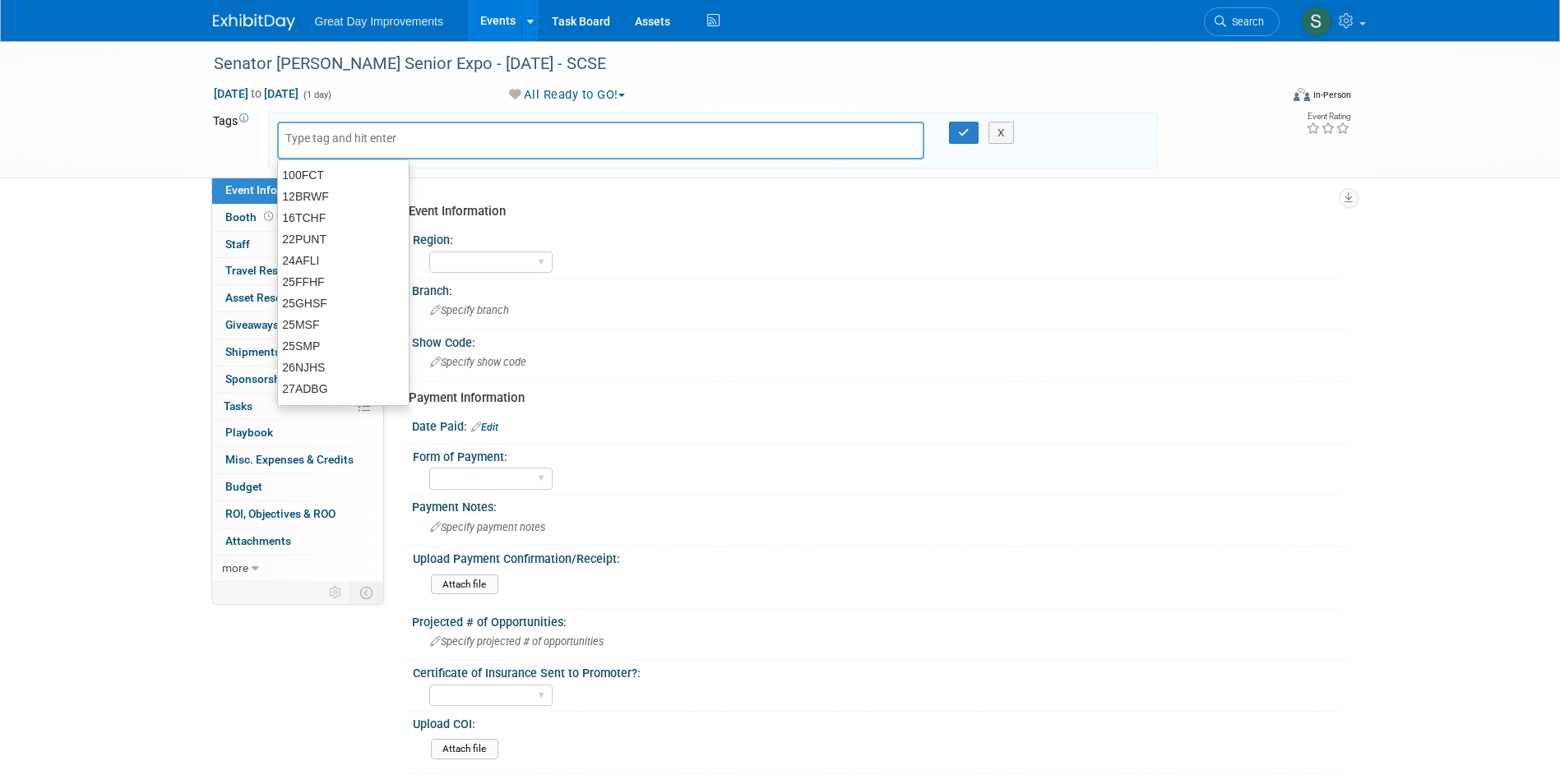
drag, startPoint x: 324, startPoint y: 132, endPoint x: 329, endPoint y: 141, distance: 10.3
click at [325, 133] on input "text" at bounding box center [351, 137] width 132 height 16
type input "MA"
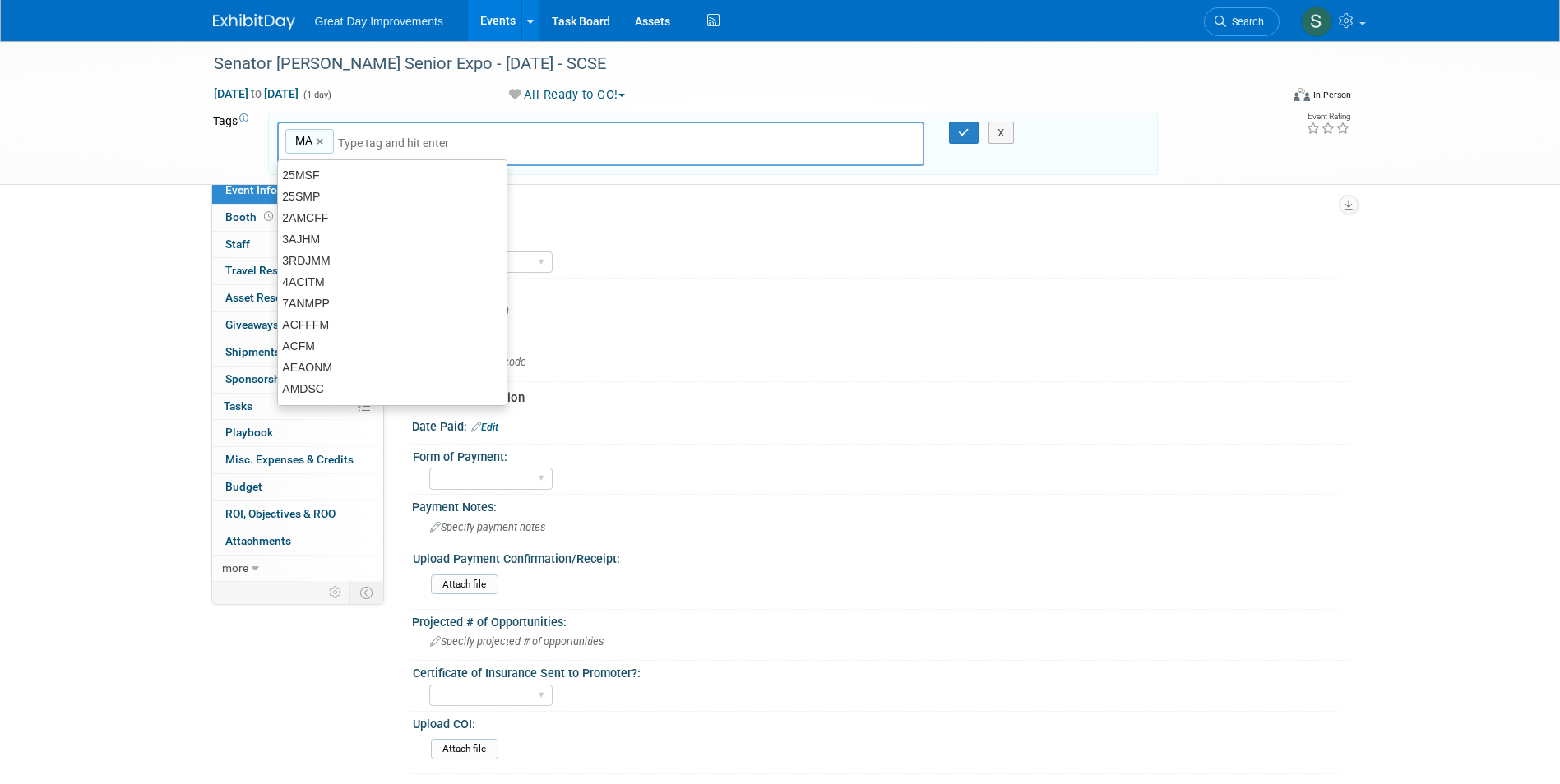
type input "MA"
type input "PHI"
type input "MA, PHI"
type input "SCSE"
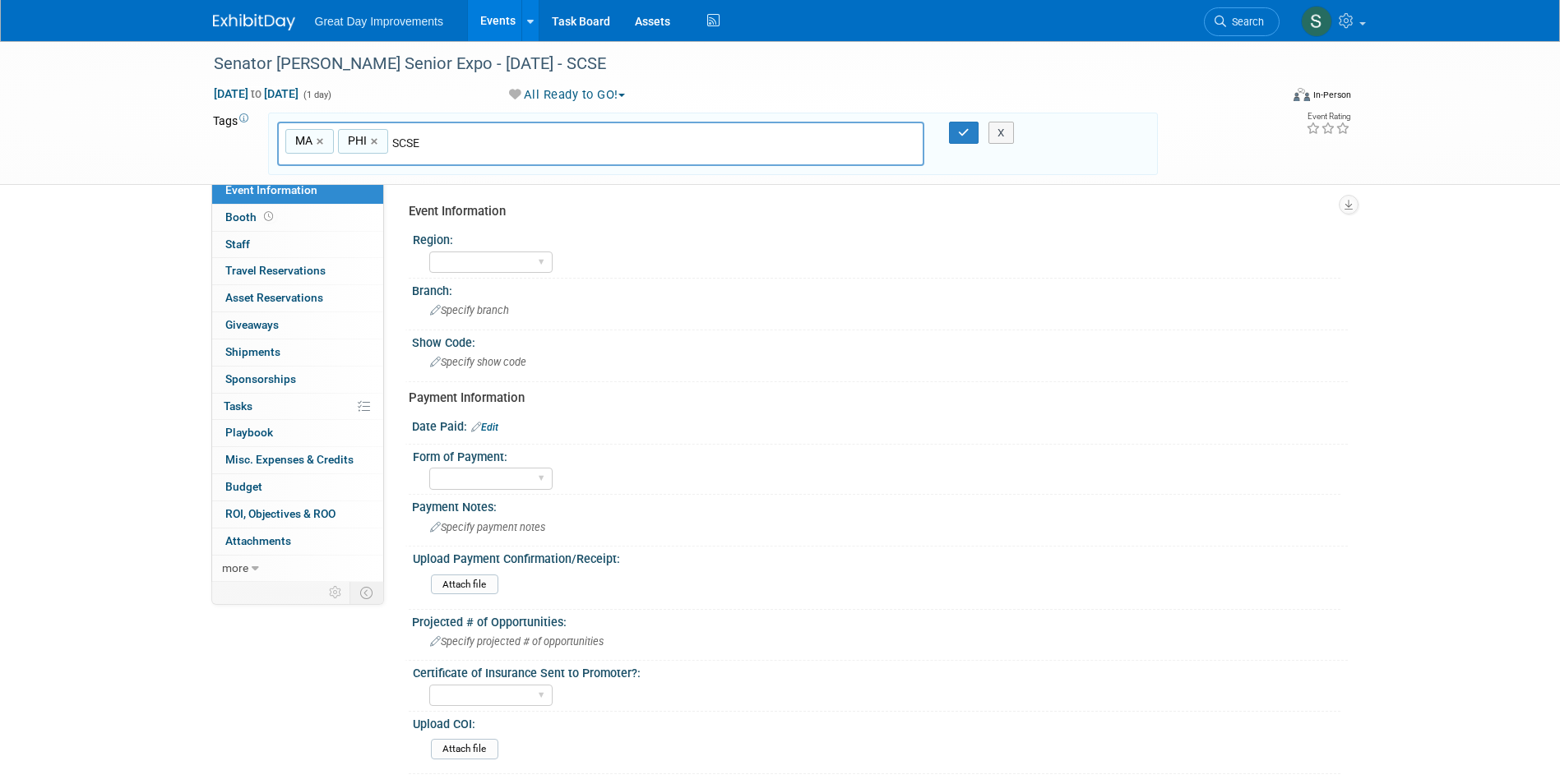
type input "MA, PHI, SCSE"
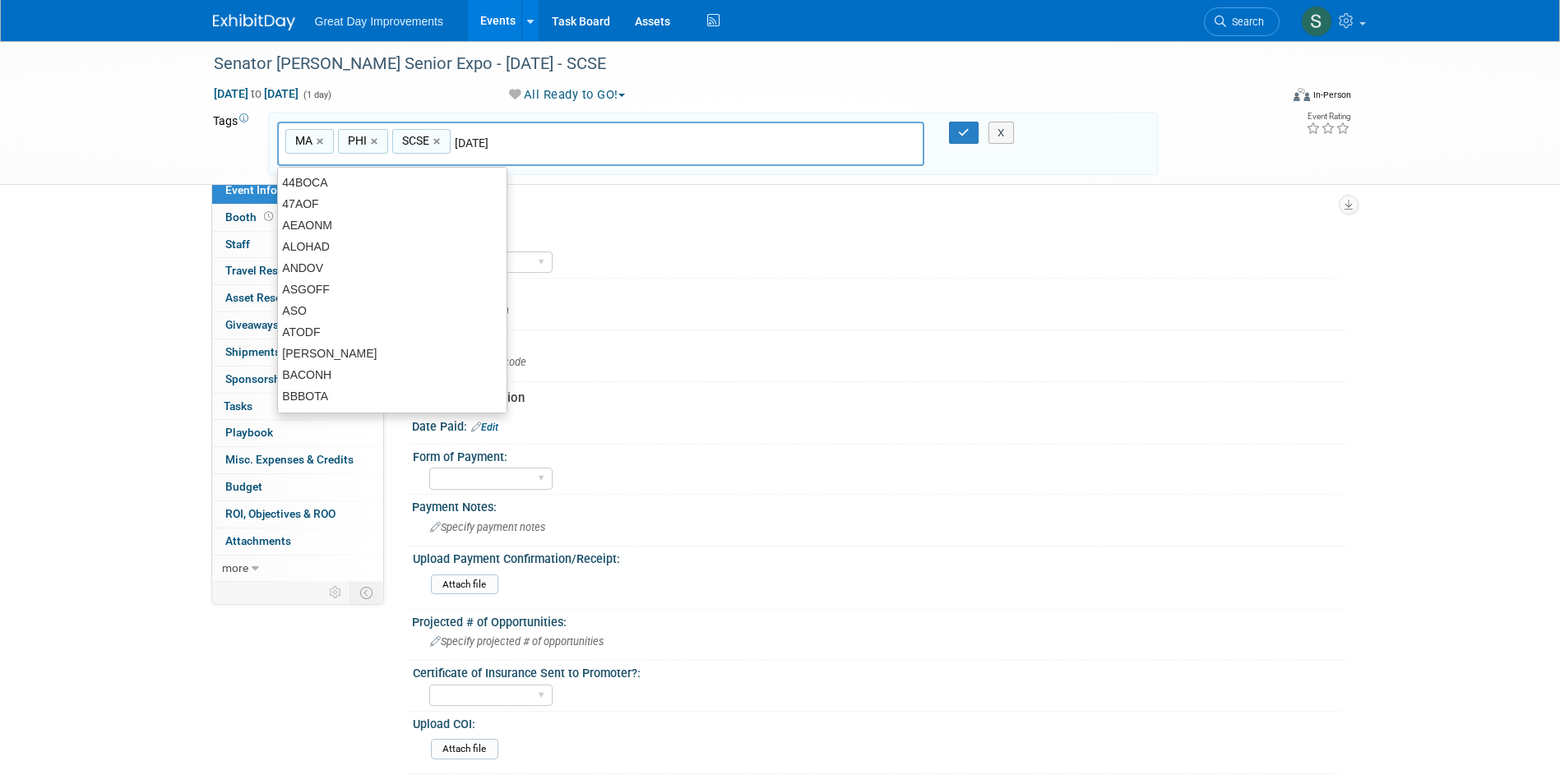
type input "[DATE]"
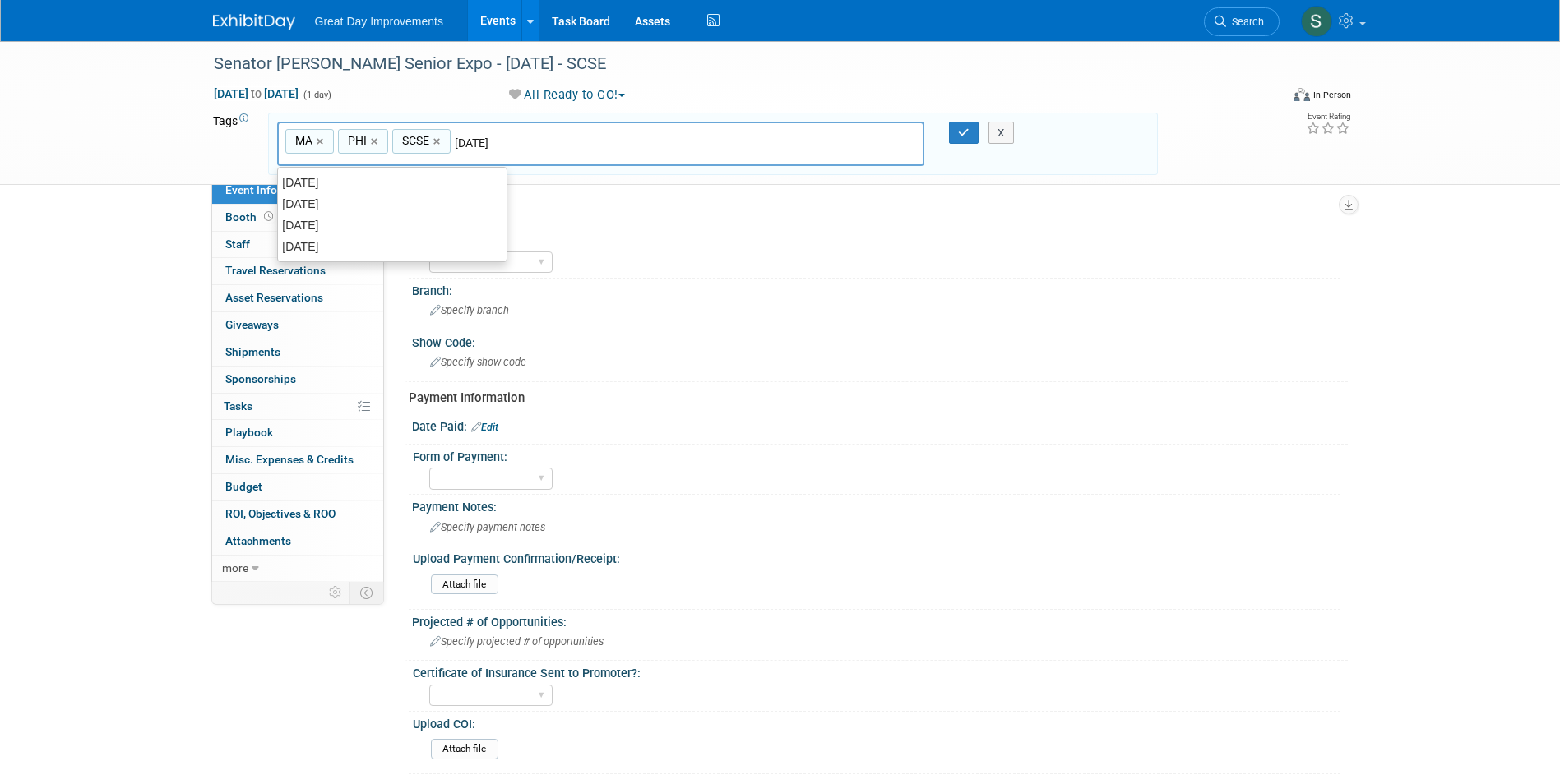
type input "MA, PHI, SCSE, OCT25"
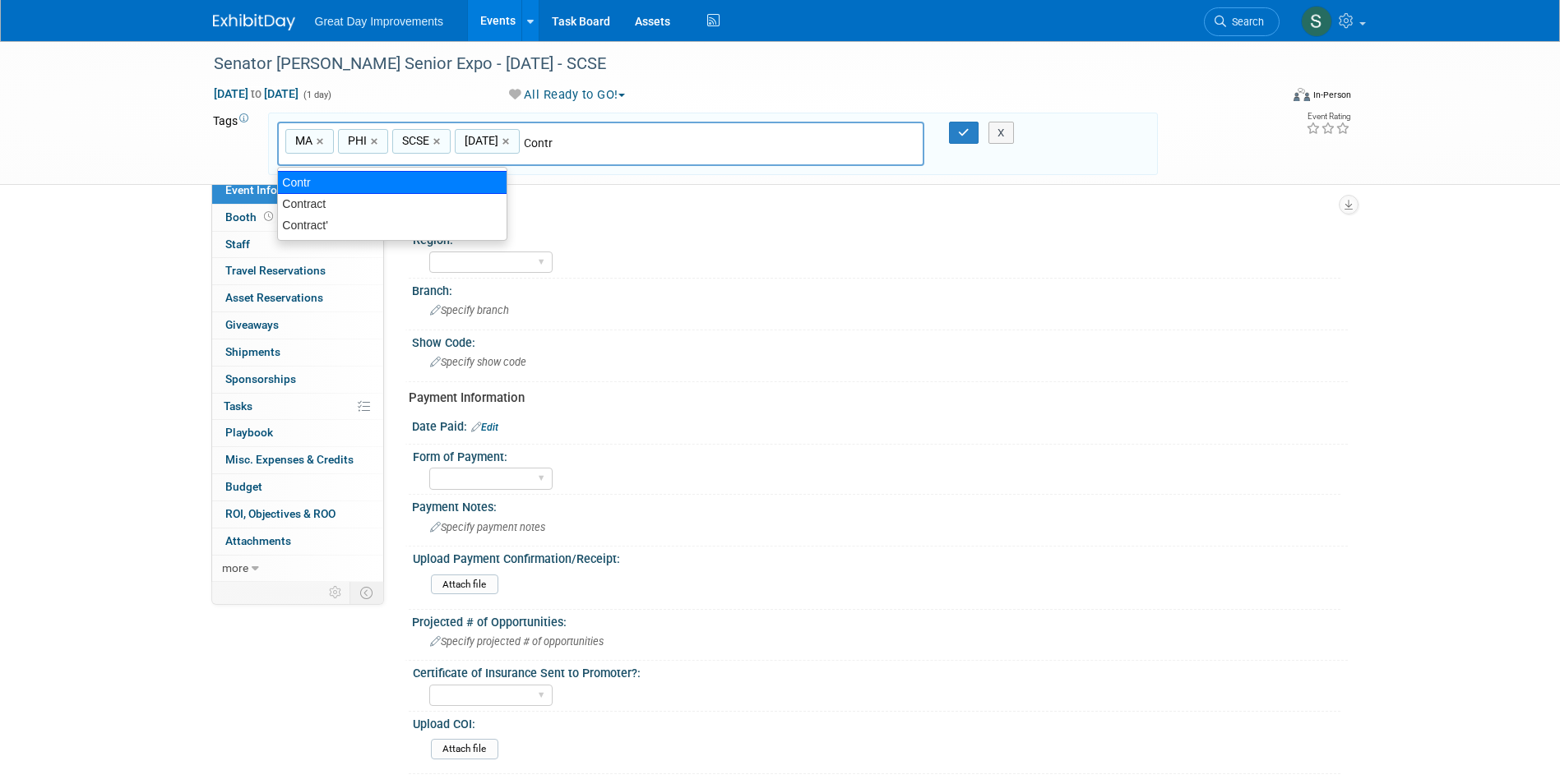
type input "Contract"
type input "MA, PHI, SCSE, OCT25, Contract"
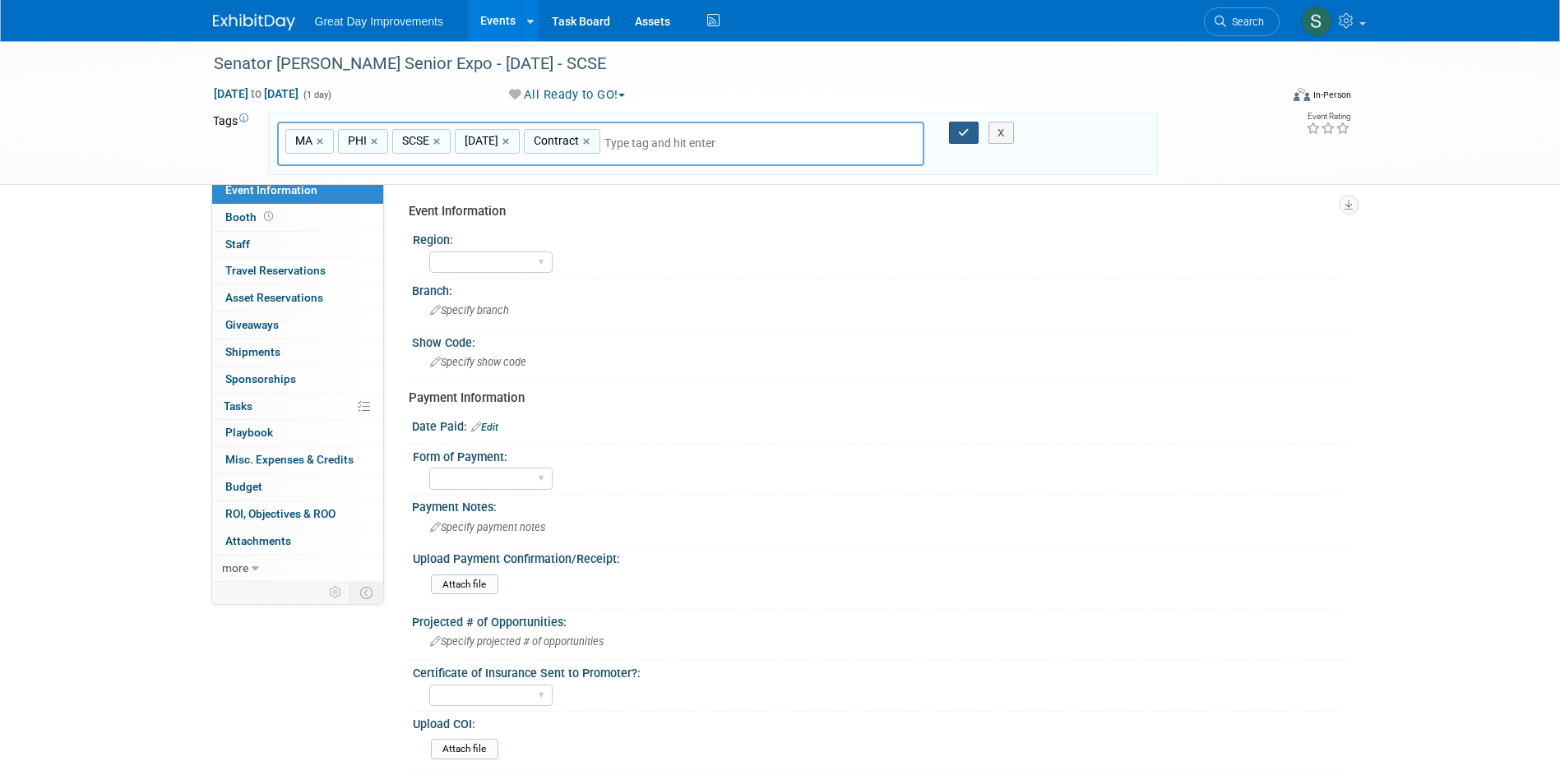
click at [954, 128] on button "button" at bounding box center [964, 132] width 30 height 23
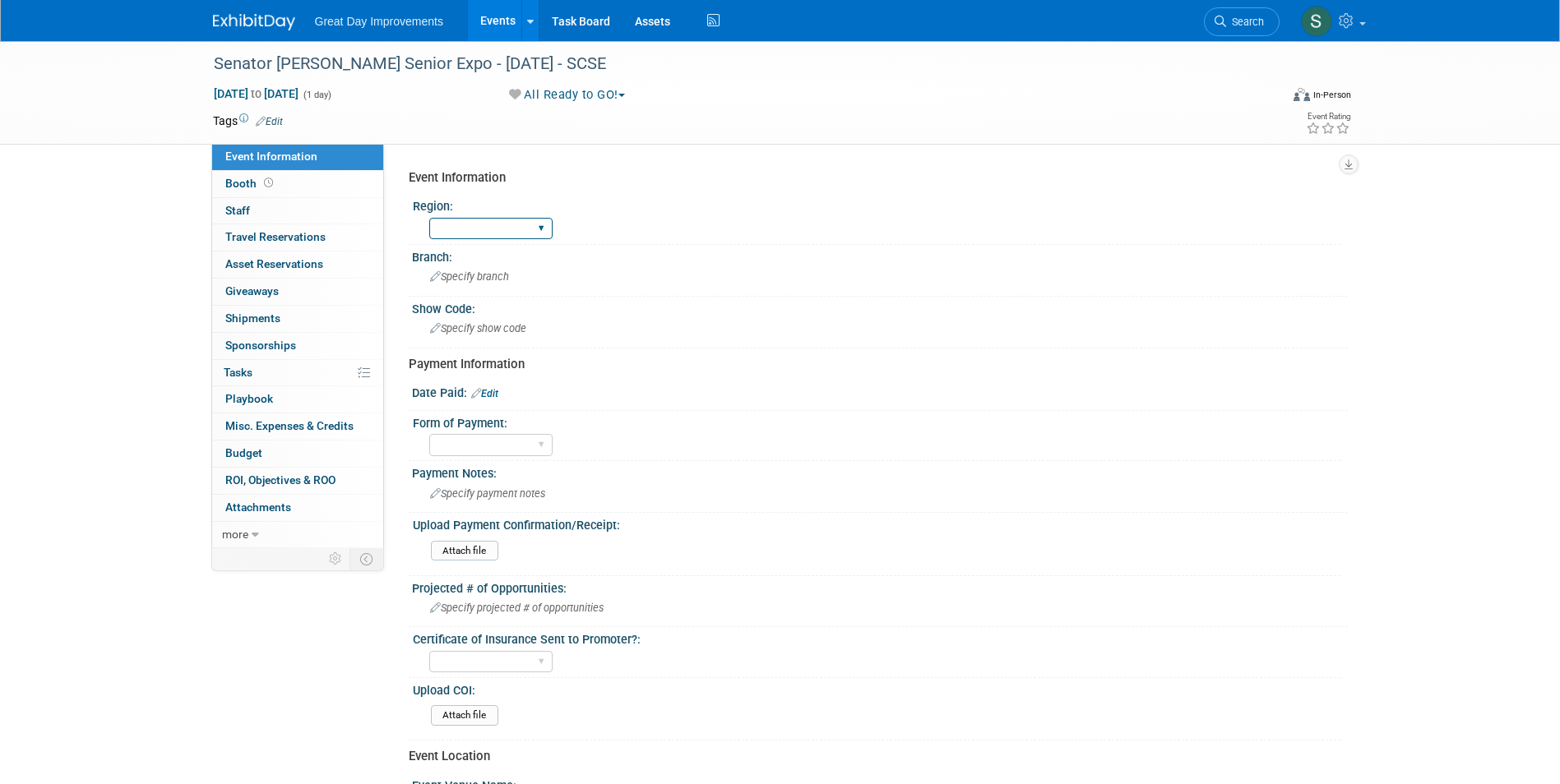
click at [501, 227] on select "GC MA MW MTW NE NEW OV PL PNW SA SE SC UMW FL" at bounding box center [491, 229] width 124 height 22
select select "MA"
click at [430, 218] on select "GC MA MW MTW NE NEW OV PL PNW SA SE SC UMW FL" at bounding box center [491, 229] width 124 height 22
click at [494, 289] on div "Specify branch" at bounding box center [880, 277] width 911 height 26
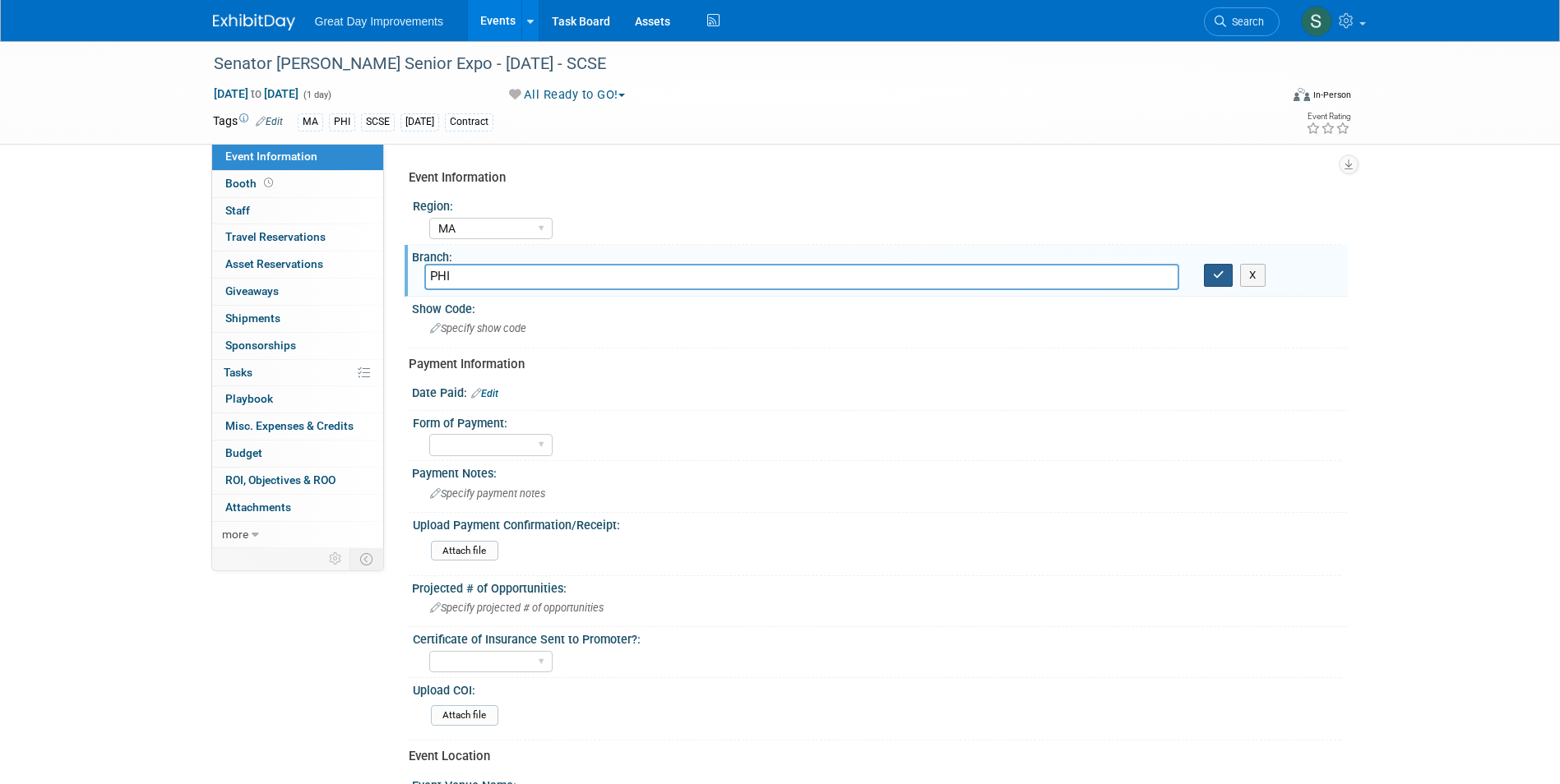
type input "PHI"
click at [1221, 278] on icon "button" at bounding box center [1219, 275] width 12 height 11
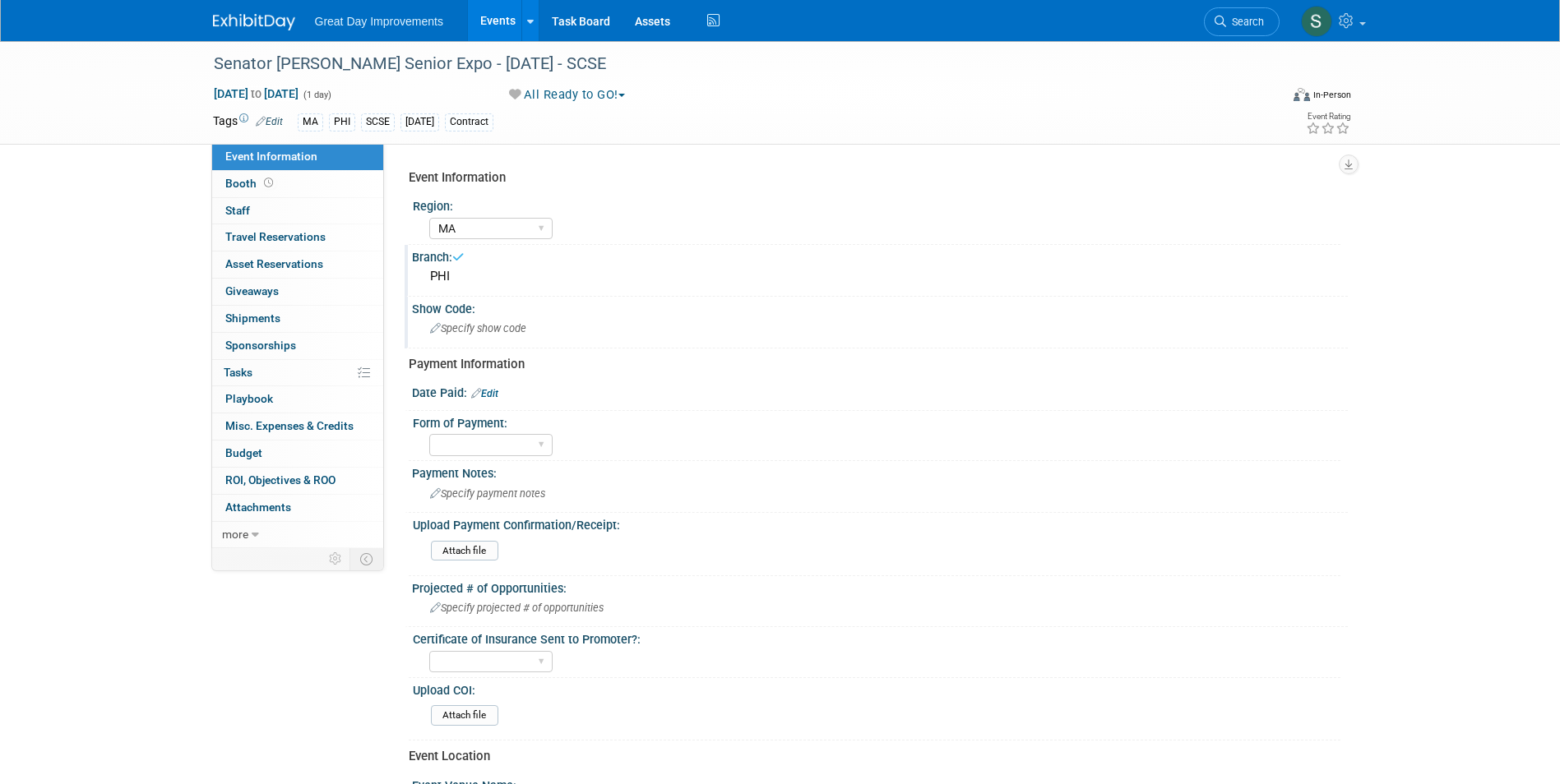
click at [484, 340] on div "Specify show code" at bounding box center [880, 329] width 911 height 26
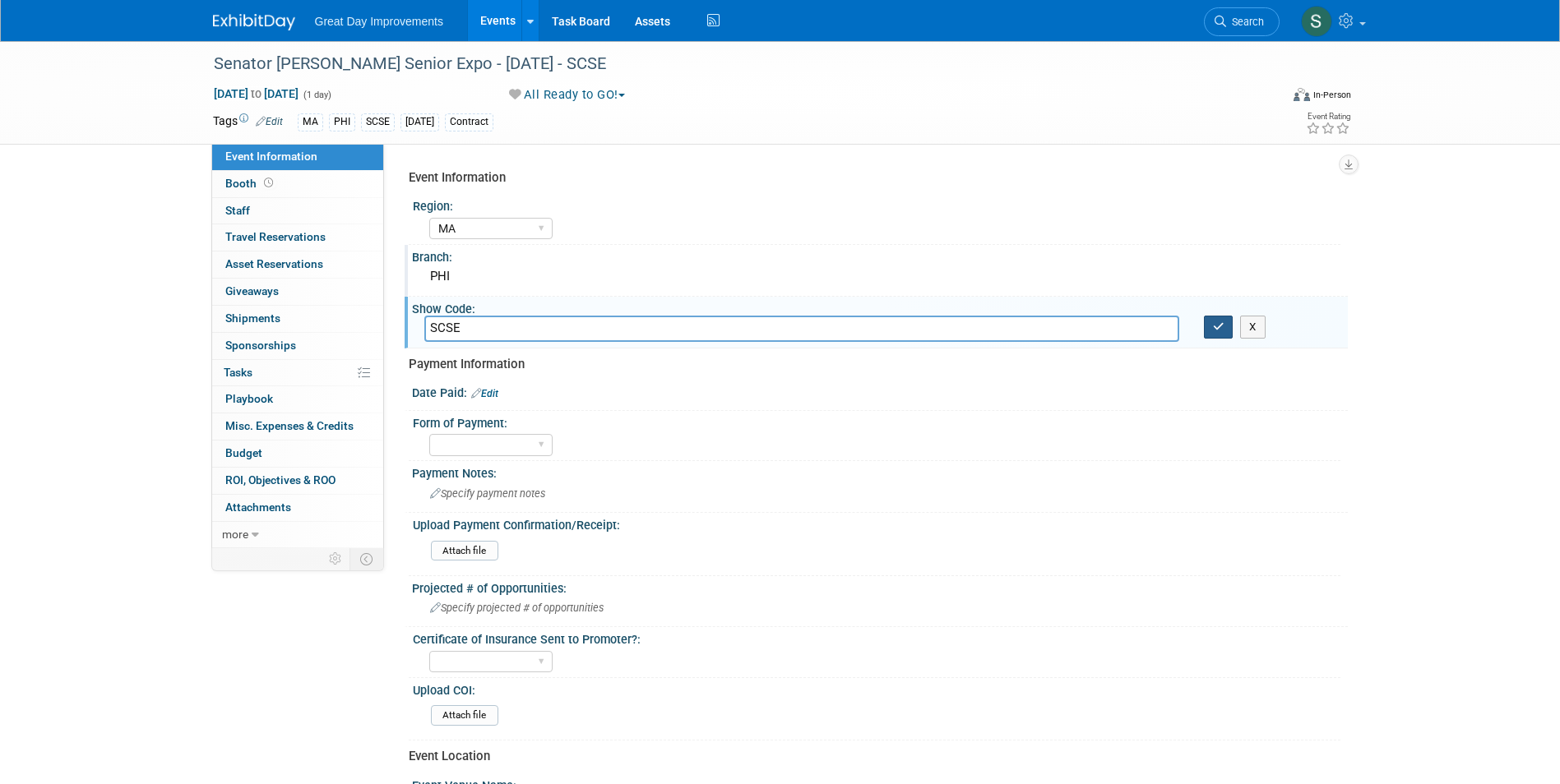
type input "SCSE"
click at [1217, 330] on icon "button" at bounding box center [1219, 327] width 12 height 11
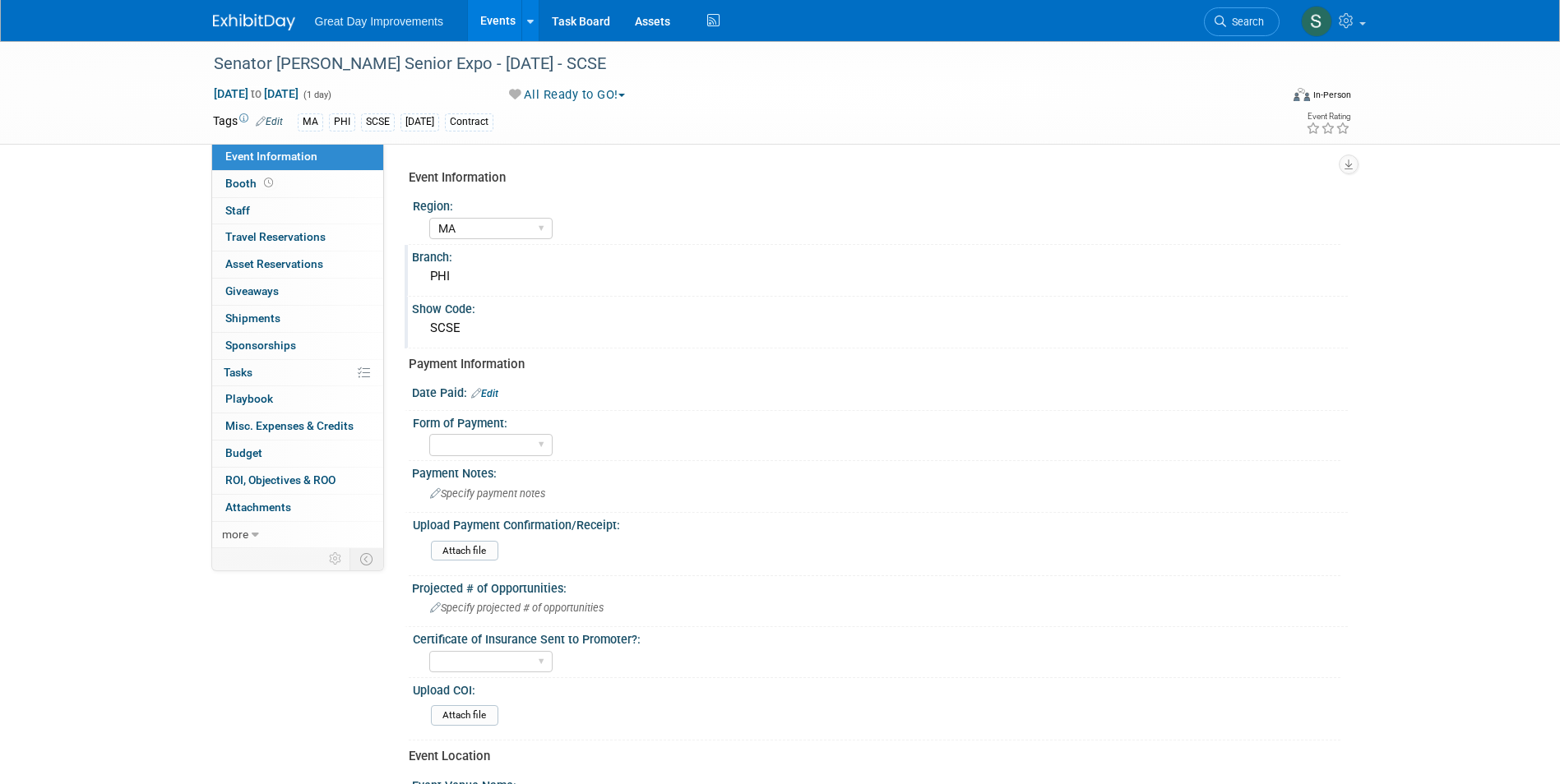
click at [486, 389] on link "Edit" at bounding box center [484, 393] width 27 height 12
select select "9"
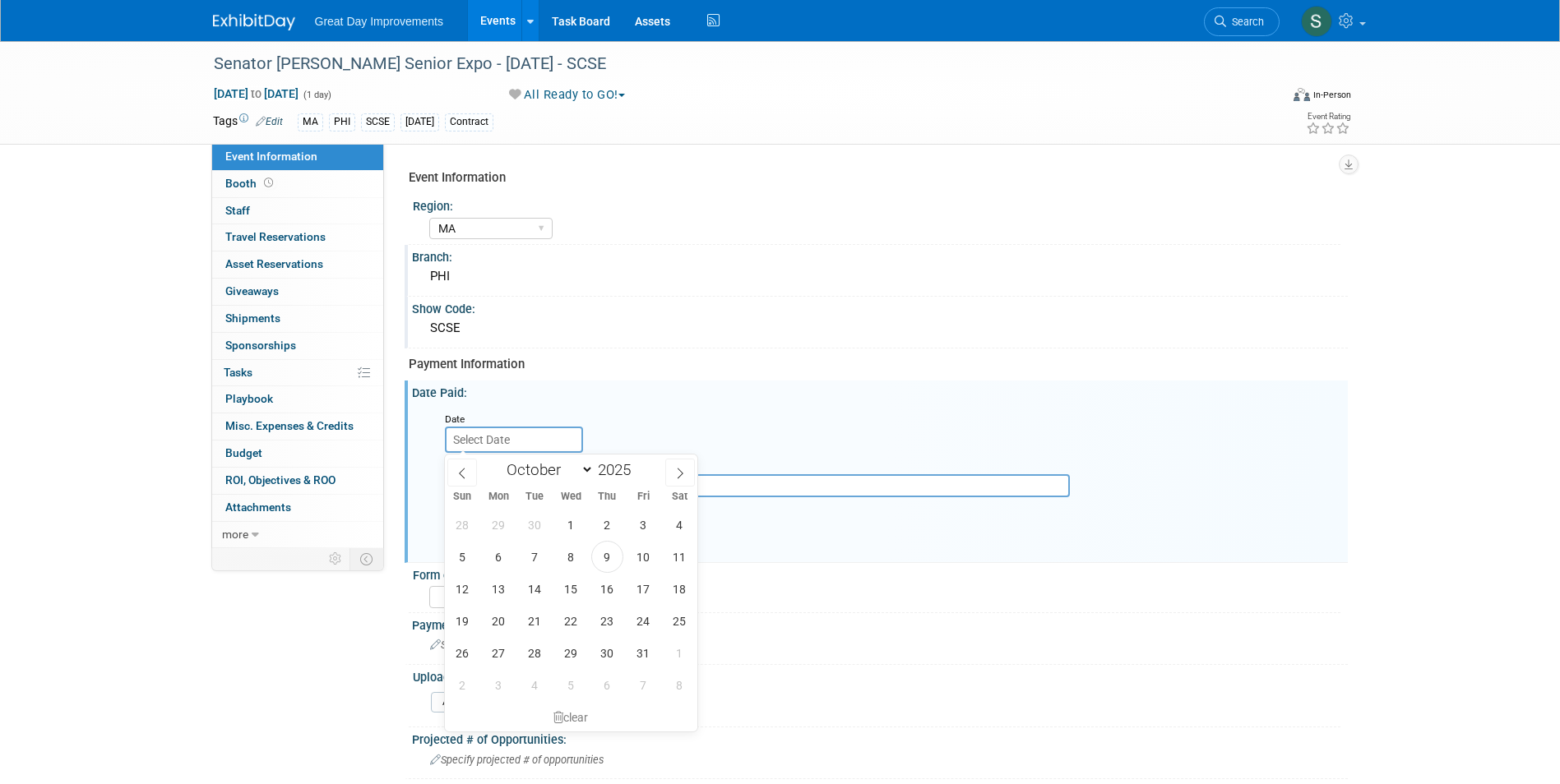
click at [512, 440] on input "text" at bounding box center [513, 439] width 139 height 26
click at [600, 554] on span "9" at bounding box center [607, 557] width 32 height 32
type input "[DATE]"
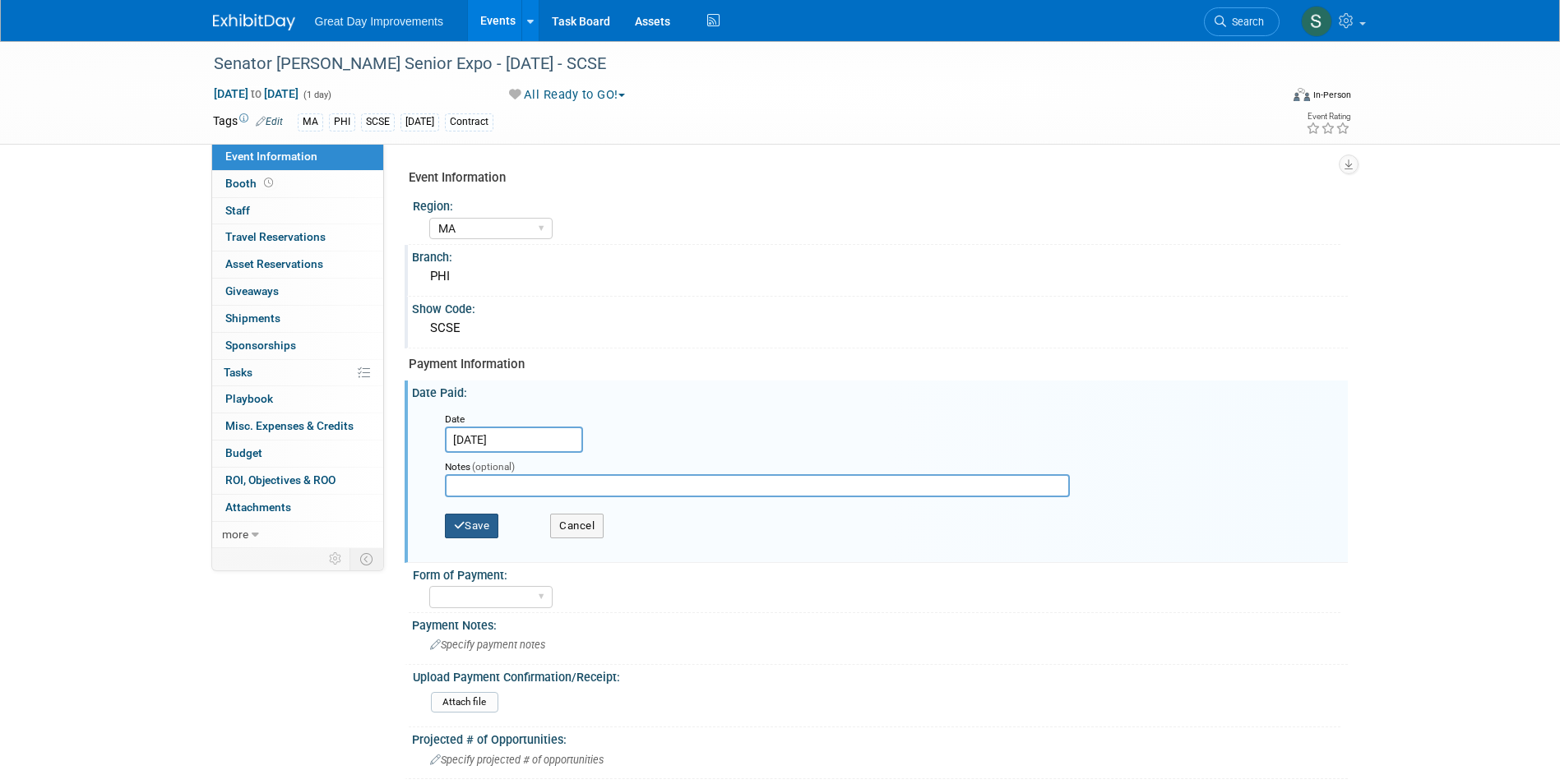
click at [484, 527] on button "Save" at bounding box center [471, 526] width 54 height 25
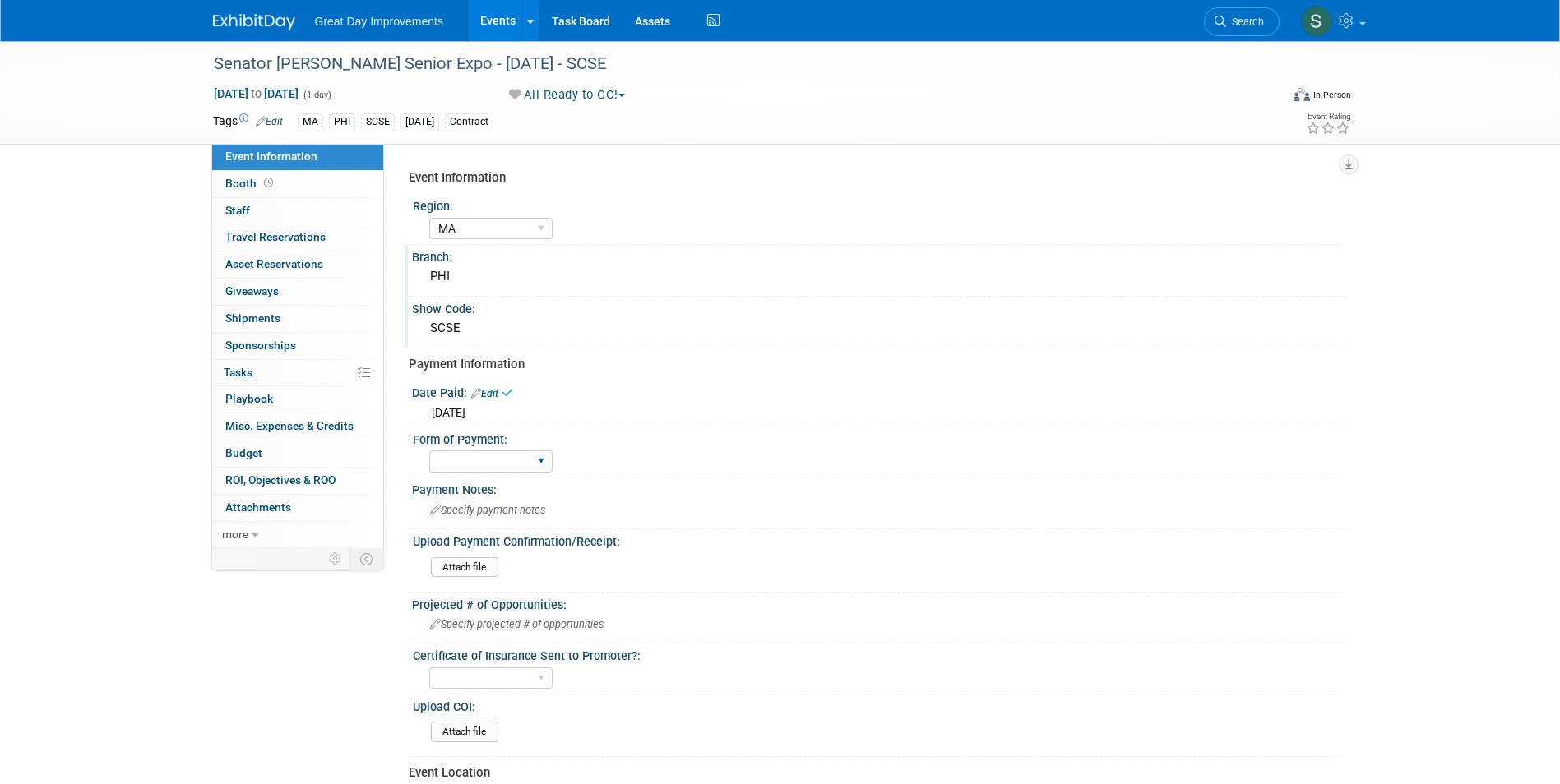
click at [490, 472] on div "Paid via CC Check Requested Pay at the Gate Other" at bounding box center [491, 461] width 124 height 31
click at [486, 456] on select "Paid via CC Check Requested Pay at the Gate Other" at bounding box center [491, 461] width 124 height 22
select select "Paid via CC"
click at [430, 450] on select "Paid via CC Check Requested Pay at the Gate Other" at bounding box center [491, 461] width 124 height 22
click at [566, 513] on div "Specify payment notes" at bounding box center [880, 510] width 911 height 26
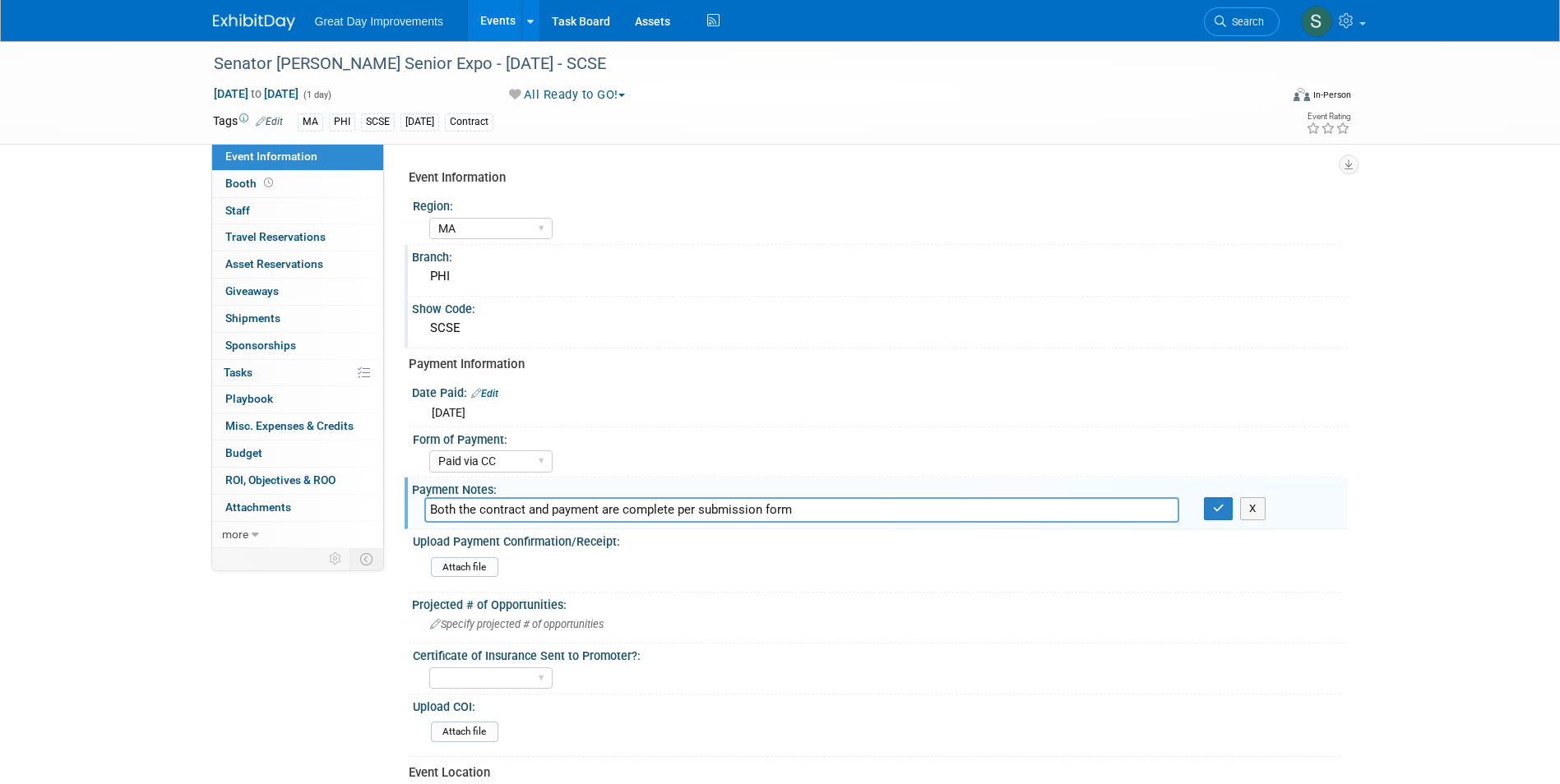
type input "Both the contract and payment are complete per submission form"
click at [1204, 497] on button "button" at bounding box center [1219, 508] width 30 height 23
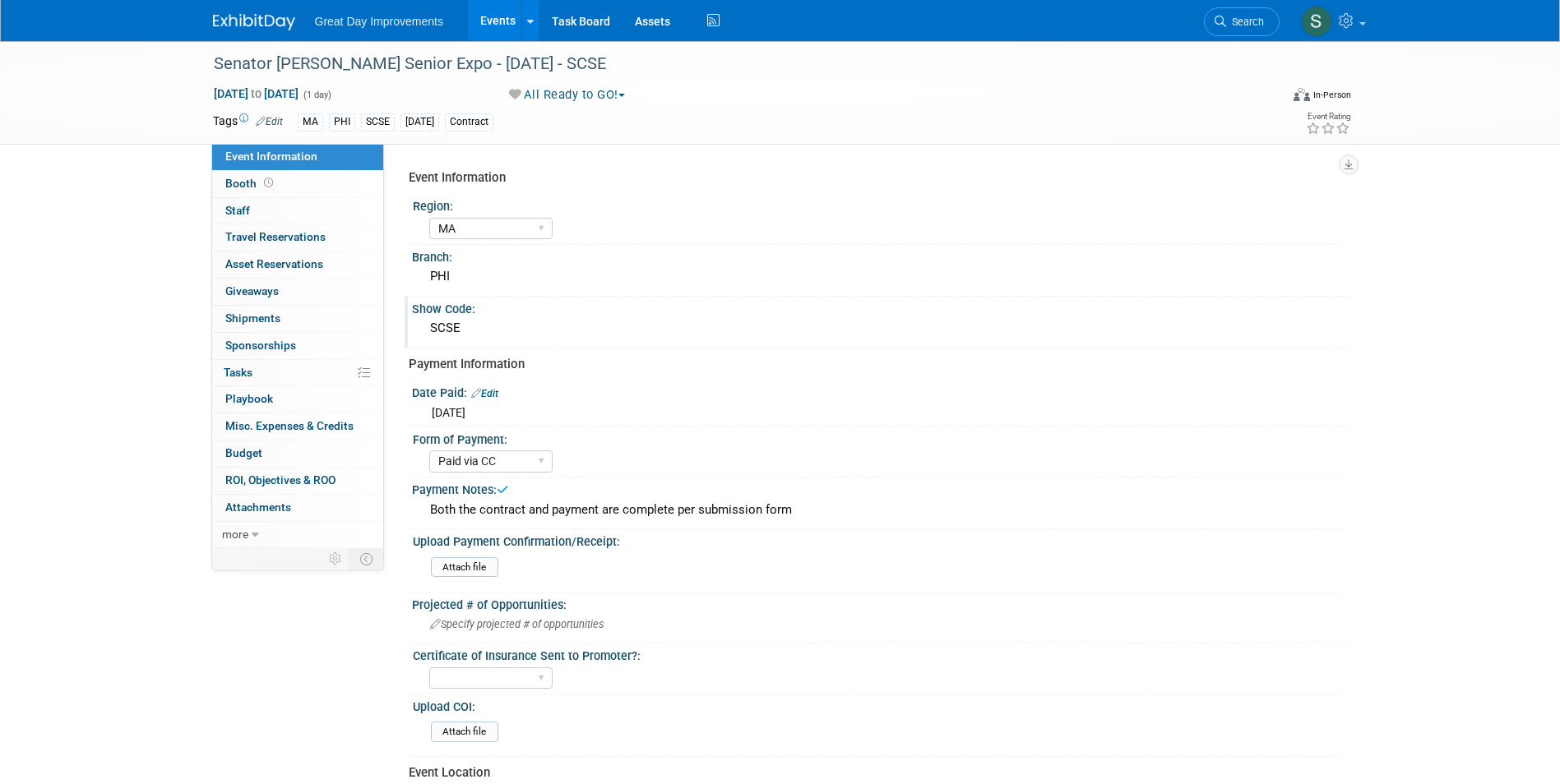
click at [247, 20] on img at bounding box center [254, 22] width 82 height 16
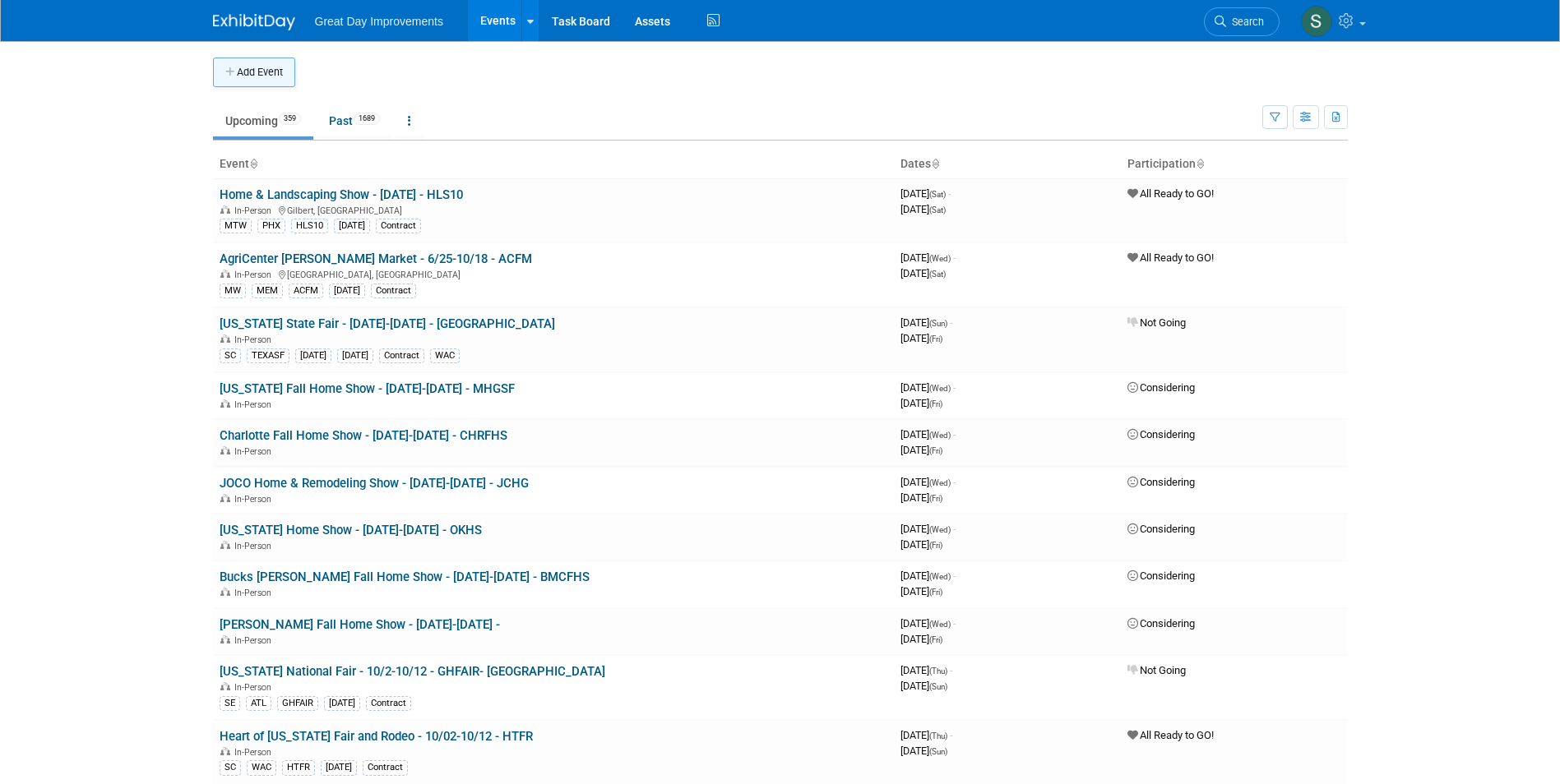
click at [250, 73] on button "Add Event" at bounding box center [254, 73] width 82 height 30
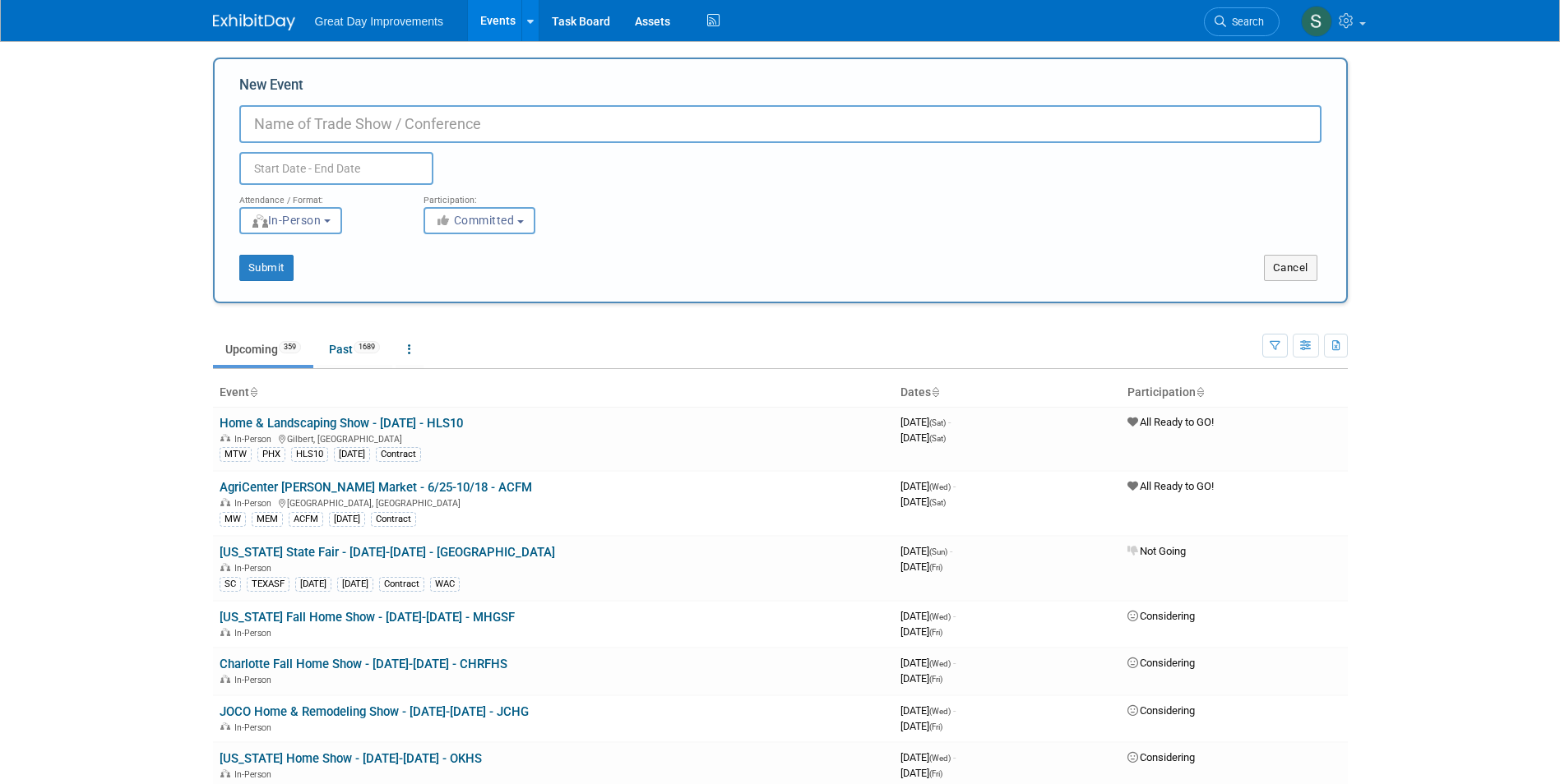
paste input "Edison/ Piscataway NJ Senior Expo"
type input "Edison/ [GEOGRAPHIC_DATA] NJ Senior Expo - [DATE] - EPNJSE"
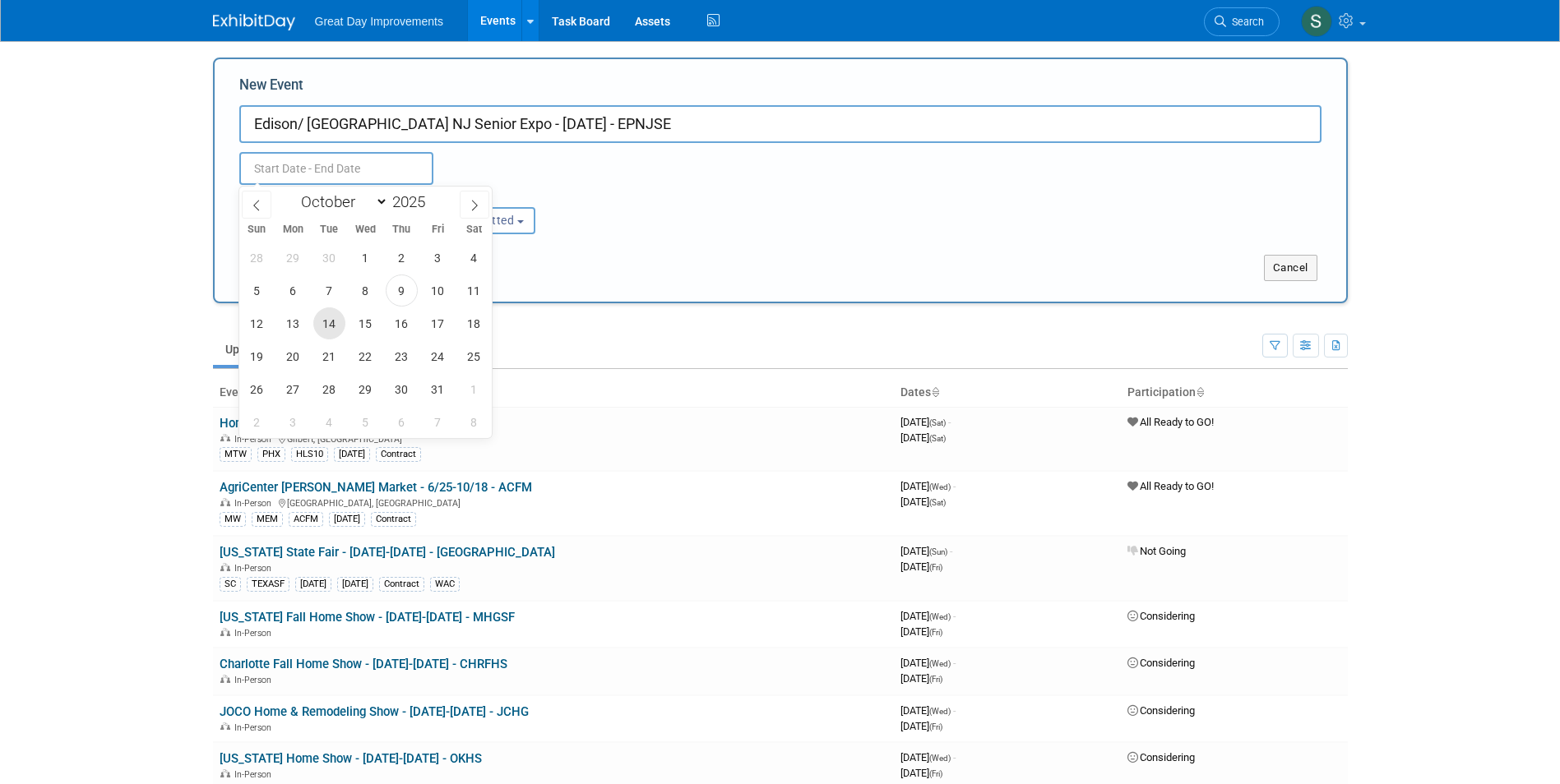
click at [331, 322] on span "14" at bounding box center [329, 323] width 32 height 32
type input "[DATE] to [DATE]"
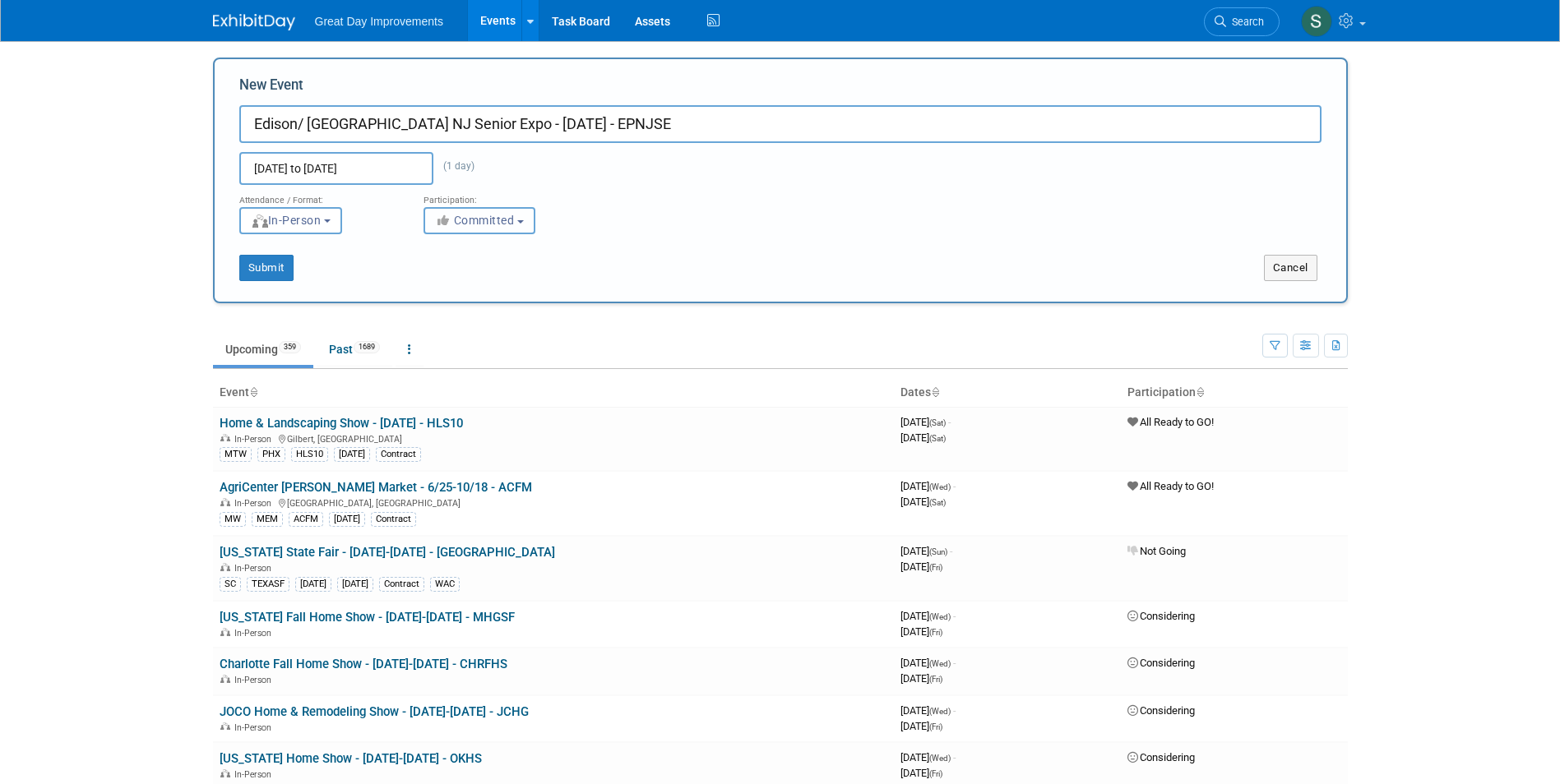
click at [514, 218] on span "Committed" at bounding box center [474, 219] width 80 height 13
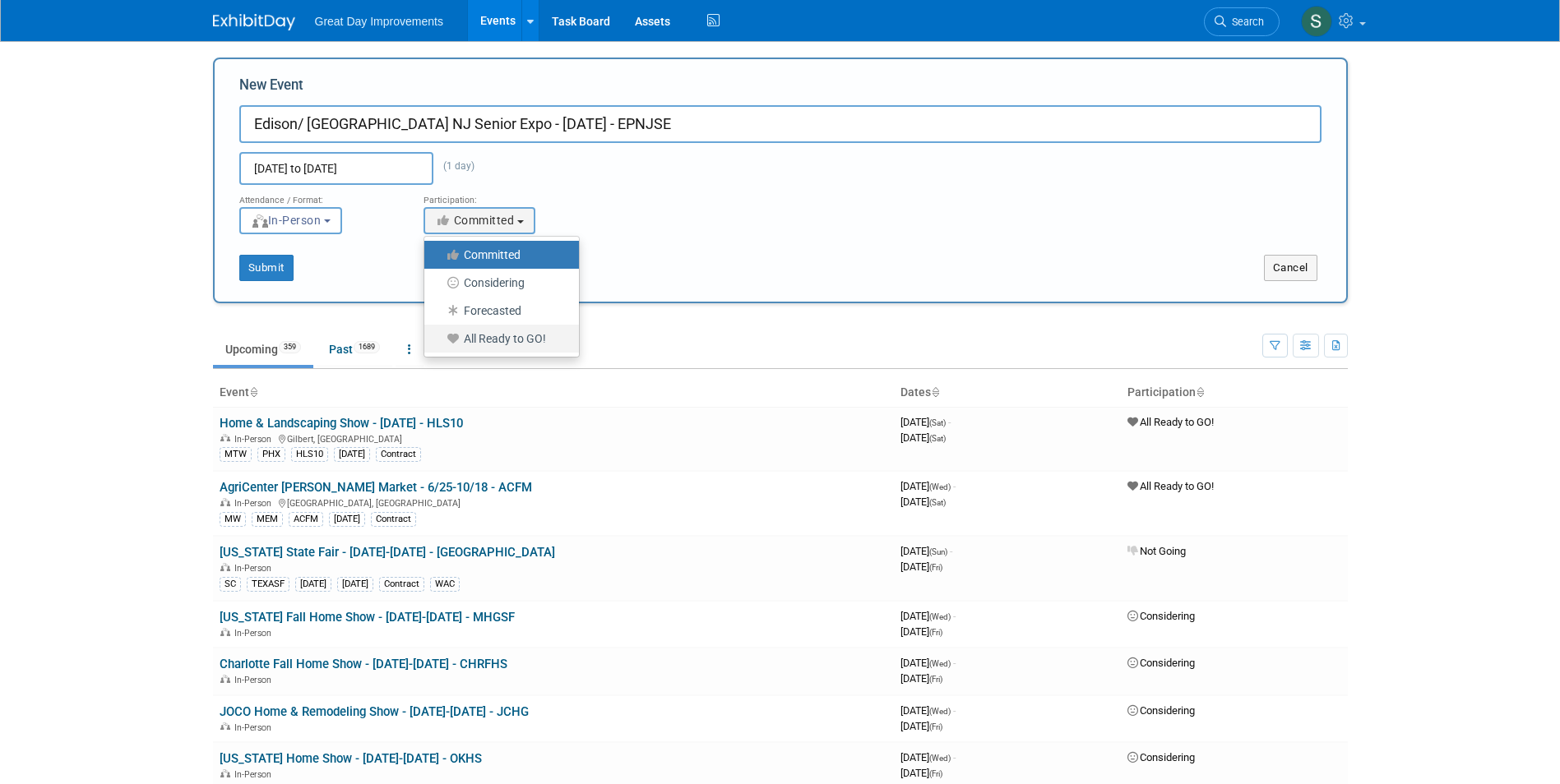
click at [493, 335] on label "All Ready to GO!" at bounding box center [497, 338] width 130 height 21
click at [439, 335] on input "All Ready to GO!" at bounding box center [434, 339] width 11 height 11
select select "102"
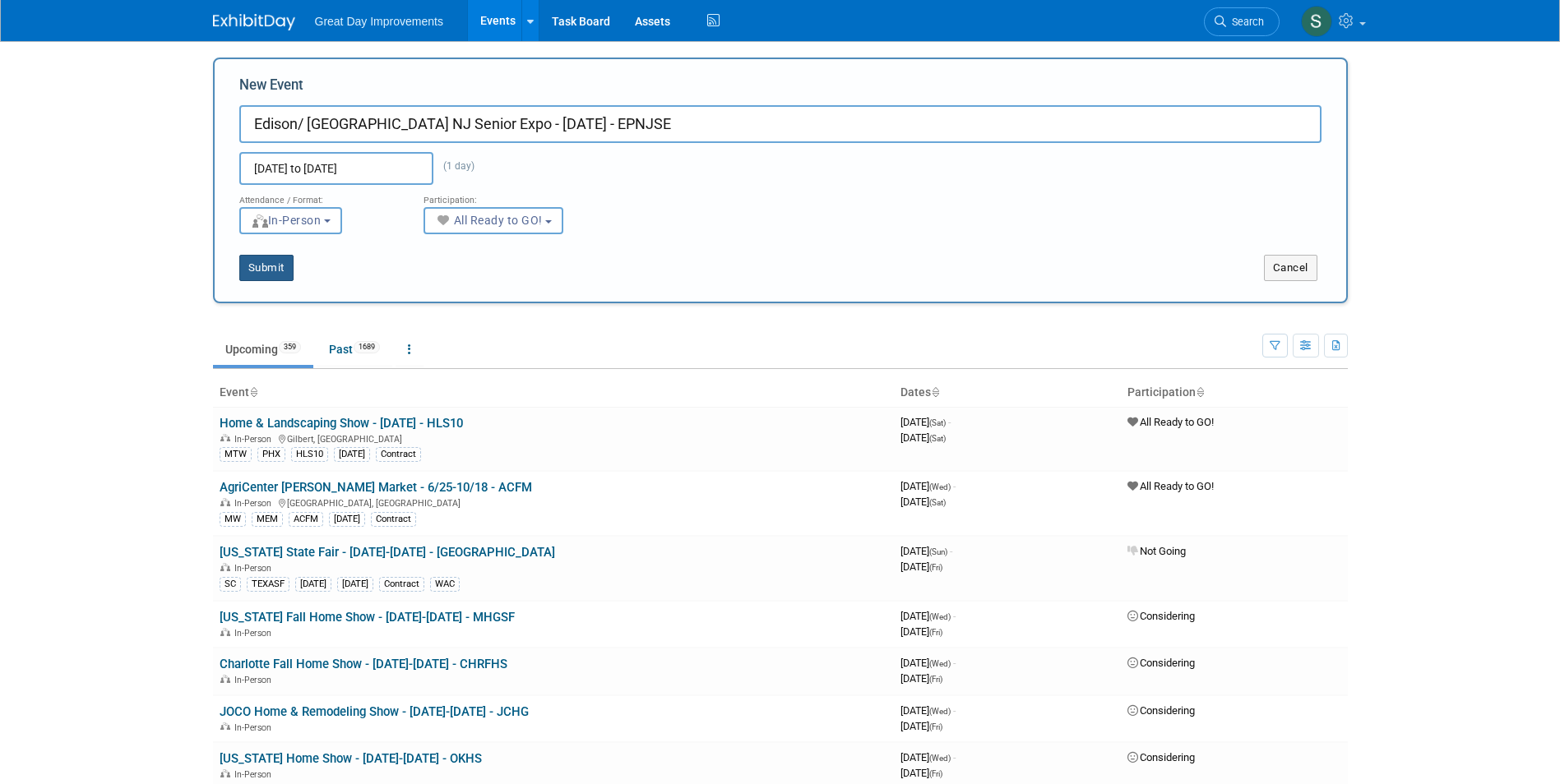
click at [260, 270] on button "Submit" at bounding box center [266, 268] width 54 height 26
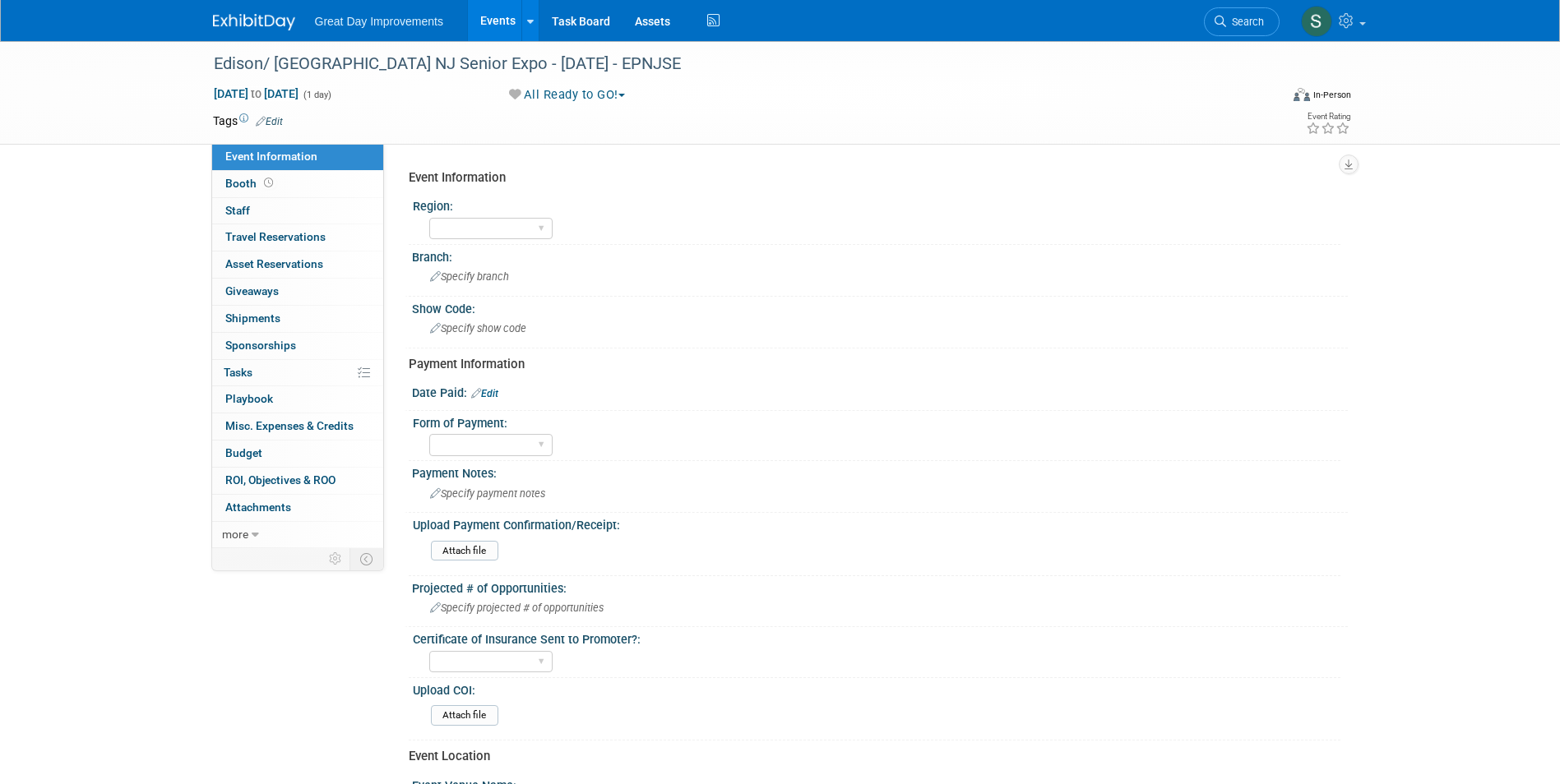
drag, startPoint x: 0, startPoint y: 0, endPoint x: 272, endPoint y: 120, distance: 297.3
click at [272, 120] on link "Edit" at bounding box center [269, 122] width 27 height 12
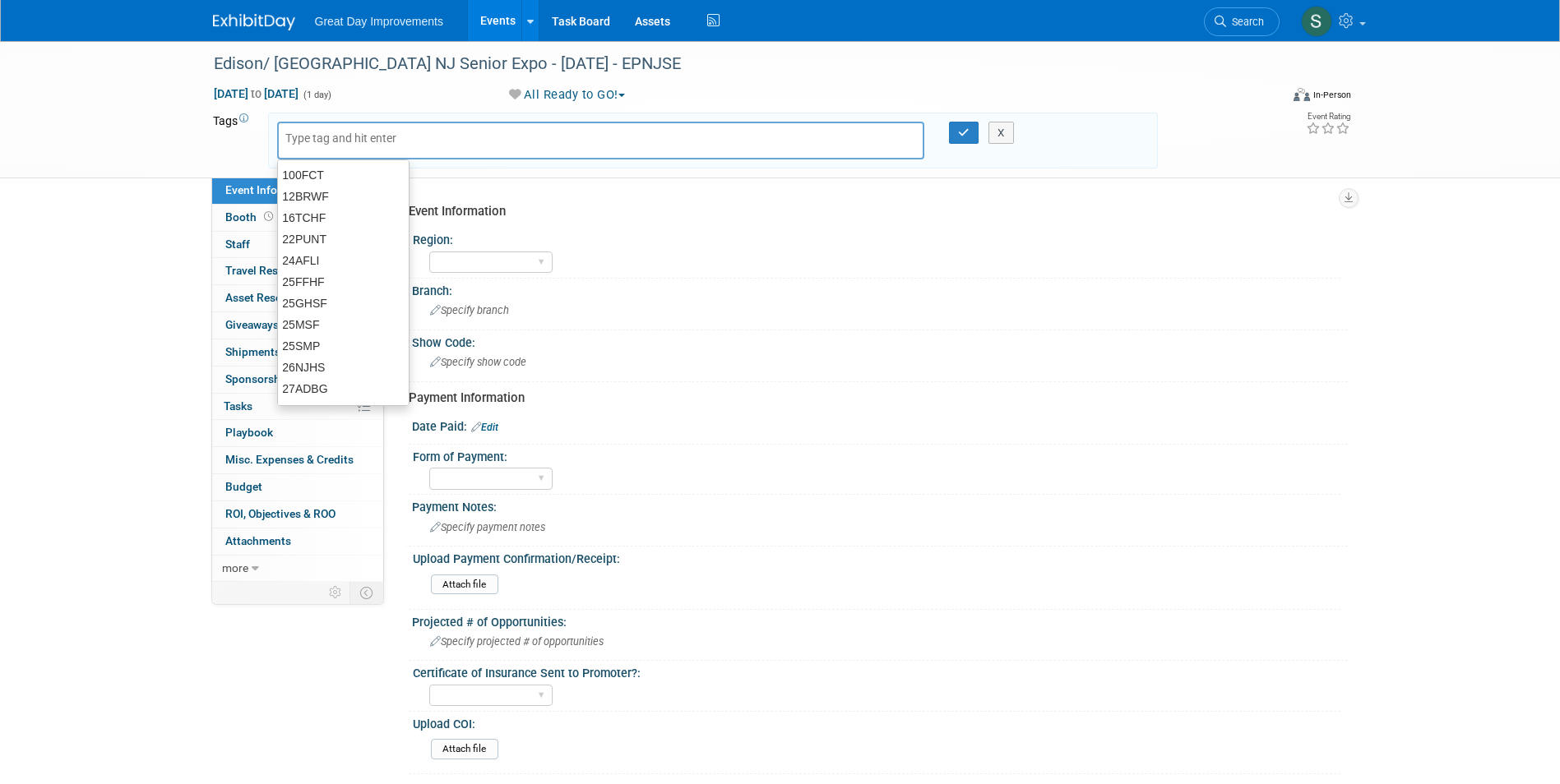
click at [332, 138] on input "text" at bounding box center [351, 137] width 132 height 16
type input "MA"
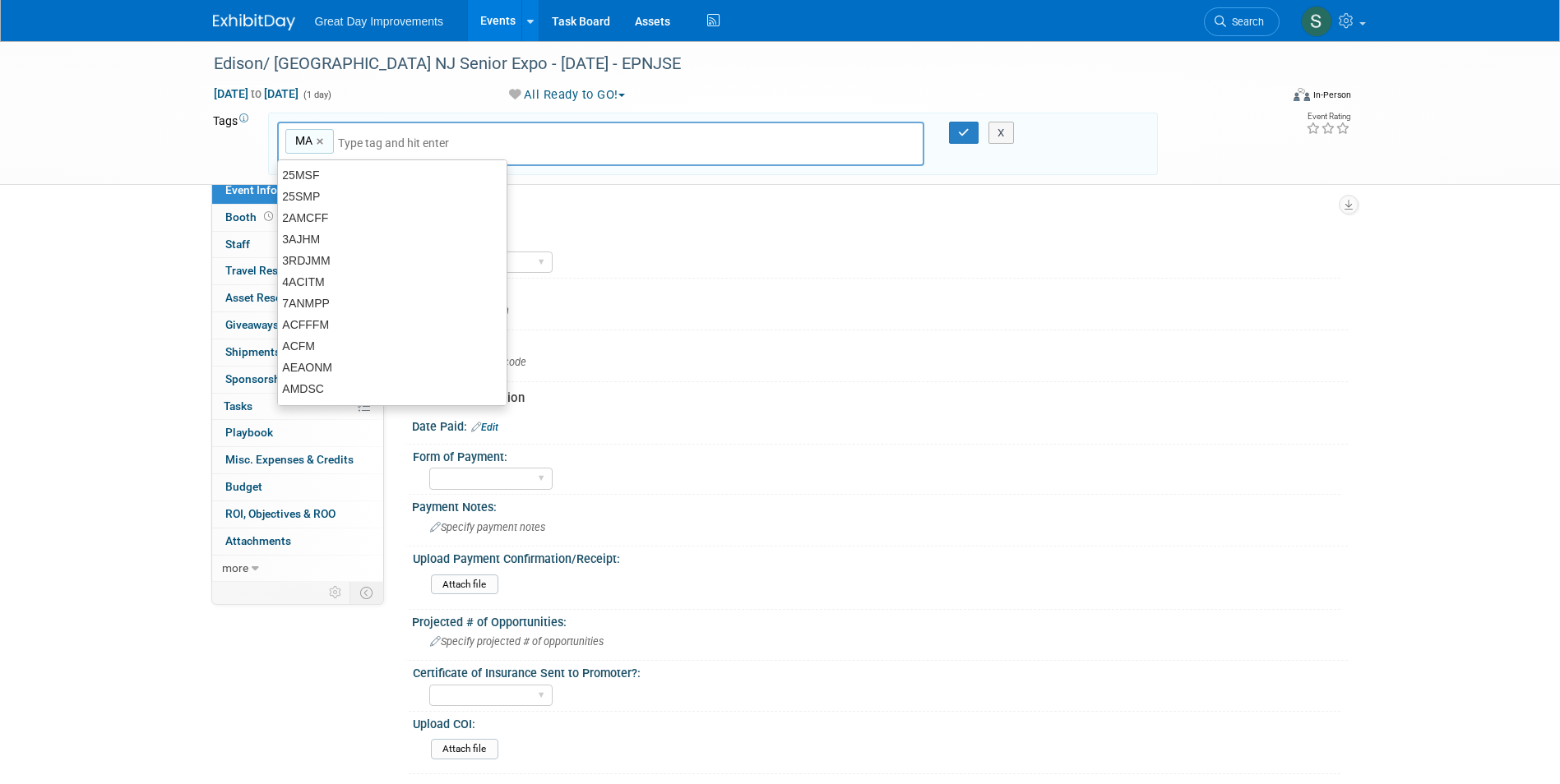
type input "MA"
type input "PHI"
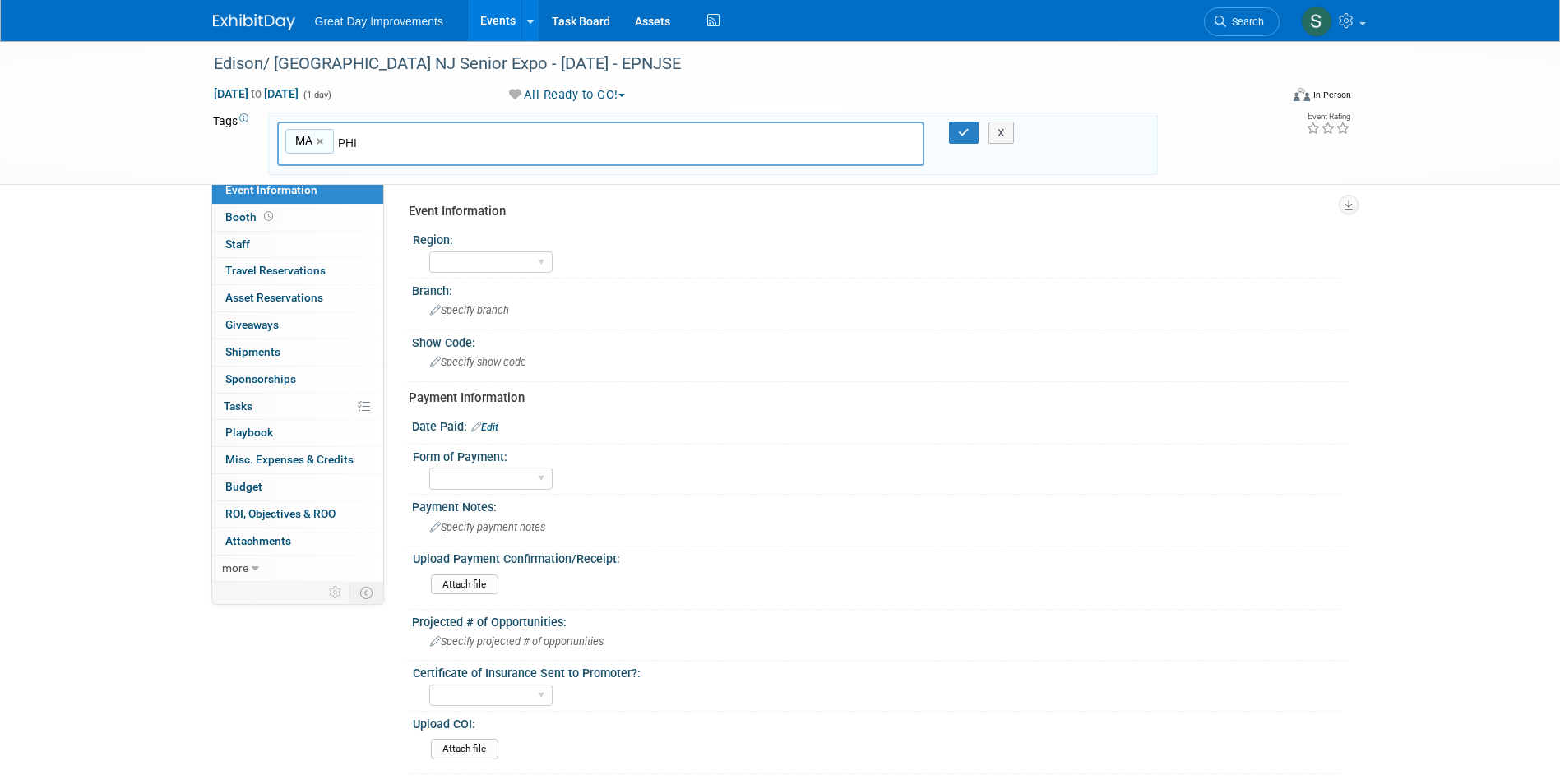
type input "MA, PHI"
type input "EPNJSE"
type input "MA, PHI, EPNJSE"
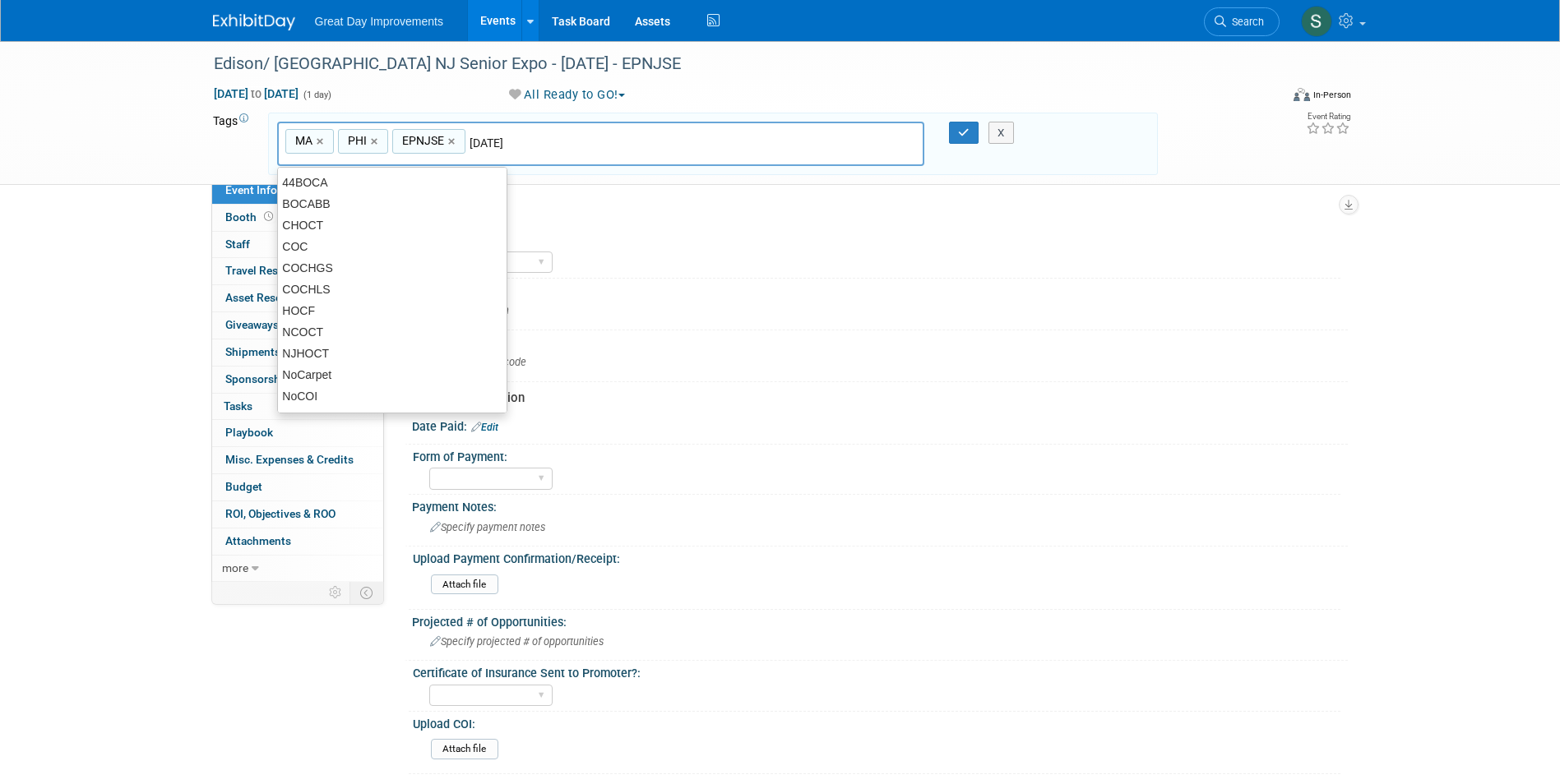
type input "[DATE]"
type input "MA, PHI, EPNJSE, [DATE]"
type input "BACONH"
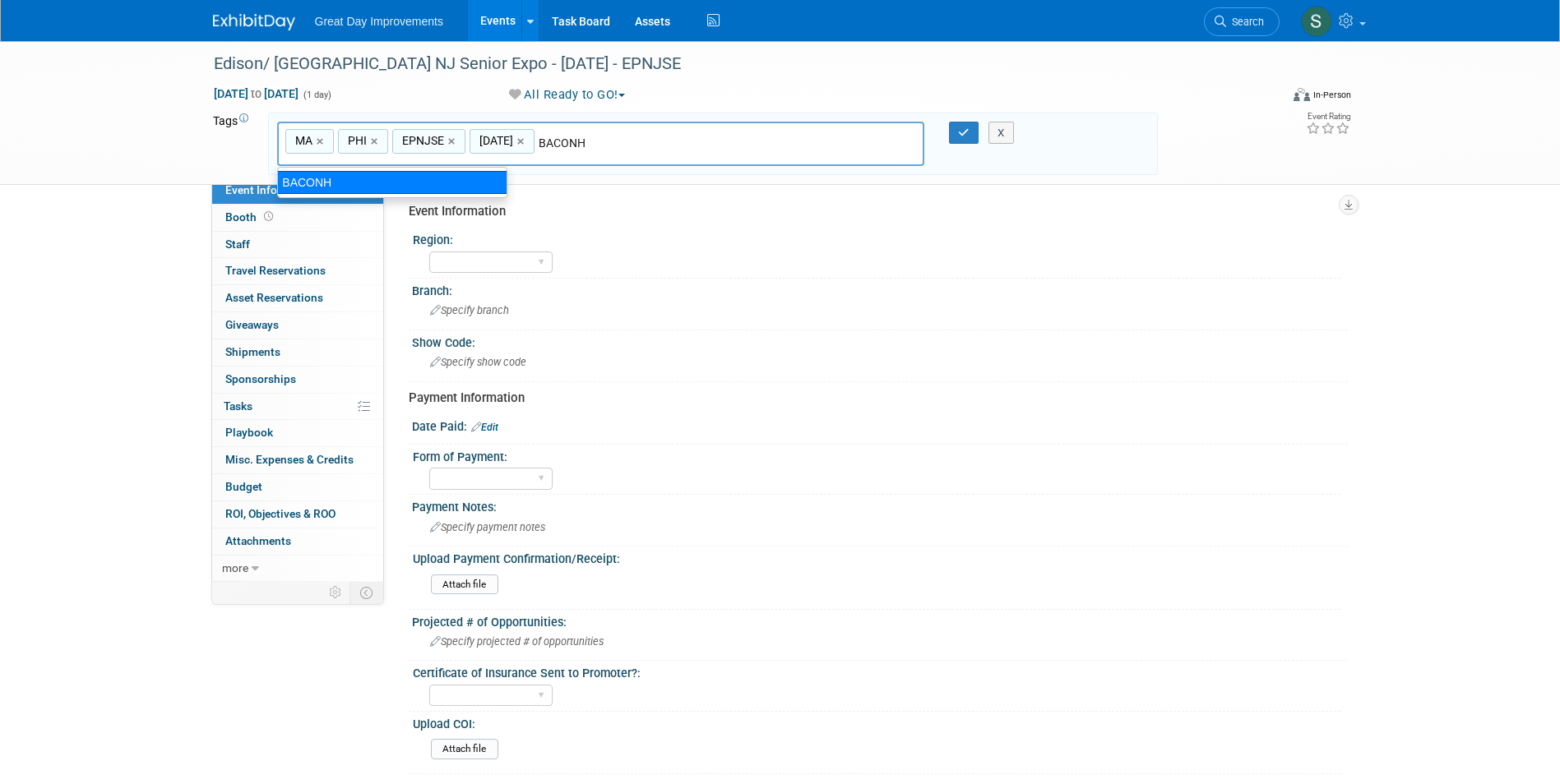
type input "MA, PHI, EPNJSE, [DATE], BACONH"
click at [599, 140] on link "×" at bounding box center [604, 141] width 11 height 19
type input "MA, PHI, EPNJSE, [DATE]"
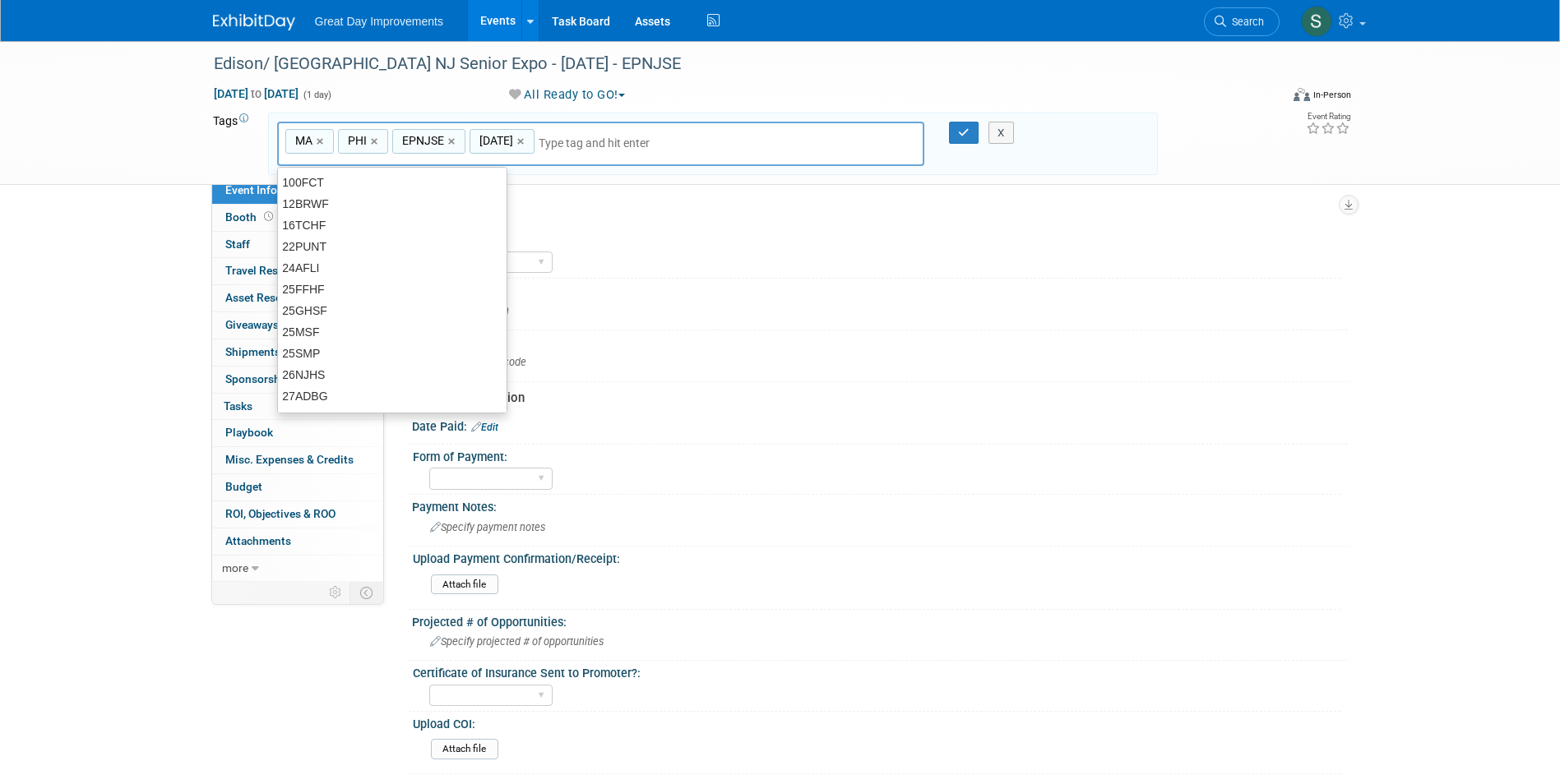
type input "V"
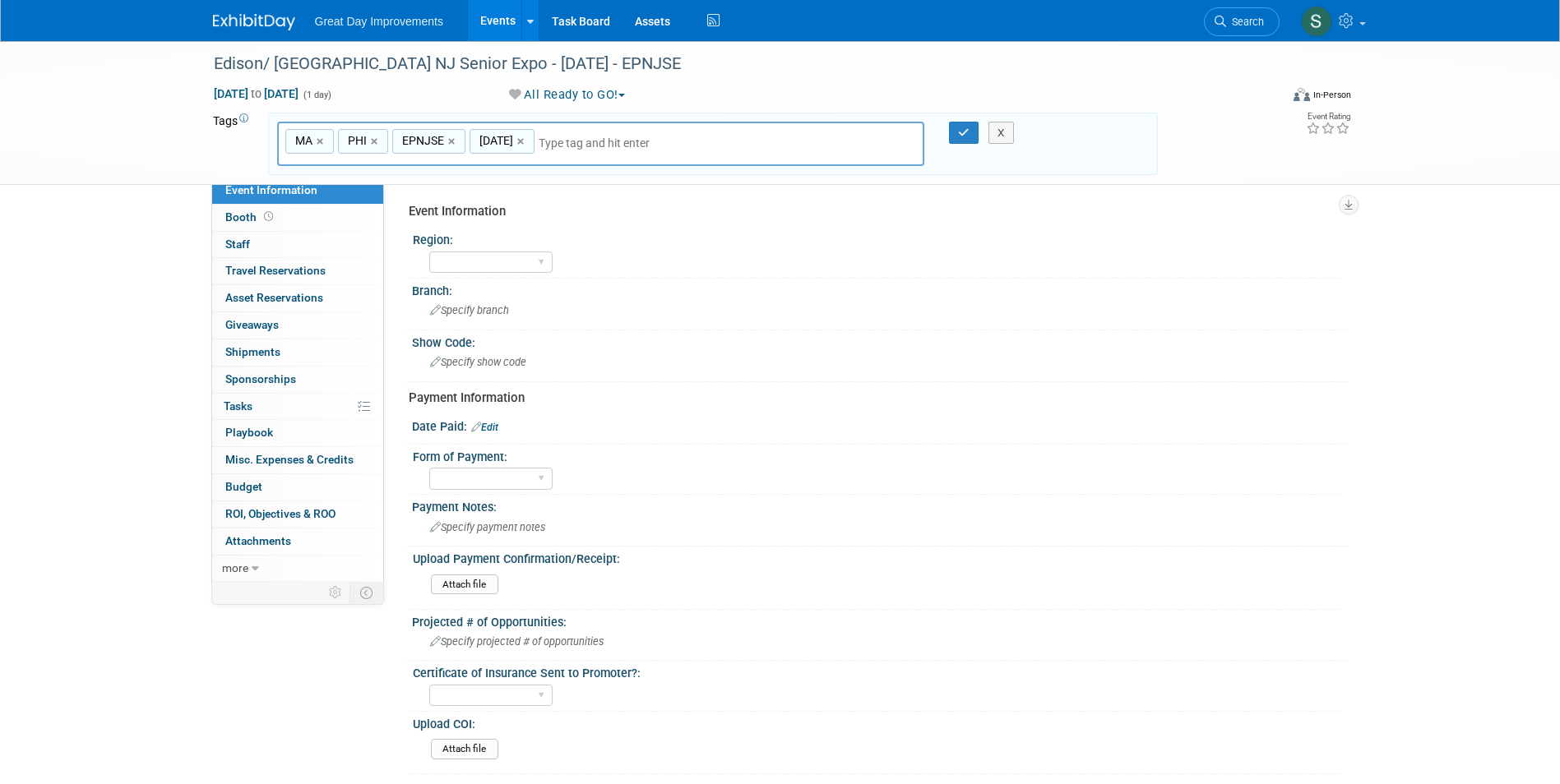
type input "COntr"
click at [650, 111] on div "Tags Edit MA, PHI, EPNJSE, [DATE] COntr MA × PHI × EPNJSE × [DATE] × X" at bounding box center [686, 144] width 945 height 69
drag, startPoint x: 650, startPoint y: 110, endPoint x: 615, endPoint y: 133, distance: 41.9
click at [616, 131] on div "MA, PHI, EPNJSE, [DATE] COntr MA × PHI × EPNJSE × [DATE] ×" at bounding box center [601, 143] width 648 height 45
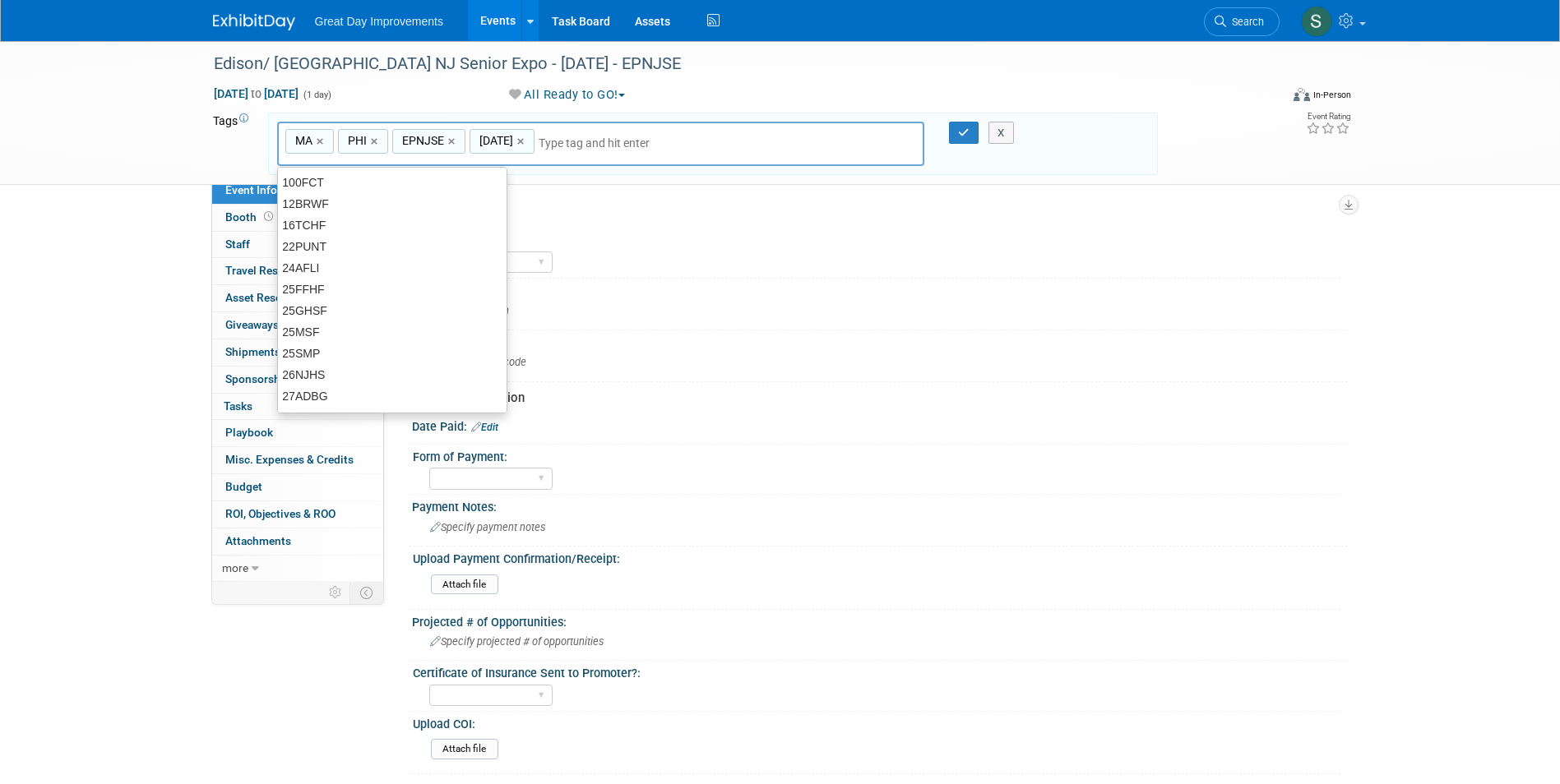
click at [612, 142] on input "text" at bounding box center [653, 142] width 230 height 16
type input "Contr"
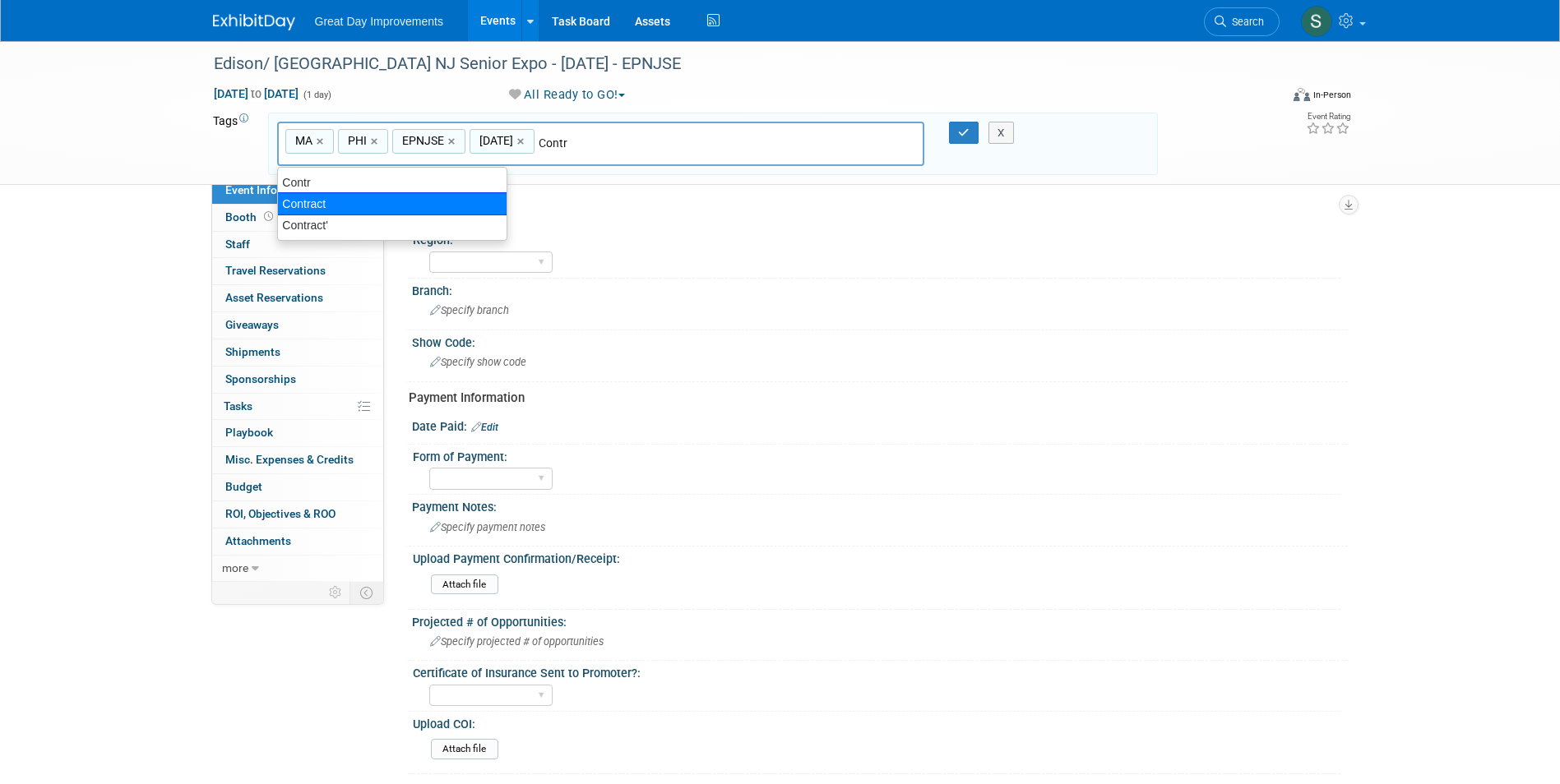
click at [390, 201] on div "Contract" at bounding box center [392, 203] width 230 height 23
type input "MA, PHI, EPNJSE, [DATE], Contract"
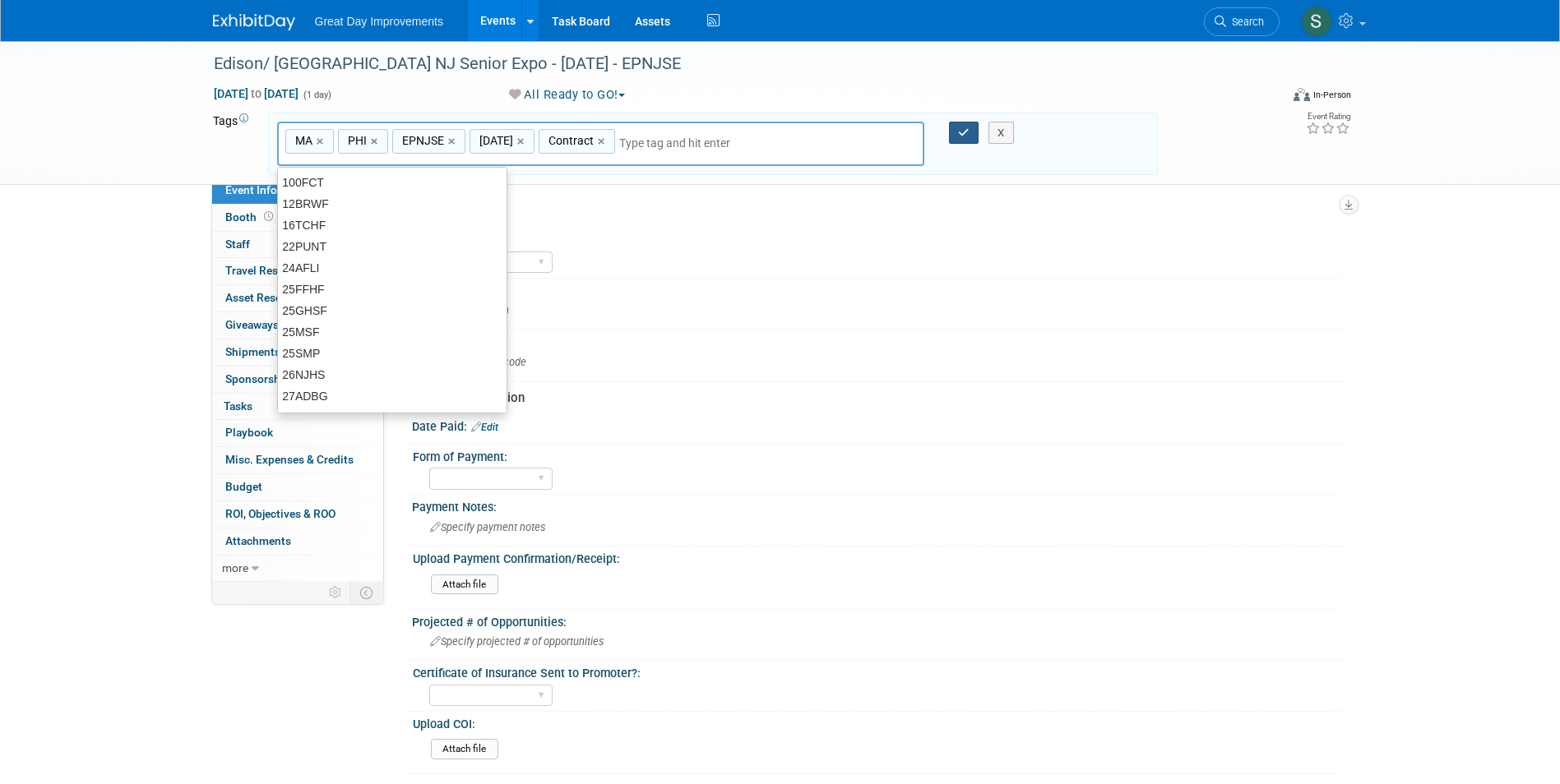
drag, startPoint x: 960, startPoint y: 128, endPoint x: 934, endPoint y: 138, distance: 27.9
click at [959, 129] on icon "button" at bounding box center [964, 132] width 12 height 11
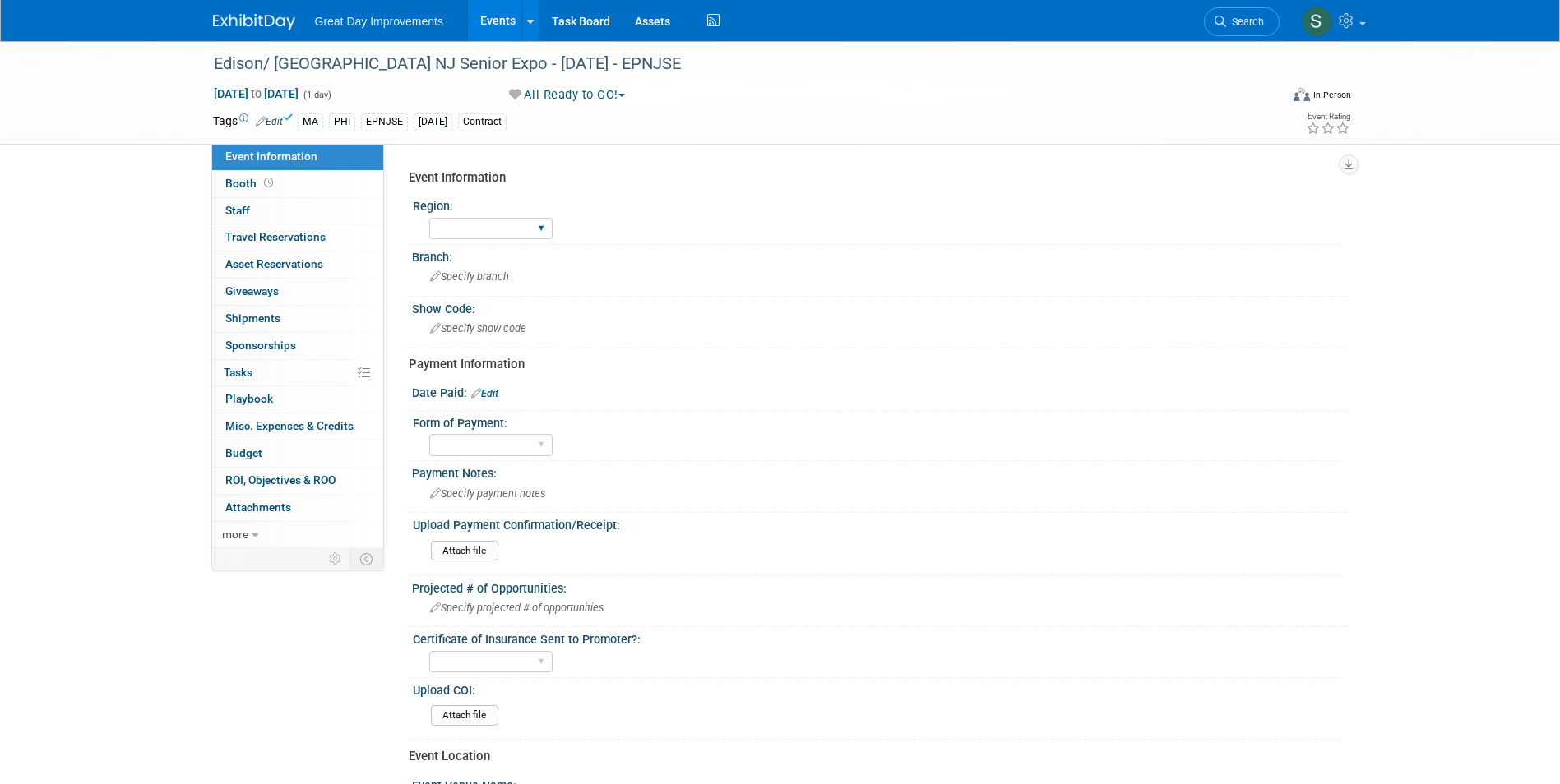
click at [476, 219] on select "GC MA MW MTW NE NEW OV PL PNW SA SE SC UMW FL" at bounding box center [491, 229] width 124 height 22
click at [430, 218] on select "GC MA MW MTW NE NEW OV PL PNW SA SE SC UMW FL" at bounding box center [491, 229] width 124 height 22
click at [471, 232] on select "GC MA MW MTW NE NEW OV PL PNW SA SE SC UMW FL" at bounding box center [491, 229] width 124 height 22
select select "MA"
click at [430, 218] on select "GC MA MW MTW NE NEW OV PL PNW SA SE SC UMW FL" at bounding box center [491, 229] width 124 height 22
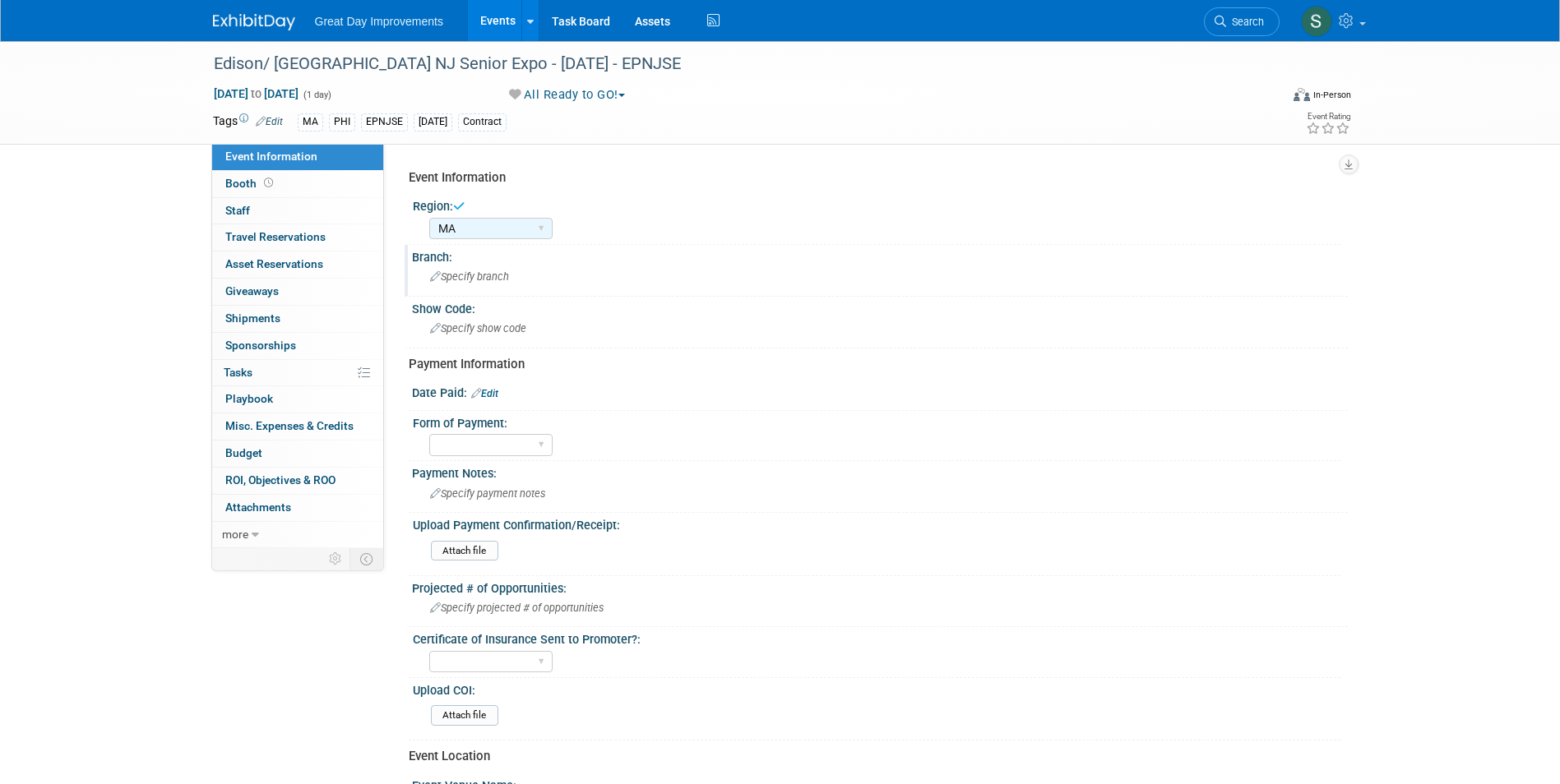
click at [476, 285] on div "Specify branch" at bounding box center [880, 277] width 911 height 26
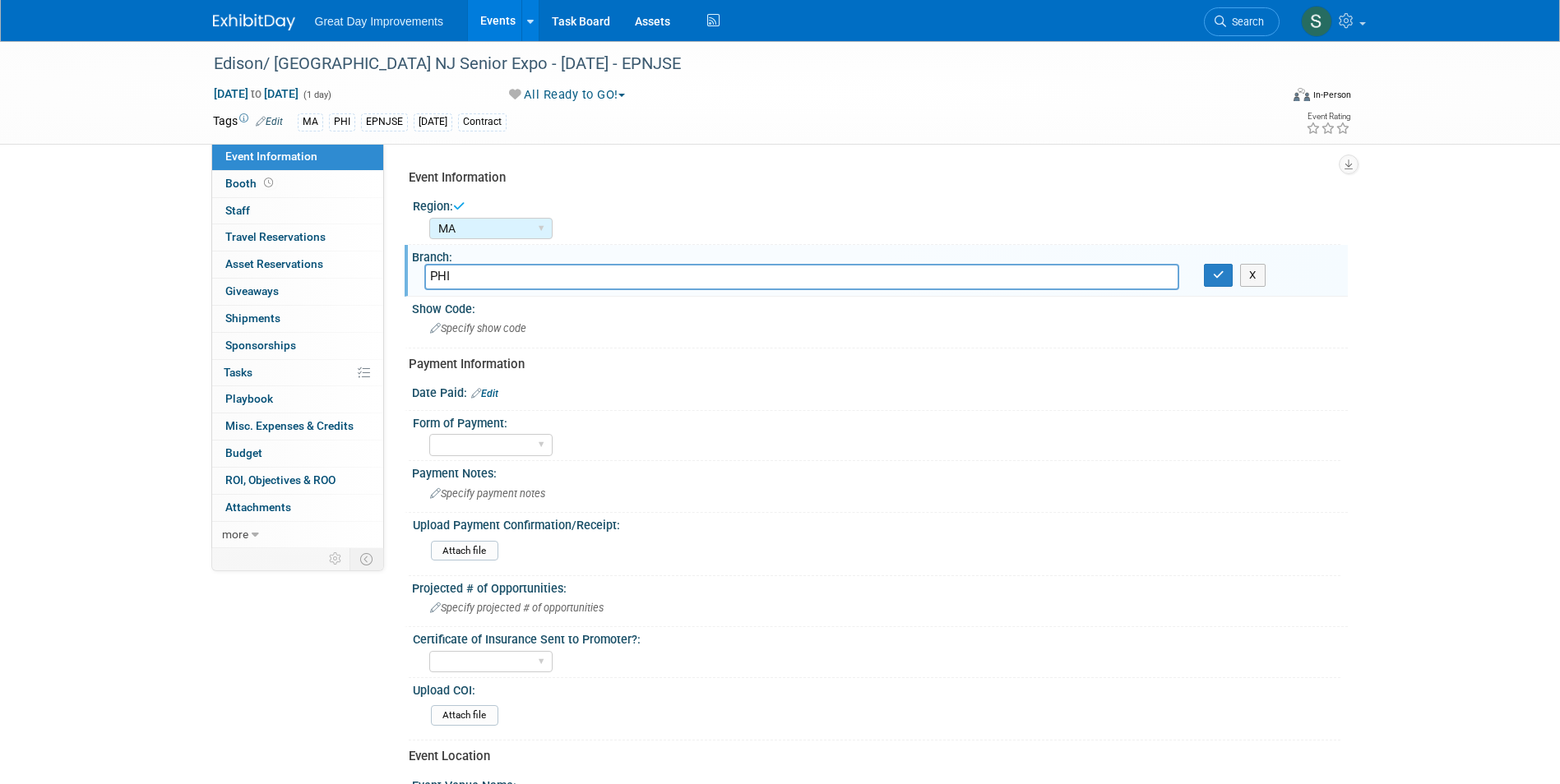
type input "PHI"
click at [1204, 264] on button "button" at bounding box center [1219, 275] width 30 height 23
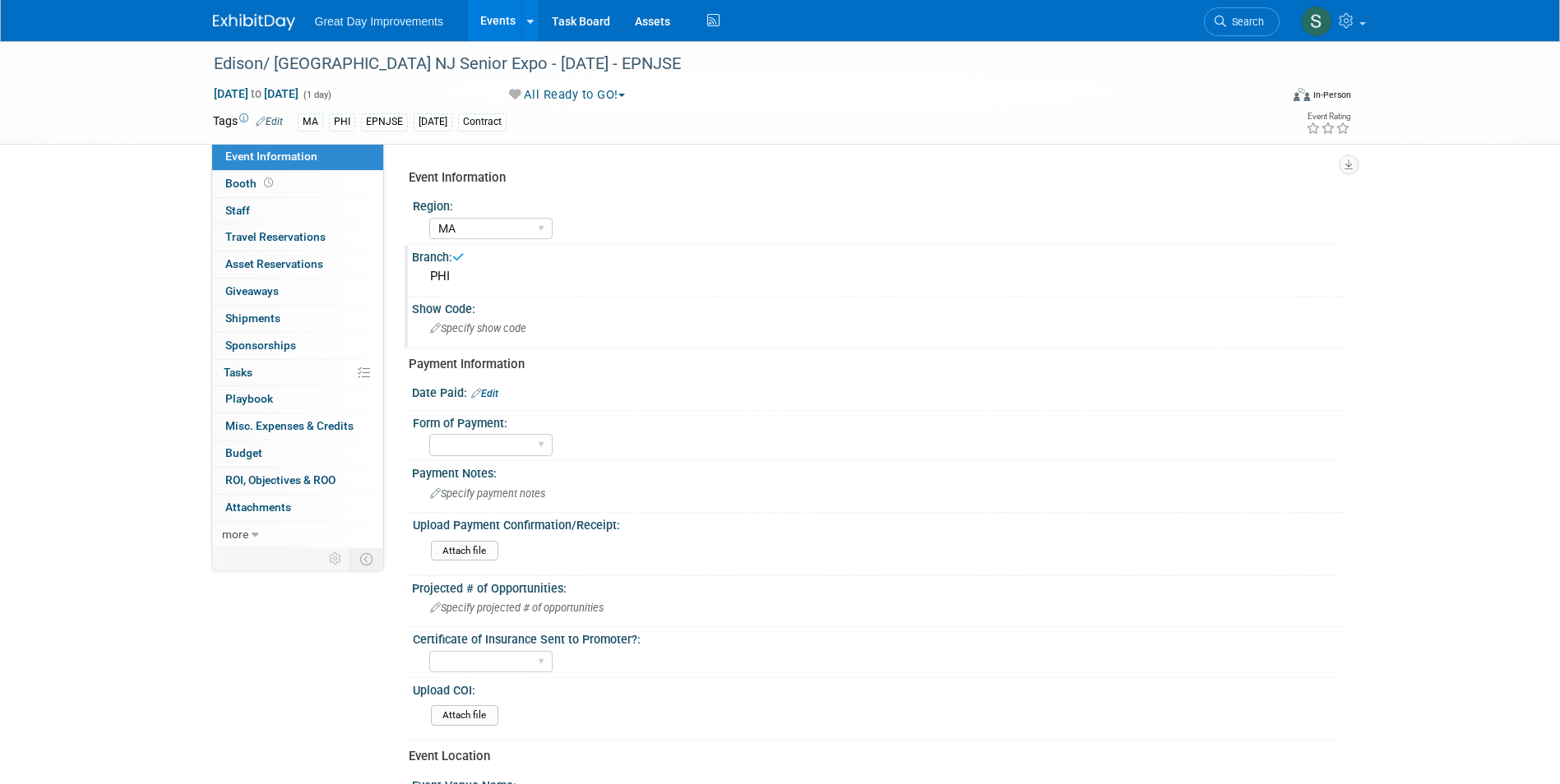
click at [503, 331] on span "Specify show code" at bounding box center [477, 328] width 97 height 12
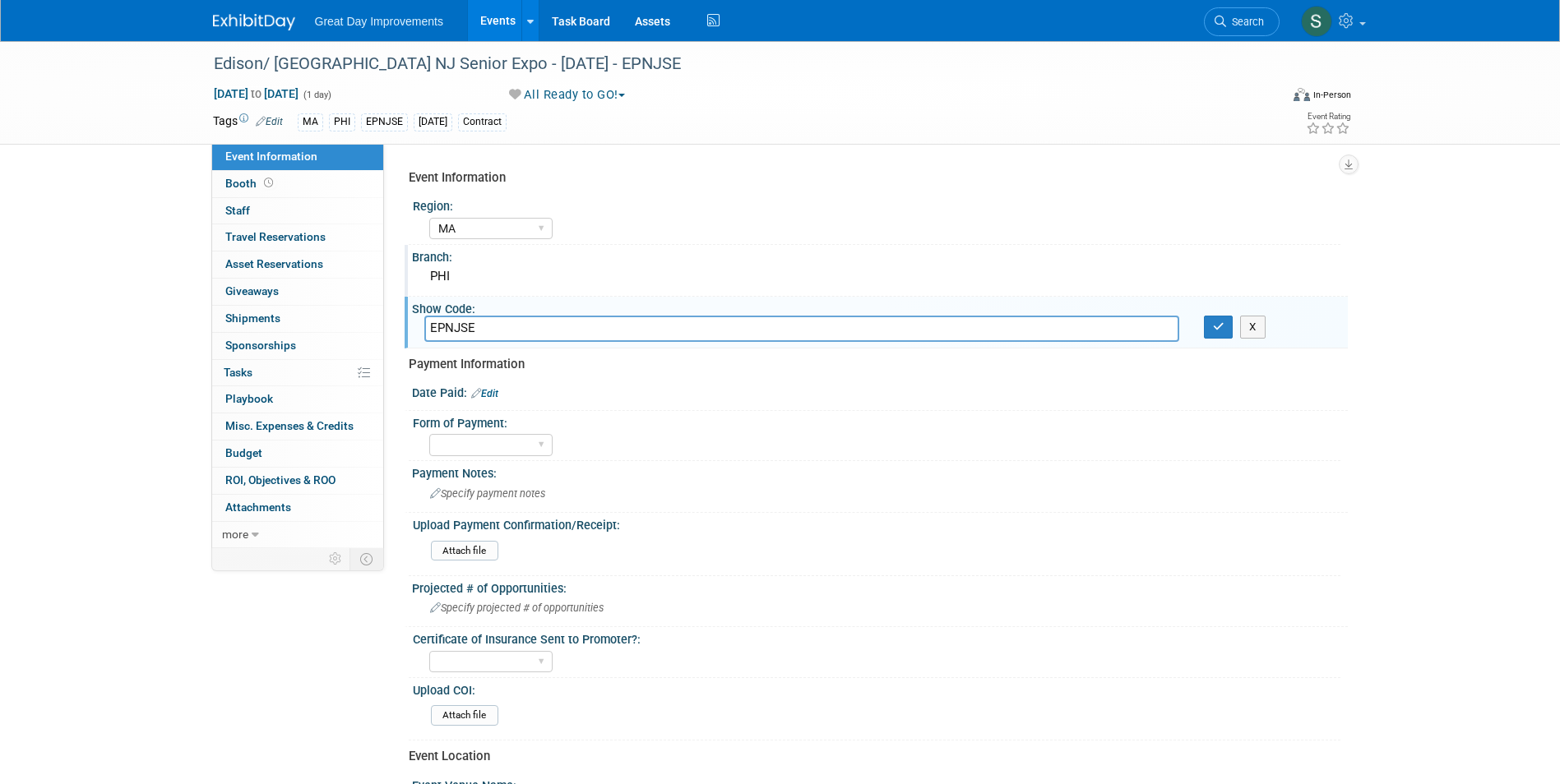
type input "EPNJSE"
click at [1204, 316] on button "button" at bounding box center [1219, 327] width 30 height 23
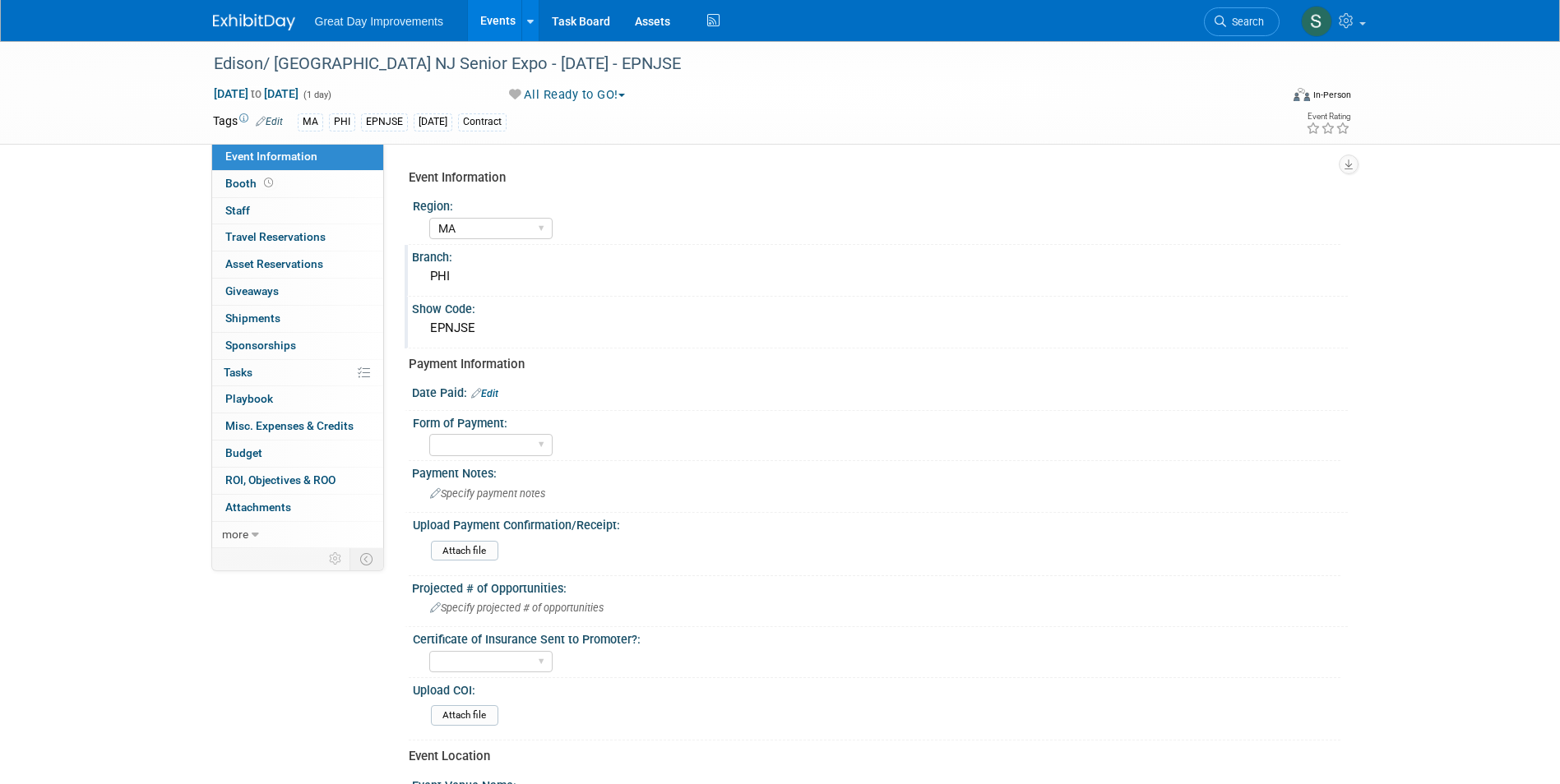
click at [495, 391] on div "Date Paid: Edit" at bounding box center [879, 391] width 936 height 21
click at [495, 391] on link "Edit" at bounding box center [484, 393] width 27 height 12
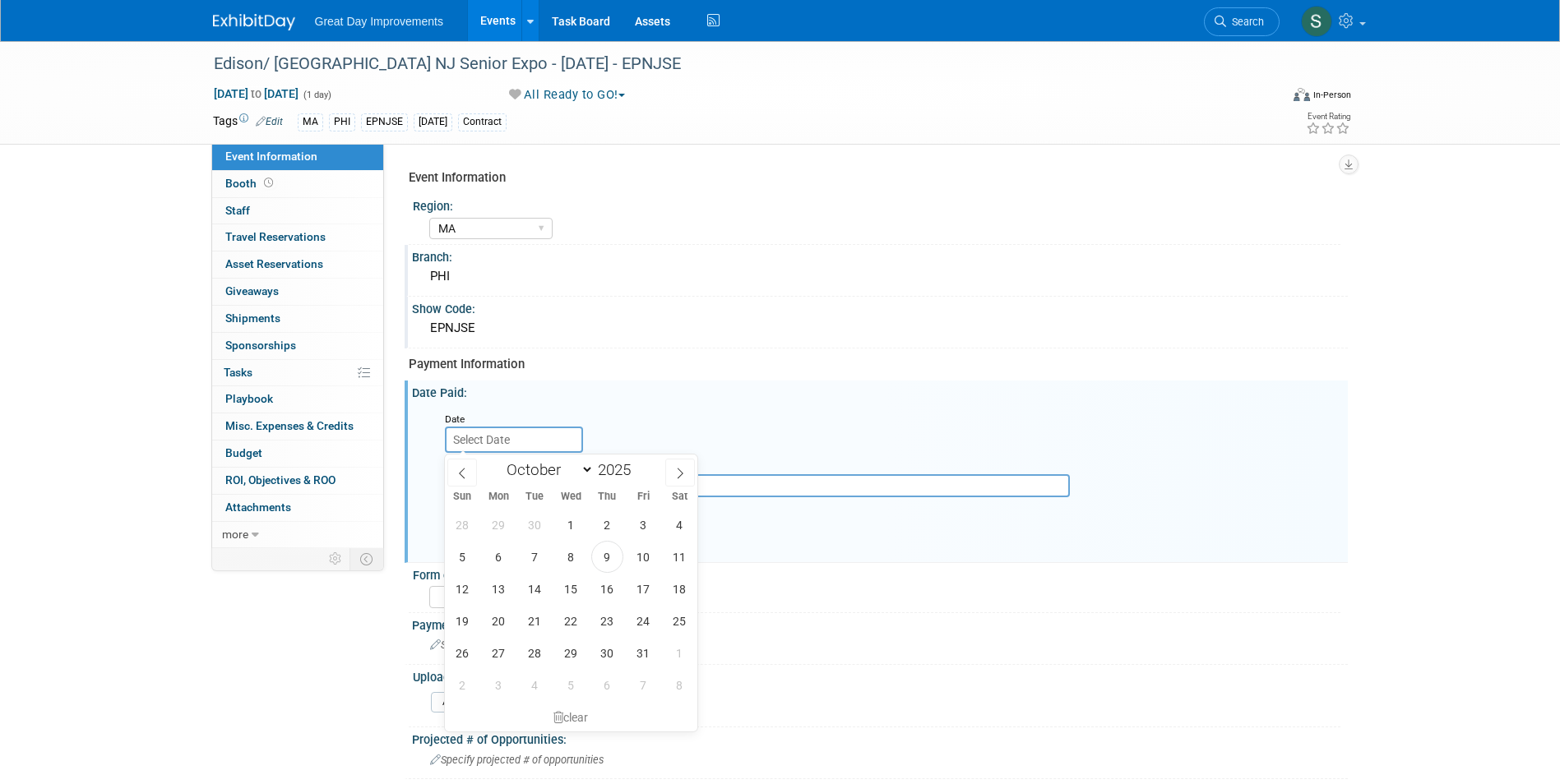
click at [528, 442] on input "text" at bounding box center [513, 439] width 139 height 26
click at [604, 558] on span "9" at bounding box center [607, 557] width 32 height 32
type input "Oct 9, 2025"
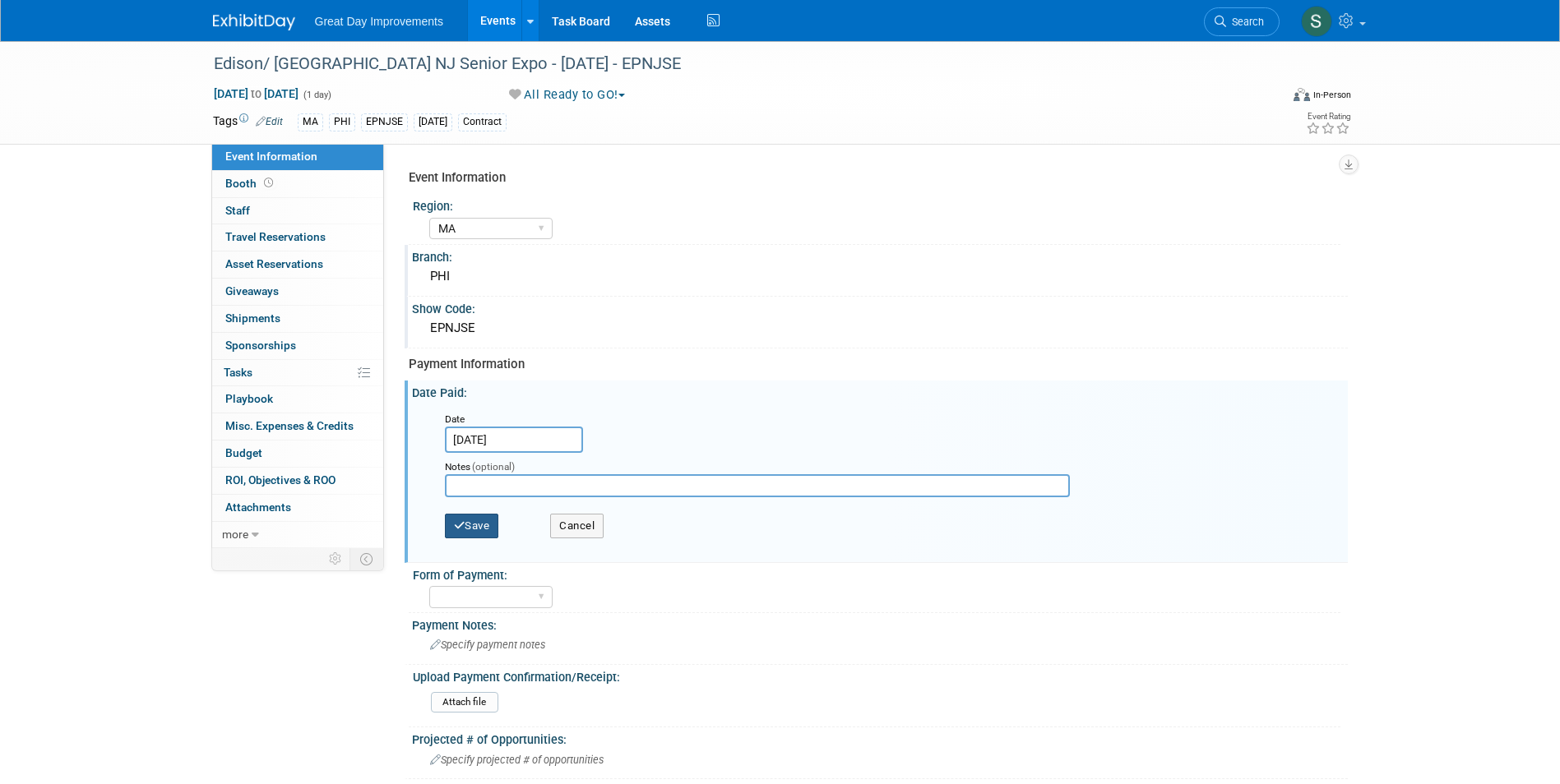
click at [477, 527] on button "Save" at bounding box center [471, 526] width 54 height 25
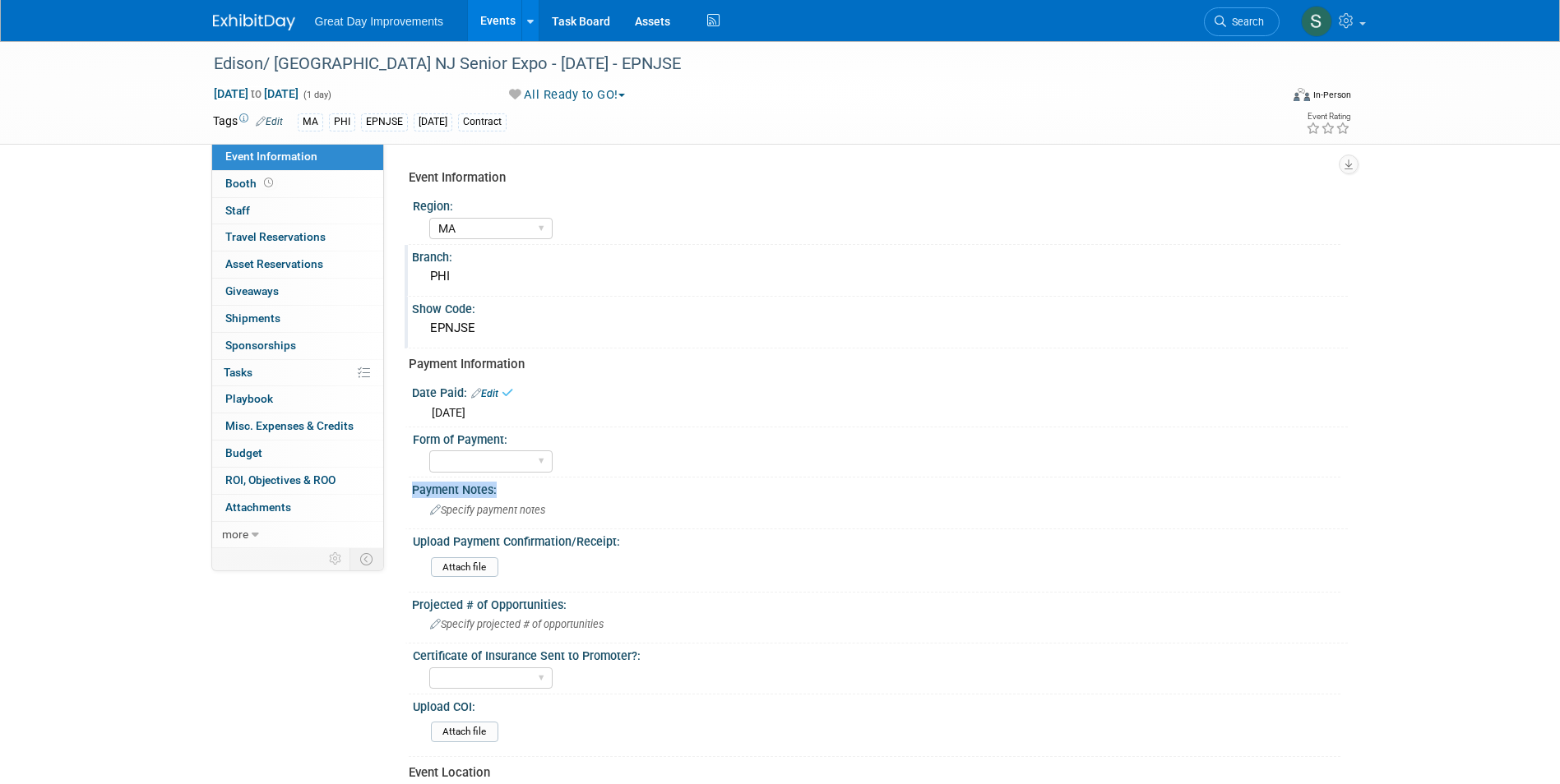
click at [492, 476] on div "Event Information Region: GC MA MW MTW NE NEW OV PL PNW SA SE SC UMW FL Branch:…" at bounding box center [872, 615] width 927 height 908
drag, startPoint x: 492, startPoint y: 476, endPoint x: 490, endPoint y: 462, distance: 14.1
click at [490, 462] on select "Paid via CC Check Requested Pay at the Gate Other" at bounding box center [491, 461] width 124 height 22
click at [430, 450] on select "Paid via CC Check Requested Pay at the Gate Other" at bounding box center [491, 461] width 124 height 22
click at [499, 462] on select "Paid via CC Check Requested Pay at the Gate Other" at bounding box center [491, 461] width 124 height 22
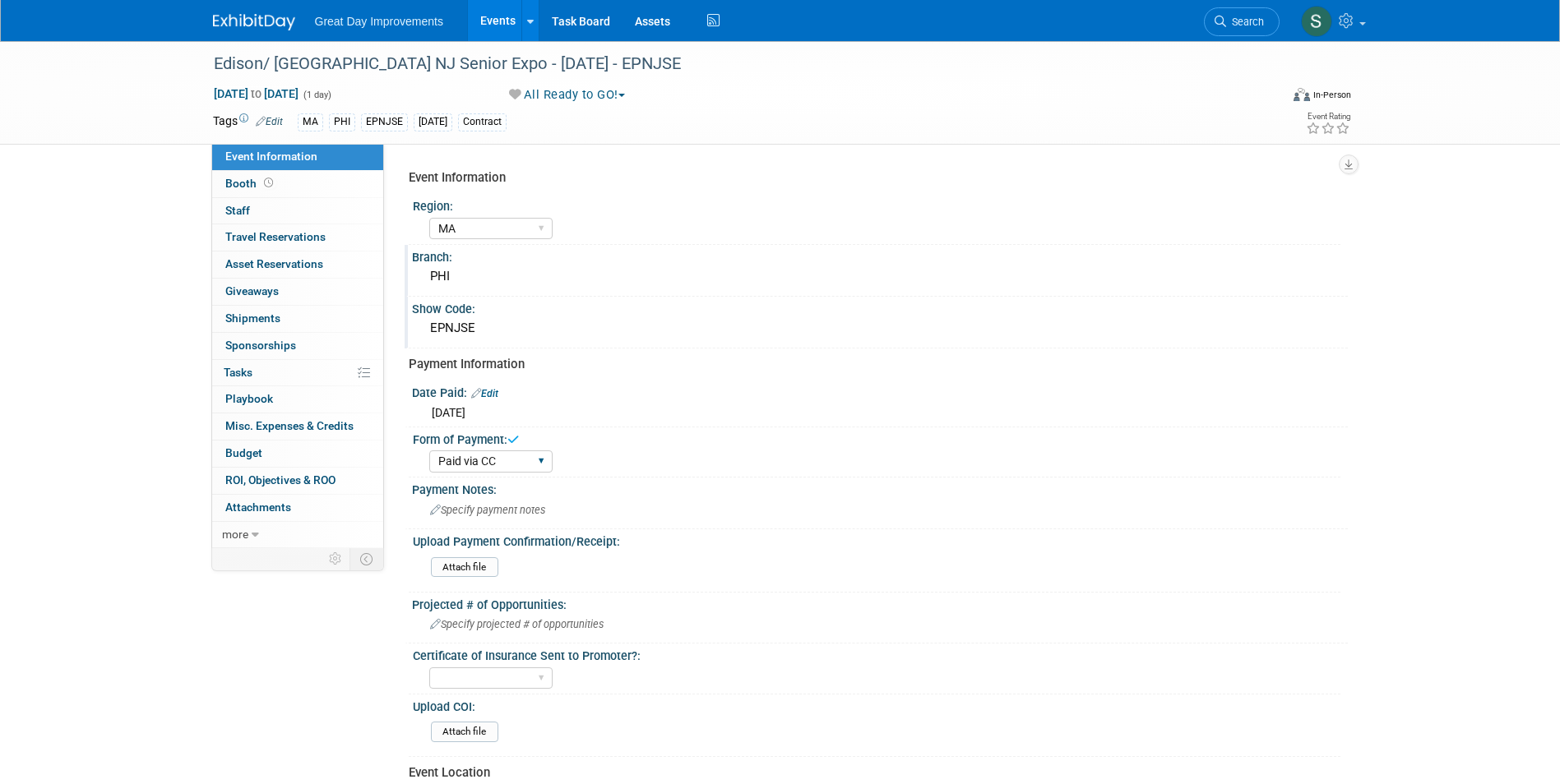
select select "Other"
click at [430, 450] on select "Paid via CC Check Requested Pay at the Gate Other" at bounding box center [491, 461] width 124 height 22
click at [491, 488] on div "Payment Notes:" at bounding box center [879, 487] width 936 height 21
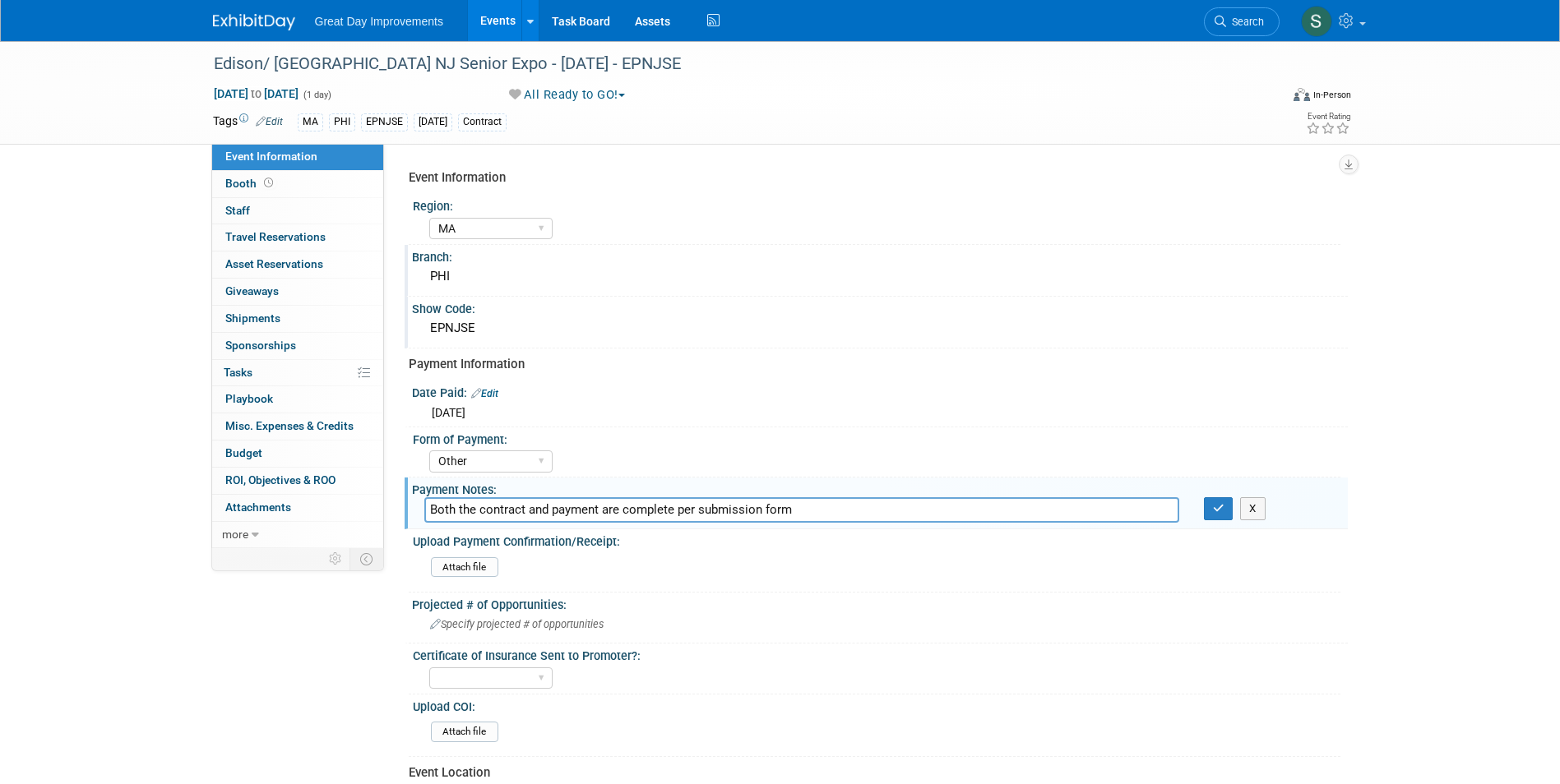
type input "Both the contract and payment are complete per submission form"
click at [1204, 497] on button "button" at bounding box center [1219, 508] width 30 height 23
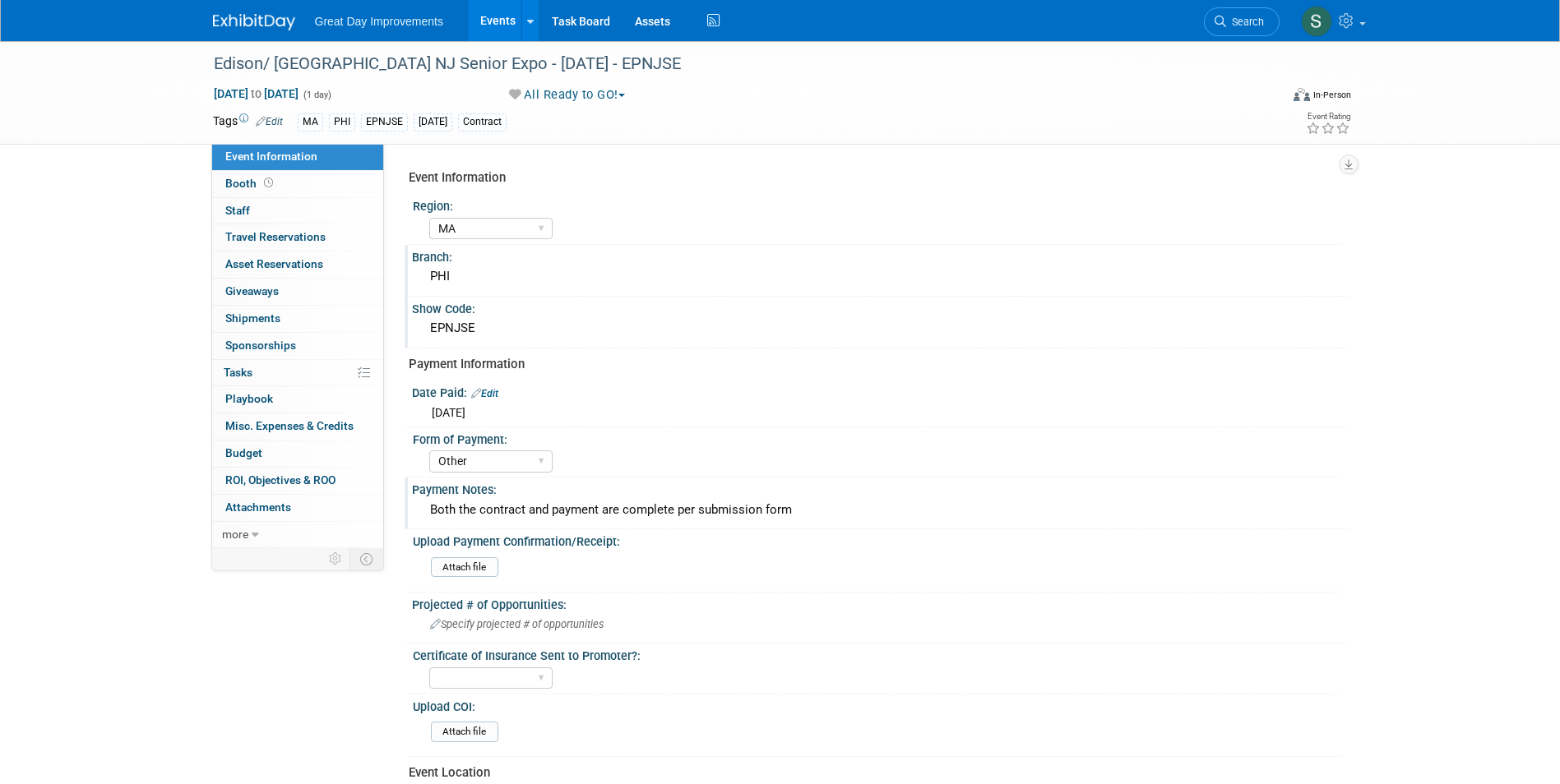
click at [265, 16] on img at bounding box center [254, 22] width 82 height 16
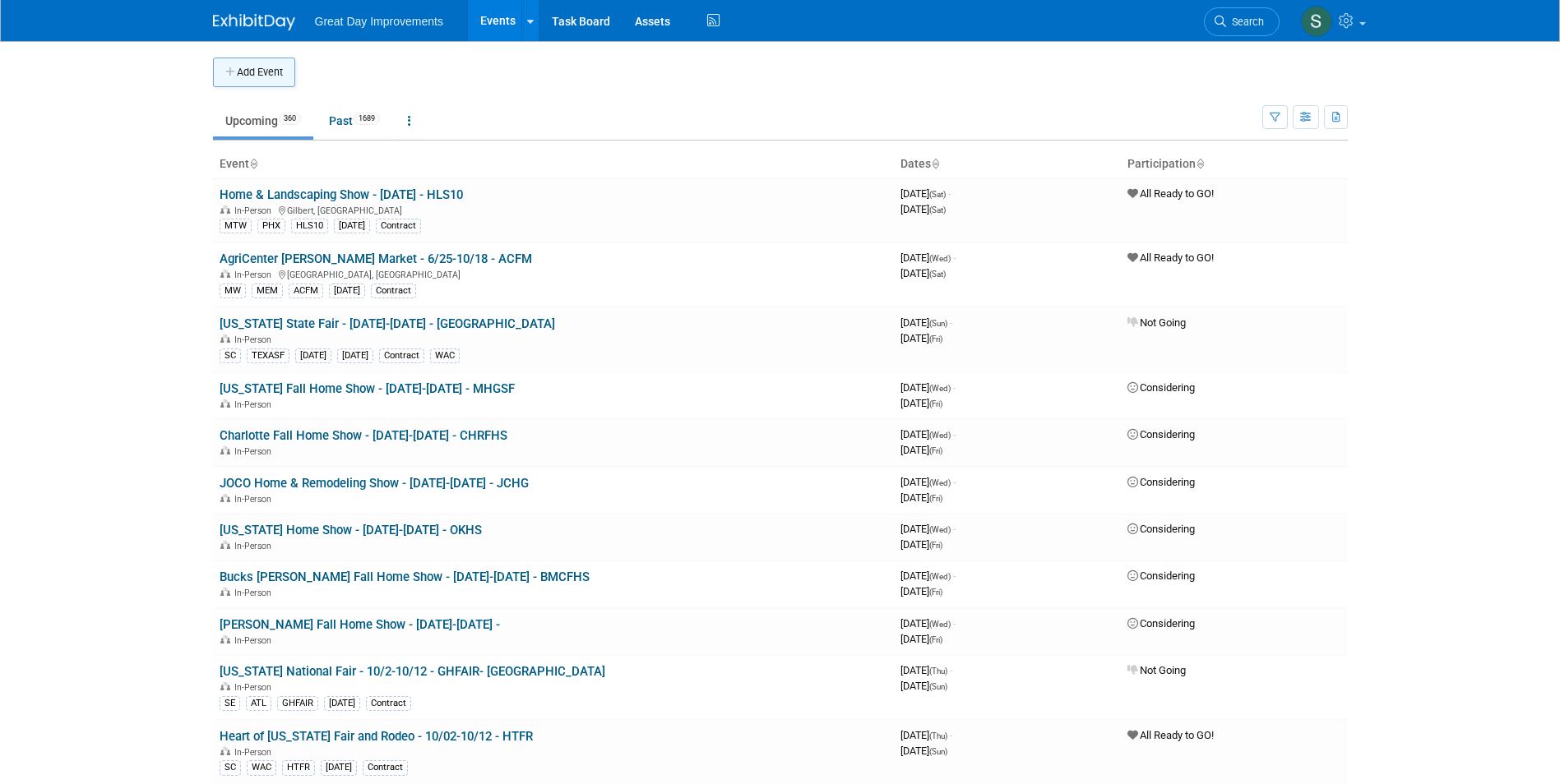
drag, startPoint x: 195, startPoint y: 60, endPoint x: 223, endPoint y: 72, distance: 30.5
click at [209, 67] on body "Great Day Improvements Events Add Event Bulk Upload Events Shareable Event Boar…" at bounding box center [780, 392] width 1560 height 784
click at [235, 75] on icon "button" at bounding box center [231, 73] width 12 height 11
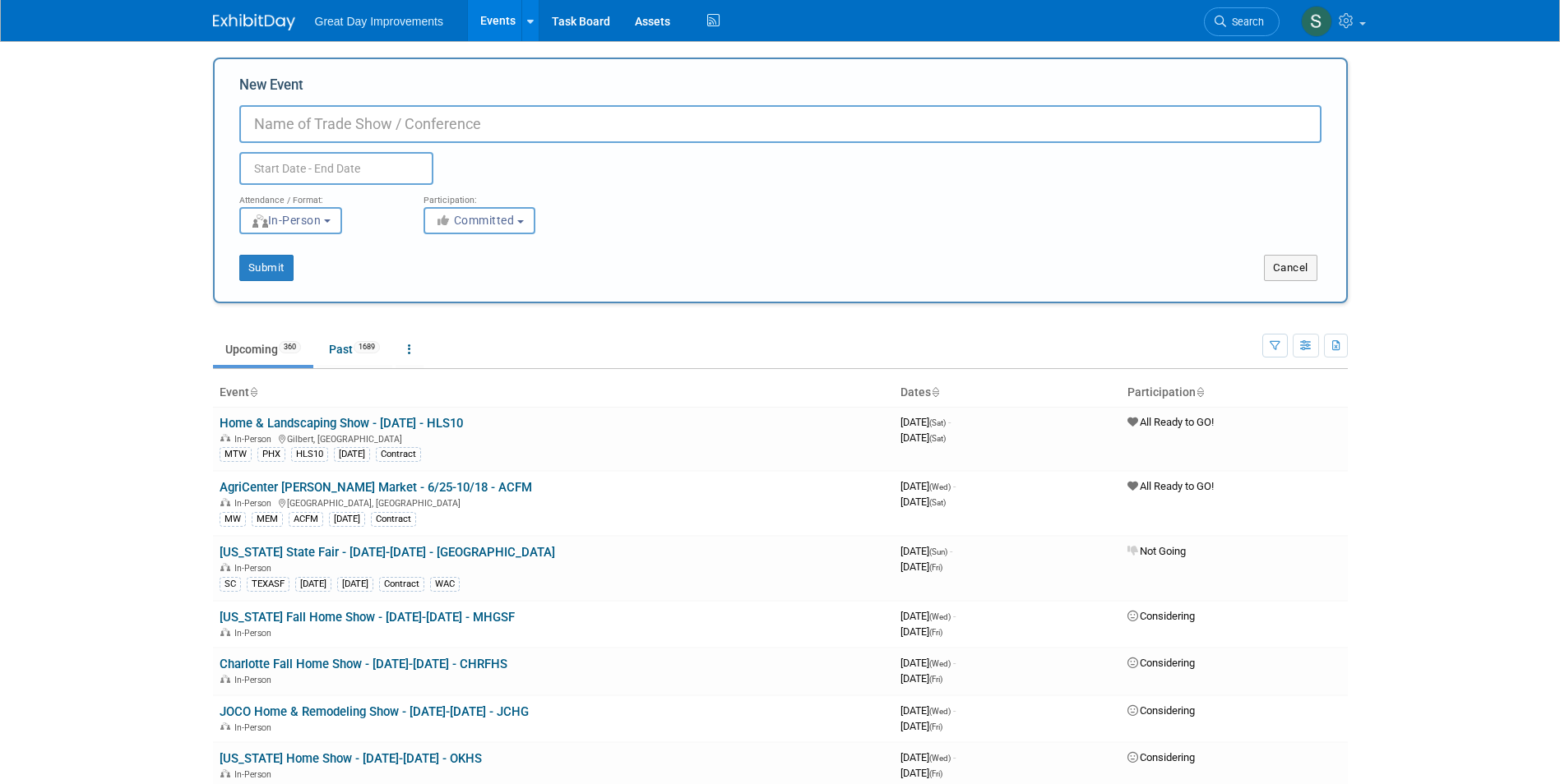
paste input "Ocean City MD Autumn Home Show"
type input "Ocean City MD Autumn Home Show - 11/8-11/9 - OCAHS"
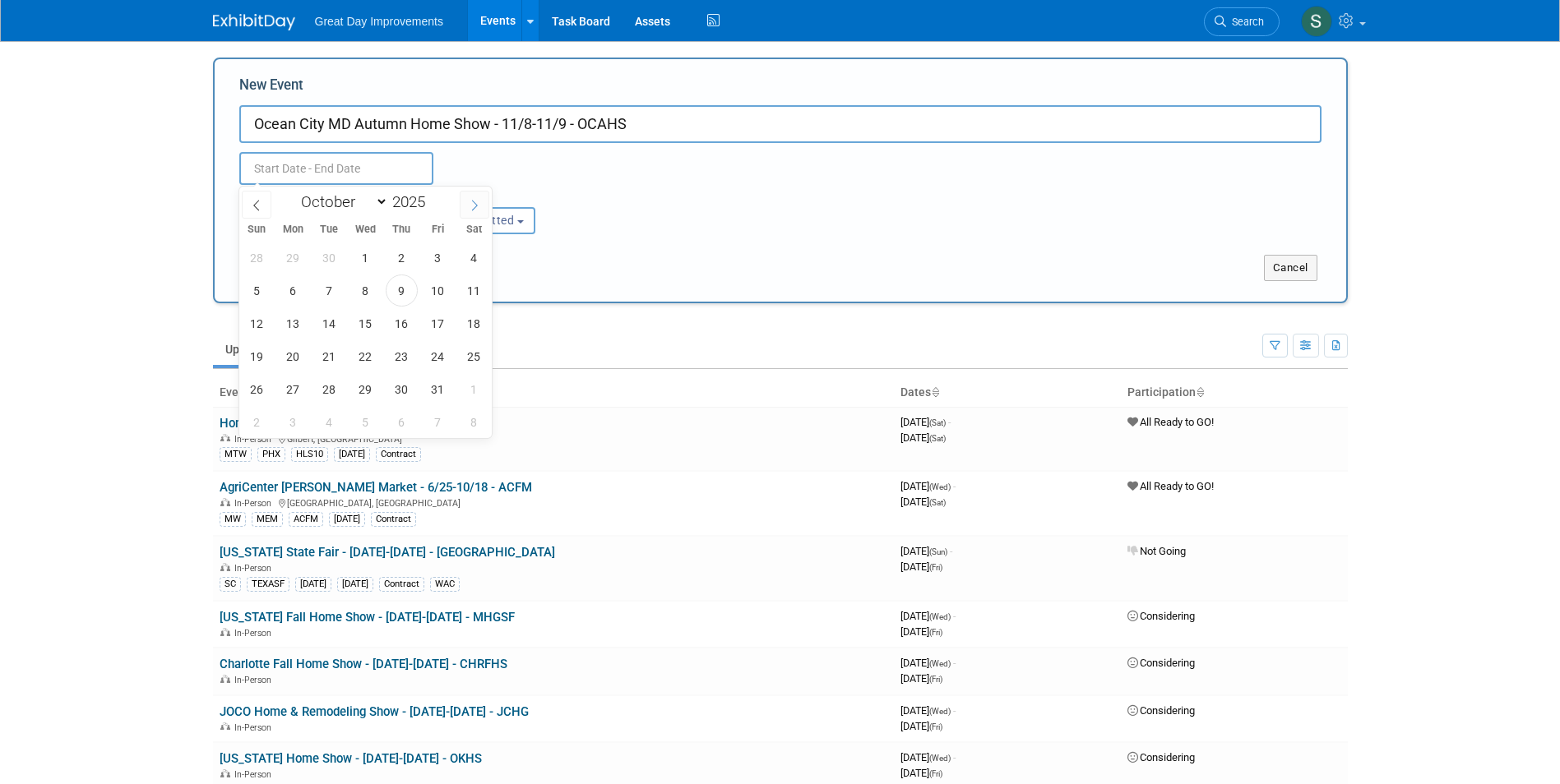
click at [466, 216] on span at bounding box center [474, 204] width 30 height 28
select select "10"
click at [472, 287] on span "8" at bounding box center [473, 291] width 32 height 32
click at [246, 328] on span "9" at bounding box center [257, 323] width 32 height 32
type input "[DATE] to [DATE]"
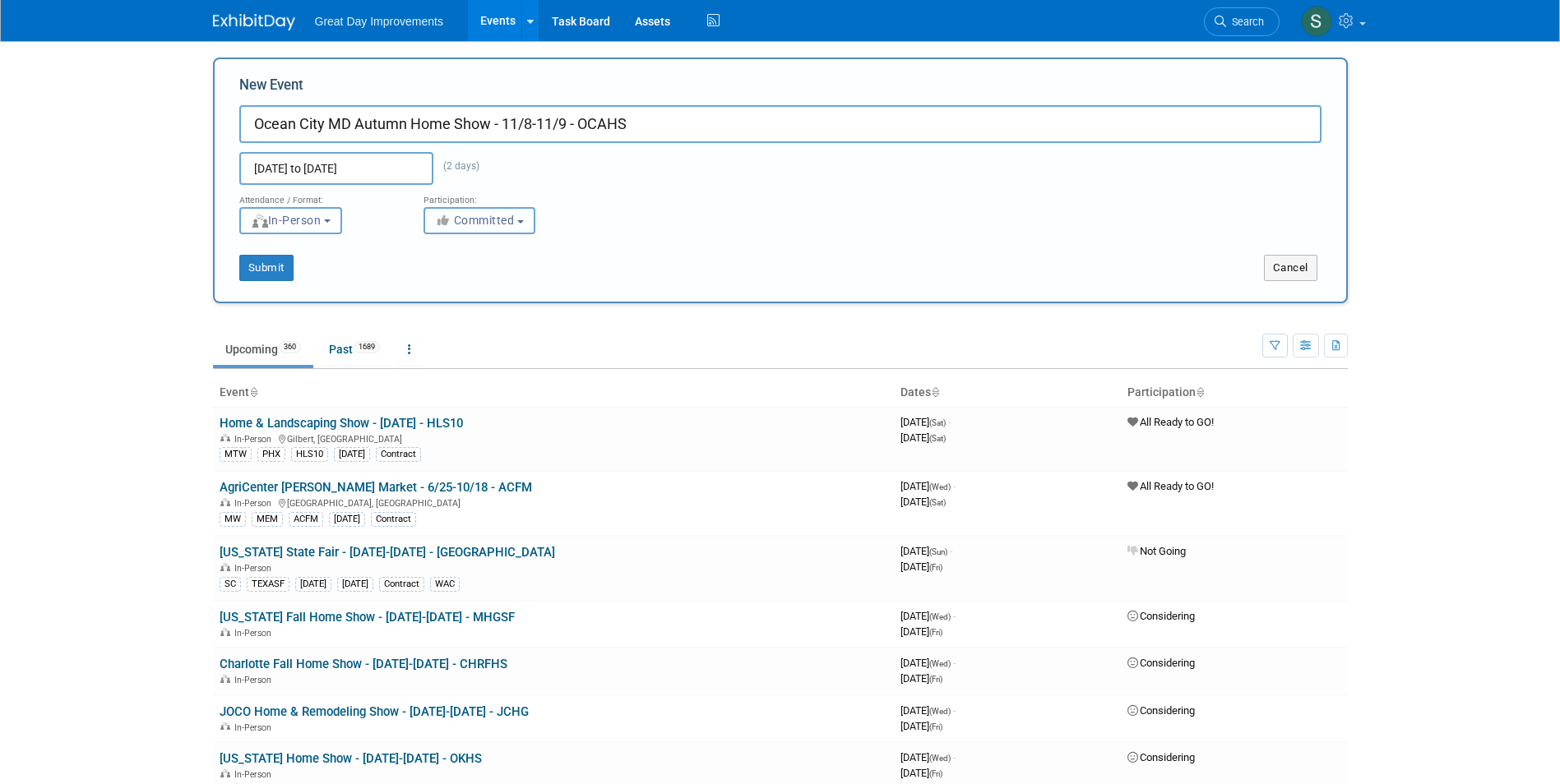
click at [480, 224] on span "Committed" at bounding box center [474, 219] width 80 height 13
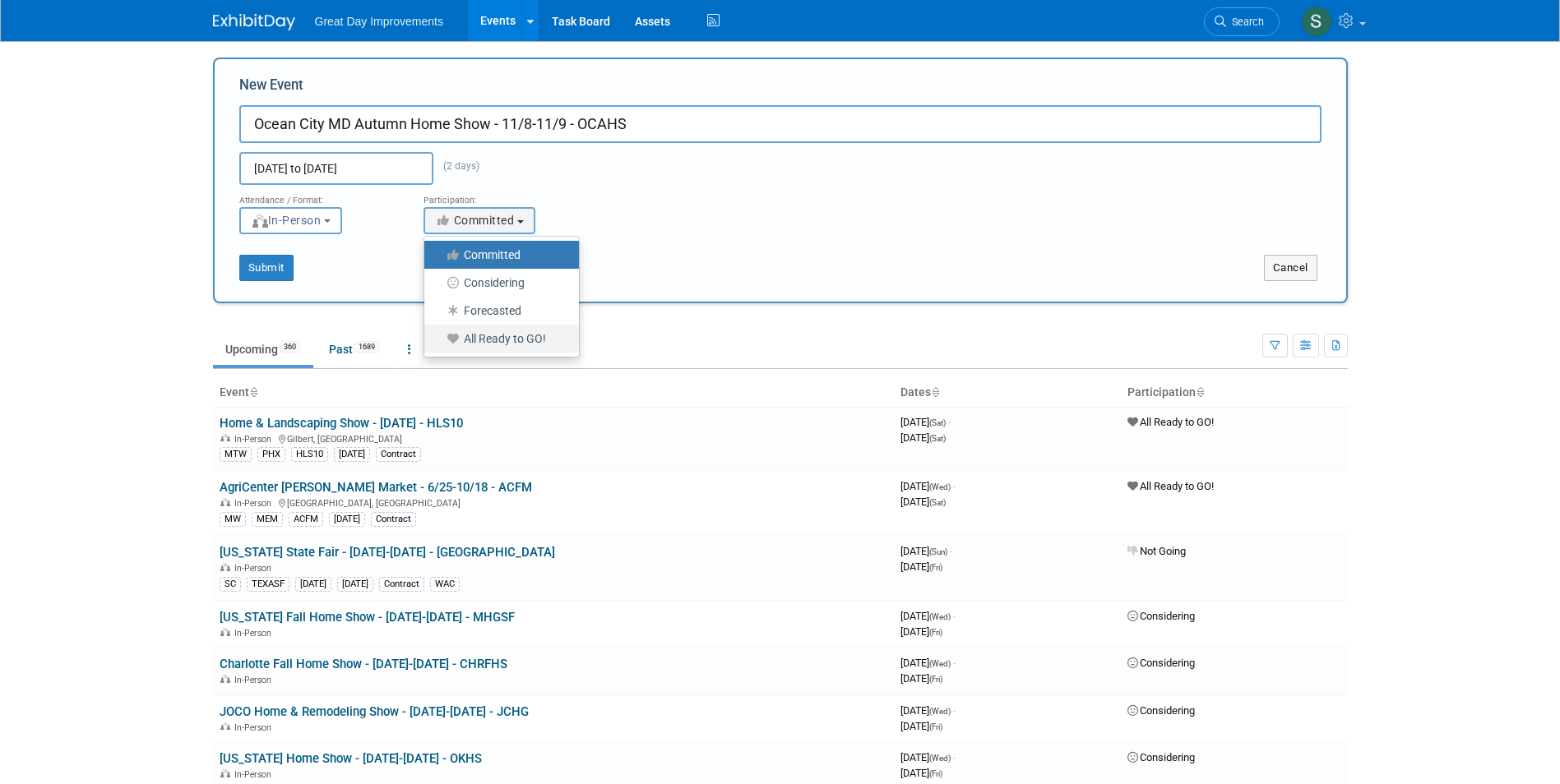
click at [483, 334] on label "All Ready to GO!" at bounding box center [497, 338] width 130 height 21
click at [439, 334] on input "All Ready to GO!" at bounding box center [434, 339] width 11 height 11
select select "102"
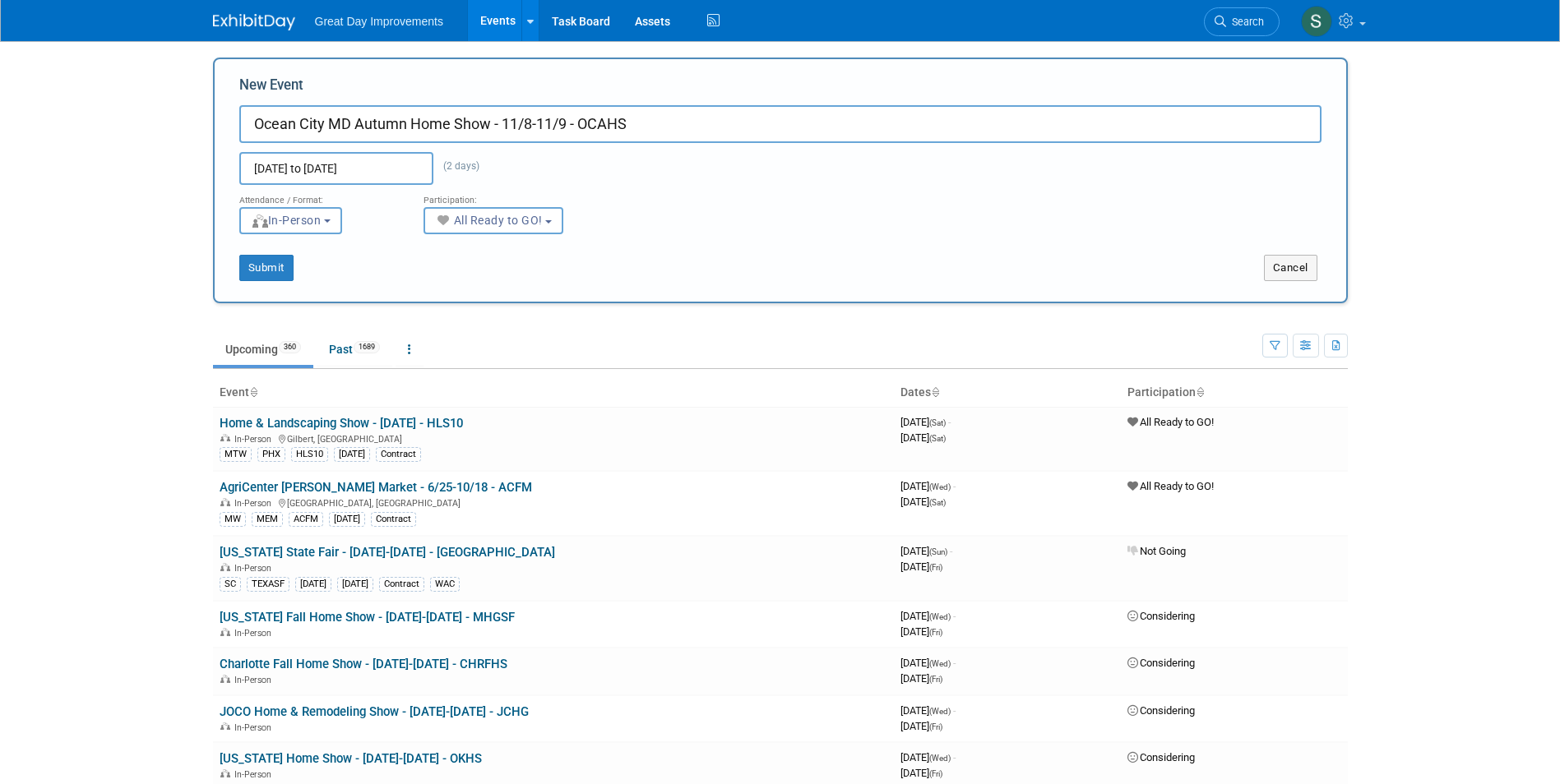
click at [233, 266] on div "Submit" at bounding box center [450, 268] width 471 height 26
click at [256, 273] on button "Submit" at bounding box center [266, 268] width 54 height 26
type input "Ocean City MD Autumn Home Show - 11/8-11/9 - OCAHS"
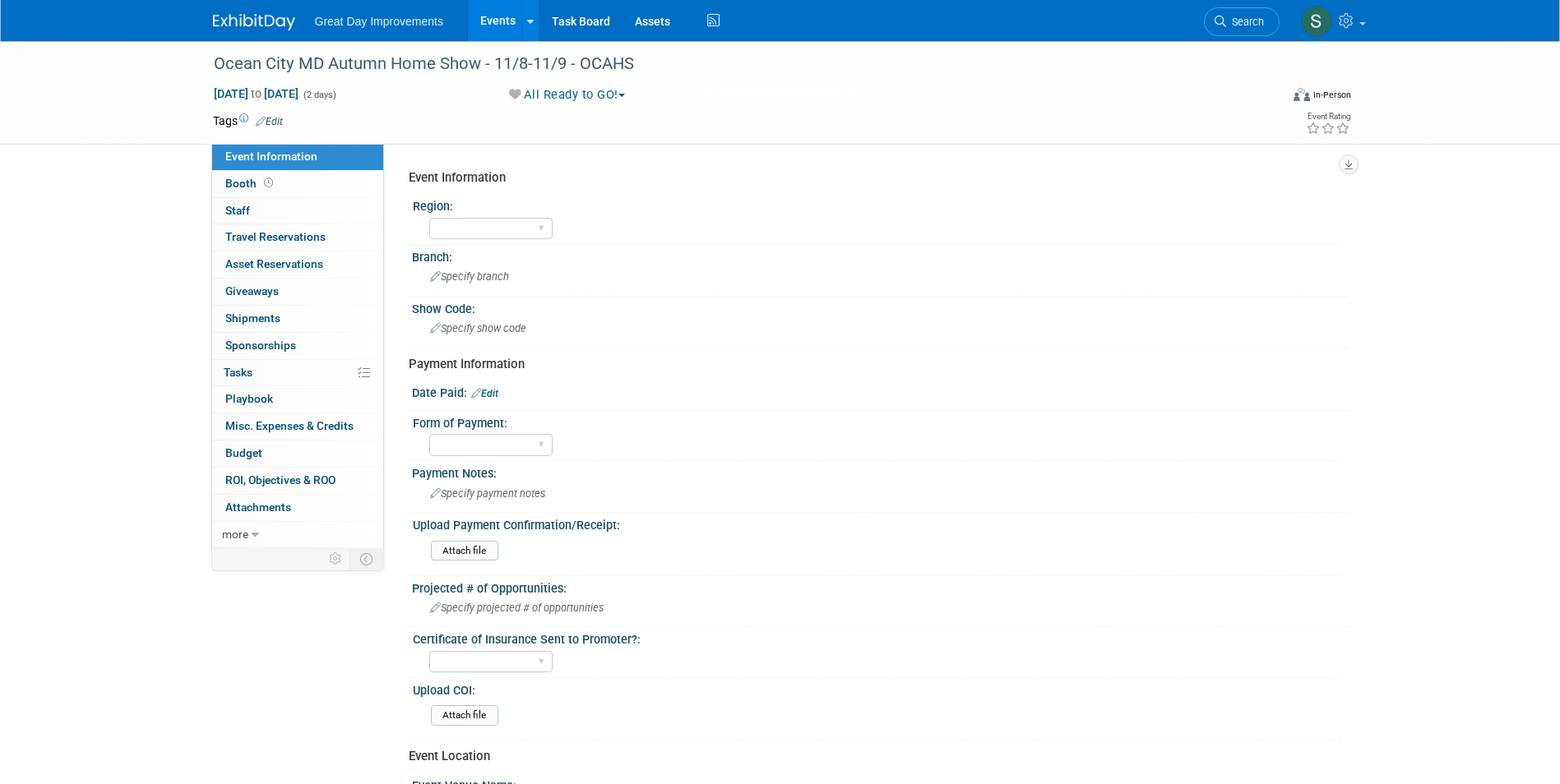
click at [268, 122] on link "Edit" at bounding box center [269, 122] width 27 height 12
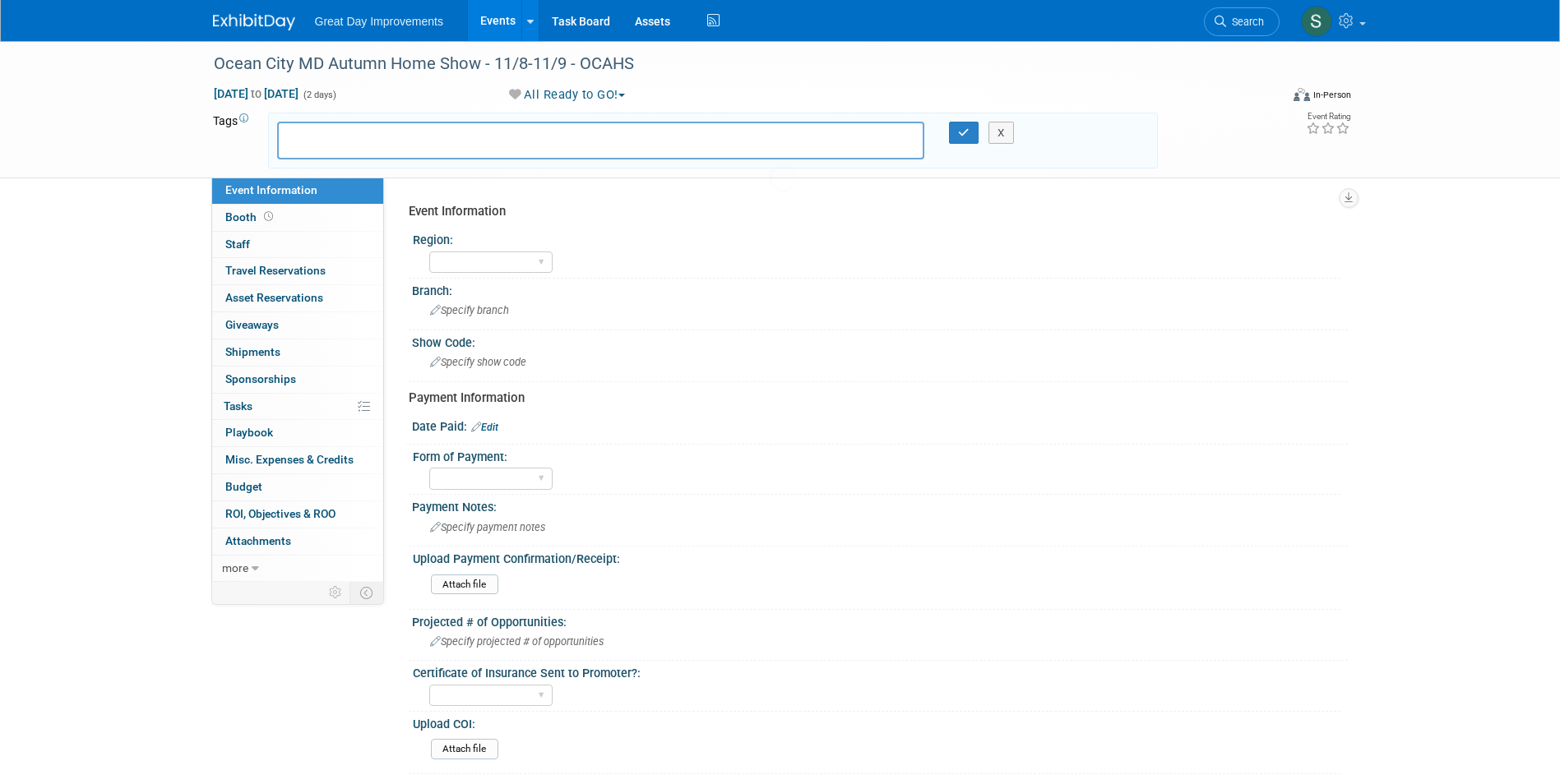
click at [312, 144] on body "Great Day Improvements Events Add Event Bulk Upload Events Shareable Event Boar…" at bounding box center [780, 392] width 1560 height 784
click at [312, 145] on input "text" at bounding box center [351, 137] width 132 height 16
type input "MA"
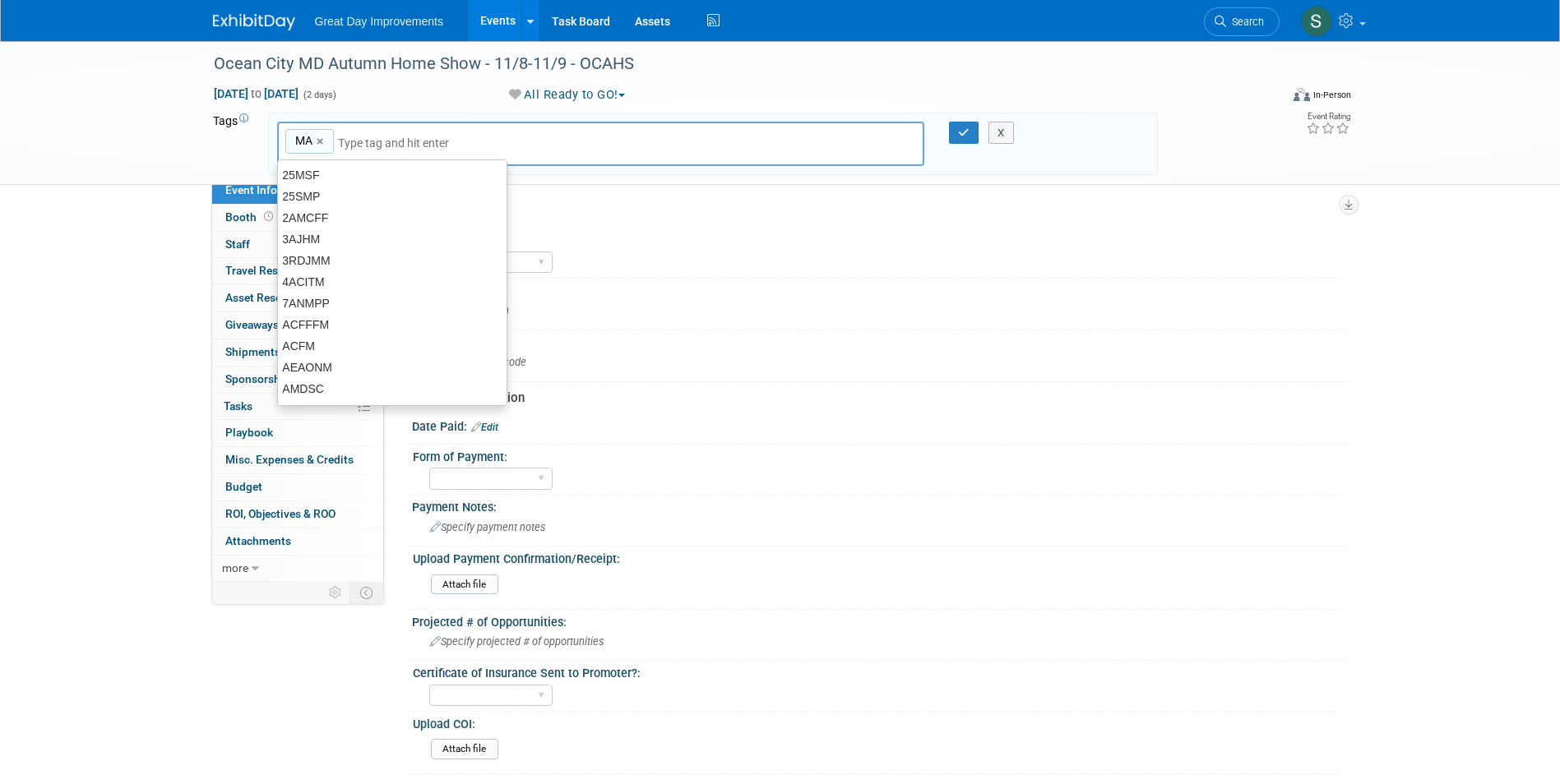
type input "MA"
type input "[MEDICAL_DATA]"
type input "MA, [MEDICAL_DATA]"
type input "[DATE]"
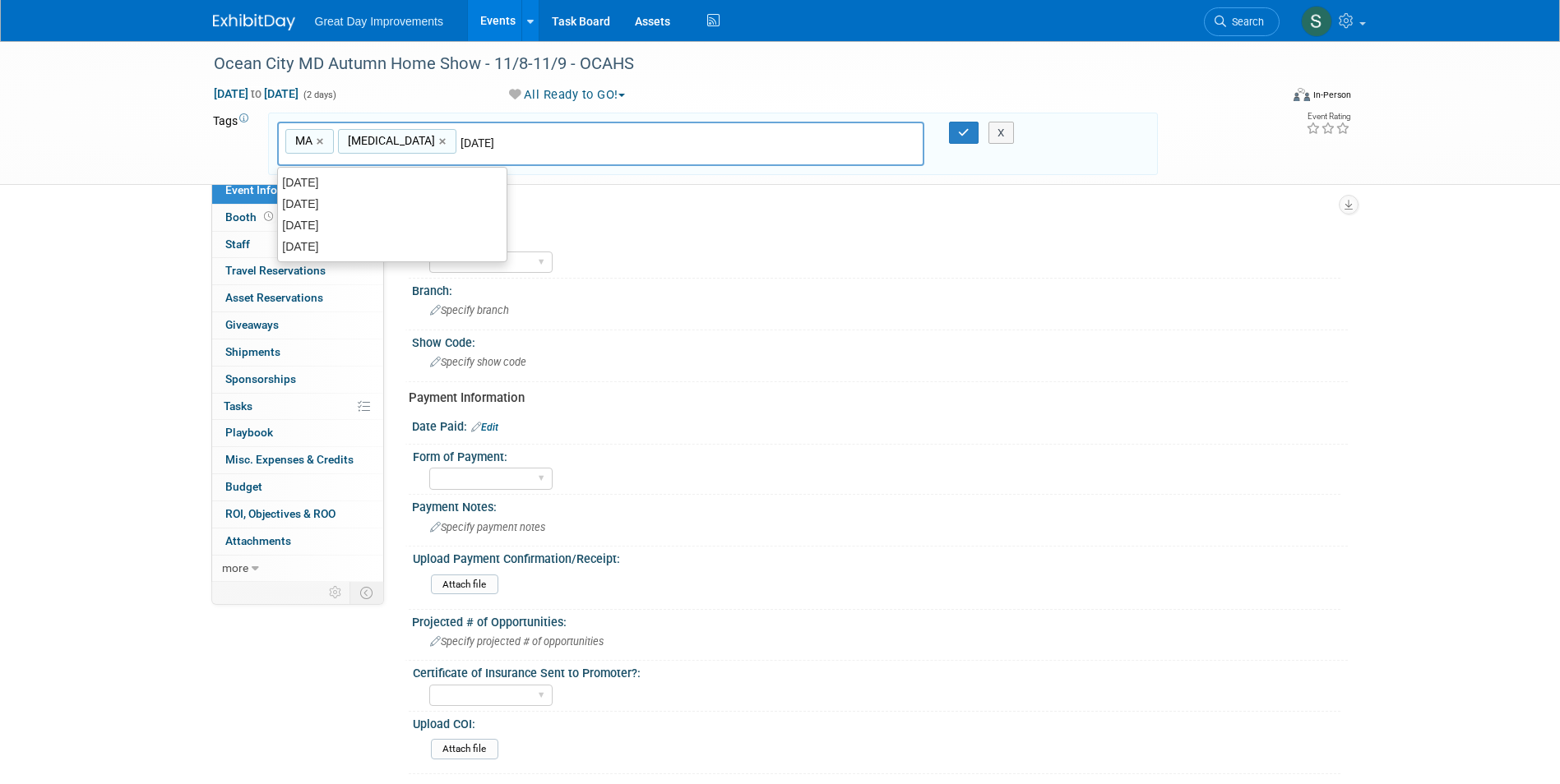
type input "MA, [MEDICAL_DATA], [DATE]"
type input "OCAHS"
type input "MA, [MEDICAL_DATA], [DATE], OCAHS"
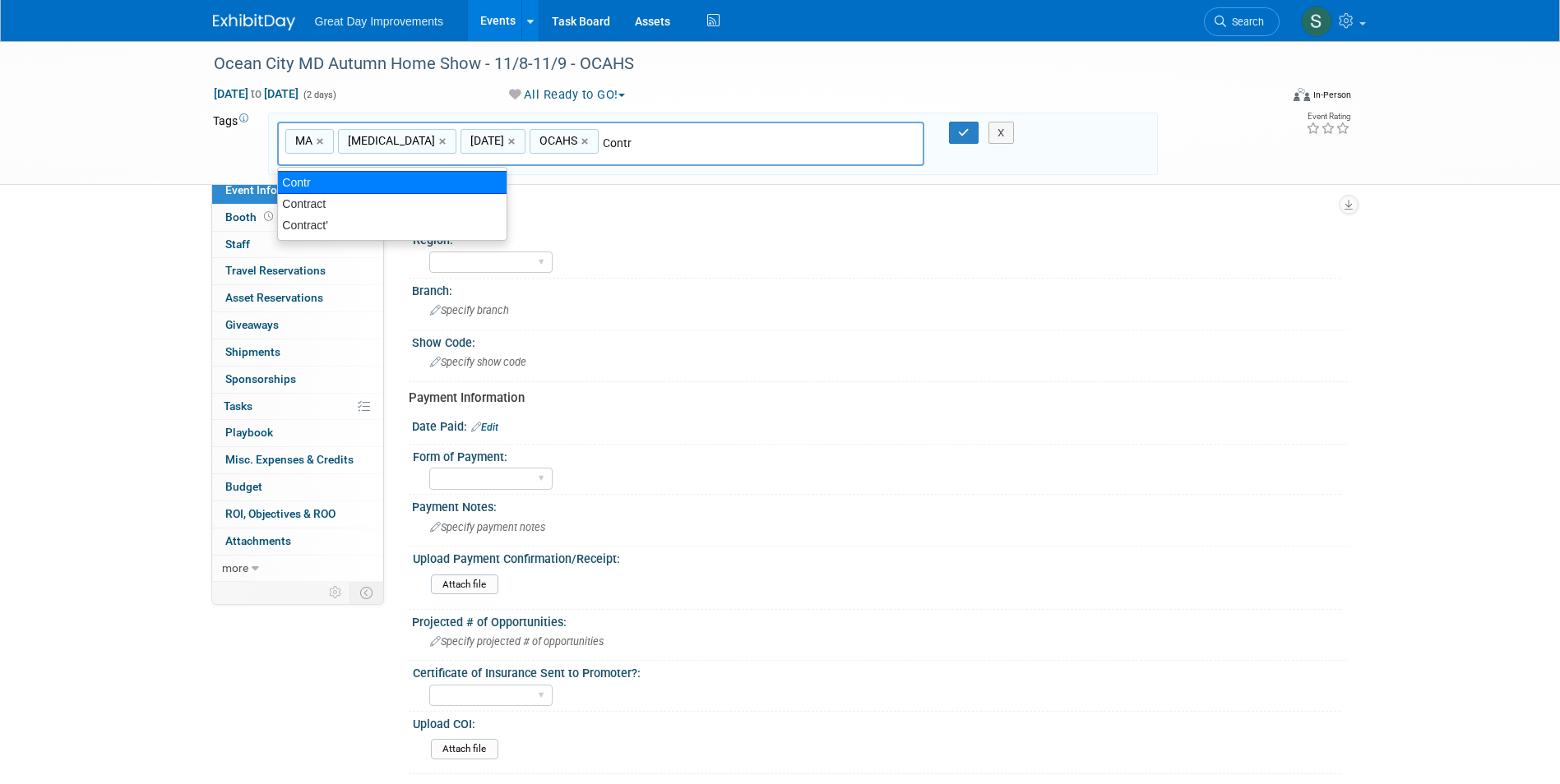
type input "Contract"
type input "MA, [MEDICAL_DATA], [DATE], OCAHS, Contract"
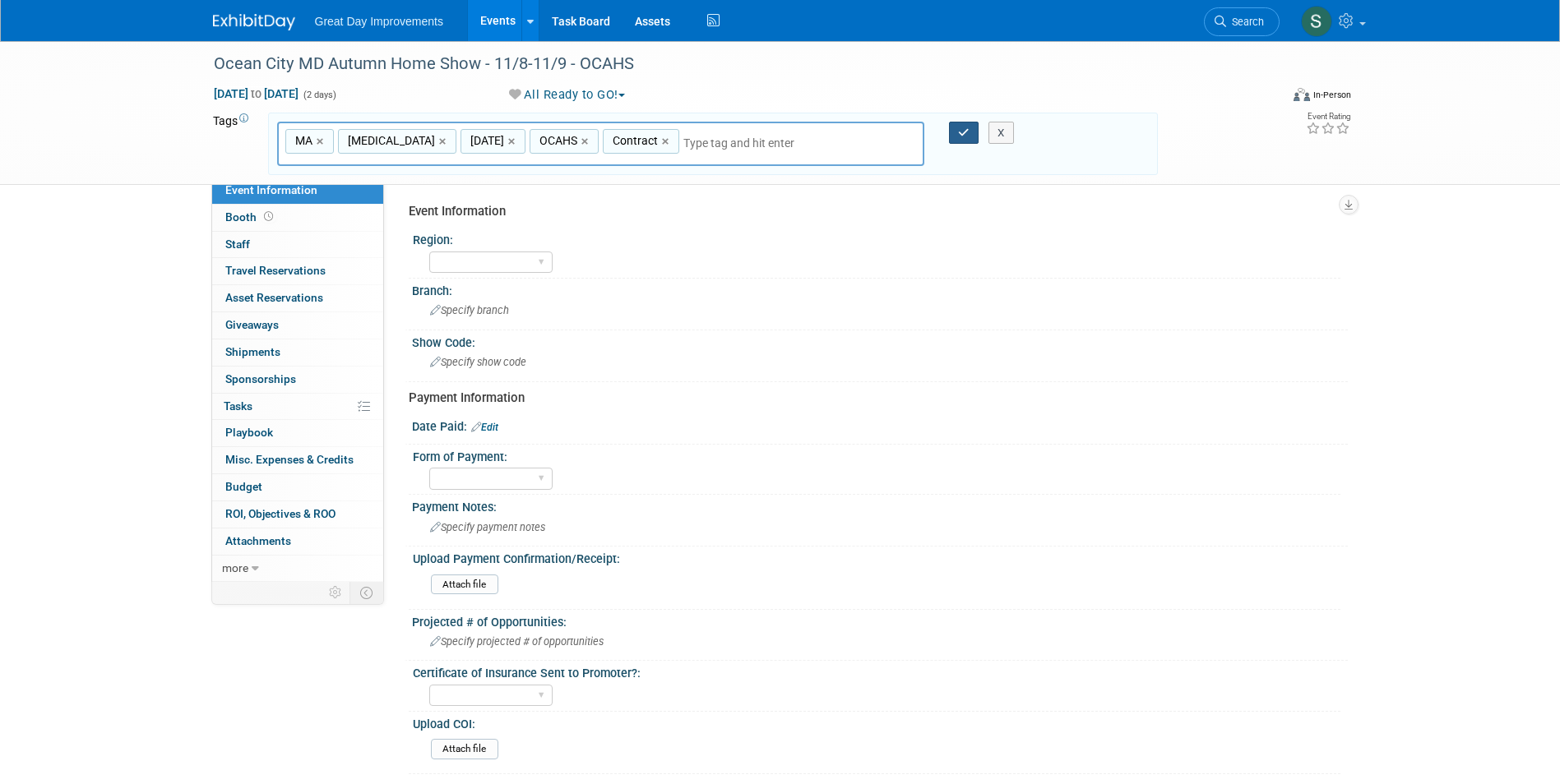
click at [963, 137] on icon "button" at bounding box center [964, 132] width 12 height 11
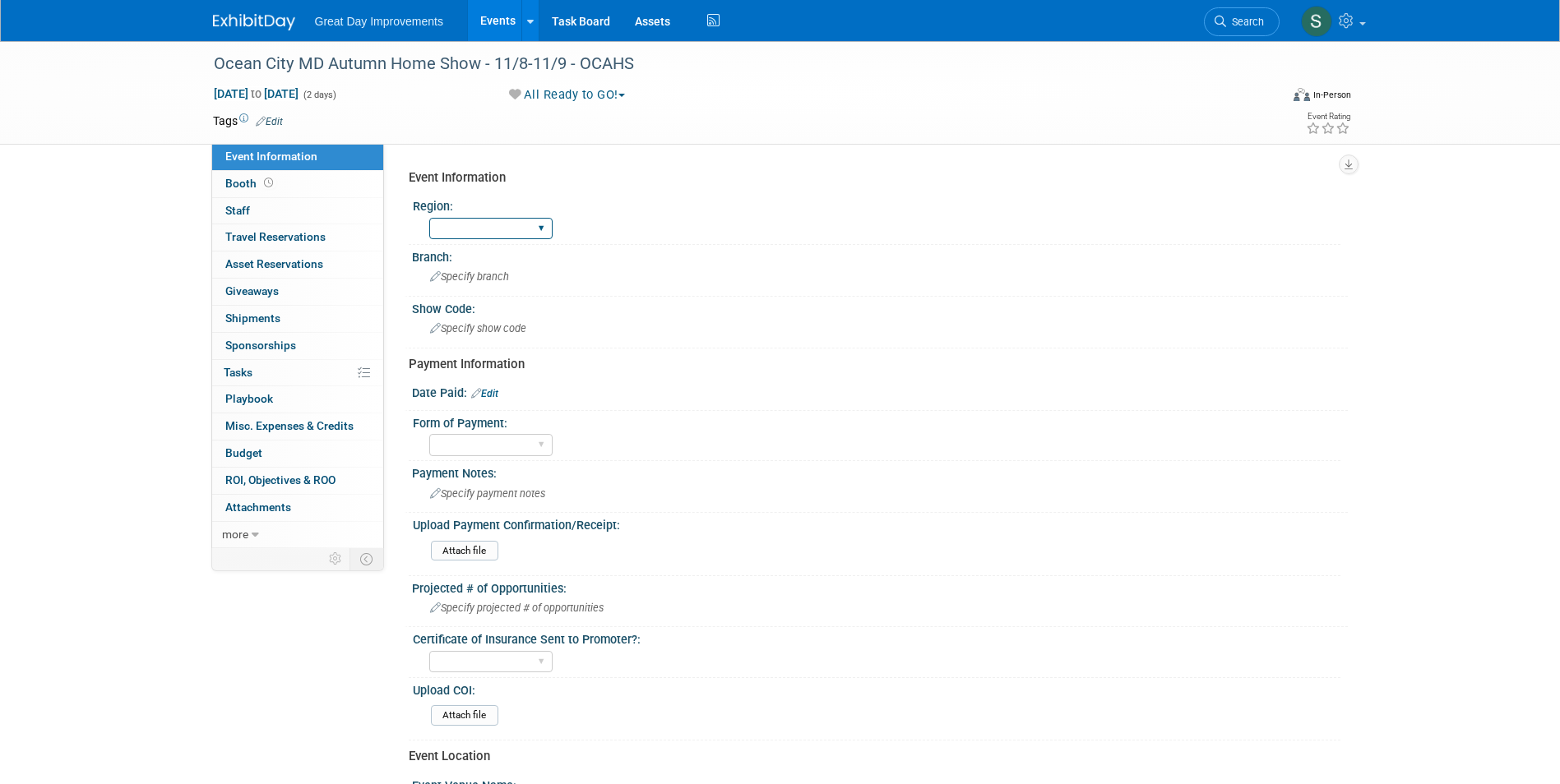
click at [458, 234] on select "GC MA MW MTW NE NEW OV PL PNW SA SE SC UMW FL" at bounding box center [491, 229] width 124 height 22
select select "MA"
click at [430, 218] on select "GC MA MW MTW NE NEW OV PL PNW SA SE SC UMW FL" at bounding box center [491, 229] width 124 height 22
click at [470, 290] on div "Specify branch" at bounding box center [879, 277] width 936 height 27
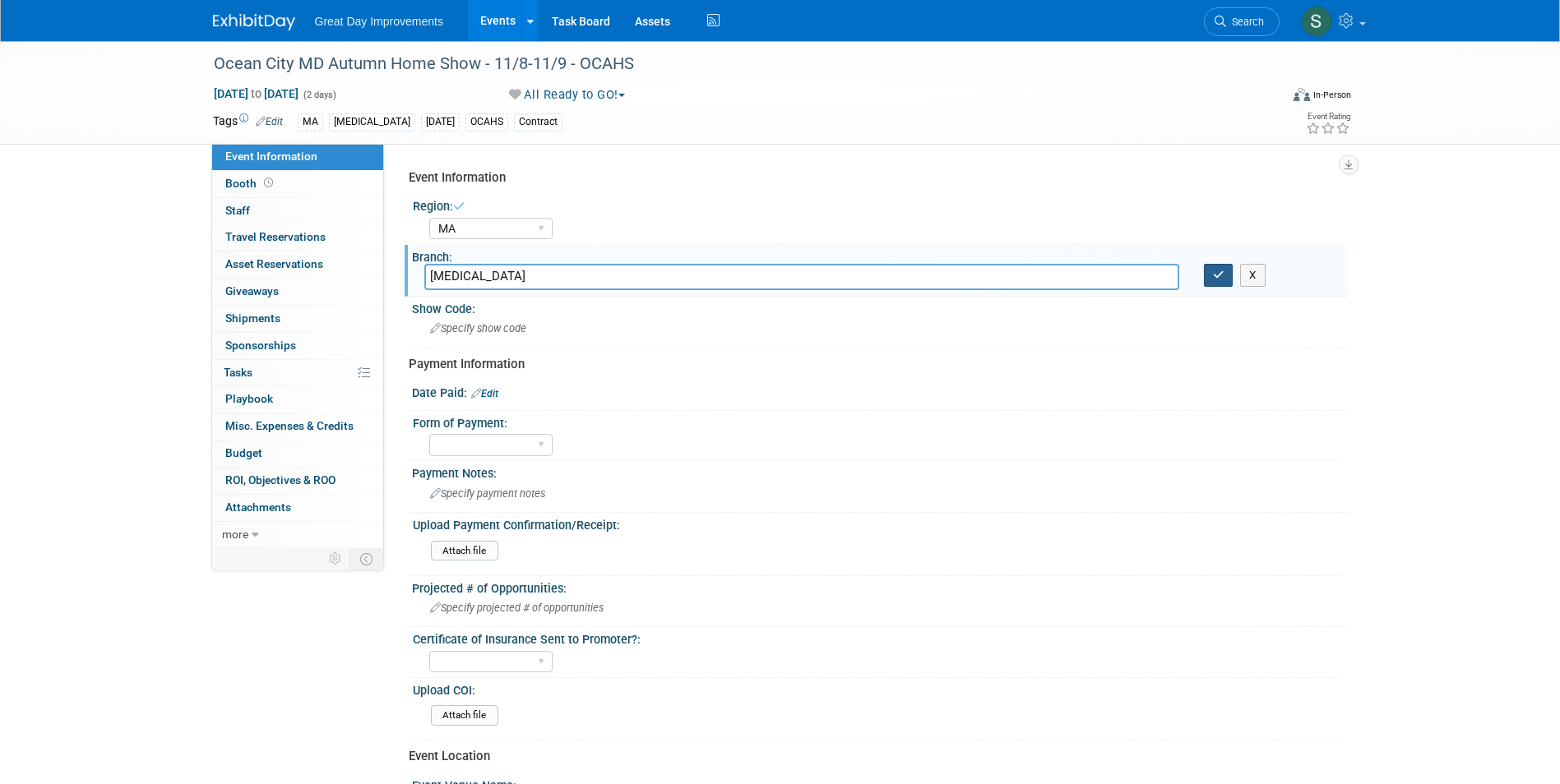
type input "[MEDICAL_DATA]"
click at [1211, 283] on button "button" at bounding box center [1219, 275] width 30 height 23
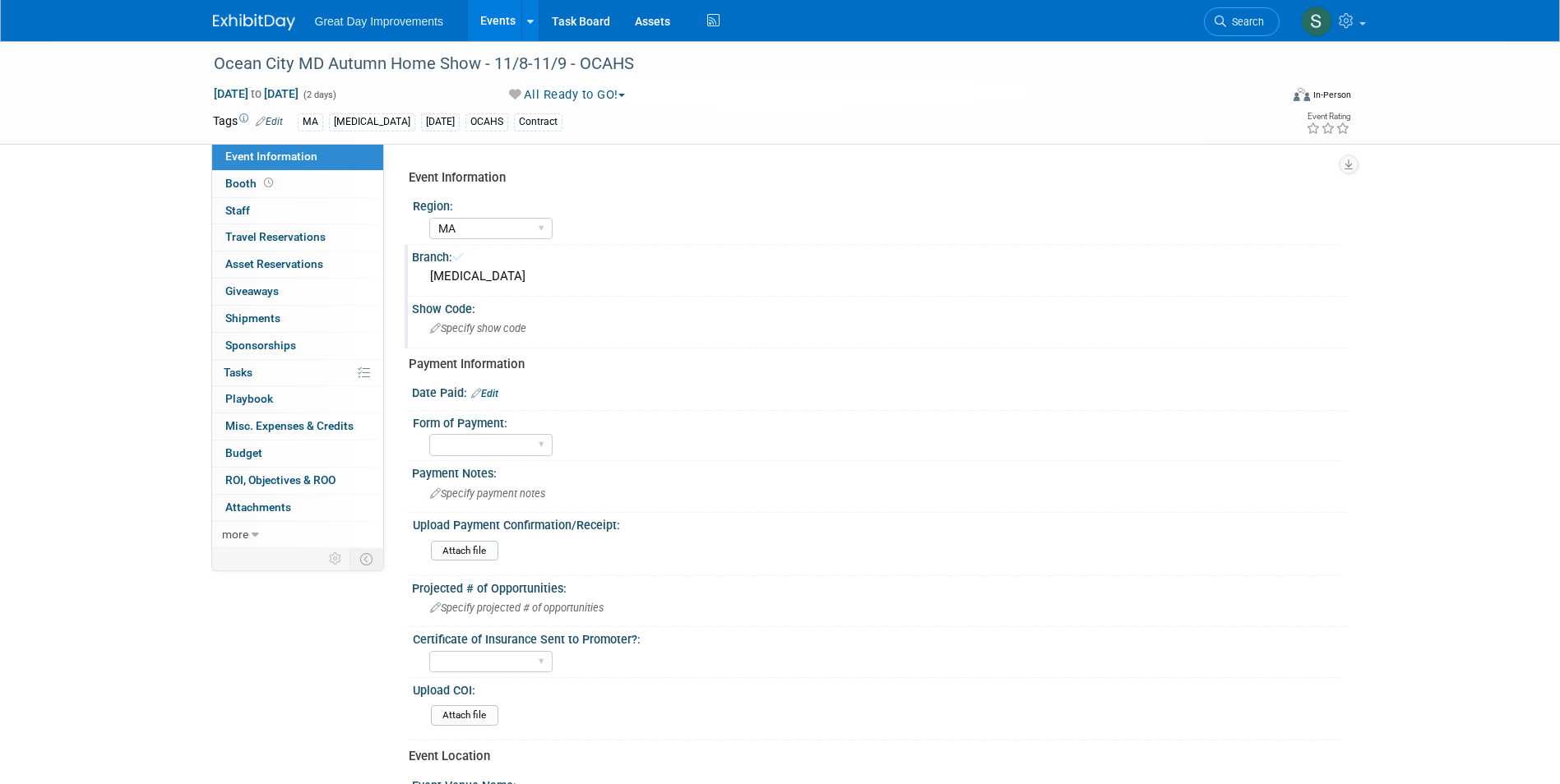
click at [704, 327] on div "Specify show code" at bounding box center [880, 329] width 911 height 26
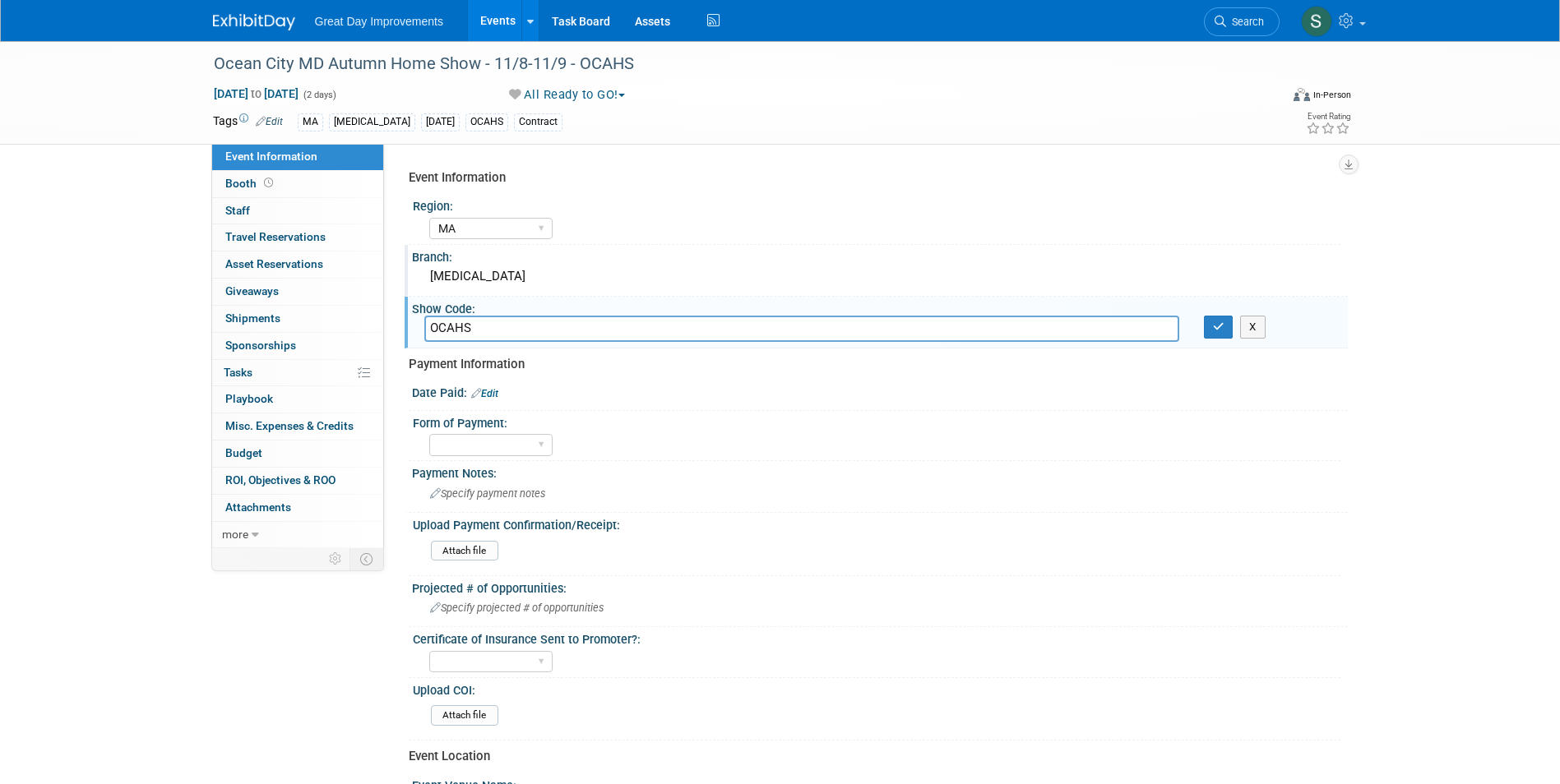
type input "OCAHS"
click at [1204, 316] on button "button" at bounding box center [1219, 327] width 30 height 23
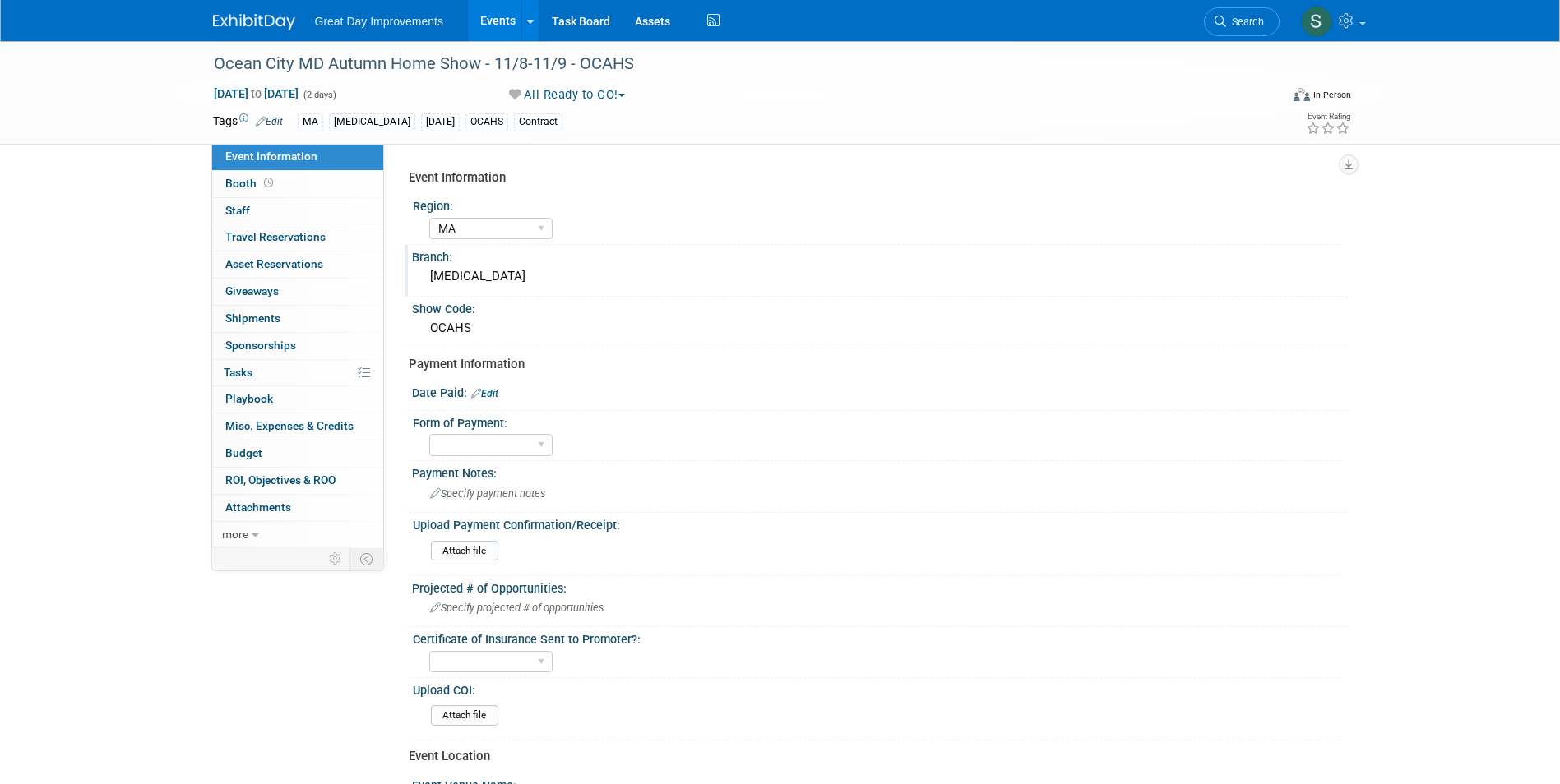
click at [490, 392] on link "Edit" at bounding box center [484, 393] width 27 height 12
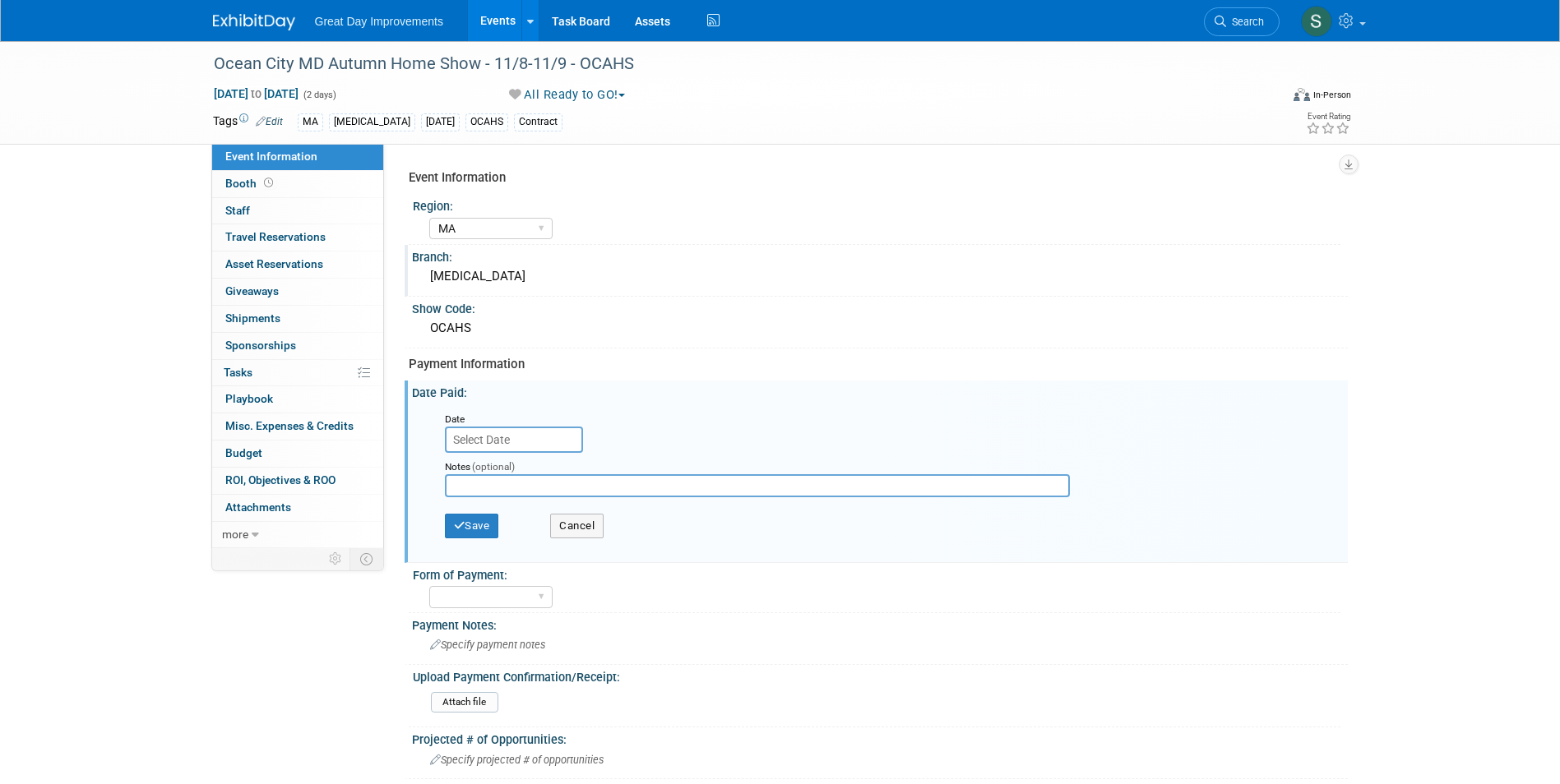
click at [533, 439] on input "text" at bounding box center [513, 439] width 139 height 26
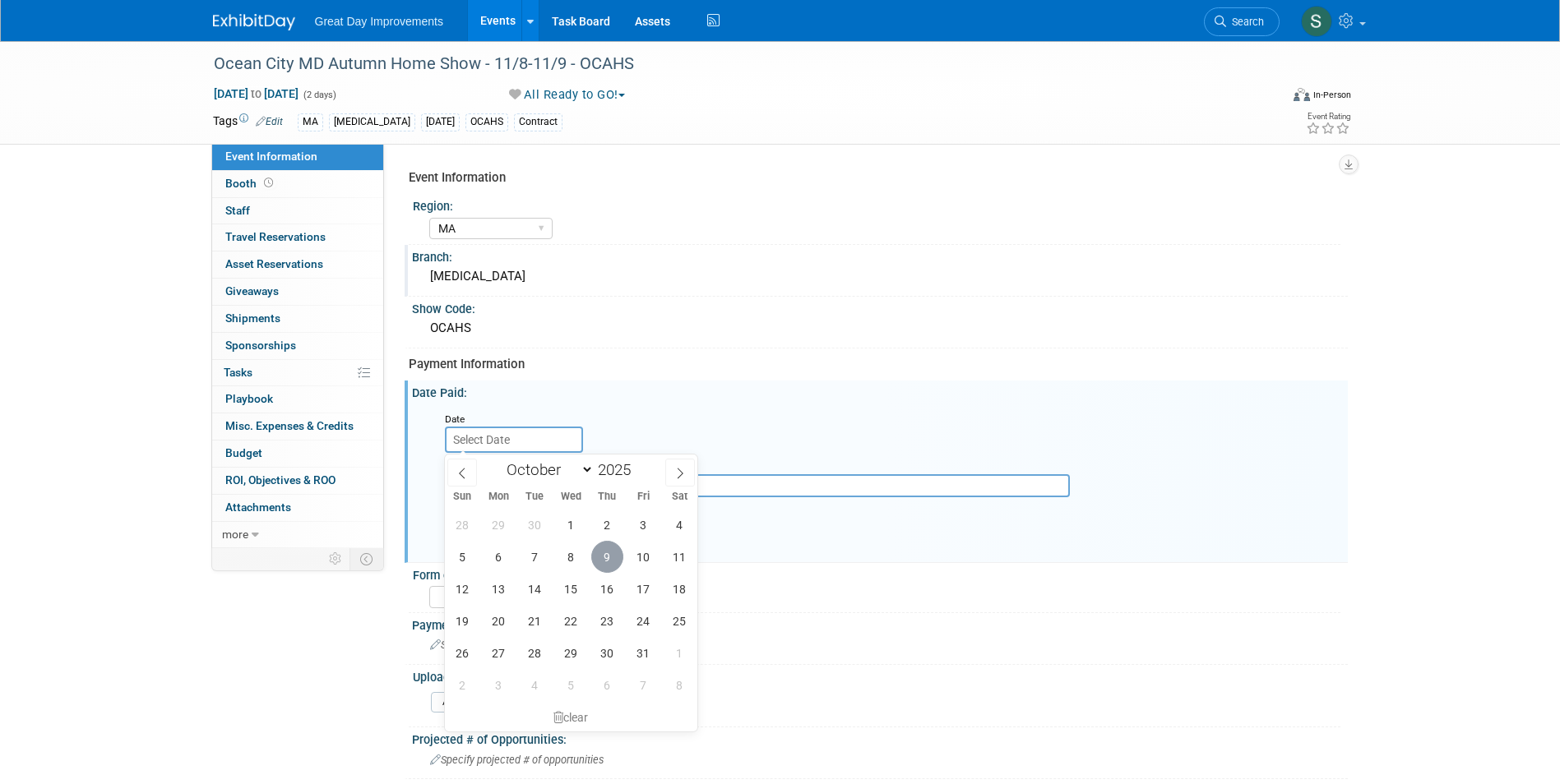
drag, startPoint x: 601, startPoint y: 554, endPoint x: 526, endPoint y: 551, distance: 75.1
click at [601, 555] on span "9" at bounding box center [607, 557] width 32 height 32
type input "[DATE]"
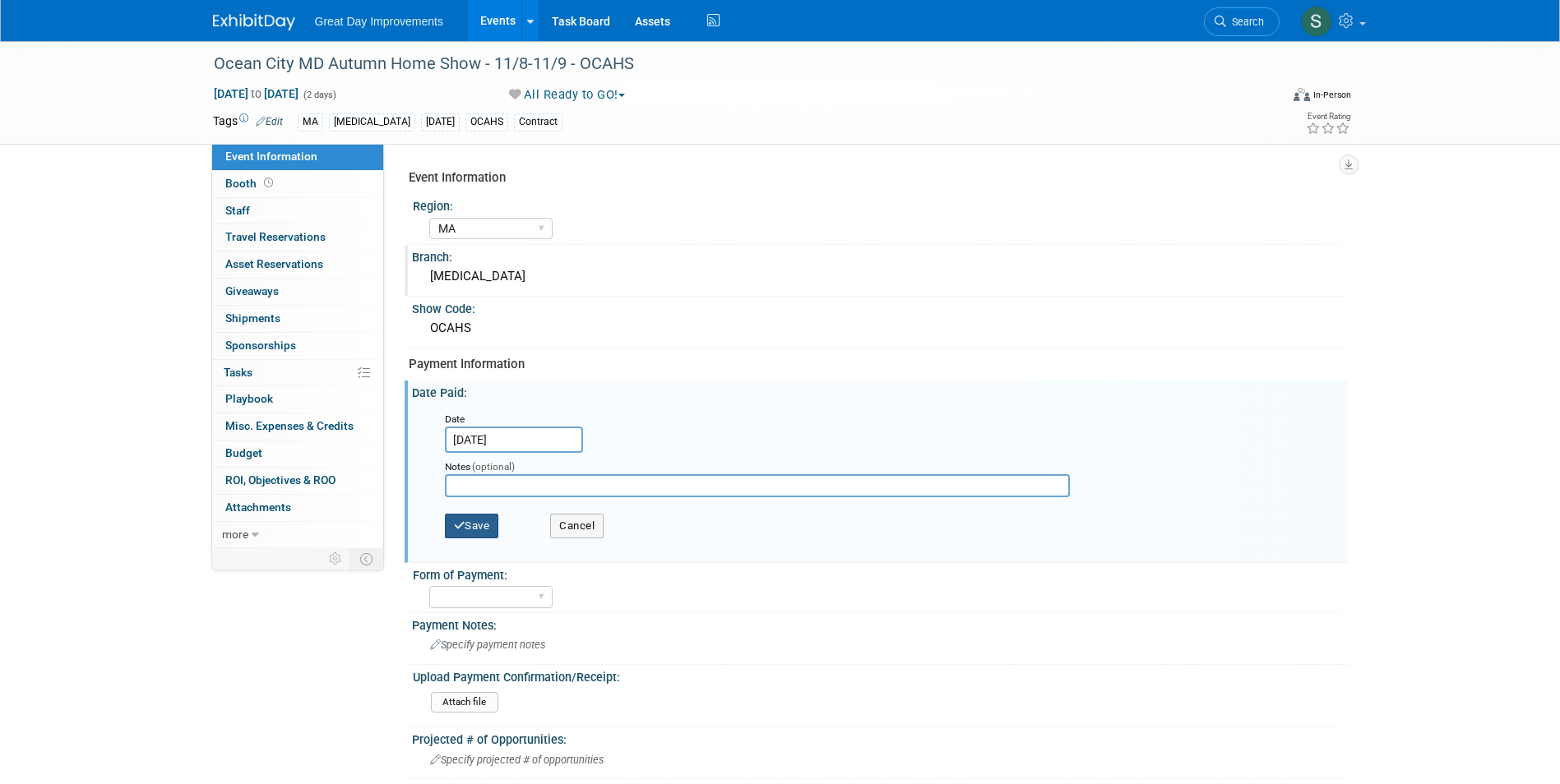
click at [480, 521] on button "Save" at bounding box center [471, 526] width 54 height 25
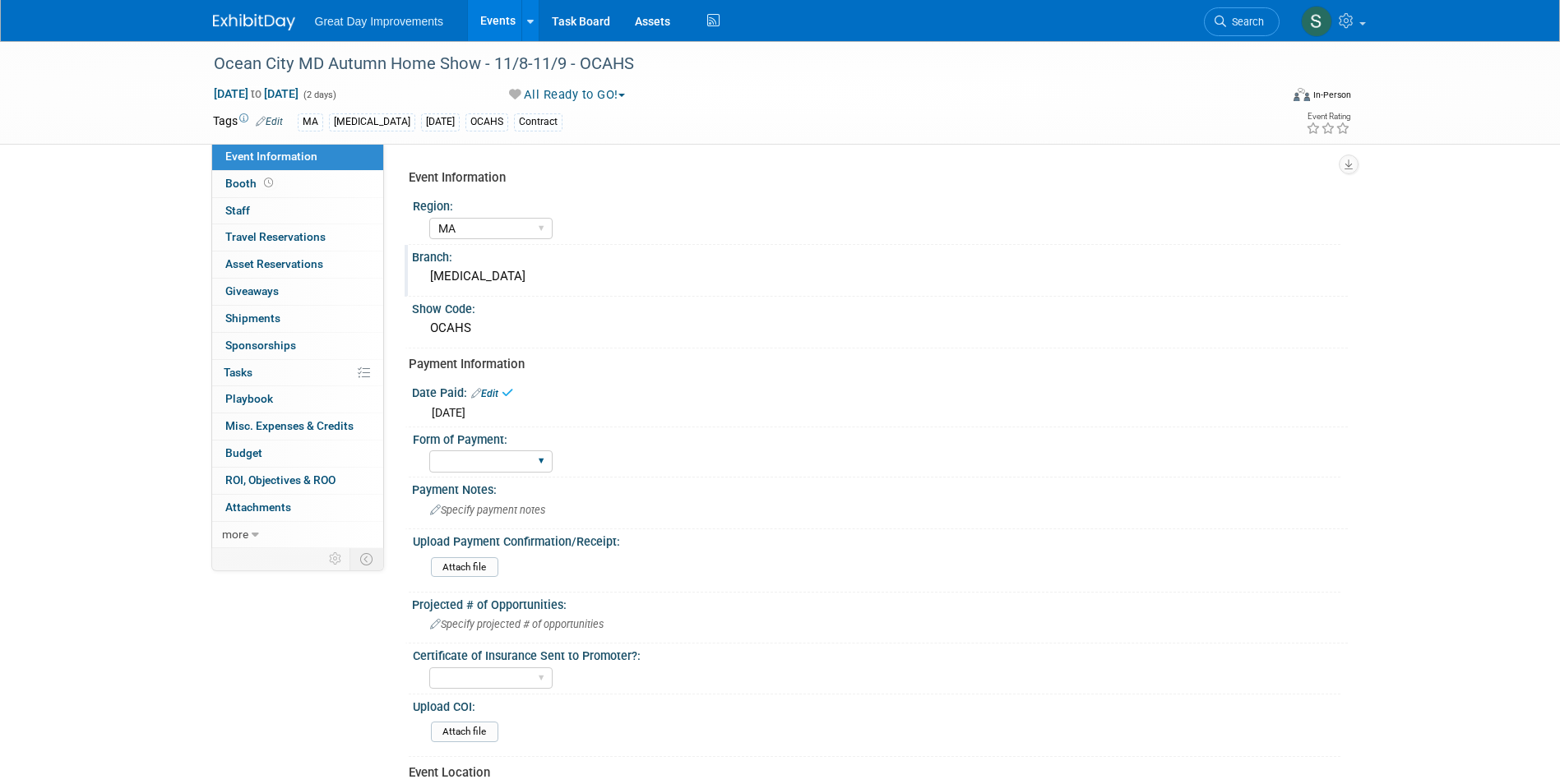
click at [490, 475] on div "Paid via CC Check Requested Pay at the Gate Other" at bounding box center [491, 461] width 124 height 31
click at [490, 470] on select "Paid via CC Check Requested Pay at the Gate Other" at bounding box center [491, 461] width 124 height 22
select select "Other"
click at [430, 450] on select "Paid via CC Check Requested Pay at the Gate Other" at bounding box center [491, 461] width 124 height 22
click at [492, 504] on span "Specify payment notes" at bounding box center [486, 510] width 115 height 12
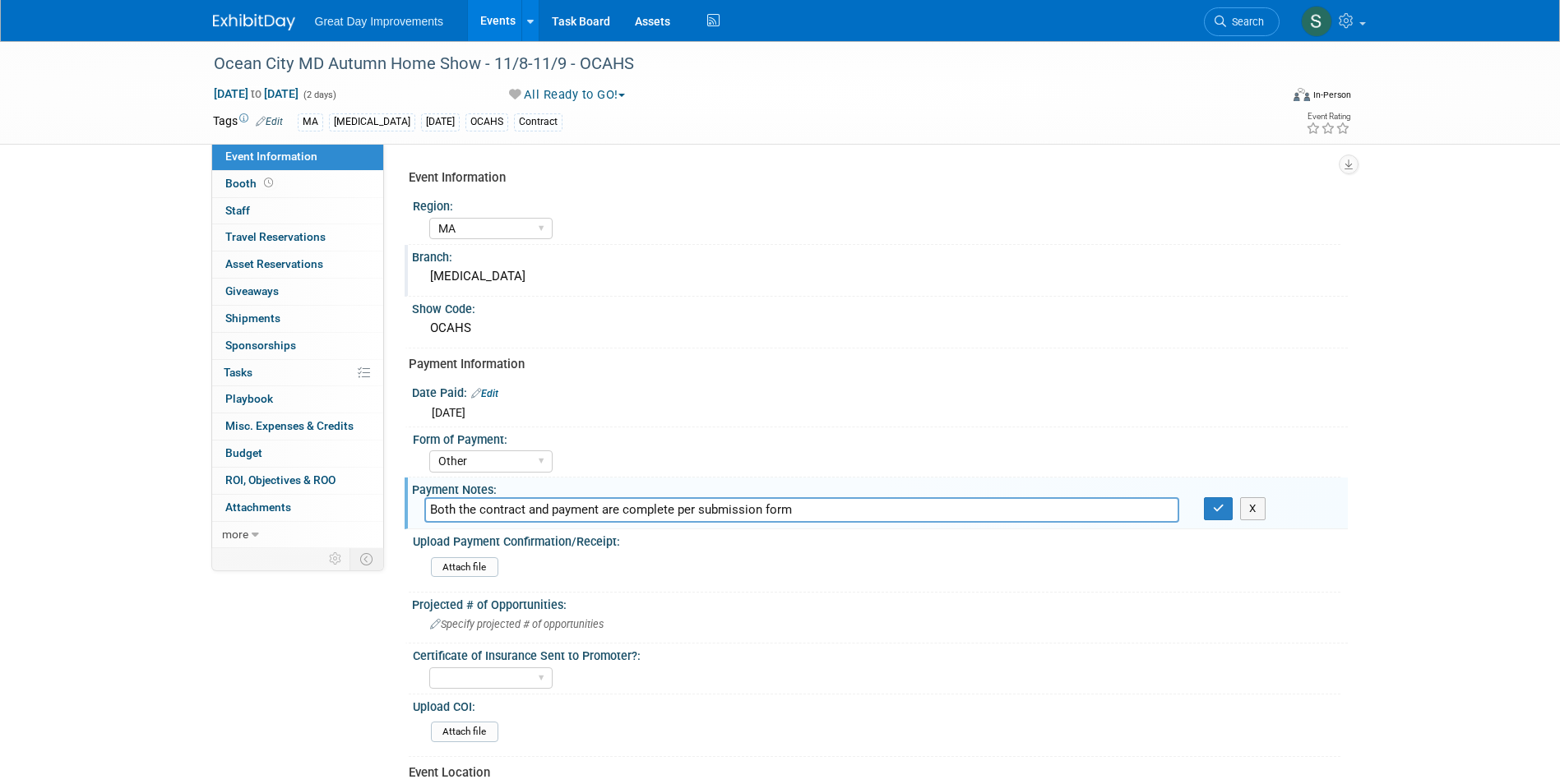
type input "Both the contract and payment are complete per submission form"
click at [1204, 497] on button "button" at bounding box center [1219, 508] width 30 height 23
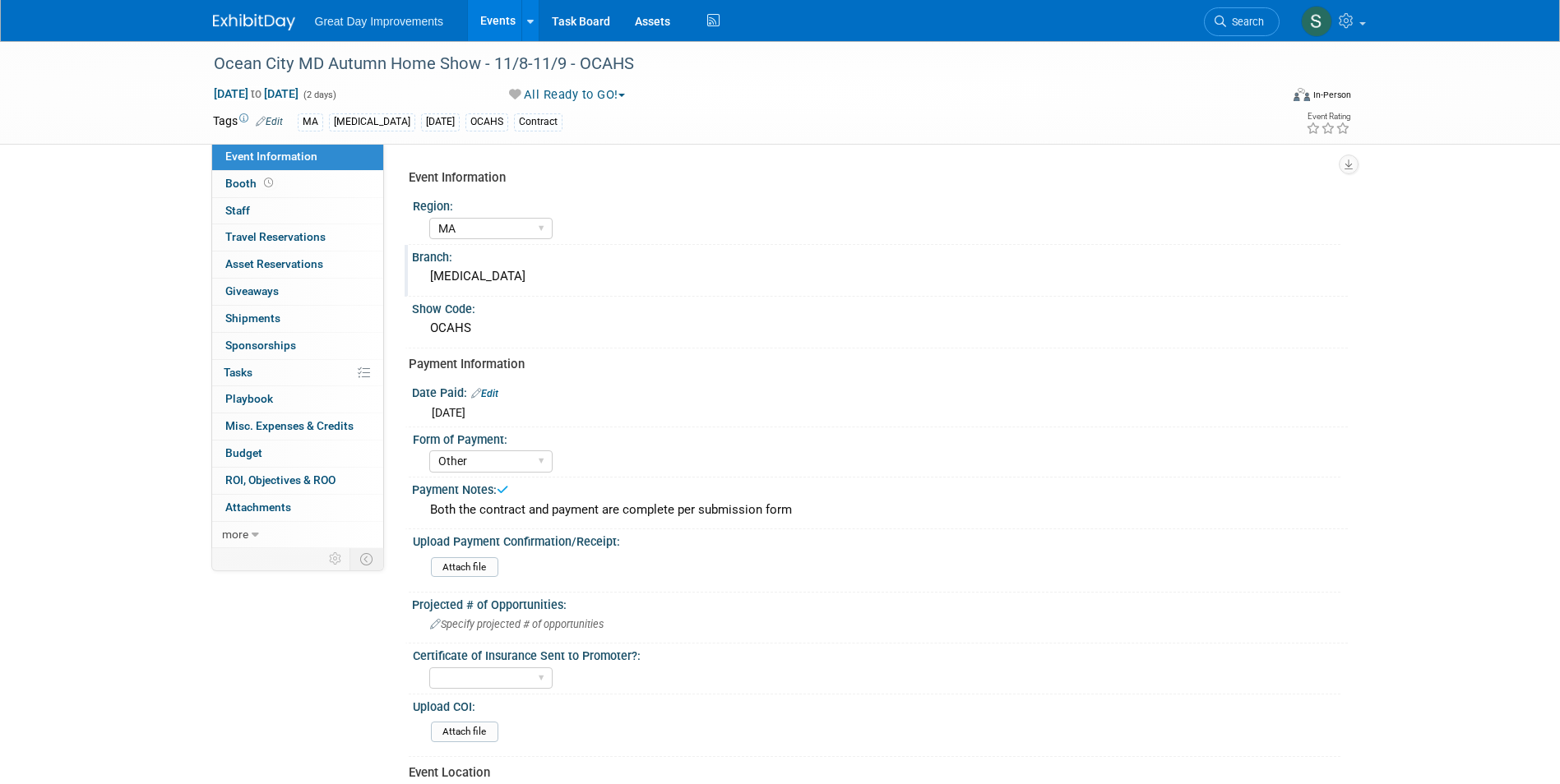
click at [224, 11] on link at bounding box center [264, 13] width 102 height 13
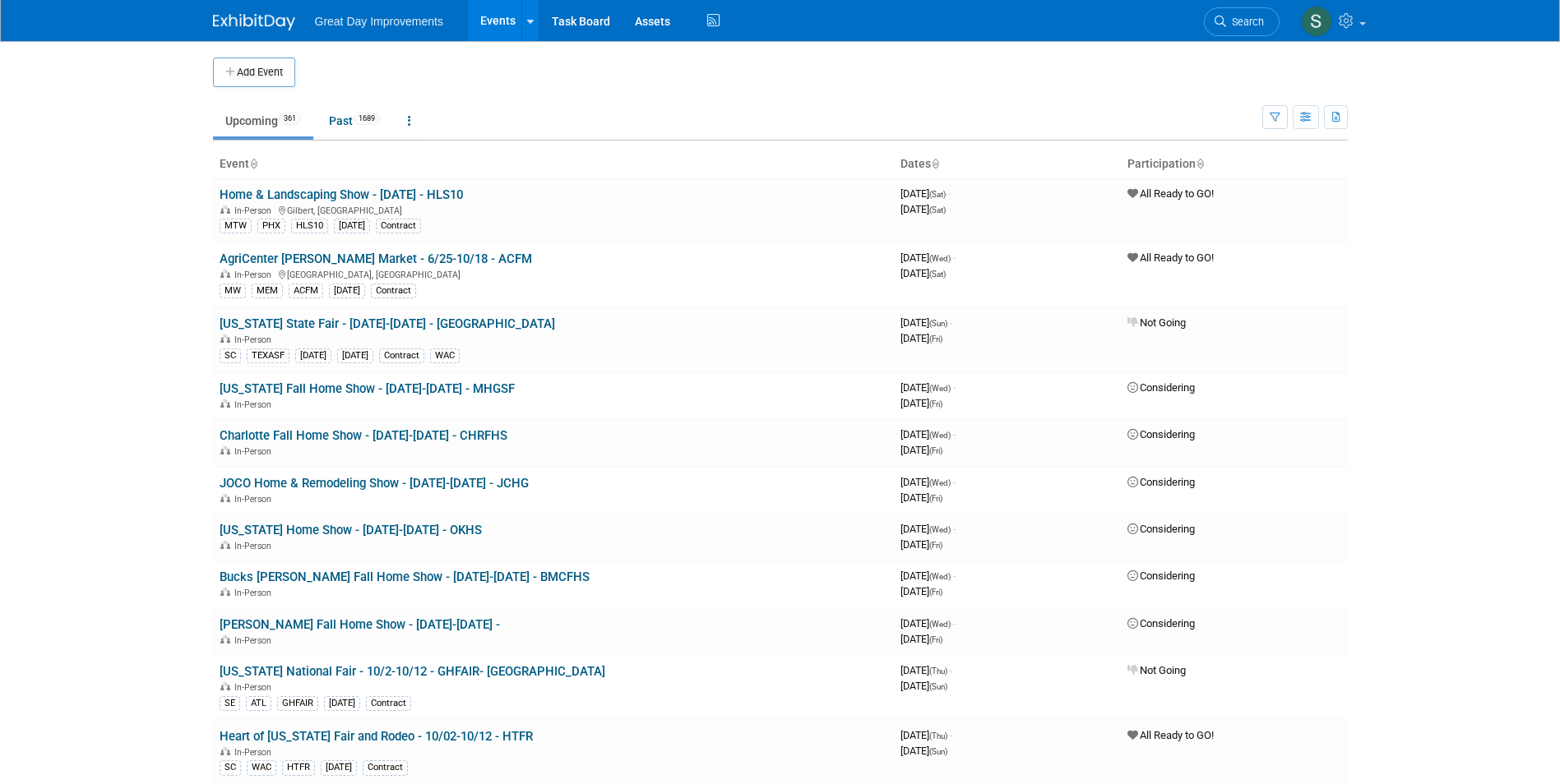
click at [1267, 4] on li "Search" at bounding box center [1242, 20] width 76 height 40
click at [1242, 28] on link "Search" at bounding box center [1242, 21] width 76 height 29
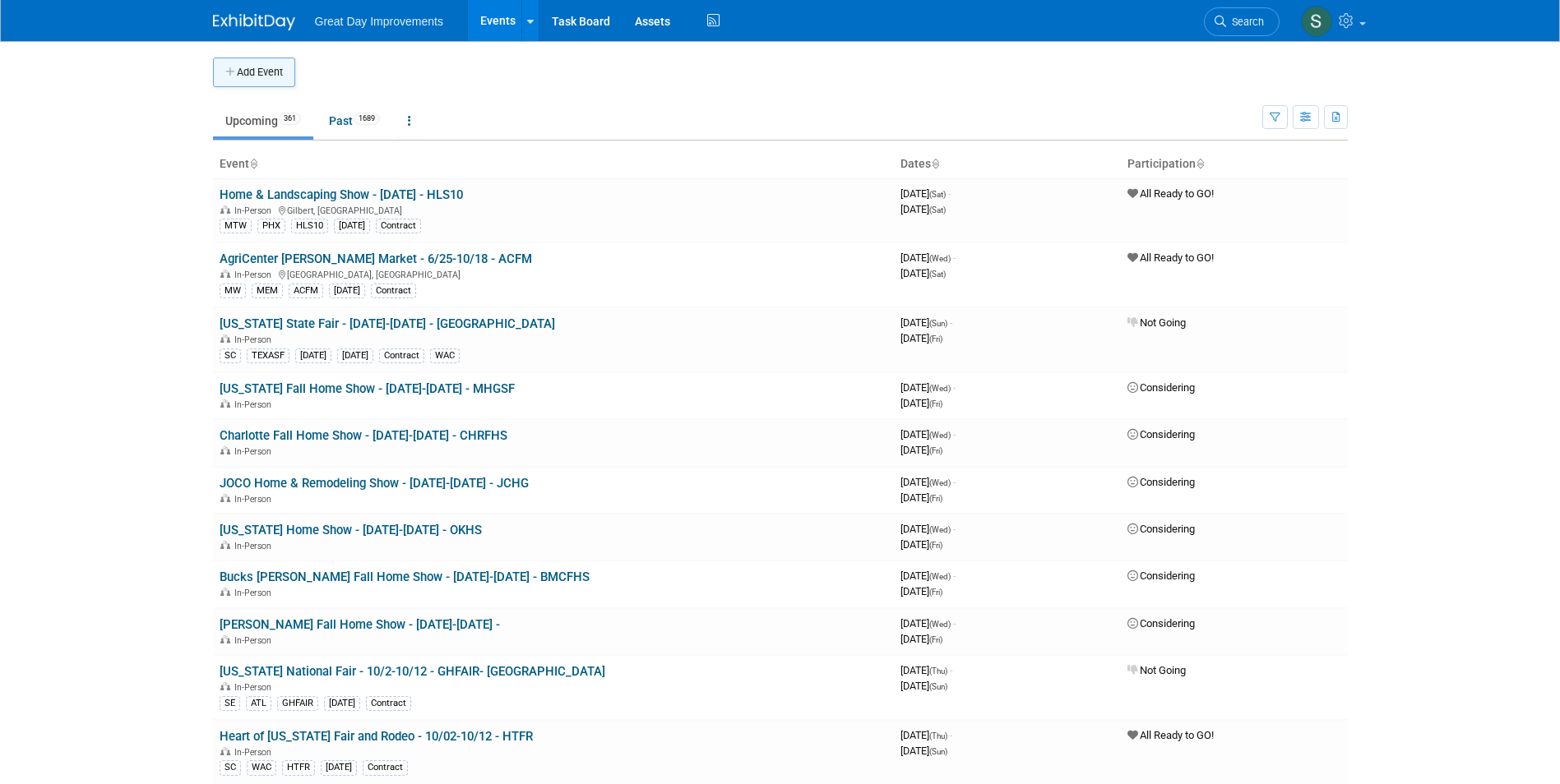
click at [258, 70] on button "Add Event" at bounding box center [254, 73] width 82 height 30
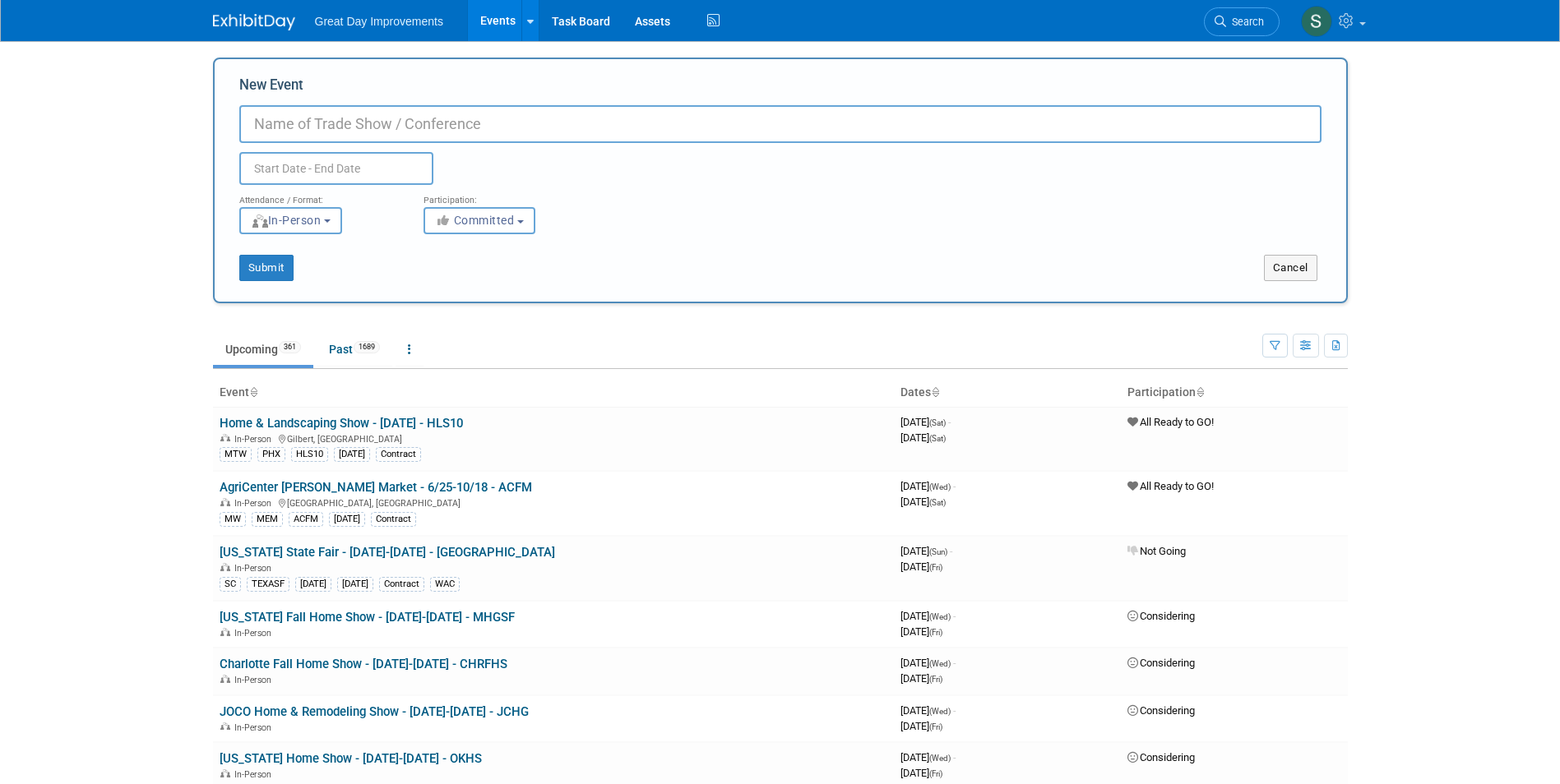
paste input "Camden County Senior Expo"
type input "Camden County Senior Expo - [DATE] - CCSE"
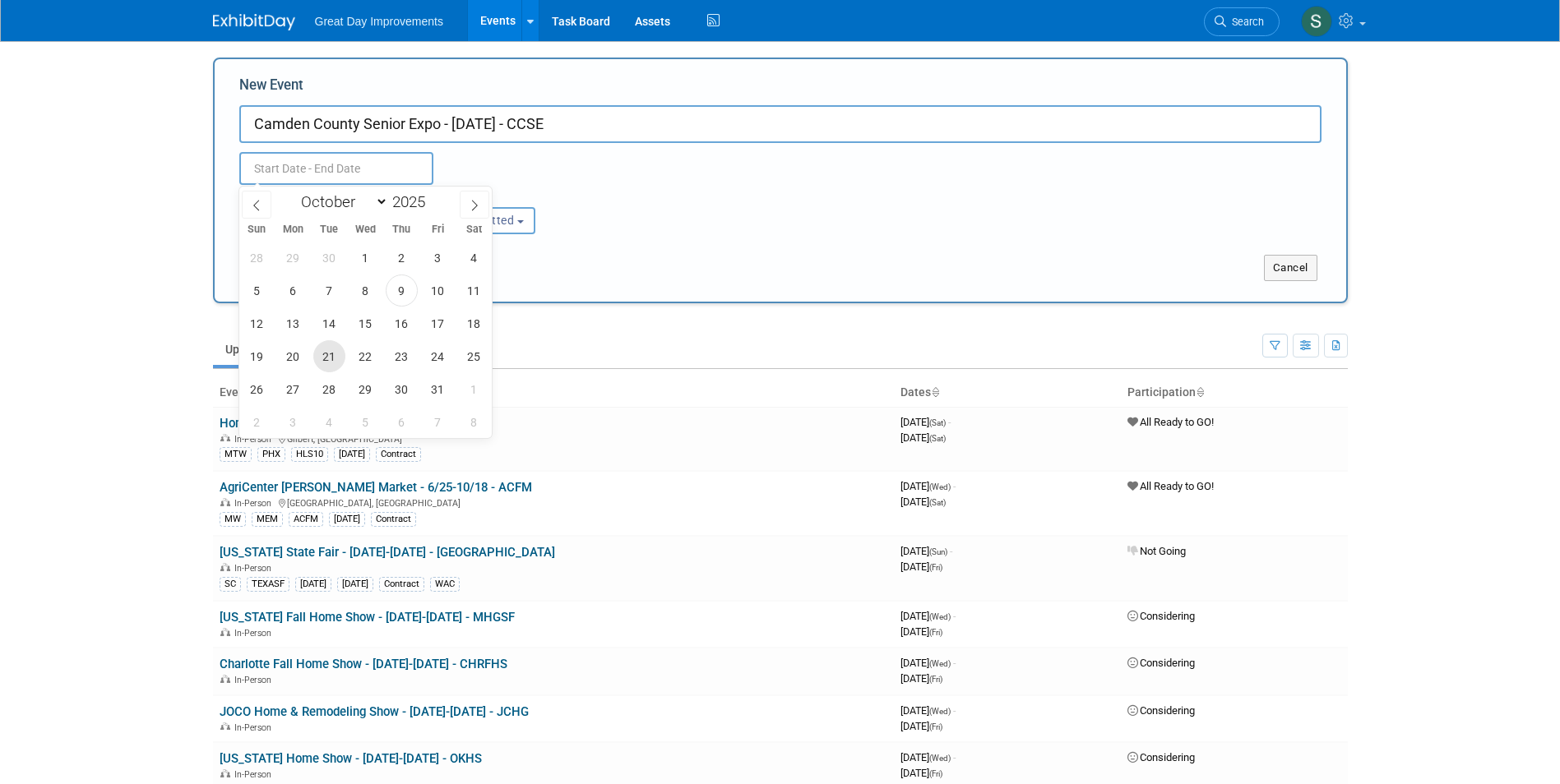
click at [336, 359] on span "21" at bounding box center [329, 356] width 32 height 32
type input "[DATE] to [DATE]"
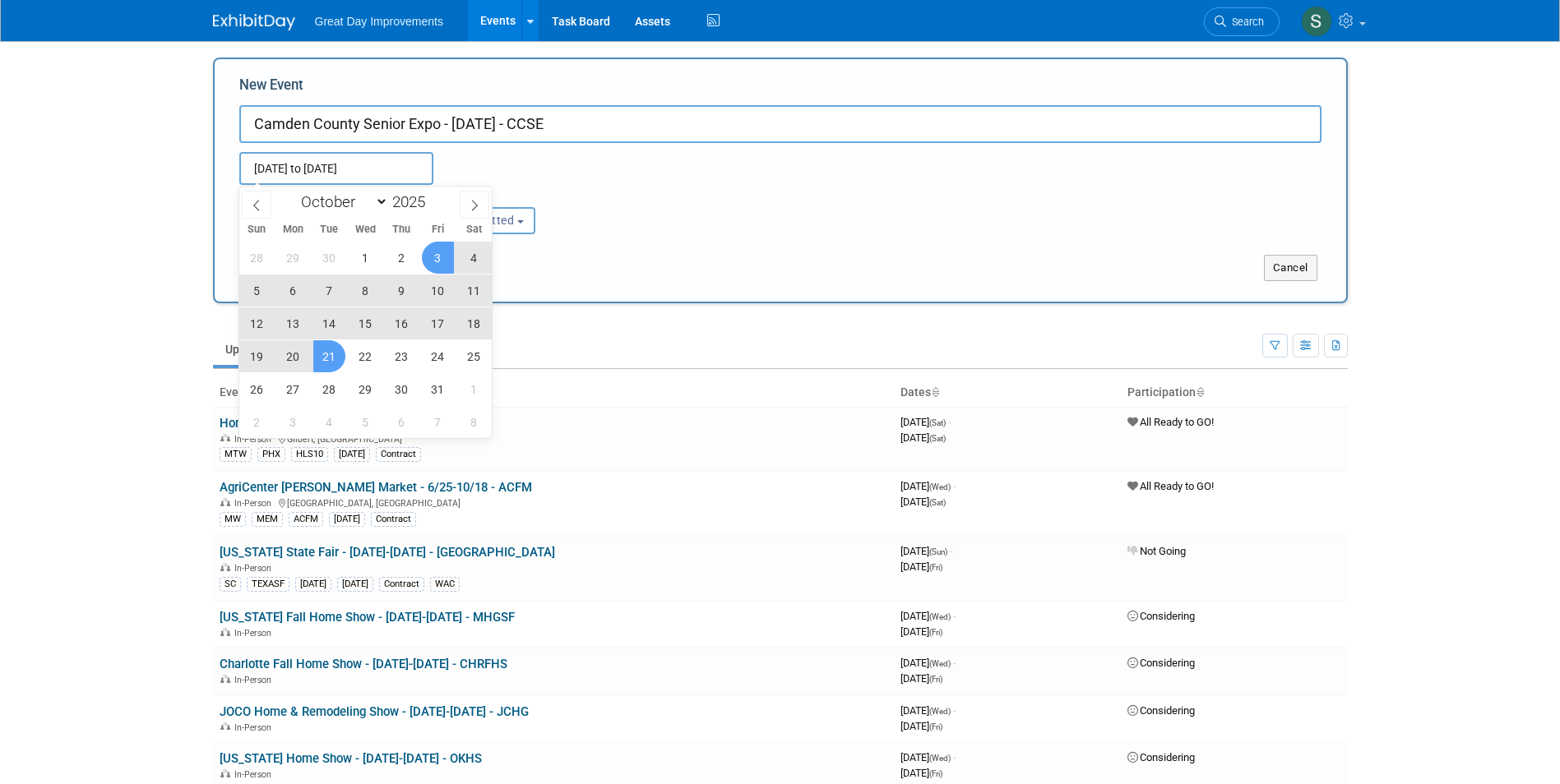
click at [491, 214] on div "January February March April May June July August September October November De…" at bounding box center [366, 312] width 253 height 251
type input "[DATE] to [DATE]"
click at [506, 224] on span "Committed" at bounding box center [474, 219] width 80 height 13
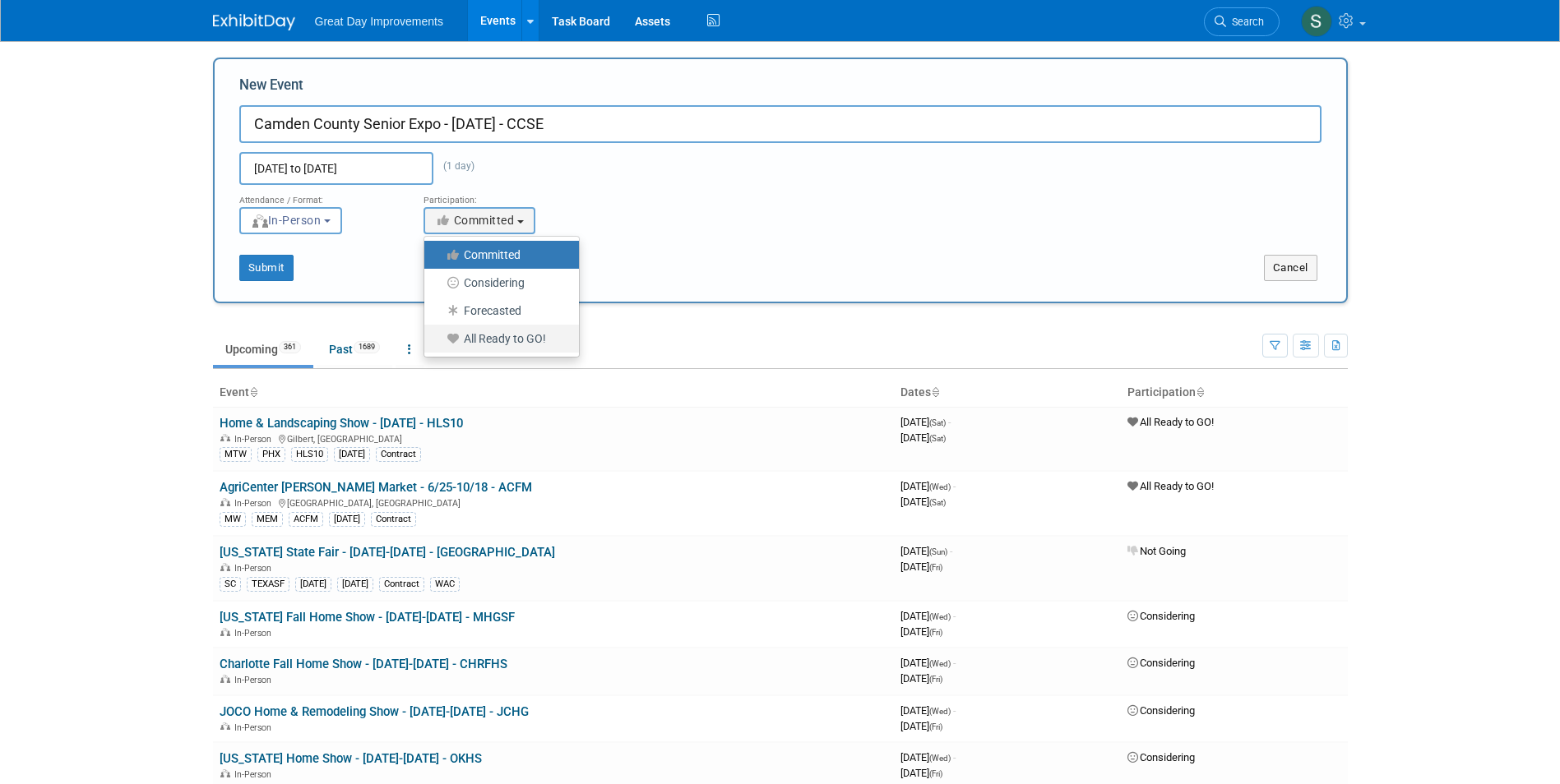
click at [459, 341] on icon at bounding box center [454, 339] width 19 height 12
click at [439, 341] on input "All Ready to GO!" at bounding box center [434, 339] width 11 height 11
select select "102"
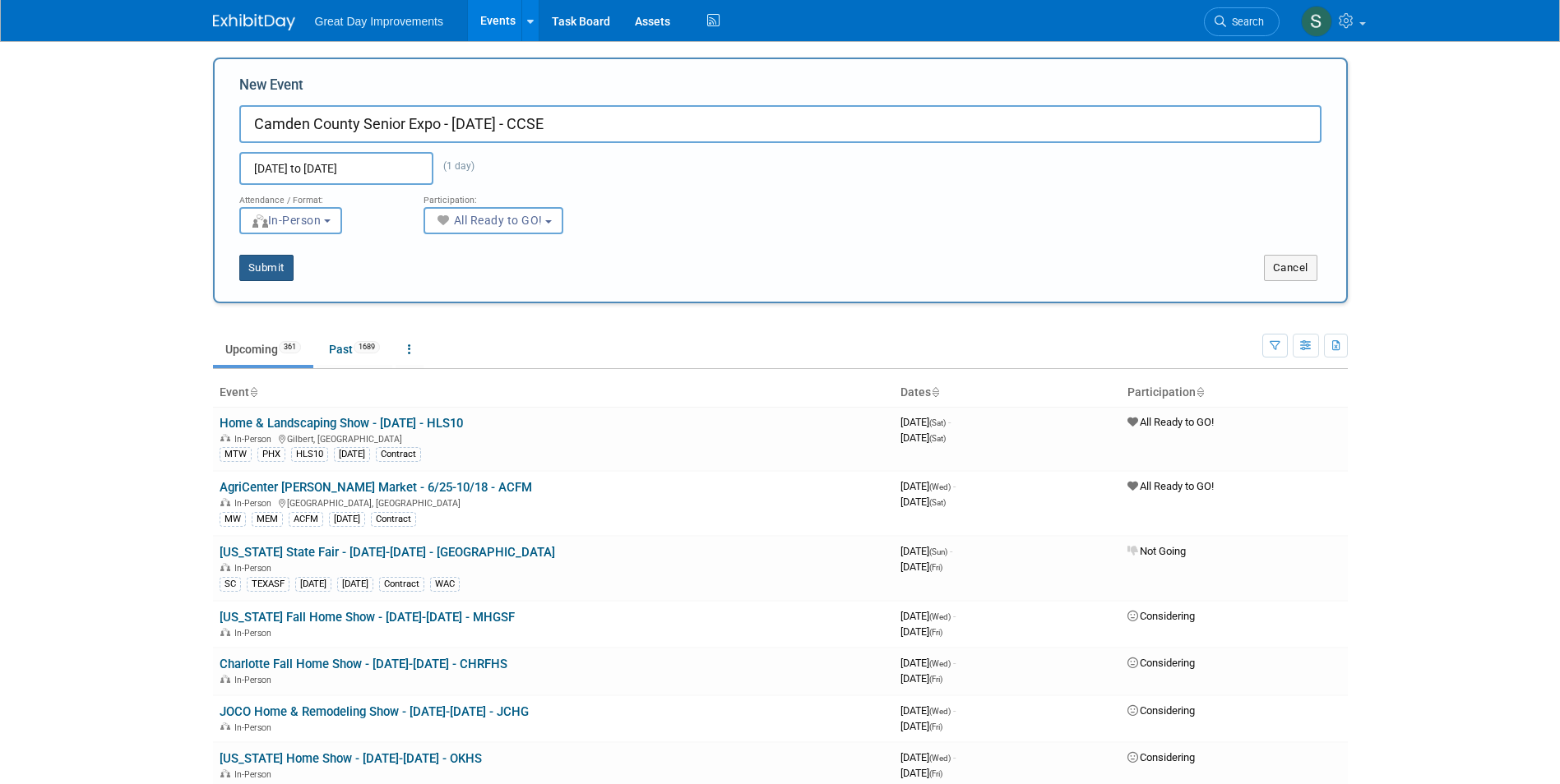
click at [276, 275] on button "Submit" at bounding box center [266, 268] width 54 height 26
type input "Camden County Senior Expo - [DATE] - CCSE"
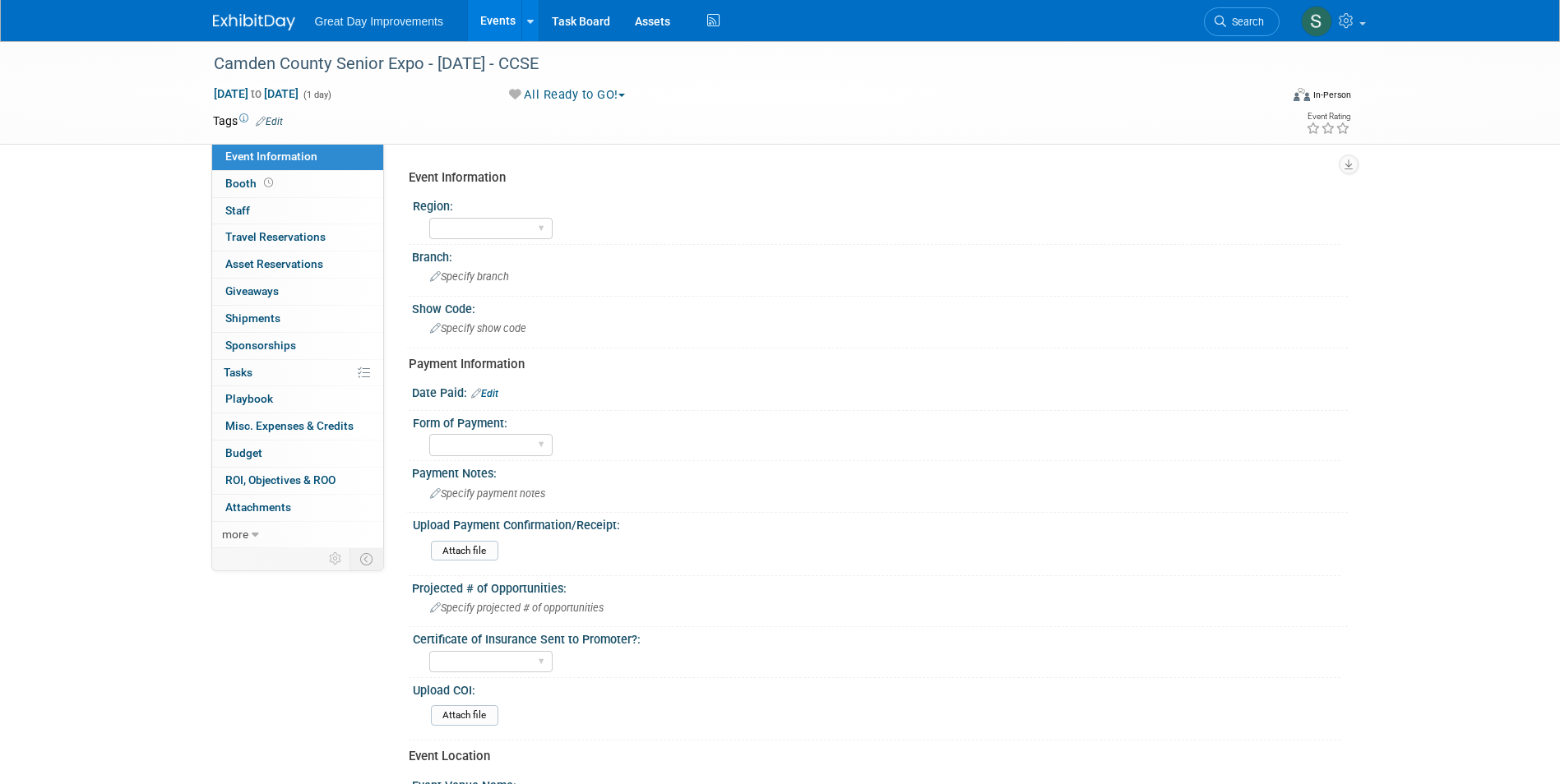
click at [260, 120] on icon at bounding box center [261, 121] width 10 height 11
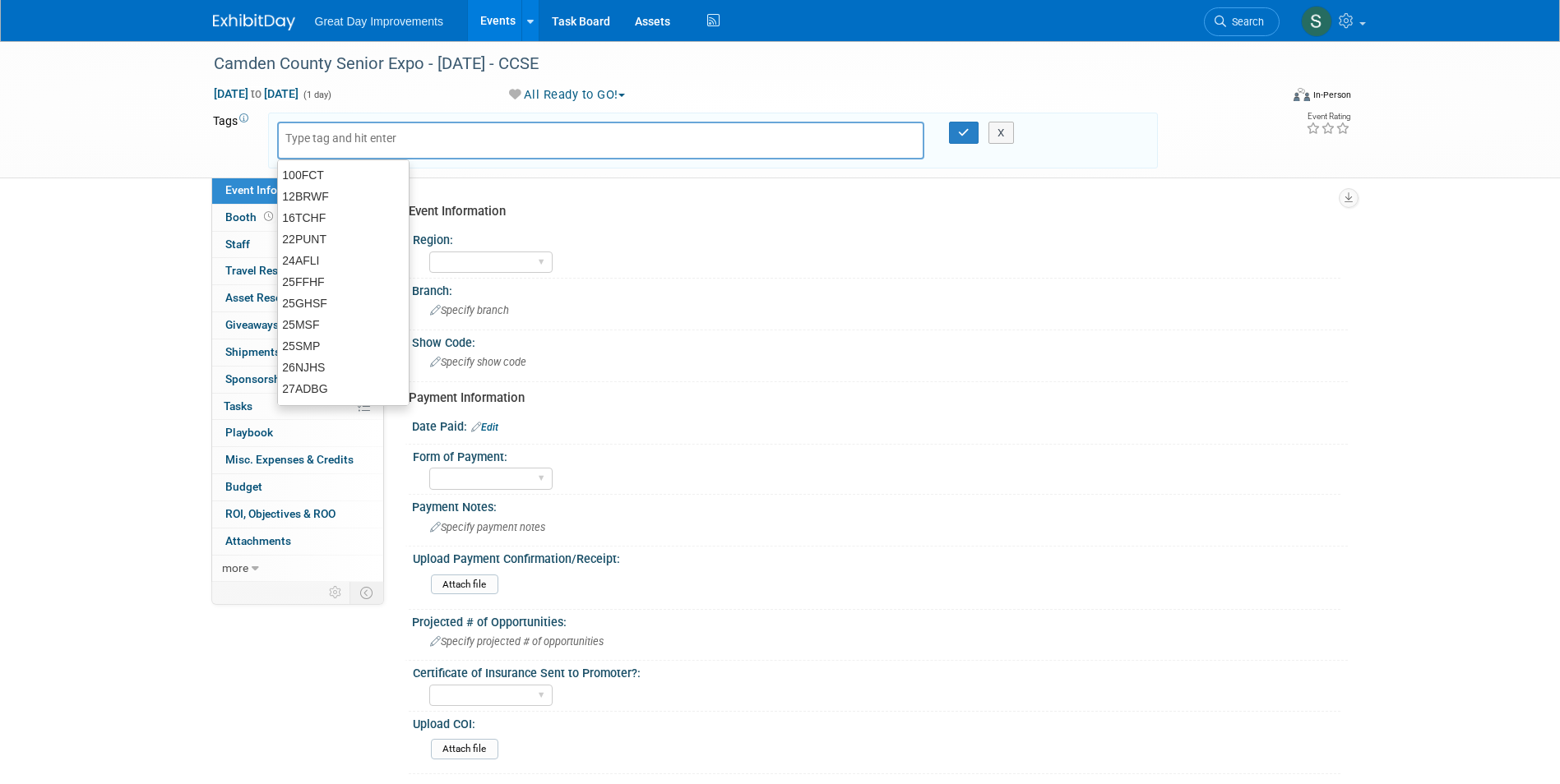
click at [339, 149] on div at bounding box center [601, 140] width 648 height 38
click at [340, 139] on input "text" at bounding box center [351, 137] width 132 height 16
type input "MA"
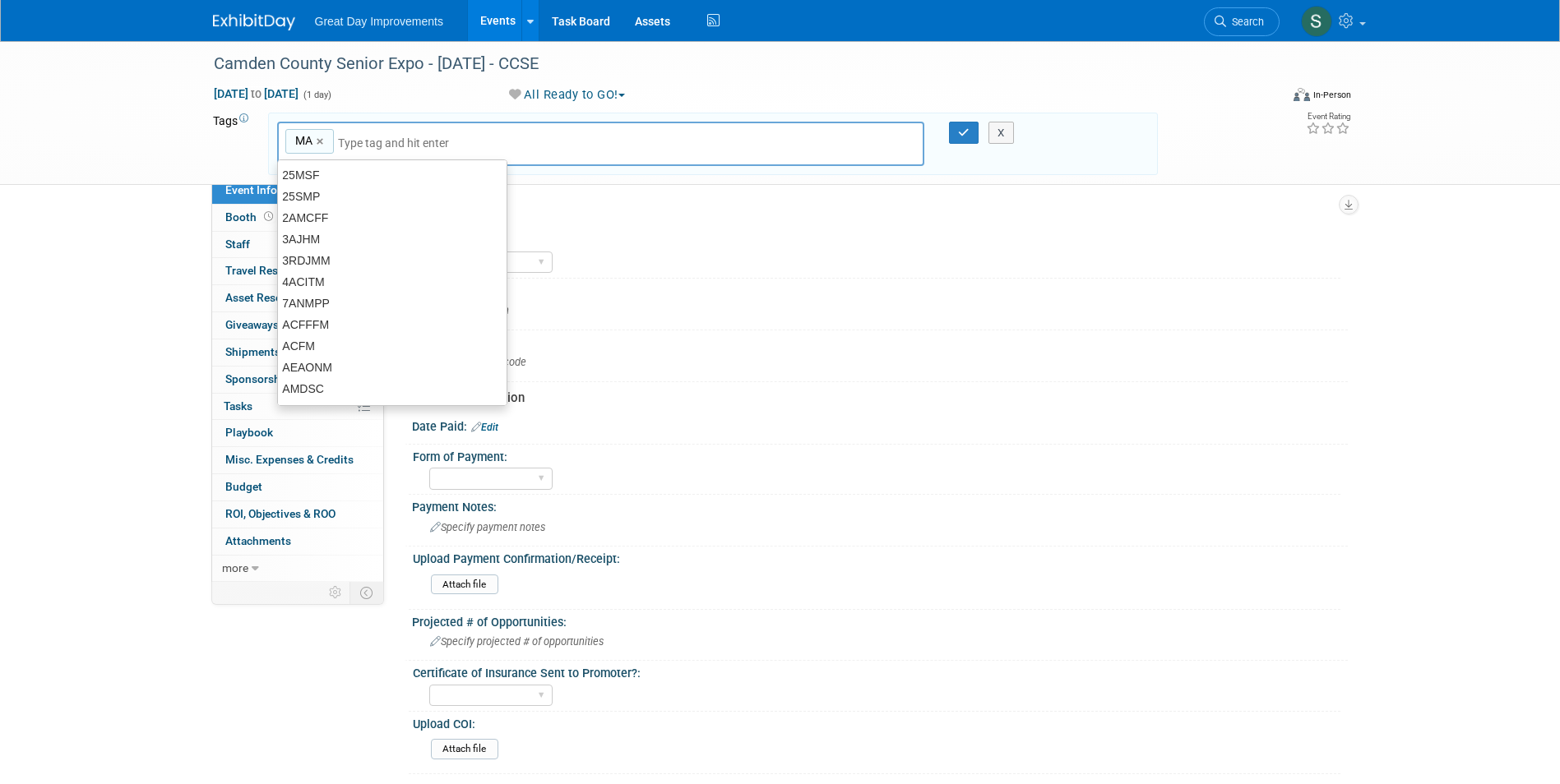
type input "MA"
type input "PHI"
type input "MA, PHI"
type input "CCSE"
type input "MA, PHI, CCSE"
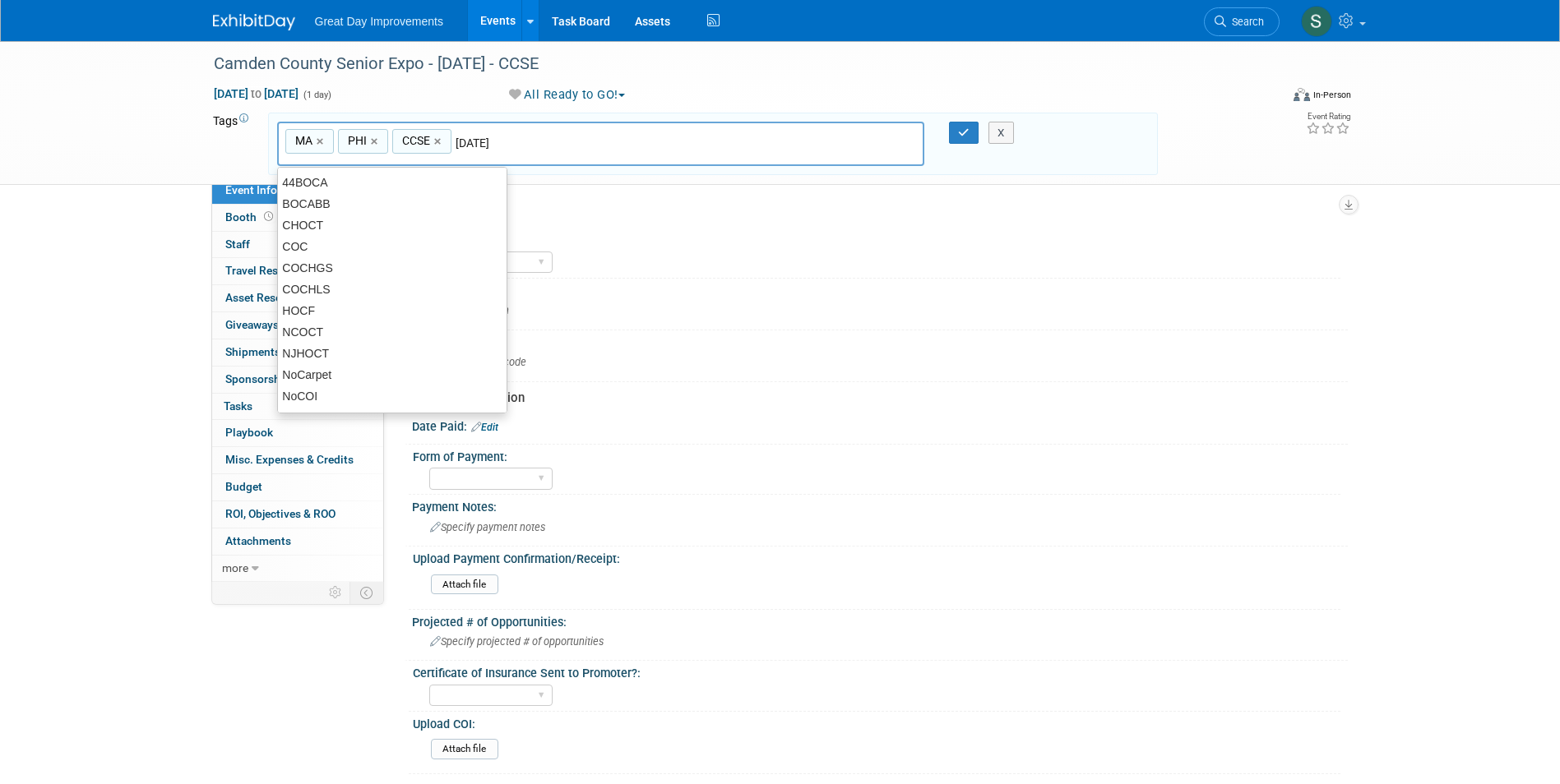
type input "[DATE]"
type input "MA, PHI, CCSE, [DATE]"
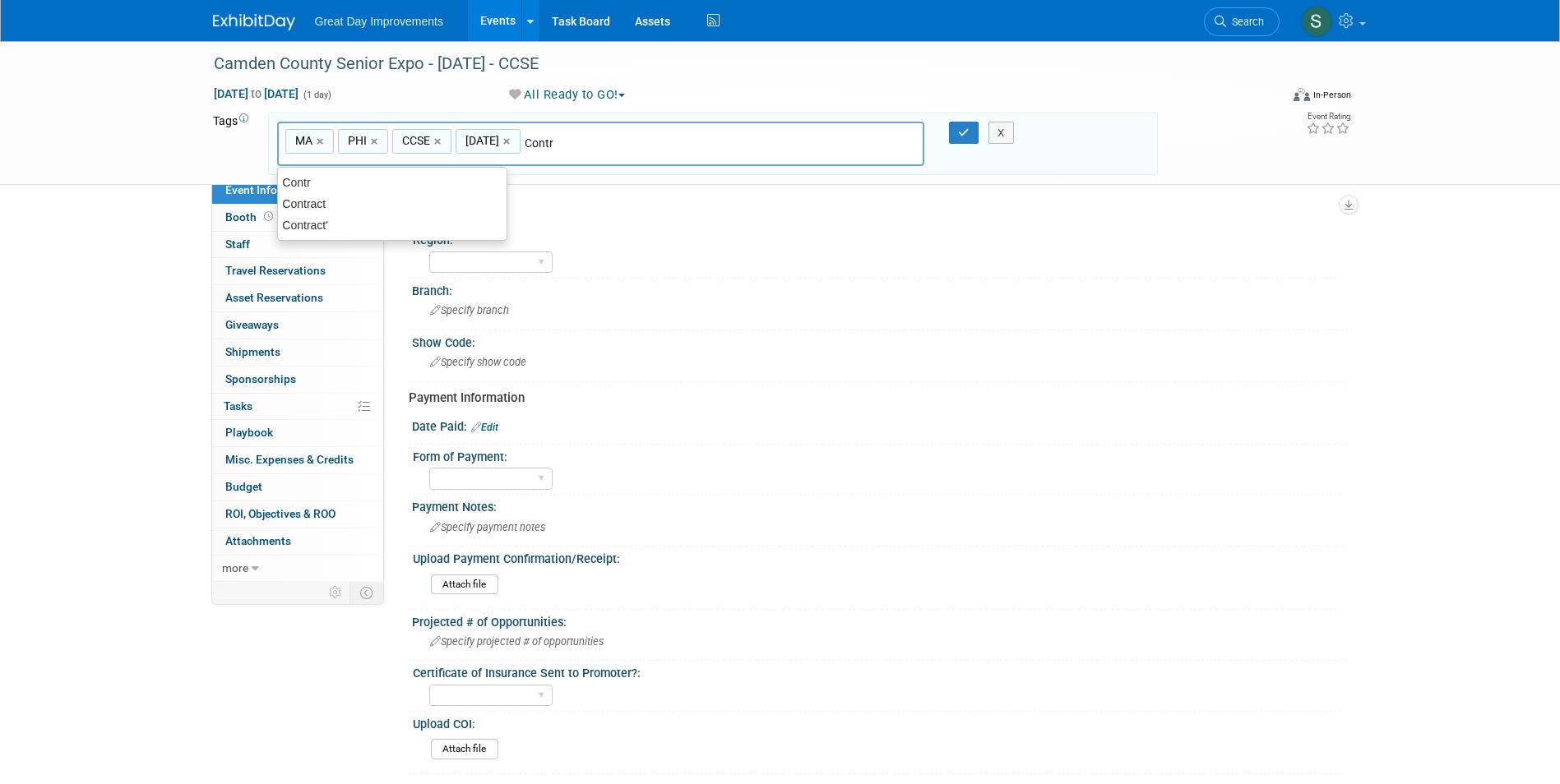
type input "Contract"
type input "MA, PHI, CCSE, [DATE], Contract"
drag, startPoint x: 957, startPoint y: 133, endPoint x: 845, endPoint y: 174, distance: 119.3
click at [958, 133] on button "button" at bounding box center [964, 132] width 30 height 23
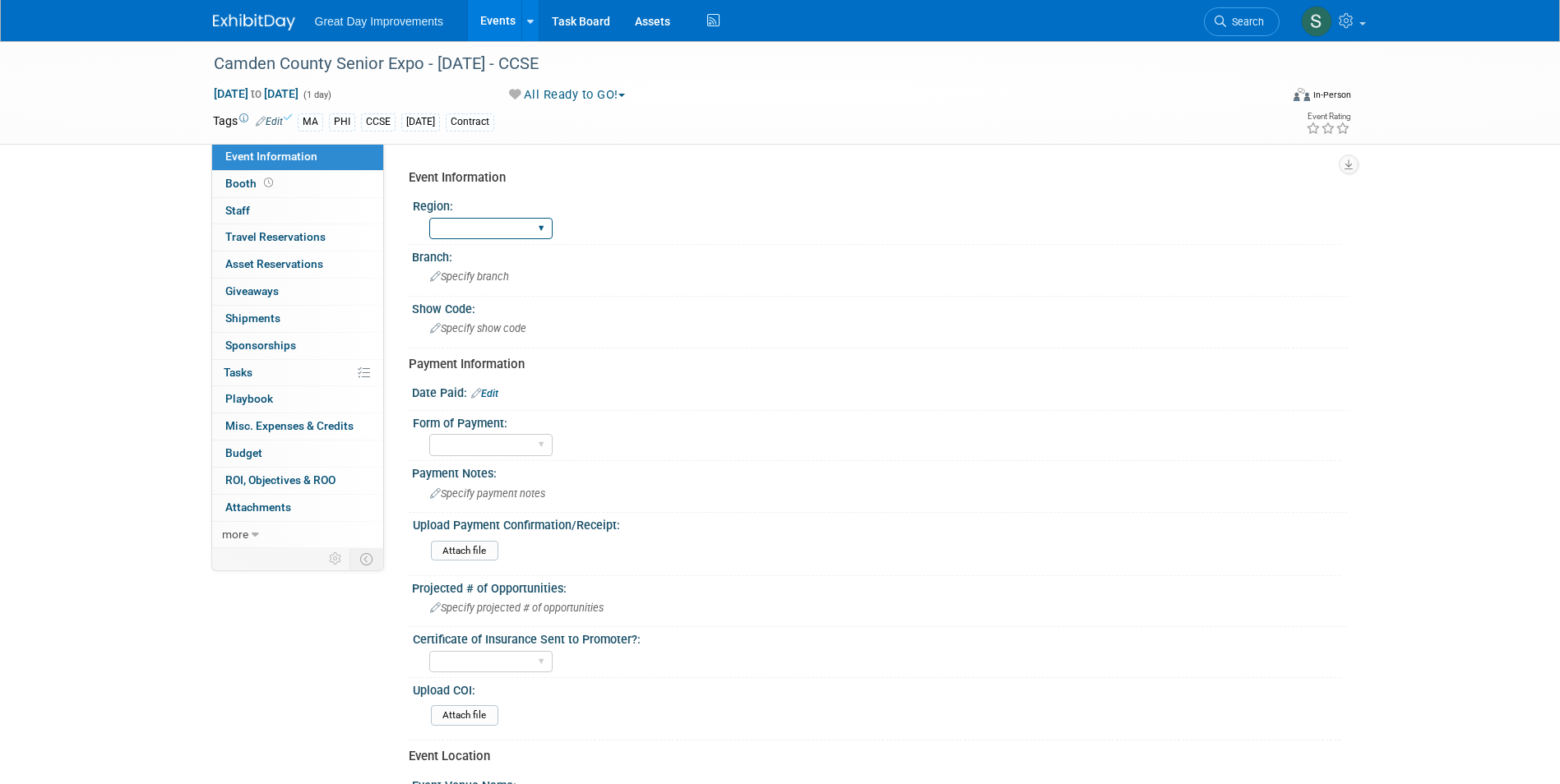
click at [482, 237] on select "GC MA MW MTW NE NEW OV PL PNW SA SE SC UMW FL" at bounding box center [491, 229] width 124 height 22
select select "MA"
click at [430, 218] on select "GC MA MW MTW NE NEW OV PL PNW SA SE SC UMW FL" at bounding box center [491, 229] width 124 height 22
click at [470, 281] on span "Specify branch" at bounding box center [468, 276] width 79 height 12
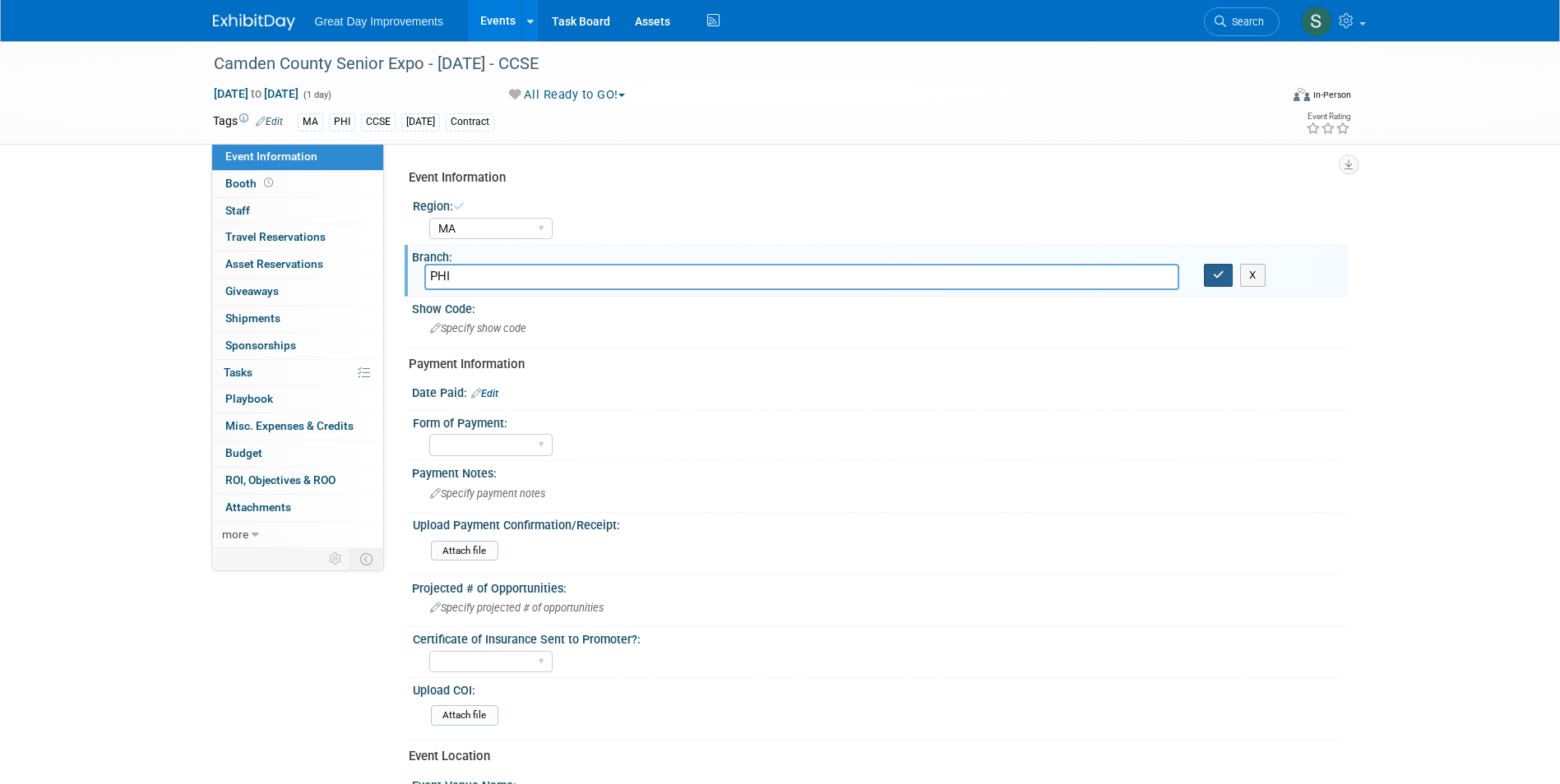
type input "PHI"
click at [1222, 273] on icon "button" at bounding box center [1219, 275] width 12 height 11
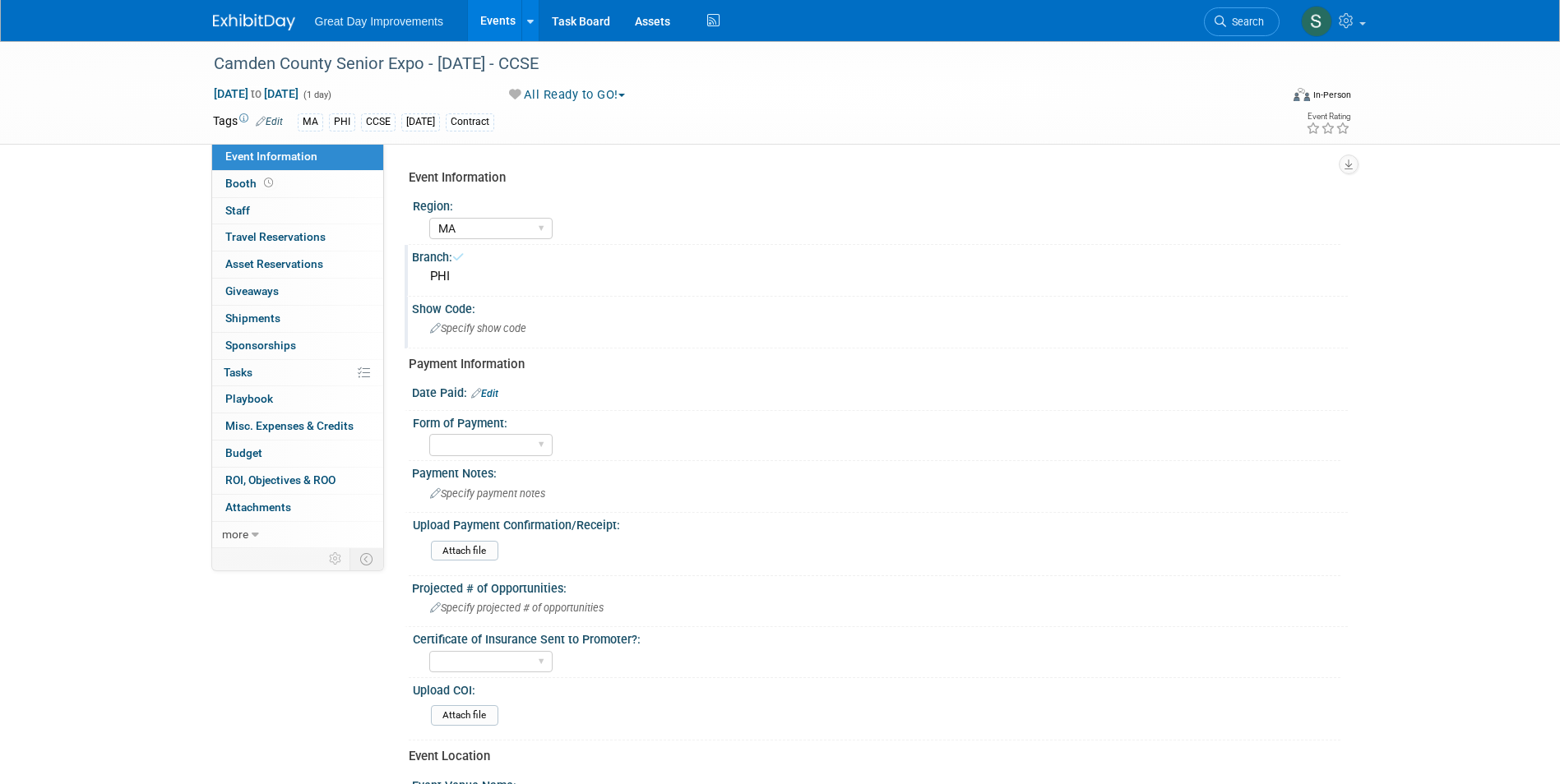
click at [639, 310] on div "Show Code:" at bounding box center [879, 307] width 936 height 21
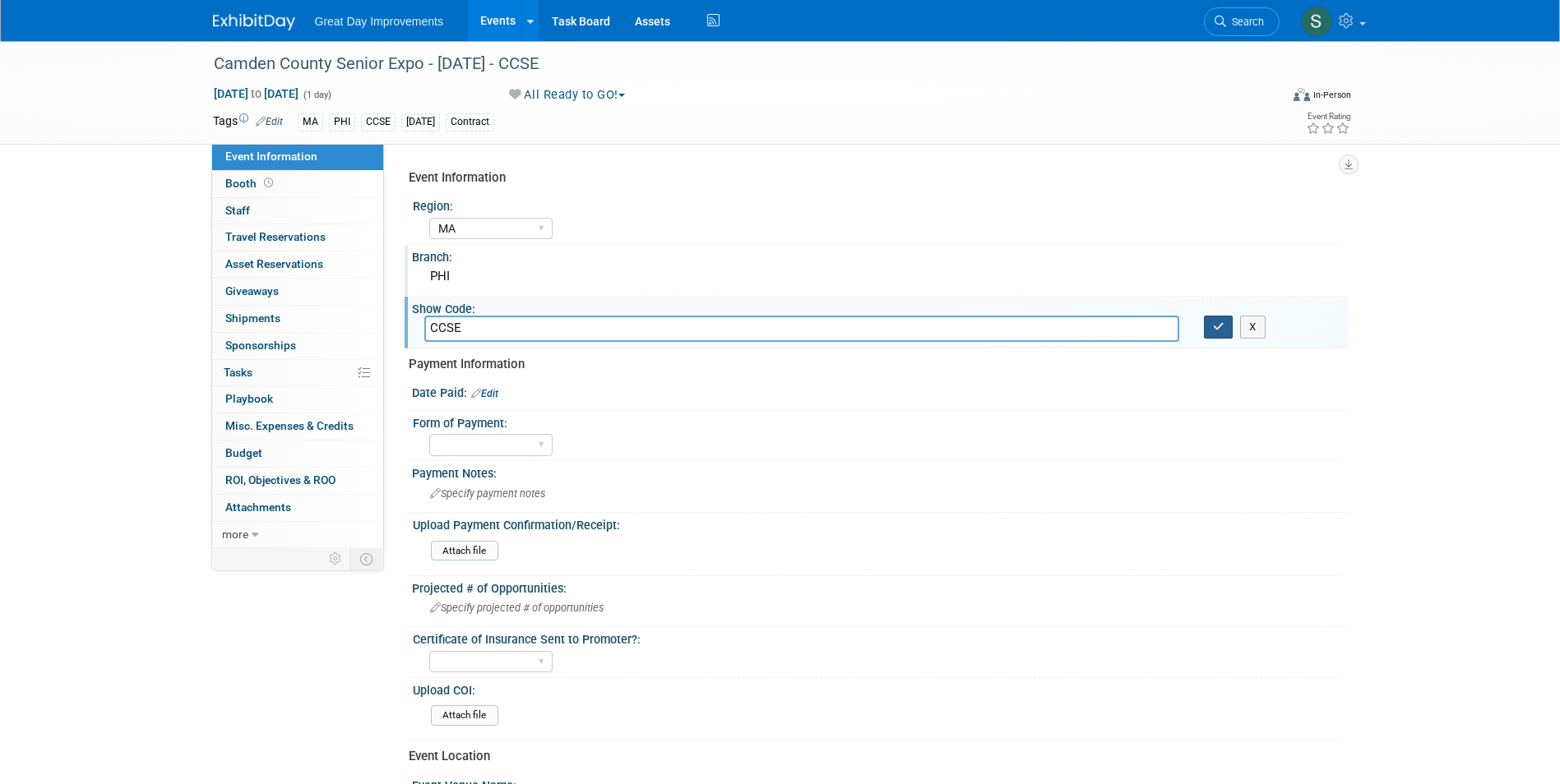
type input "CCSE"
click at [1219, 326] on icon "button" at bounding box center [1219, 327] width 12 height 11
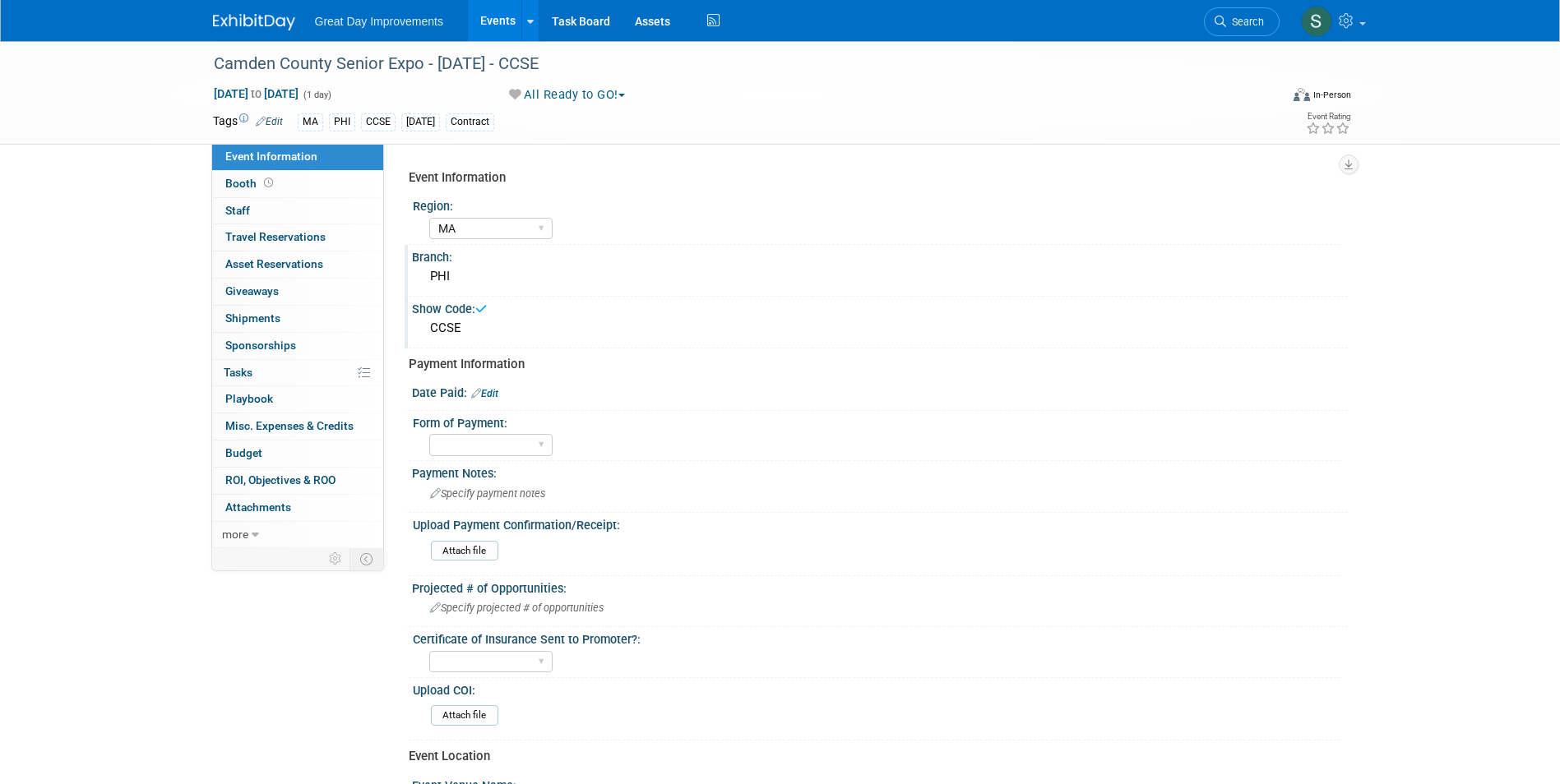
click at [495, 392] on link "Edit" at bounding box center [484, 393] width 27 height 12
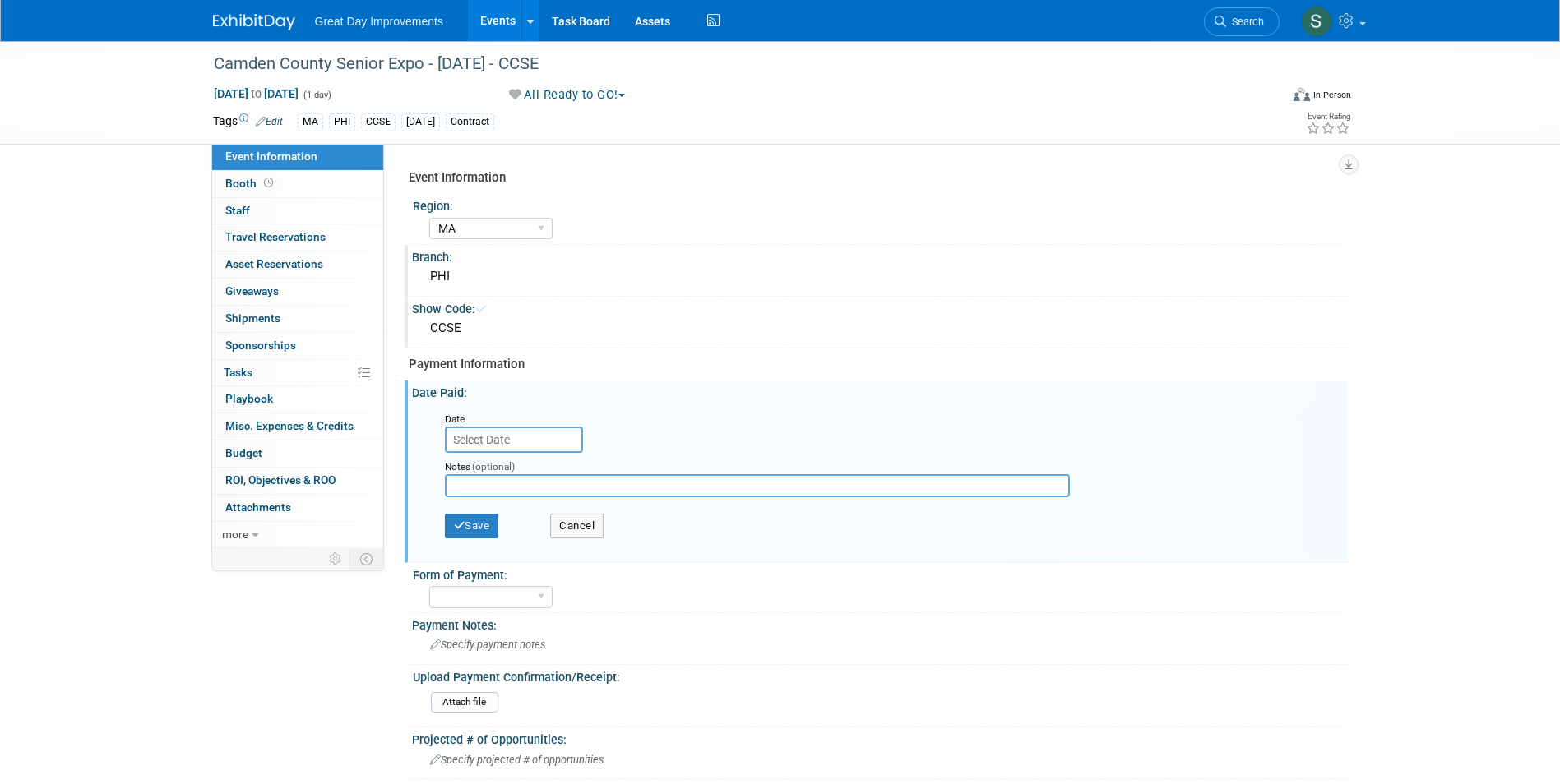
click at [520, 453] on div "Notes (optional)" at bounding box center [771, 479] width 677 height 53
click at [521, 451] on input "text" at bounding box center [513, 439] width 139 height 26
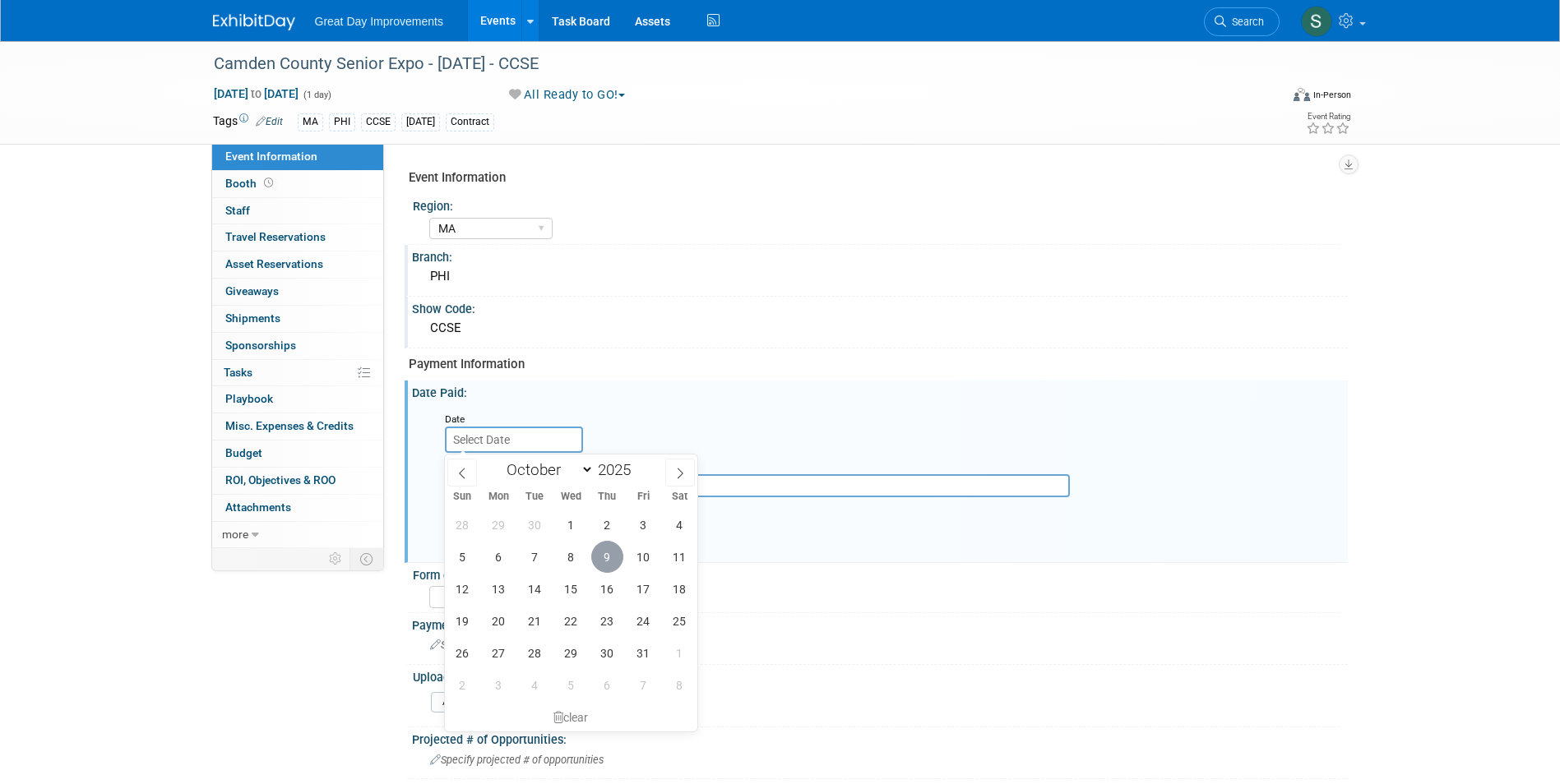
click at [599, 548] on span "9" at bounding box center [607, 557] width 32 height 32
type input "Oct 9, 2025"
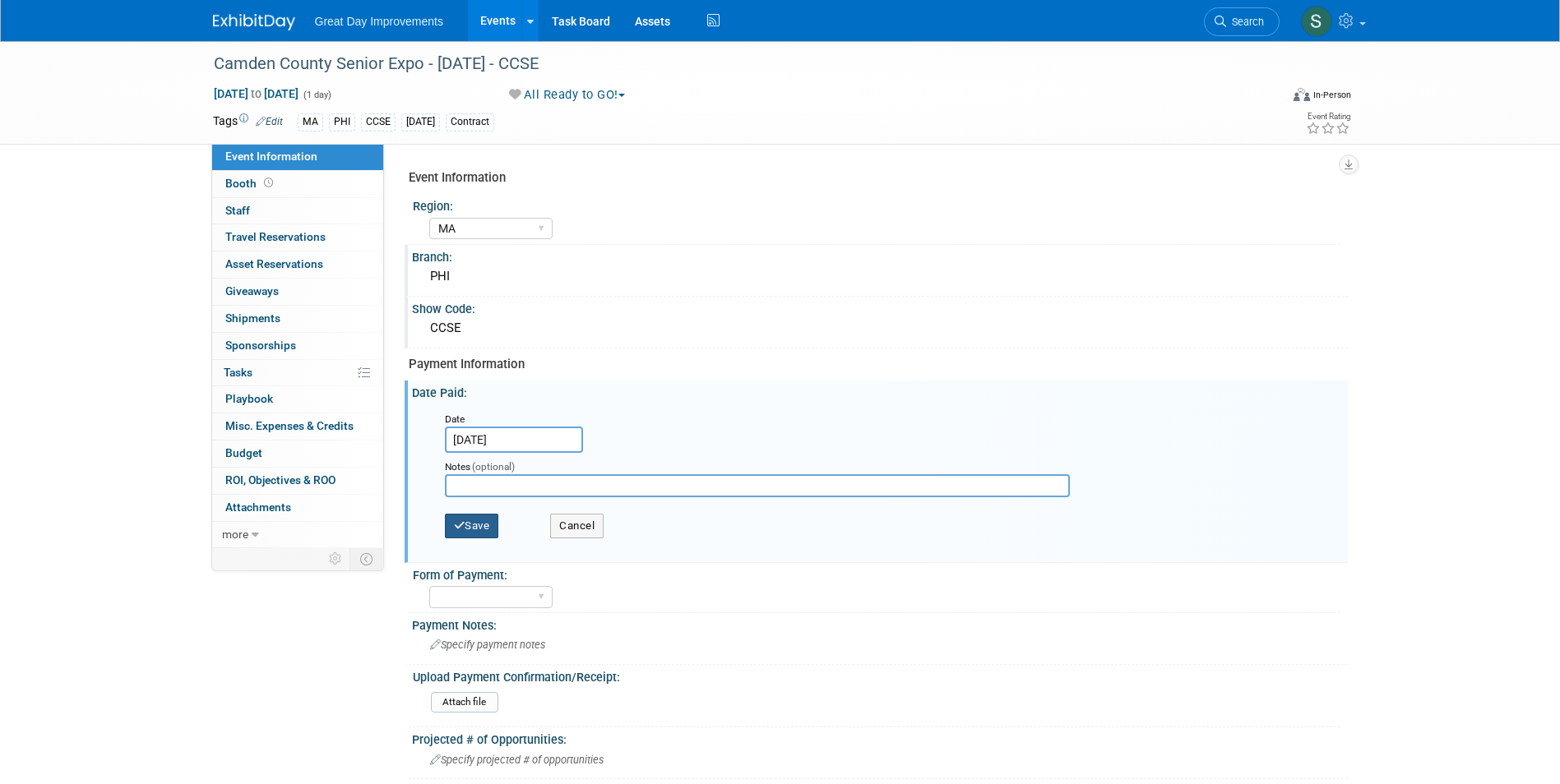
click at [478, 523] on button "Save" at bounding box center [471, 526] width 54 height 25
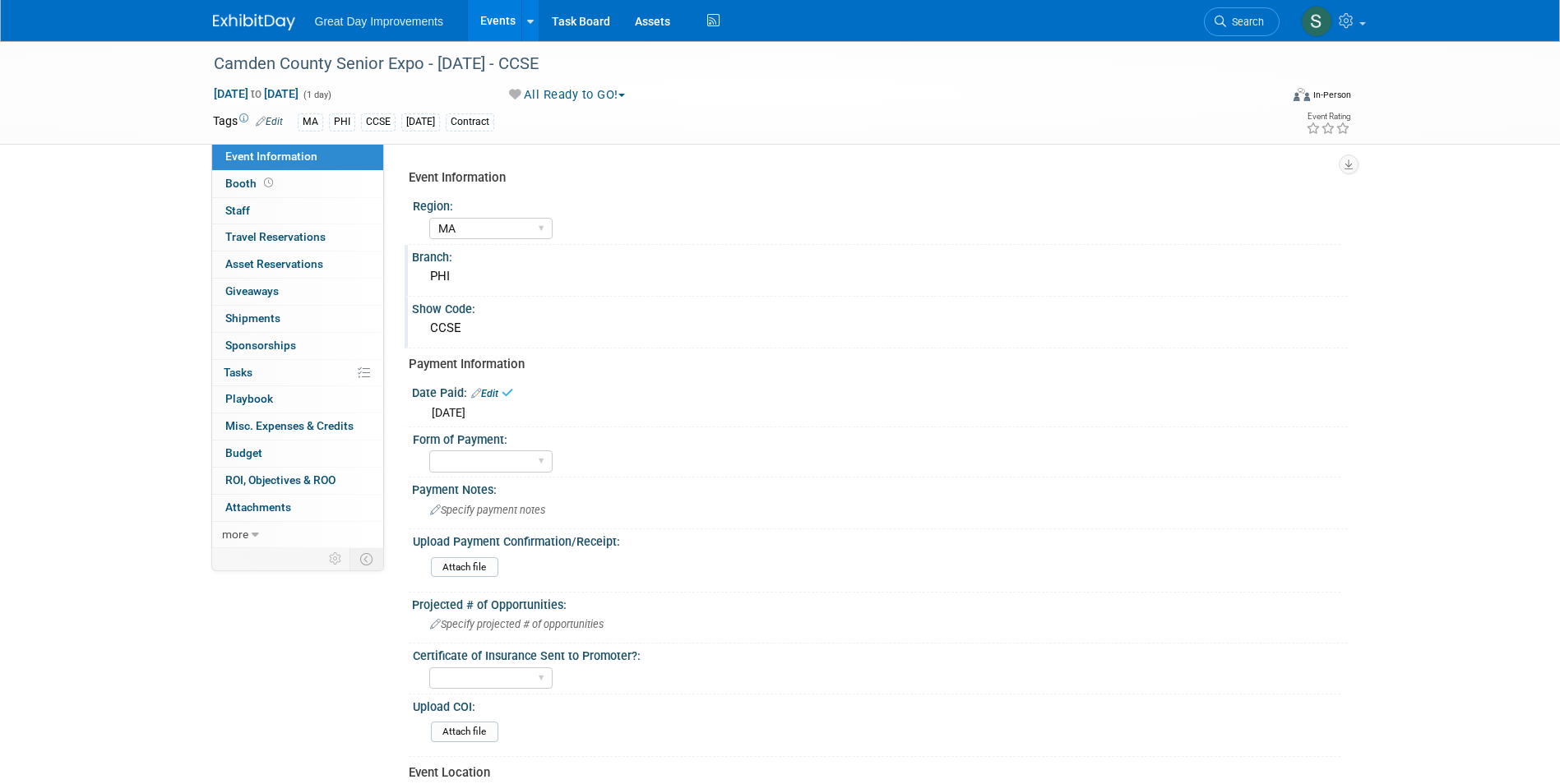
click at [487, 476] on div "Form of Payment: Paid via CC Check Requested Pay at the Gate Other" at bounding box center [874, 452] width 932 height 50
click at [485, 467] on select "Paid via CC Check Requested Pay at the Gate Other" at bounding box center [491, 461] width 124 height 22
select select "Other"
click at [430, 450] on select "Paid via CC Check Requested Pay at the Gate Other" at bounding box center [491, 461] width 124 height 22
click at [522, 506] on span "Specify payment notes" at bounding box center [486, 510] width 115 height 12
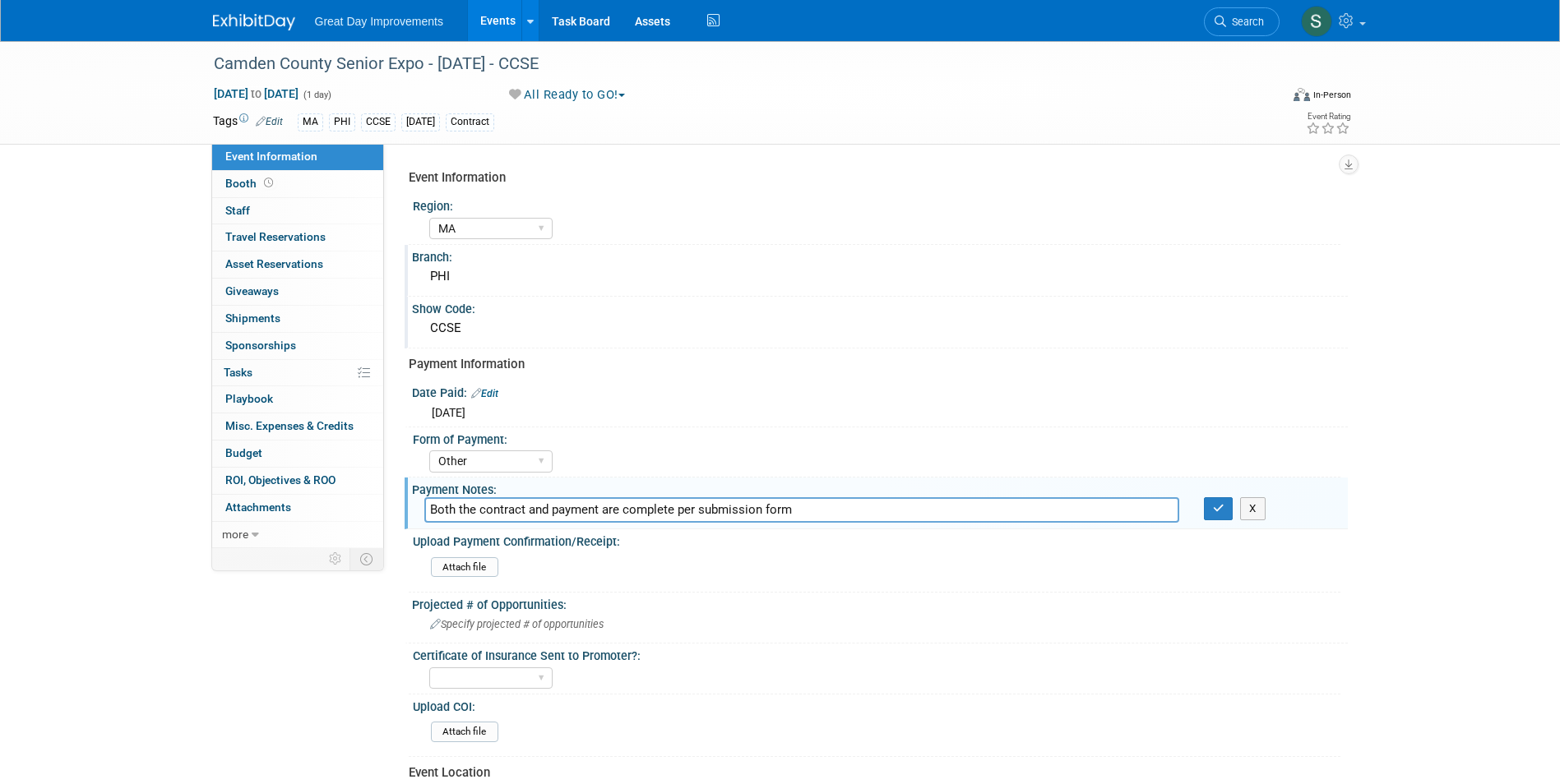
type input "Both the contract and payment are complete per submission form"
click at [1204, 497] on button "button" at bounding box center [1219, 508] width 30 height 23
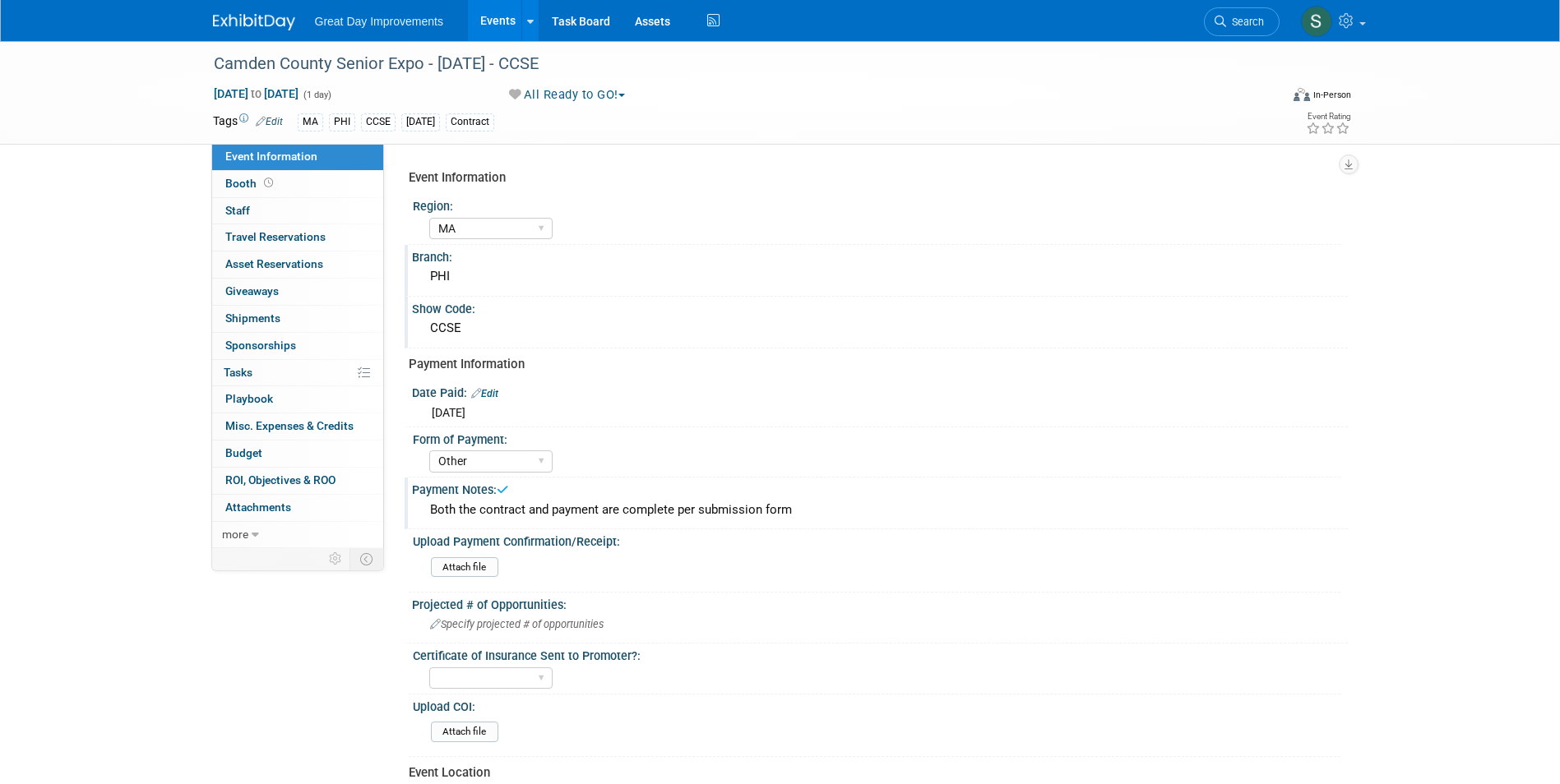
click at [266, 20] on img at bounding box center [254, 22] width 82 height 16
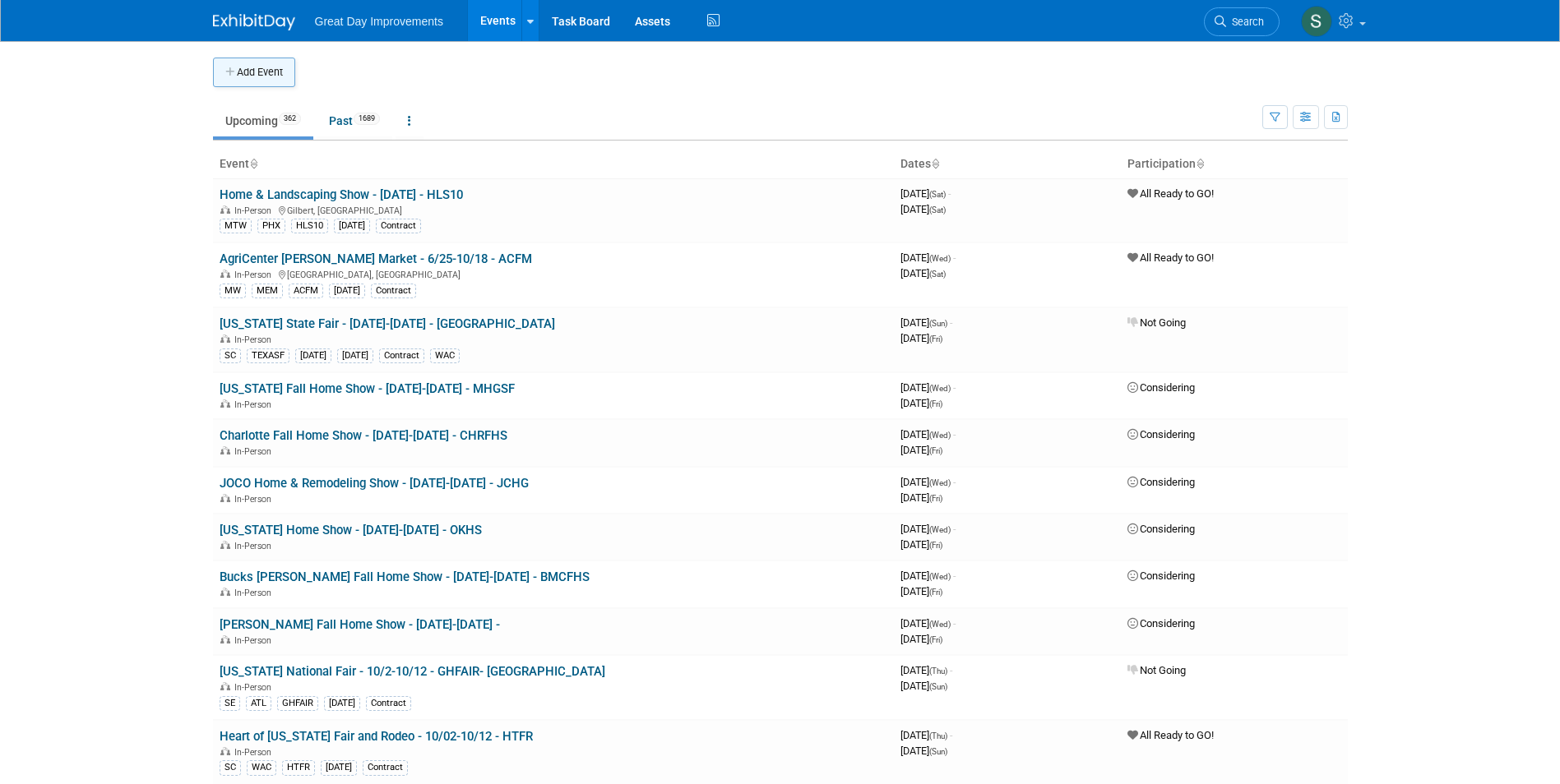
click at [264, 82] on button "Add Event" at bounding box center [254, 73] width 82 height 30
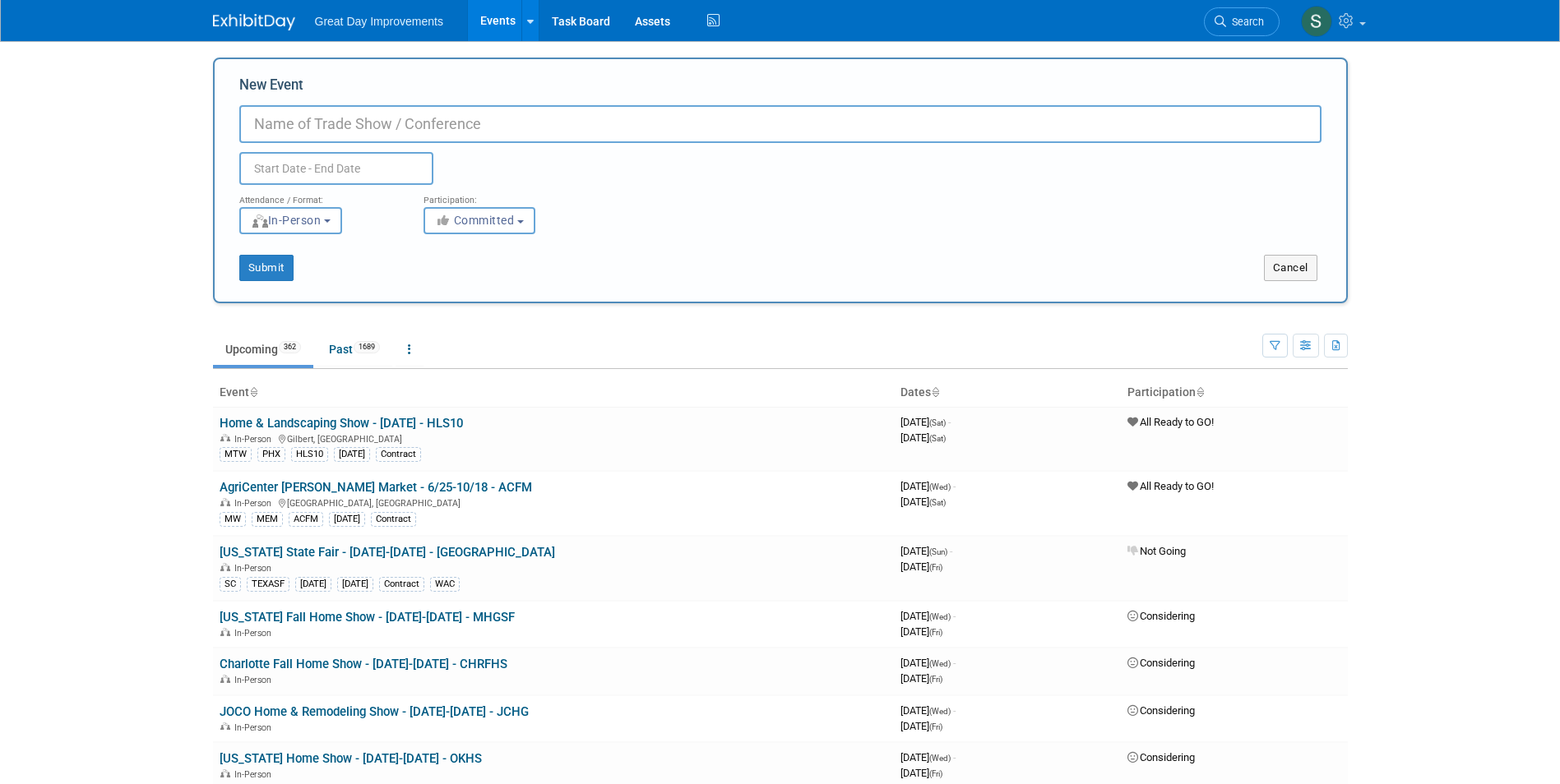
paste input "Christmas in Main (Azle)"
type input "Christmas in Main (Azle) - [DATE] - CHRAZ"
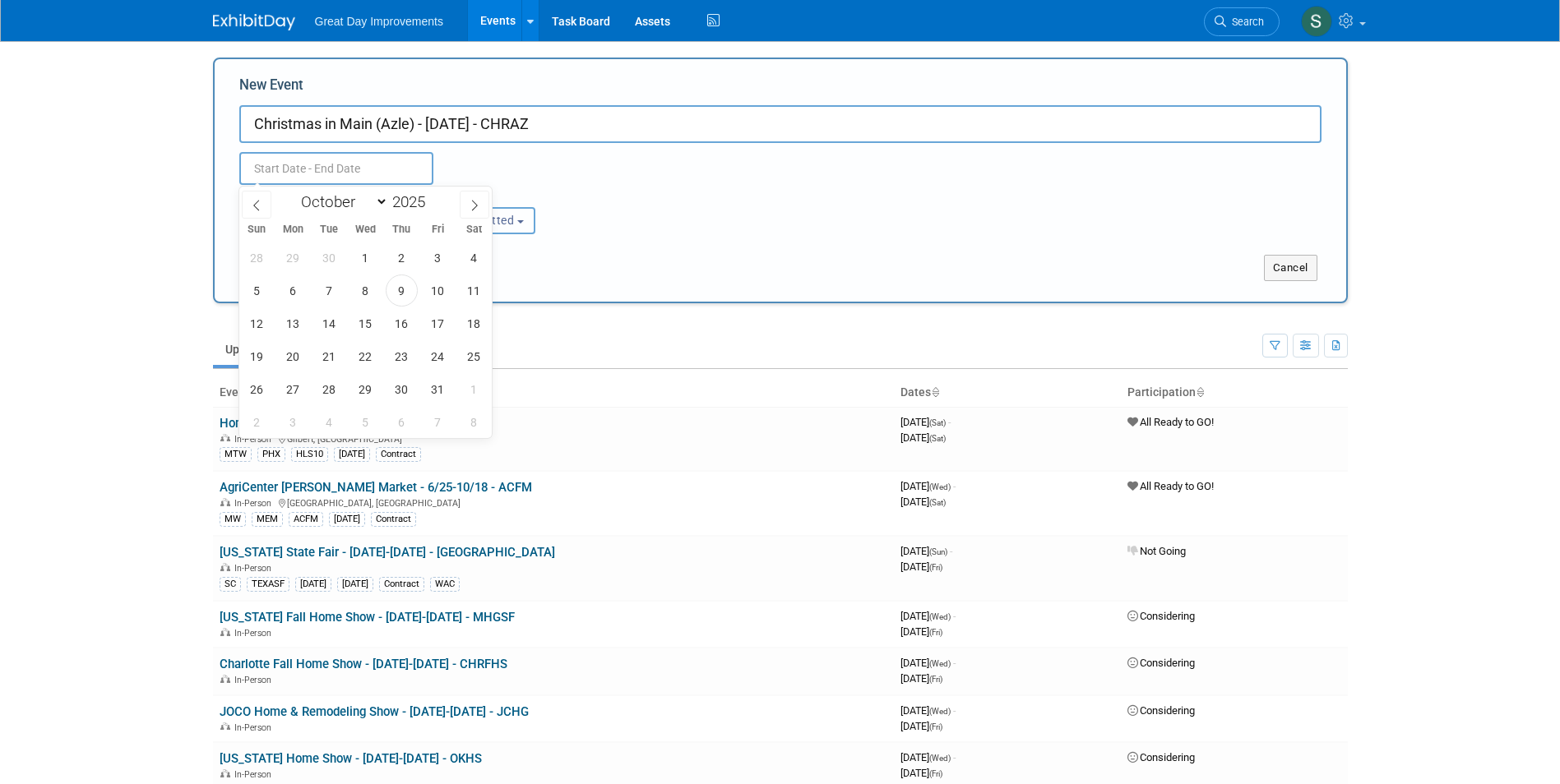
click at [512, 223] on span "Committed" at bounding box center [474, 219] width 80 height 13
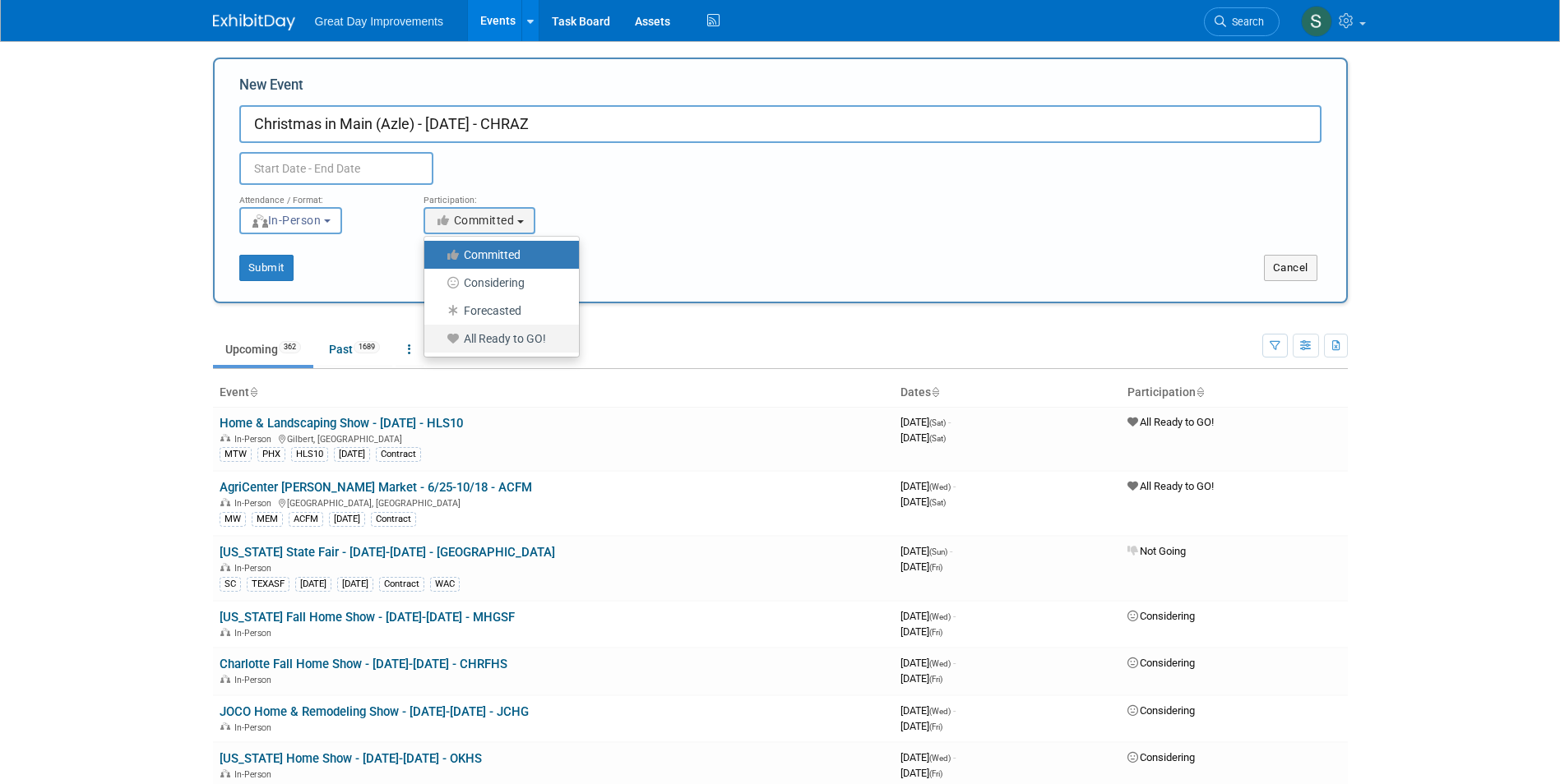
click at [497, 343] on label "All Ready to GO!" at bounding box center [497, 338] width 130 height 21
click at [439, 343] on input "All Ready to GO!" at bounding box center [434, 339] width 11 height 11
select select "102"
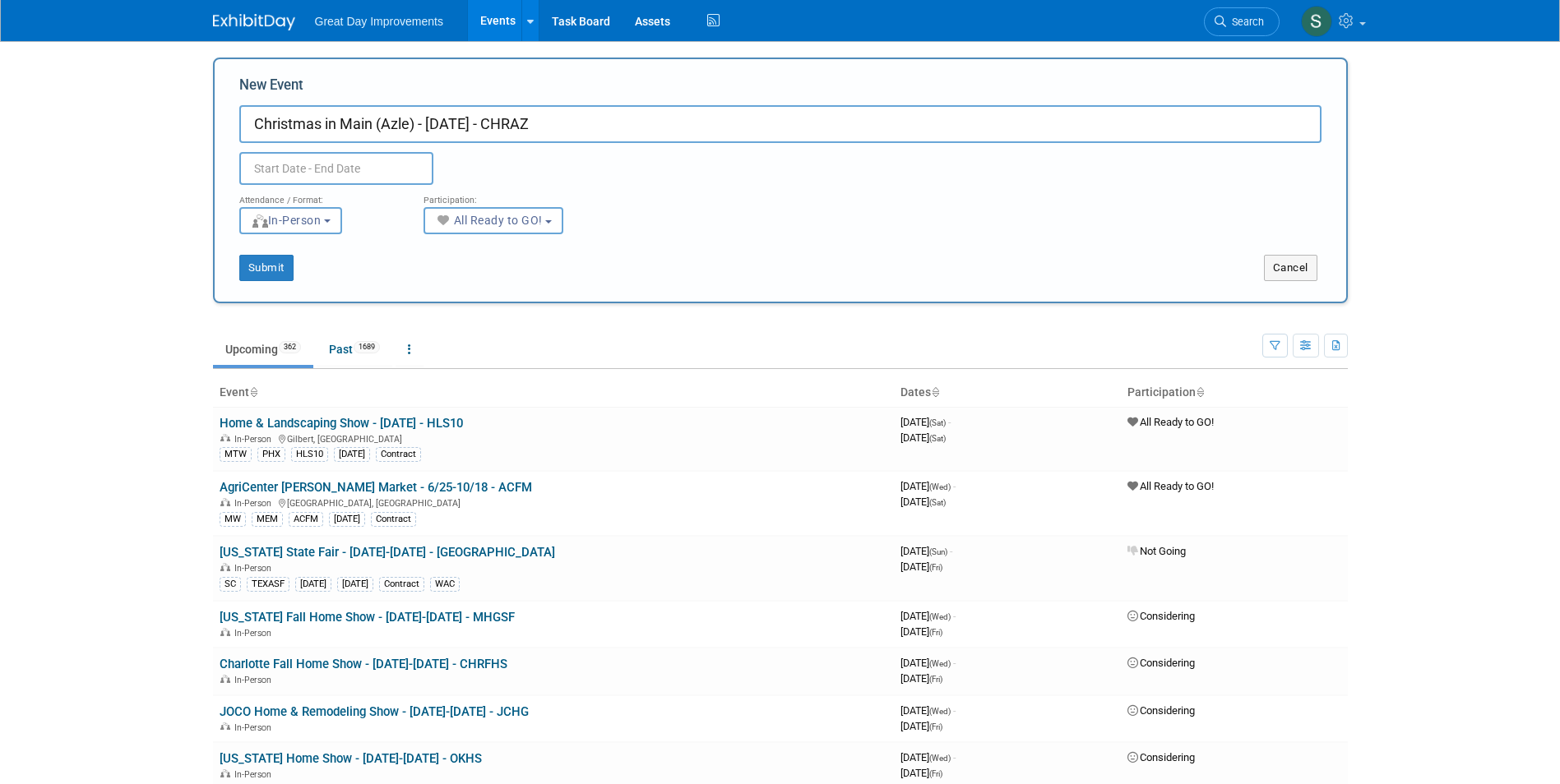
click at [355, 169] on input "text" at bounding box center [336, 168] width 194 height 33
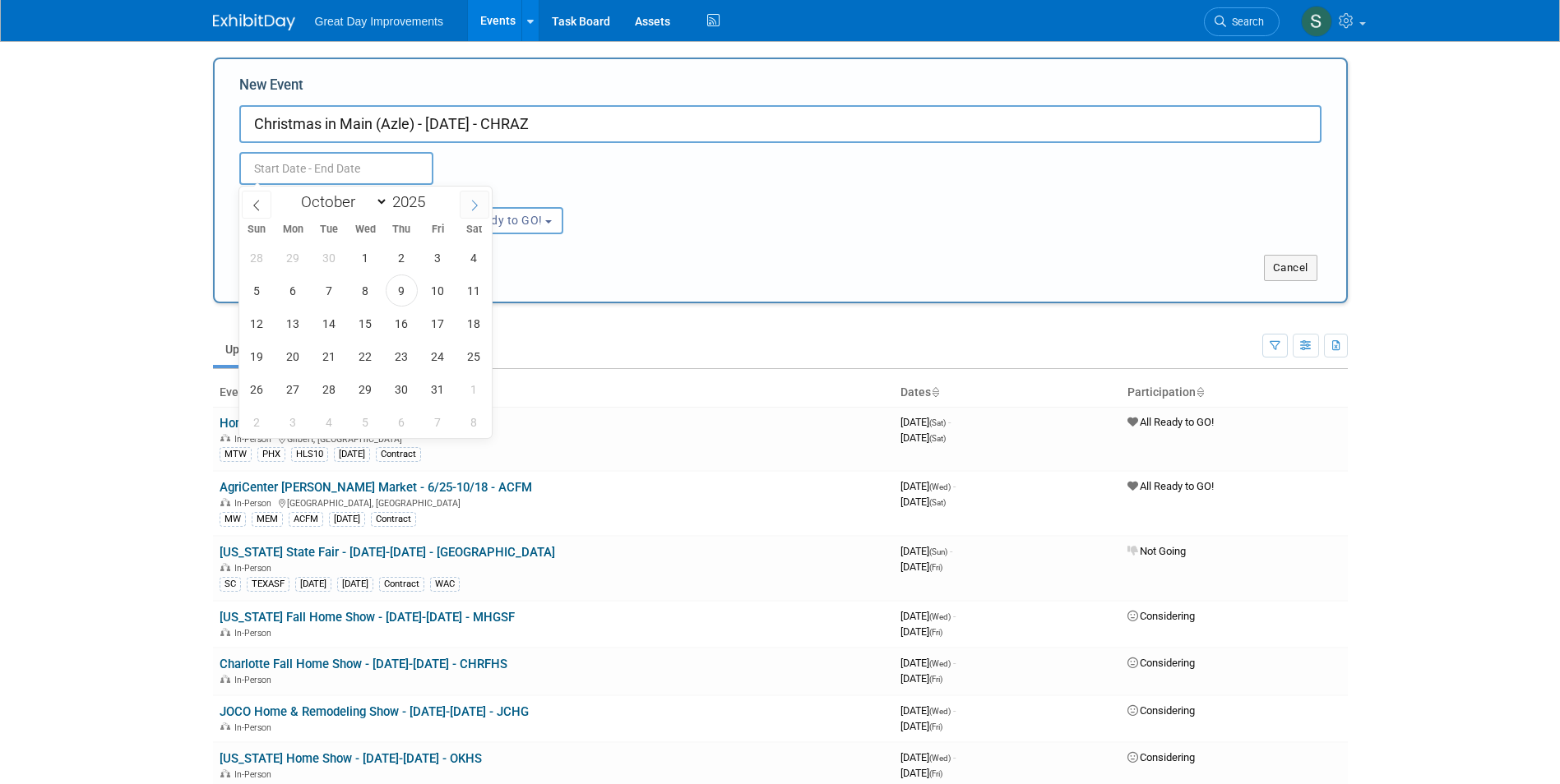
click at [468, 204] on span at bounding box center [474, 204] width 30 height 28
select select "11"
click at [468, 263] on span "6" at bounding box center [473, 258] width 32 height 32
type input "Dec 6, 2025 to Dec 6, 2025"
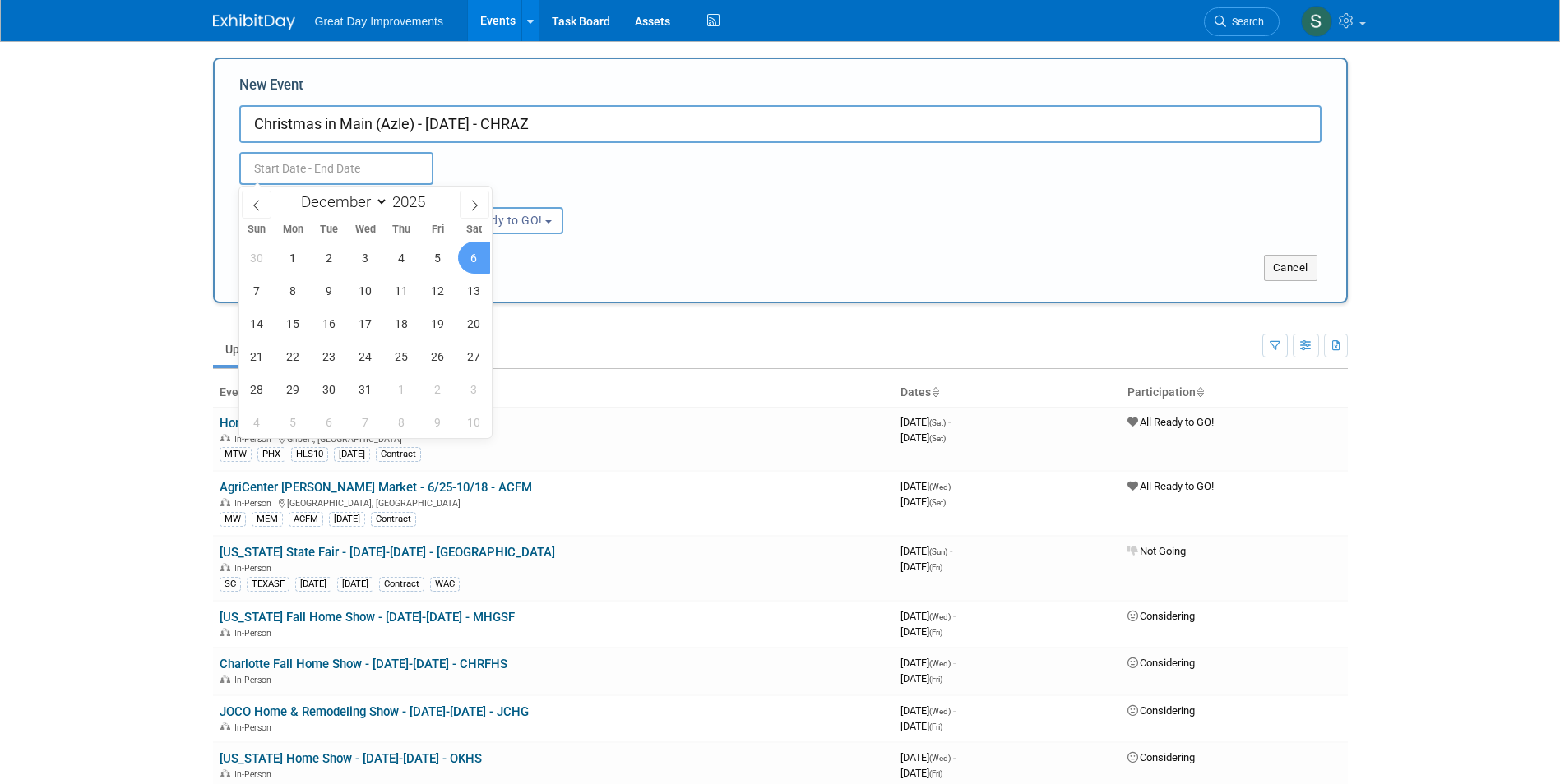
type input "Dec 6, 2025 to Dec 6, 2025"
click at [805, 149] on div "Dec 6, 2025 to Dec 6, 2025 Duplicate Event Warning" at bounding box center [780, 164] width 1106 height 42
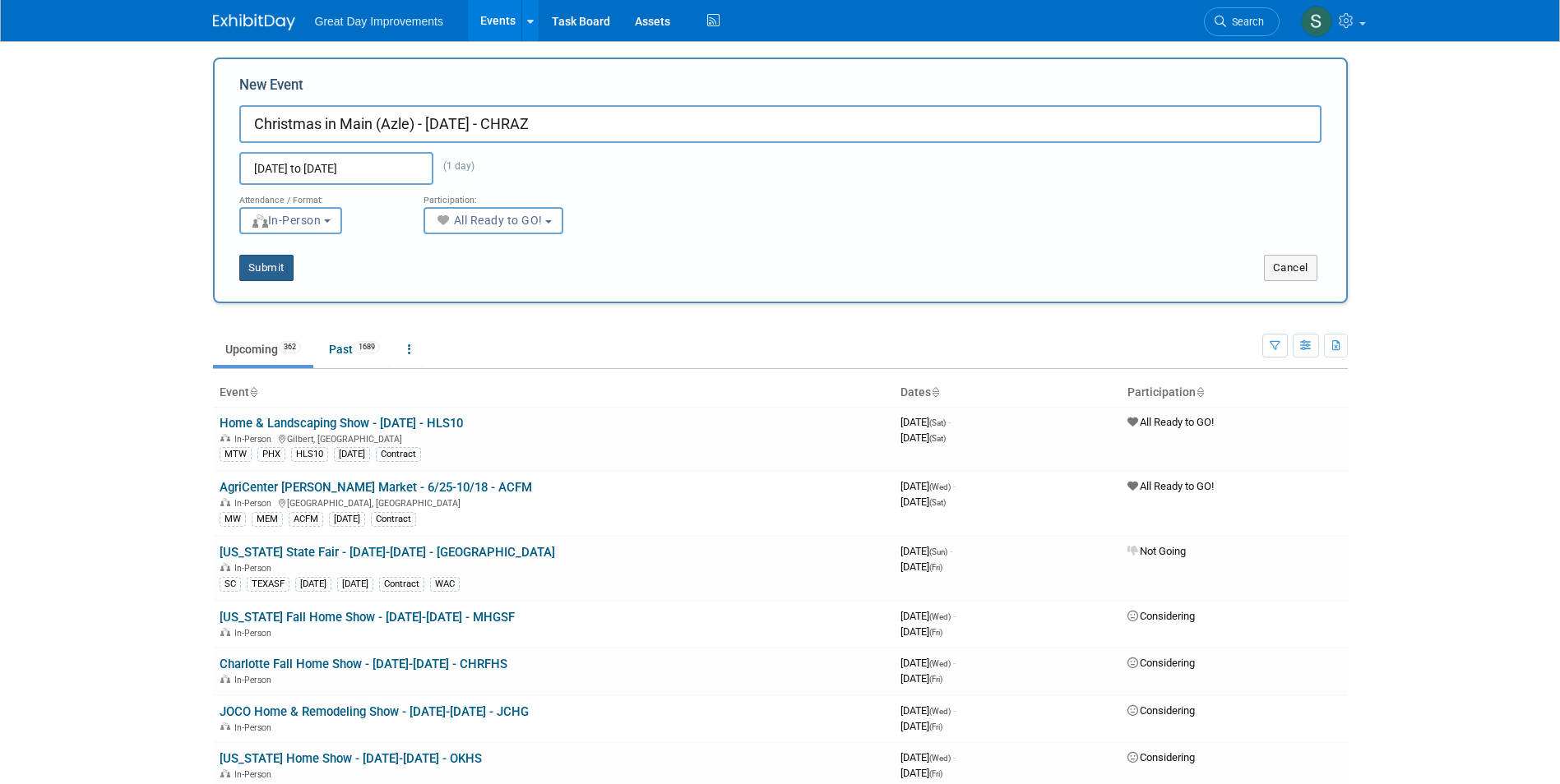
click at [276, 268] on button "Submit" at bounding box center [266, 268] width 54 height 26
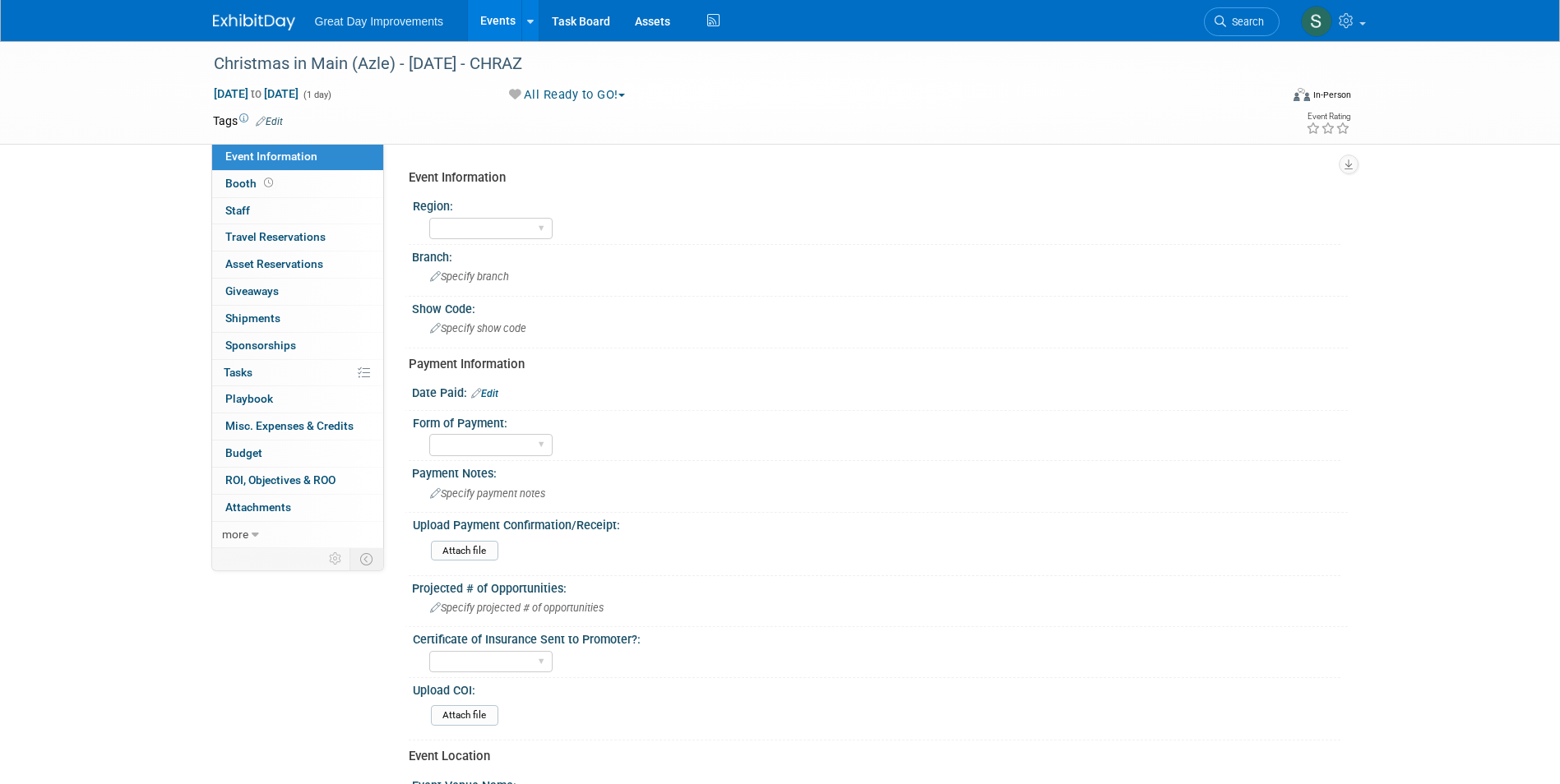
click at [271, 124] on link "Edit" at bounding box center [269, 122] width 27 height 12
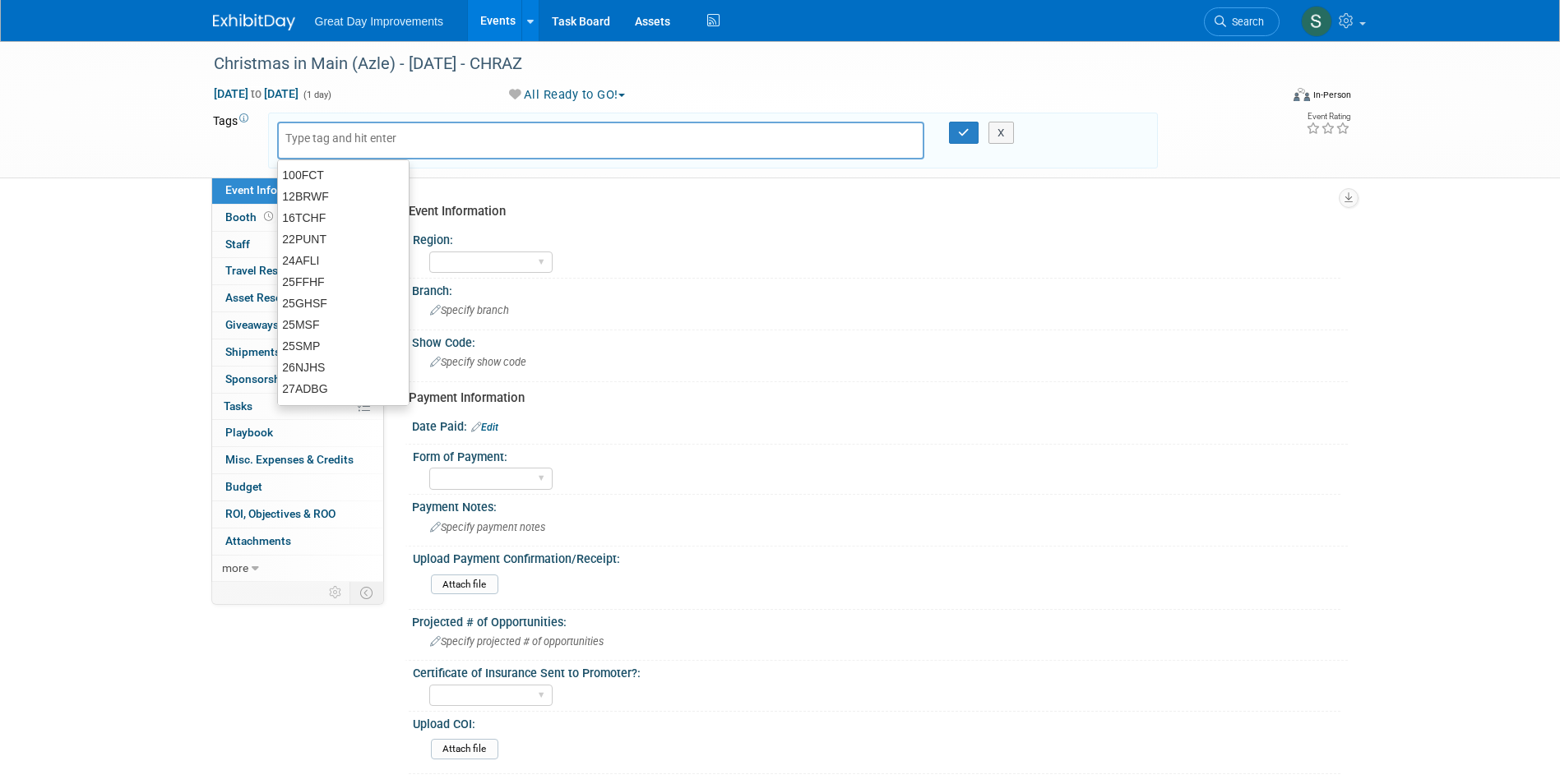
click at [340, 139] on input "text" at bounding box center [351, 137] width 132 height 16
type input "SC"
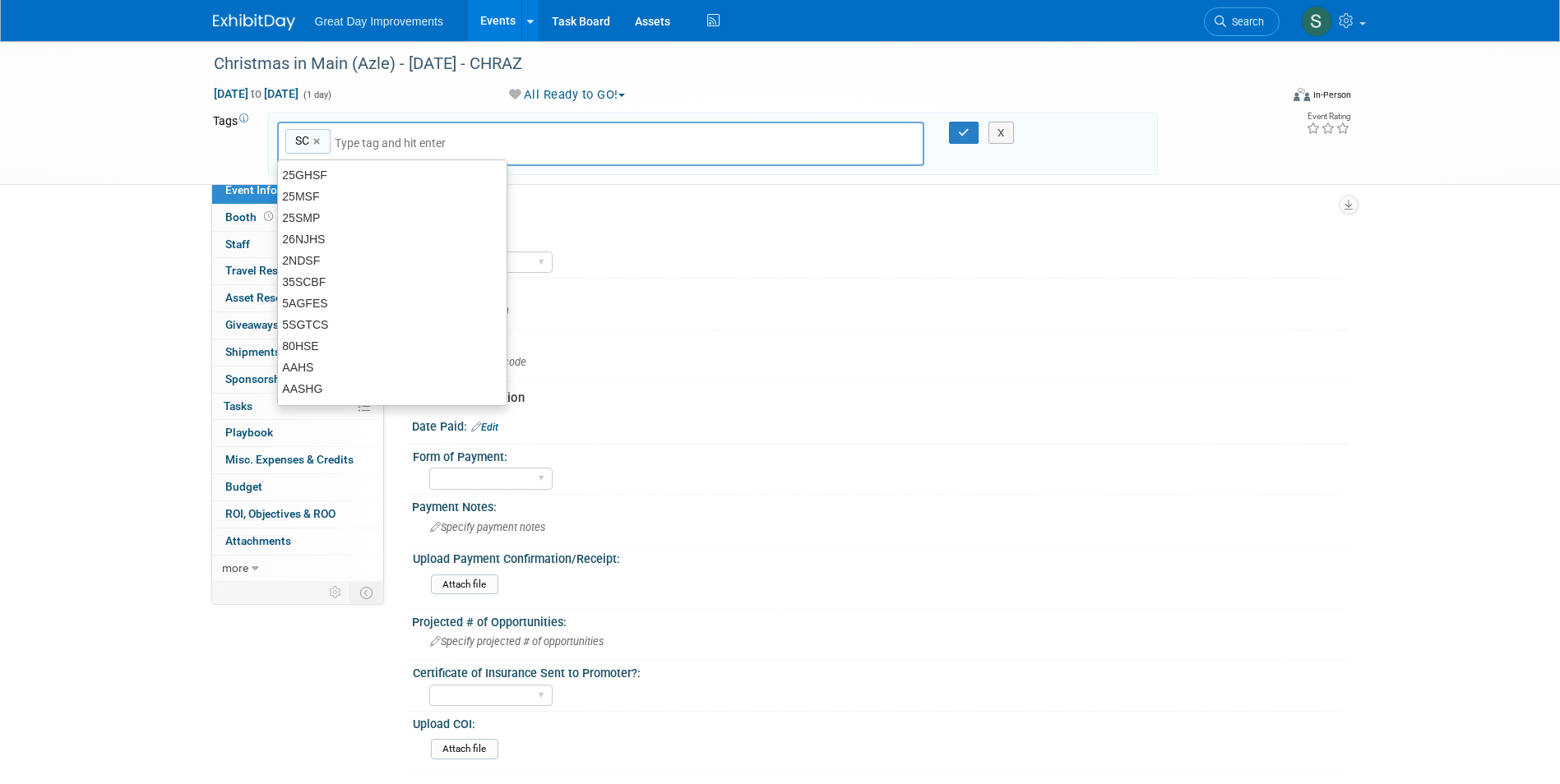
type input "SC"
type input "DAL"
type input "SC, DAL"
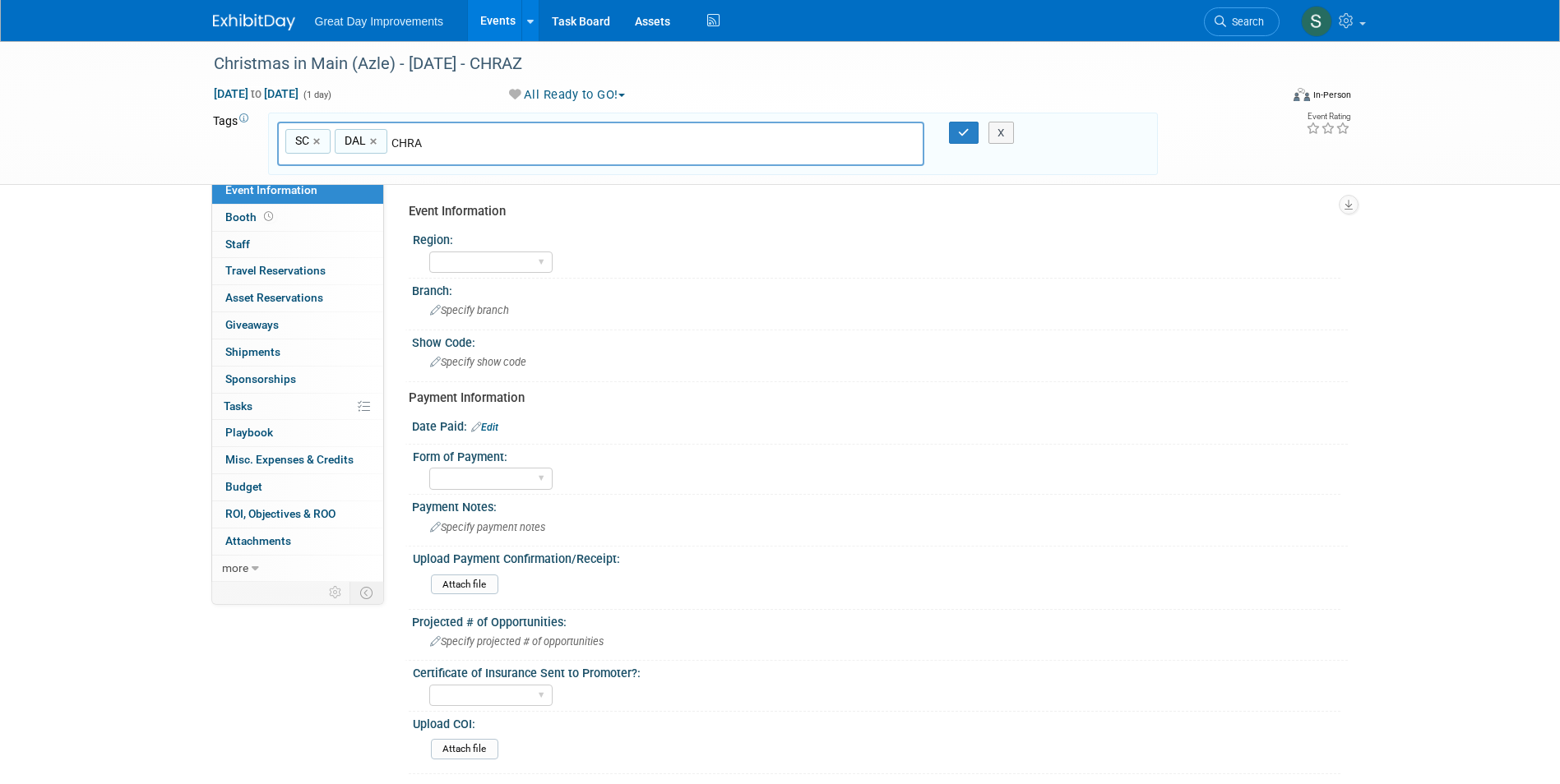
type input "CHRAZ"
type input "SC, DAL, CHRAZ"
type input "S"
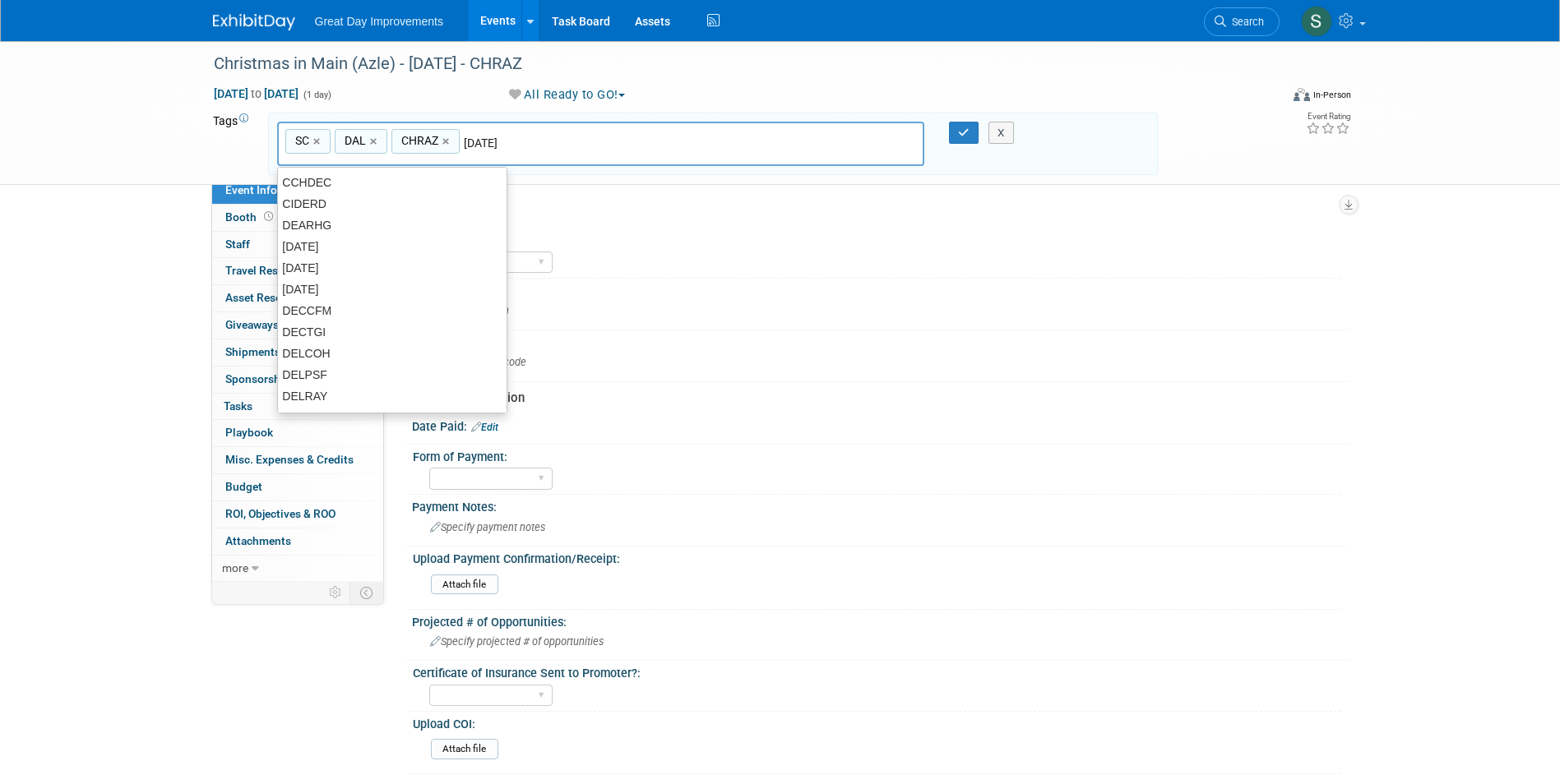
type input "[DATE]"
type input "SC, DAL, CHRAZ, DEC25"
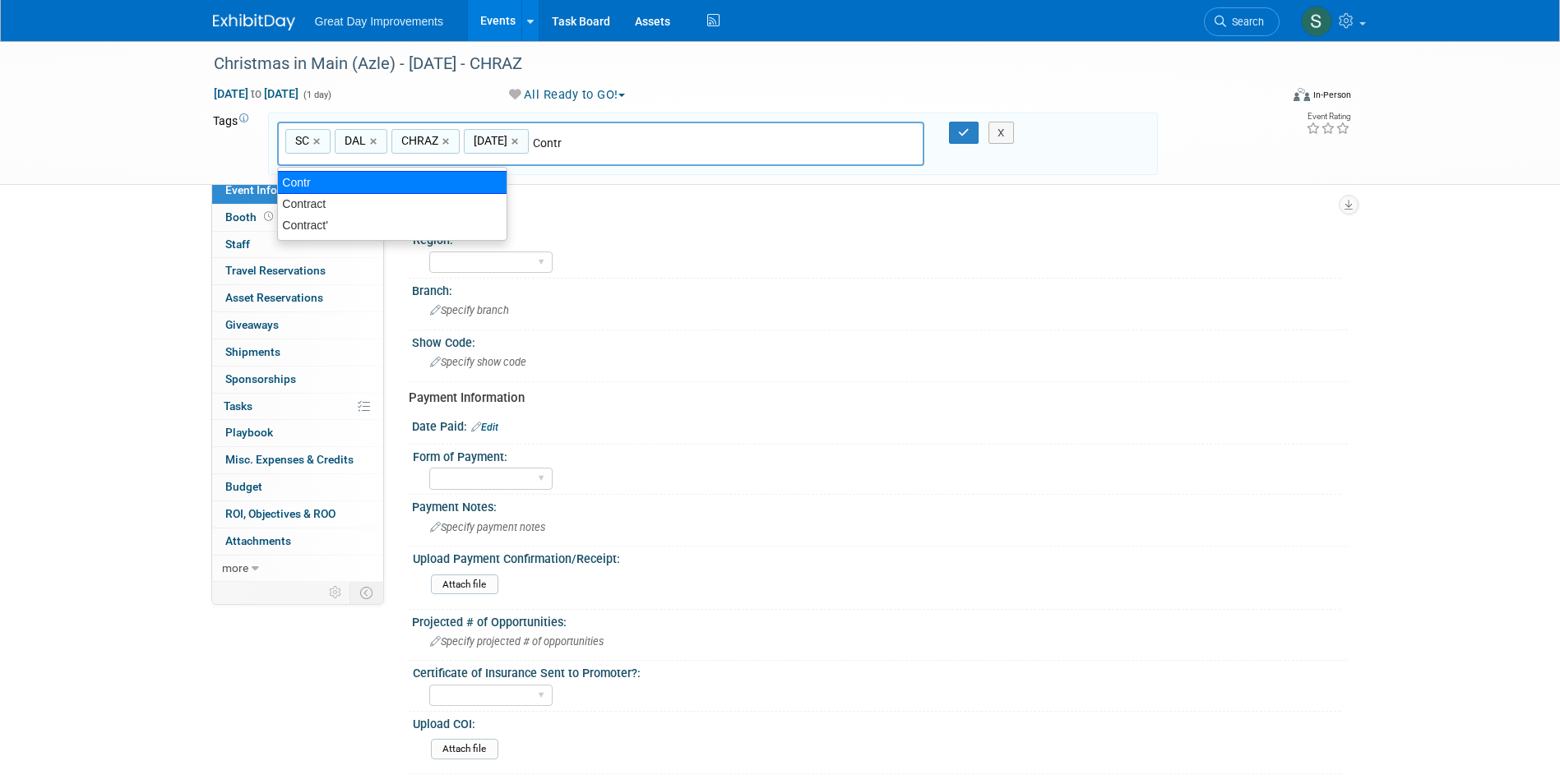
type input "Contract"
type input "SC, DAL, CHRAZ, DEC25, Contract"
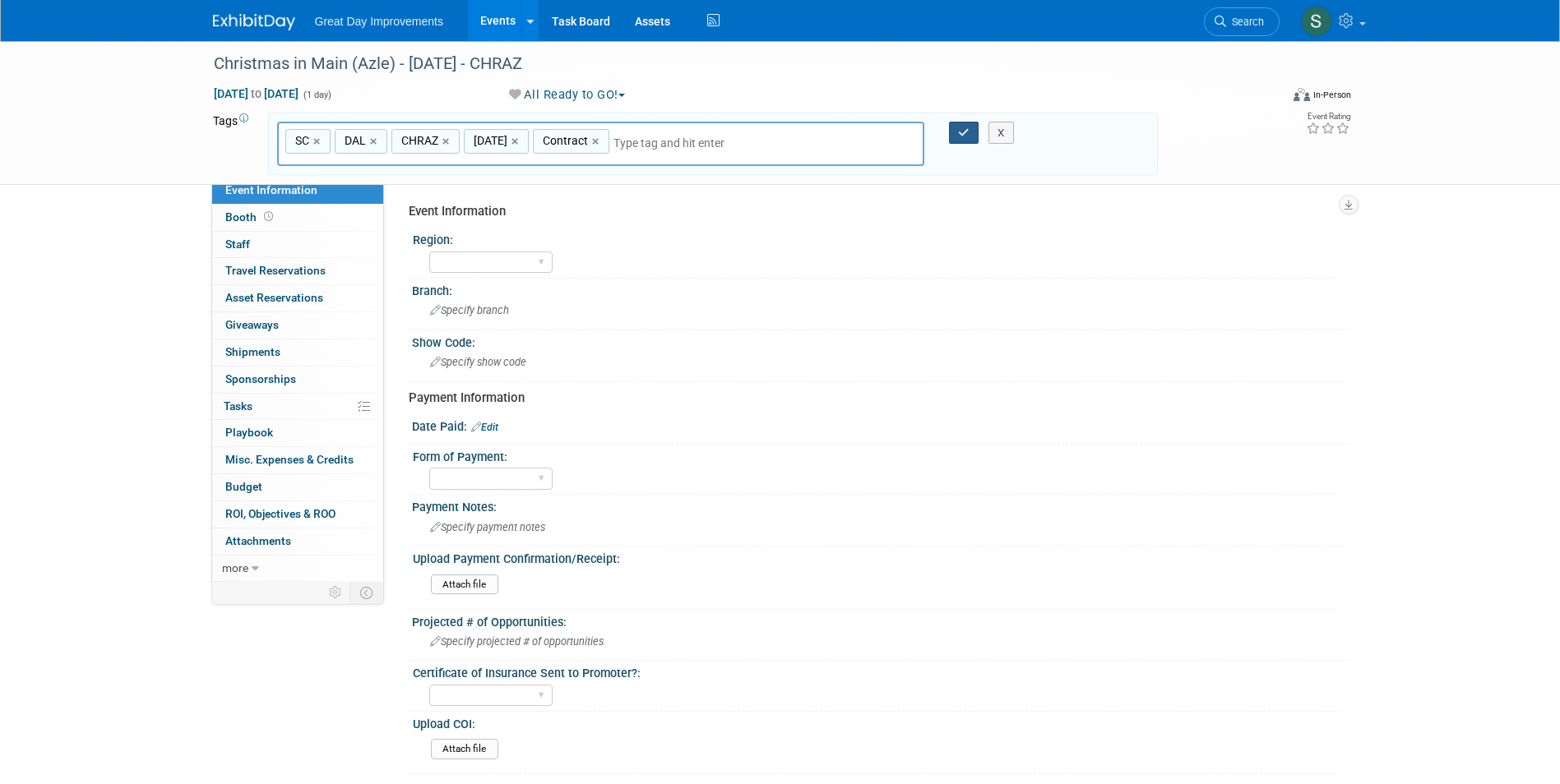
click at [949, 138] on div at bounding box center [954, 132] width 35 height 23
click at [951, 136] on button "button" at bounding box center [964, 132] width 30 height 23
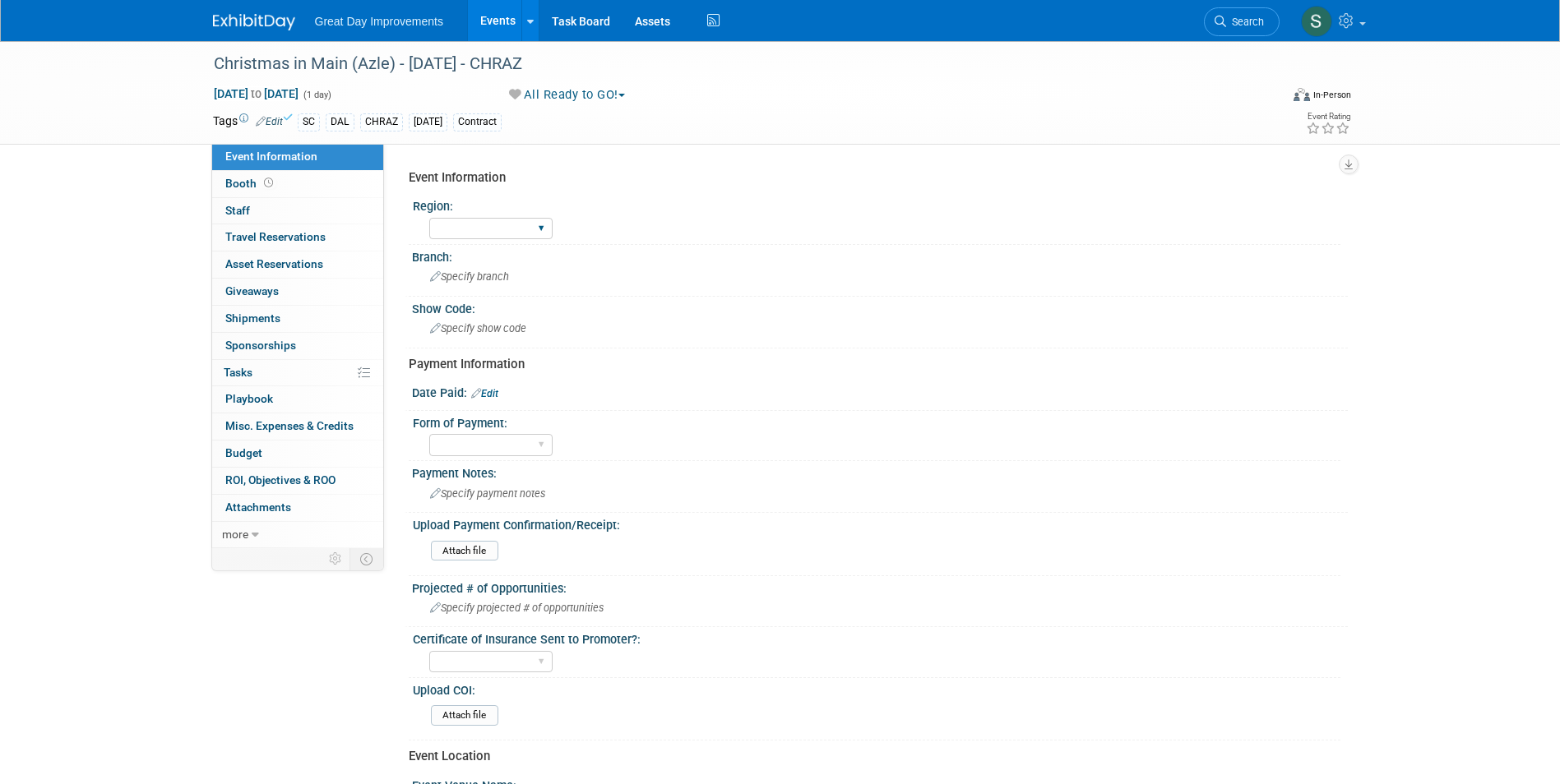
click at [475, 216] on div "GC MA MW MTW NE NEW OV PL PNW SA SE SC UMW FL" at bounding box center [491, 228] width 124 height 31
click at [482, 235] on select "GC MA MW MTW NE NEW OV PL PNW SA SE SC UMW FL" at bounding box center [491, 229] width 124 height 22
select select "SC"
click at [430, 218] on select "GC MA MW MTW NE NEW OV PL PNW SA SE SC UMW FL" at bounding box center [491, 229] width 124 height 22
click at [483, 269] on div "Specify branch" at bounding box center [880, 277] width 911 height 26
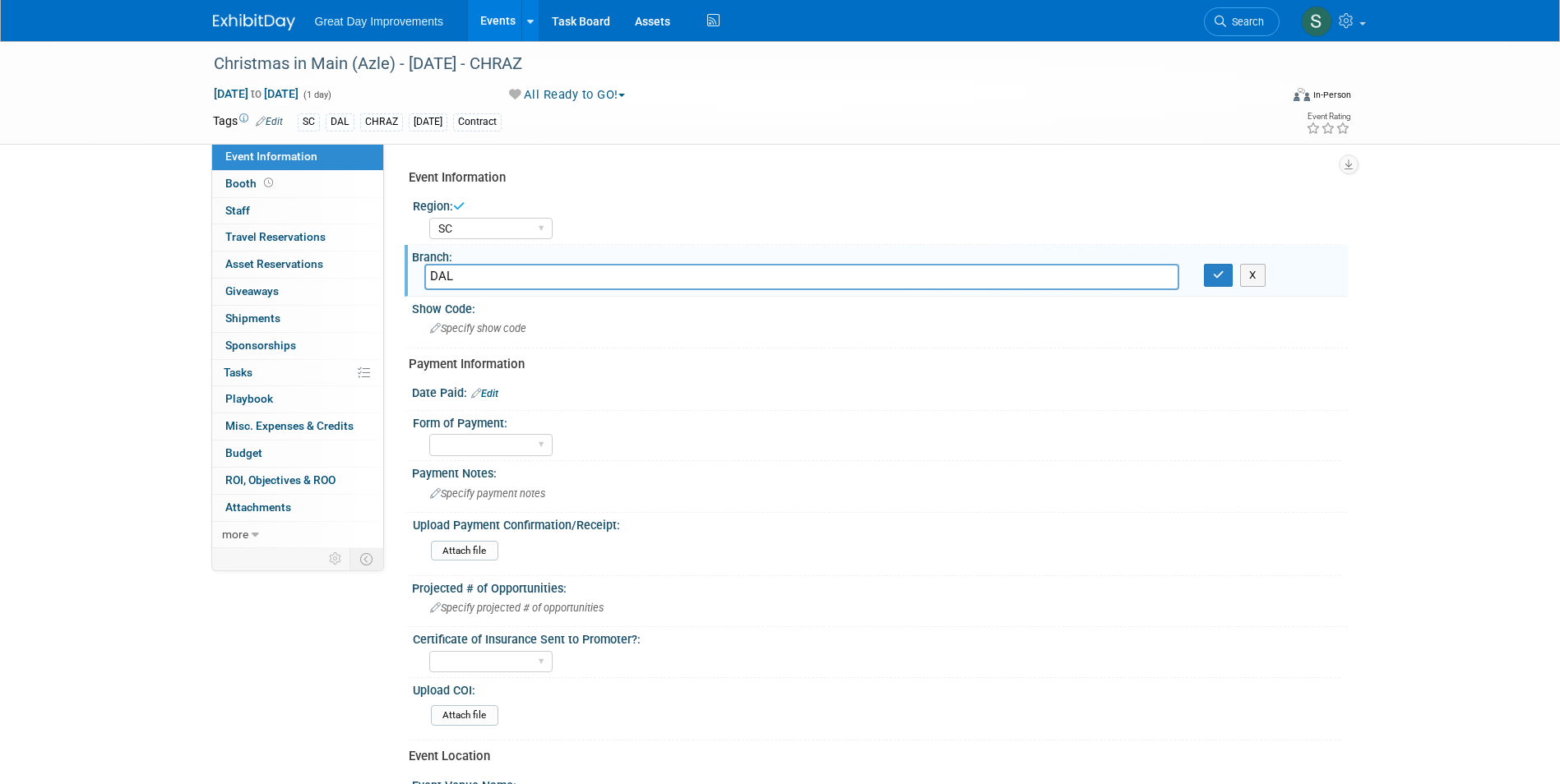
type input "DAL"
click at [1204, 264] on button "button" at bounding box center [1219, 275] width 30 height 23
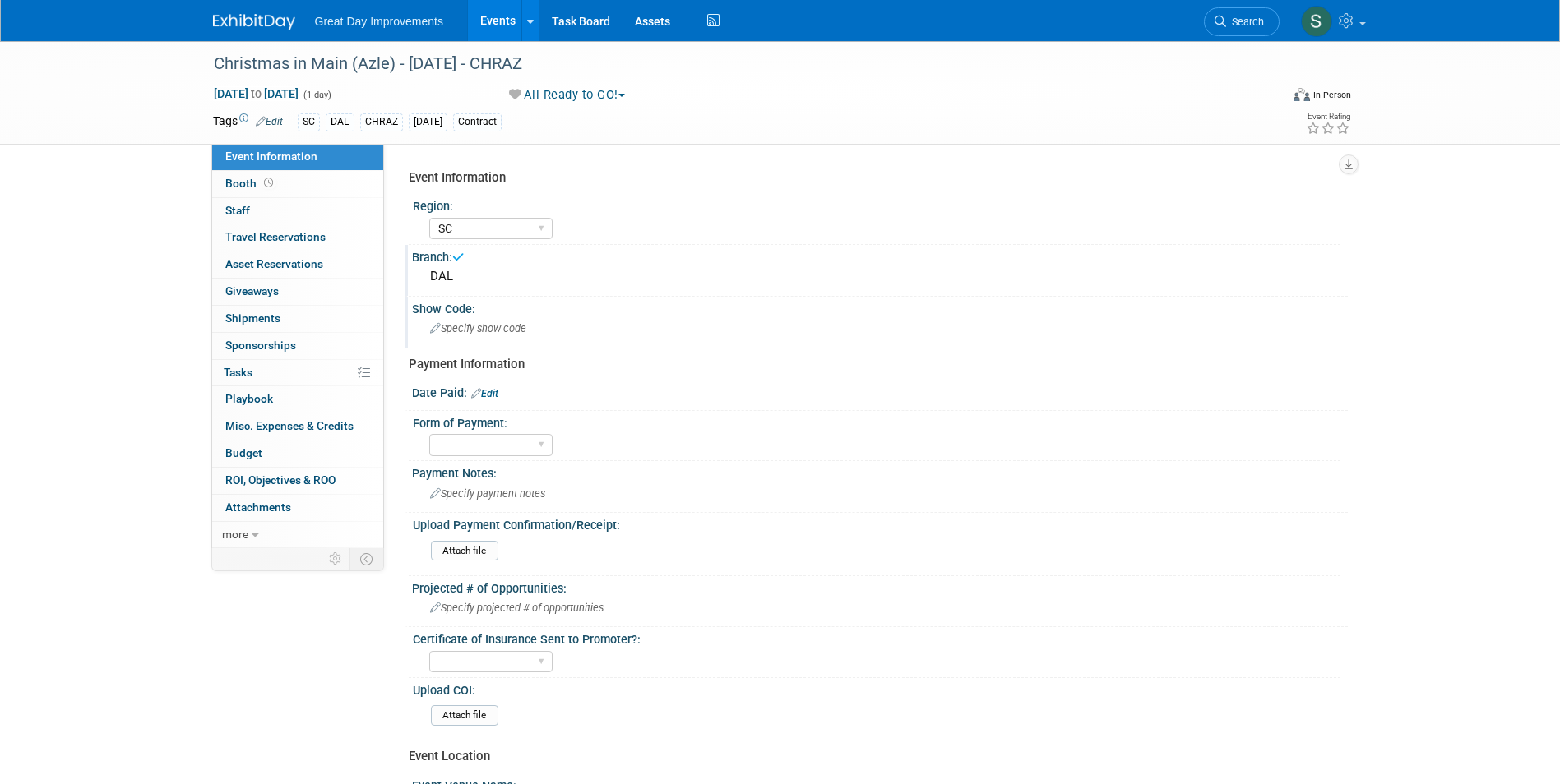
click at [498, 336] on div "Specify show code" at bounding box center [880, 329] width 911 height 26
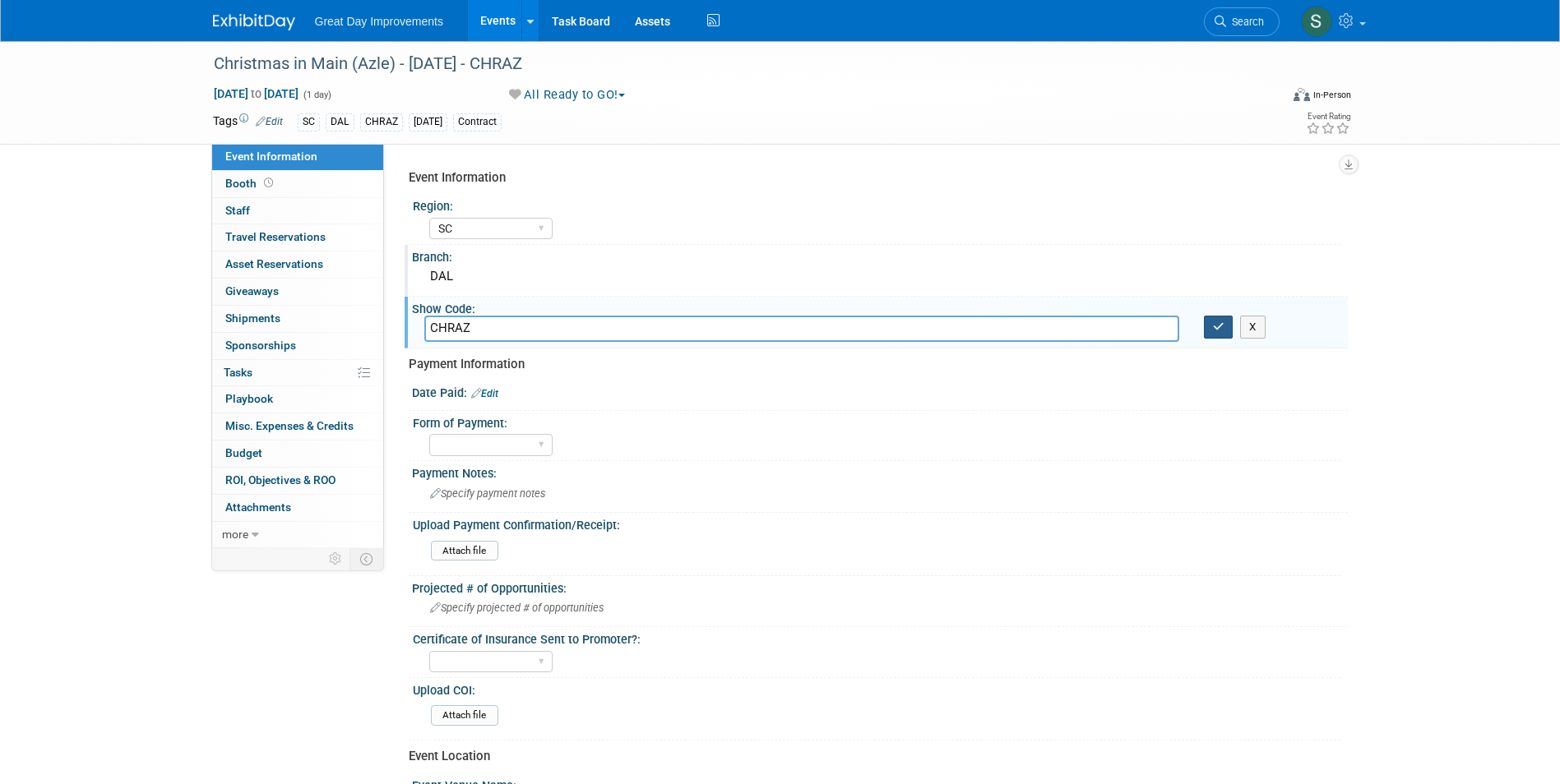
type input "CHRAZ"
click at [1223, 325] on icon "button" at bounding box center [1219, 327] width 12 height 11
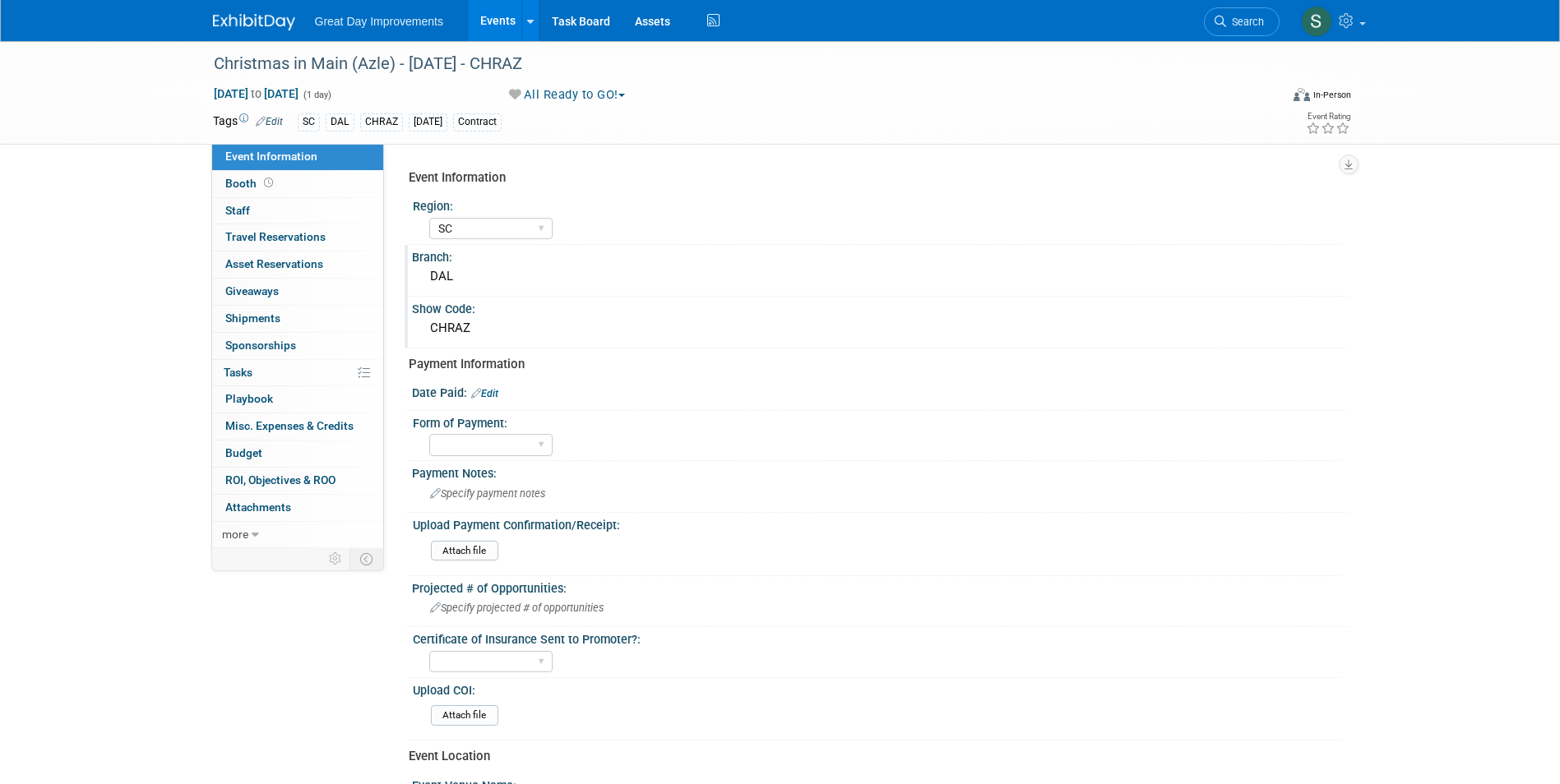
click at [498, 393] on link "Edit" at bounding box center [484, 393] width 27 height 12
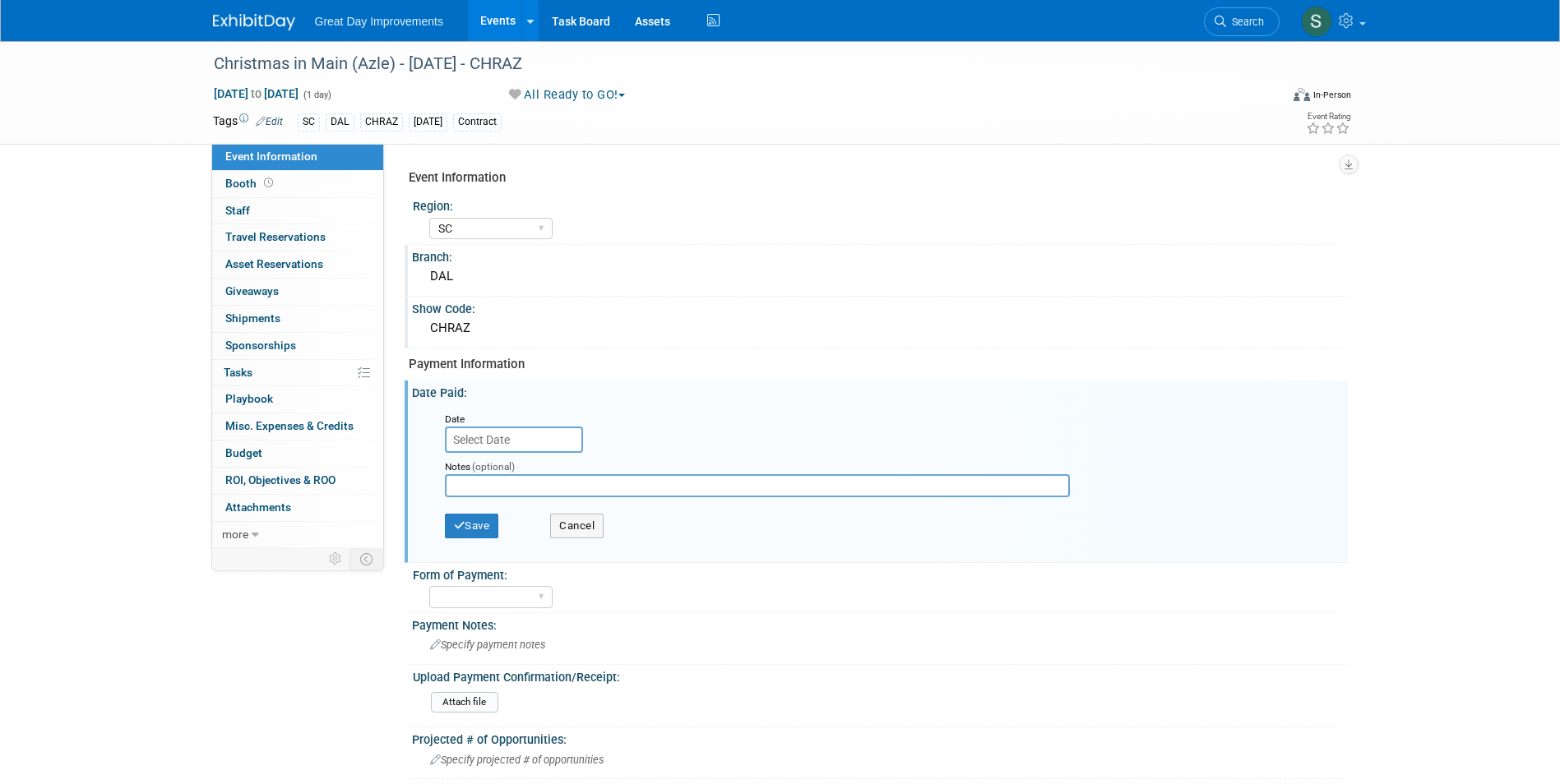
click at [517, 438] on input "text" at bounding box center [513, 439] width 139 height 26
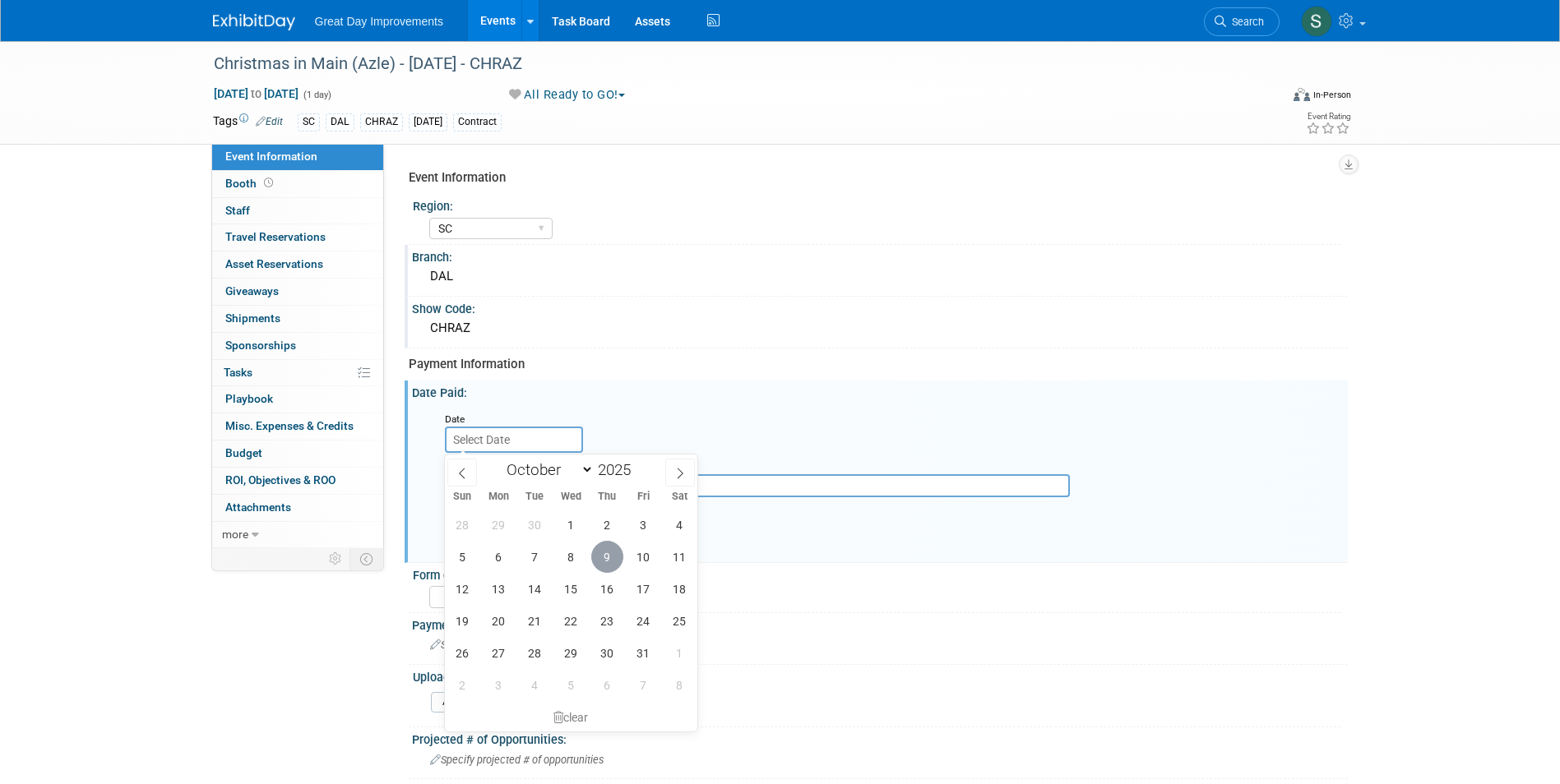
click at [603, 557] on span "9" at bounding box center [607, 557] width 32 height 32
type input "Oct 9, 2025"
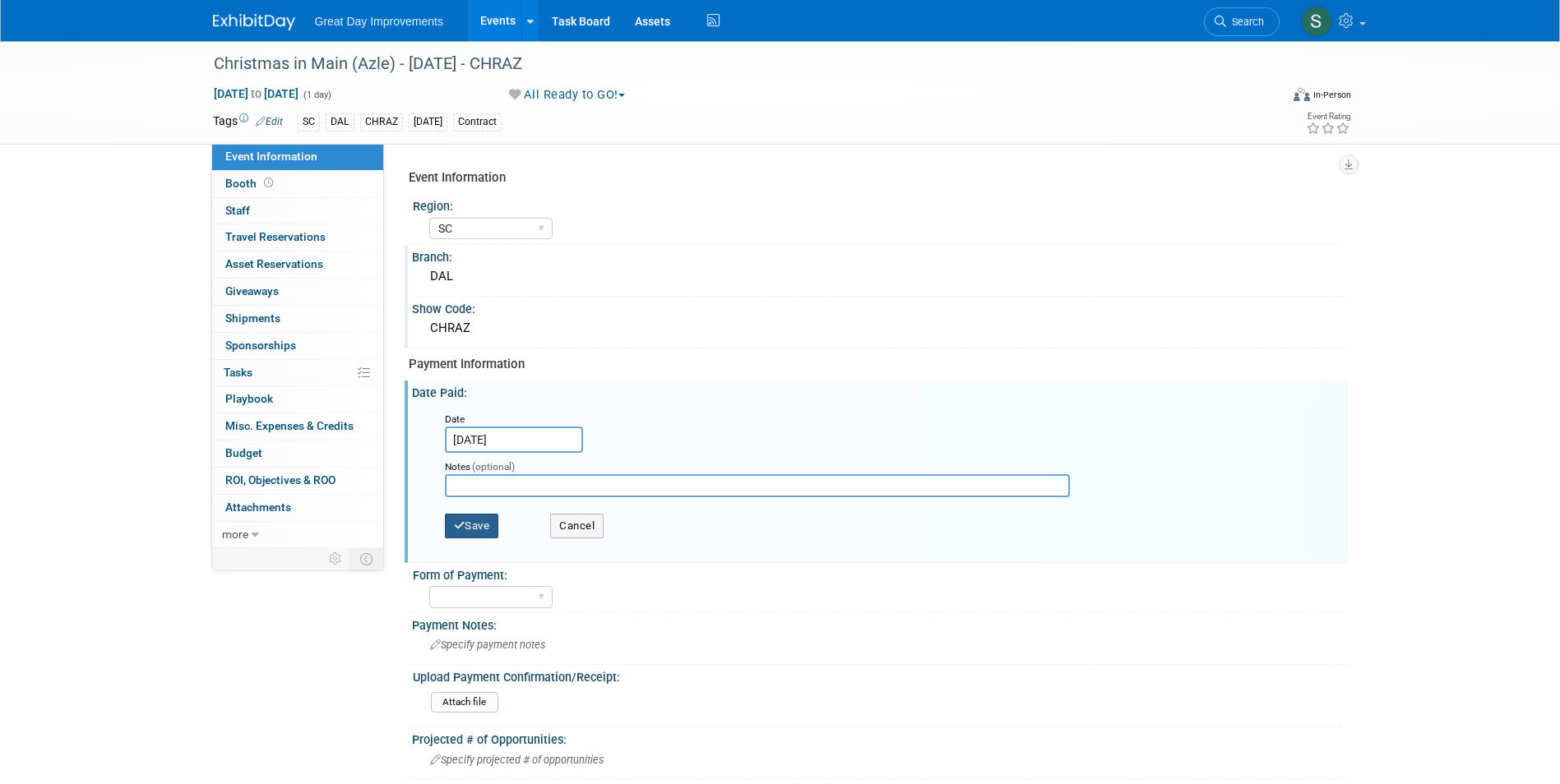
click at [490, 522] on button "Save" at bounding box center [471, 526] width 54 height 25
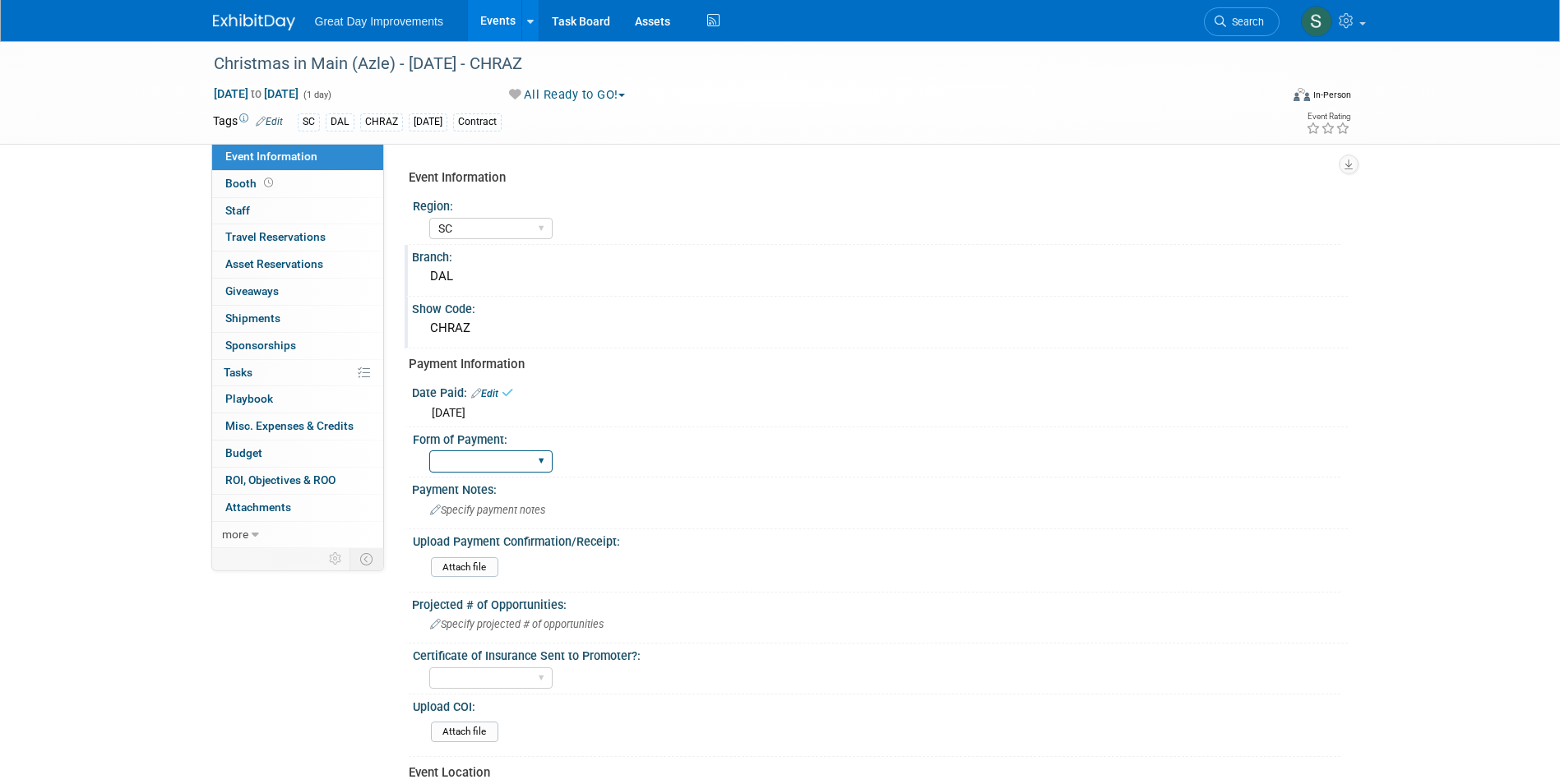
click at [481, 465] on select "Paid via CC Check Requested Pay at the Gate Other" at bounding box center [491, 461] width 124 height 22
select select "Check Requested"
click at [430, 450] on select "Paid via CC Check Requested Pay at the Gate Other" at bounding box center [491, 461] width 124 height 22
click at [233, 23] on img at bounding box center [254, 22] width 82 height 16
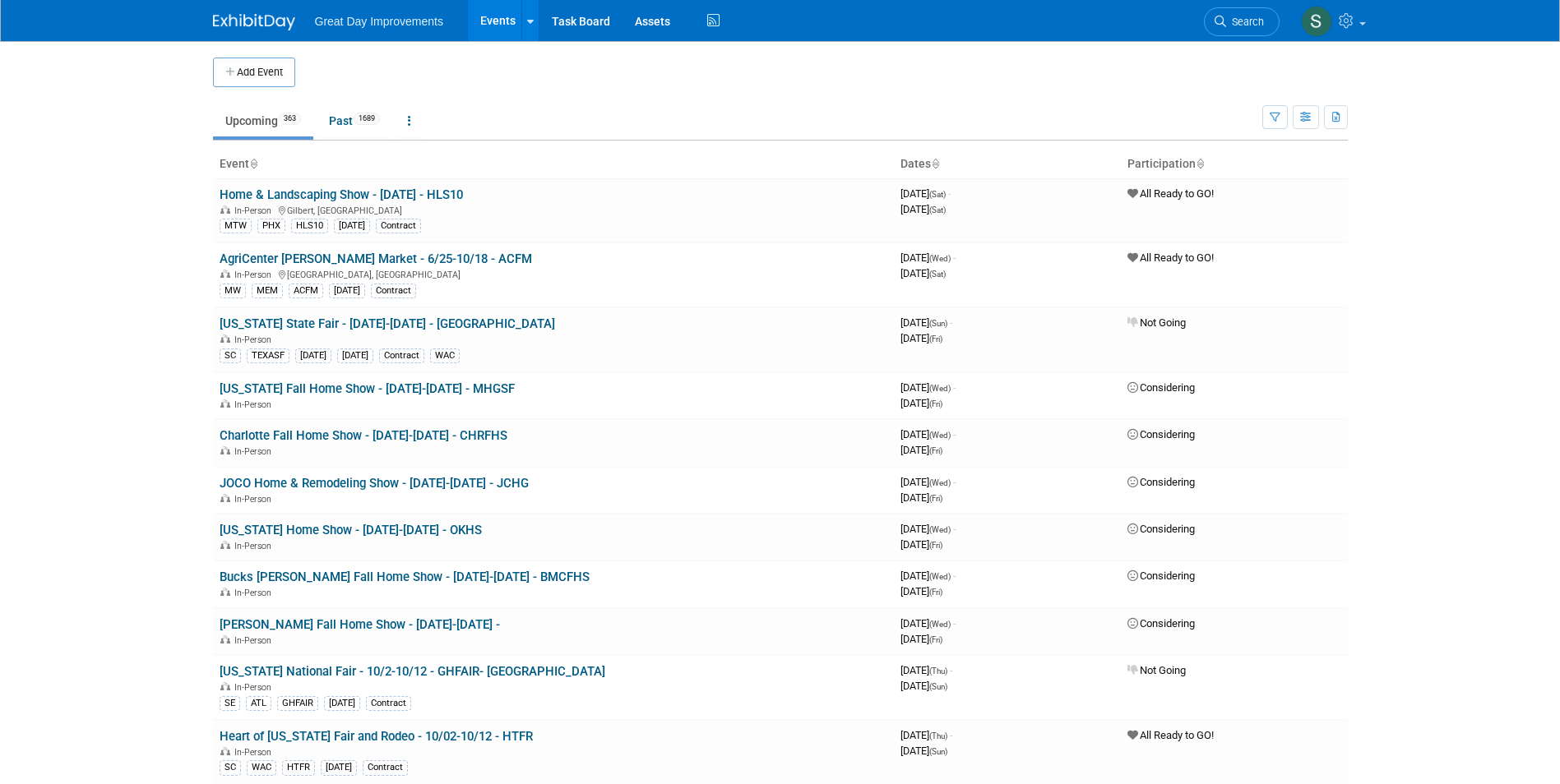
click at [1223, 25] on icon at bounding box center [1220, 22] width 12 height 12
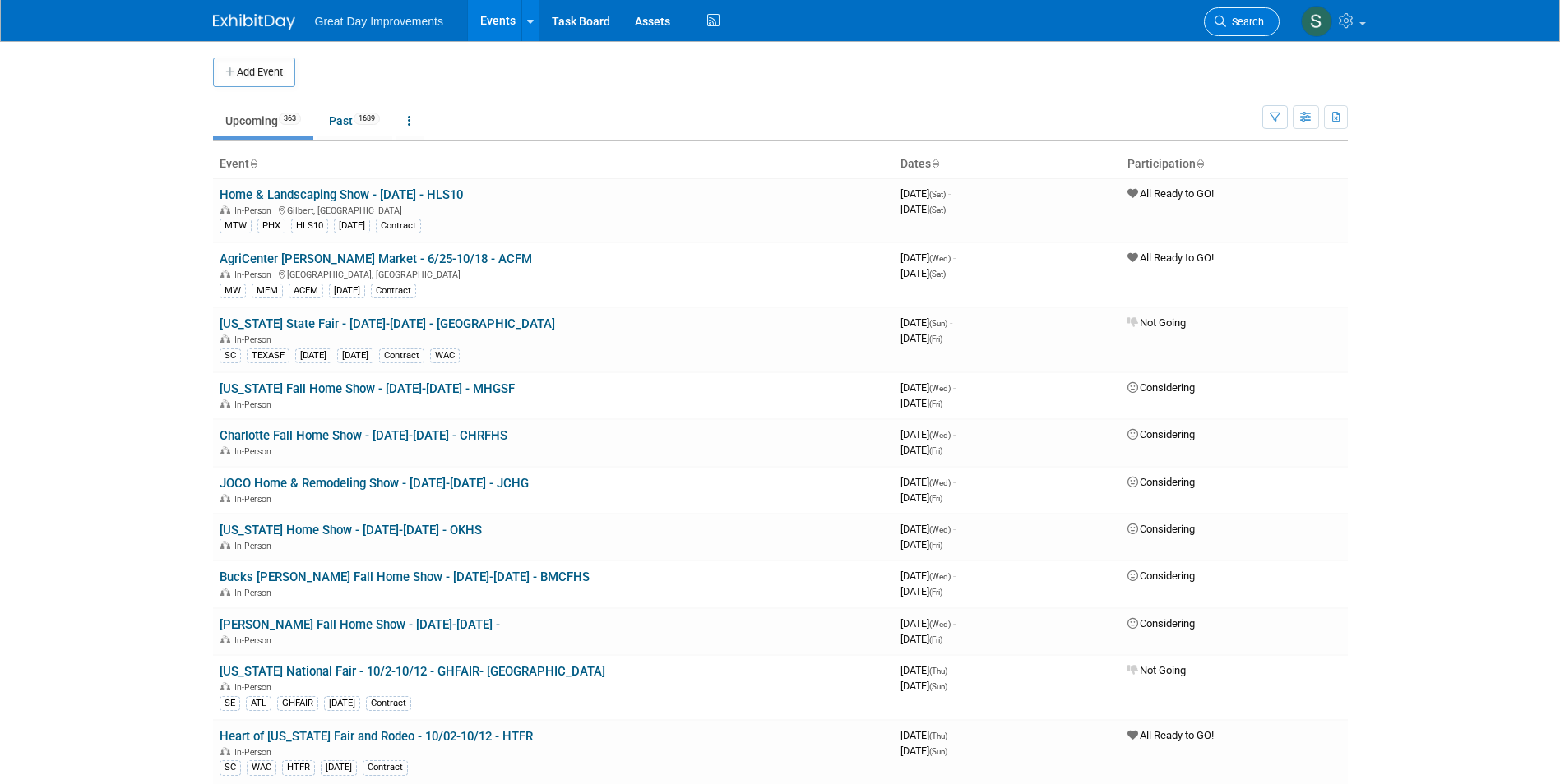
click at [1248, 16] on span "Search" at bounding box center [1245, 22] width 38 height 12
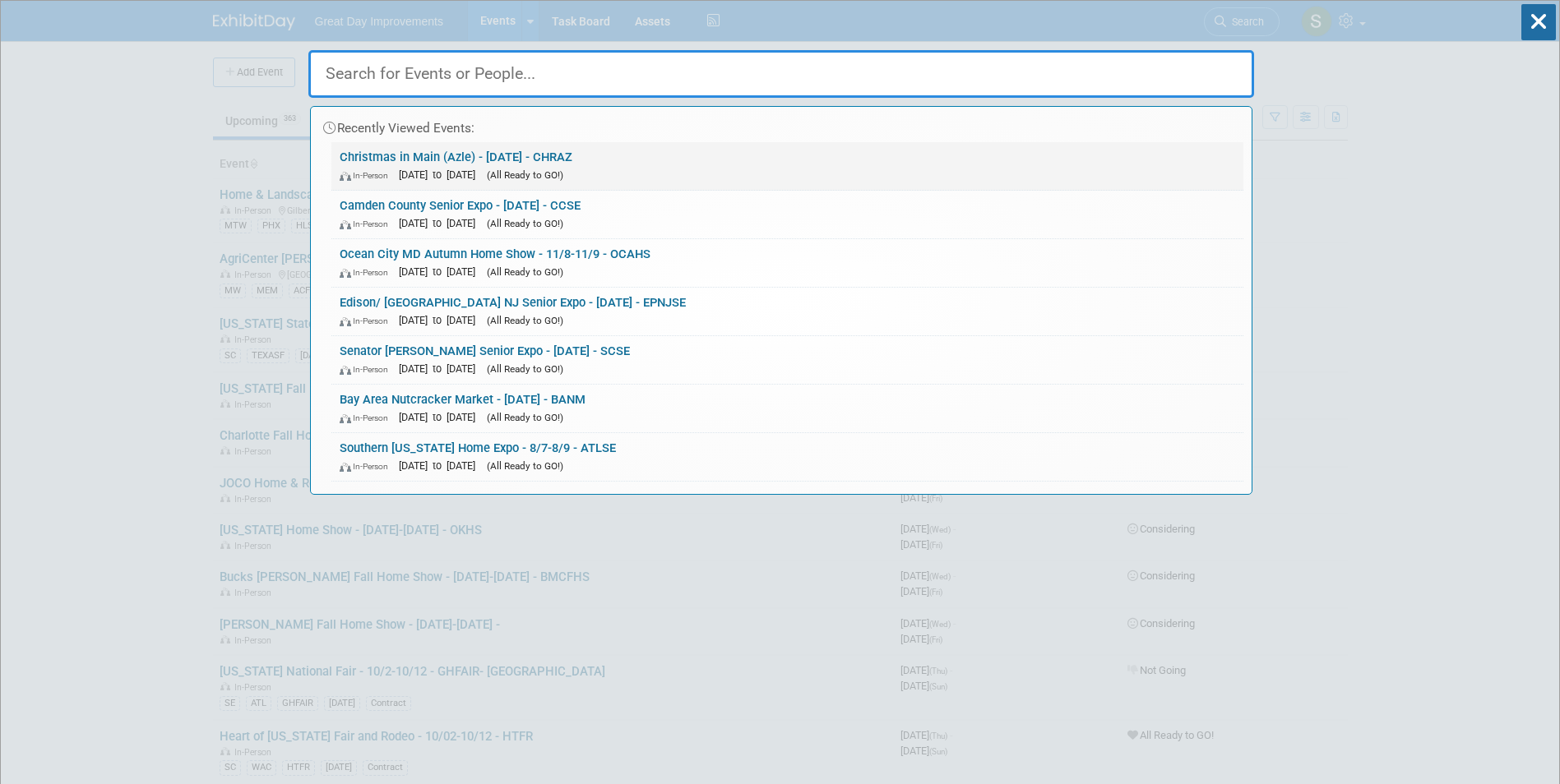
click at [600, 157] on link "Christmas in Main (Azle) - 12/6/25 - CHRAZ In-Person Dec 6, 2025 to Dec 6, 2025…" at bounding box center [786, 166] width 912 height 48
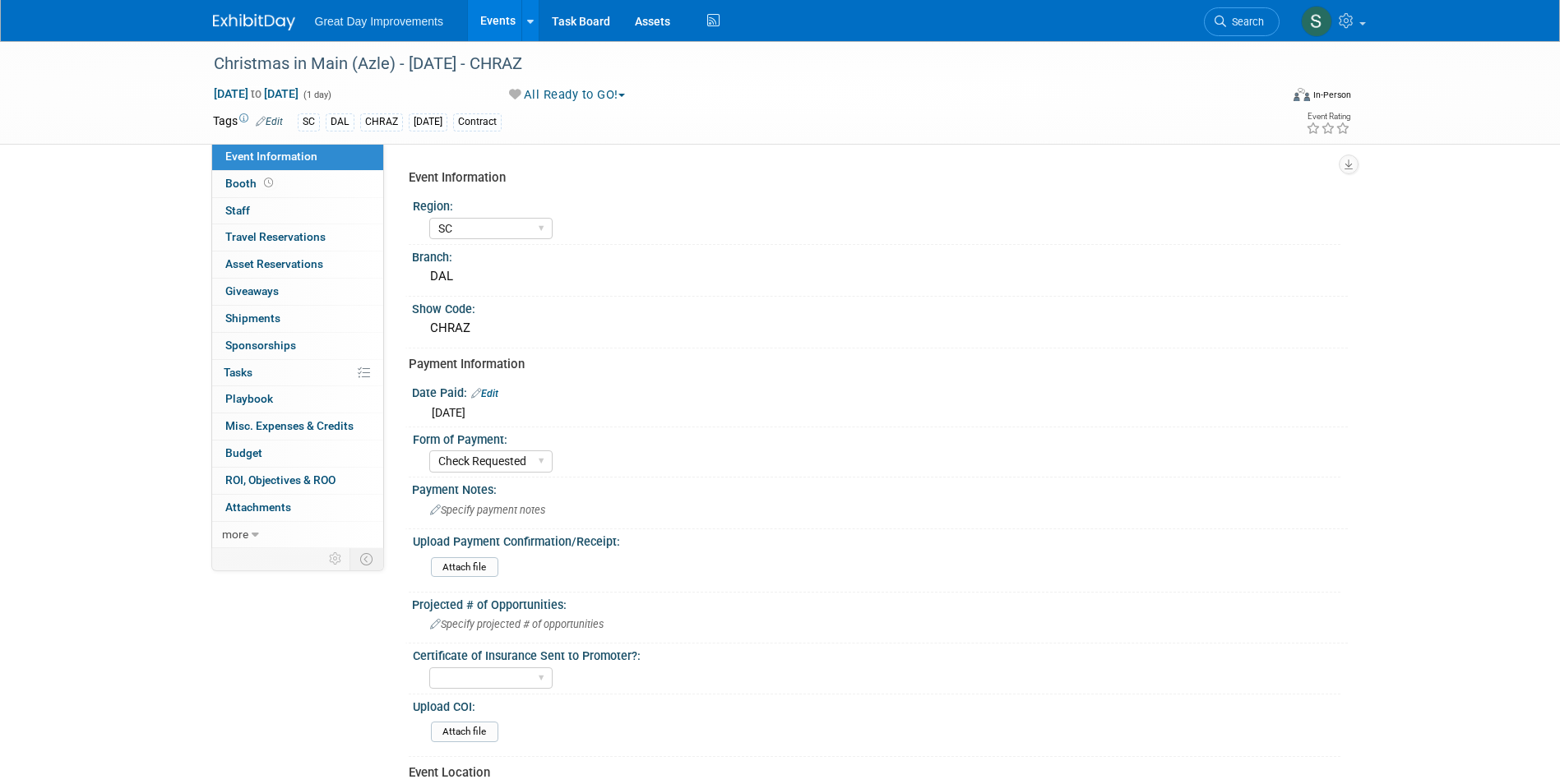
select select "SC"
select select "Check Requested"
click at [249, 20] on img at bounding box center [254, 22] width 82 height 16
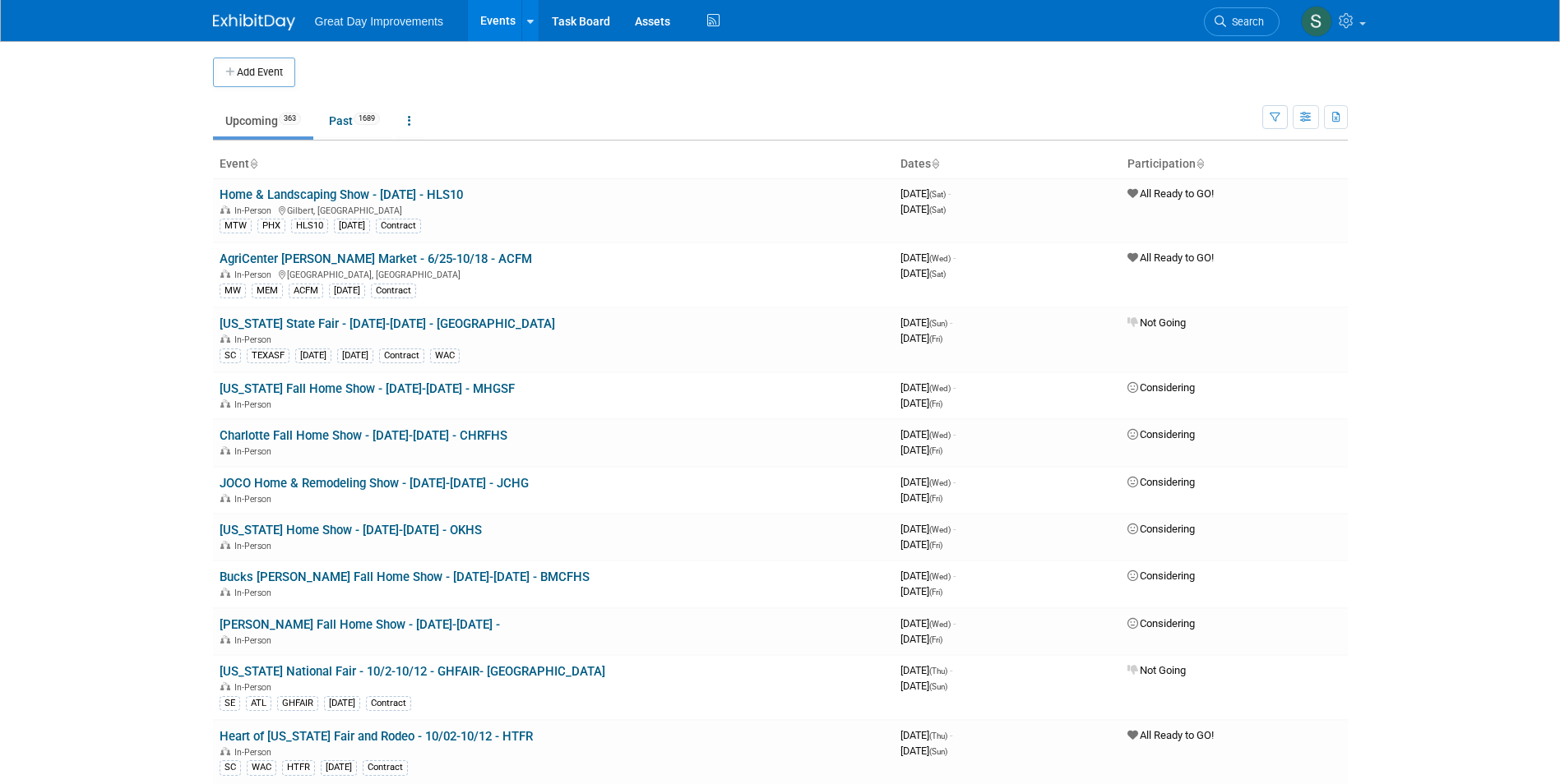
drag, startPoint x: 300, startPoint y: 64, endPoint x: 355, endPoint y: 45, distance: 58.2
click at [301, 66] on td at bounding box center [793, 73] width 998 height 30
click at [1252, 20] on span "Search" at bounding box center [1245, 22] width 38 height 12
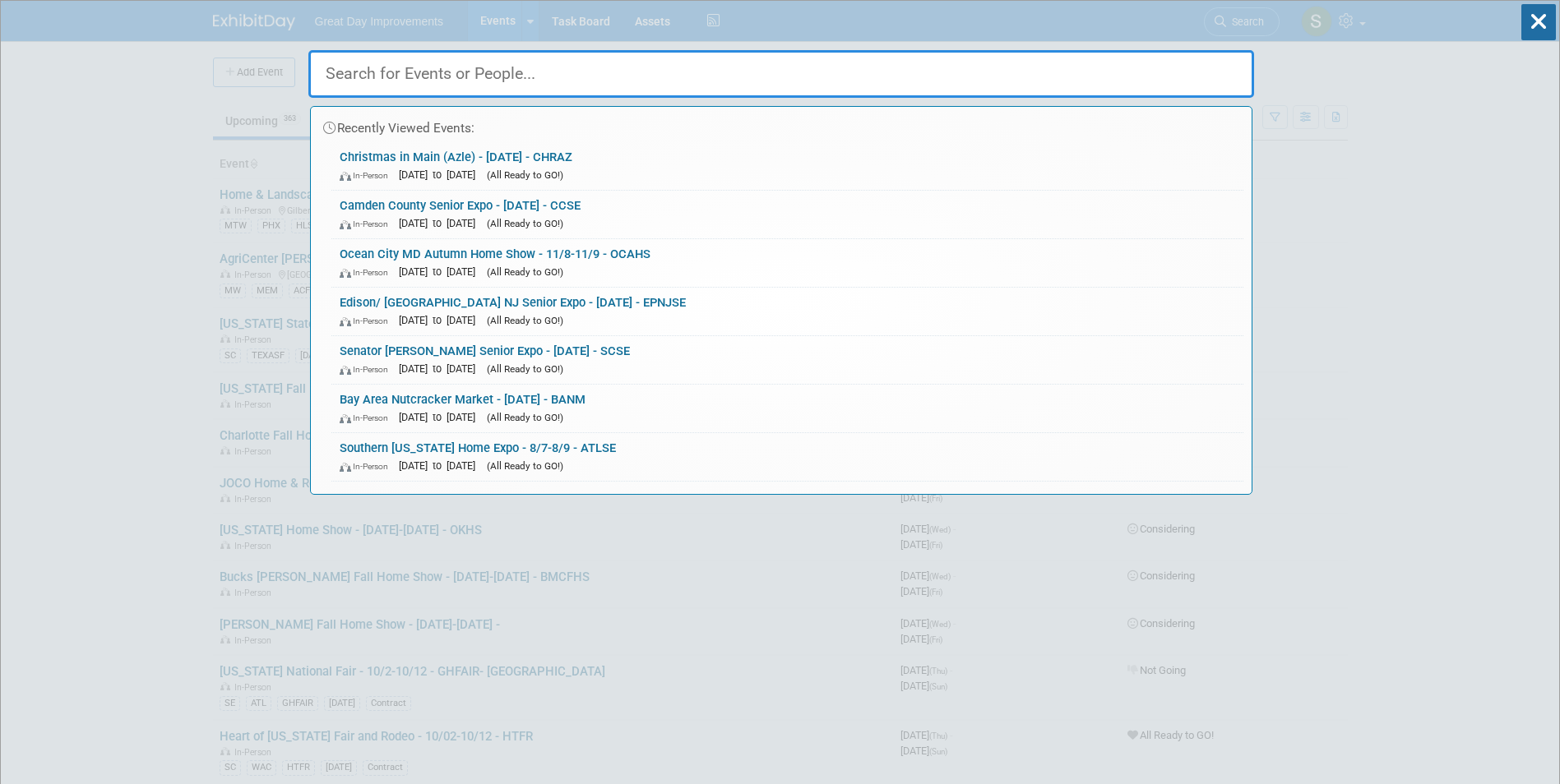
drag, startPoint x: 213, startPoint y: 100, endPoint x: 257, endPoint y: 83, distance: 47.2
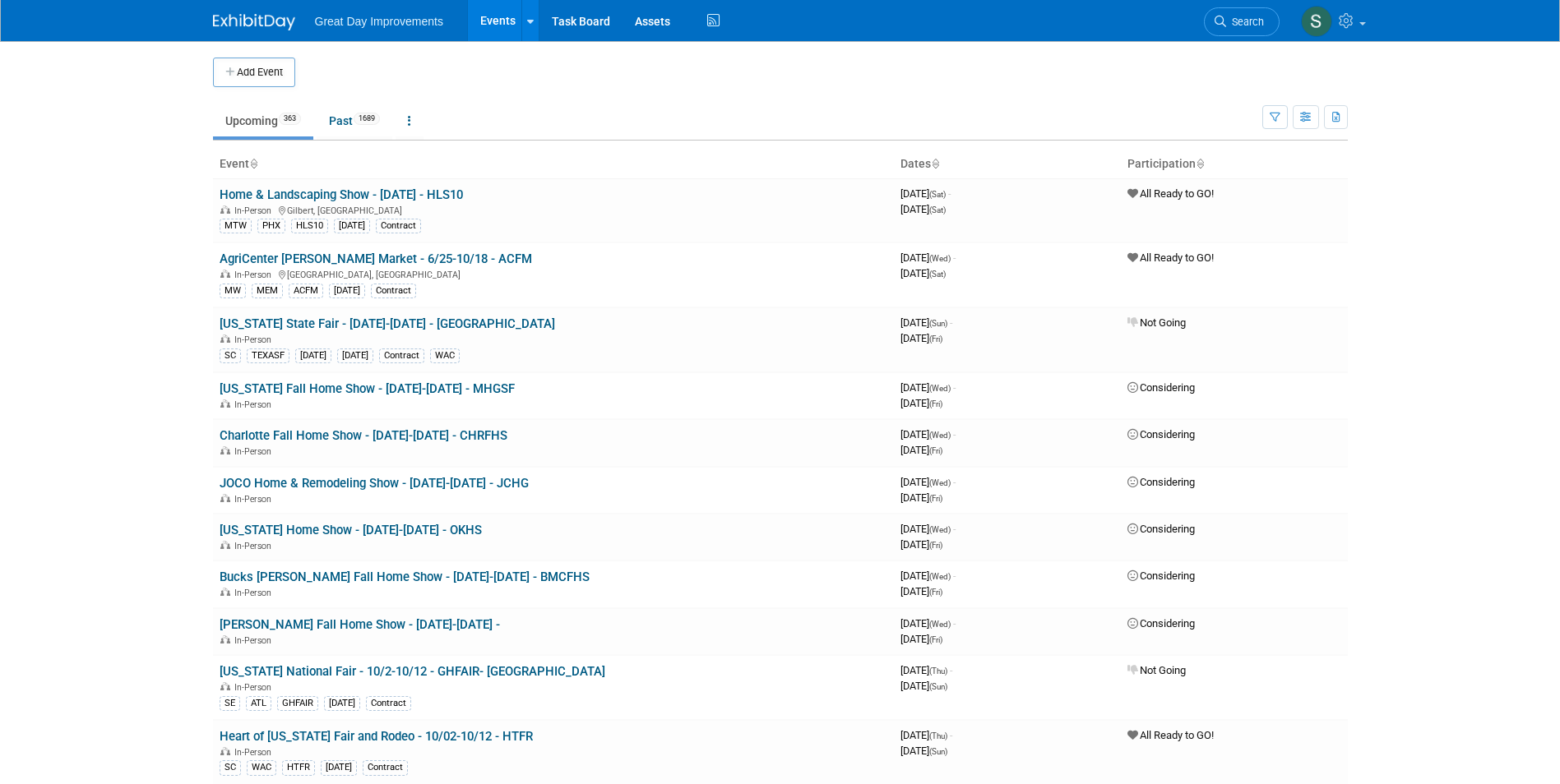
click at [295, 78] on button "Add Event" at bounding box center [254, 73] width 82 height 30
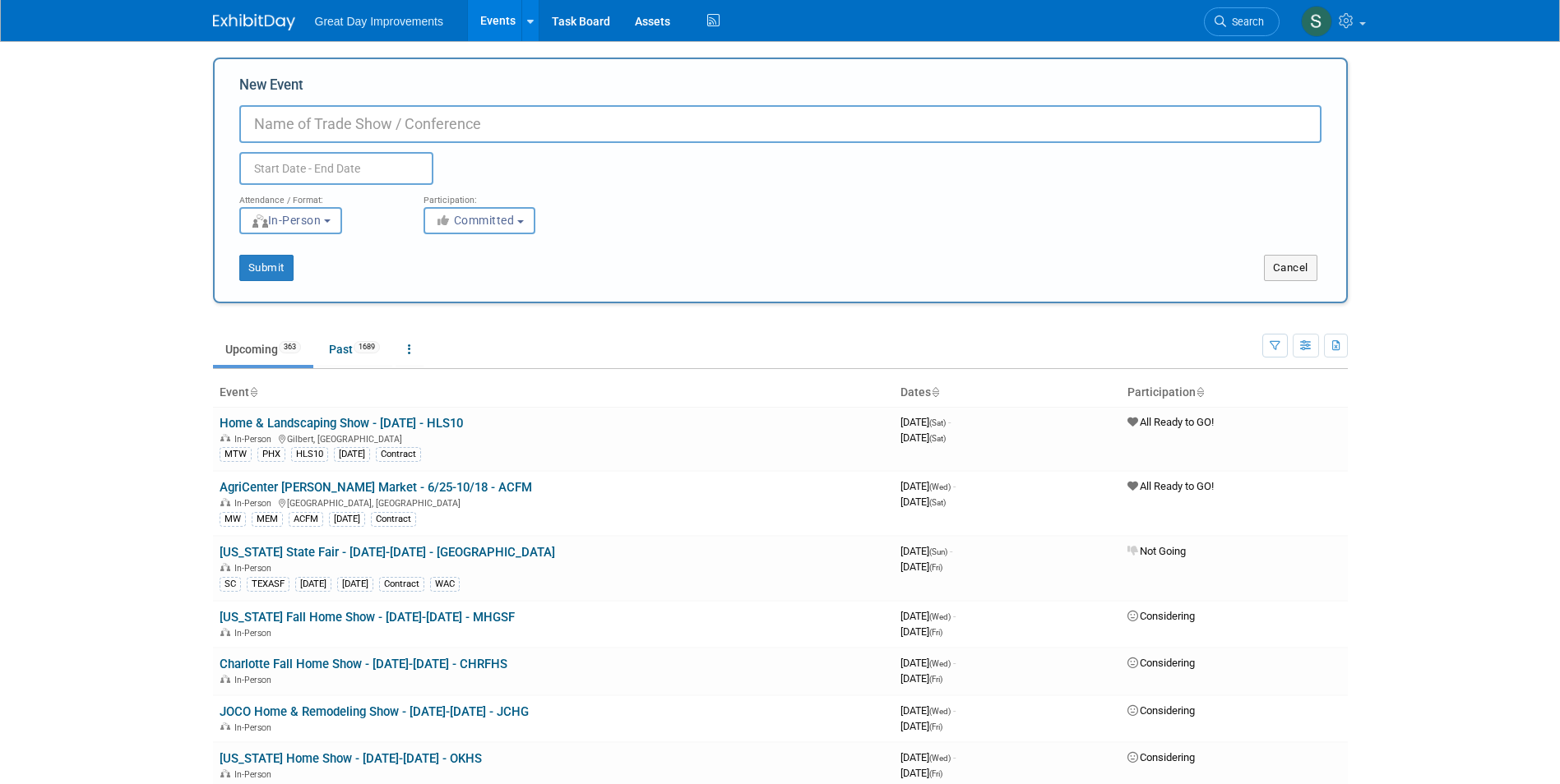
paste input "[PERSON_NAME] Holiday Market"
type input "[PERSON_NAME] Holiday Market - 12/12-12/14 - GHM"
click at [468, 220] on span "Committed" at bounding box center [474, 219] width 80 height 13
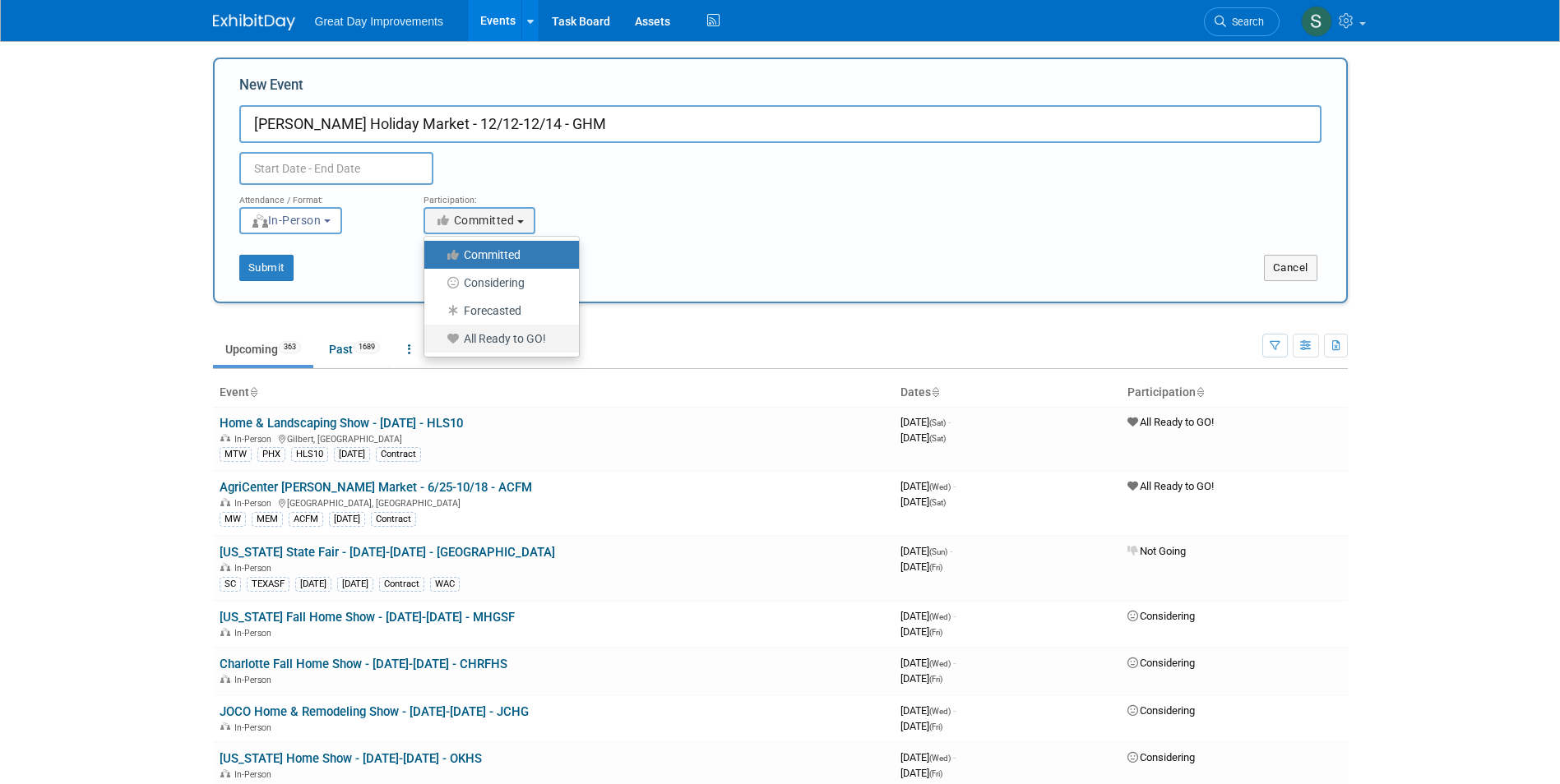
click at [504, 343] on label "All Ready to GO!" at bounding box center [497, 338] width 130 height 21
click at [439, 343] on input "All Ready to GO!" at bounding box center [434, 339] width 11 height 11
select select "102"
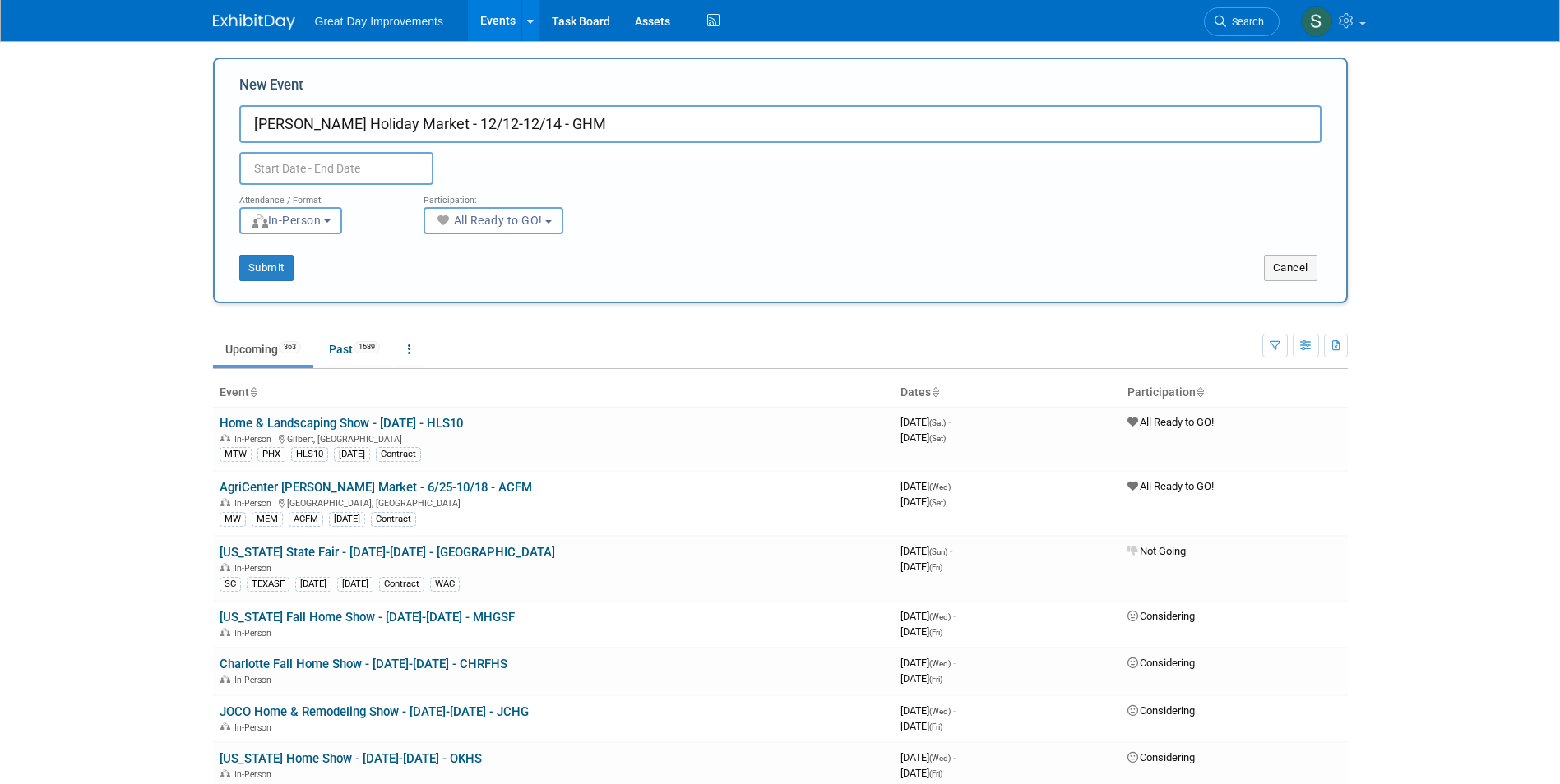
click at [368, 168] on input "text" at bounding box center [336, 168] width 194 height 33
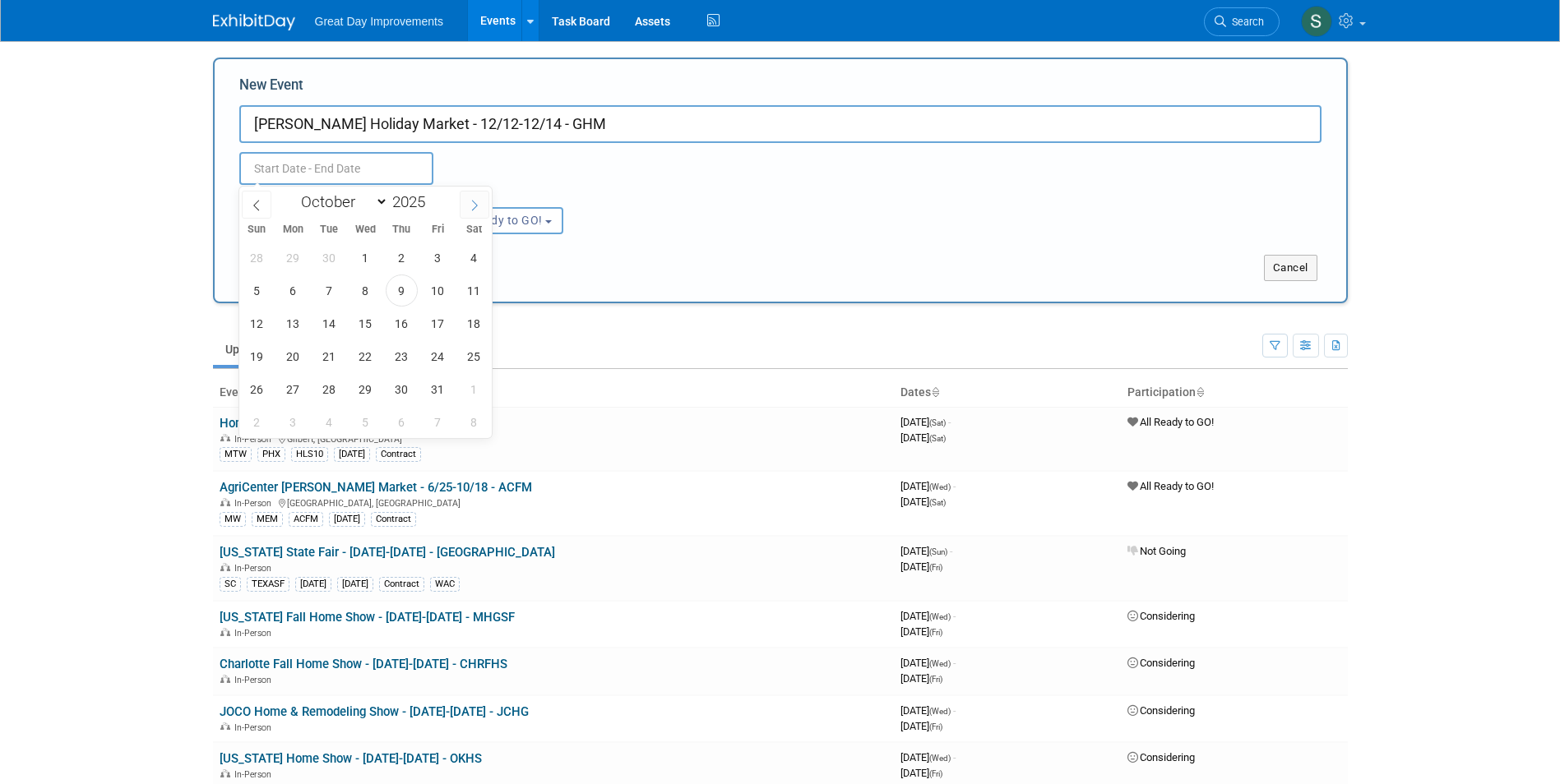
click at [478, 194] on span at bounding box center [474, 204] width 30 height 28
click at [475, 195] on span at bounding box center [474, 204] width 30 height 28
select select "11"
click at [441, 287] on span "12" at bounding box center [438, 291] width 32 height 32
click at [255, 328] on span "14" at bounding box center [257, 323] width 32 height 32
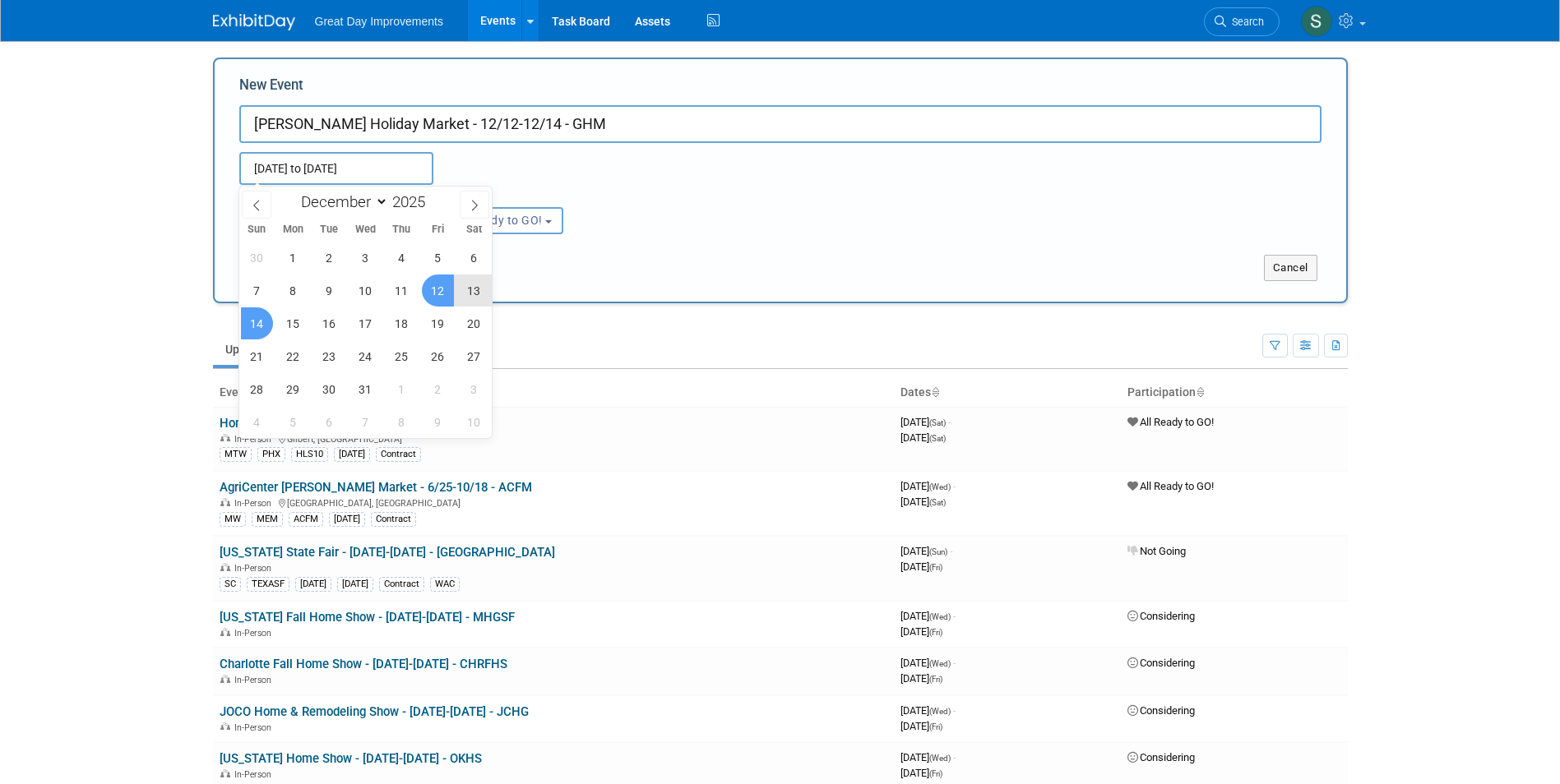
type input "[DATE] to [DATE]"
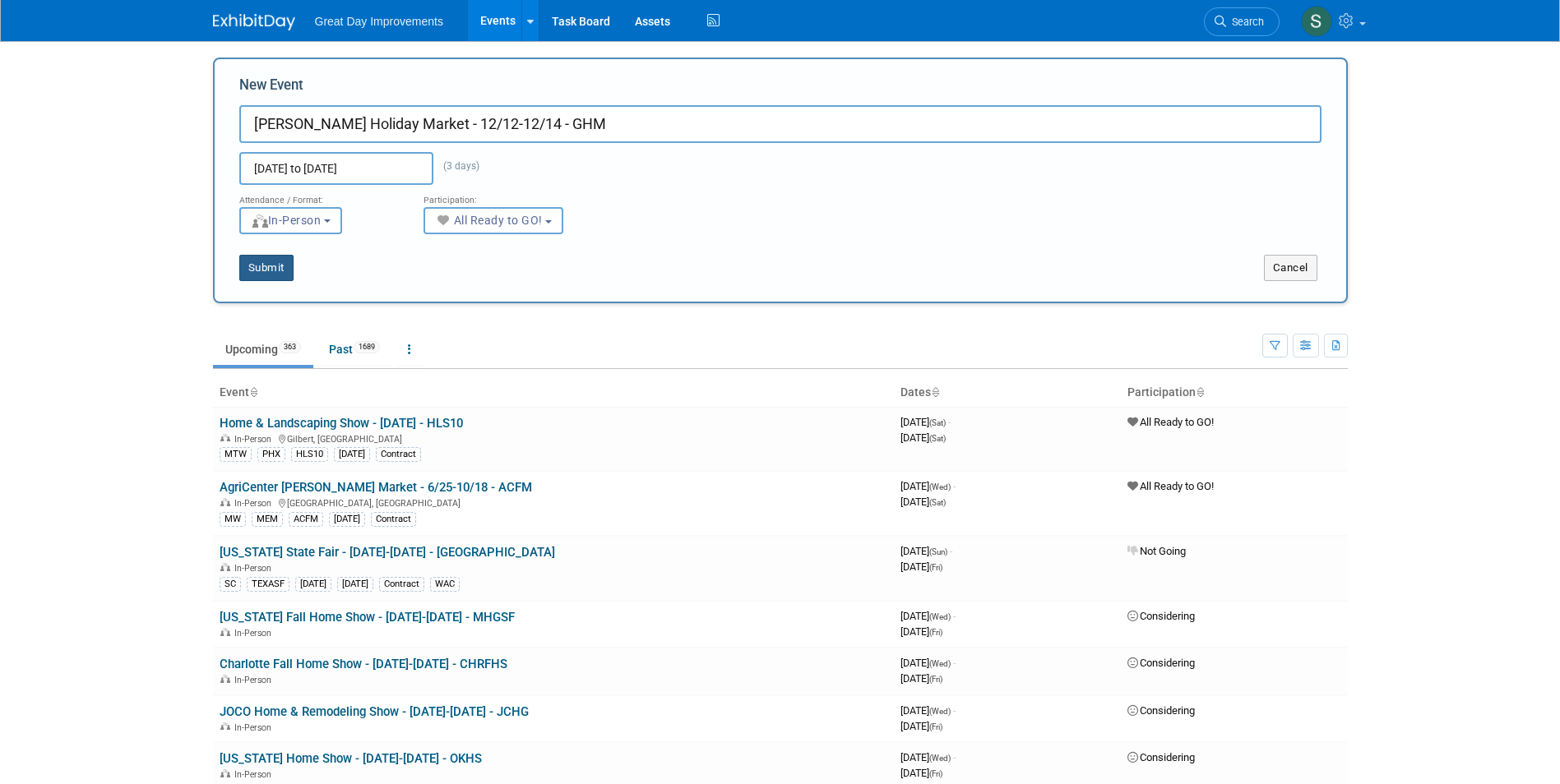
click at [254, 258] on button "Submit" at bounding box center [266, 268] width 54 height 26
type input "[PERSON_NAME] Holiday Market - 12/12-12/14 - GHM"
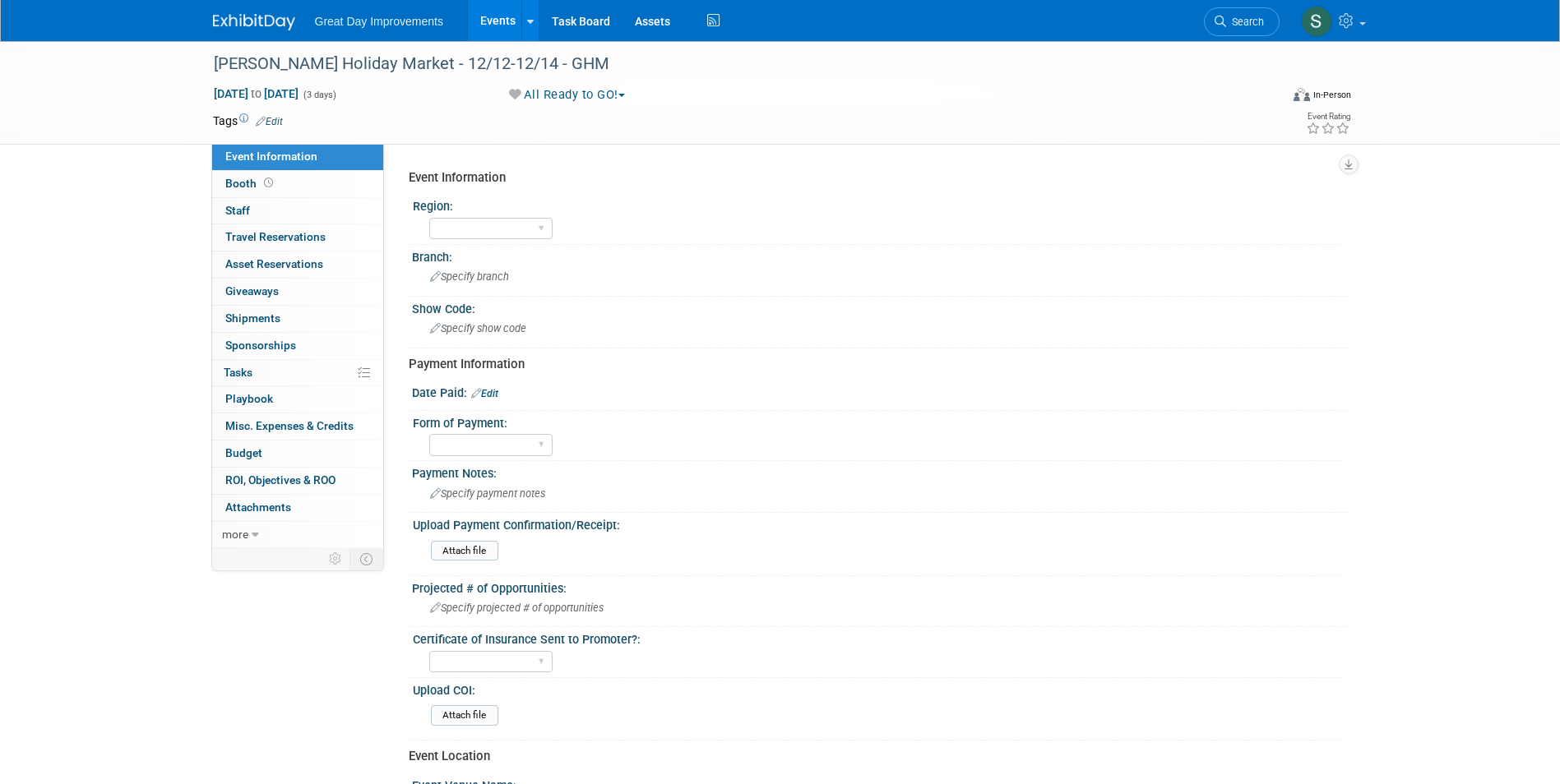
click at [276, 120] on link "Edit" at bounding box center [269, 122] width 27 height 12
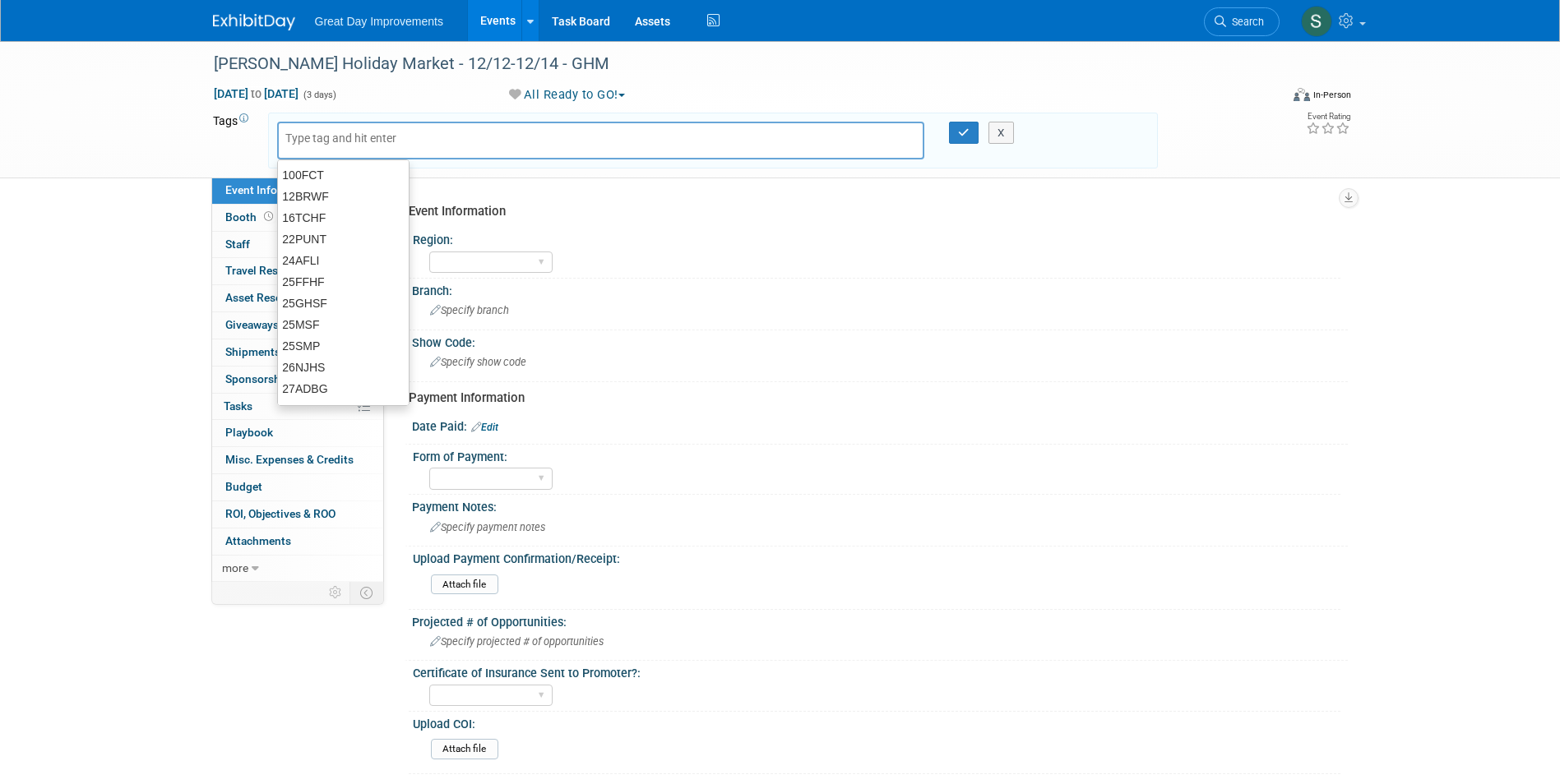
click at [369, 145] on div at bounding box center [601, 140] width 648 height 38
type input "GC"
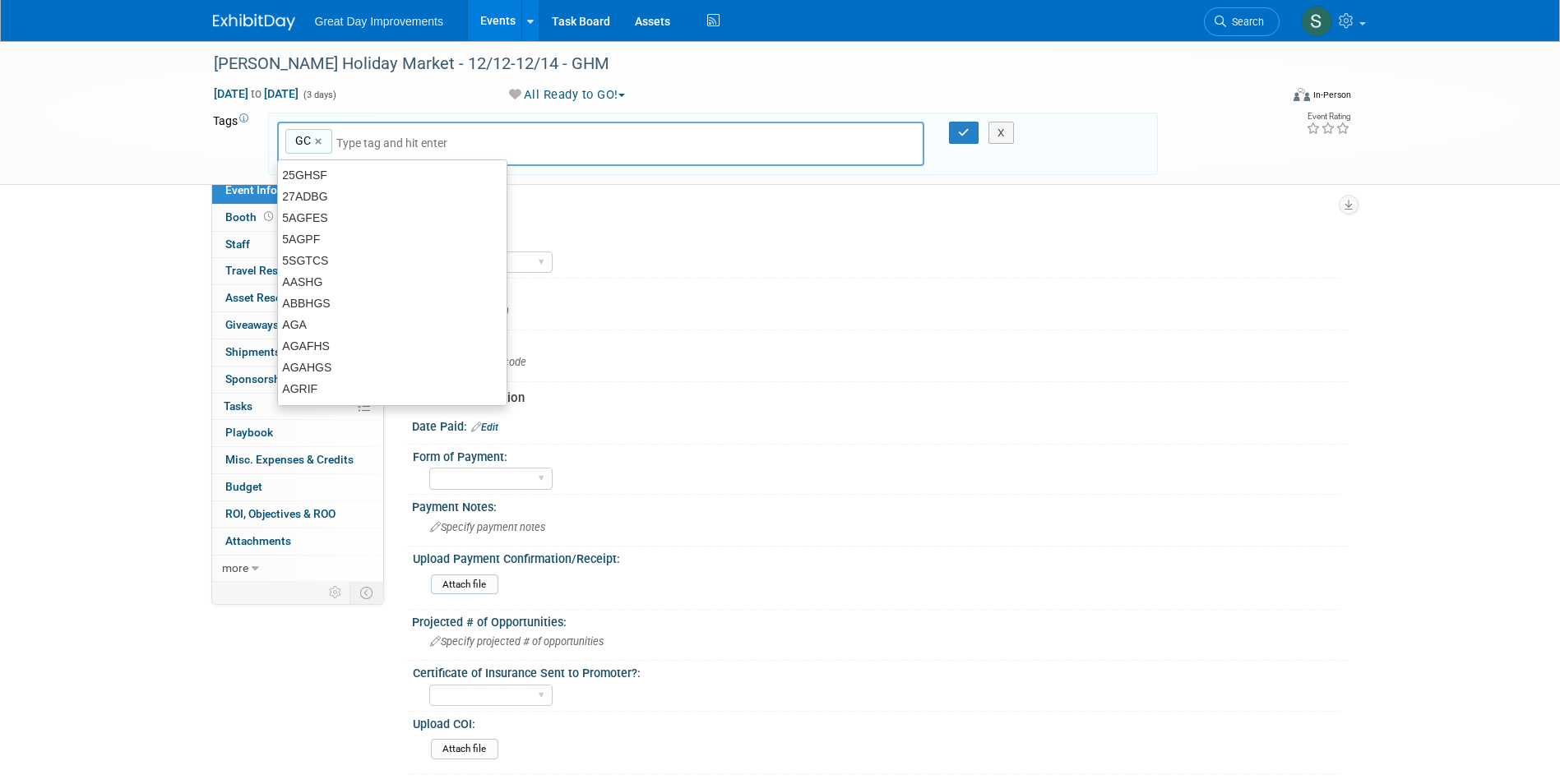
type input "GC"
type input "BAT"
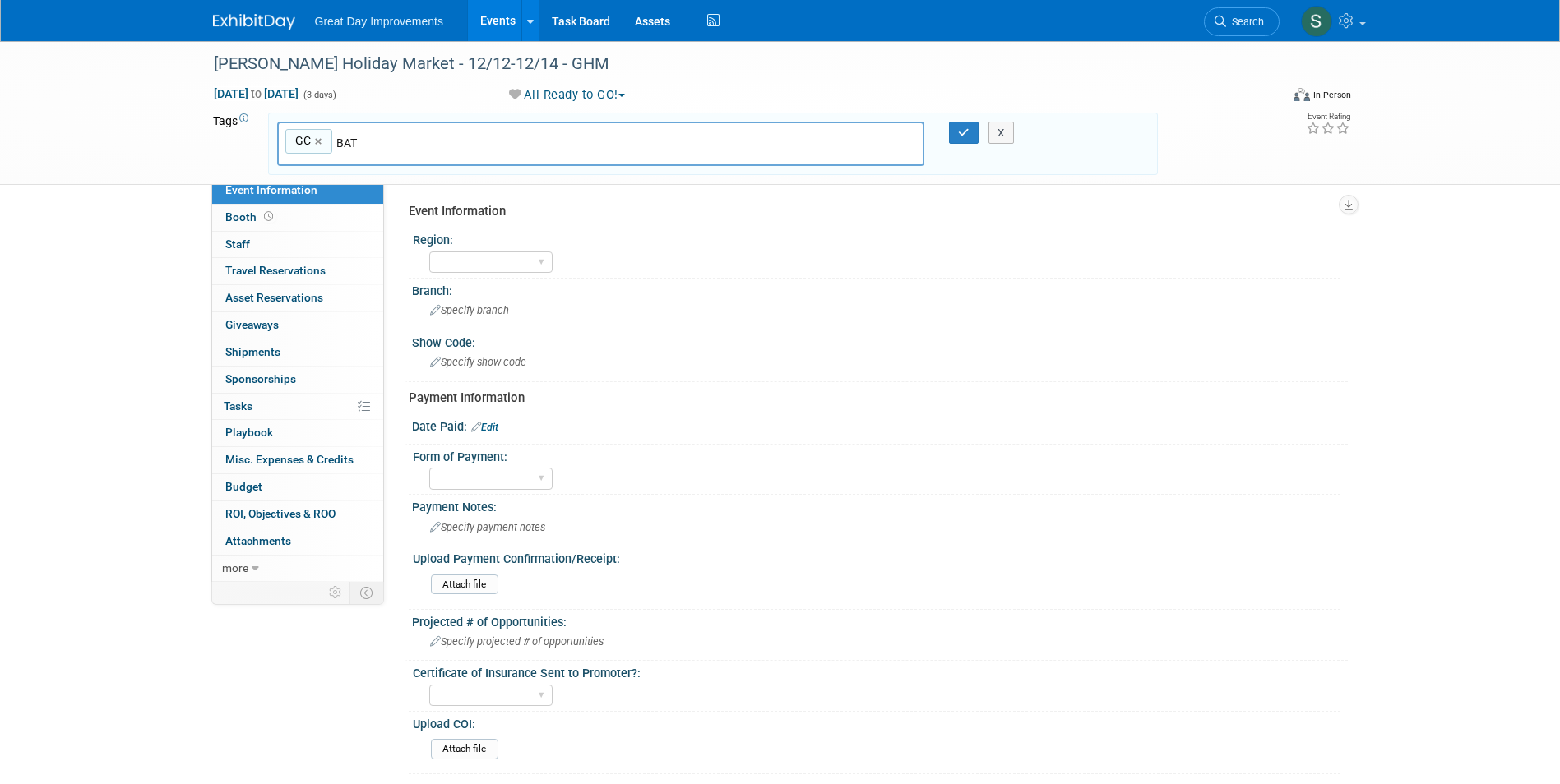
type input "GC, BAT"
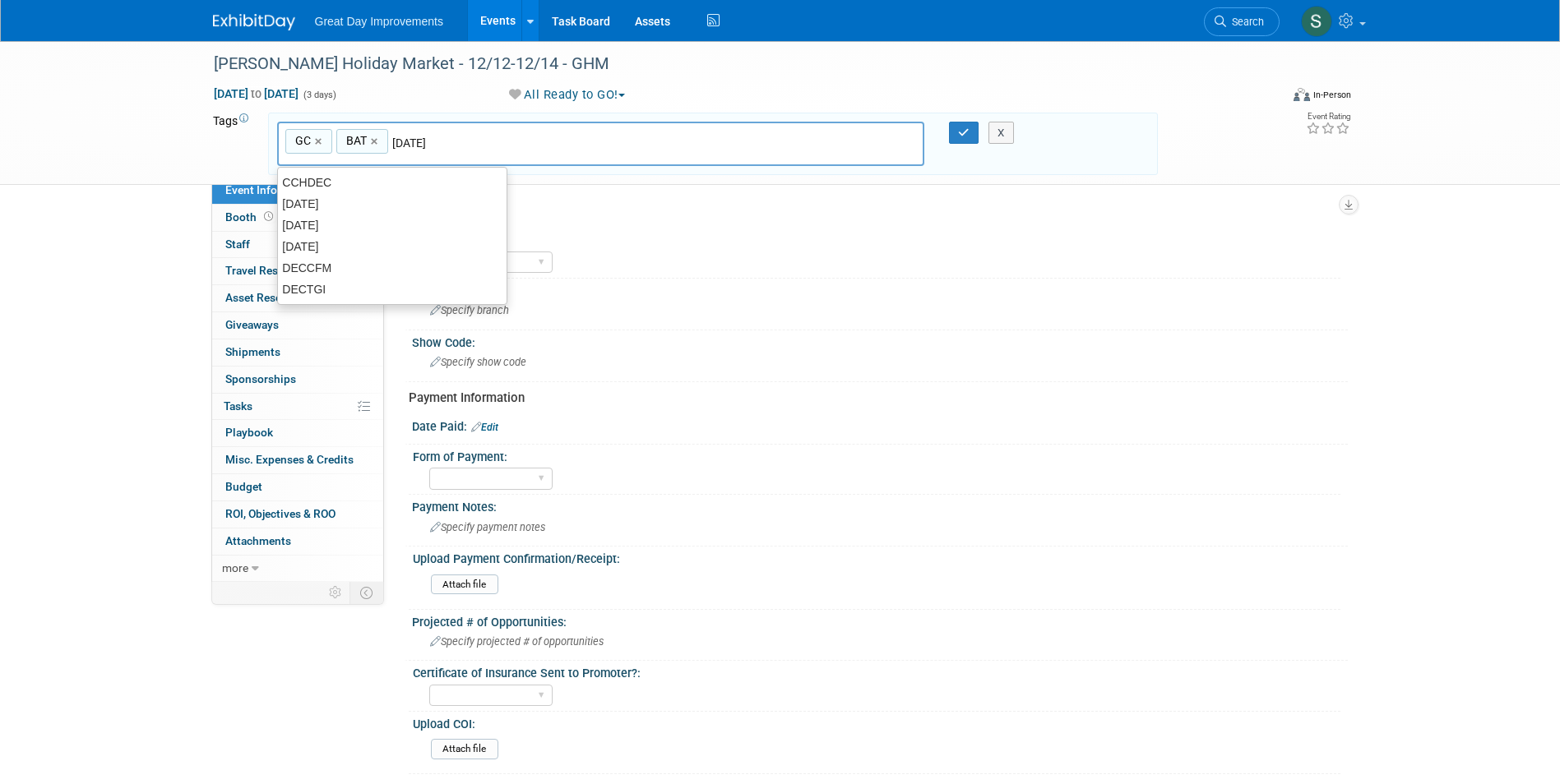
type input "[DATE]"
type input "GC, BAT, [DATE]"
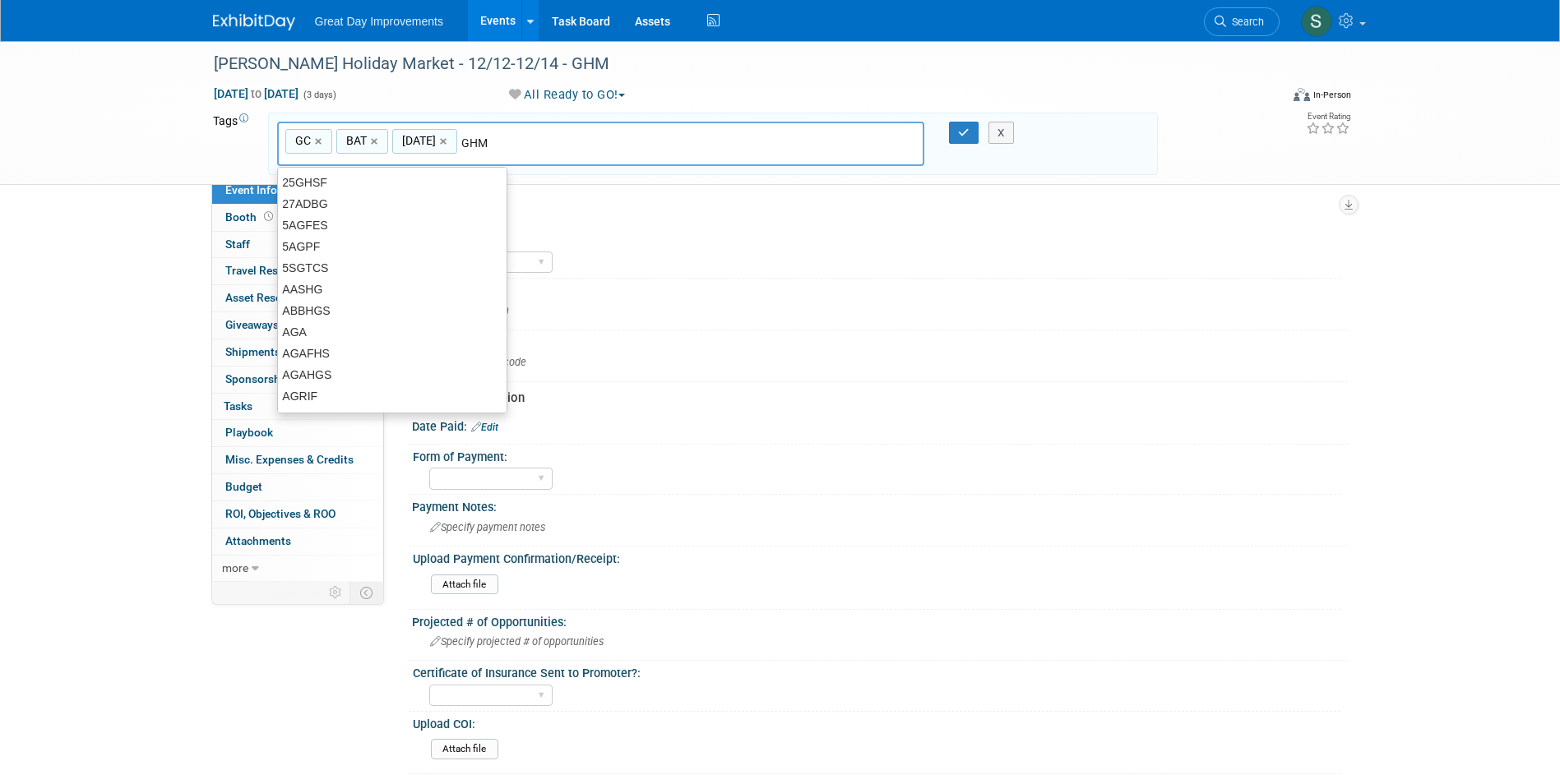
type input "GHM"
type input "GC, BAT, [DATE], GHM"
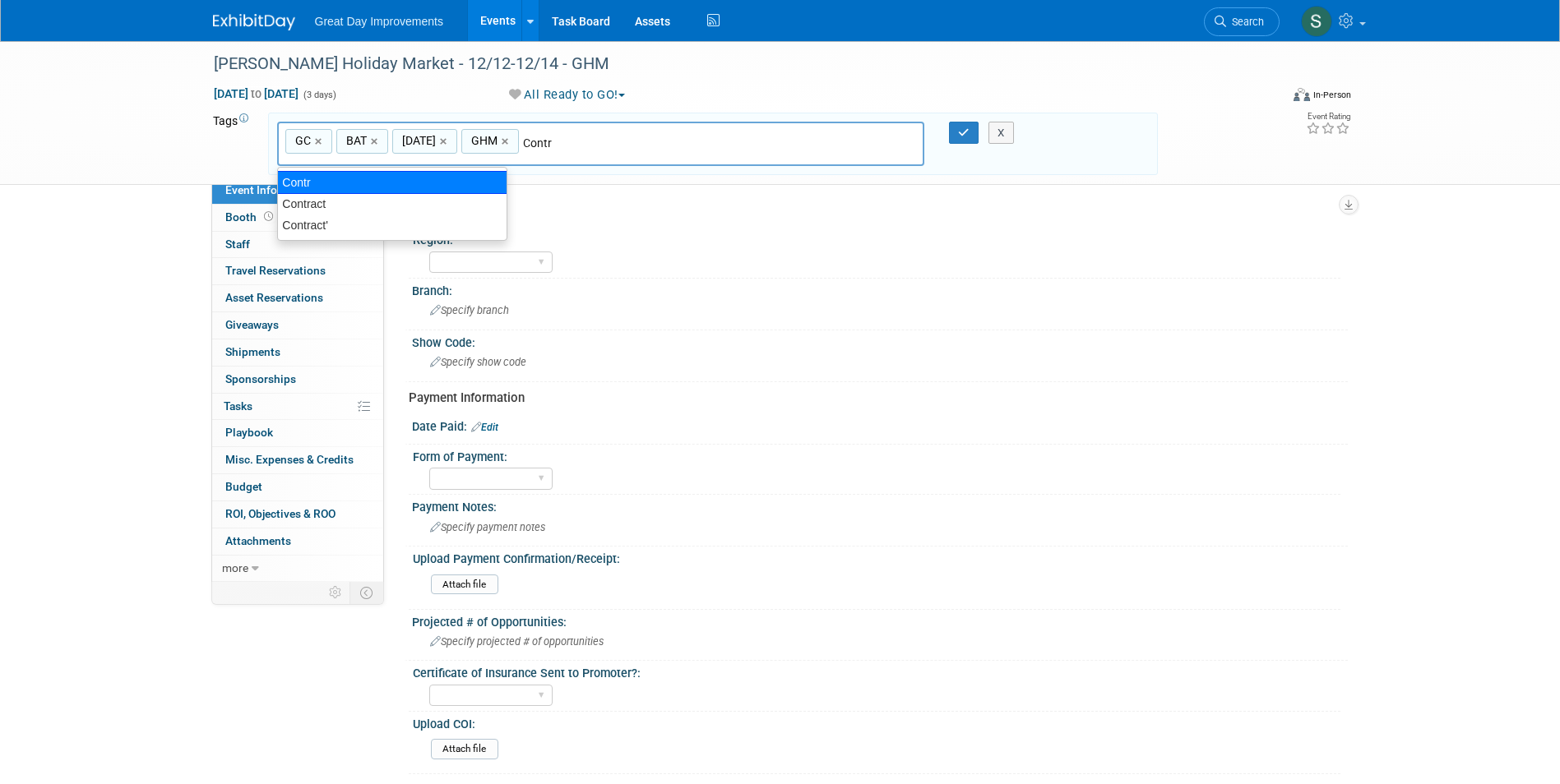
type input "Contract"
type input "GC, BAT, [DATE], GHM, Contract"
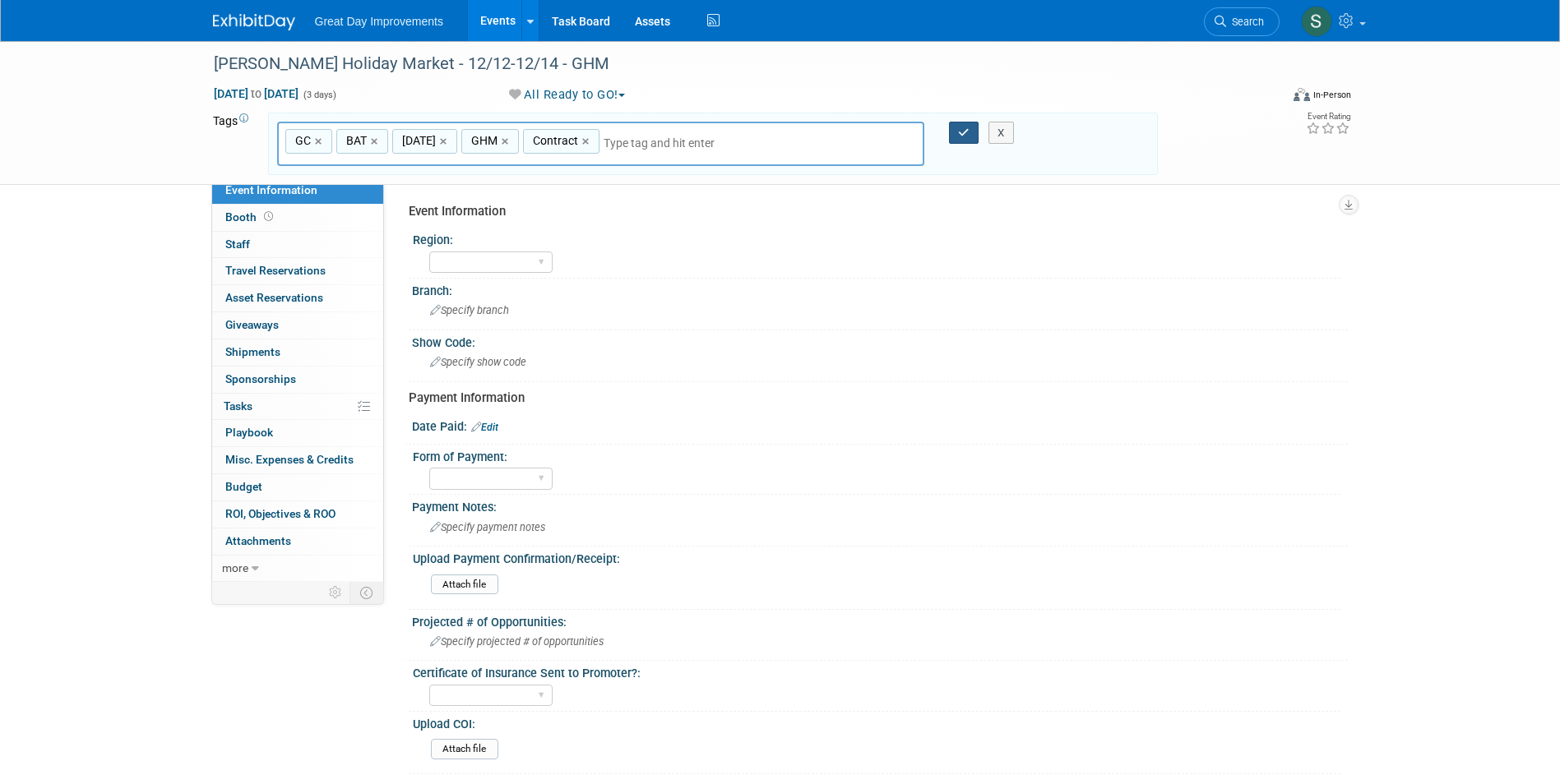
click at [965, 128] on icon "button" at bounding box center [964, 132] width 12 height 11
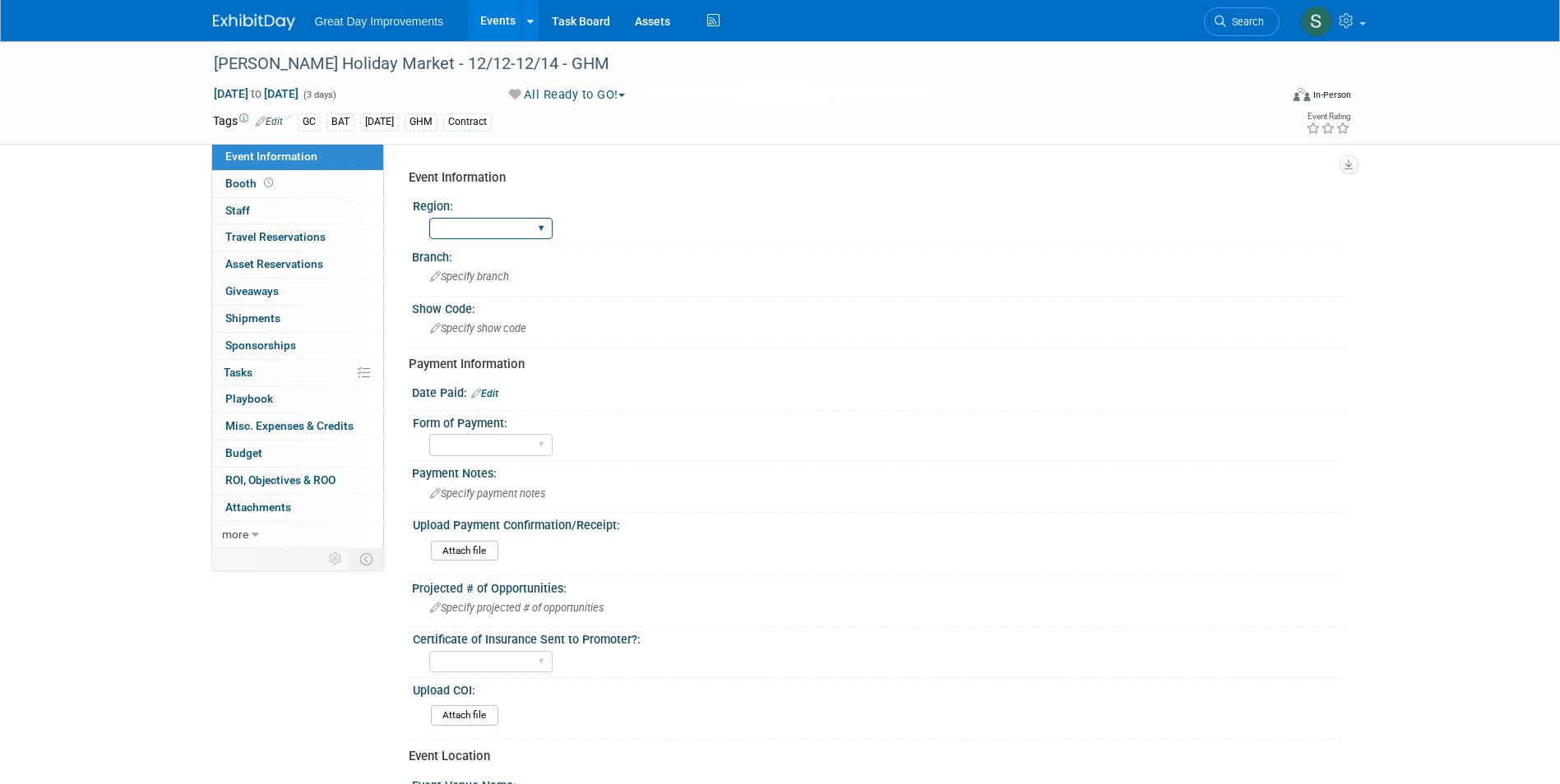
click at [487, 237] on select "GC MA MW MTW NE NEW OV PL PNW SA SE SC UMW FL" at bounding box center [491, 229] width 124 height 22
select select "GC"
click at [430, 218] on select "GC MA MW MTW NE NEW OV PL PNW SA SE SC UMW FL" at bounding box center [491, 229] width 124 height 22
click at [476, 274] on span "Specify branch" at bounding box center [468, 276] width 79 height 12
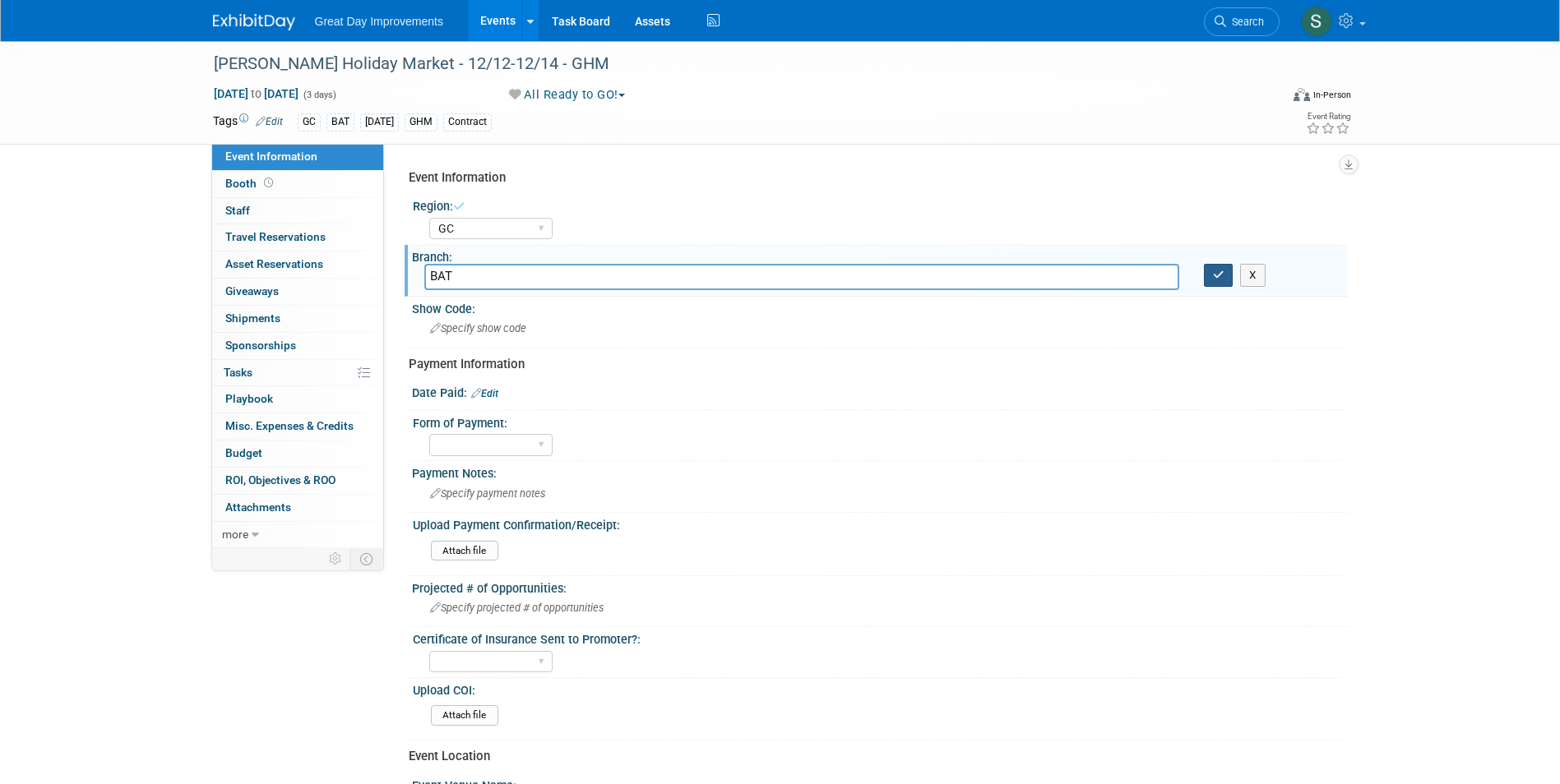
type input "BAT"
click at [1219, 279] on icon "button" at bounding box center [1219, 275] width 12 height 11
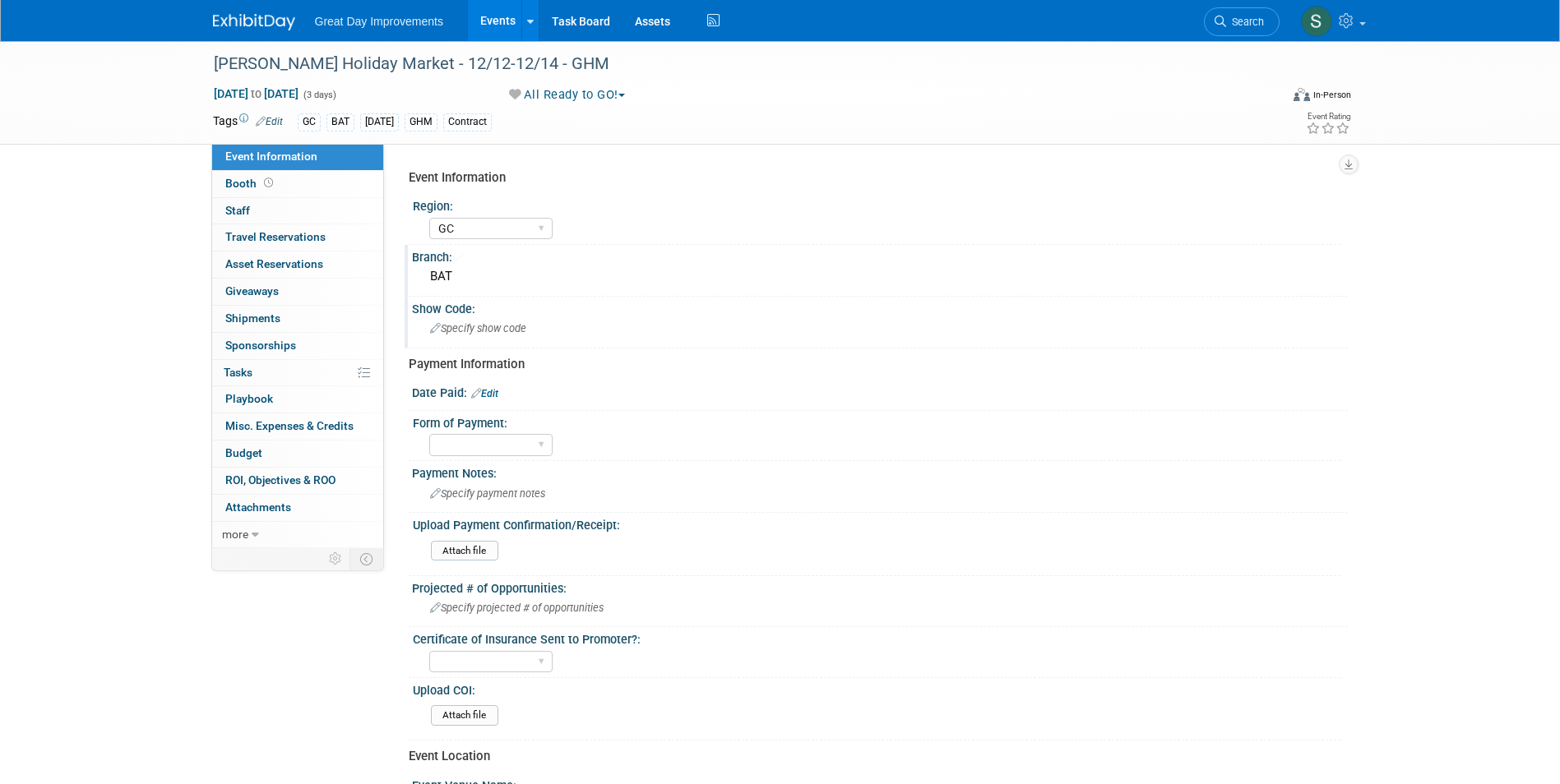
click at [537, 342] on div "Specify show code" at bounding box center [879, 329] width 936 height 27
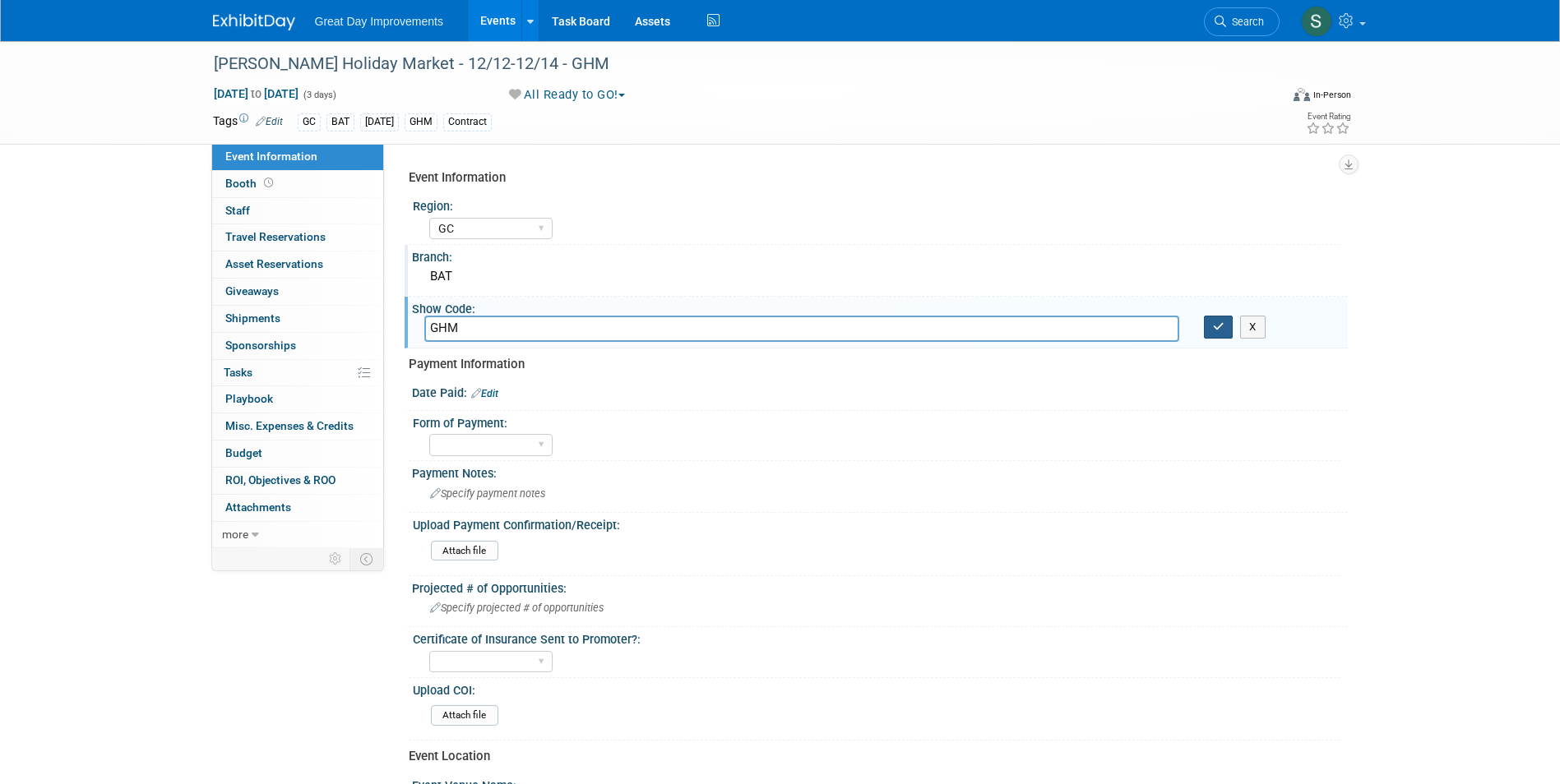
type input "GHM"
click at [1209, 331] on button "button" at bounding box center [1219, 327] width 30 height 23
